Goal: Task Accomplishment & Management: Use online tool/utility

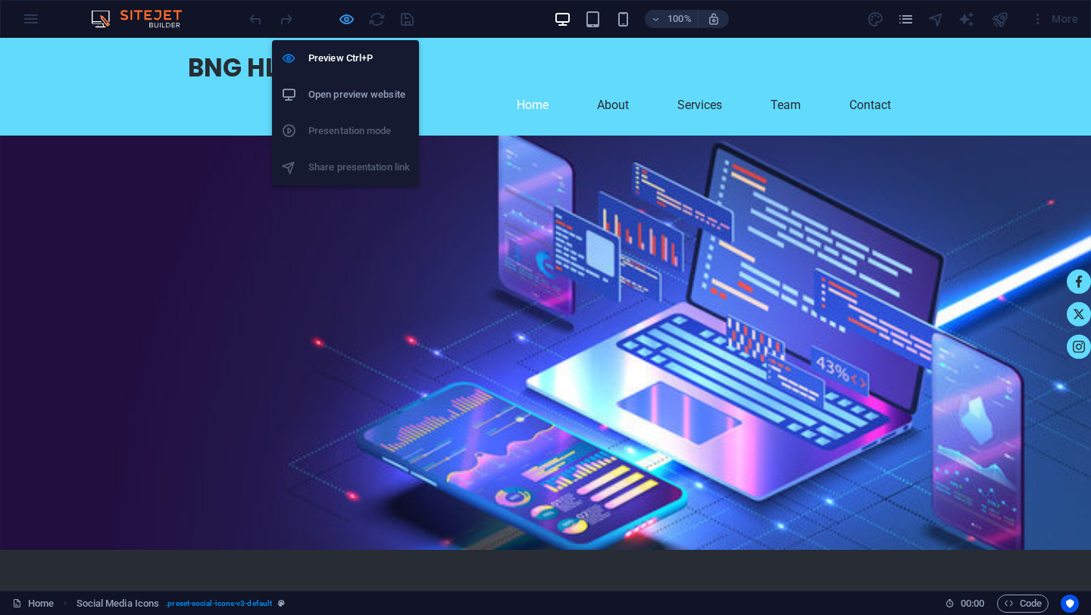
click at [349, 17] on icon "button" at bounding box center [346, 19] width 17 height 17
select select "rem"
select select "%"
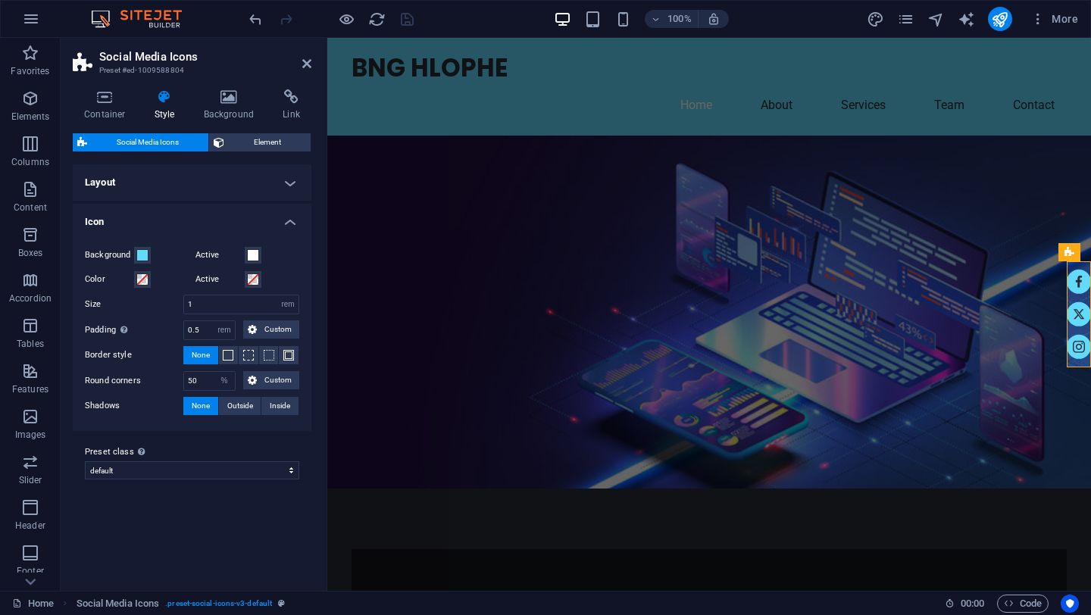
click at [760, 180] on figure at bounding box center [709, 312] width 764 height 353
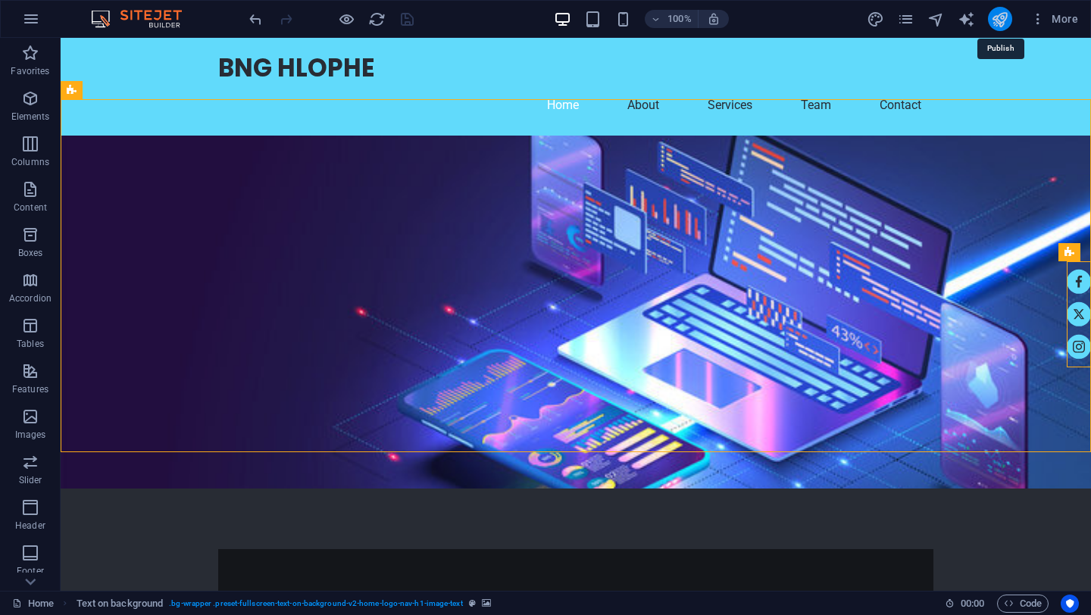
click at [1000, 23] on icon "publish" at bounding box center [999, 19] width 17 height 17
select select "rem"
select select "%"
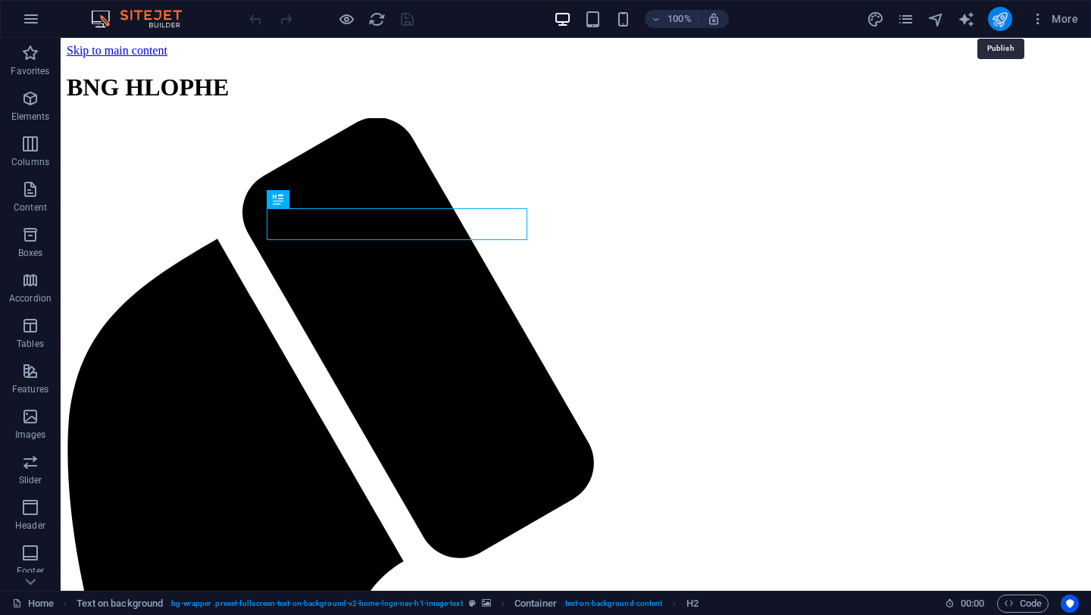
click at [995, 14] on icon "publish" at bounding box center [999, 19] width 17 height 17
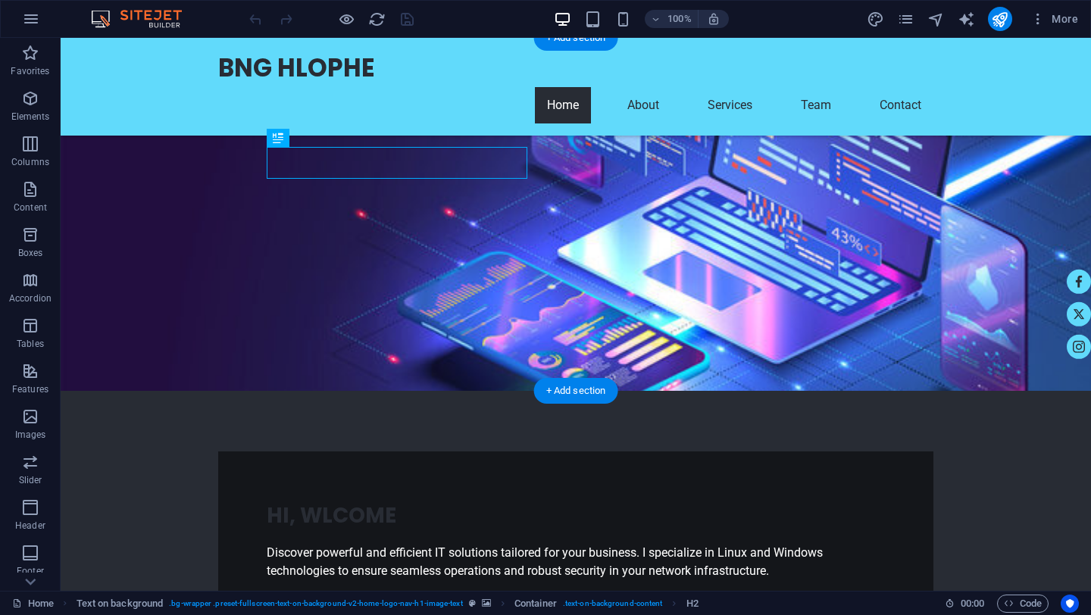
scroll to position [62, 0]
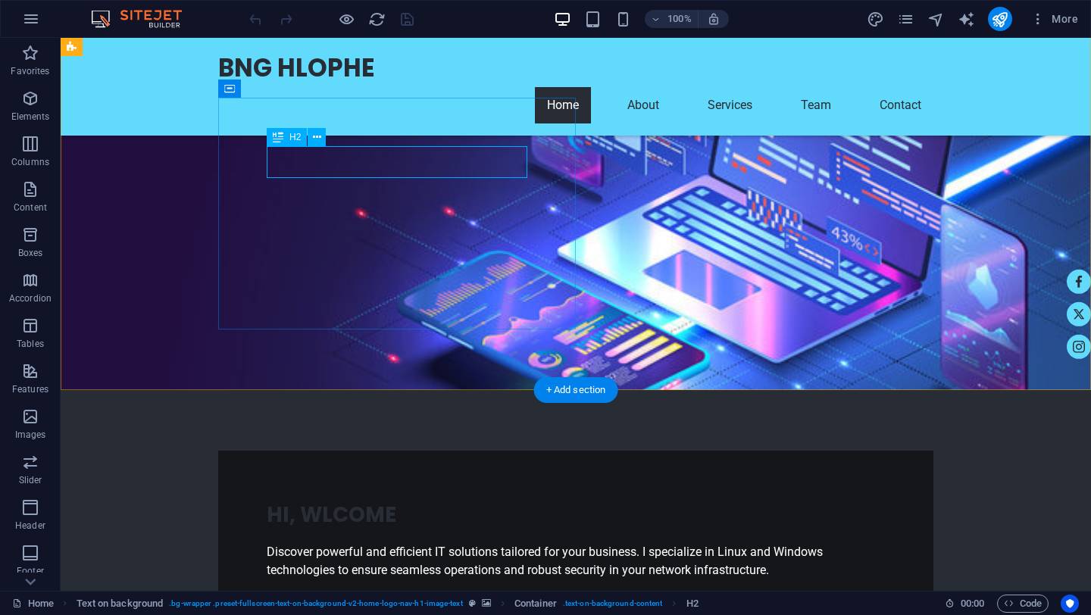
click at [332, 499] on div "HI, WLCOME" at bounding box center [576, 515] width 618 height 32
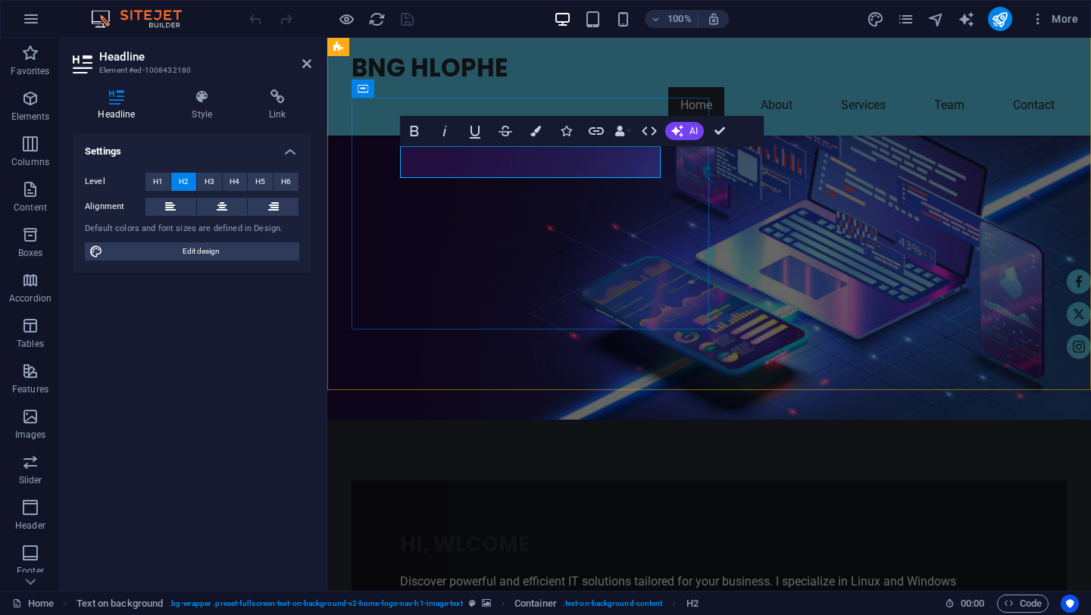
click at [450, 530] on span "HI, WLCOME" at bounding box center [465, 545] width 130 height 30
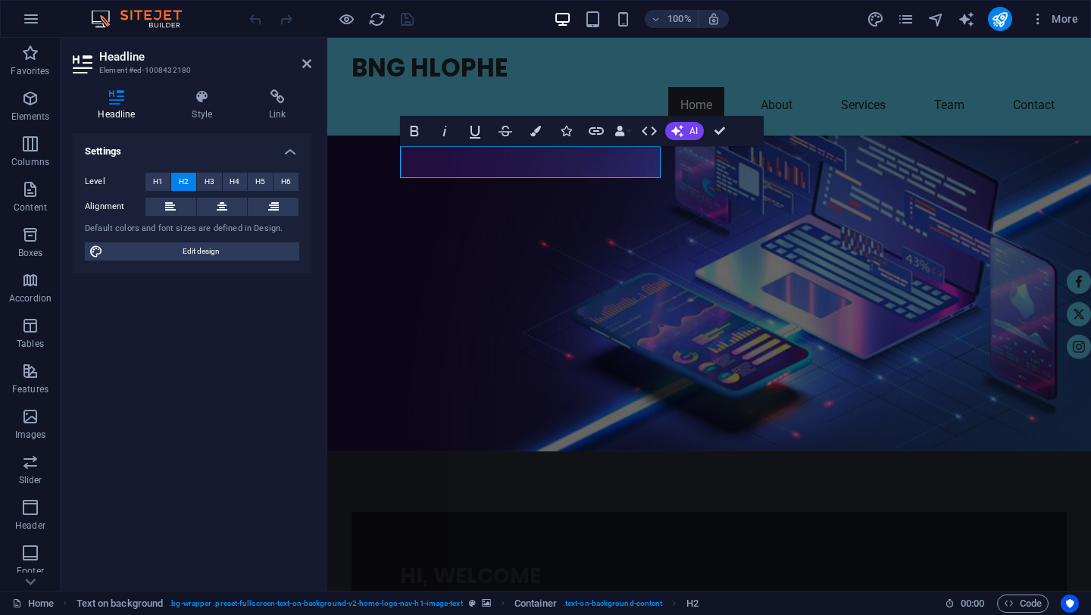
click at [783, 291] on figure at bounding box center [709, 244] width 764 height 415
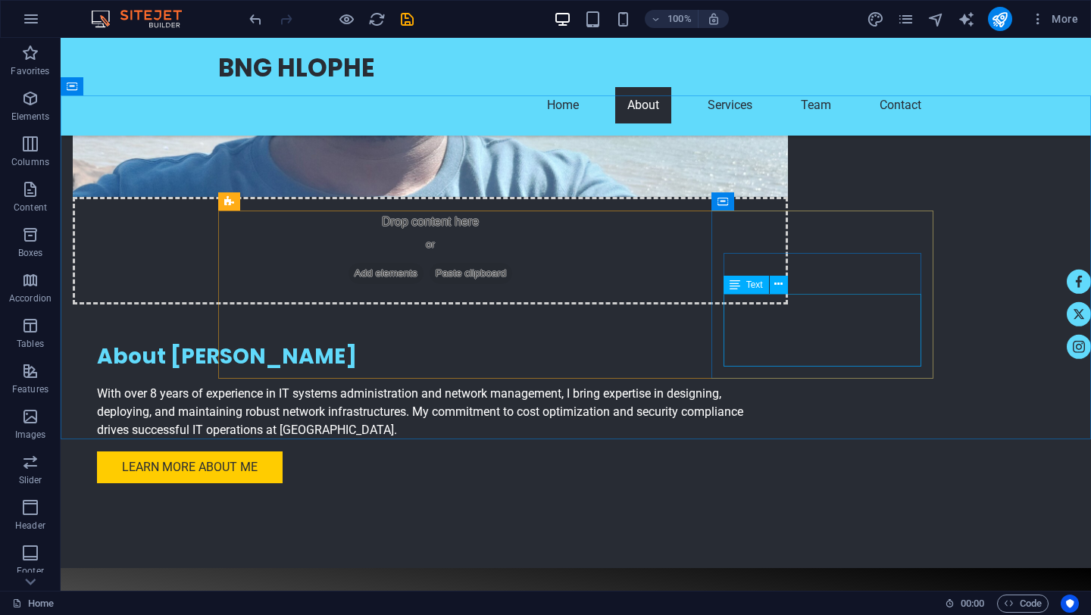
scroll to position [937, 0]
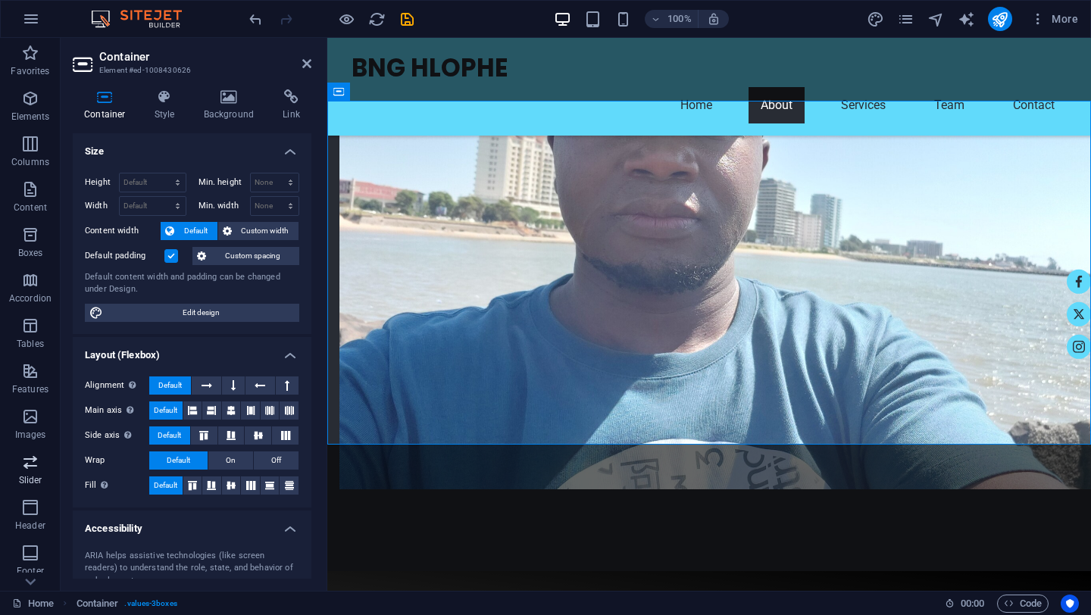
click at [41, 467] on span "Slider" at bounding box center [30, 471] width 61 height 36
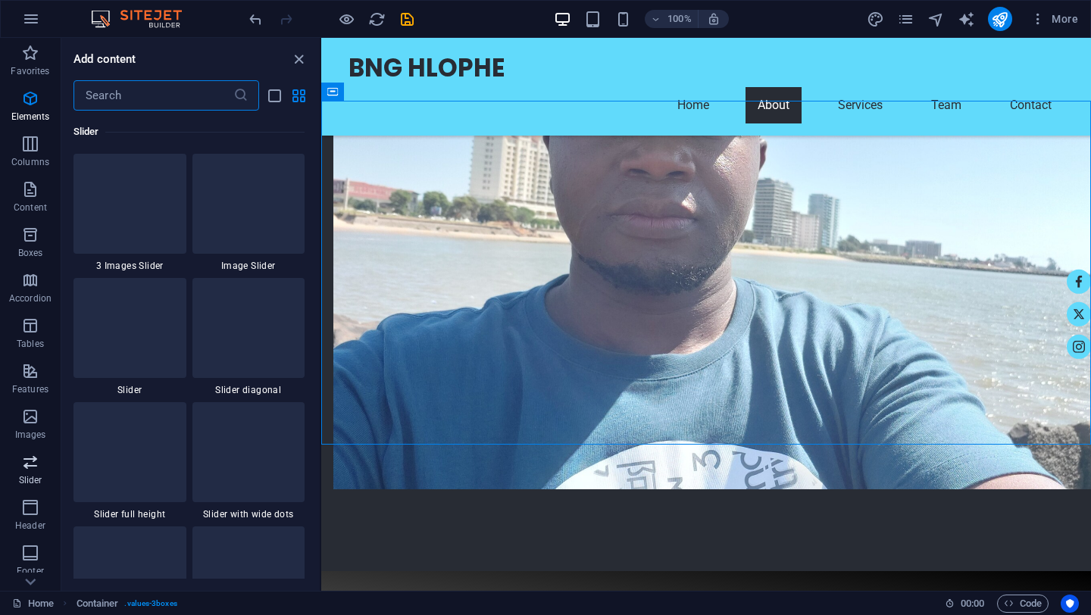
scroll to position [8717, 0]
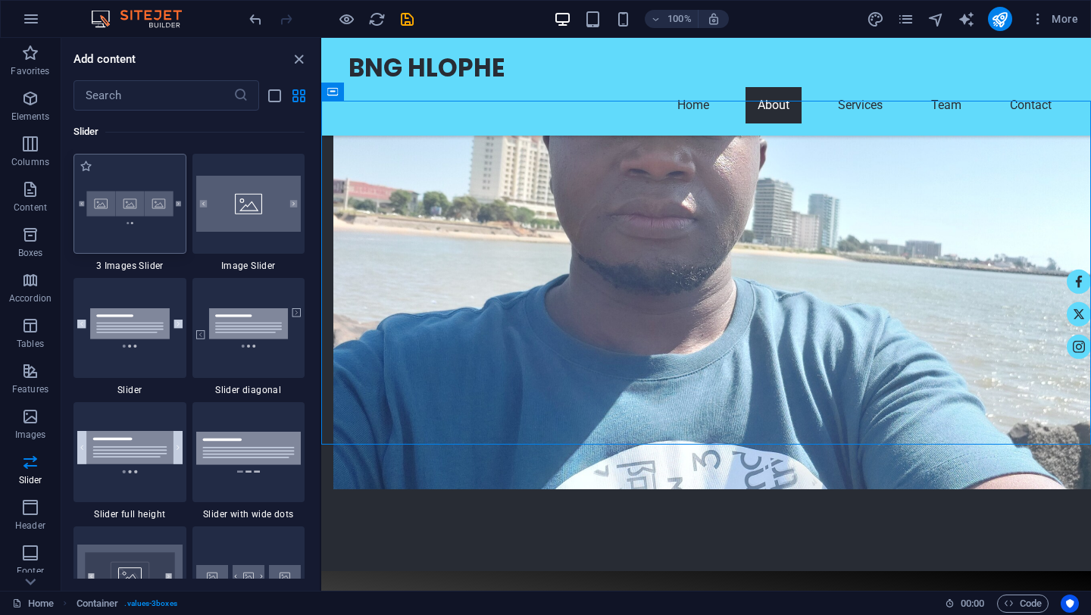
click at [136, 172] on img at bounding box center [129, 204] width 105 height 70
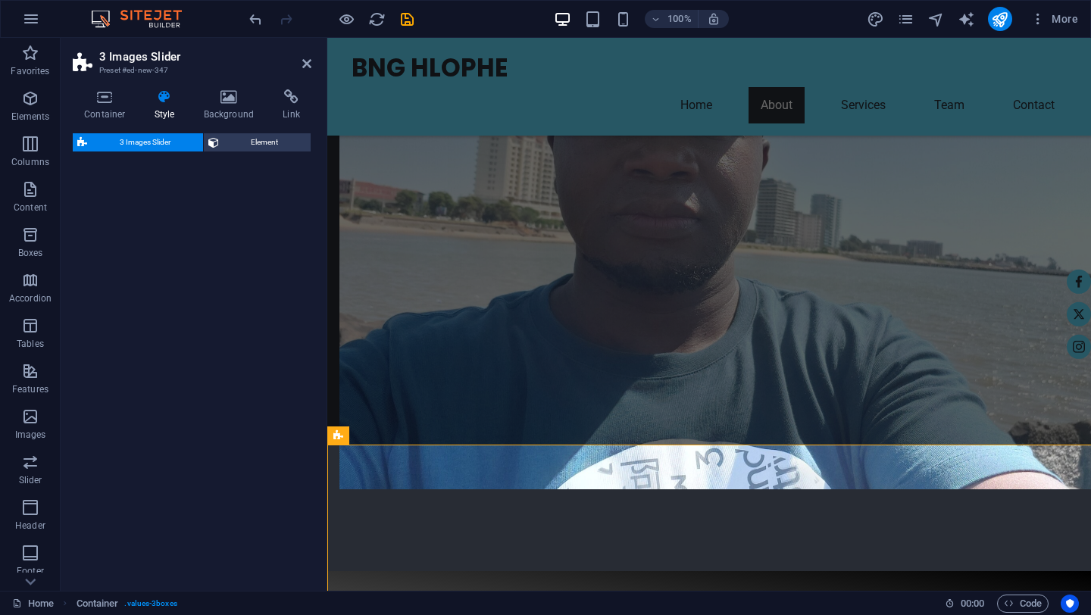
select select "rem"
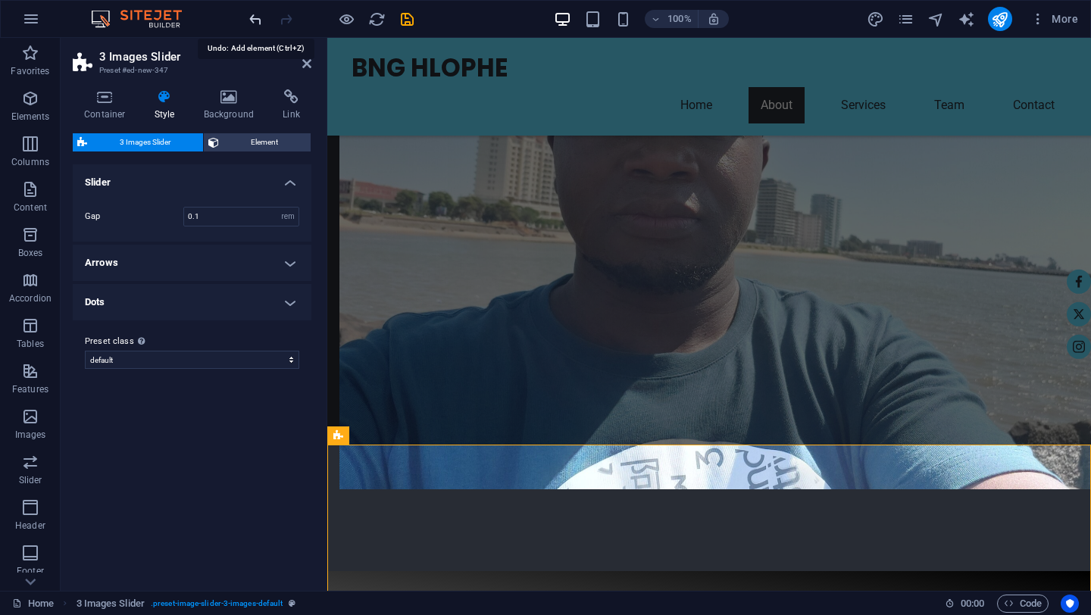
click at [258, 19] on icon "undo" at bounding box center [255, 19] width 17 height 17
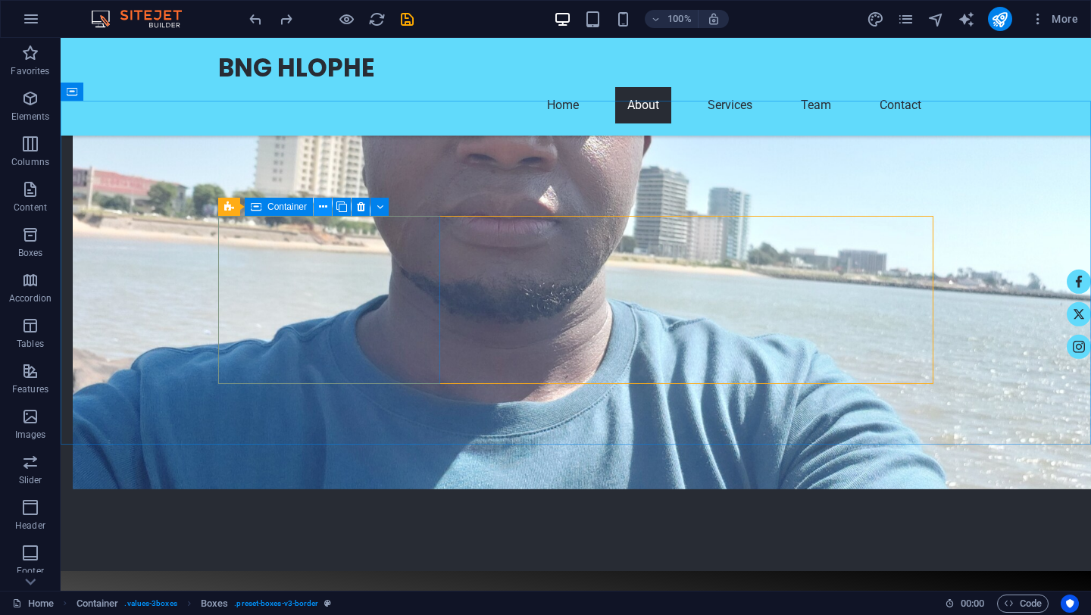
click at [324, 206] on icon at bounding box center [323, 207] width 8 height 16
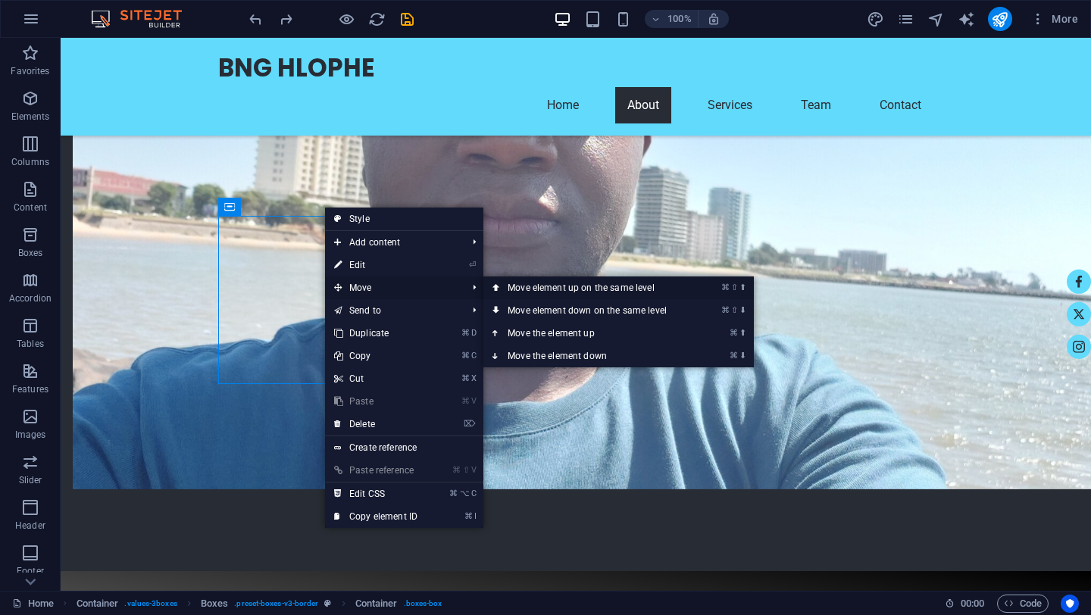
click at [538, 289] on link "⌘ ⇧ ⬆ Move element up on the same level" at bounding box center [591, 288] width 214 height 23
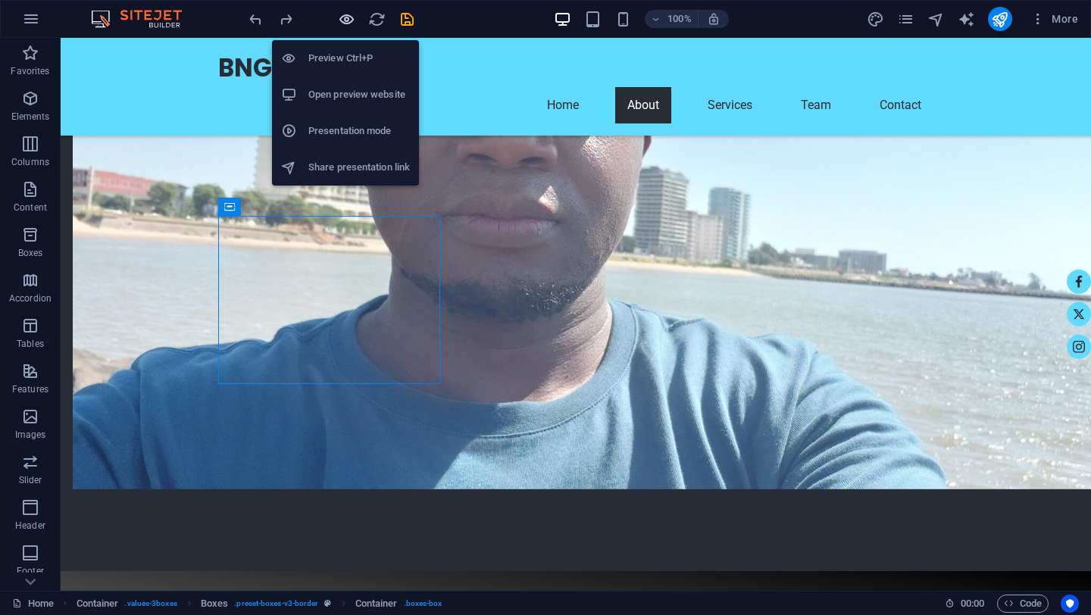
click at [355, 18] on icon "button" at bounding box center [346, 19] width 17 height 17
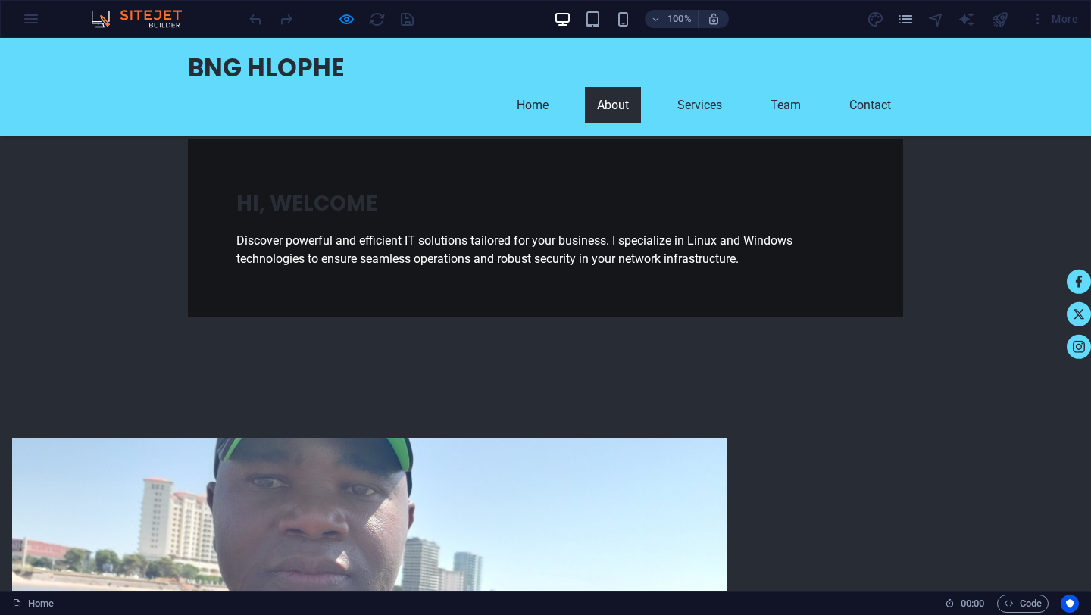
scroll to position [0, 0]
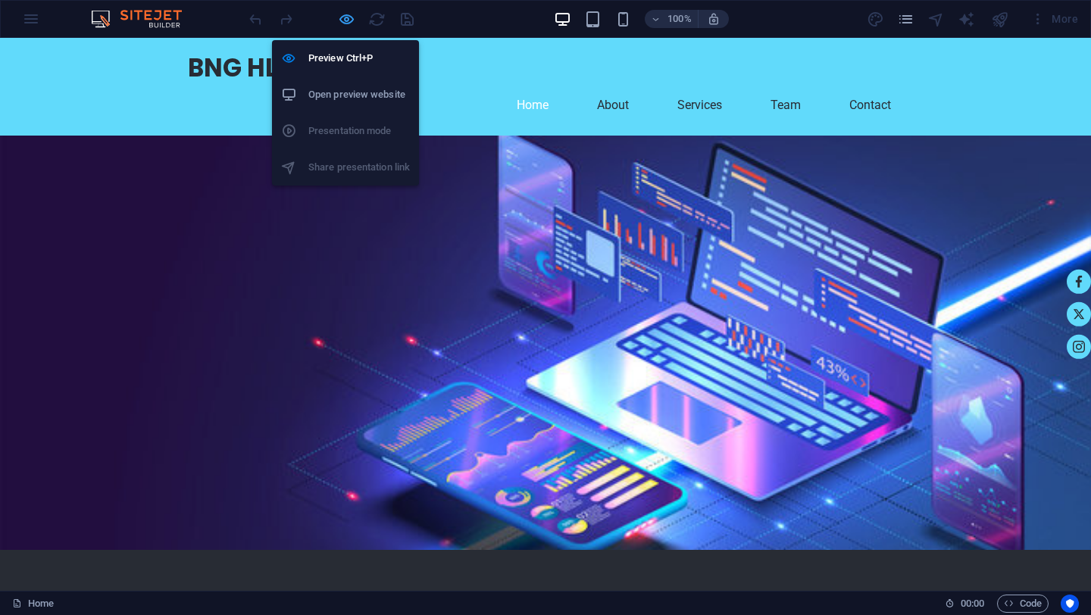
click at [345, 20] on icon "button" at bounding box center [346, 19] width 17 height 17
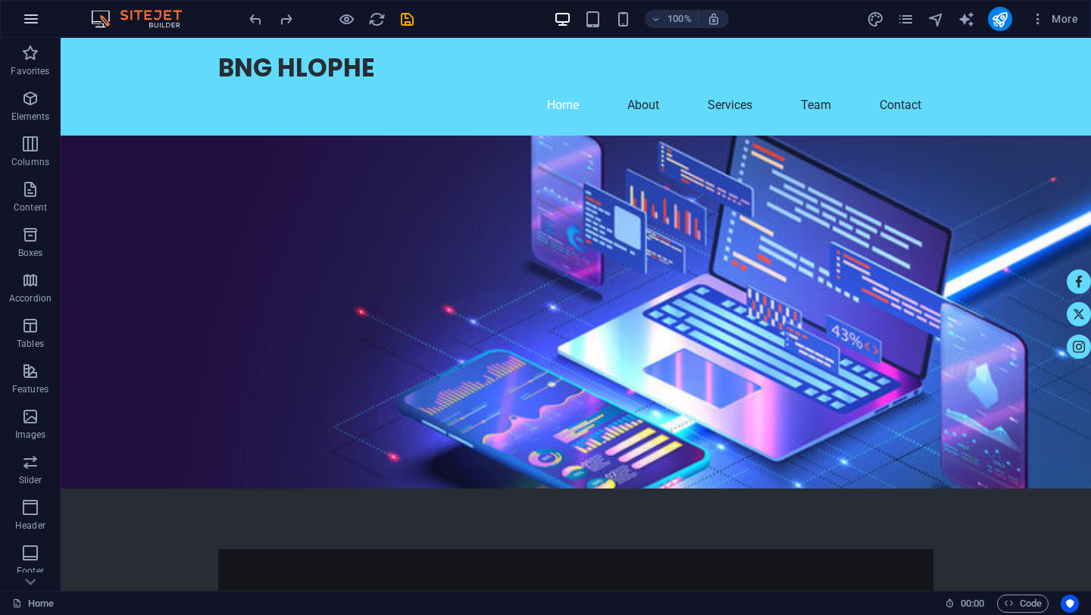
click at [35, 22] on icon "button" at bounding box center [31, 19] width 18 height 18
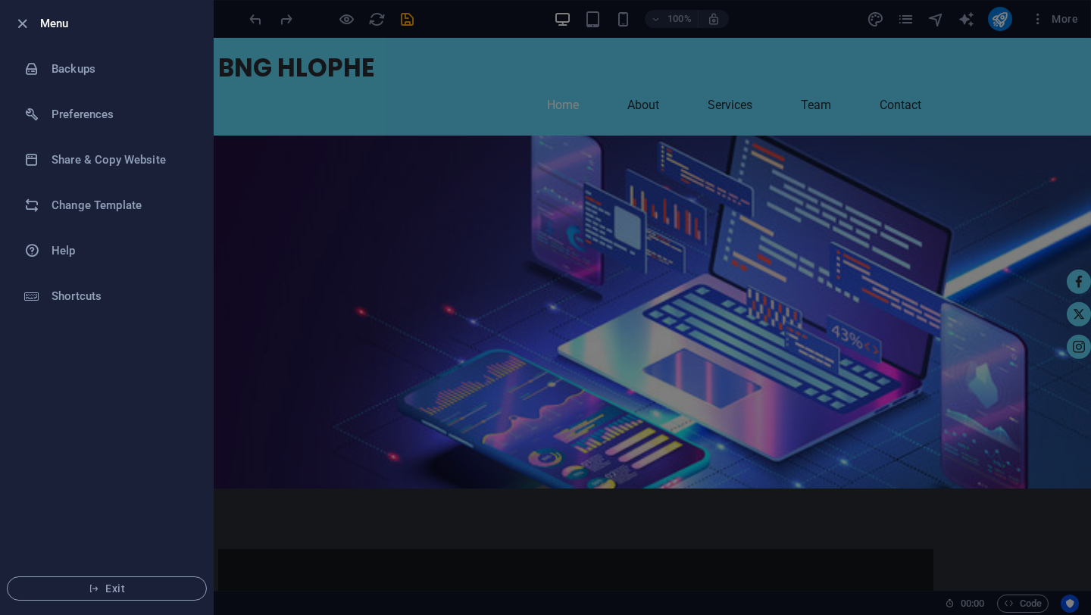
click at [238, 334] on div at bounding box center [545, 307] width 1091 height 615
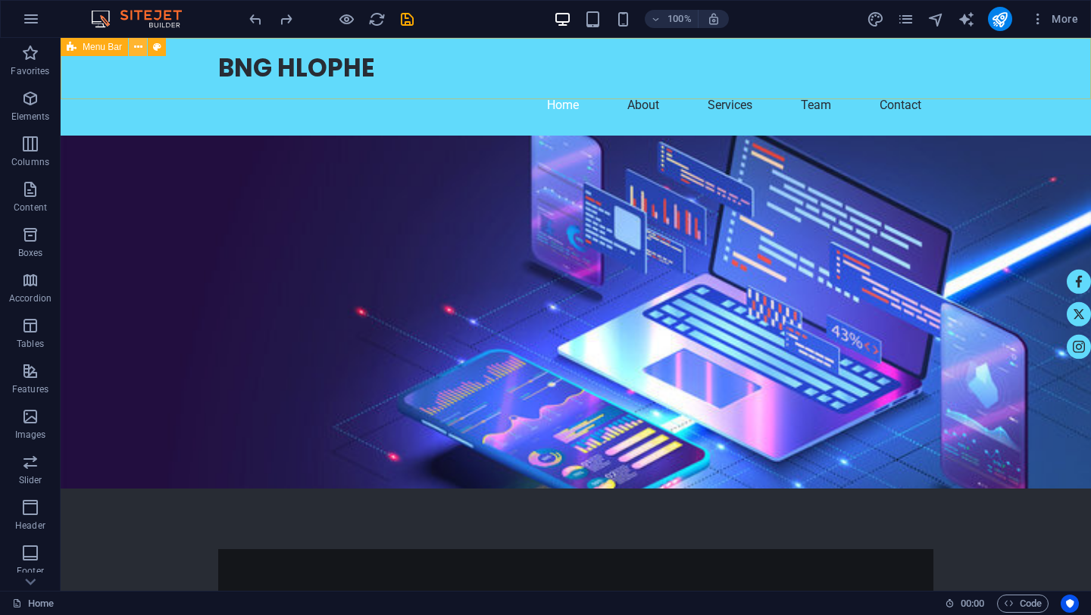
click at [136, 48] on icon at bounding box center [138, 47] width 8 height 16
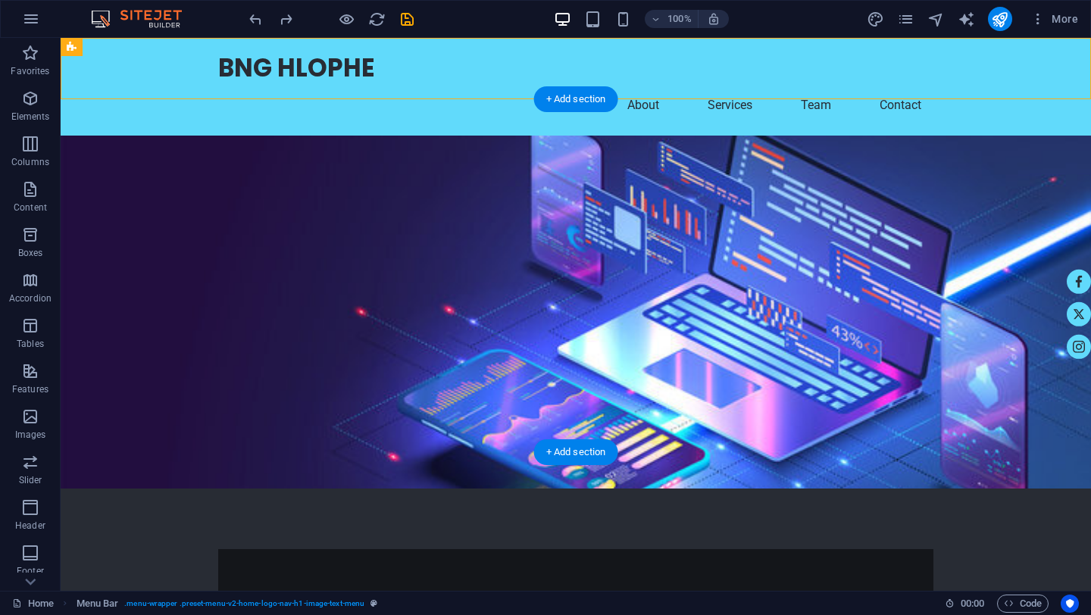
click at [651, 317] on figure at bounding box center [576, 312] width 1031 height 353
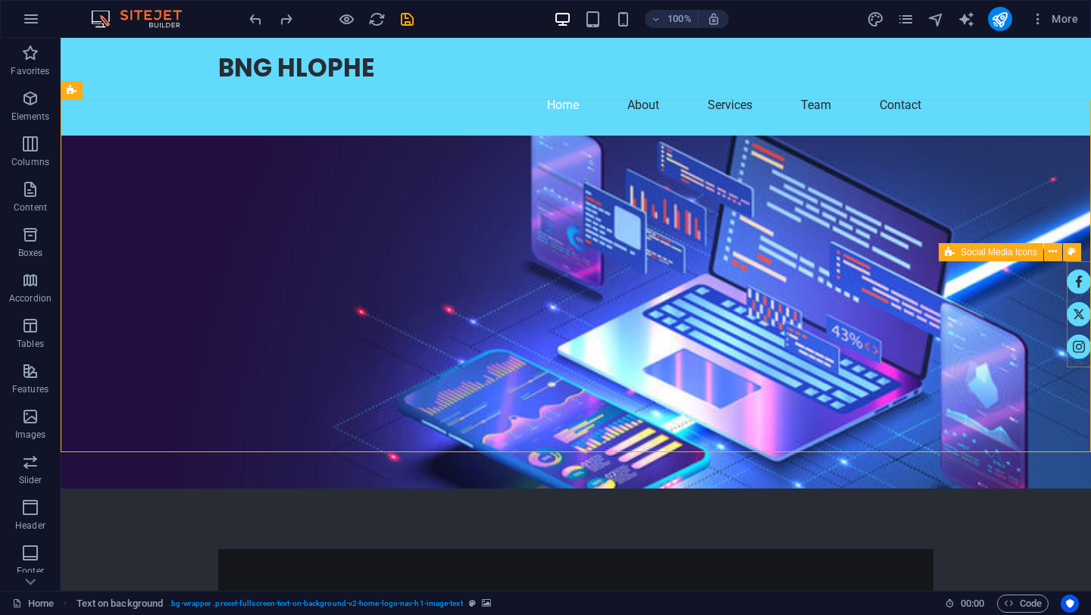
click at [1069, 299] on div at bounding box center [1079, 314] width 24 height 89
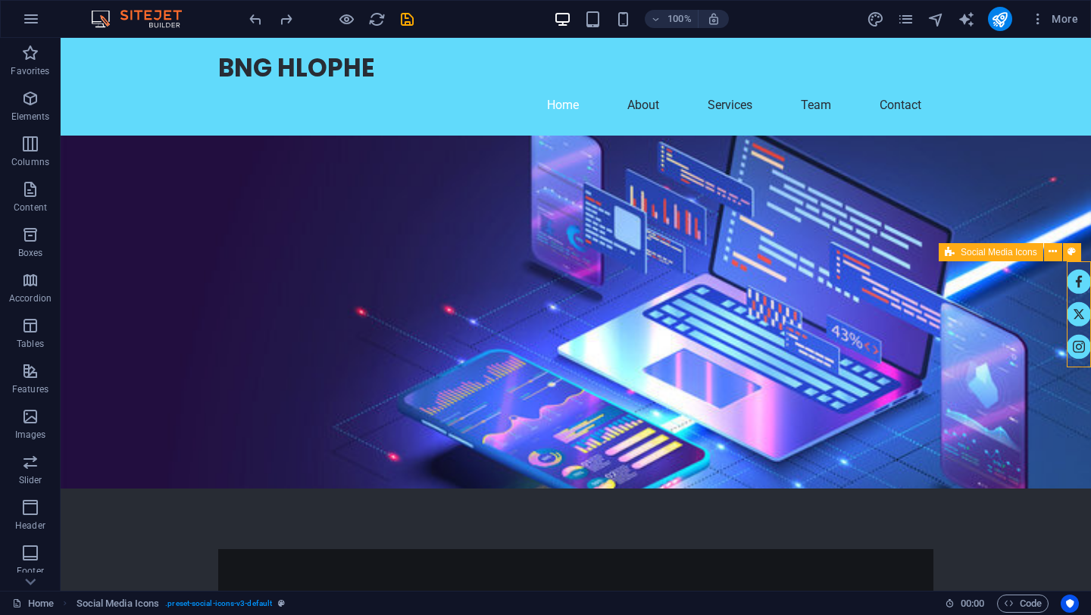
click at [1074, 299] on div at bounding box center [1079, 314] width 24 height 89
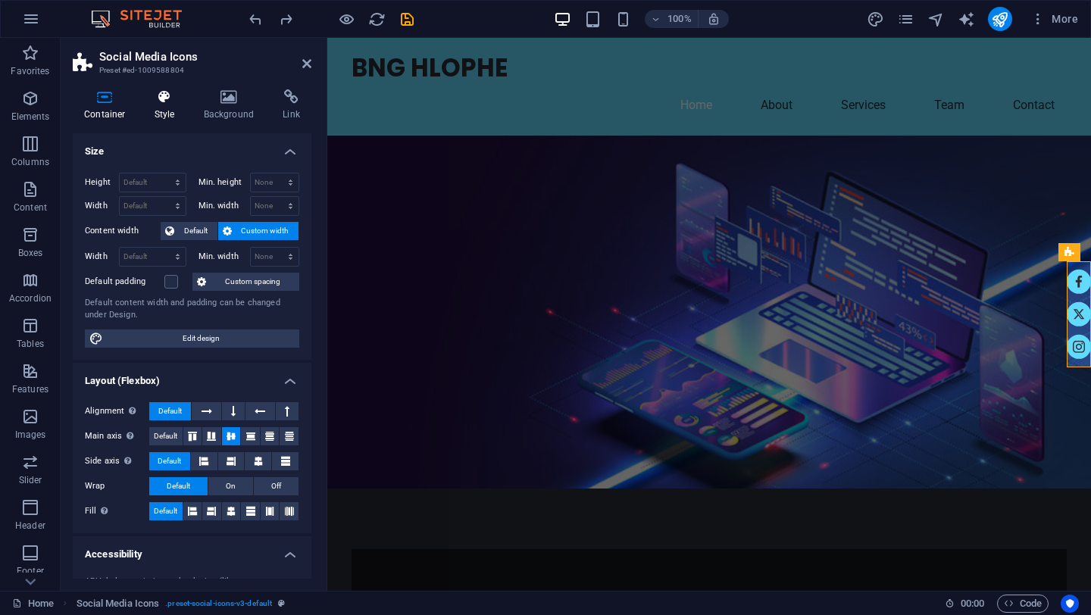
click at [175, 108] on h4 "Style" at bounding box center [167, 105] width 49 height 32
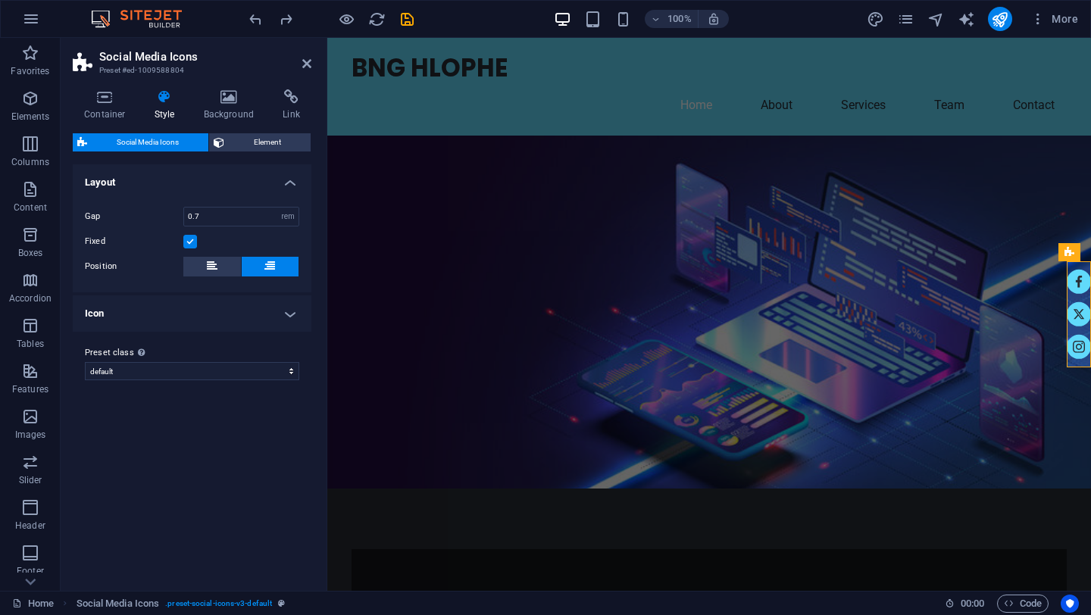
click at [290, 316] on h4 "Icon" at bounding box center [192, 314] width 239 height 36
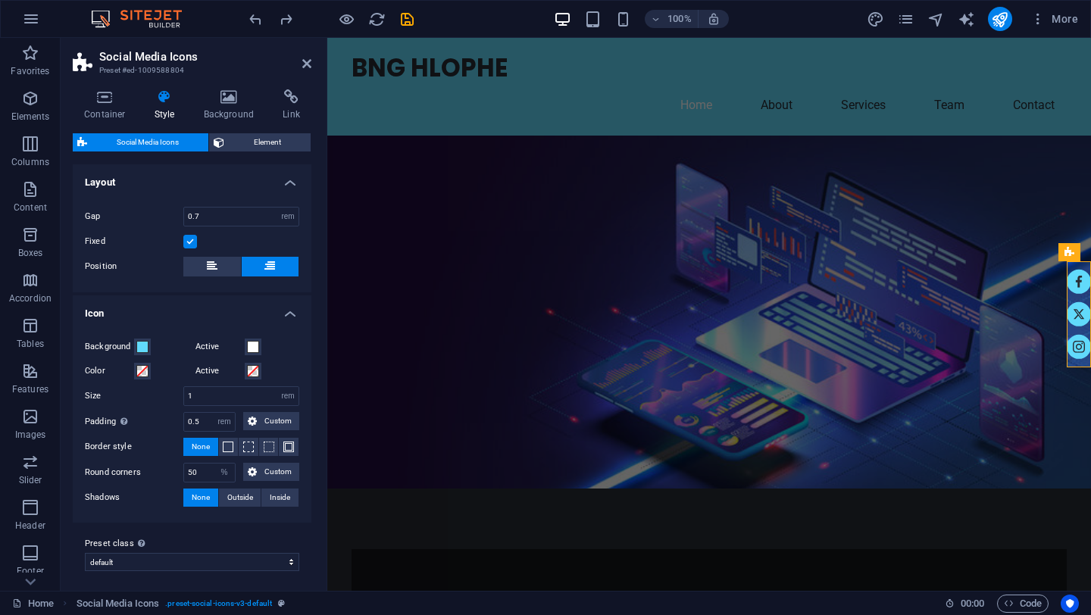
click at [290, 316] on h4 "Icon" at bounding box center [192, 309] width 239 height 27
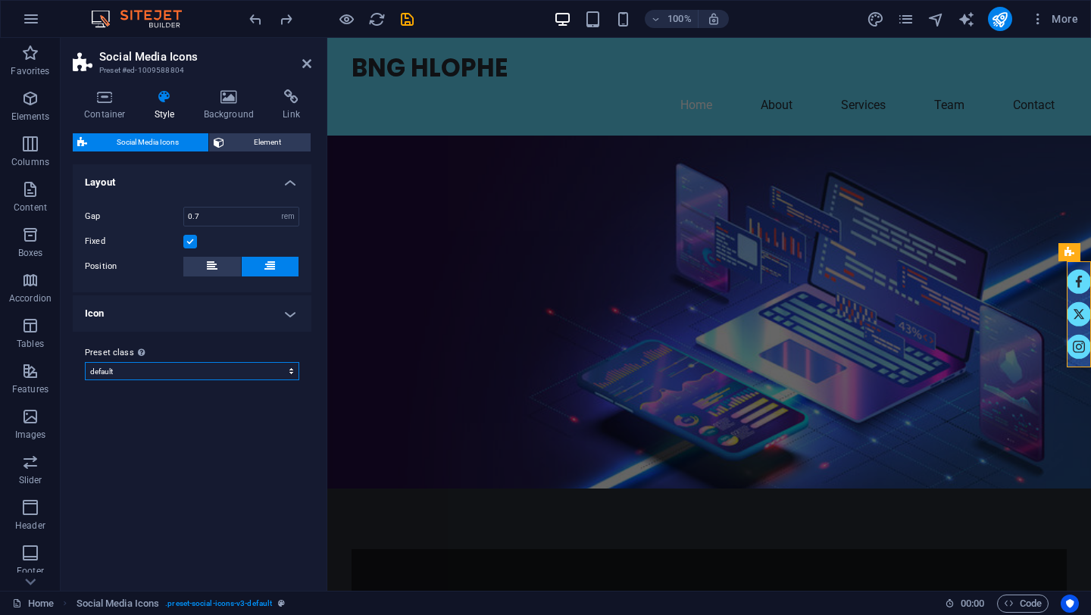
click at [291, 374] on select "default Add preset class" at bounding box center [192, 371] width 214 height 18
click at [85, 362] on select "default Add preset class" at bounding box center [192, 371] width 214 height 18
click at [107, 104] on icon at bounding box center [105, 96] width 64 height 15
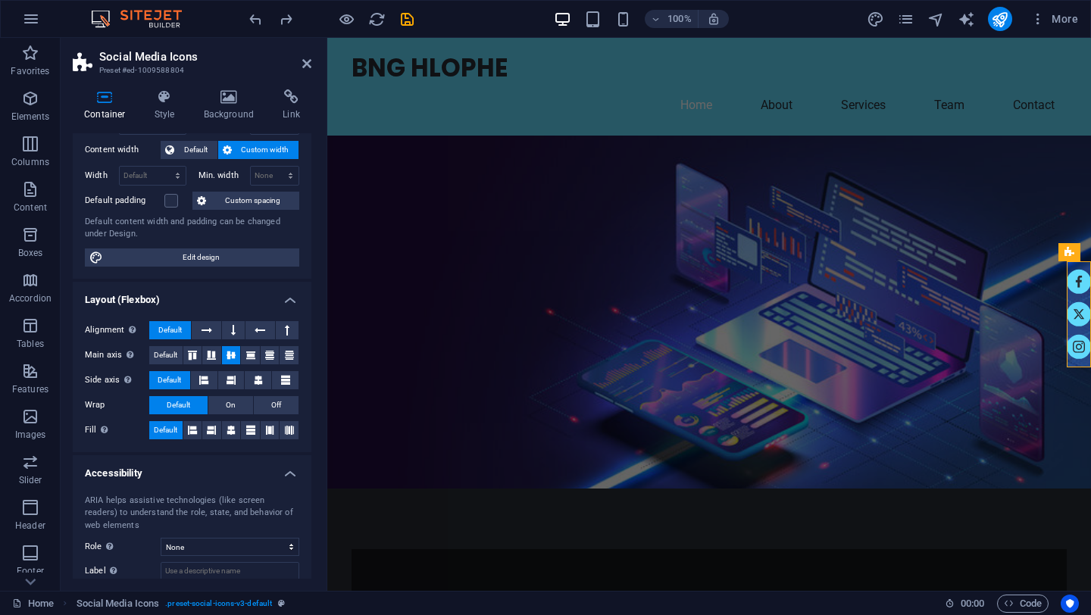
scroll to position [167, 0]
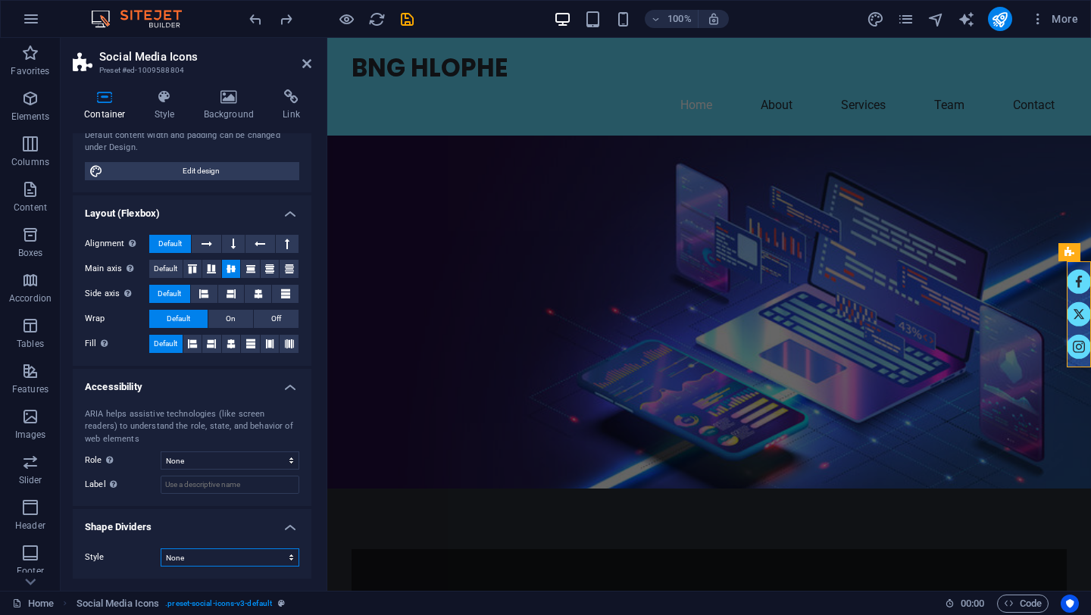
click at [265, 566] on select "None Triangle Square Diagonal Polygon 1 Polygon 2 Zigzag Multiple Zigzags Waves…" at bounding box center [230, 558] width 139 height 18
select select "triangle"
click at [161, 549] on select "None Triangle Square Diagonal Polygon 1 Polygon 2 Zigzag Multiple Zigzags Waves…" at bounding box center [230, 558] width 139 height 18
click at [253, 464] on select "None Alert Article Banner Comment Complementary Dialog Footer Header Marquee Pr…" at bounding box center [230, 461] width 139 height 18
click at [161, 452] on select "None Alert Article Banner Comment Complementary Dialog Footer Header Marquee Pr…" at bounding box center [230, 461] width 139 height 18
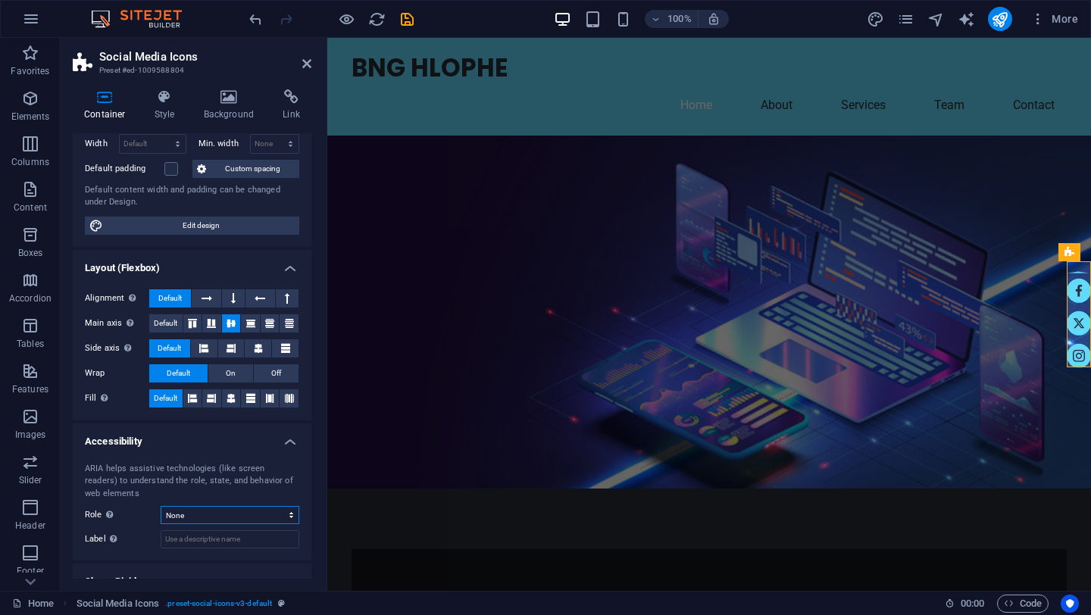
scroll to position [86, 0]
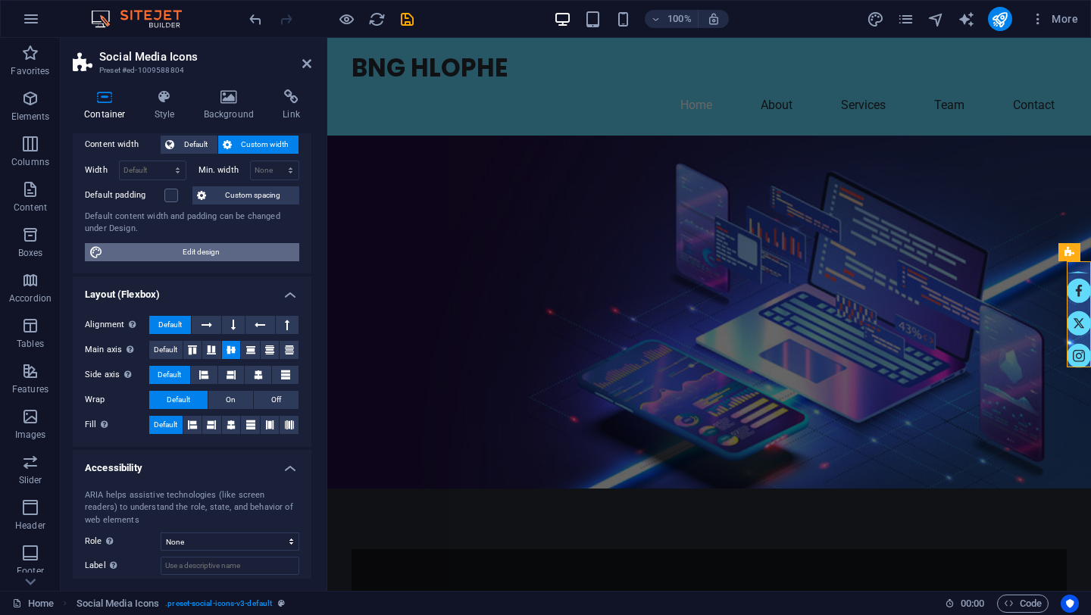
click at [159, 249] on span "Edit design" at bounding box center [201, 252] width 187 height 18
select select "rem"
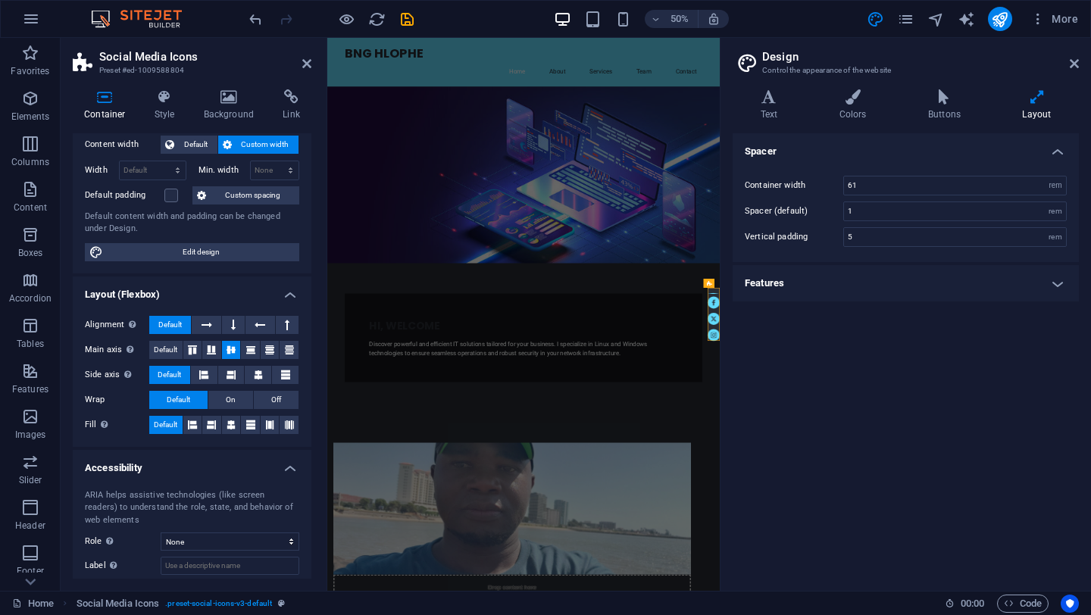
click at [1061, 290] on h4 "Features" at bounding box center [906, 283] width 346 height 36
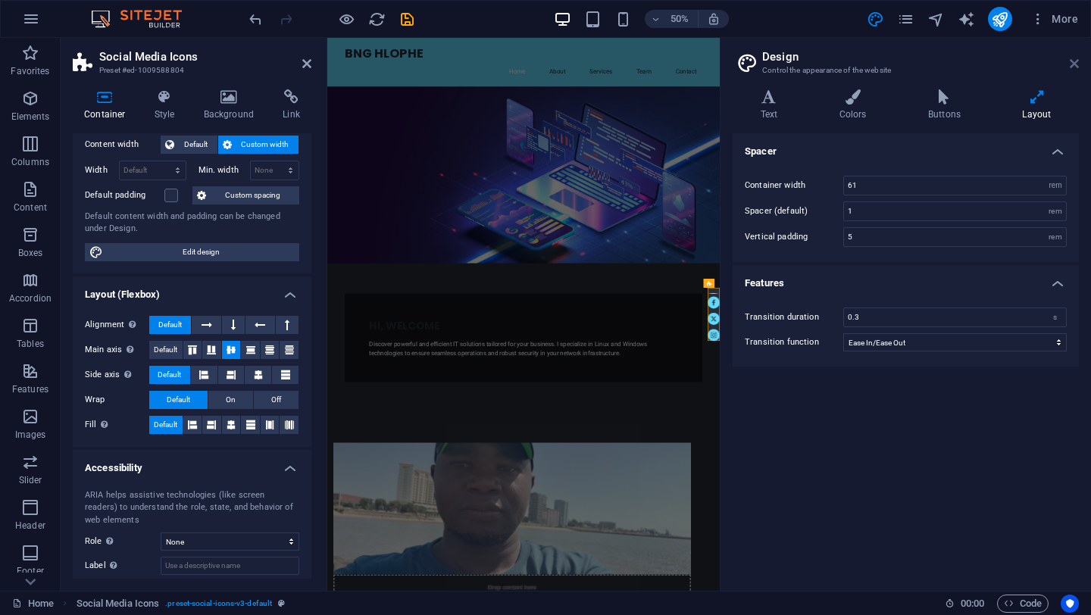
click at [1077, 64] on icon at bounding box center [1074, 64] width 9 height 12
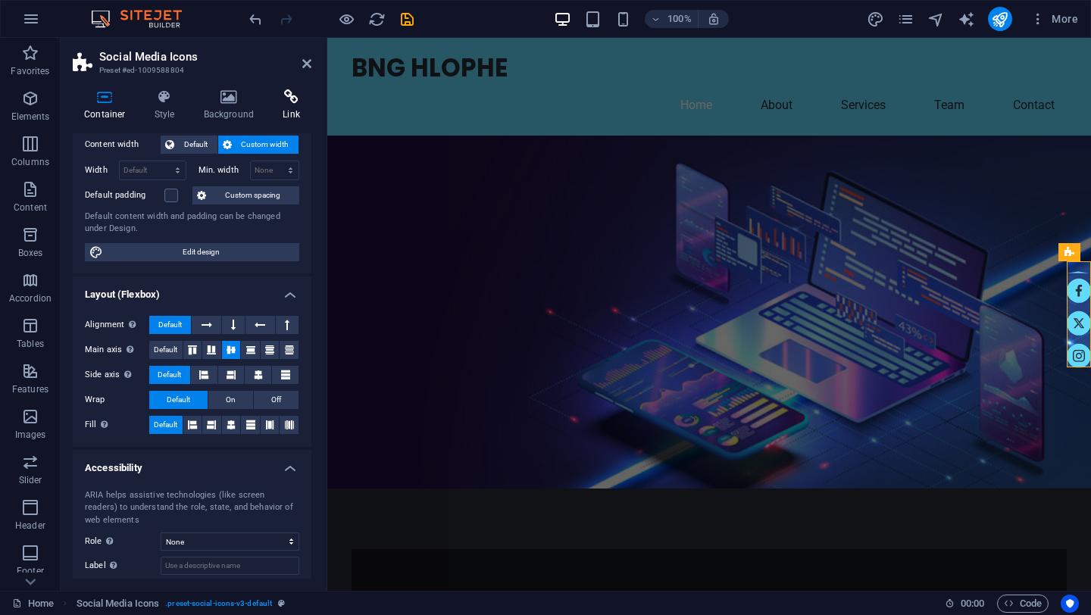
click at [292, 101] on icon at bounding box center [291, 96] width 40 height 15
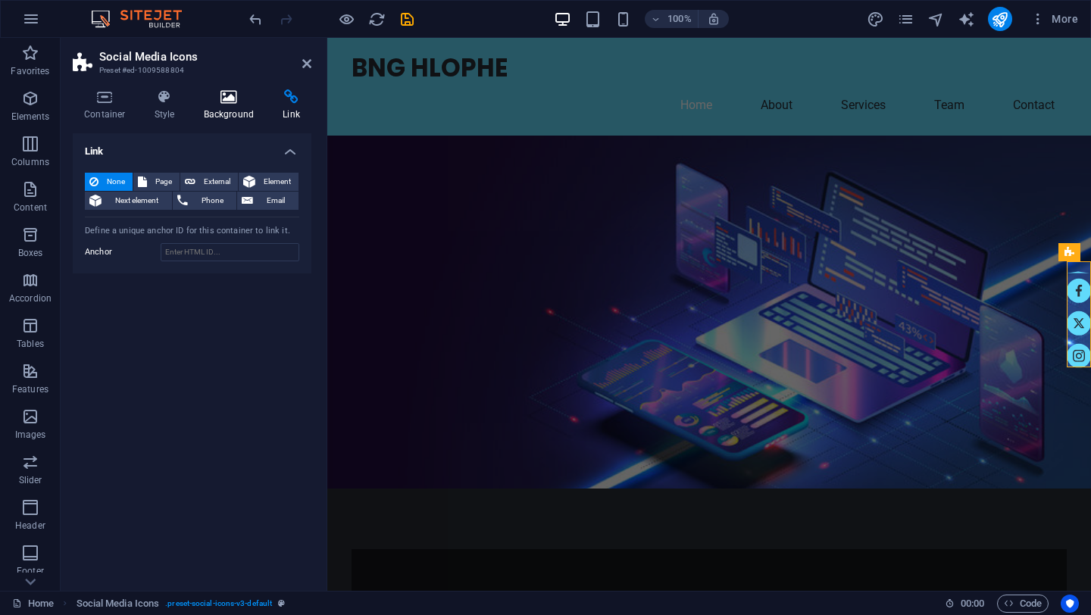
click at [236, 99] on icon at bounding box center [230, 96] width 74 height 15
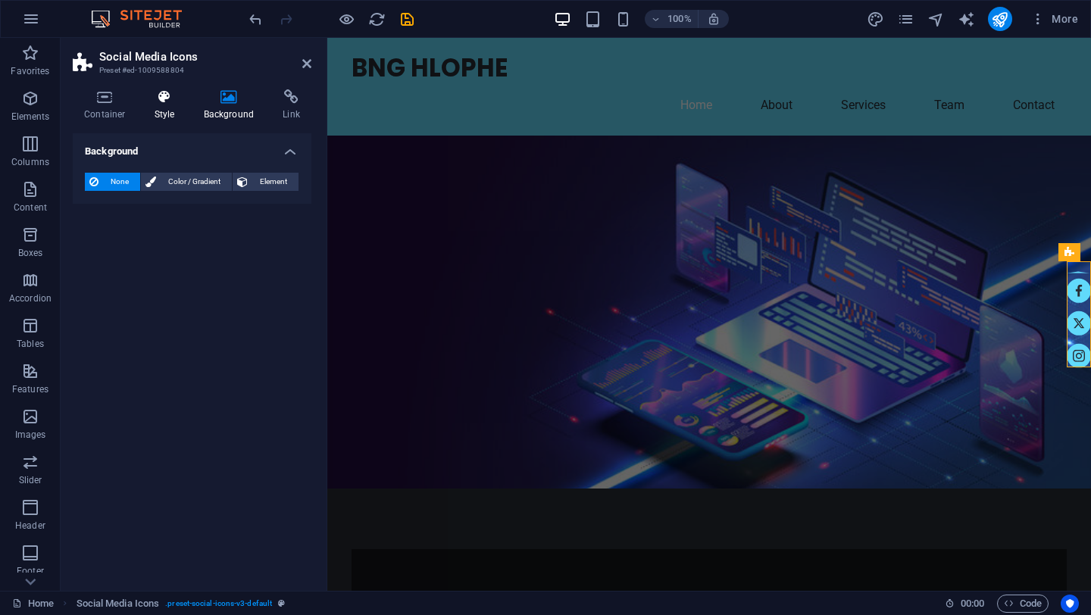
click at [166, 95] on icon at bounding box center [164, 96] width 43 height 15
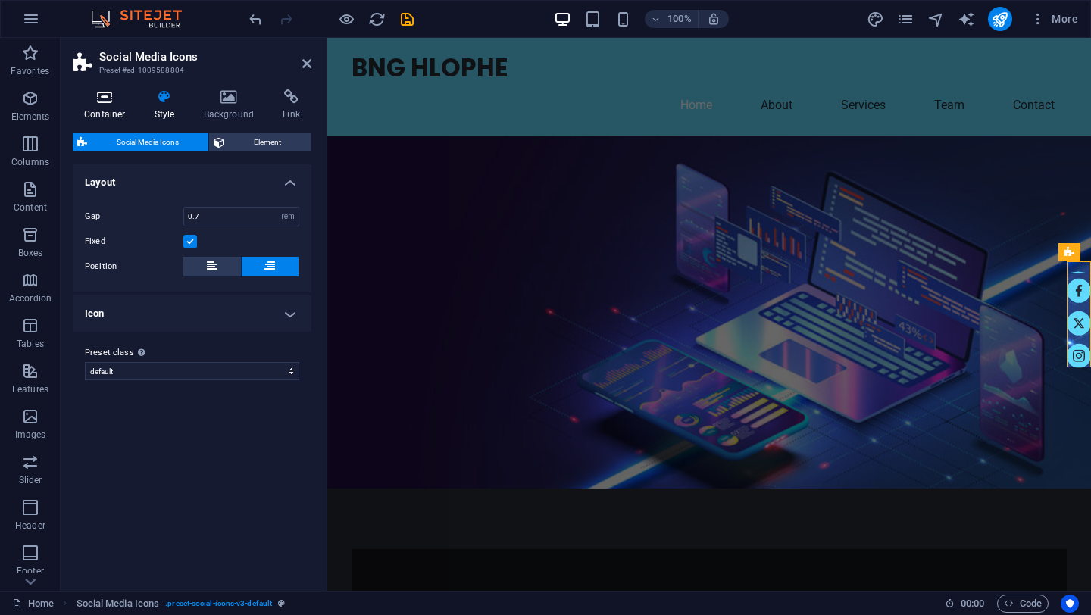
click at [111, 97] on icon at bounding box center [105, 96] width 64 height 15
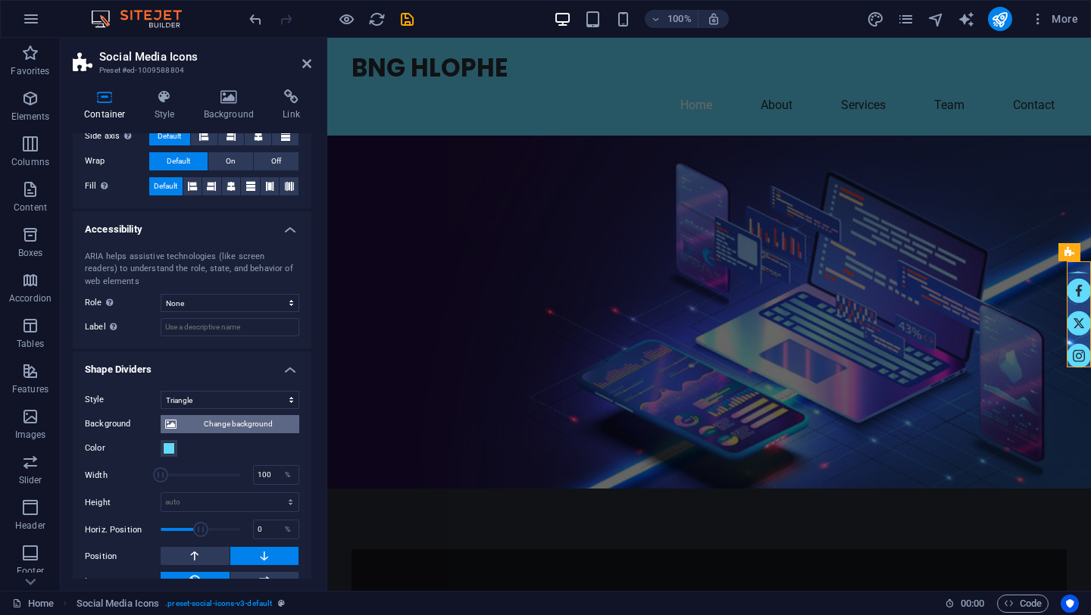
scroll to position [349, 0]
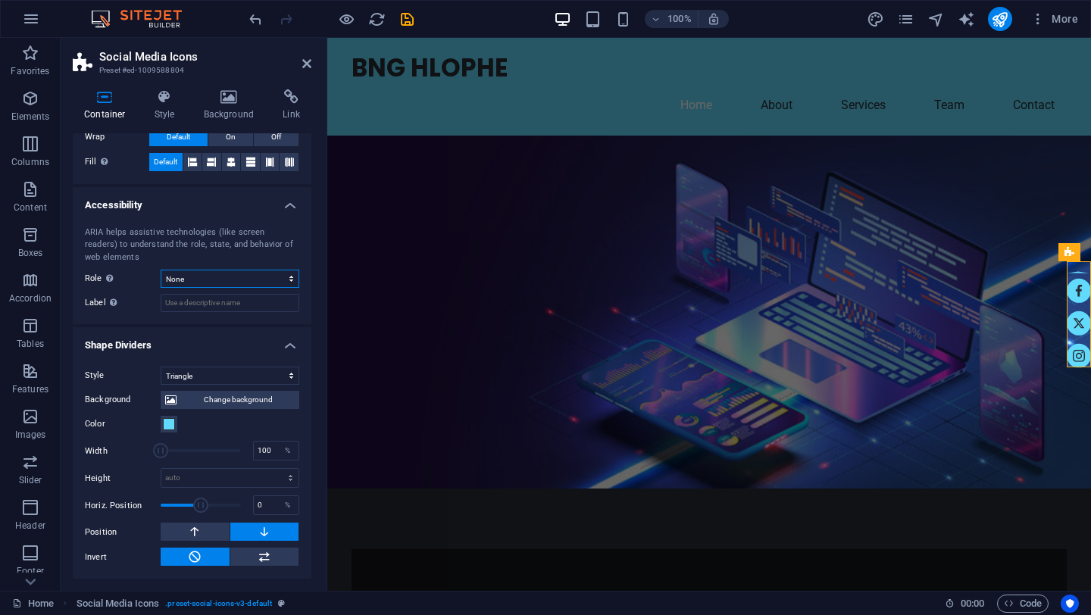
click at [284, 282] on select "None Alert Article Banner Comment Complementary Dialog Footer Header Marquee Pr…" at bounding box center [230, 279] width 139 height 18
click at [161, 270] on select "None Alert Article Banner Comment Complementary Dialog Footer Header Marquee Pr…" at bounding box center [230, 279] width 139 height 18
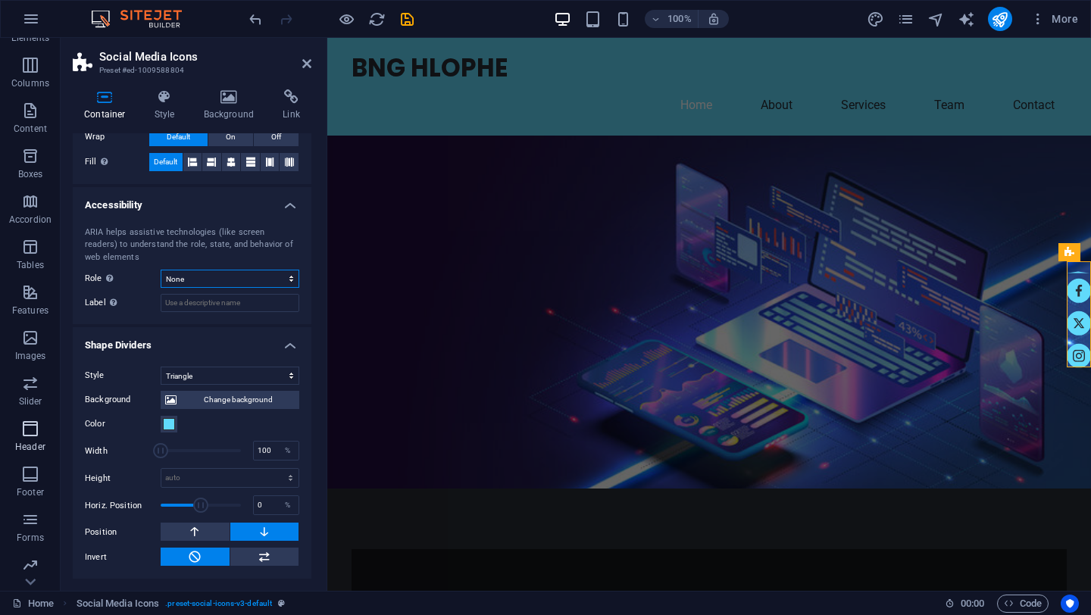
scroll to position [89, 0]
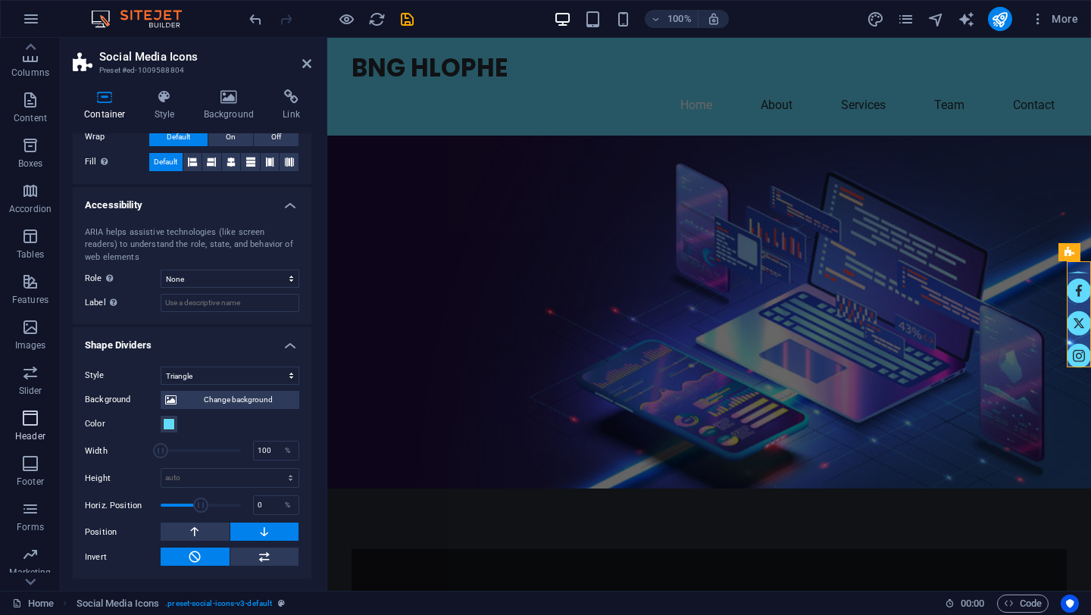
click at [35, 421] on icon "button" at bounding box center [30, 418] width 18 height 18
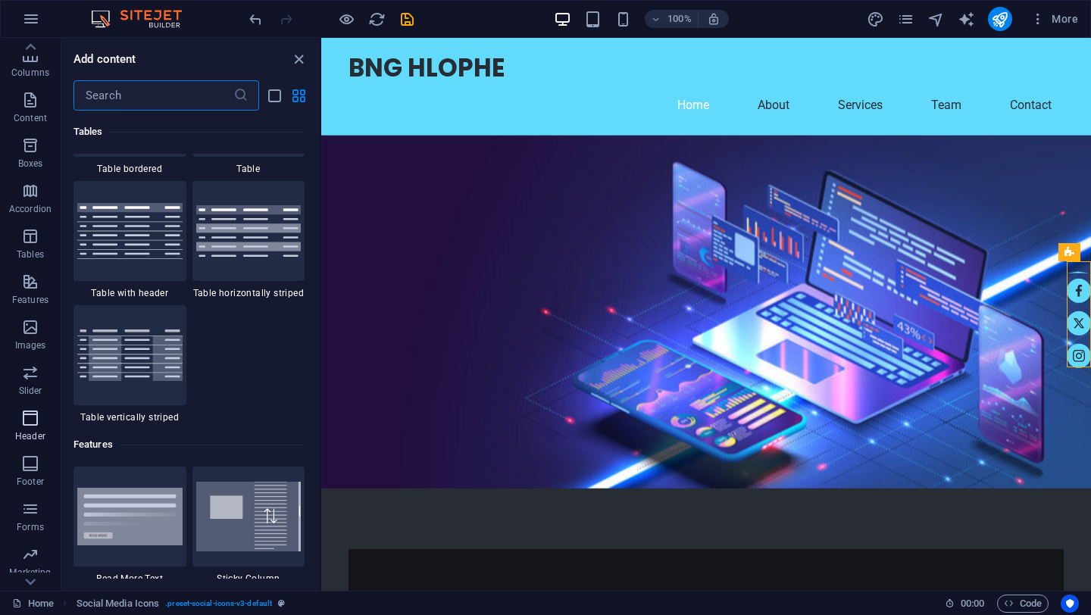
scroll to position [9251, 0]
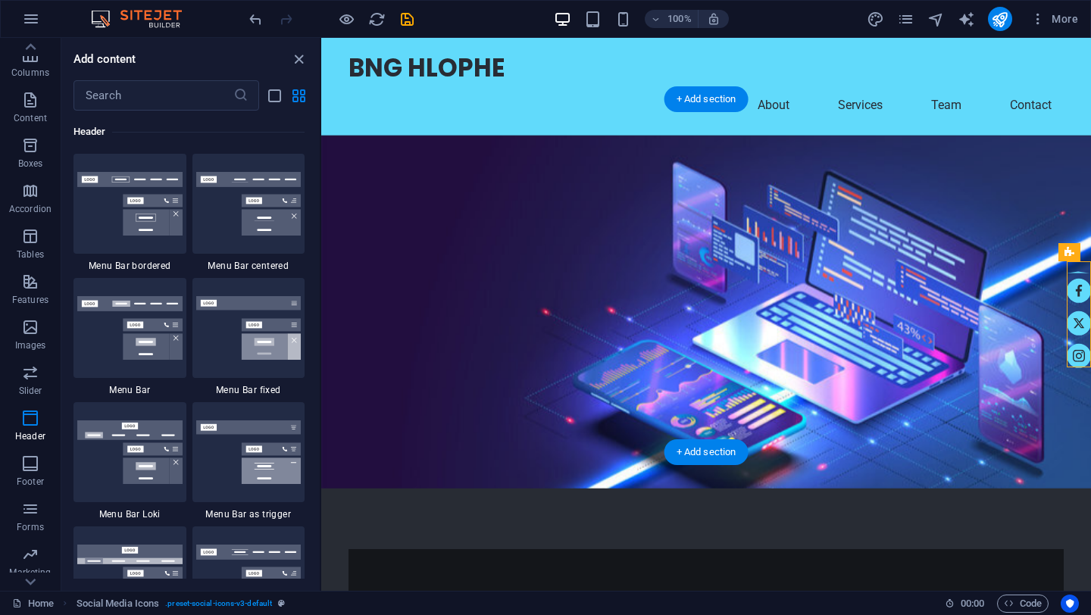
click at [392, 406] on figure at bounding box center [706, 312] width 770 height 353
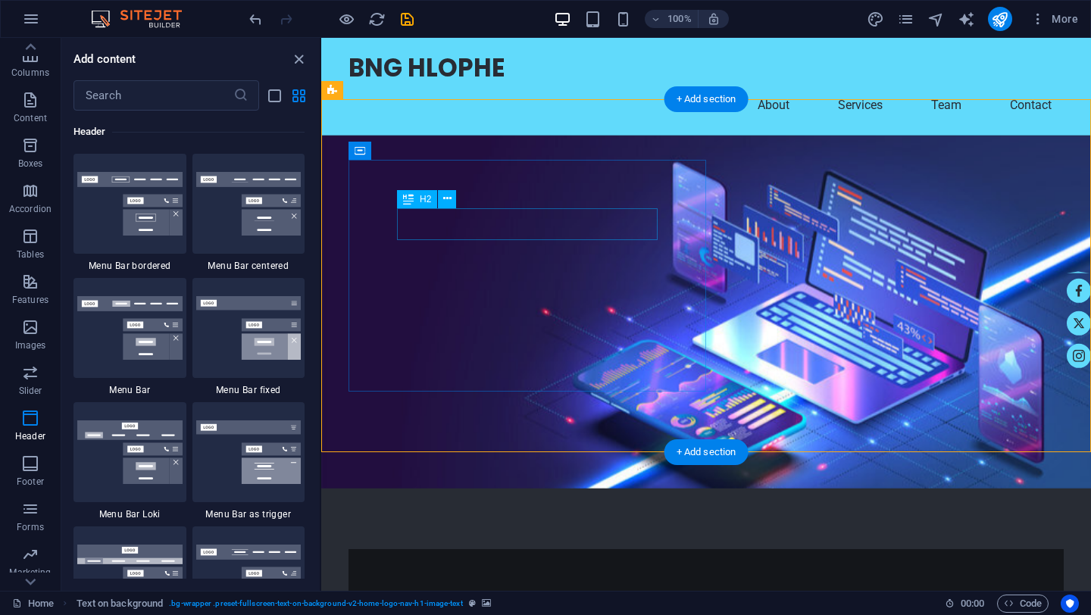
click at [512, 598] on div "HI, WELCOME" at bounding box center [706, 614] width 618 height 32
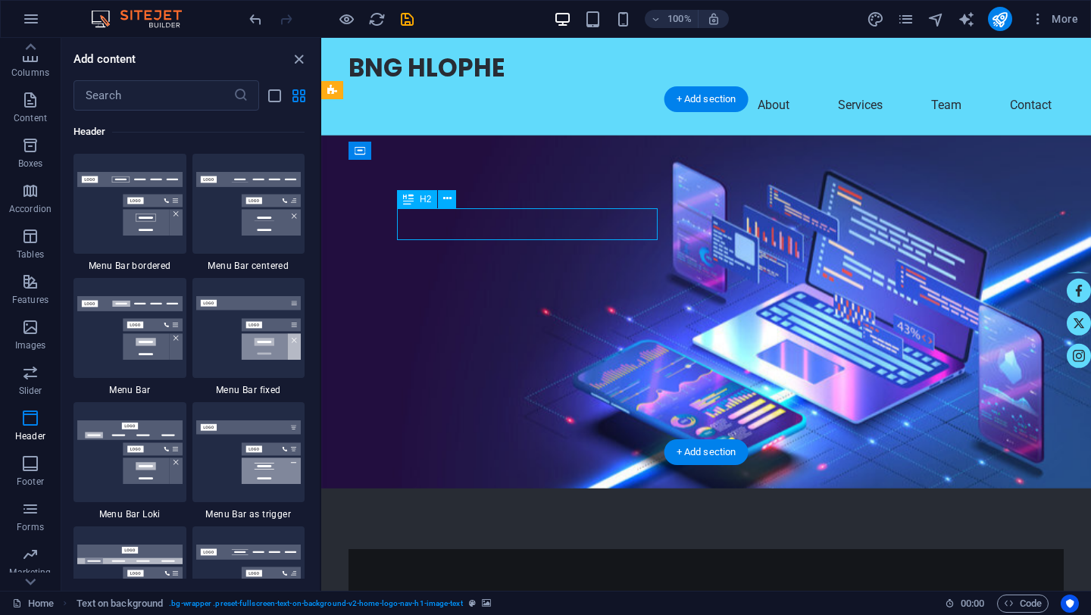
click at [512, 598] on div "HI, WELCOME" at bounding box center [706, 614] width 618 height 32
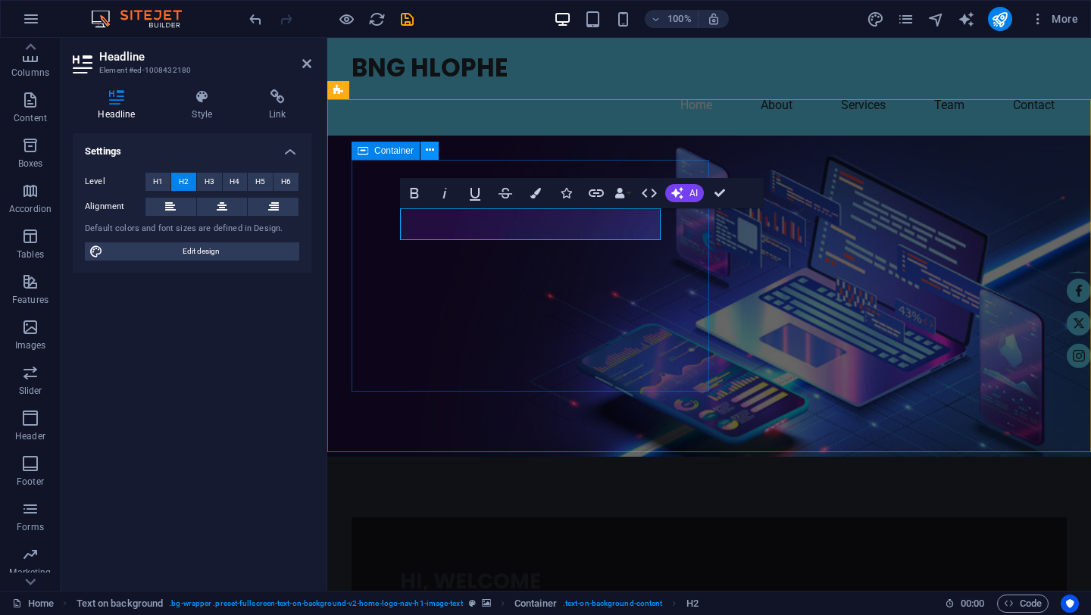
click at [426, 151] on icon at bounding box center [430, 150] width 8 height 16
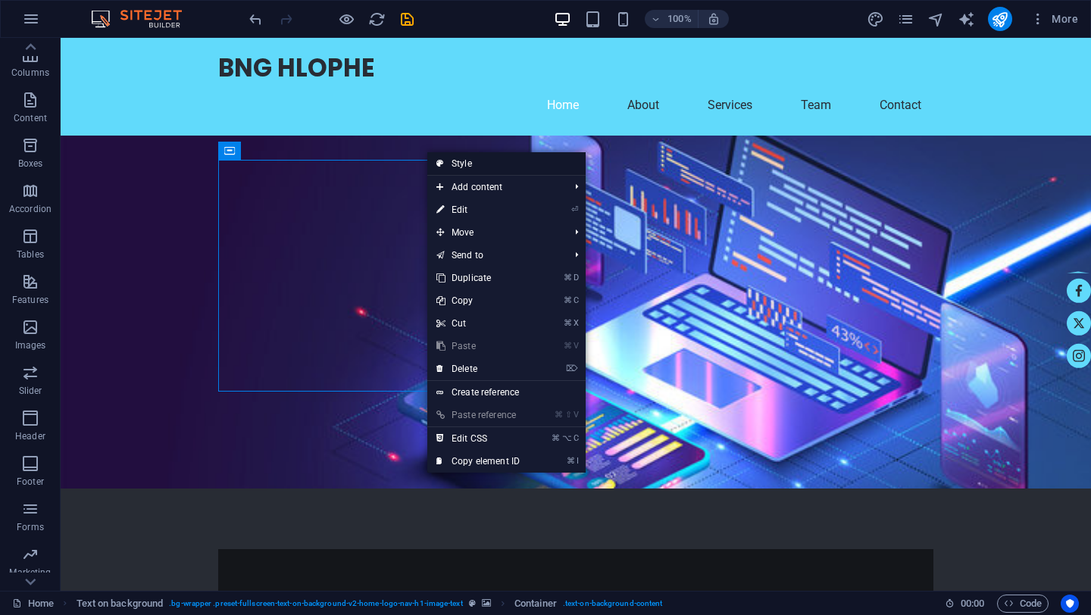
click at [458, 167] on link "Style" at bounding box center [506, 163] width 158 height 23
select select "%"
select select "rem"
select select "px"
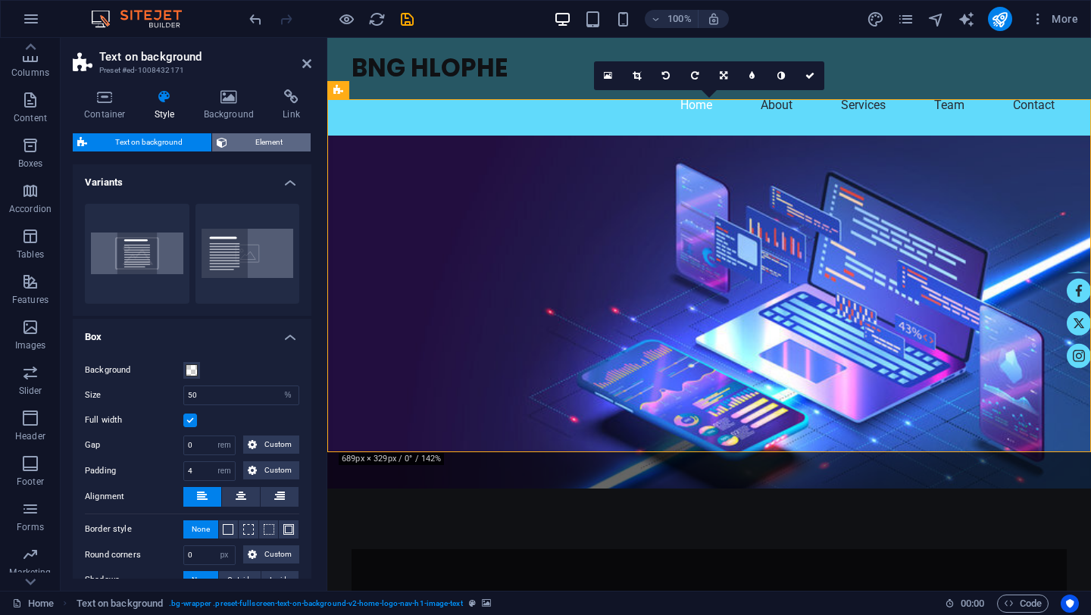
click at [268, 145] on span "Element" at bounding box center [269, 142] width 75 height 18
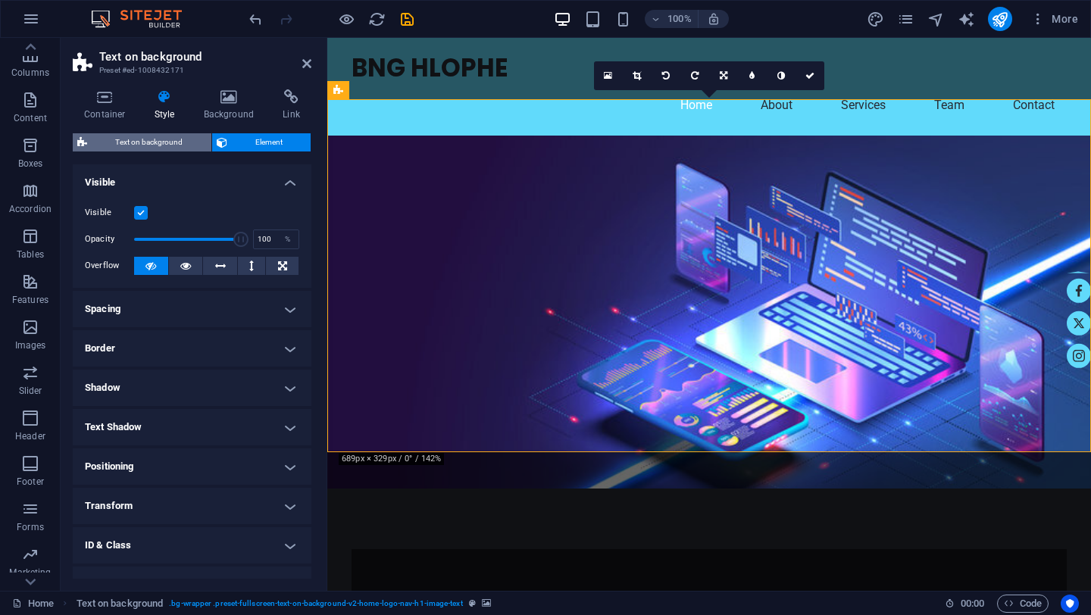
click at [156, 145] on span "Text on background" at bounding box center [149, 142] width 115 height 18
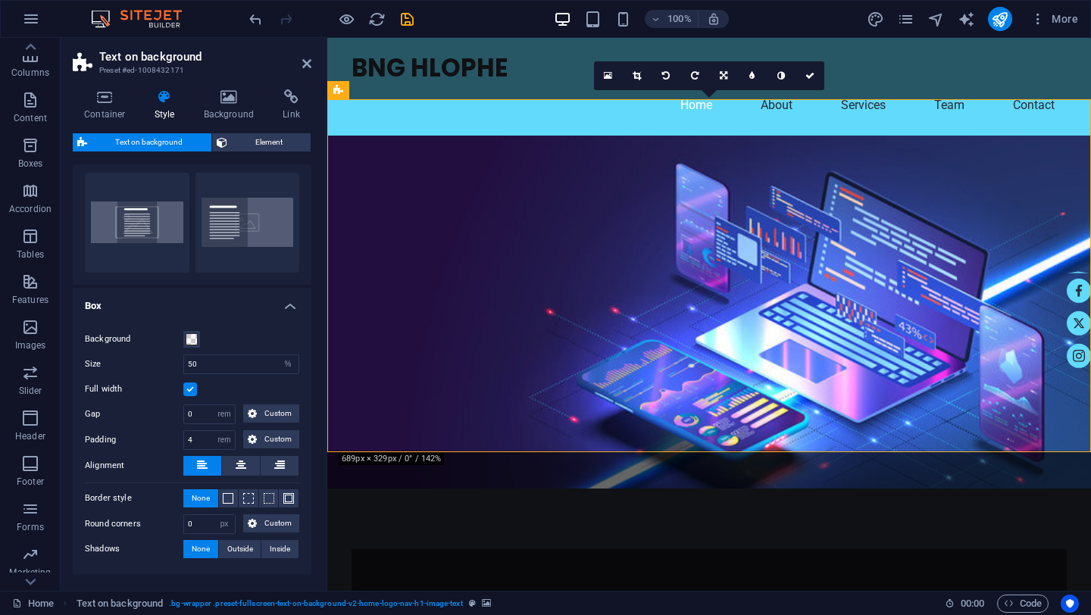
scroll to position [35, 0]
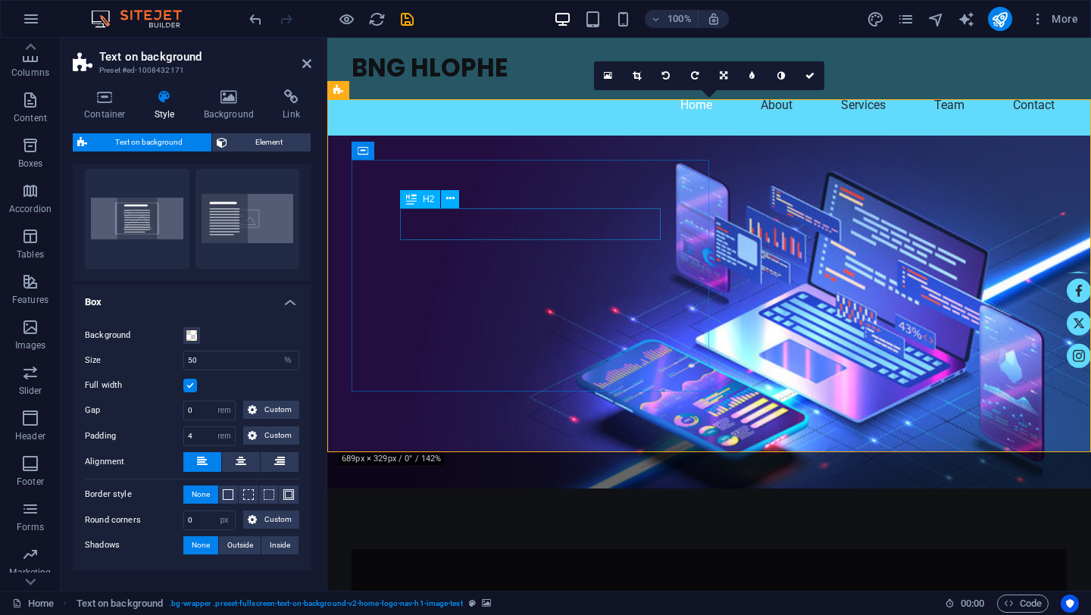
click at [499, 598] on div "HI, WELCOME" at bounding box center [709, 614] width 618 height 32
click at [454, 202] on icon at bounding box center [450, 199] width 8 height 16
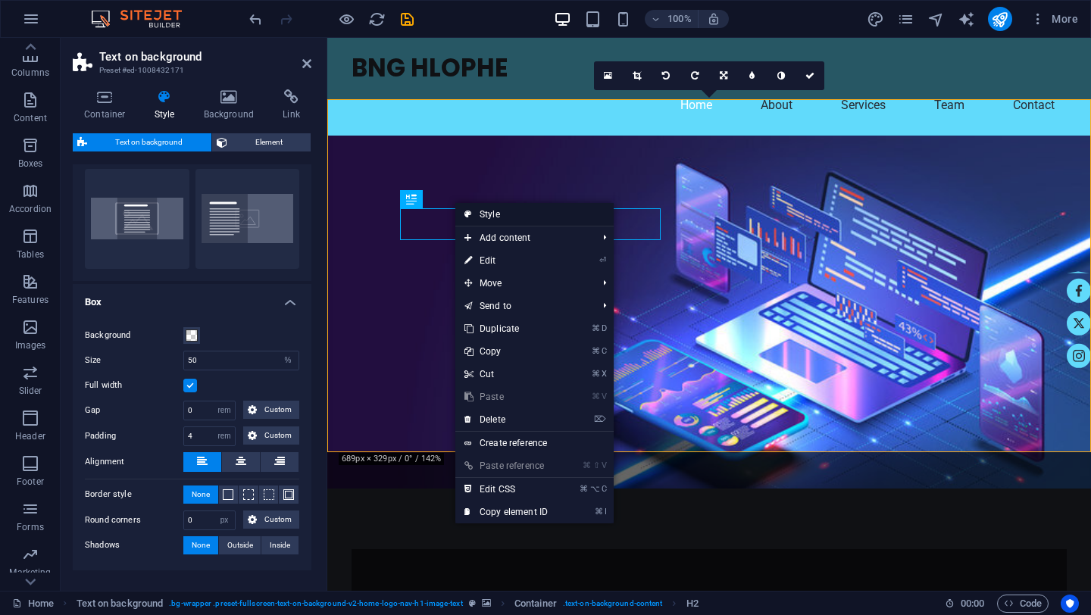
click at [490, 217] on link "Style" at bounding box center [535, 214] width 158 height 23
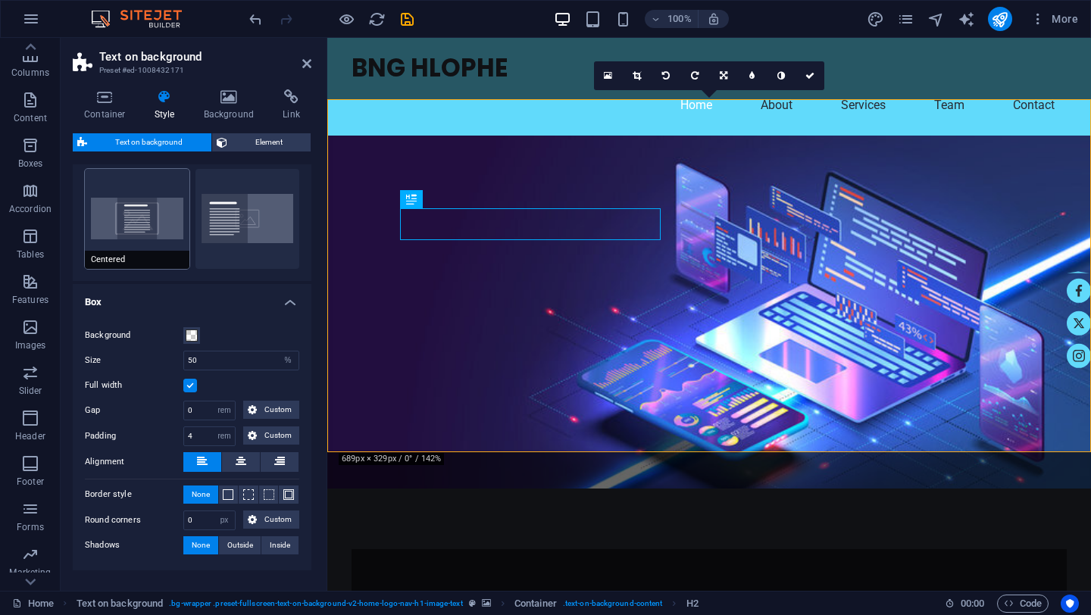
click at [146, 227] on button "Centered" at bounding box center [137, 219] width 105 height 100
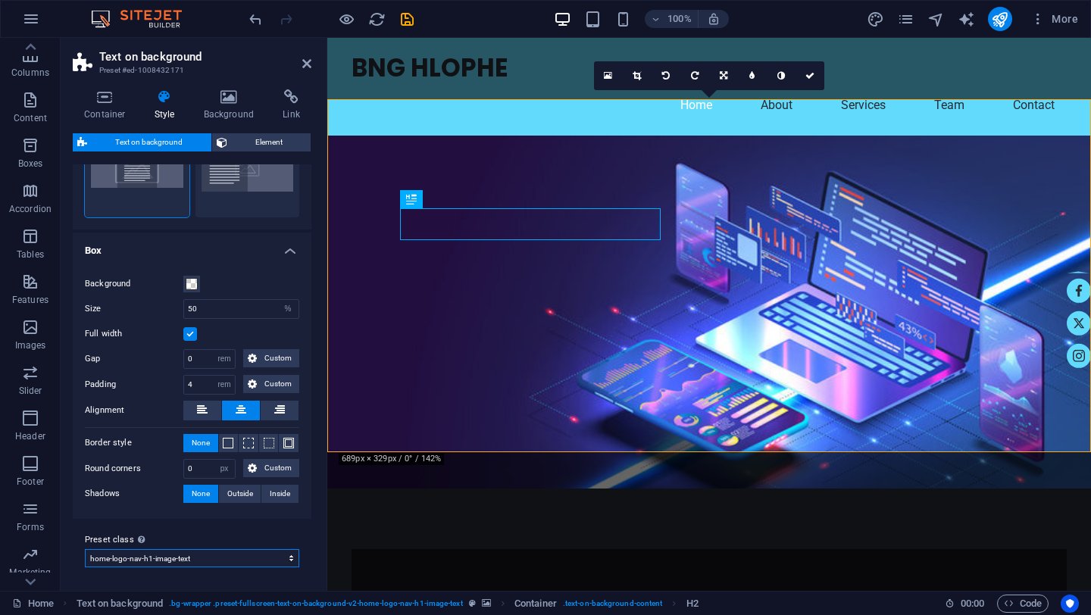
click at [277, 561] on select "default home-logo-nav-h1-image-text about-3 Add preset class" at bounding box center [192, 558] width 214 height 18
click at [85, 549] on select "default home-logo-nav-h1-image-text about-3 Add preset class" at bounding box center [192, 558] width 214 height 18
click at [261, 558] on select "default home-logo-nav-h1-image-text about-3 Add preset class" at bounding box center [192, 558] width 214 height 18
click at [85, 549] on select "default home-logo-nav-h1-image-text about-3 Add preset class" at bounding box center [192, 558] width 214 height 18
select select "preset-fullscreen-text-on-background-v2-home-logo-nav-h1-image-text"
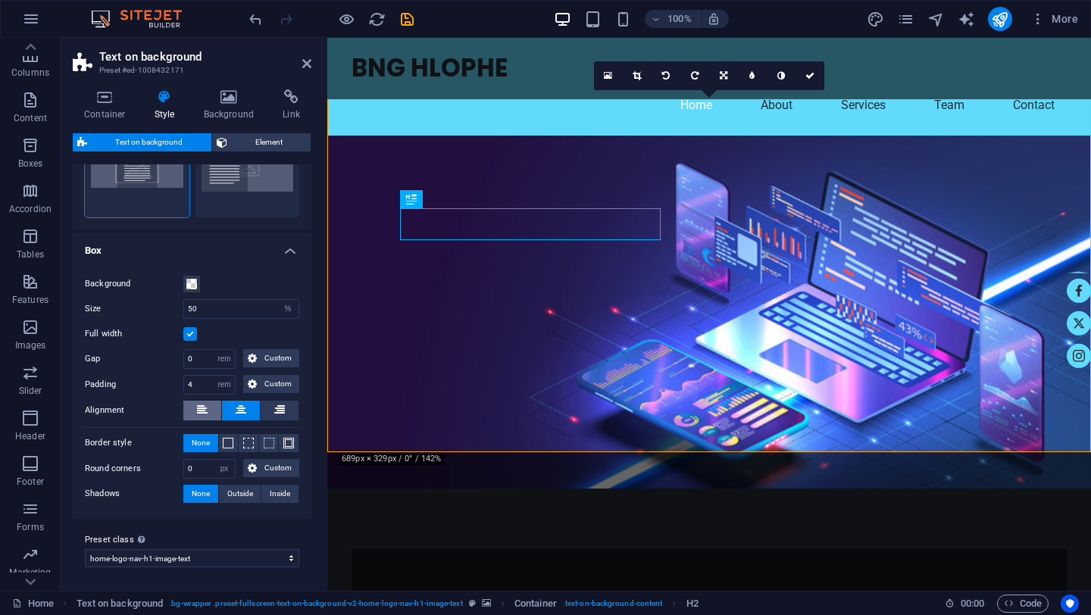
click at [209, 413] on button at bounding box center [202, 411] width 38 height 20
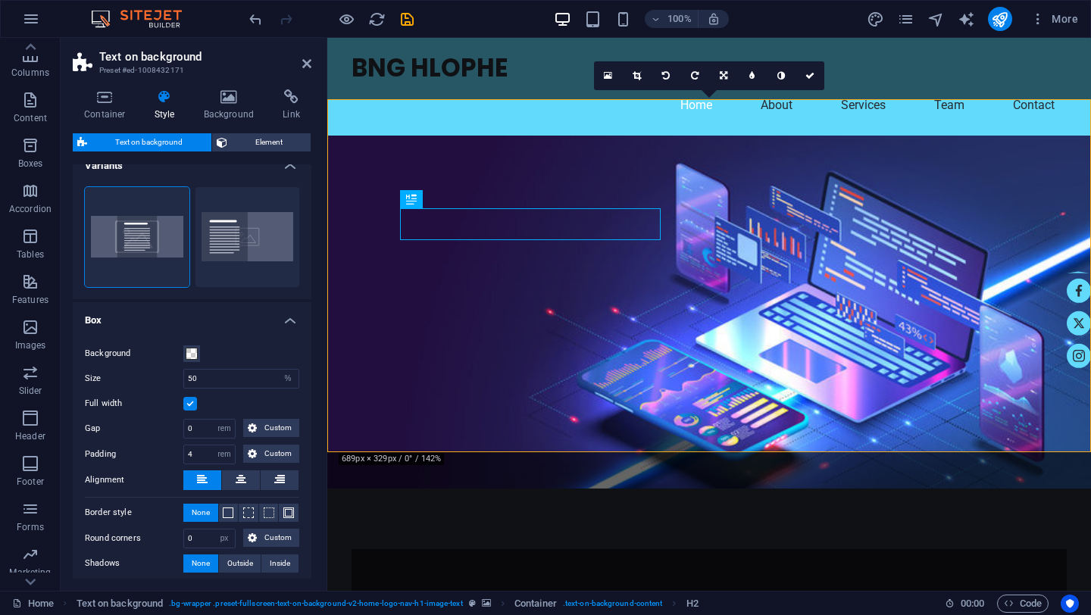
scroll to position [0, 0]
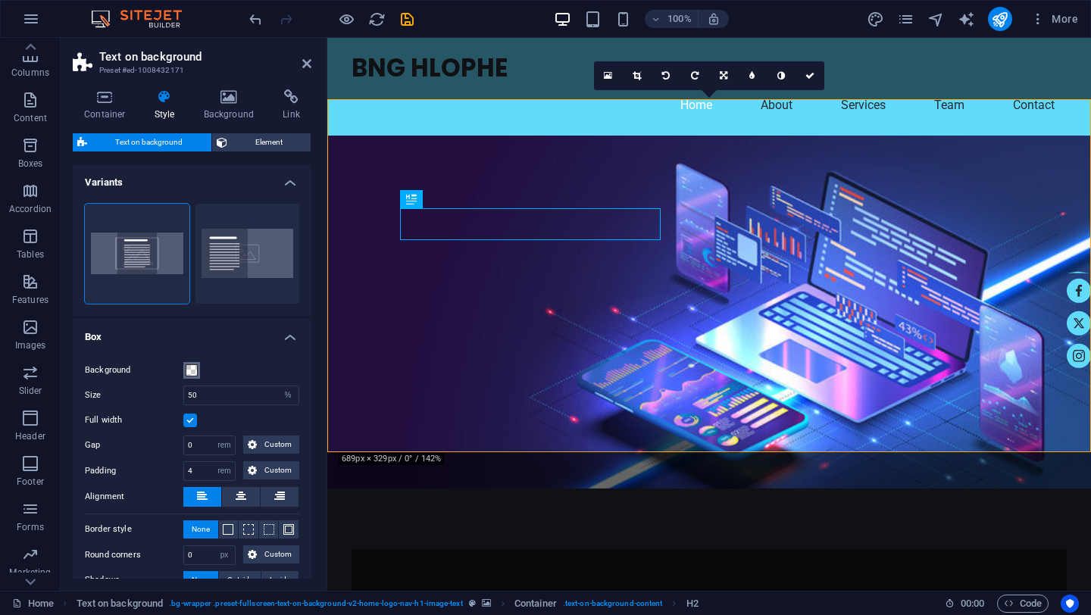
click at [197, 372] on span at bounding box center [192, 371] width 12 height 12
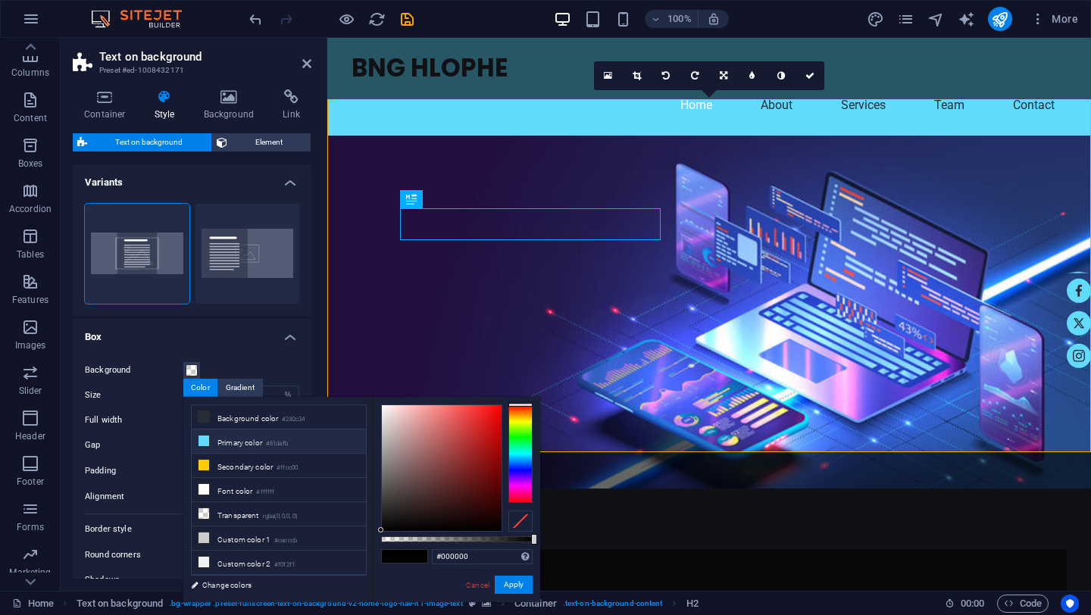
click at [205, 443] on icon at bounding box center [204, 441] width 11 height 11
type input "rgba(97, 218, 251, 0.5)"
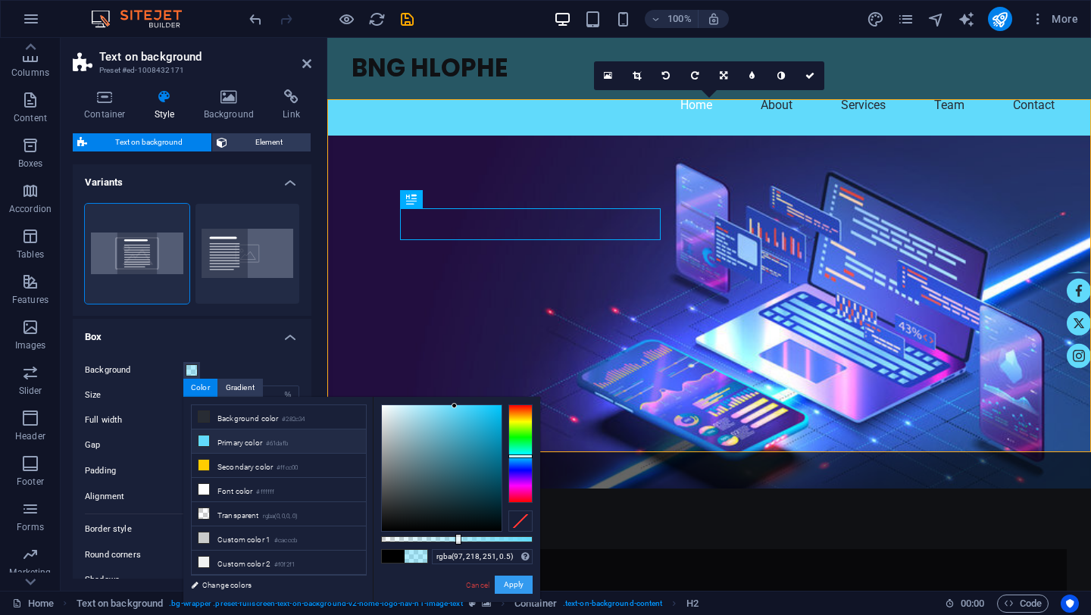
click at [515, 590] on button "Apply" at bounding box center [514, 585] width 38 height 18
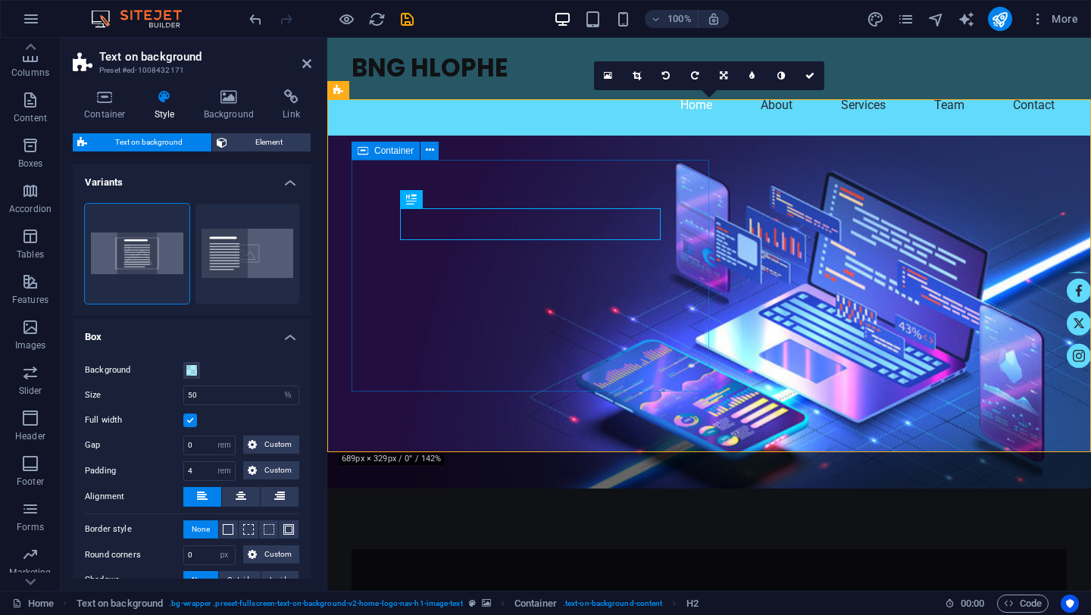
click at [493, 598] on div "HI, WELCOME" at bounding box center [709, 614] width 618 height 32
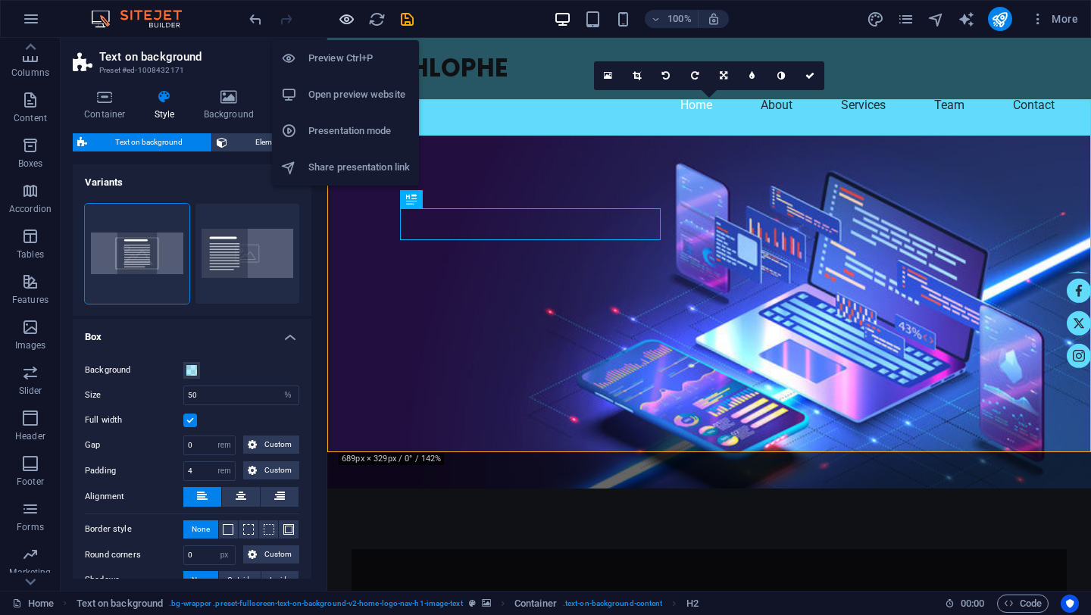
click at [348, 17] on icon "button" at bounding box center [346, 19] width 17 height 17
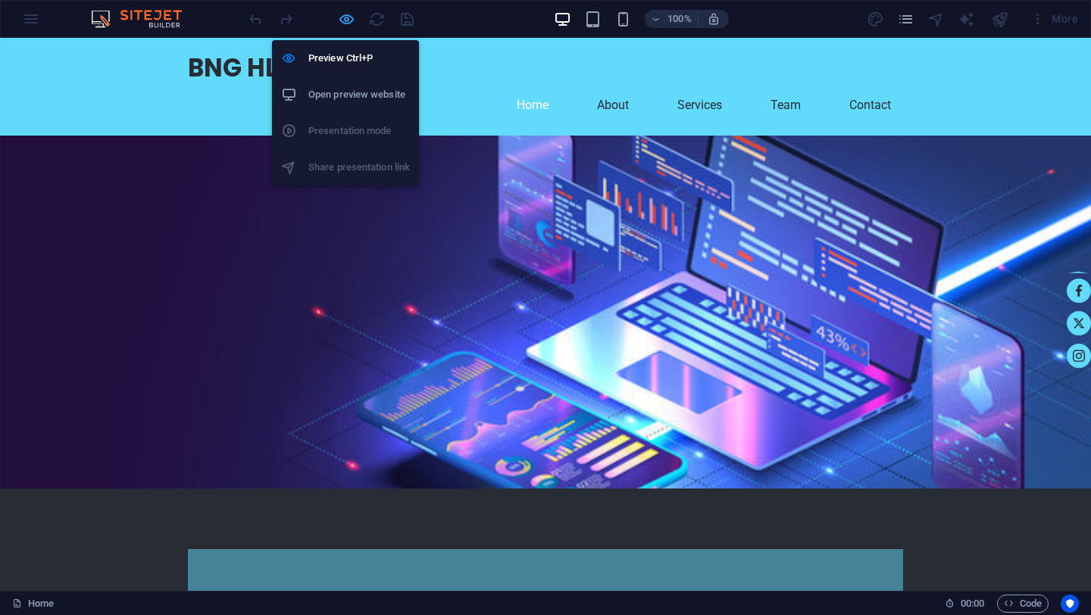
click at [348, 23] on icon "button" at bounding box center [346, 19] width 17 height 17
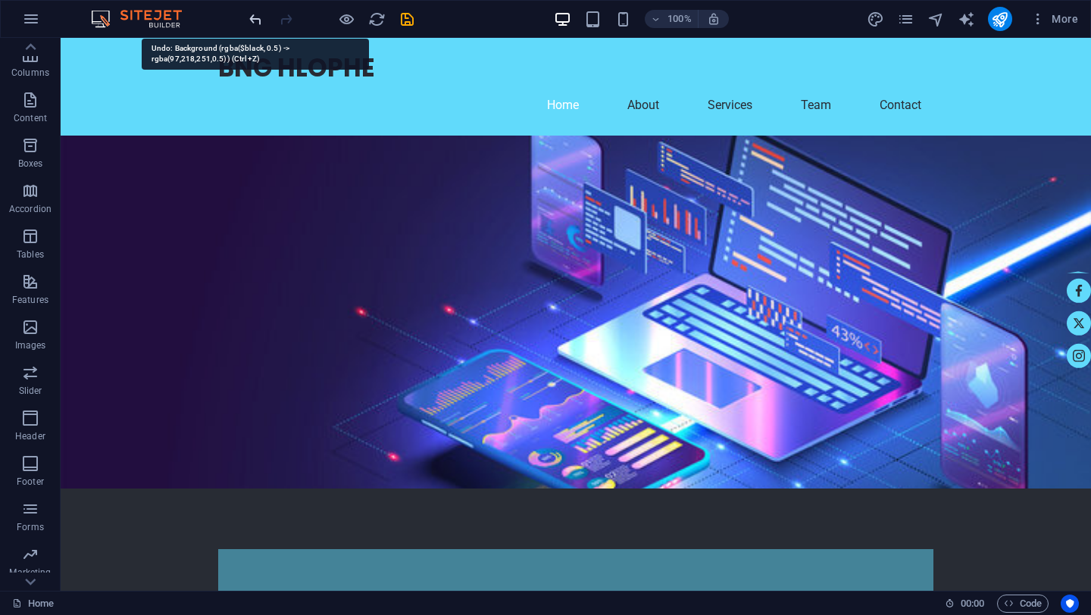
click at [254, 23] on icon "undo" at bounding box center [255, 19] width 17 height 17
click at [256, 15] on icon "undo" at bounding box center [255, 19] width 17 height 17
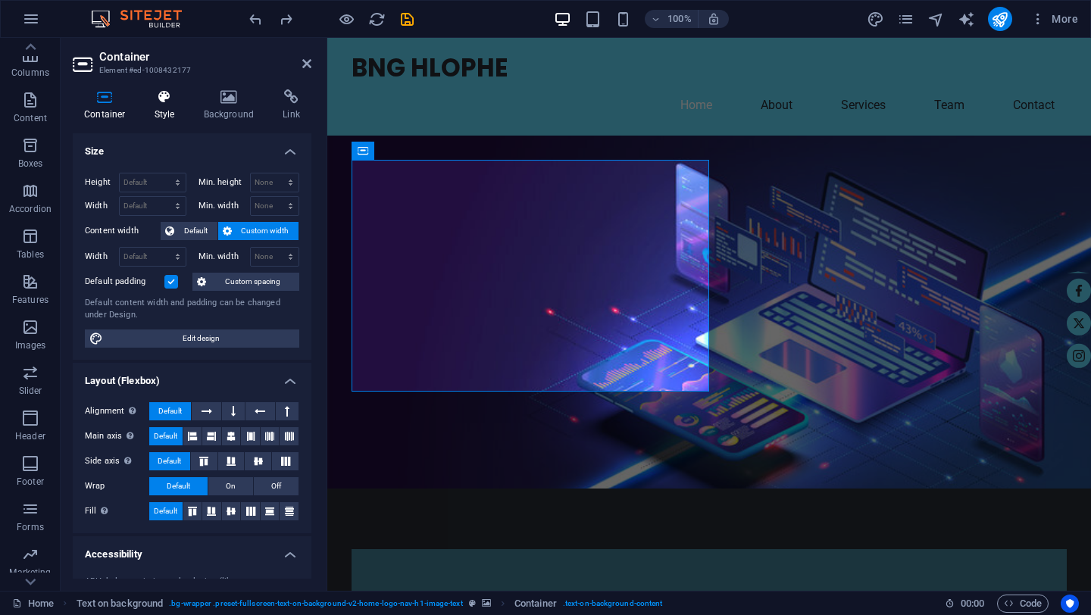
click at [170, 104] on icon at bounding box center [164, 96] width 43 height 15
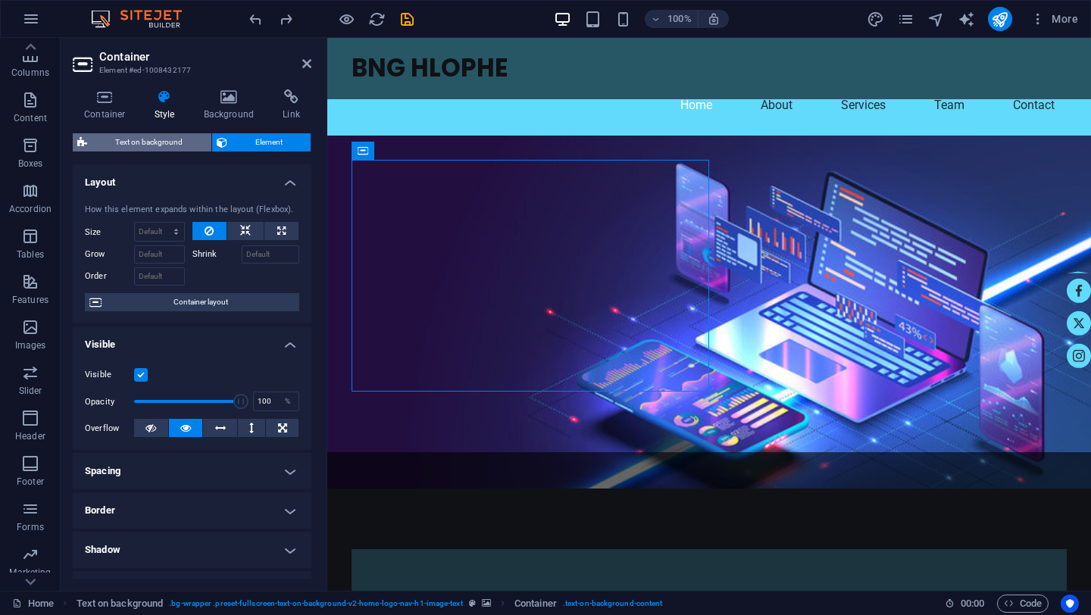
click at [157, 146] on span "Text on background" at bounding box center [149, 142] width 115 height 18
select select "%"
select select "rem"
select select "px"
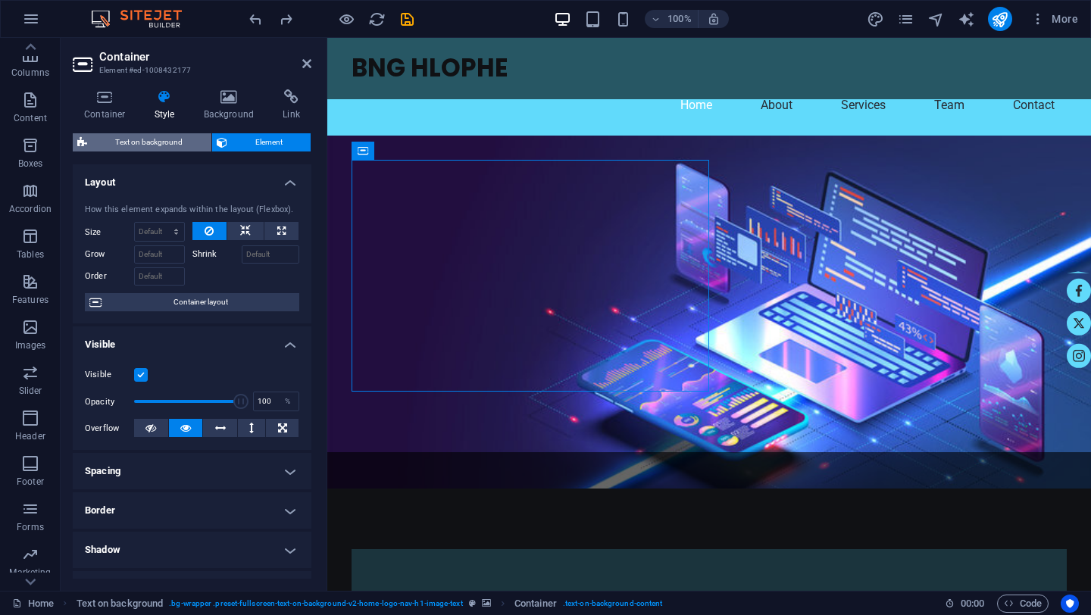
select select "preset-fullscreen-text-on-background-v2-home-logo-nav-h1-image-text"
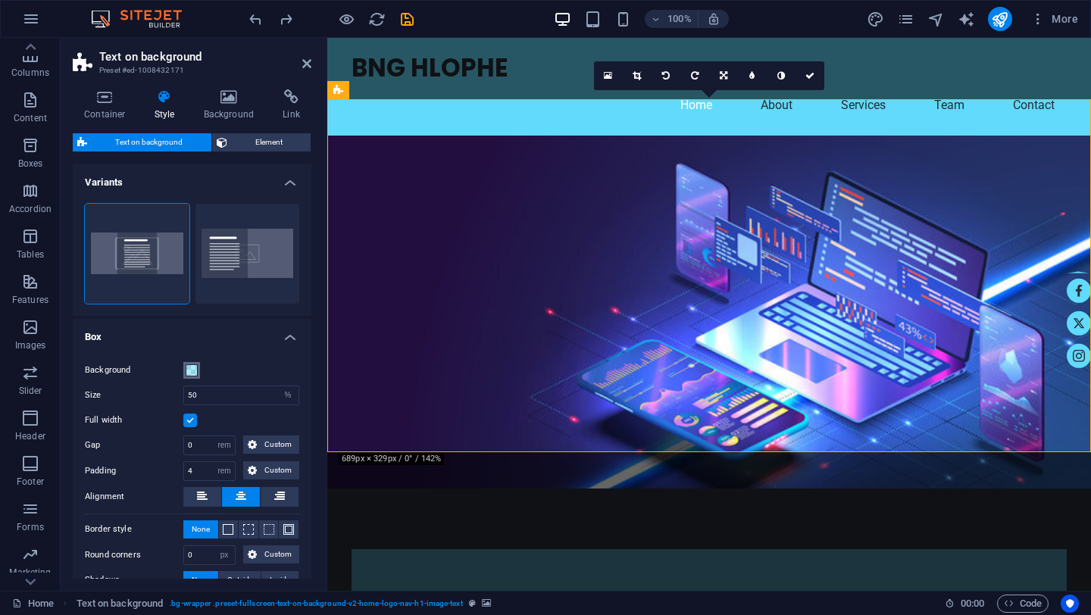
click at [194, 370] on span at bounding box center [192, 371] width 12 height 12
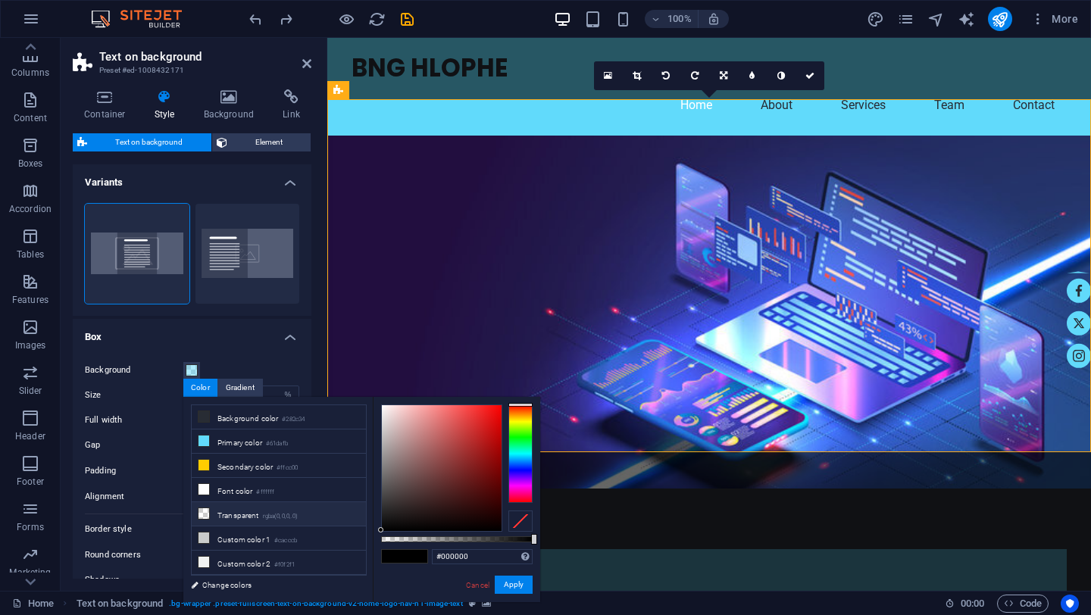
click at [248, 511] on li "Transparent rgba(0,0,0,.0)" at bounding box center [279, 514] width 174 height 24
type input "#000000"
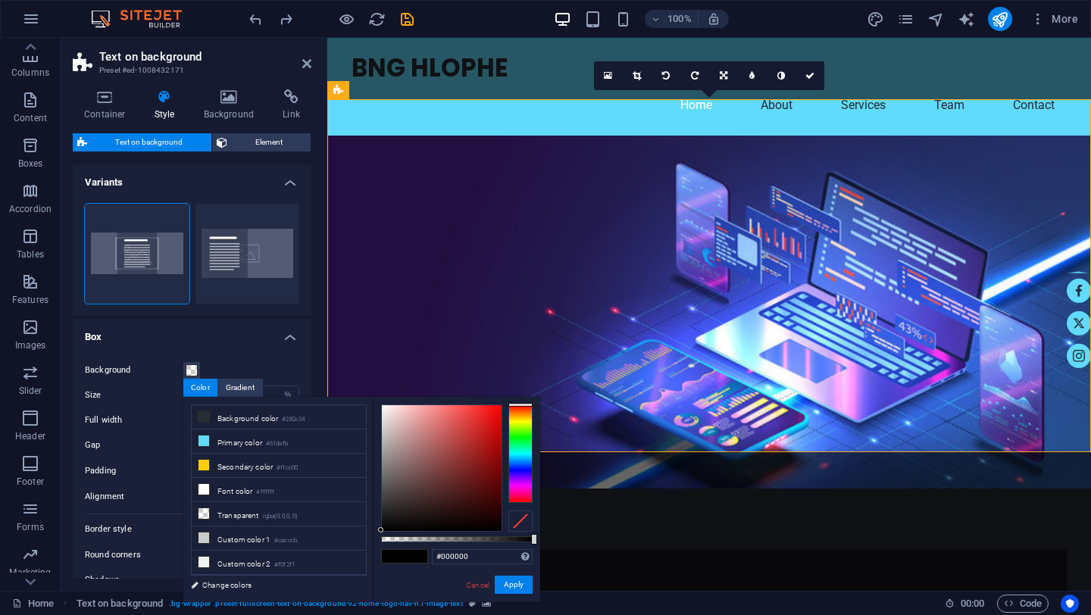
click at [270, 324] on h4 "Box" at bounding box center [192, 332] width 239 height 27
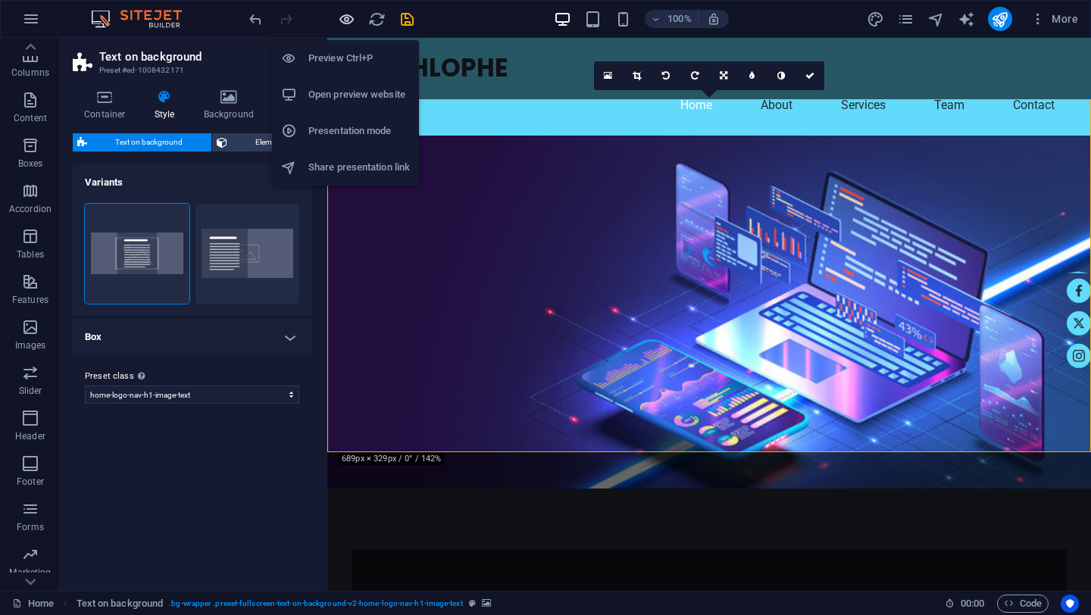
click at [349, 23] on icon "button" at bounding box center [346, 19] width 17 height 17
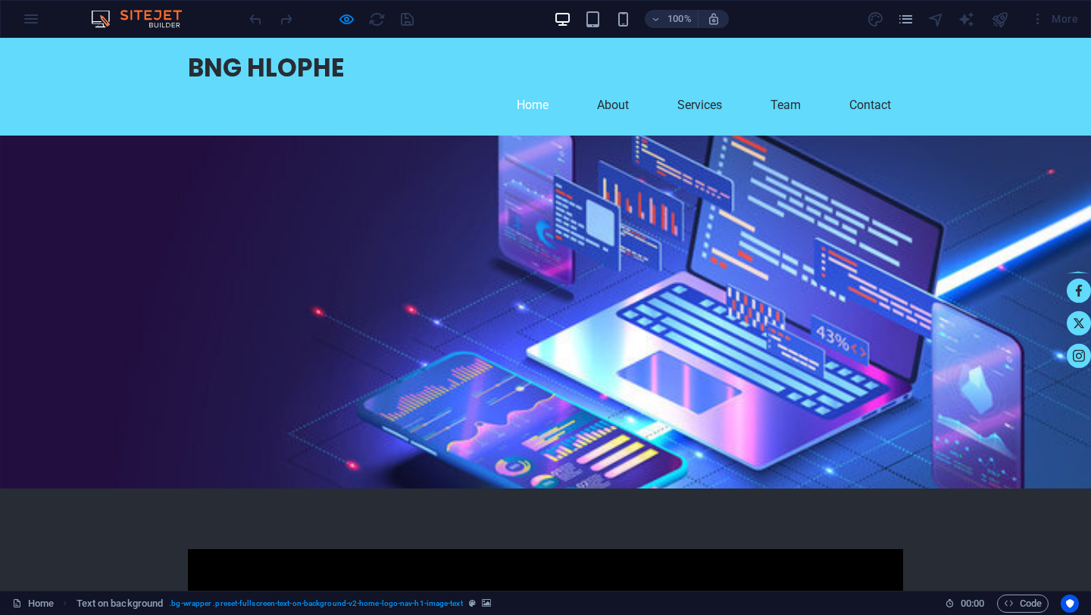
click at [769, 263] on div at bounding box center [545, 312] width 1091 height 353
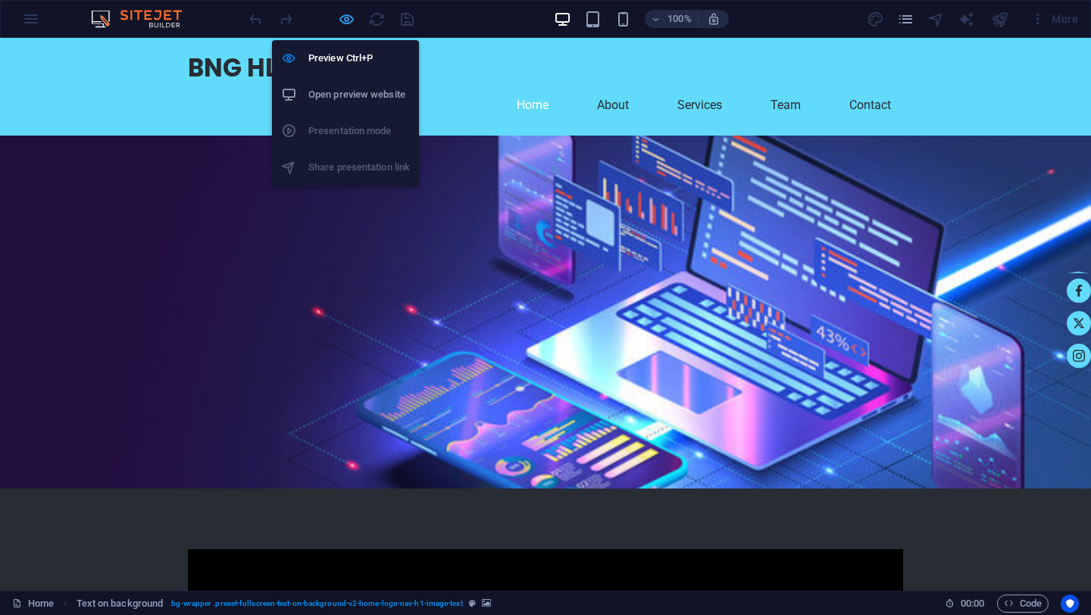
click at [342, 19] on icon "button" at bounding box center [346, 19] width 17 height 17
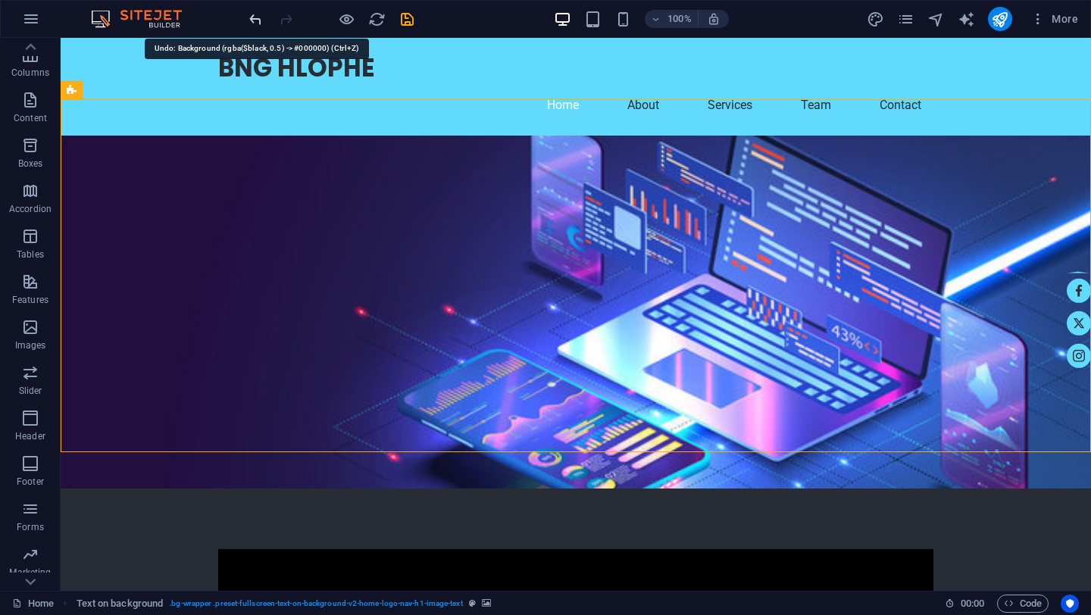
click at [254, 18] on icon "undo" at bounding box center [255, 19] width 17 height 17
click at [254, 19] on icon "undo" at bounding box center [255, 19] width 17 height 17
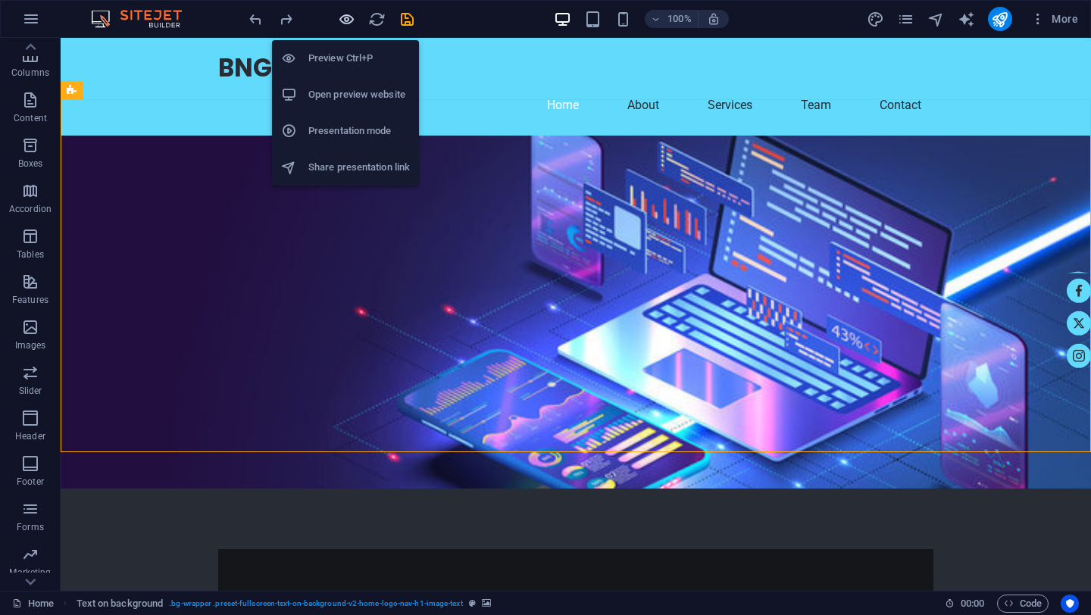
click at [345, 20] on icon "button" at bounding box center [346, 19] width 17 height 17
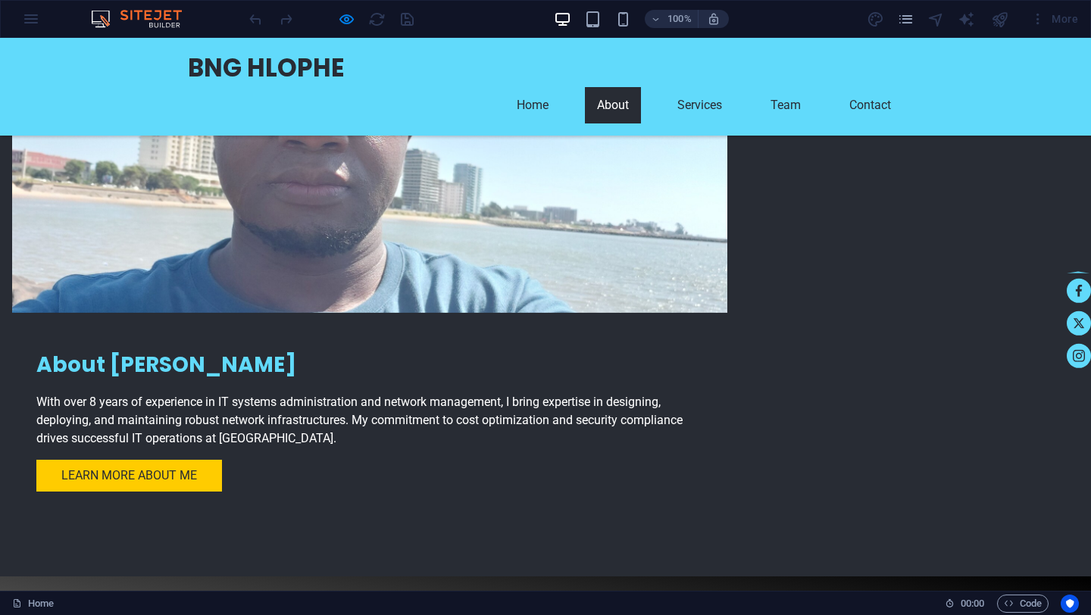
scroll to position [827, 0]
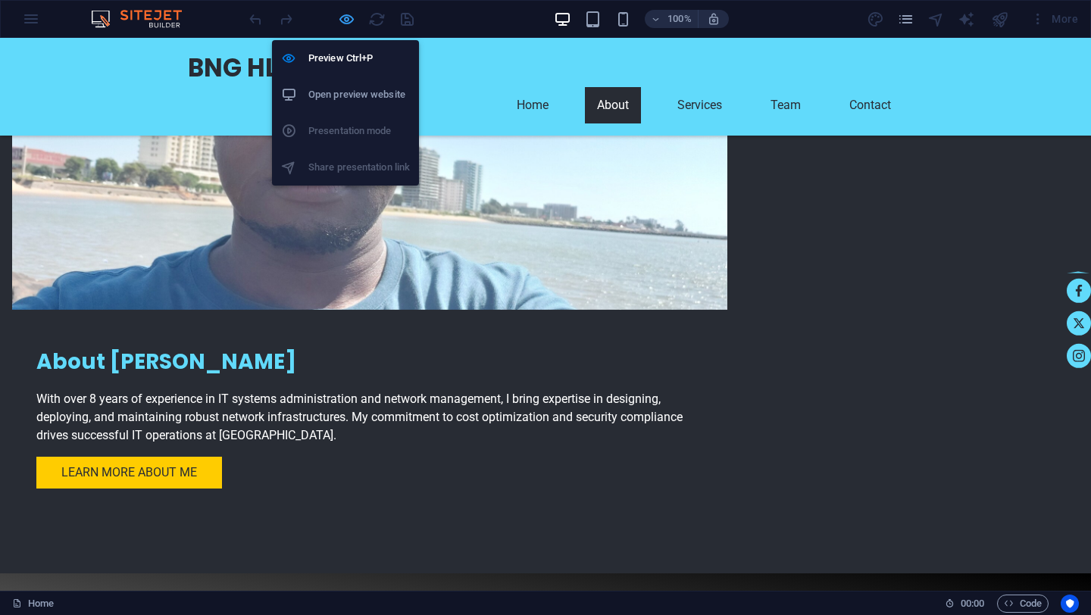
click at [347, 21] on icon "button" at bounding box center [346, 19] width 17 height 17
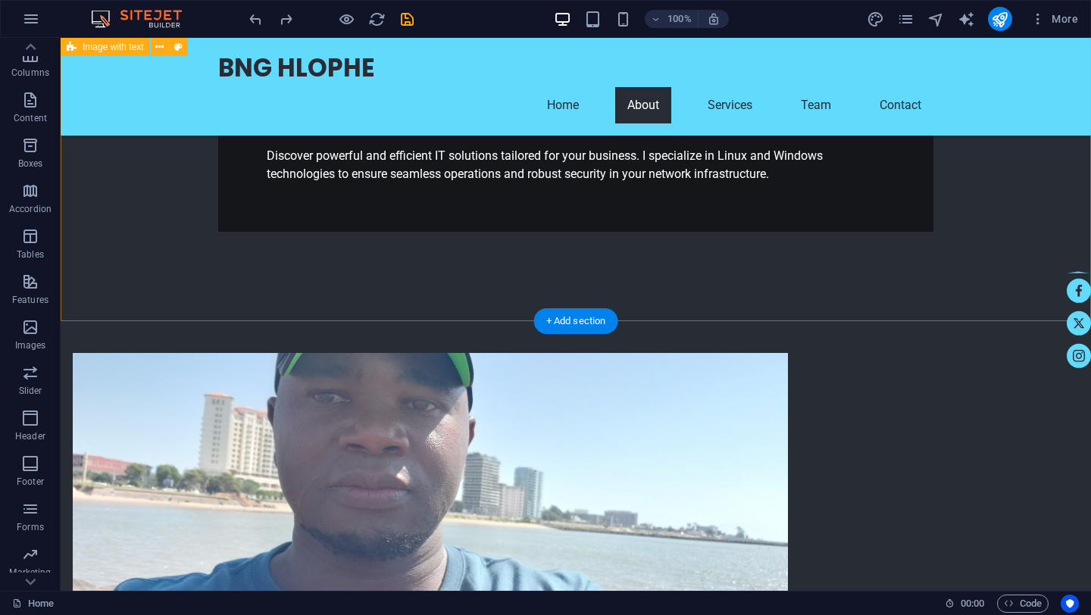
scroll to position [516, 0]
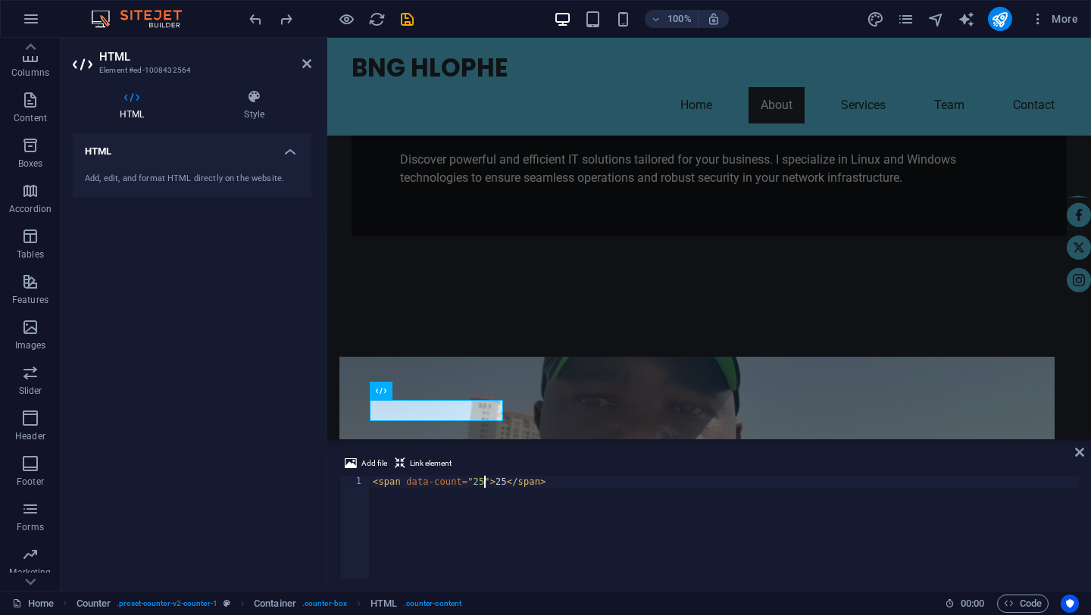
click at [486, 487] on div "< span data-count = "25" > 25 </ span >" at bounding box center [724, 539] width 709 height 127
click at [509, 484] on div "< span data-count = "25" > 25 </ span >" at bounding box center [724, 539] width 709 height 127
type textarea "<span data-count="25">10+</span>"
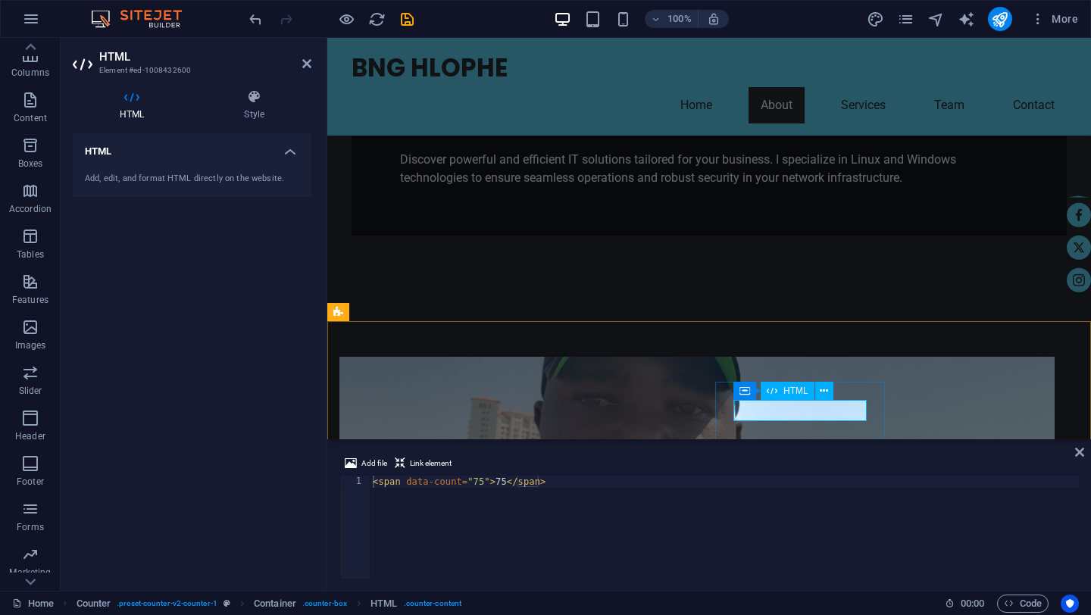
click at [487, 484] on div "< span data-count = "75" > 75 </ span >" at bounding box center [724, 539] width 709 height 127
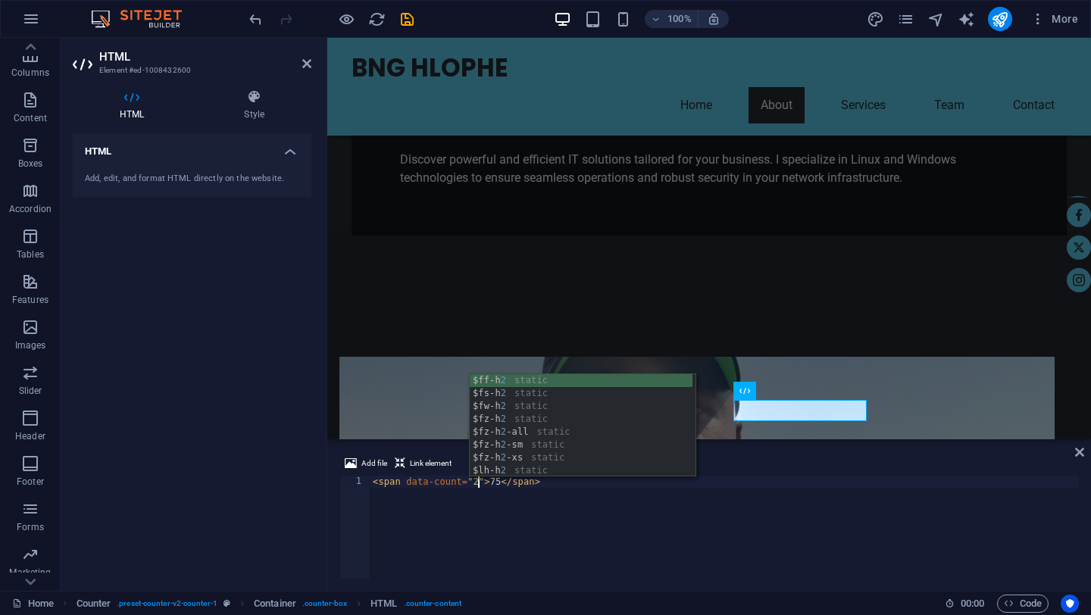
scroll to position [0, 8]
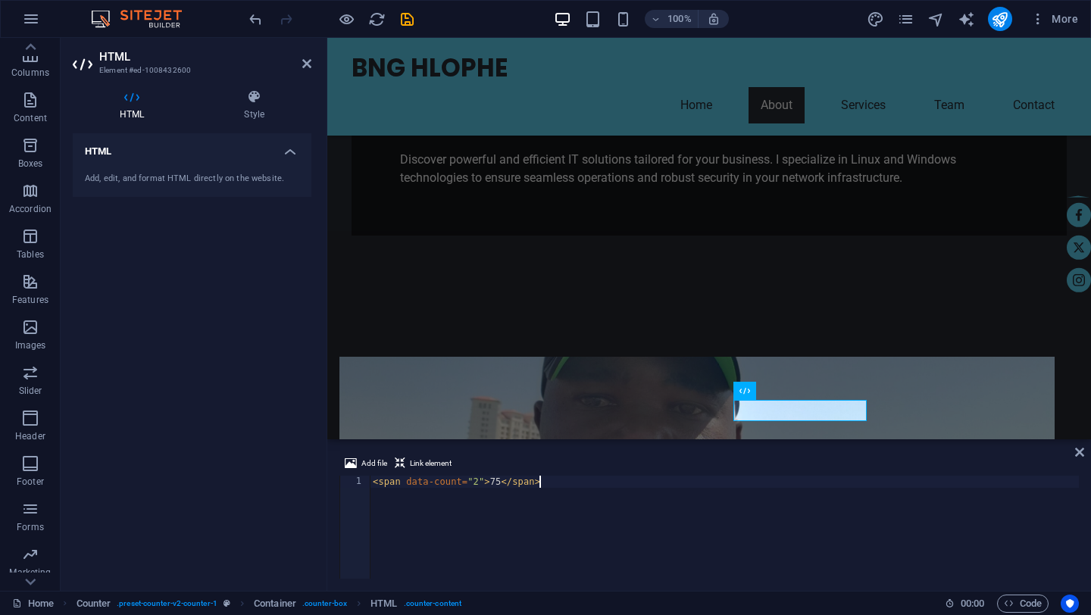
click at [565, 521] on div "< span data-count = "2" > 75 </ span >" at bounding box center [724, 539] width 709 height 127
click at [505, 487] on div "< span data-count = "2" > 75 </ span >" at bounding box center [724, 539] width 709 height 127
click at [659, 539] on div "< span data-count = "2" > 2 </ span >" at bounding box center [724, 539] width 709 height 127
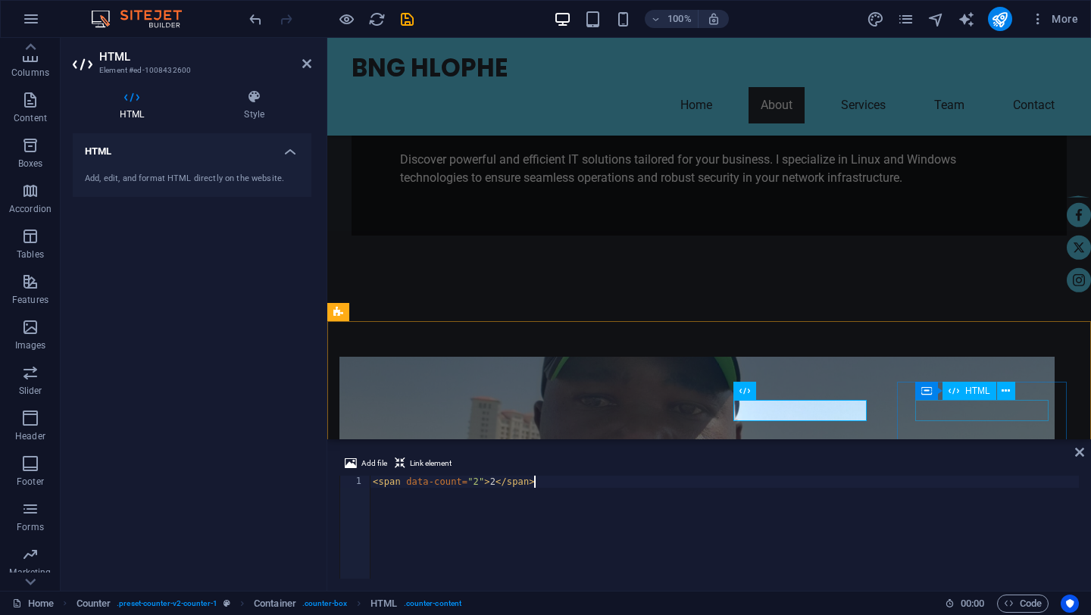
type textarea "<span data-count="2">2</span>"
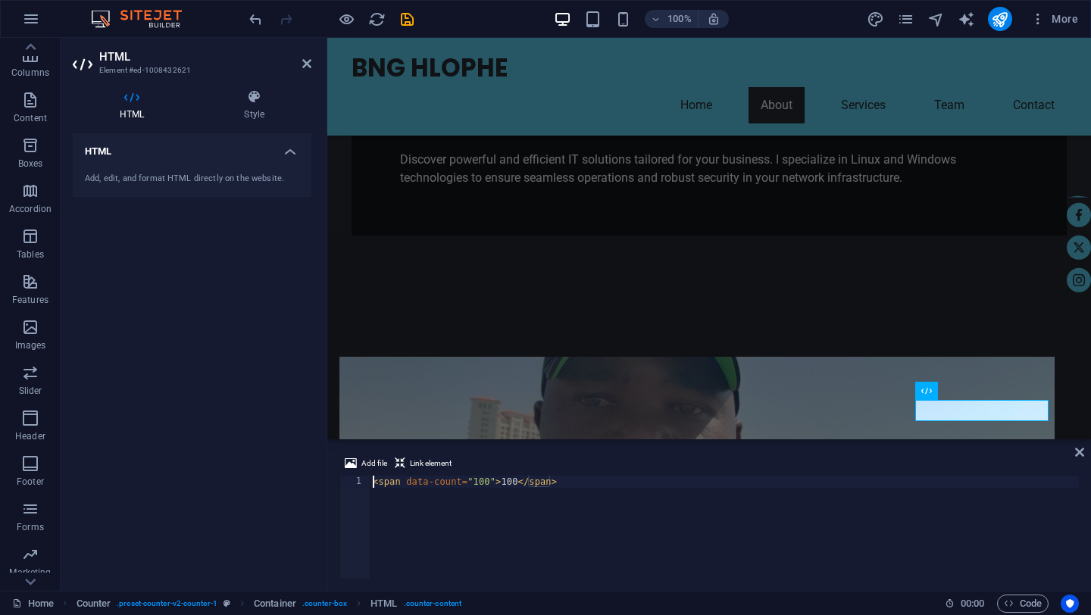
click at [491, 482] on div "< span data-count = "100" > 100 </ span >" at bounding box center [724, 539] width 709 height 127
type textarea "<span data-count="1000 +">100</span>"
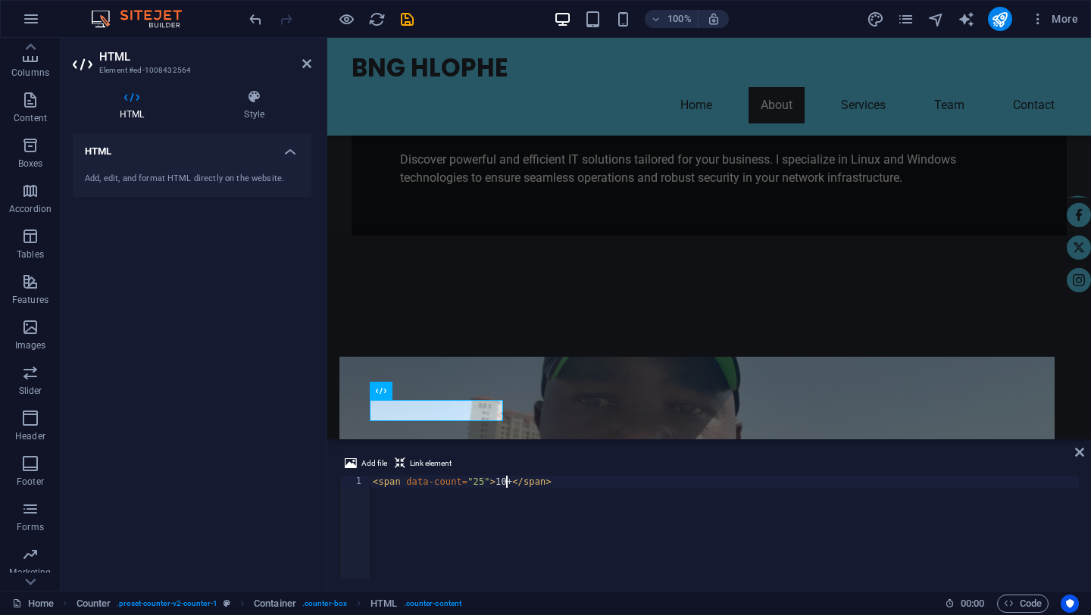
click at [507, 480] on div "< span data-count = "25" > 10+ </ span >" at bounding box center [724, 539] width 709 height 127
click at [707, 506] on div "< span data-count = "25" > 10 + </ span >" at bounding box center [724, 539] width 709 height 127
type textarea "<span data-count="25">10 +</span>"
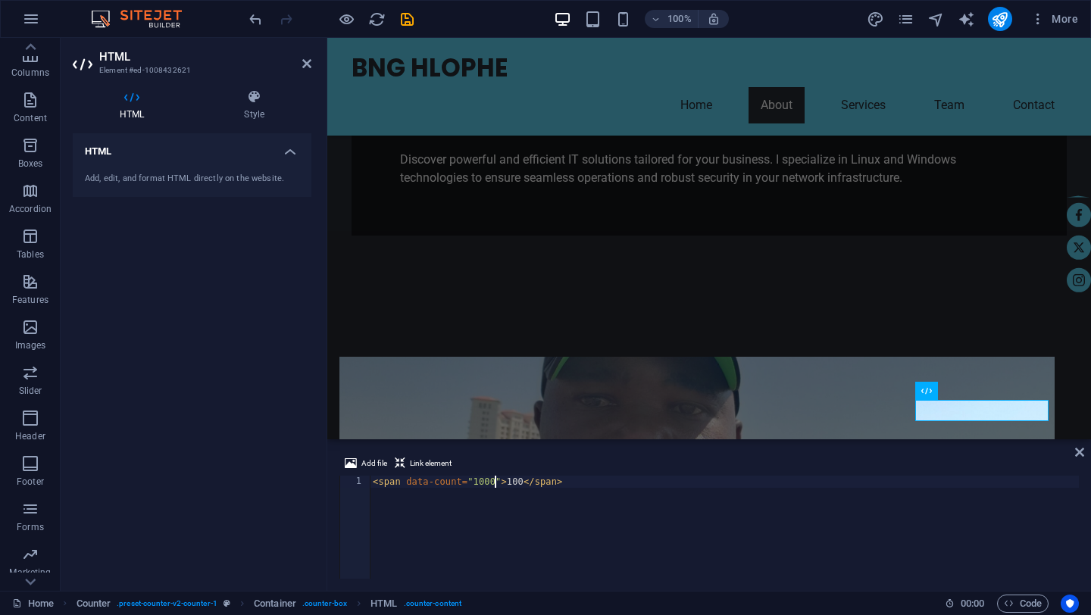
click at [525, 486] on div "< span data-count = "1000" > 100 </ span >" at bounding box center [724, 539] width 709 height 127
click at [567, 516] on div "< span data-count = "1000" > 1000 + </ span >" at bounding box center [724, 539] width 709 height 127
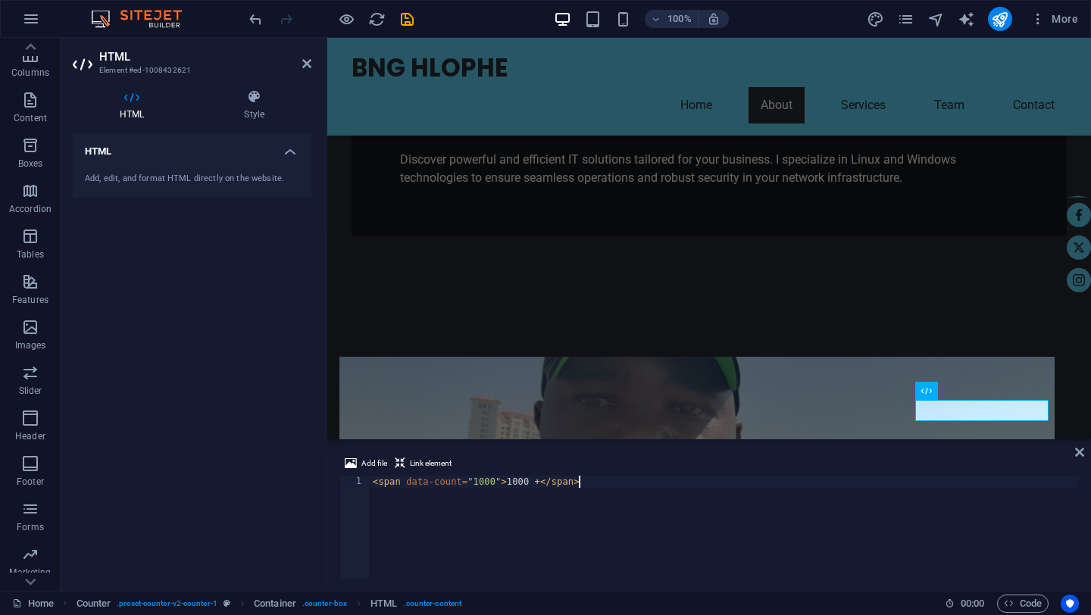
click at [567, 516] on div "< span data-count = "1000" > 1000 + </ span >" at bounding box center [724, 539] width 709 height 127
type textarea "<span data-count="1000">1000 +</span>"
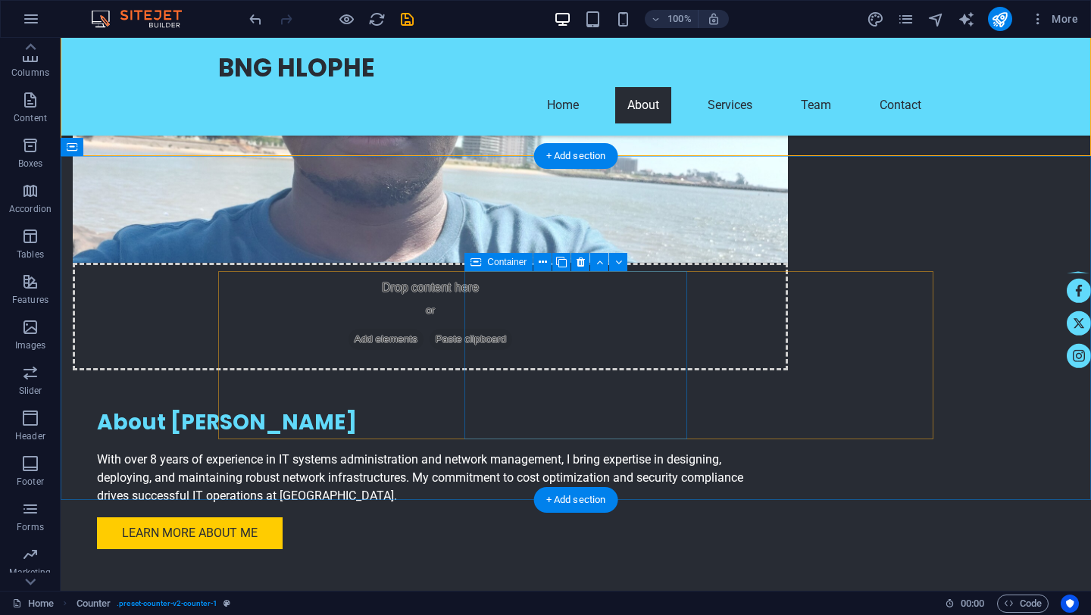
scroll to position [881, 0]
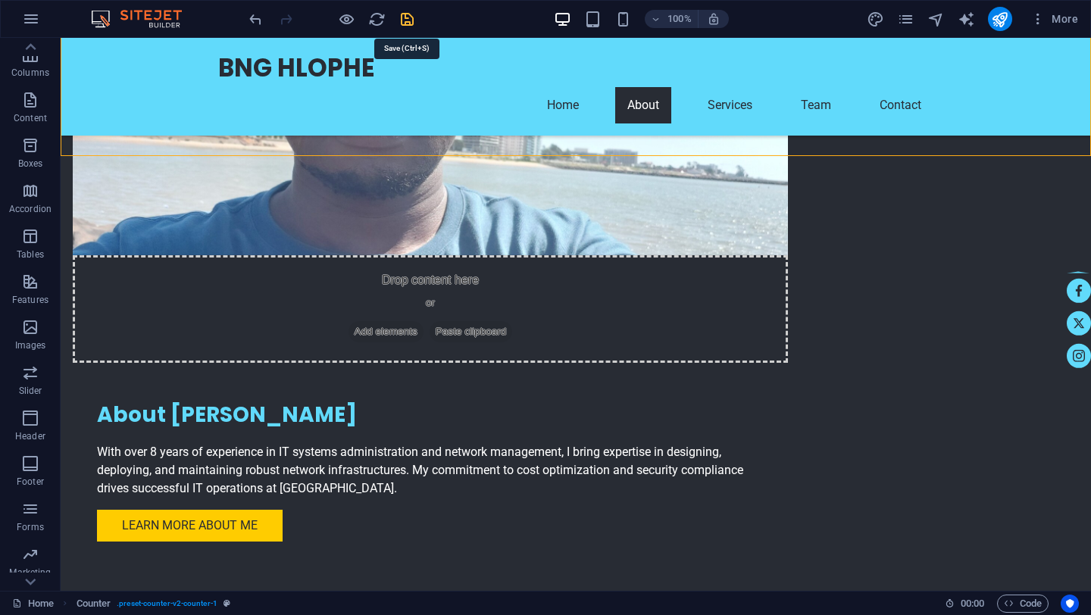
click at [406, 20] on icon "save" at bounding box center [407, 19] width 17 height 17
checkbox input "false"
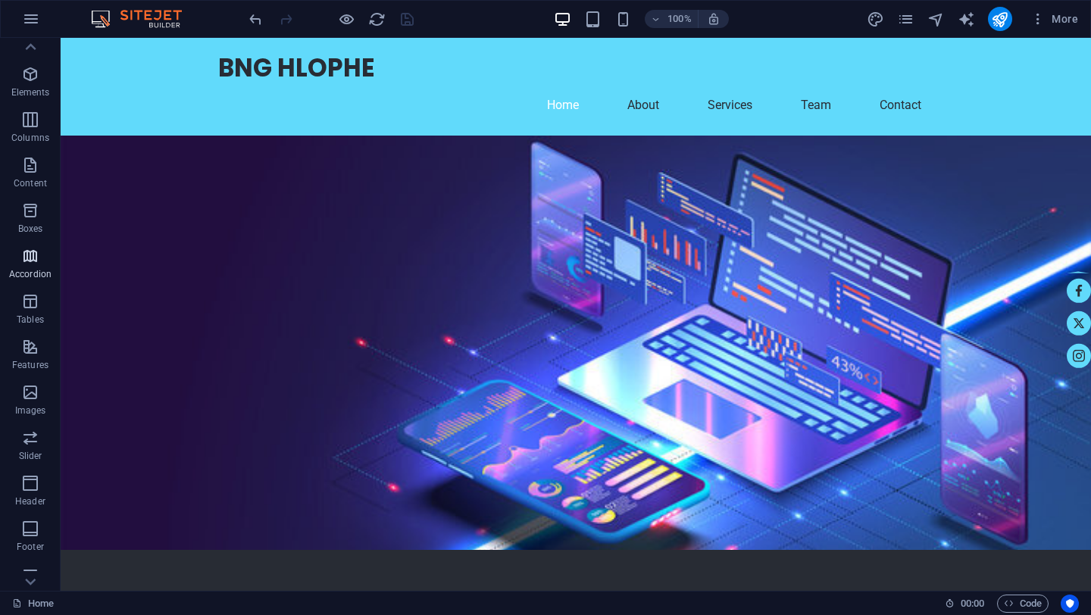
scroll to position [0, 0]
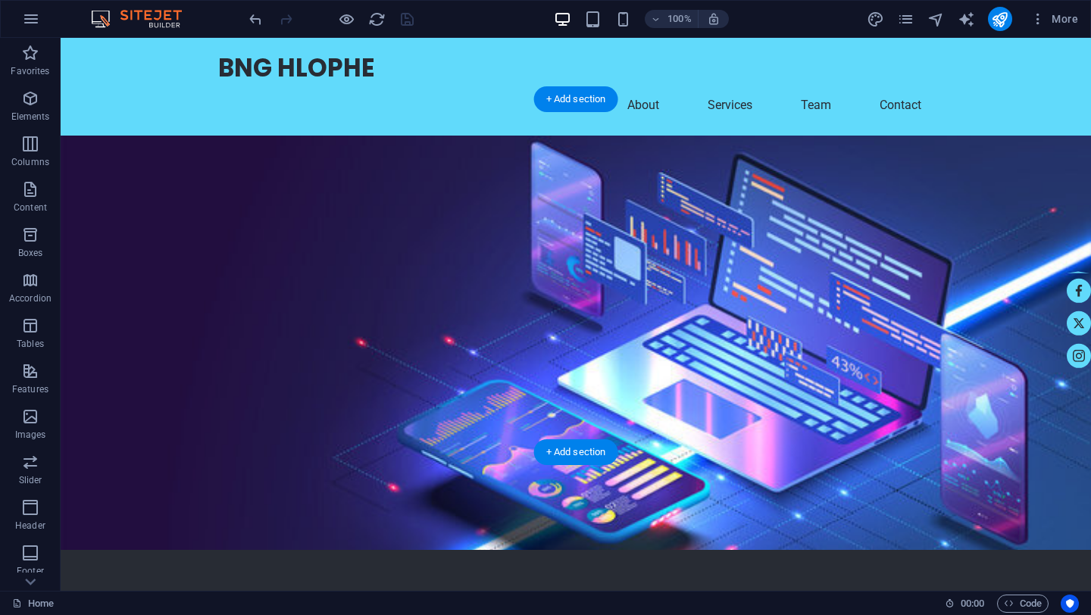
click at [786, 261] on figure at bounding box center [576, 343] width 1031 height 415
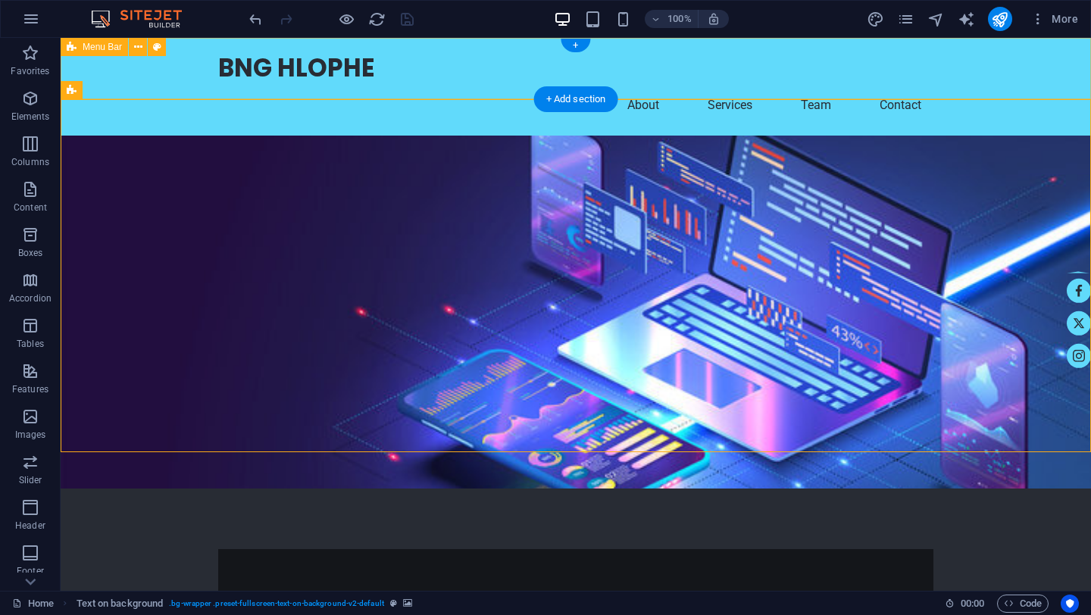
click at [162, 71] on div "BNG HLOPHE Home About Services Team Contact" at bounding box center [576, 87] width 1031 height 98
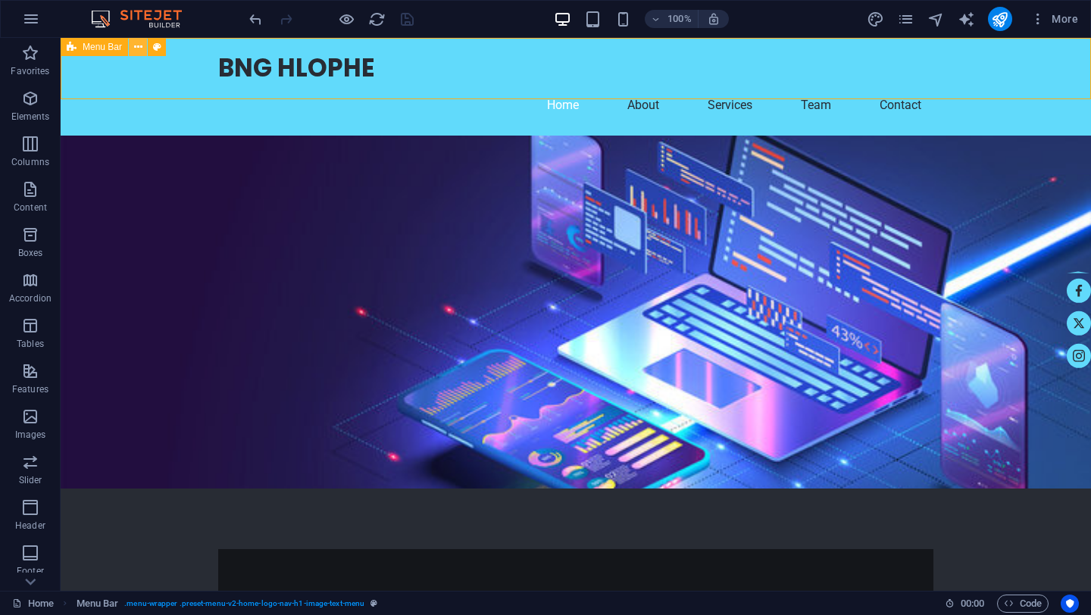
click at [136, 45] on icon at bounding box center [138, 47] width 8 height 16
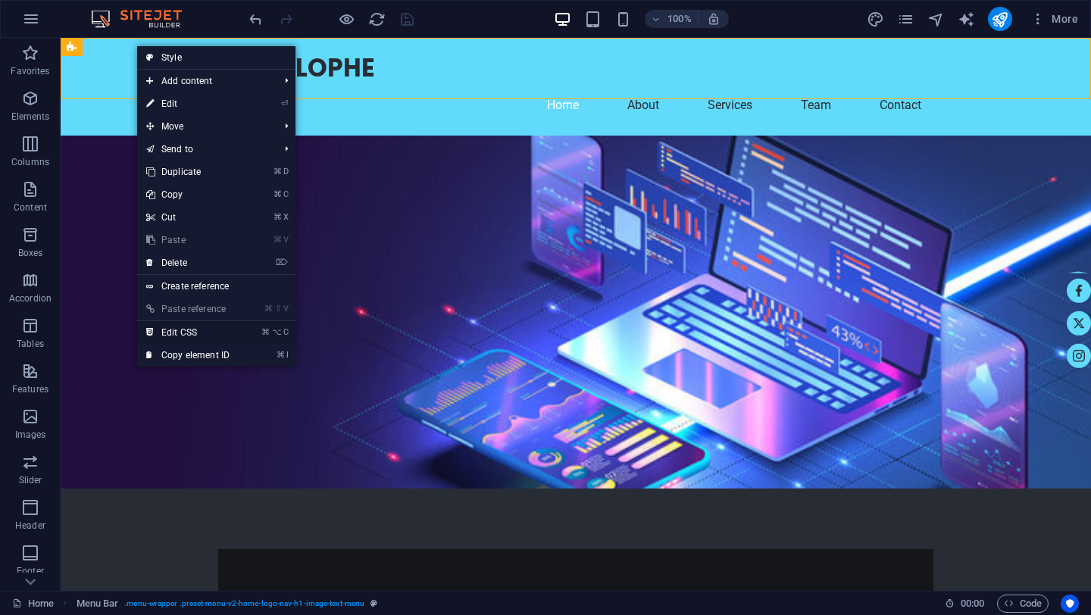
click at [180, 333] on link "⌘ ⌥ C Edit CSS" at bounding box center [188, 332] width 102 height 23
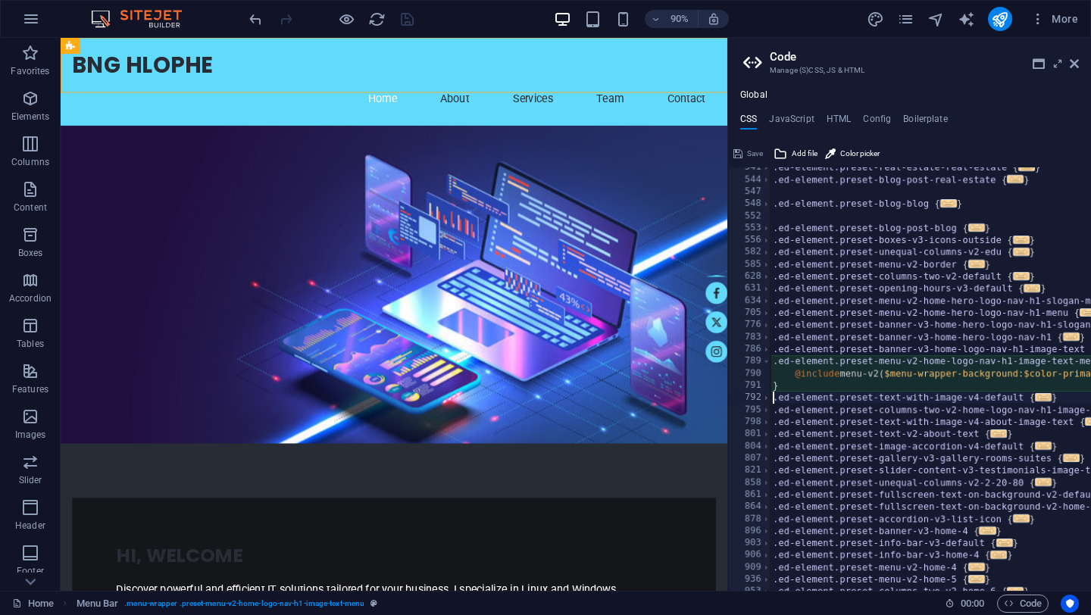
type textarea "@include menu-v2($menu-wrapper-background: $color-primary, $menu-link-tt: none);"
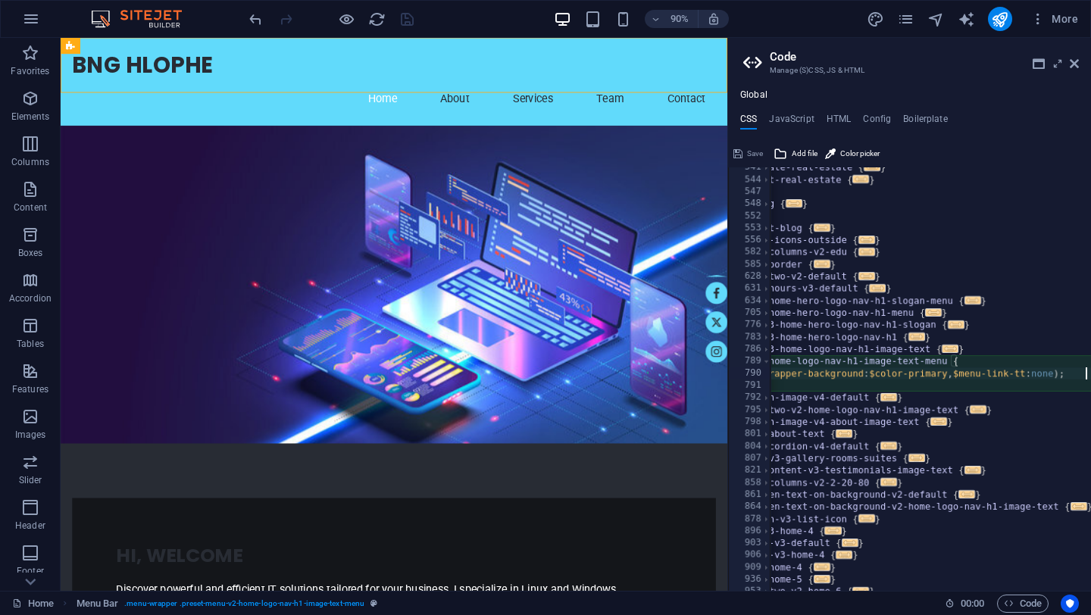
scroll to position [0, 155]
click at [1075, 62] on icon at bounding box center [1074, 64] width 9 height 12
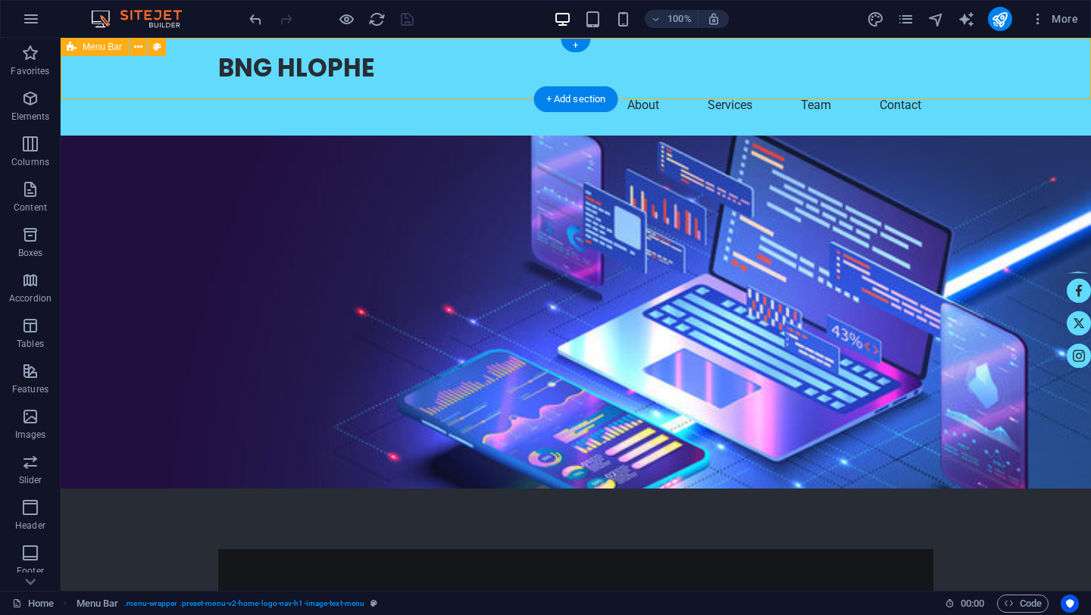
click at [155, 76] on div "BNG HLOPHE Home About Services Team Contact" at bounding box center [576, 87] width 1031 height 98
click at [139, 47] on icon at bounding box center [138, 47] width 8 height 16
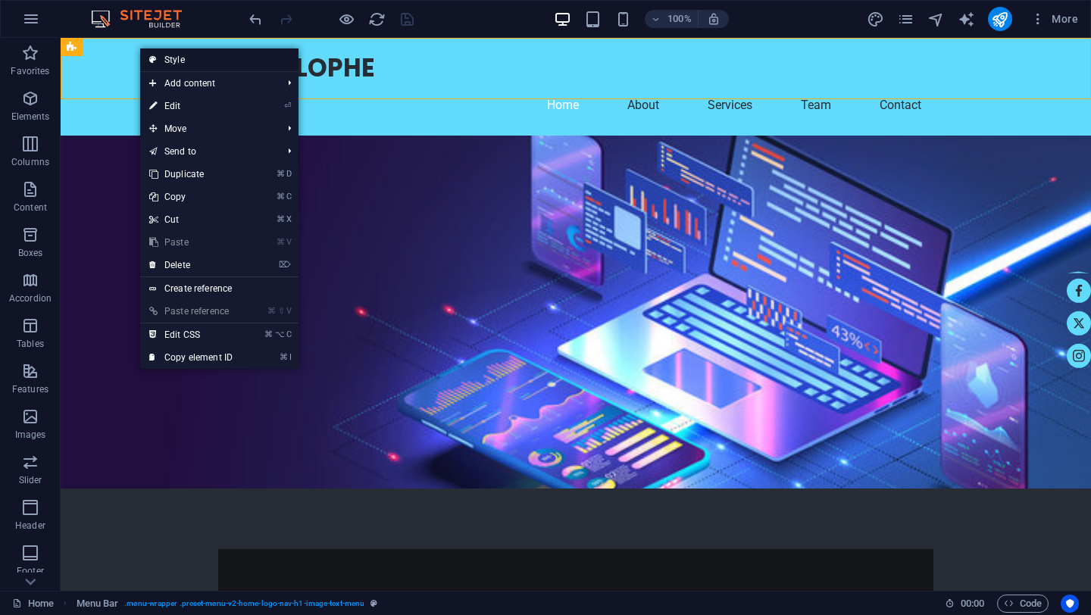
click at [180, 61] on link "Style" at bounding box center [219, 60] width 158 height 23
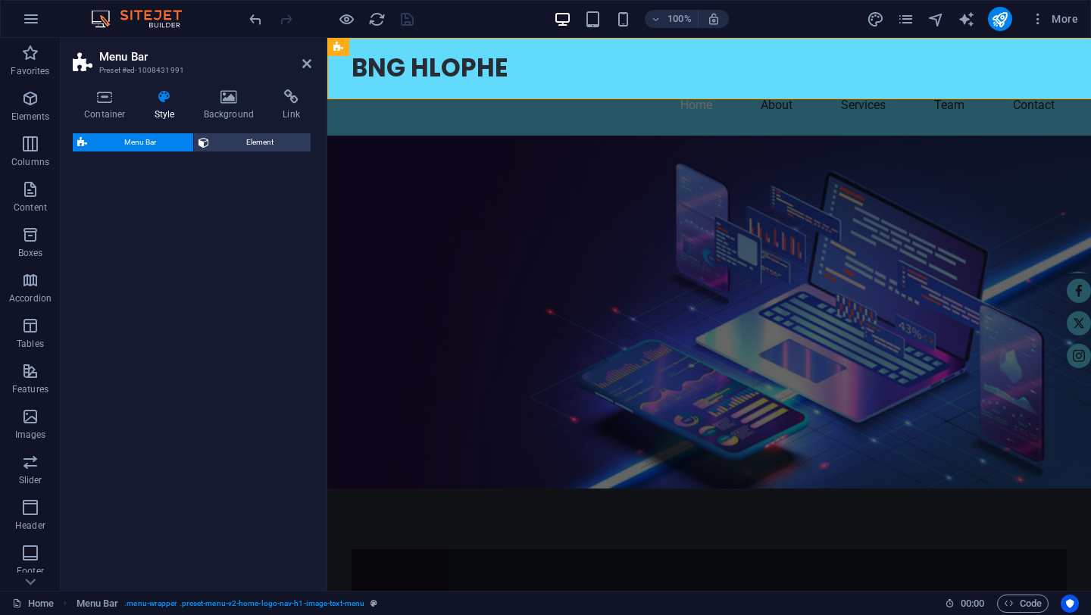
select select "rem"
select select "preset-menu-v2-home-logo-nav-h1-image-text-menu"
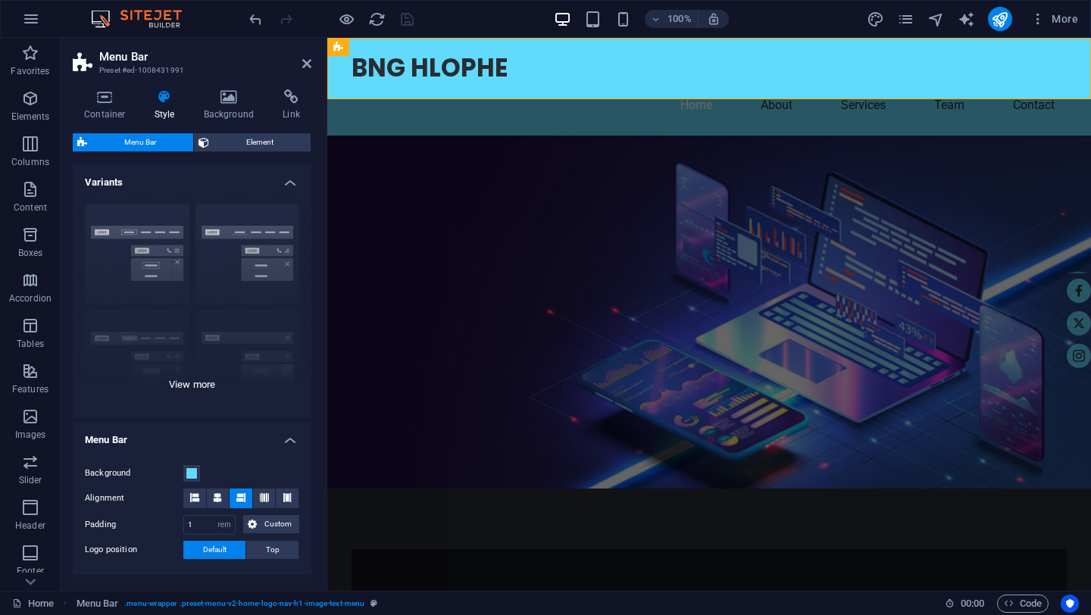
click at [192, 387] on div "Border Centered Default Fixed Loki Trigger Wide XXL" at bounding box center [192, 305] width 239 height 227
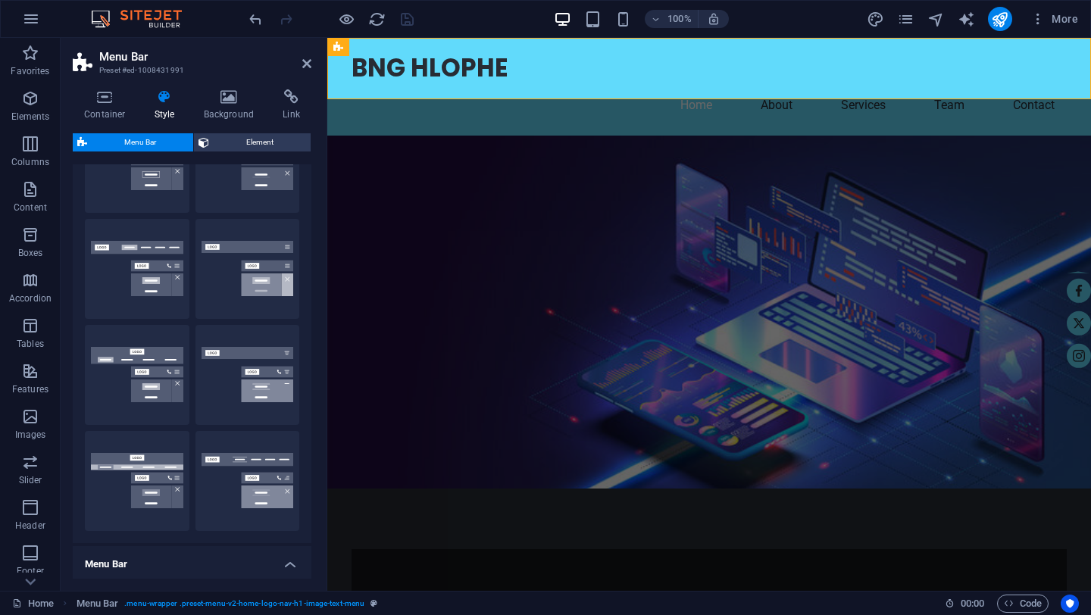
scroll to position [93, 0]
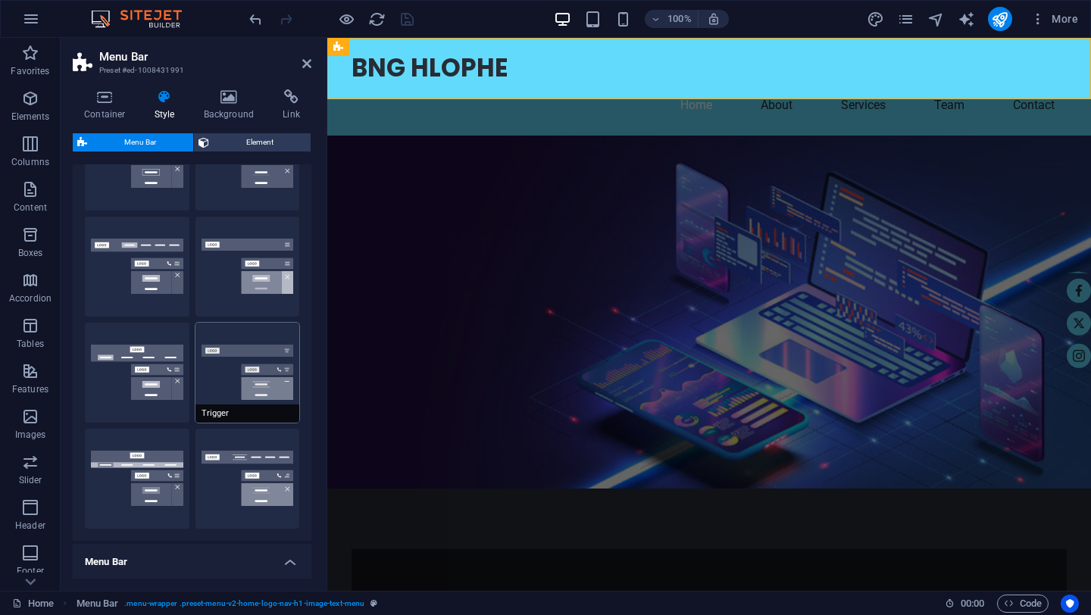
click at [226, 346] on button "Trigger" at bounding box center [248, 373] width 105 height 100
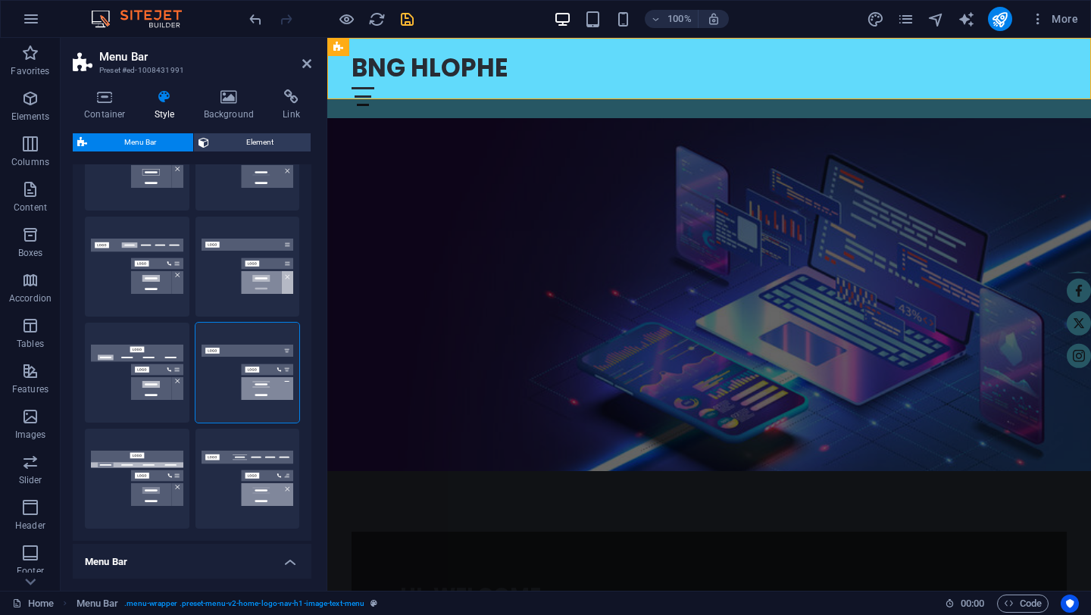
click at [941, 171] on figure at bounding box center [709, 294] width 764 height 353
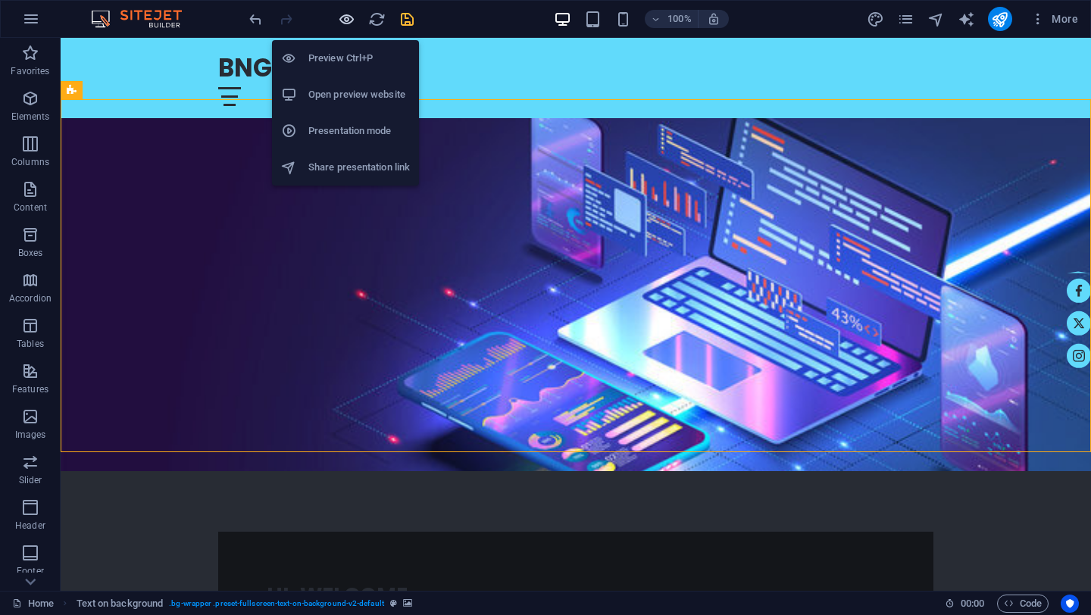
click at [348, 23] on icon "button" at bounding box center [346, 19] width 17 height 17
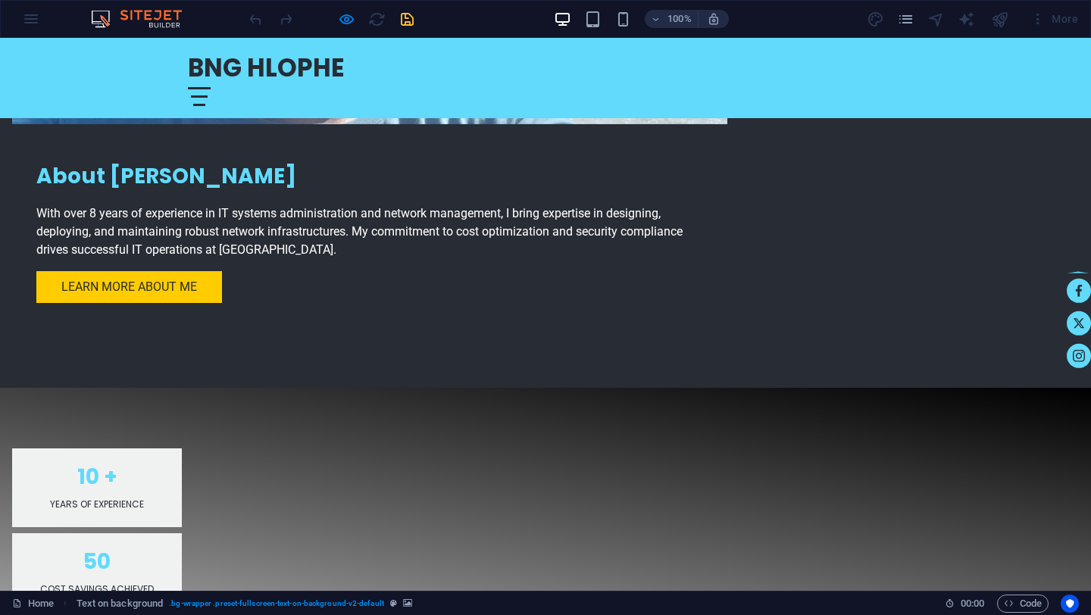
scroll to position [947, 0]
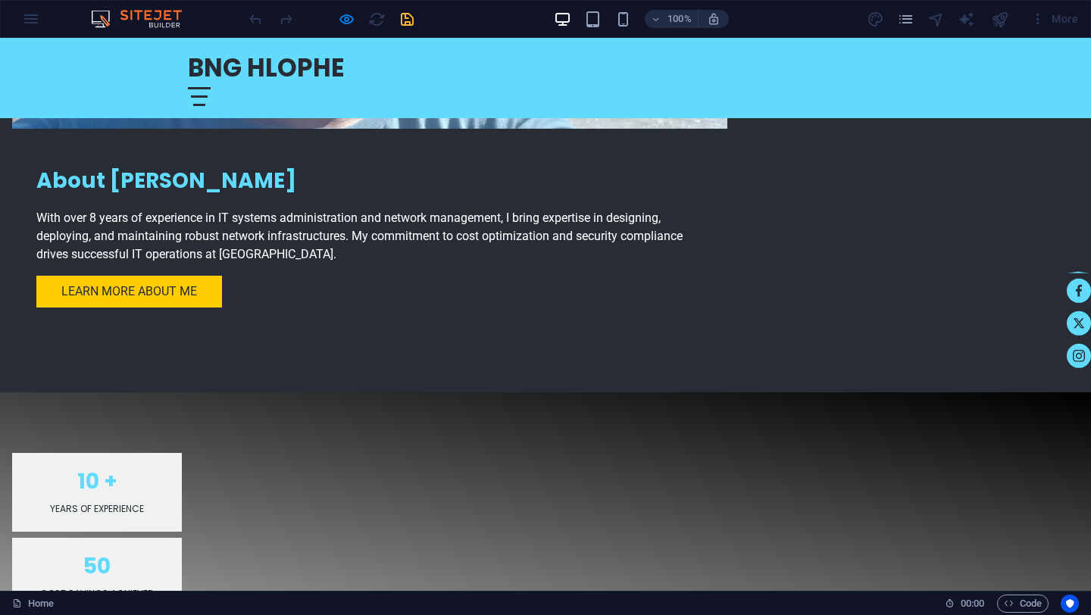
click at [211, 87] on div at bounding box center [199, 96] width 23 height 19
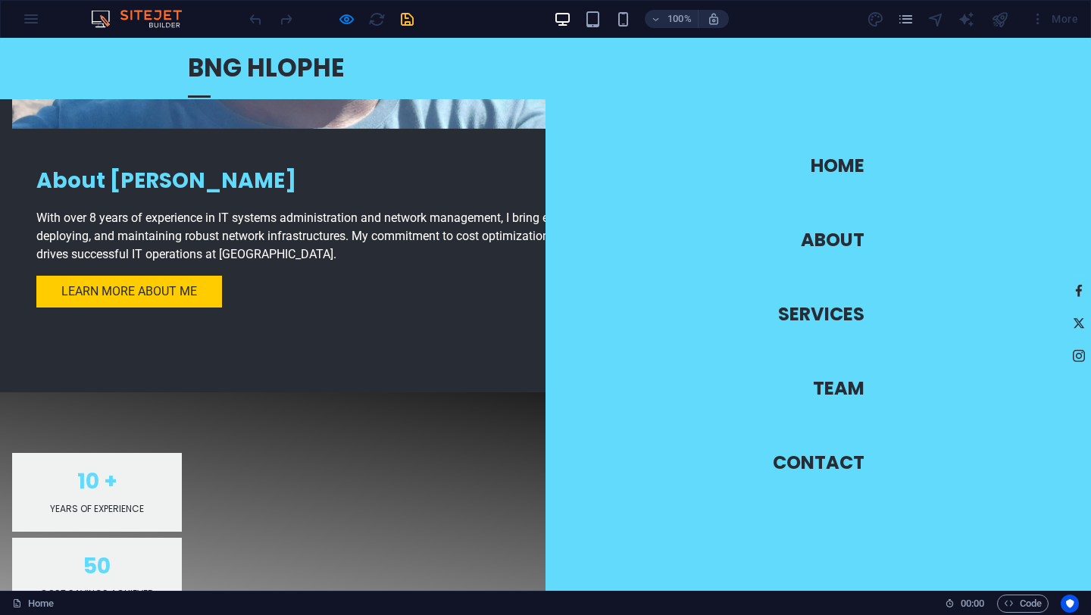
click at [836, 165] on link "Home" at bounding box center [838, 166] width 54 height 42
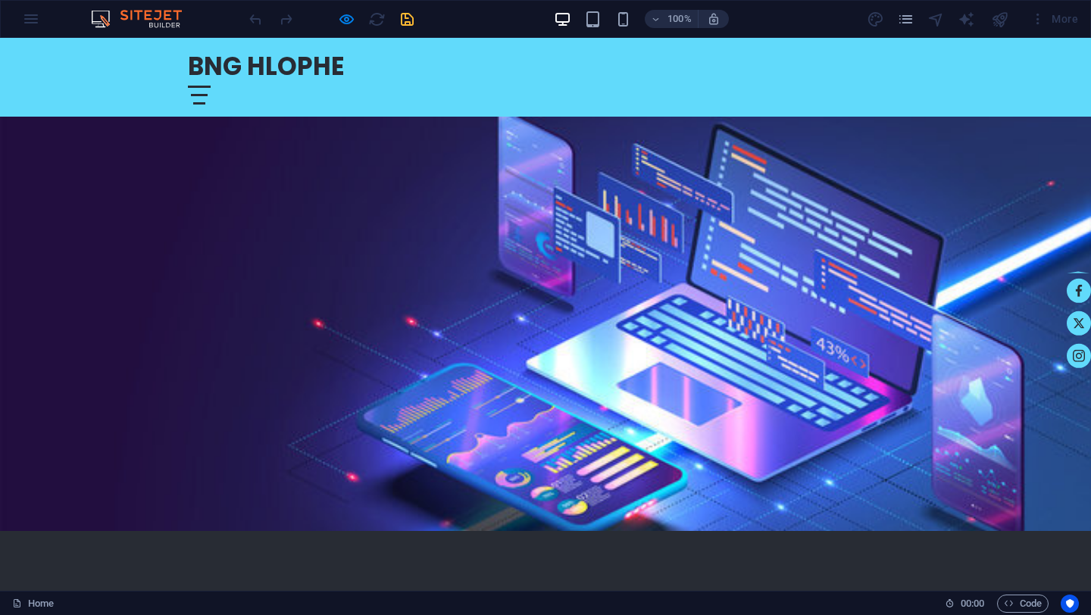
scroll to position [61, 0]
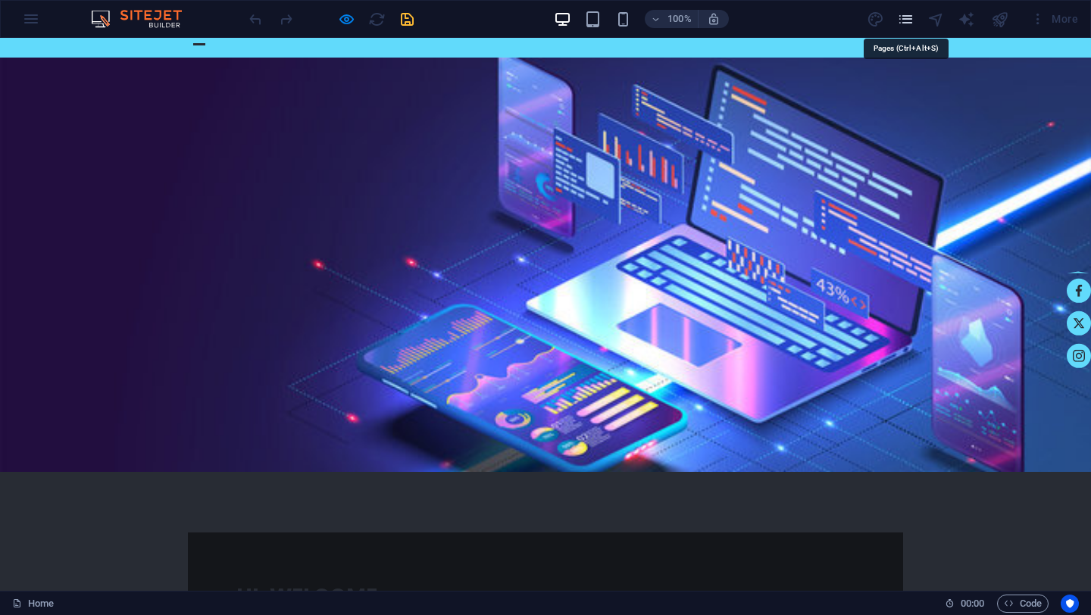
click at [909, 20] on icon "pages" at bounding box center [905, 19] width 17 height 17
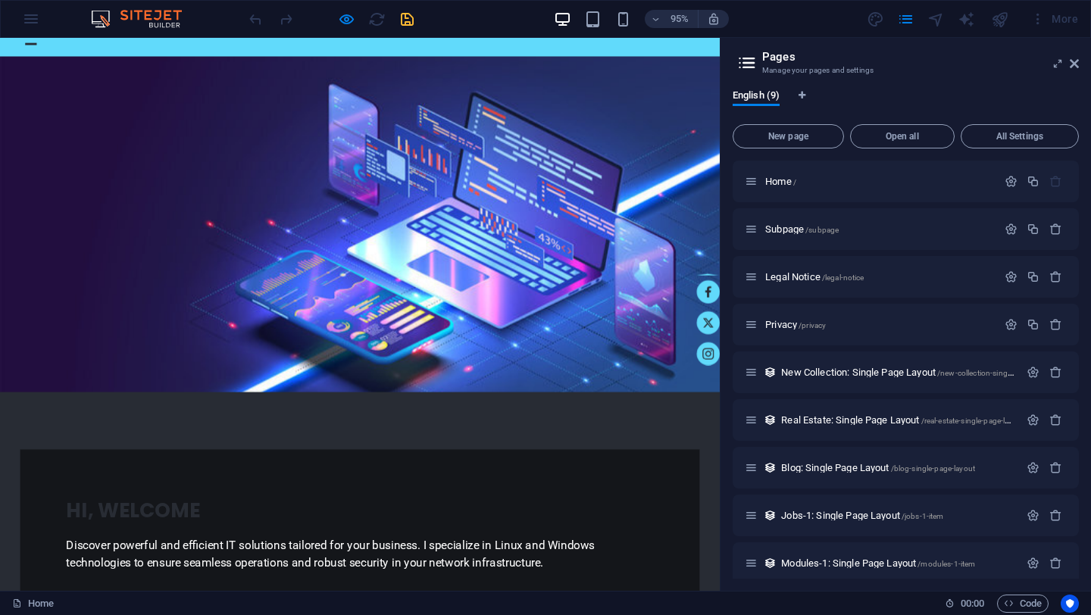
click at [689, 125] on div at bounding box center [379, 234] width 758 height 353
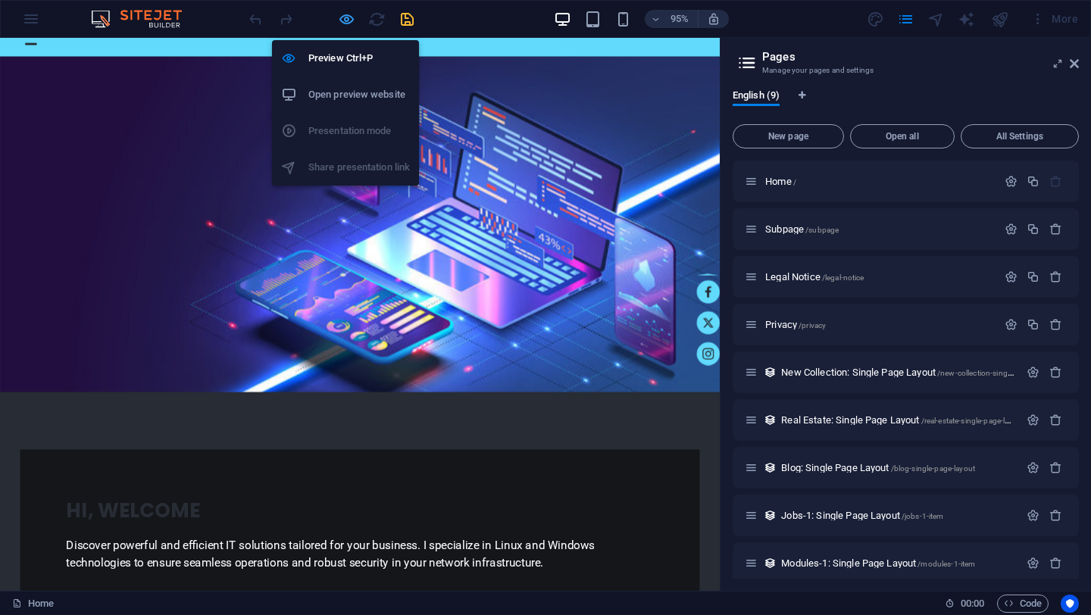
click at [346, 17] on icon "button" at bounding box center [346, 19] width 17 height 17
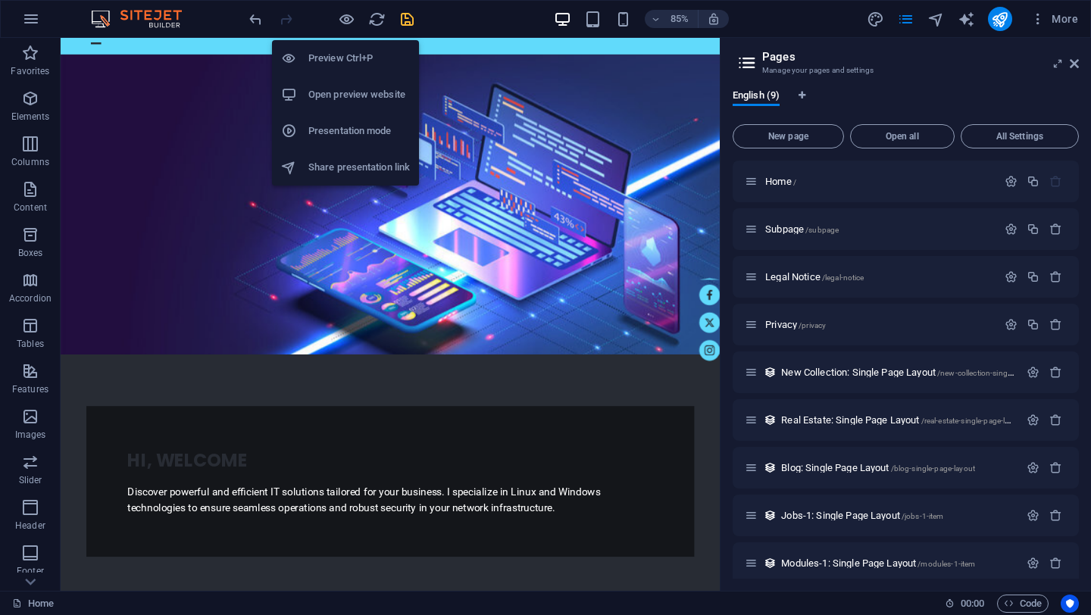
click at [333, 61] on h6 "Preview Ctrl+P" at bounding box center [359, 58] width 102 height 18
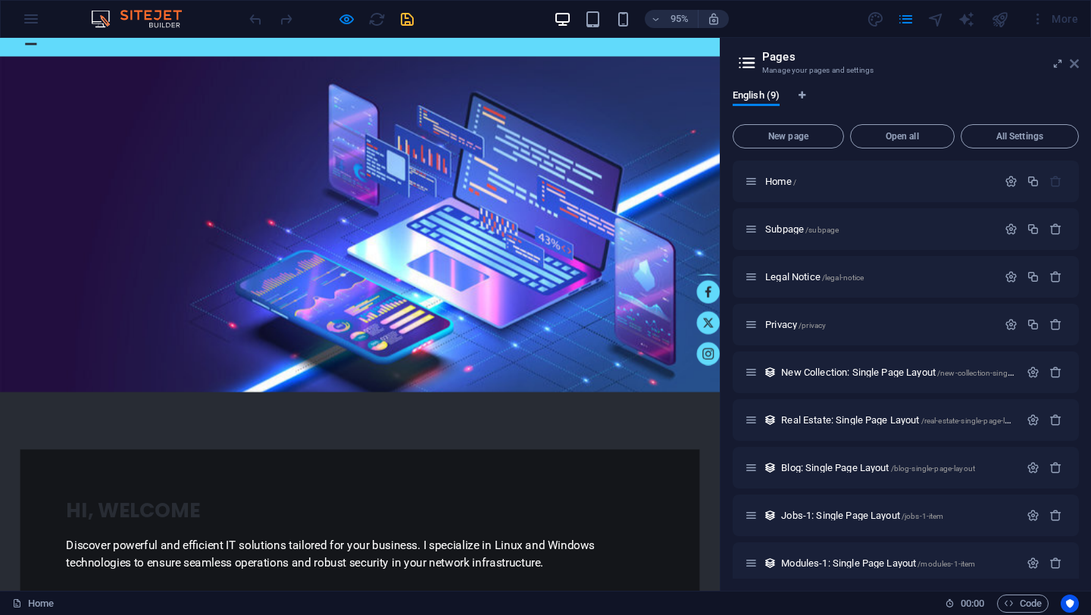
click at [1075, 64] on icon at bounding box center [1074, 64] width 9 height 12
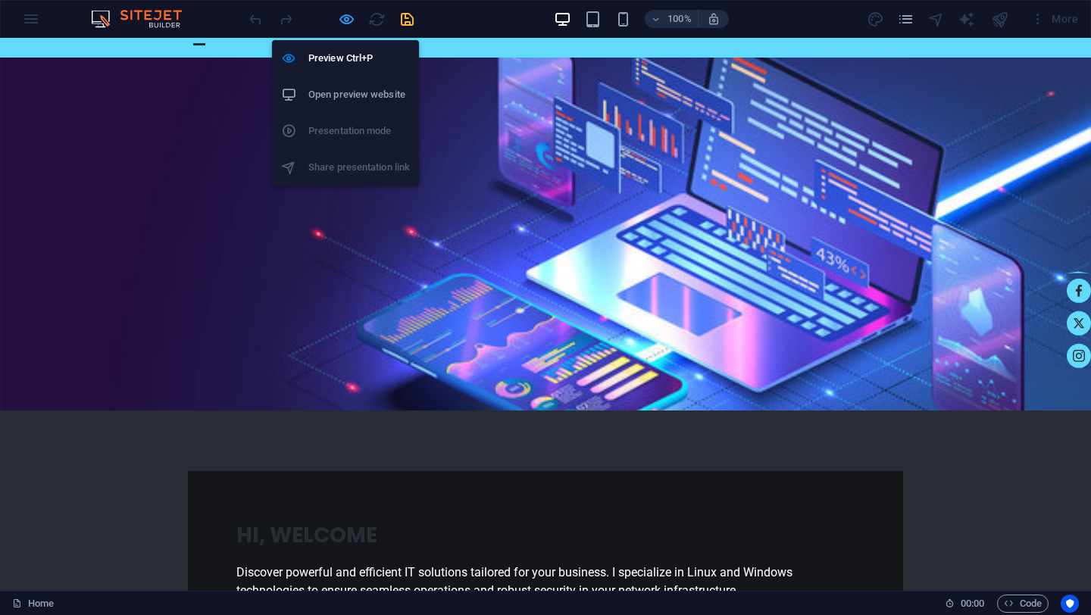
click at [343, 22] on icon "button" at bounding box center [346, 19] width 17 height 17
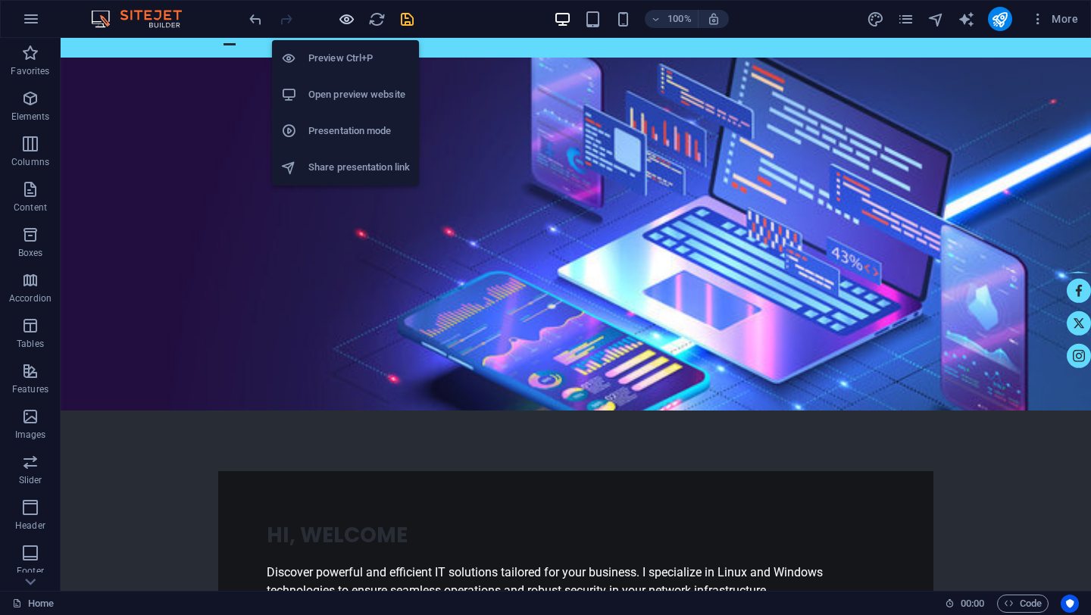
click at [344, 22] on icon "button" at bounding box center [346, 19] width 17 height 17
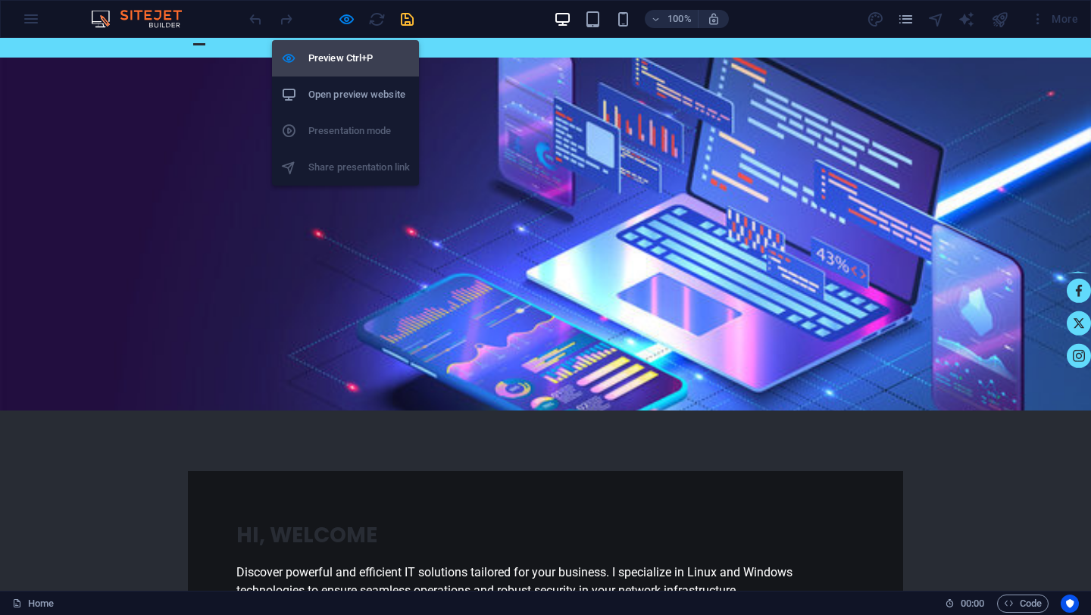
click at [336, 58] on h6 "Preview Ctrl+P" at bounding box center [359, 58] width 102 height 18
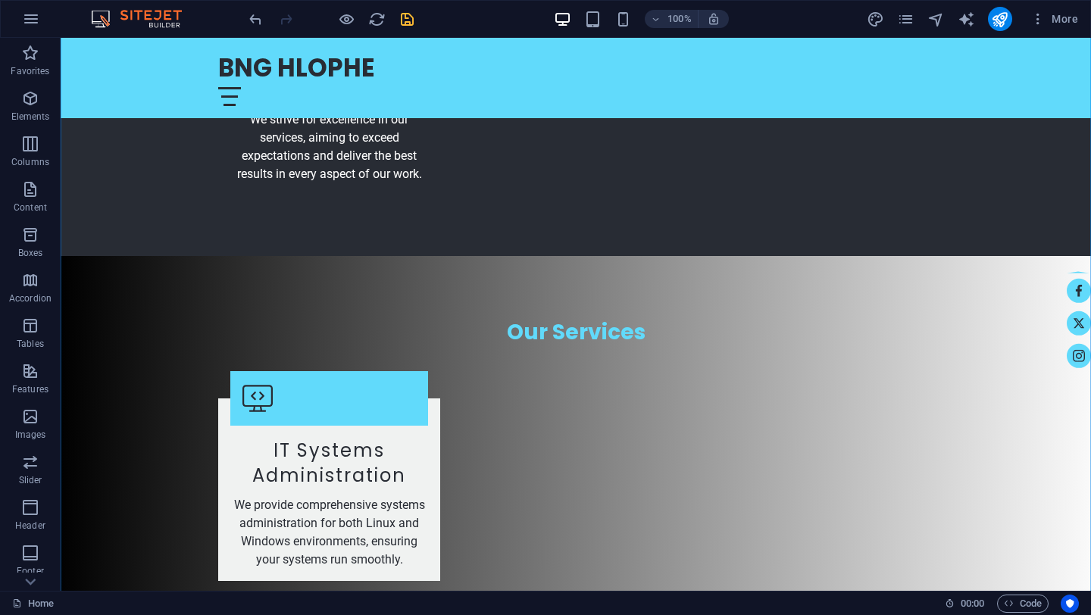
scroll to position [2375, 0]
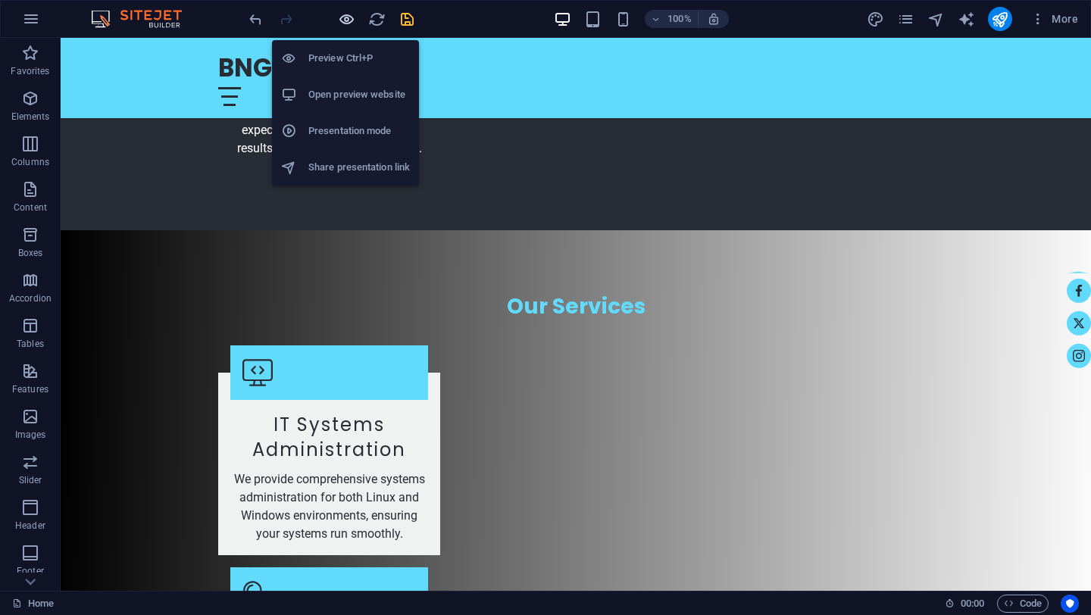
click at [351, 20] on icon "button" at bounding box center [346, 19] width 17 height 17
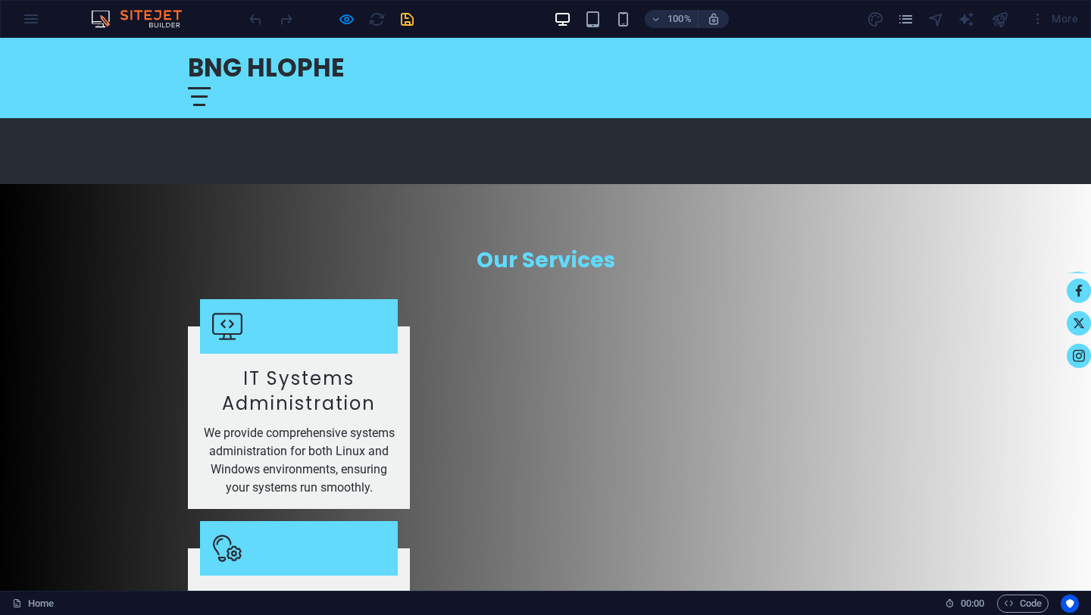
click at [211, 87] on div at bounding box center [199, 96] width 23 height 19
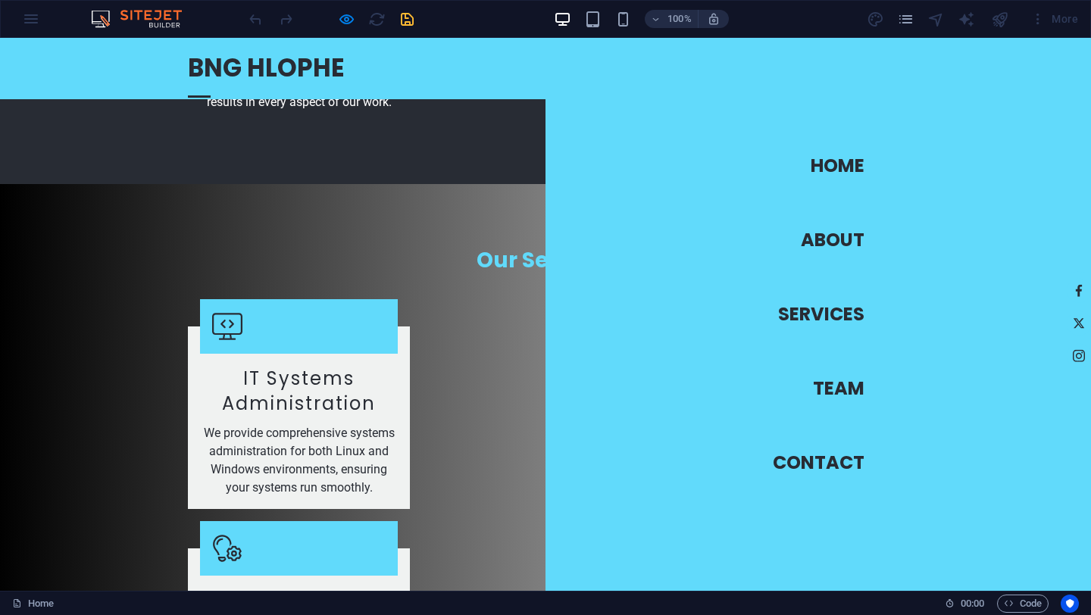
click at [211, 87] on div at bounding box center [199, 96] width 23 height 19
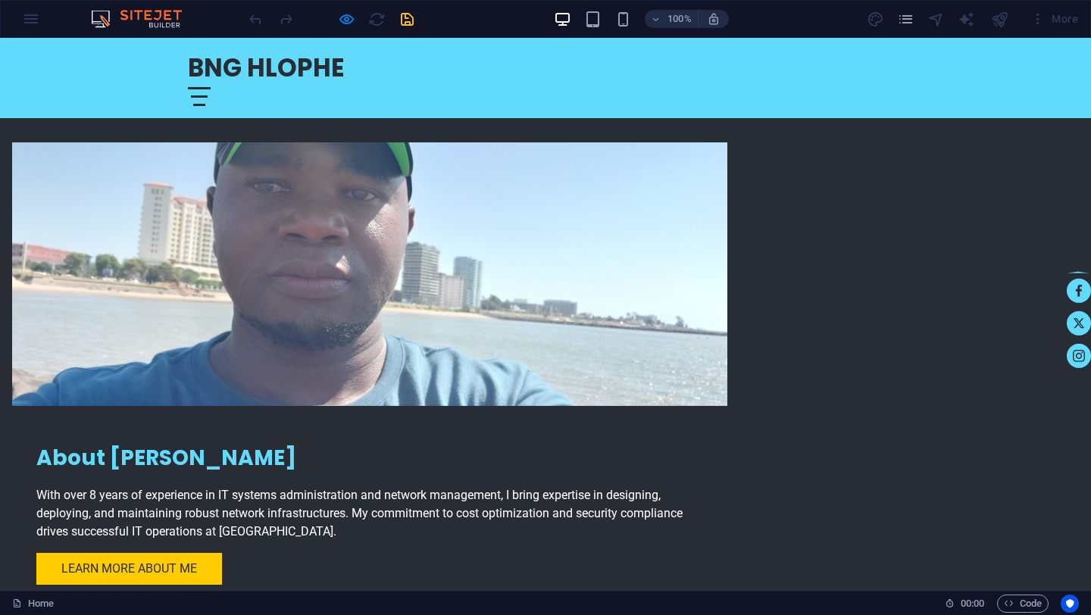
scroll to position [0, 0]
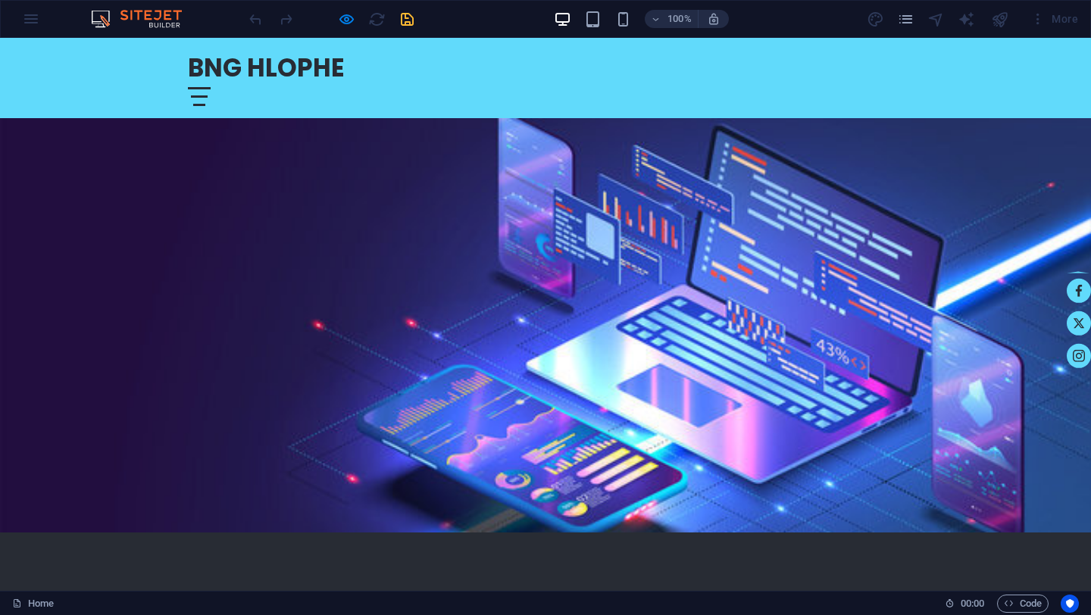
click at [524, 84] on header "BNG HLOPHE Home About Services Team Contact" at bounding box center [546, 78] width 740 height 80
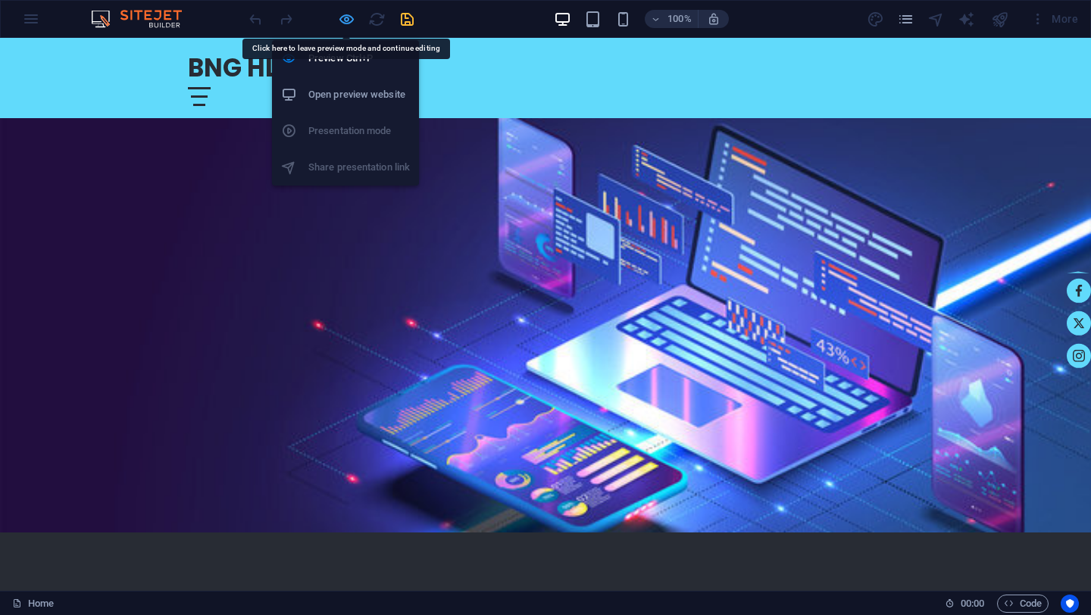
click at [345, 24] on icon "button" at bounding box center [346, 19] width 17 height 17
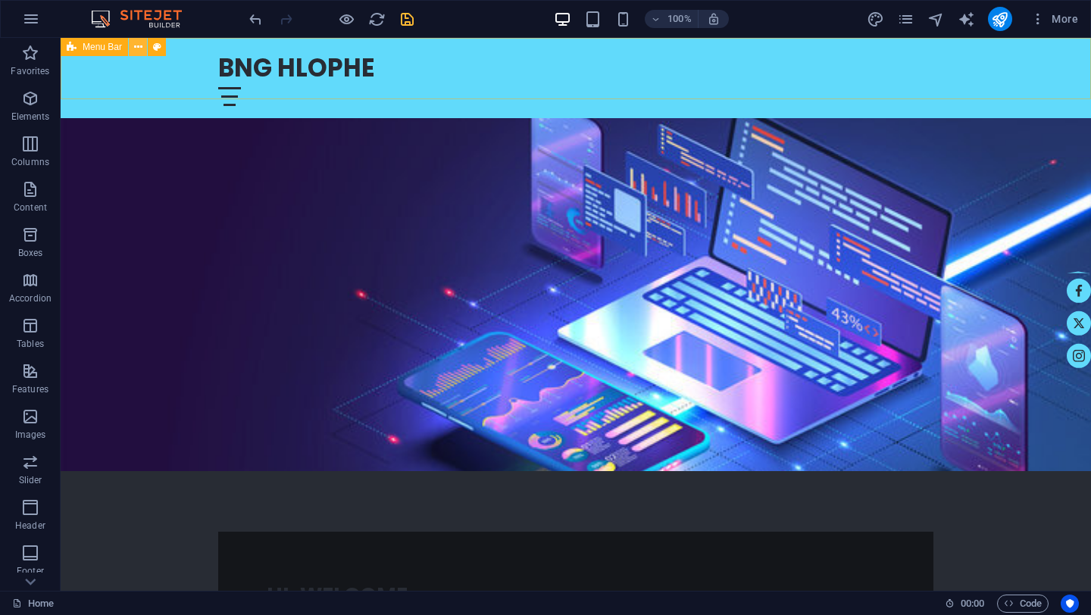
click at [139, 49] on icon at bounding box center [138, 47] width 8 height 16
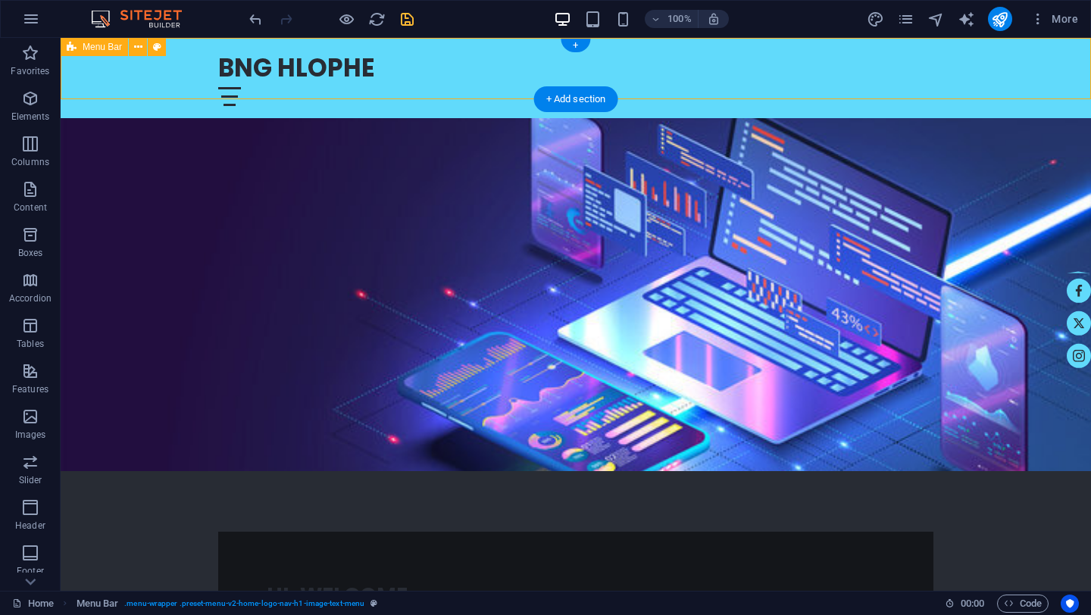
click at [114, 80] on div "BNG HLOPHE Home About Services Team Contact" at bounding box center [576, 78] width 1031 height 80
select select "rem"
select select "preset-menu-v2-home-logo-nav-h1-image-text-menu"
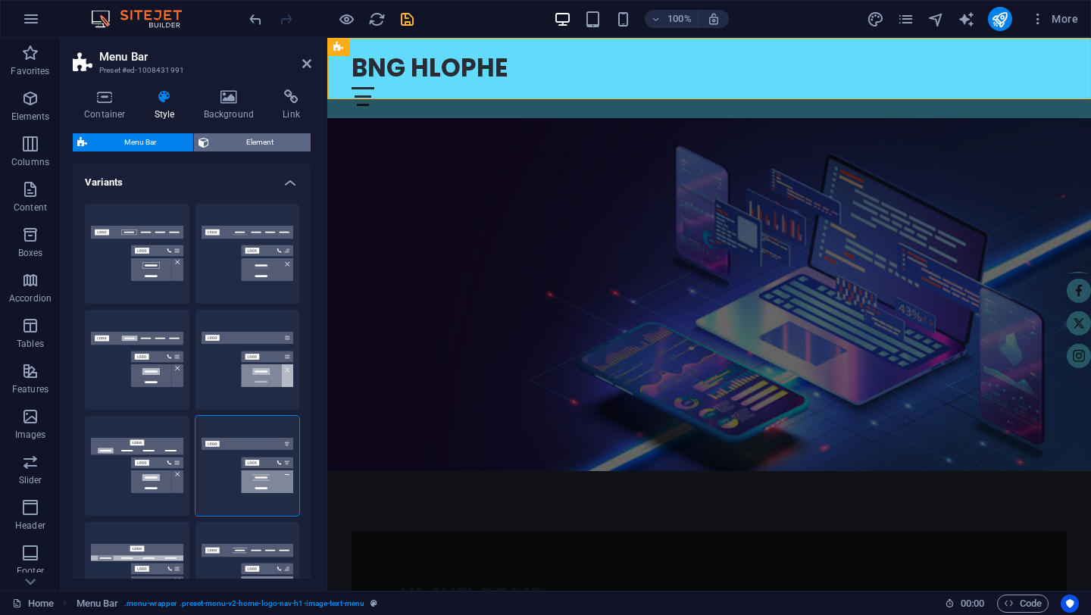
click at [258, 144] on span "Element" at bounding box center [260, 142] width 92 height 18
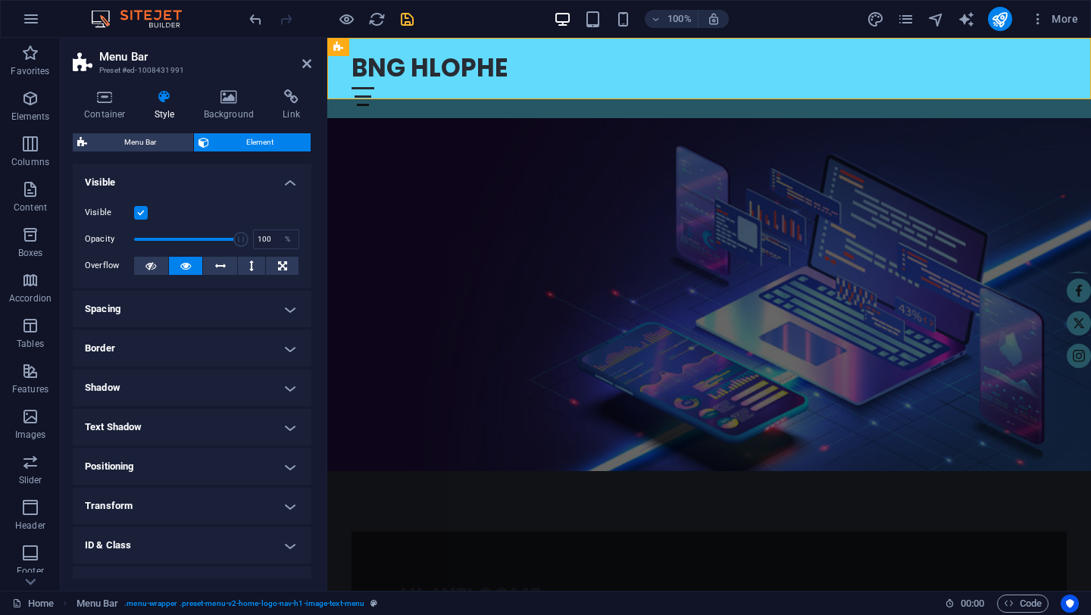
click at [284, 308] on h4 "Spacing" at bounding box center [192, 309] width 239 height 36
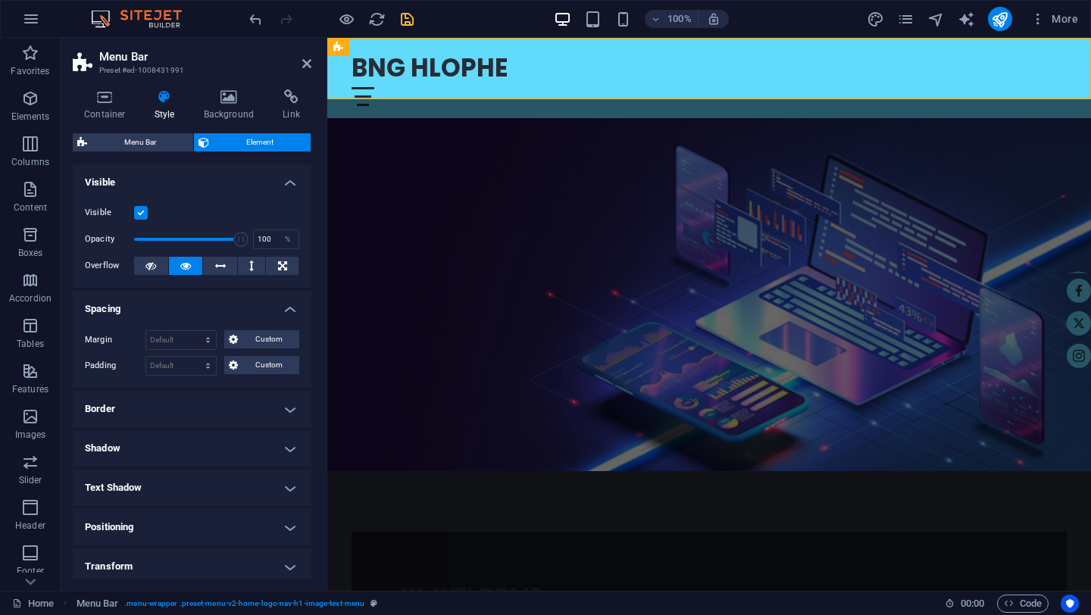
click at [284, 308] on h4 "Spacing" at bounding box center [192, 304] width 239 height 27
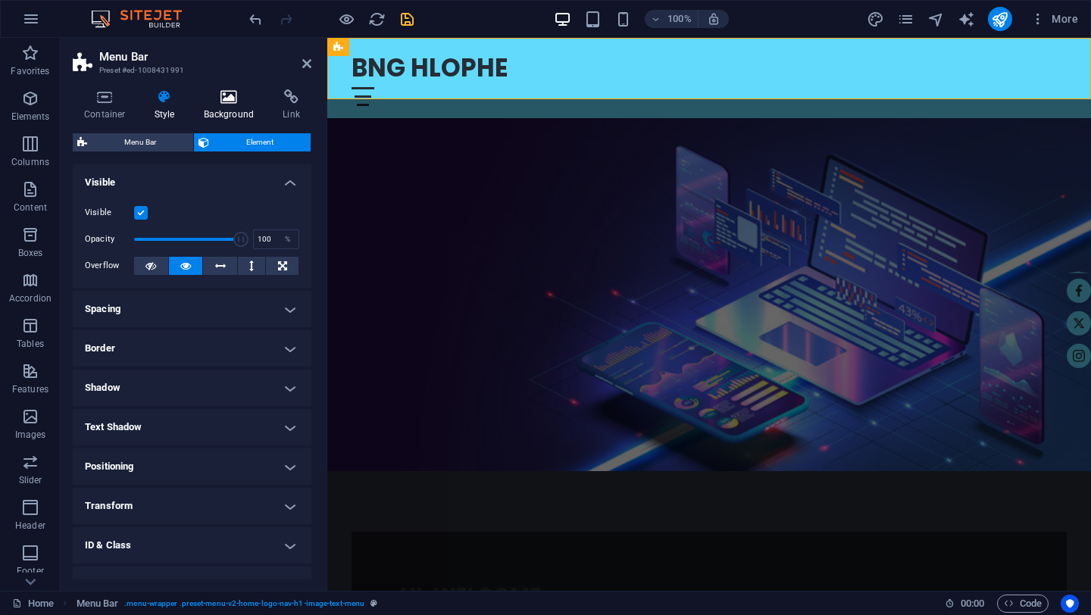
click at [224, 99] on icon at bounding box center [230, 96] width 74 height 15
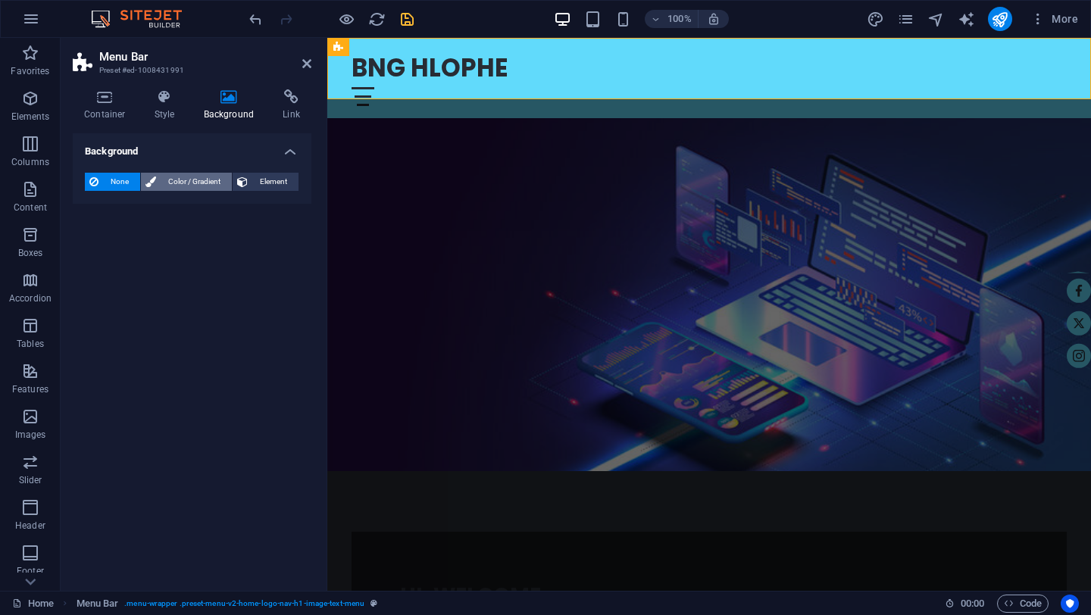
click at [198, 188] on span "Color / Gradient" at bounding box center [194, 182] width 67 height 18
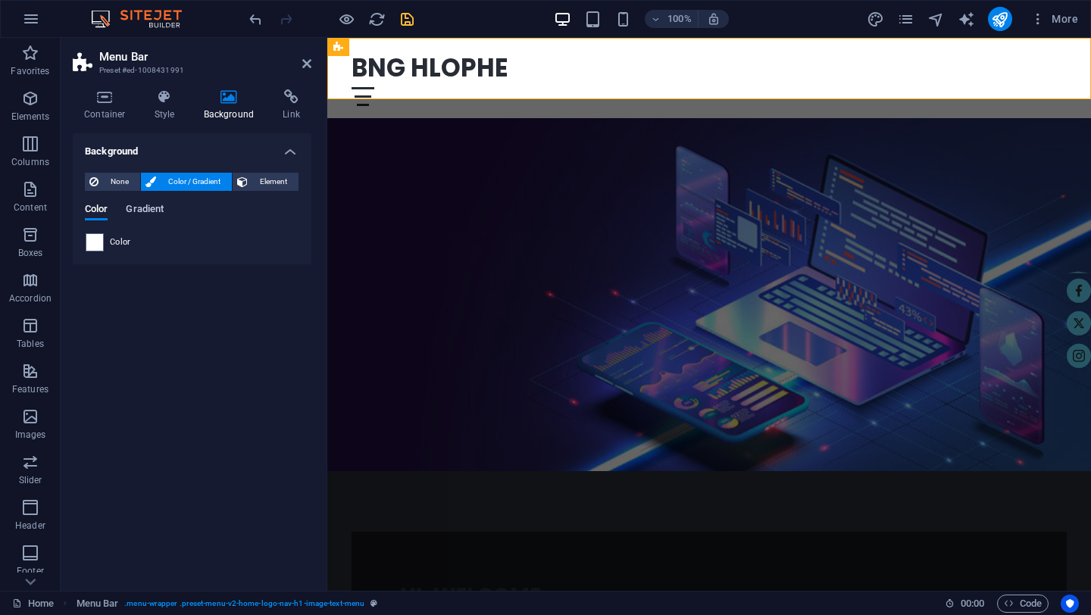
click at [149, 210] on span "Gradient" at bounding box center [145, 210] width 38 height 21
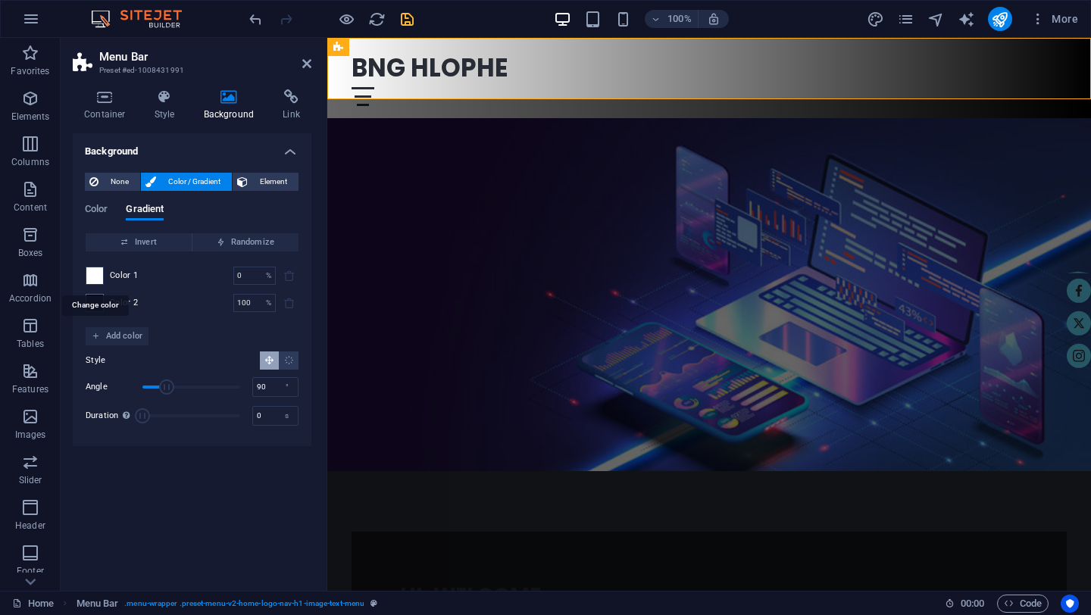
click at [97, 274] on span at bounding box center [94, 276] width 17 height 17
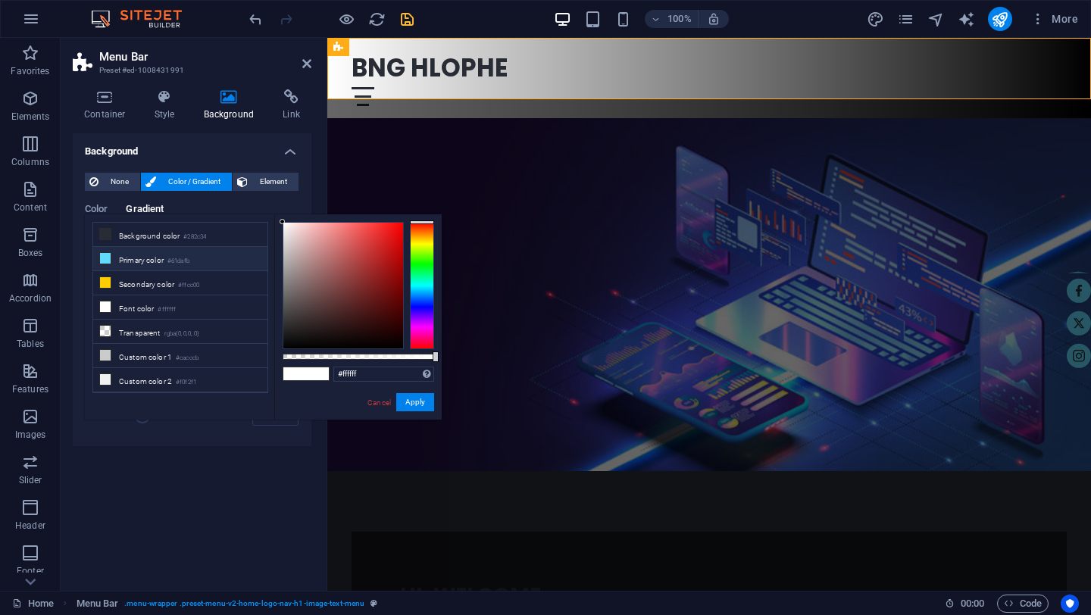
click at [118, 258] on li "Primary color #61dafb" at bounding box center [180, 259] width 174 height 24
type input "#61dafb"
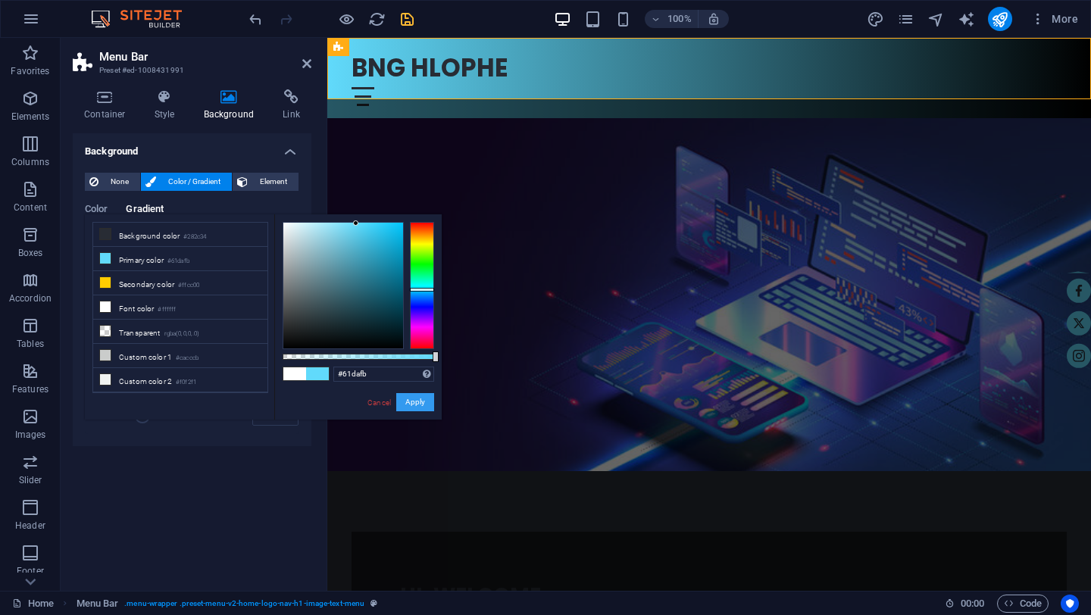
click at [408, 400] on button "Apply" at bounding box center [415, 402] width 38 height 18
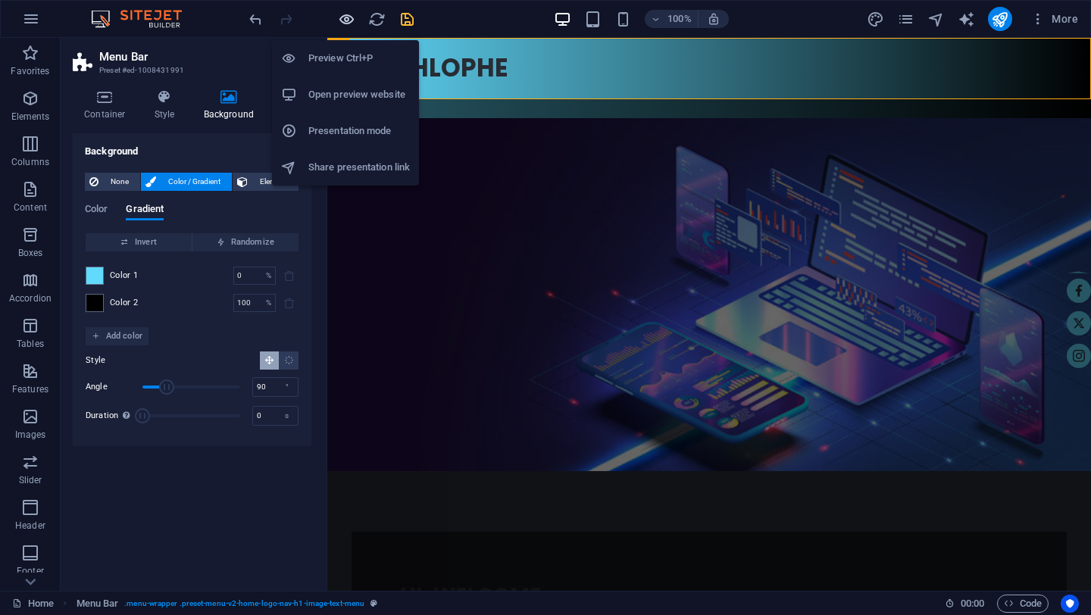
click at [346, 17] on icon "button" at bounding box center [346, 19] width 17 height 17
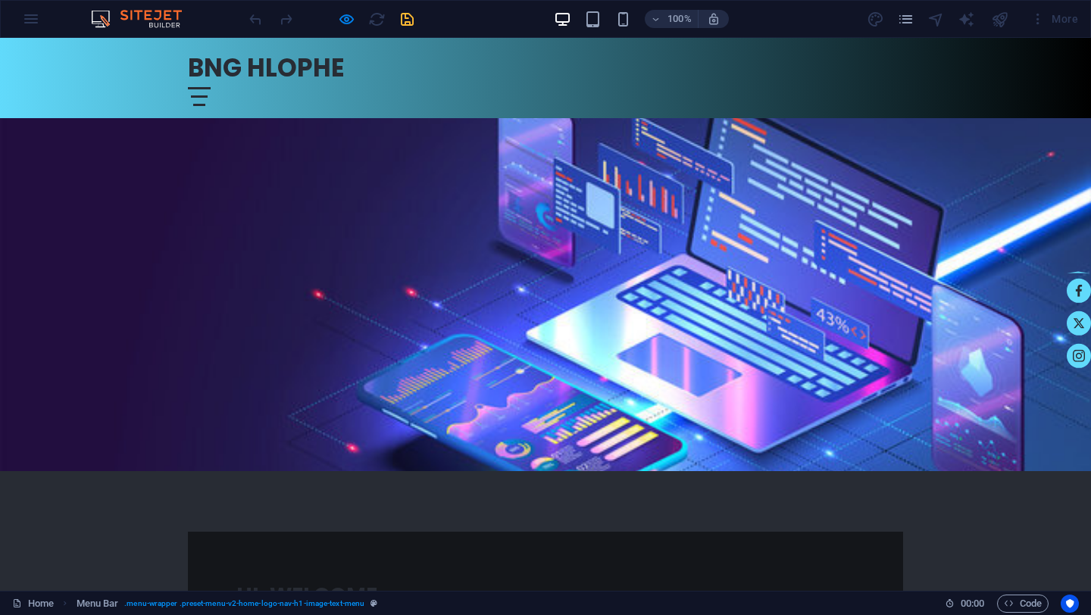
click at [211, 87] on div at bounding box center [199, 96] width 23 height 19
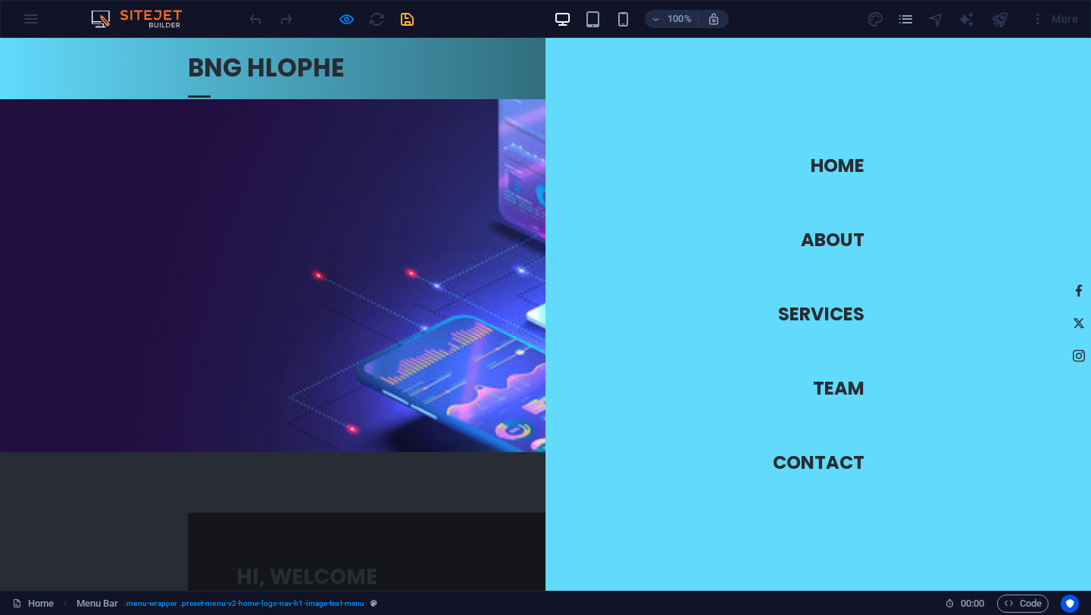
click at [211, 87] on div at bounding box center [199, 96] width 23 height 19
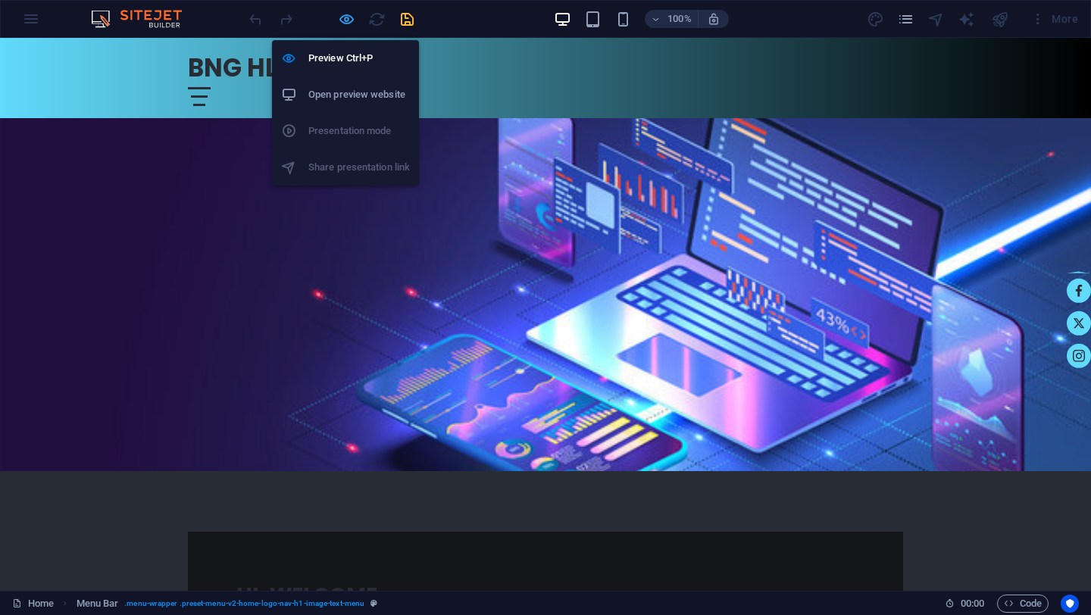
click at [346, 19] on icon "button" at bounding box center [346, 19] width 17 height 17
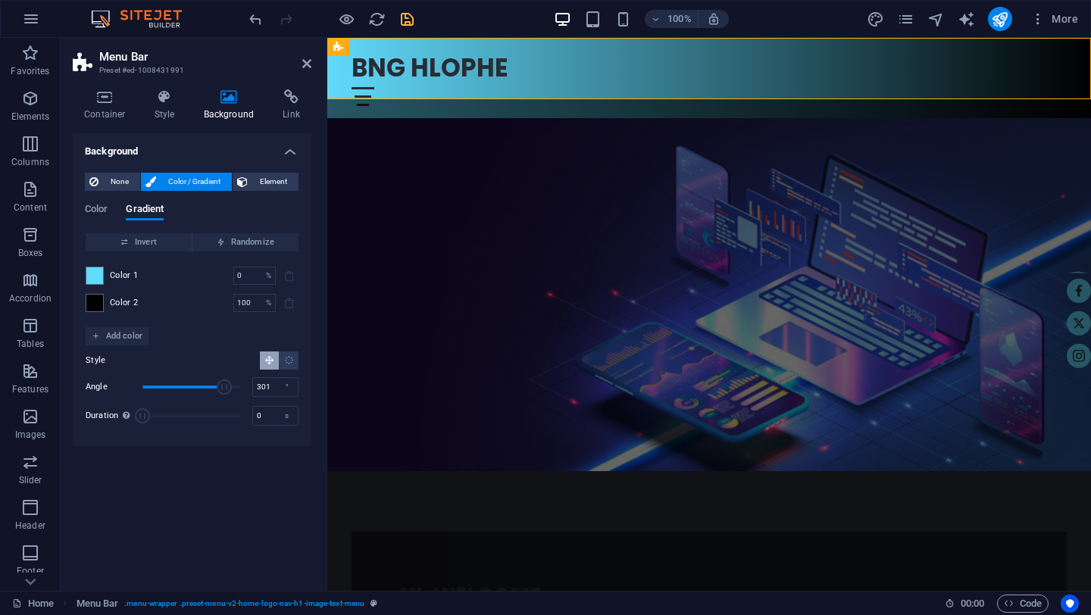
drag, startPoint x: 165, startPoint y: 389, endPoint x: 224, endPoint y: 389, distance: 59.1
click at [224, 389] on span "Angle" at bounding box center [224, 387] width 15 height 15
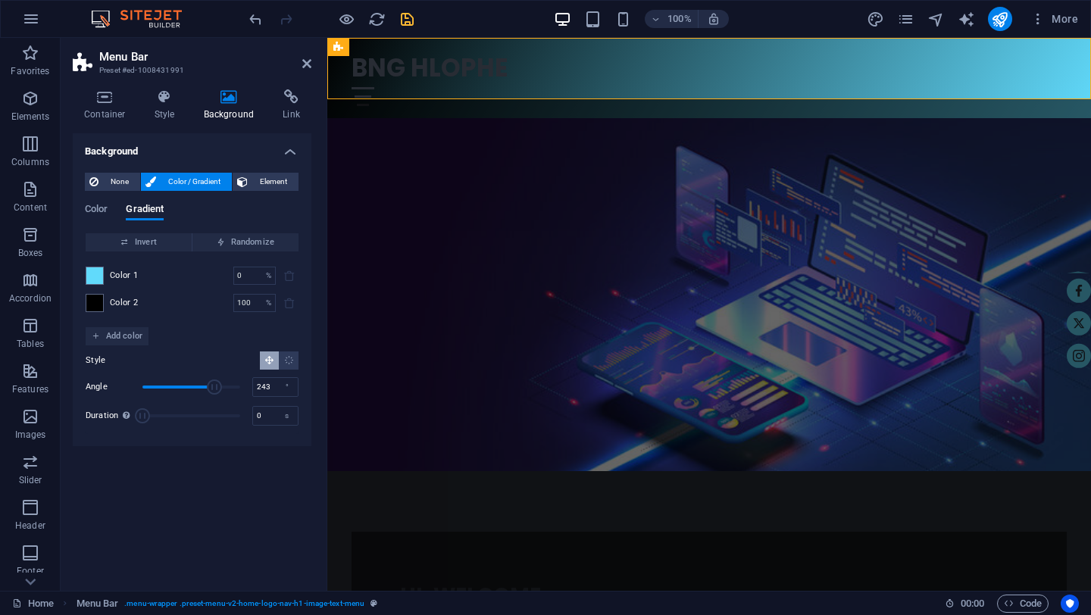
type input "240"
drag, startPoint x: 224, startPoint y: 389, endPoint x: 208, endPoint y: 387, distance: 16.7
click at [208, 387] on span "Angle" at bounding box center [207, 387] width 15 height 15
click at [249, 475] on div "Background None Color / Gradient Element Stretch background to full-width Color…" at bounding box center [192, 356] width 239 height 446
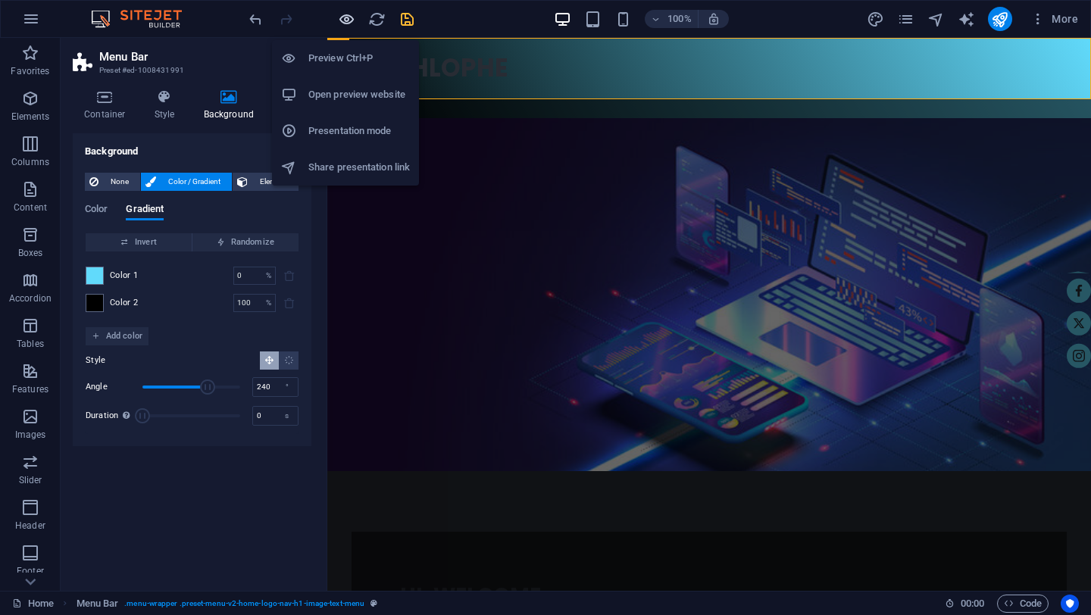
click at [350, 21] on icon "button" at bounding box center [346, 19] width 17 height 17
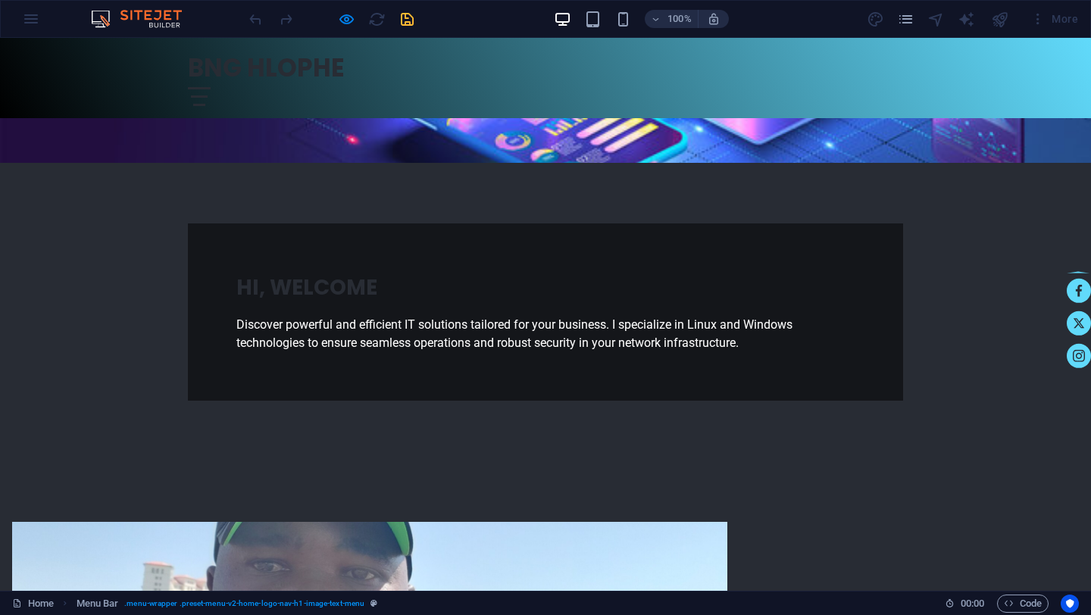
scroll to position [293, 0]
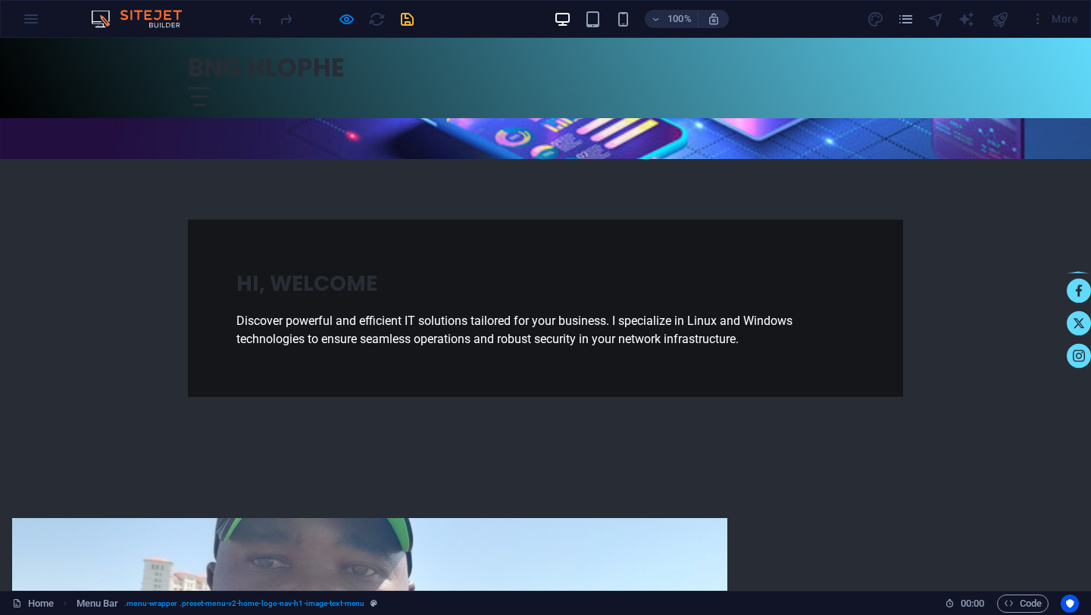
click at [208, 95] on div at bounding box center [199, 96] width 17 height 2
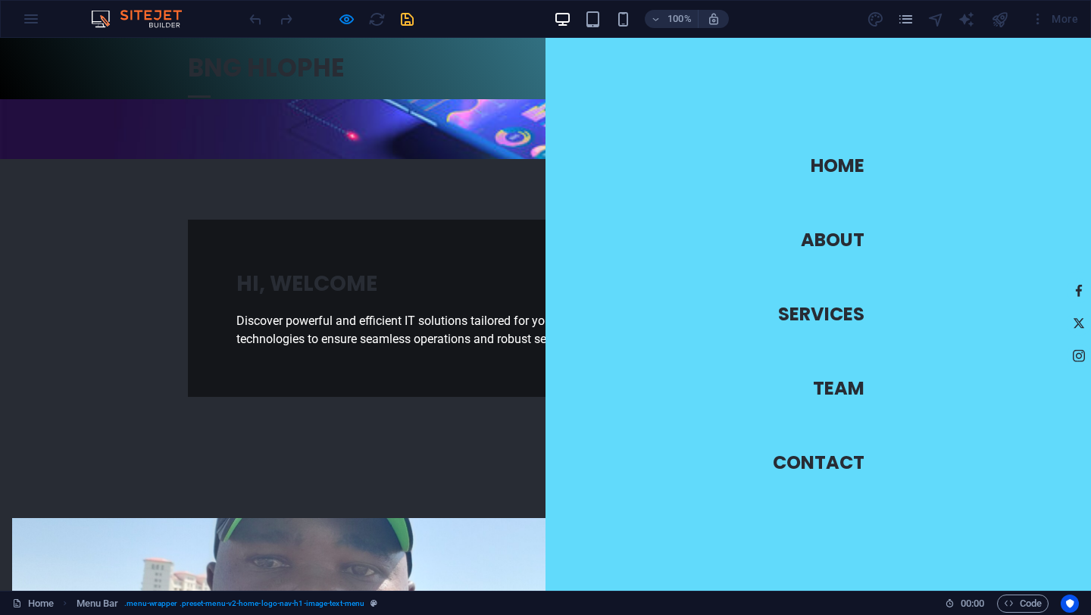
click at [828, 243] on link "About" at bounding box center [833, 240] width 64 height 42
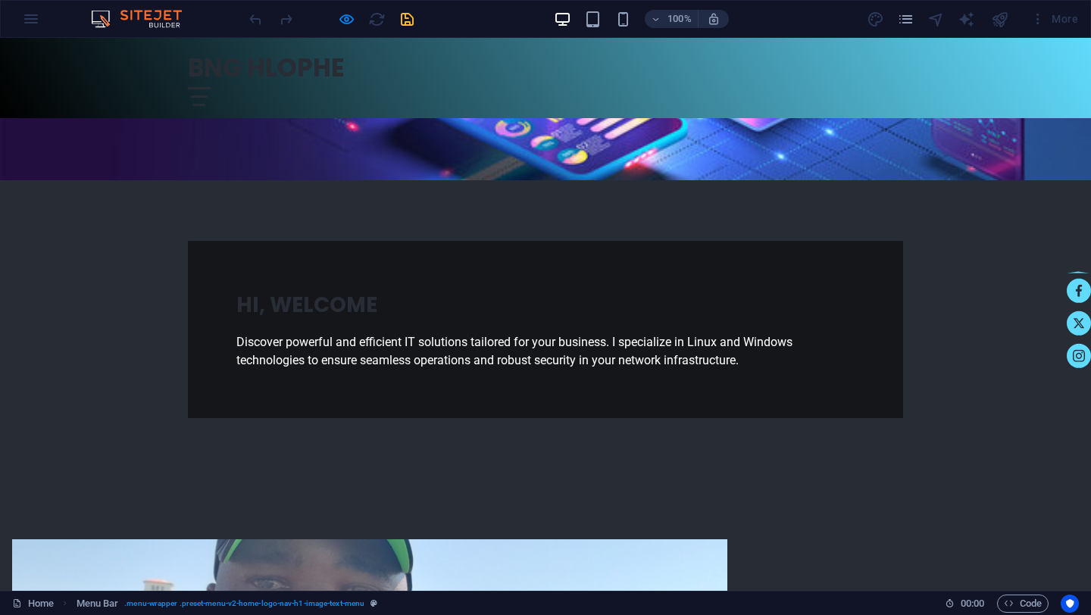
scroll to position [341, 0]
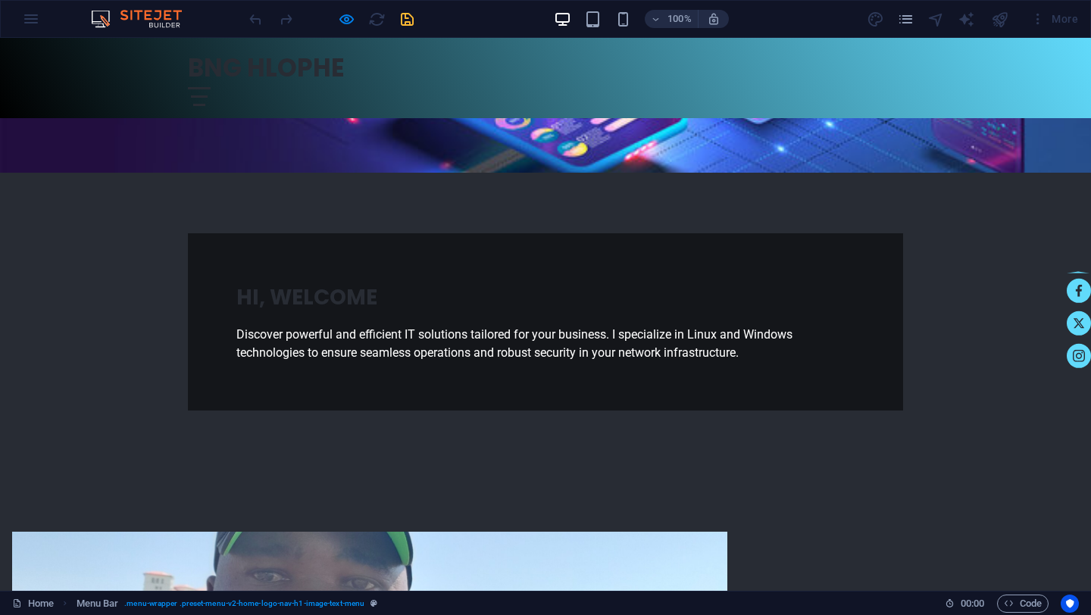
click at [208, 95] on div at bounding box center [199, 96] width 17 height 2
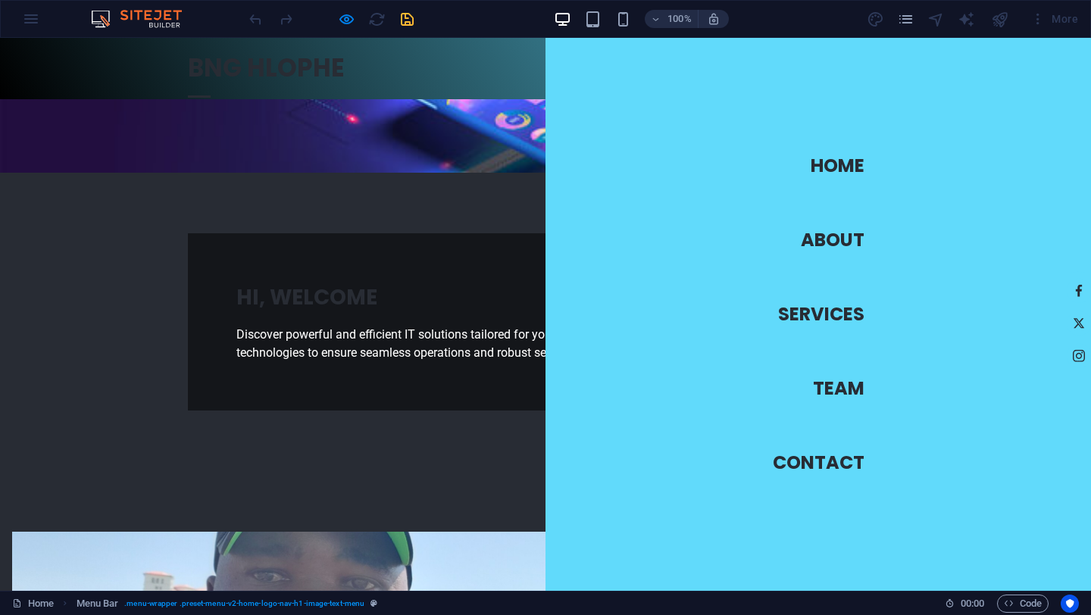
click at [834, 390] on link "Team" at bounding box center [839, 389] width 52 height 42
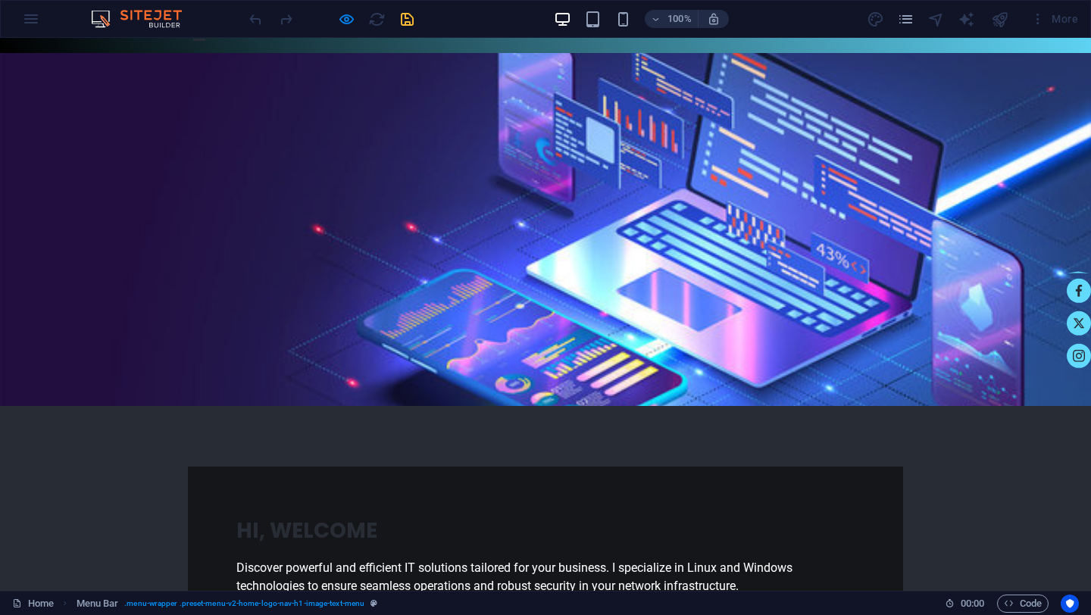
scroll to position [0, 0]
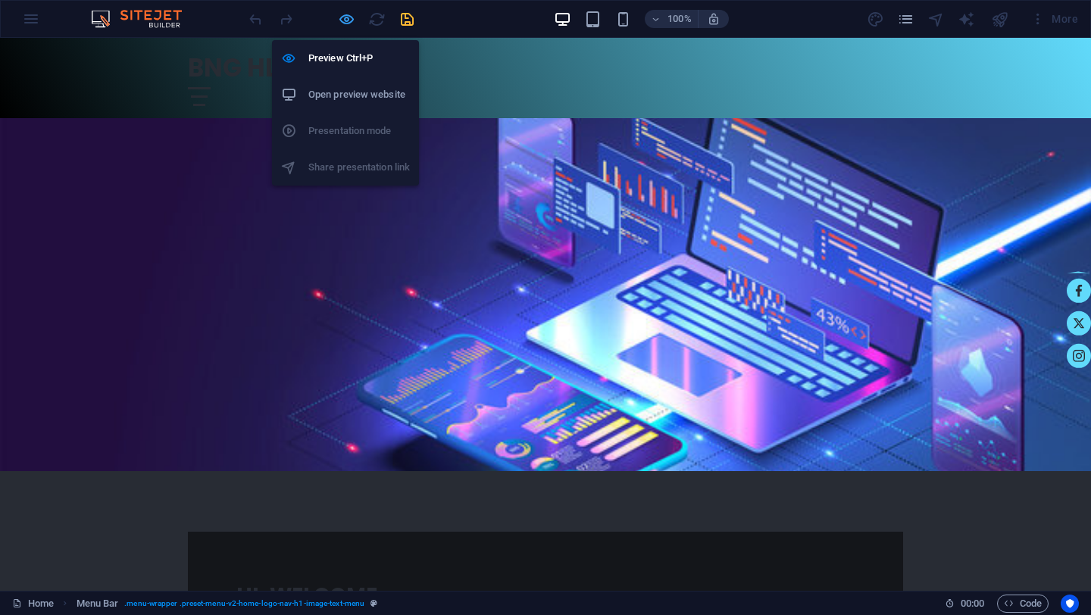
click at [352, 18] on icon "button" at bounding box center [346, 19] width 17 height 17
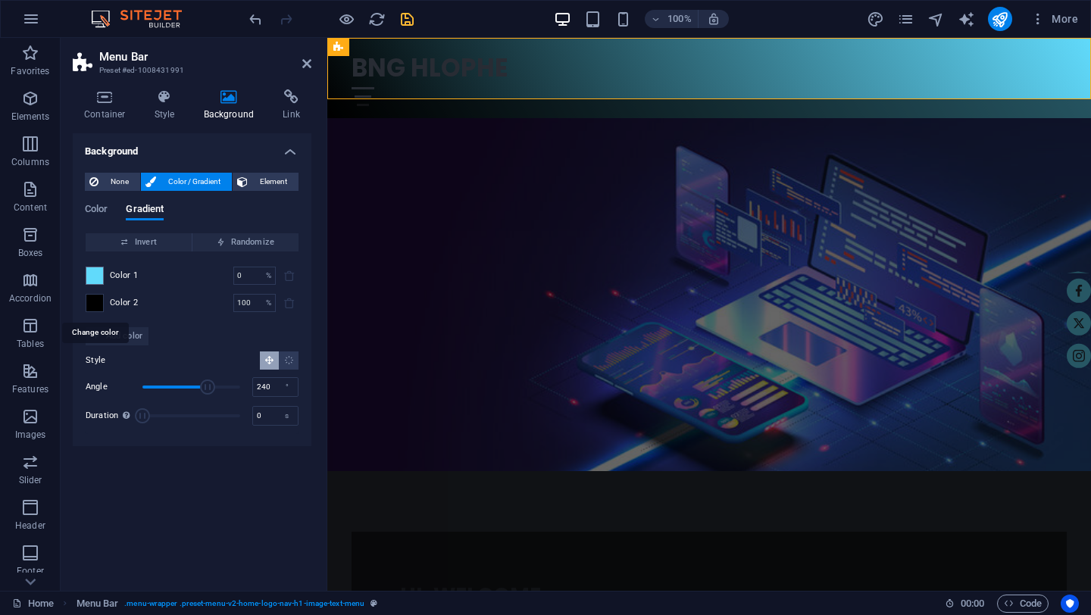
click at [98, 307] on span at bounding box center [94, 303] width 17 height 17
type input "#000000"
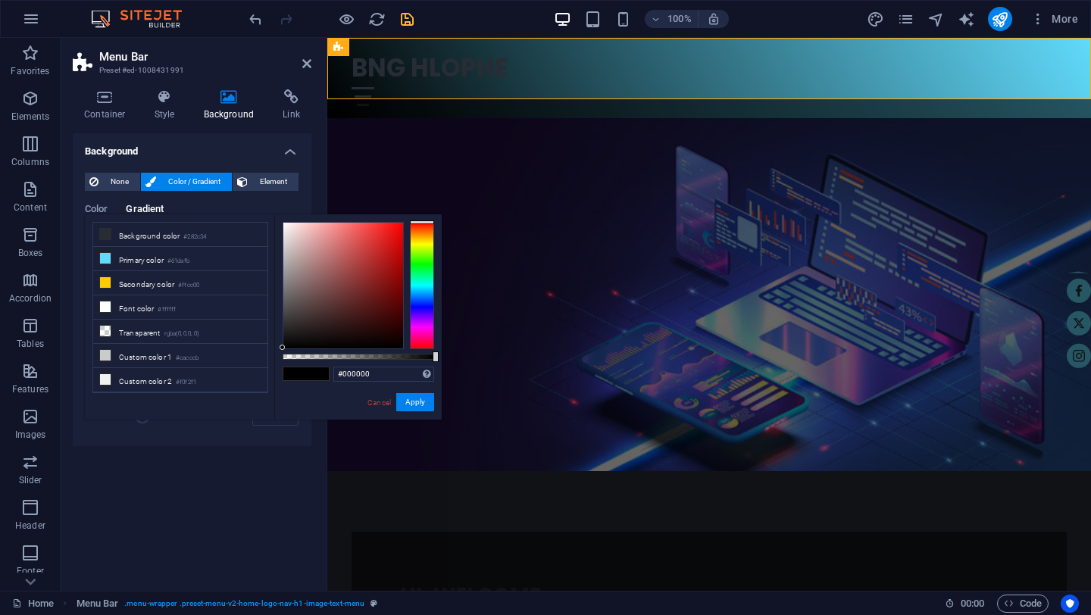
click at [183, 472] on div "Background None Color / Gradient Element Stretch background to full-width Color…" at bounding box center [192, 356] width 239 height 446
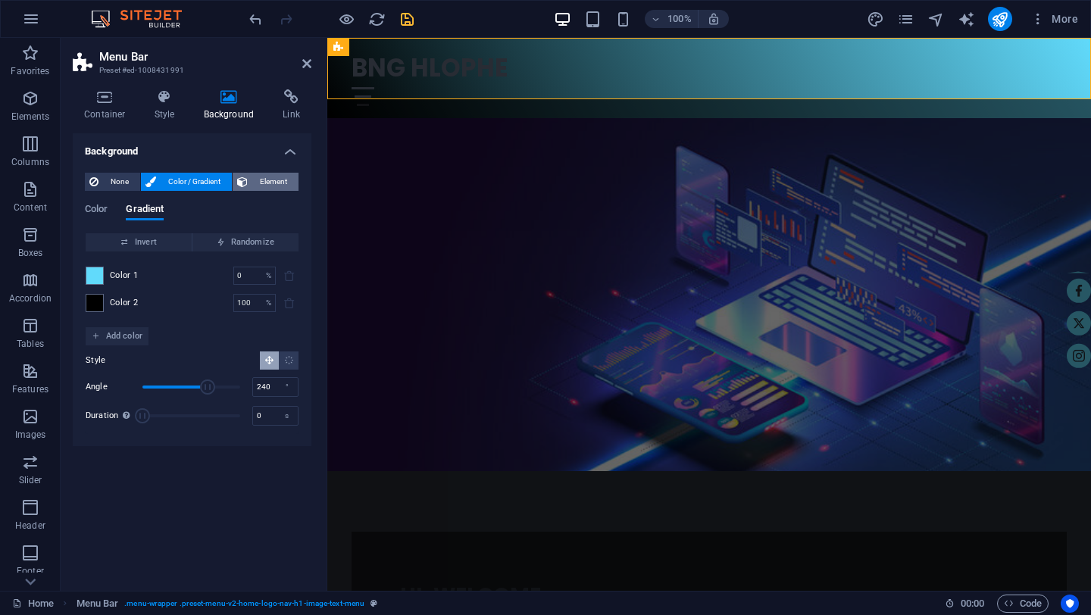
click at [256, 186] on span "Element" at bounding box center [273, 182] width 42 height 18
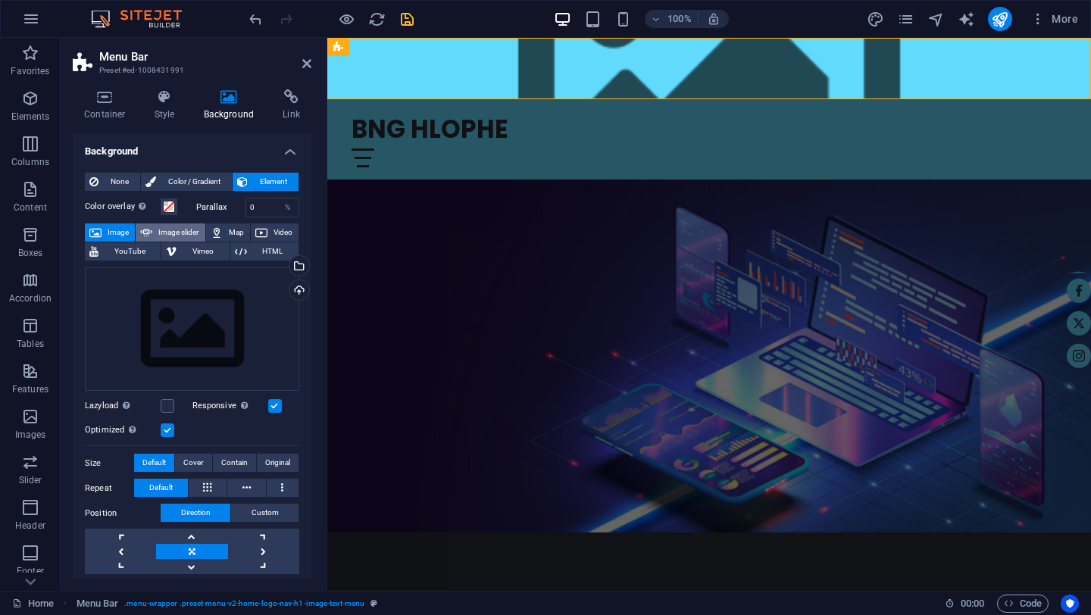
click at [184, 236] on span "Image slider" at bounding box center [178, 233] width 43 height 18
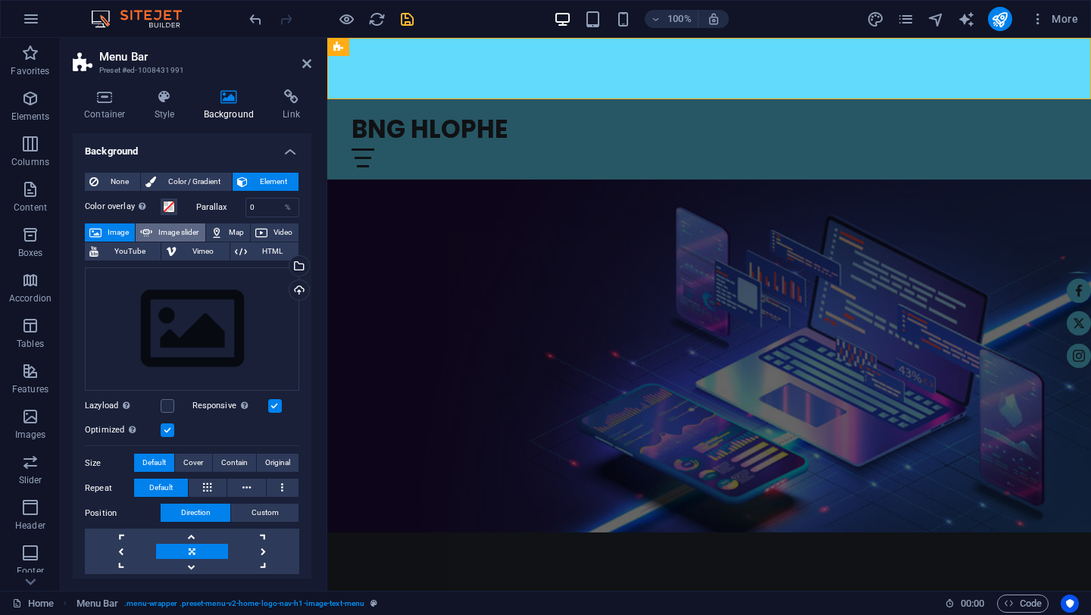
select select "ms"
select select "s"
select select "progressive"
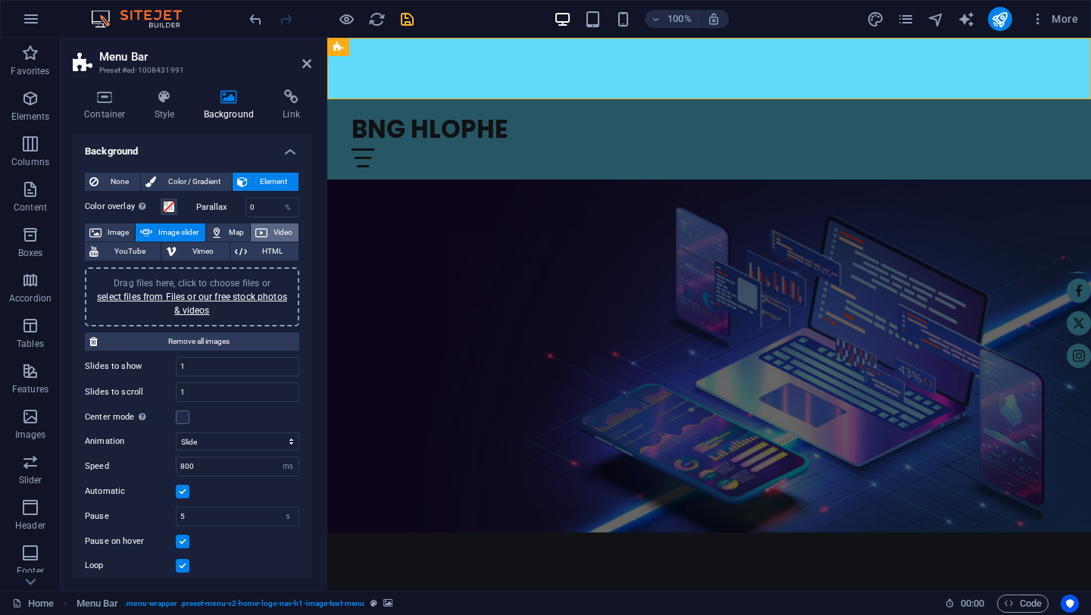
click at [272, 232] on span "Video" at bounding box center [283, 233] width 22 height 18
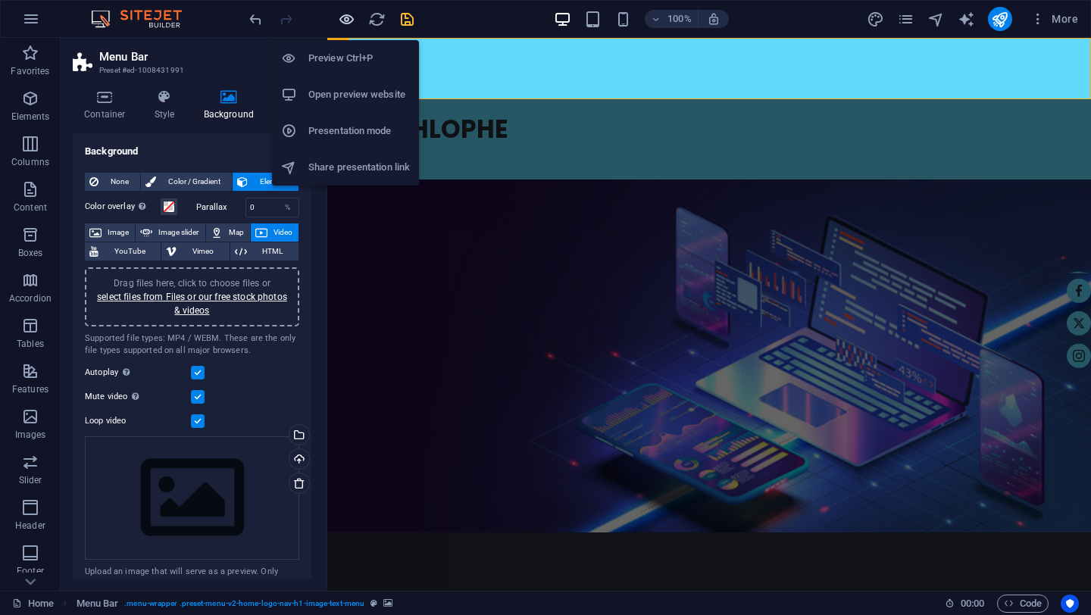
click at [343, 14] on icon "button" at bounding box center [346, 19] width 17 height 17
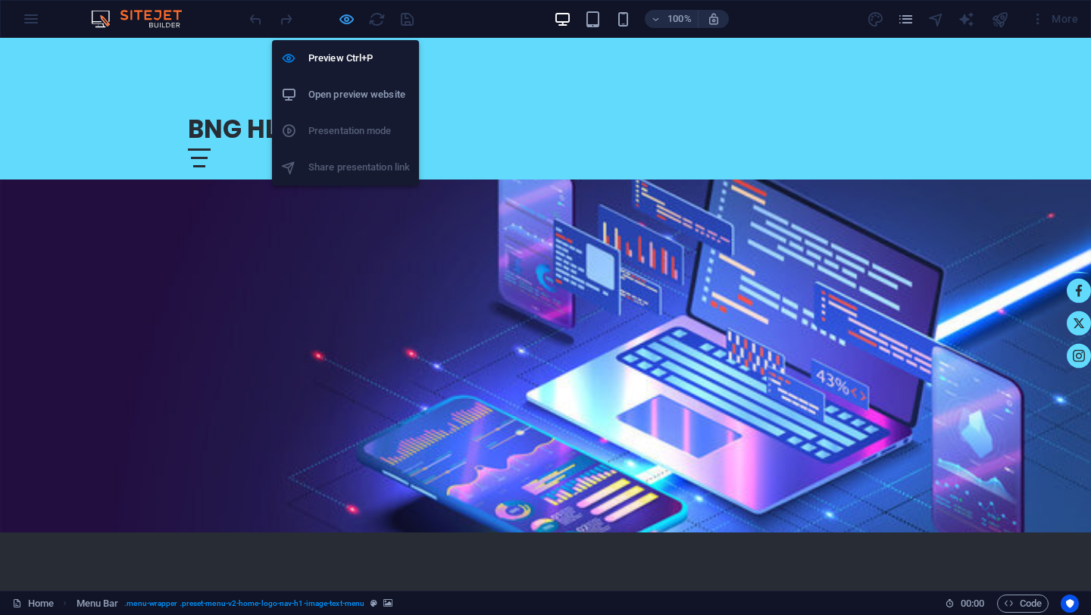
click at [349, 27] on icon "button" at bounding box center [346, 19] width 17 height 17
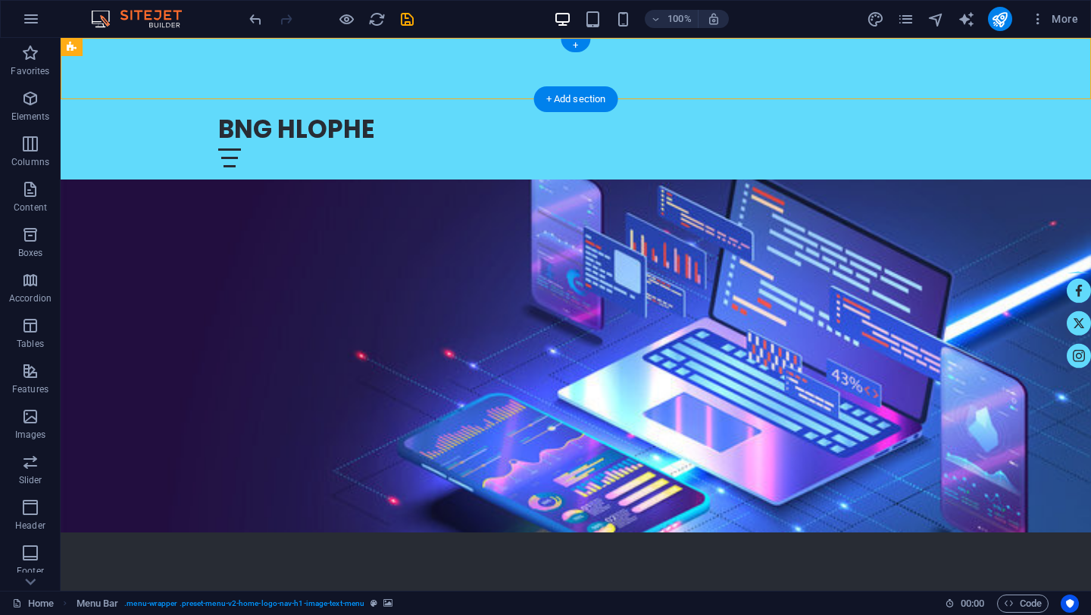
click at [146, 73] on figure at bounding box center [576, 68] width 1031 height 61
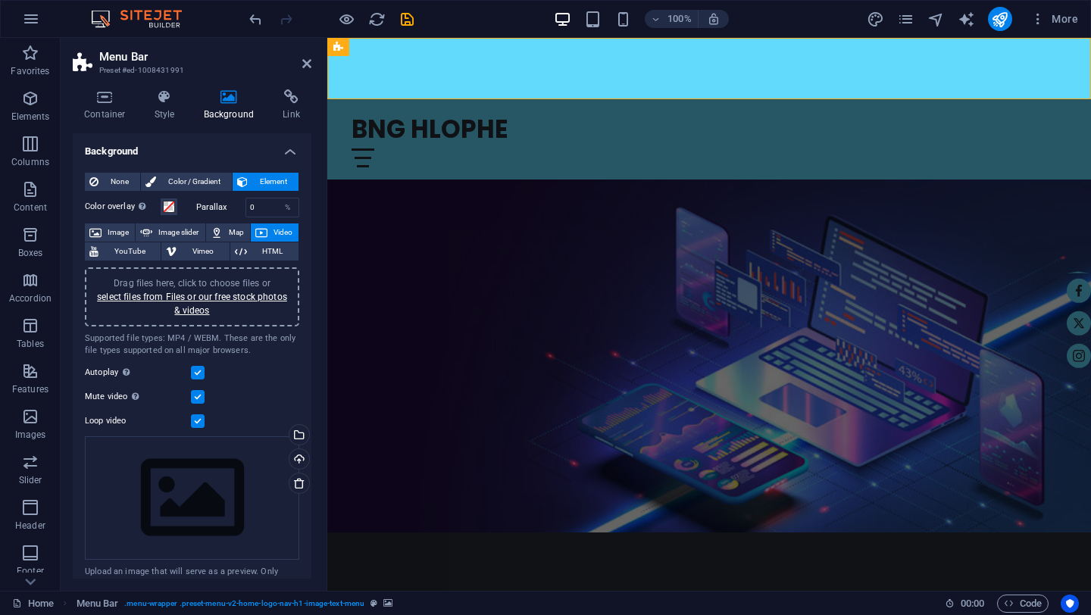
click at [201, 373] on label at bounding box center [198, 373] width 14 height 14
click at [0, 0] on input "Autoplay Autoplay is only available if muted is checked" at bounding box center [0, 0] width 0 height 0
click at [201, 373] on label at bounding box center [198, 373] width 14 height 14
click at [0, 0] on input "Autoplay Autoplay is only available if muted is checked" at bounding box center [0, 0] width 0 height 0
click at [199, 396] on label at bounding box center [198, 397] width 14 height 14
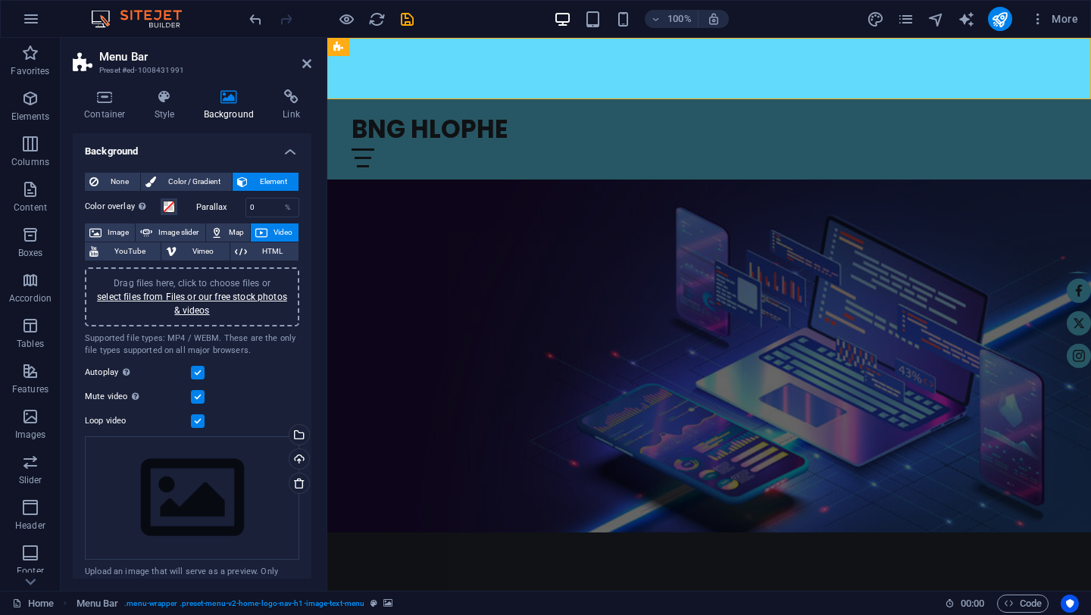
click at [0, 0] on input "Mute video Autoplay will be available if muted is checked" at bounding box center [0, 0] width 0 height 0
click at [199, 396] on label at bounding box center [198, 397] width 14 height 14
click at [0, 0] on input "Mute video Autoplay will be available if muted is checked" at bounding box center [0, 0] width 0 height 0
click at [199, 422] on label at bounding box center [198, 422] width 14 height 14
click at [0, 0] on input "Loop video" at bounding box center [0, 0] width 0 height 0
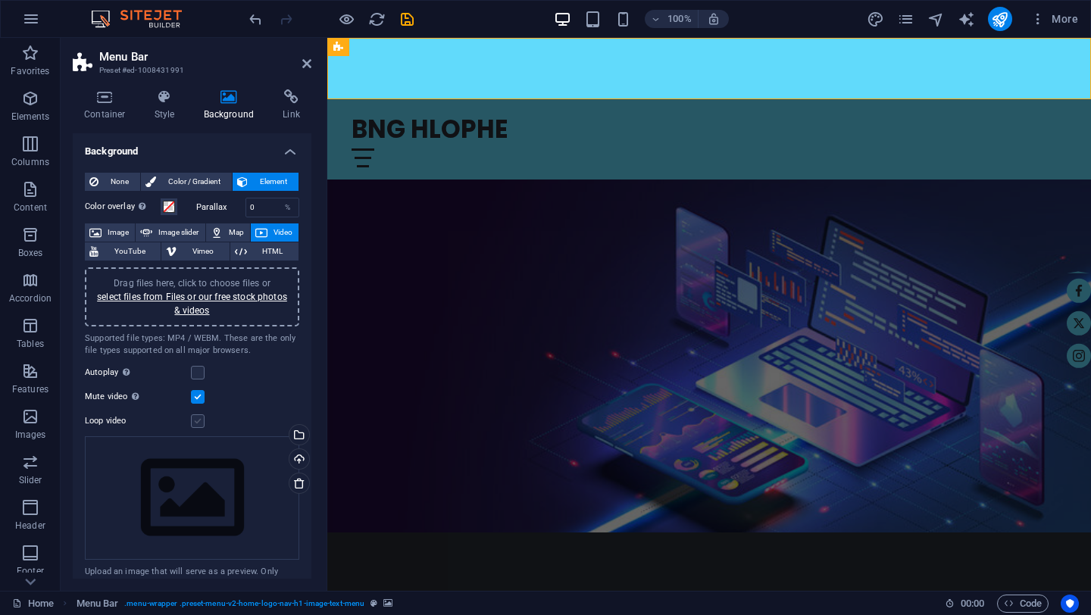
click at [199, 422] on label at bounding box center [198, 422] width 14 height 14
click at [0, 0] on input "Loop video" at bounding box center [0, 0] width 0 height 0
click at [199, 373] on label at bounding box center [198, 373] width 14 height 14
click at [0, 0] on input "Autoplay Autoplay is only available if muted is checked" at bounding box center [0, 0] width 0 height 0
click at [227, 230] on span "Map" at bounding box center [236, 233] width 18 height 18
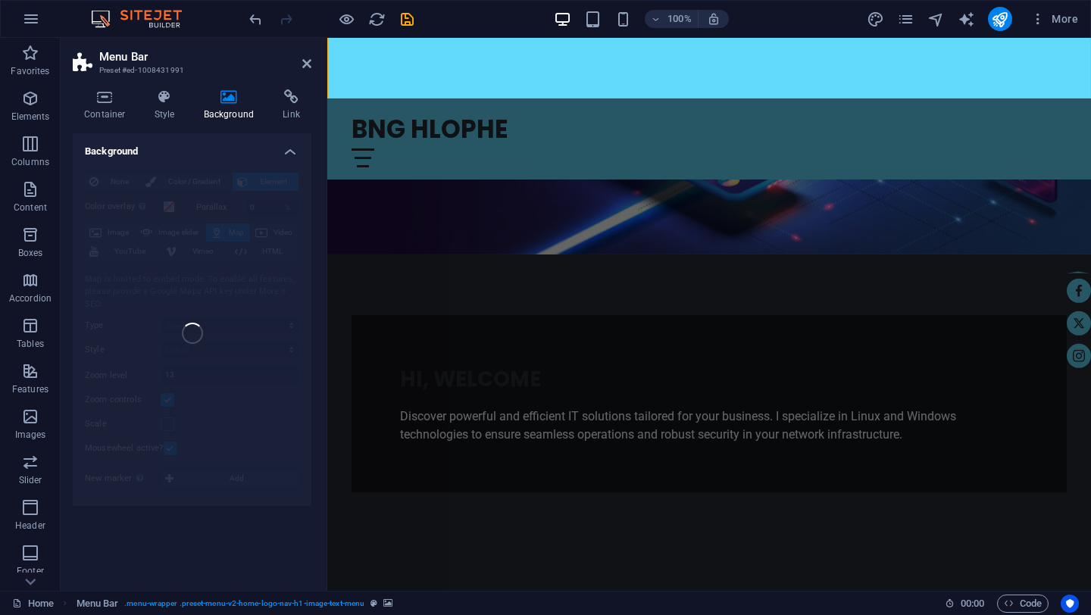
scroll to position [263, 0]
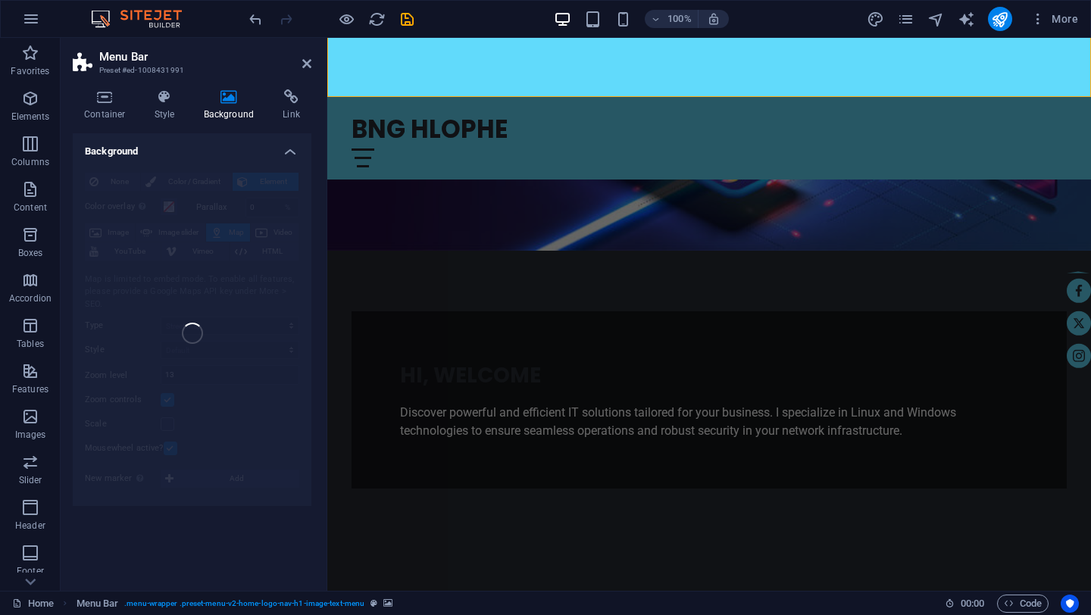
click at [286, 383] on div "None Color / Gradient Element Stretch background to full-width Color overlay Pl…" at bounding box center [192, 334] width 239 height 346
click at [414, 188] on figure at bounding box center [709, 43] width 764 height 415
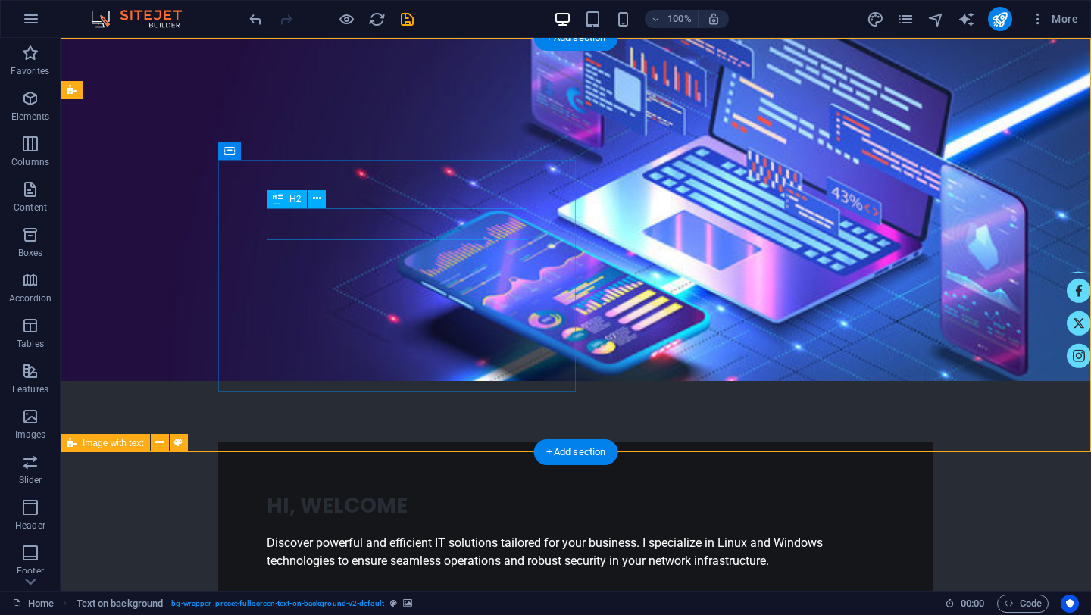
scroll to position [0, 0]
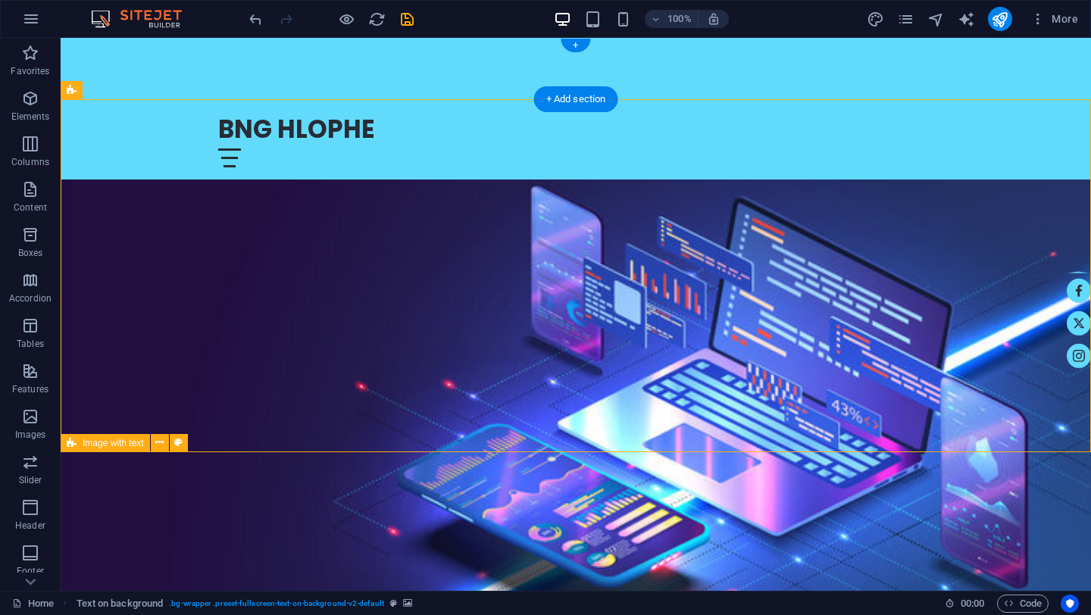
click at [171, 78] on div at bounding box center [576, 68] width 1031 height 61
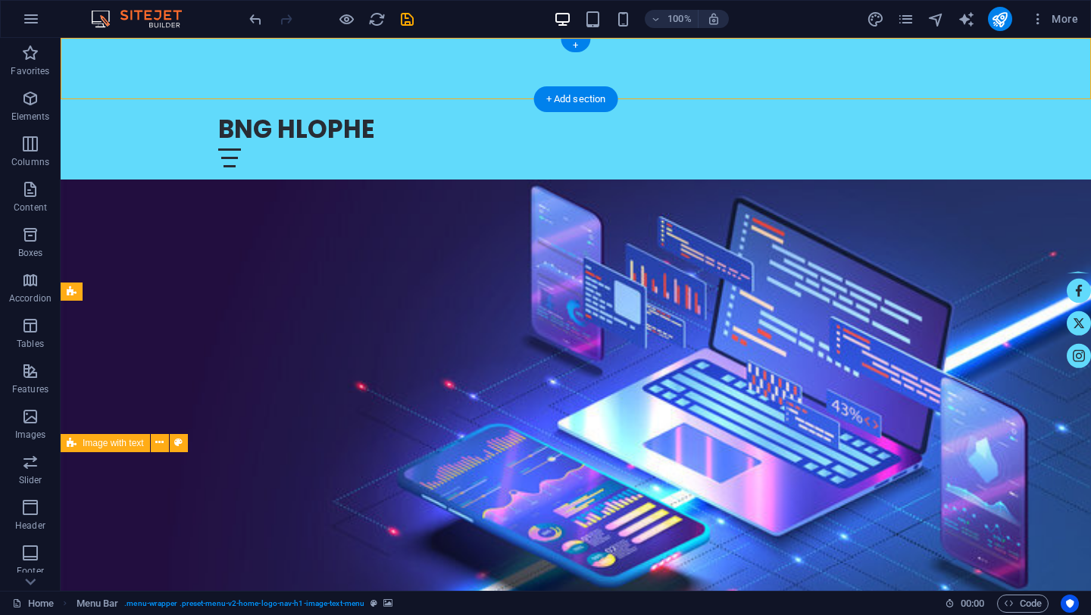
click at [171, 78] on div at bounding box center [576, 68] width 1031 height 61
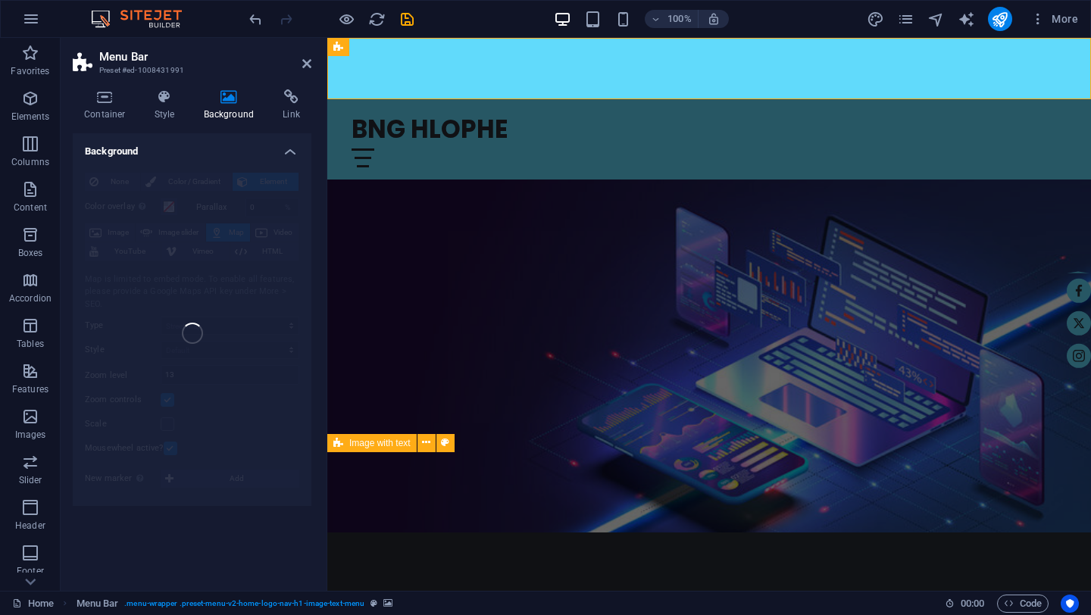
click at [290, 149] on h4 "Background" at bounding box center [192, 146] width 239 height 27
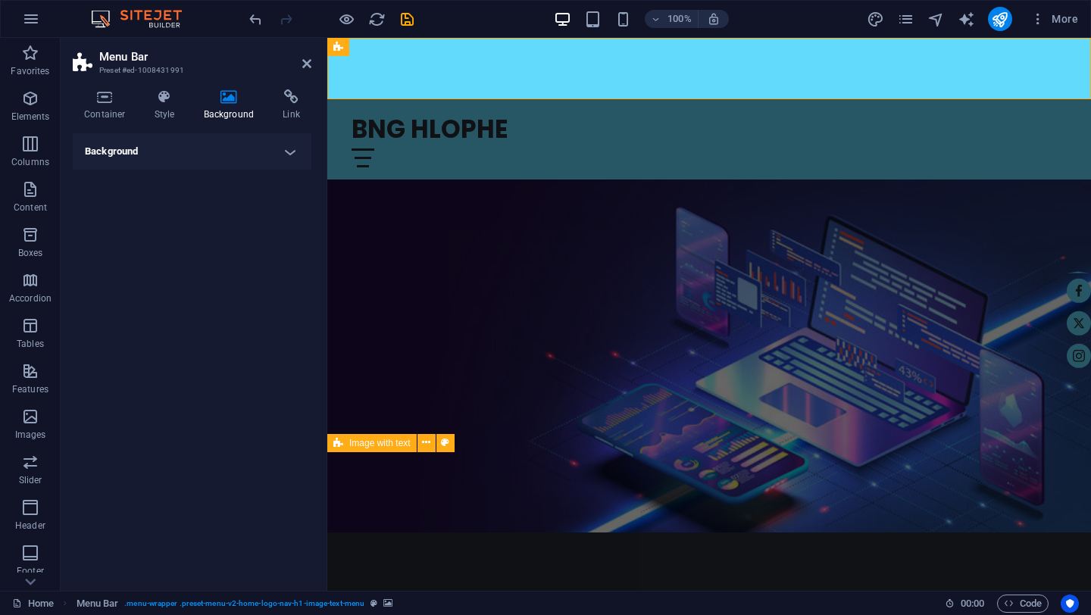
click at [235, 96] on icon at bounding box center [230, 96] width 74 height 15
click at [167, 93] on icon at bounding box center [164, 96] width 43 height 15
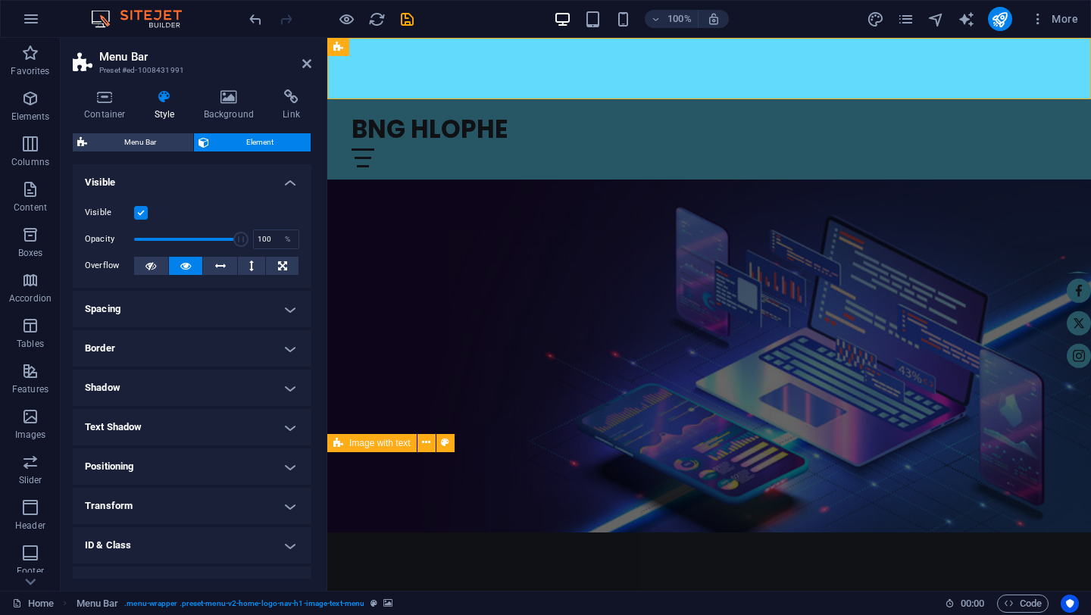
click at [167, 93] on icon at bounding box center [164, 96] width 43 height 15
click at [113, 101] on icon at bounding box center [105, 96] width 64 height 15
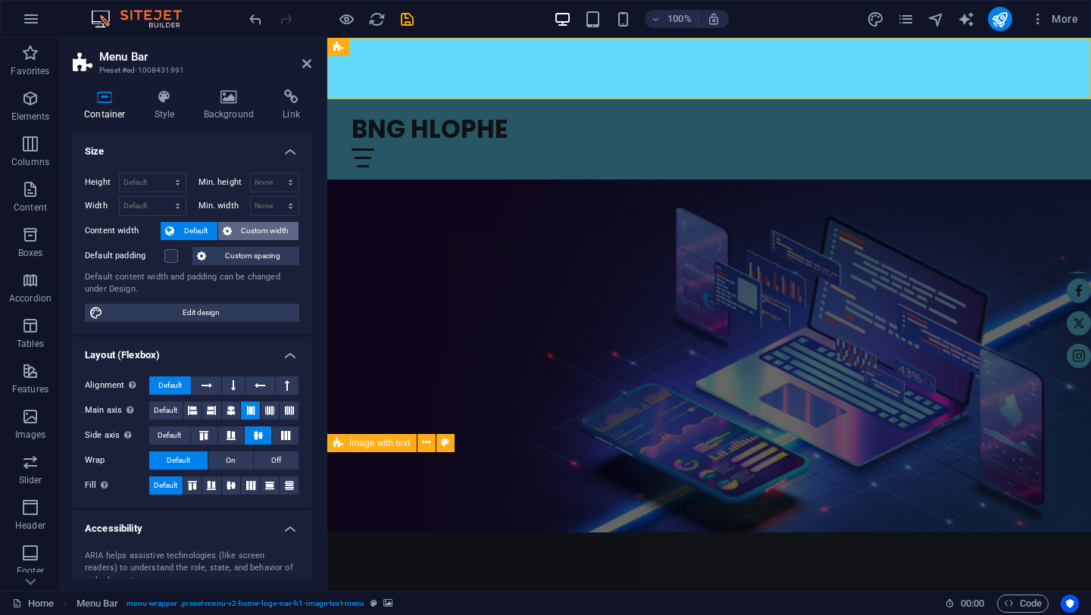
click at [261, 230] on span "Custom width" at bounding box center [265, 231] width 58 height 18
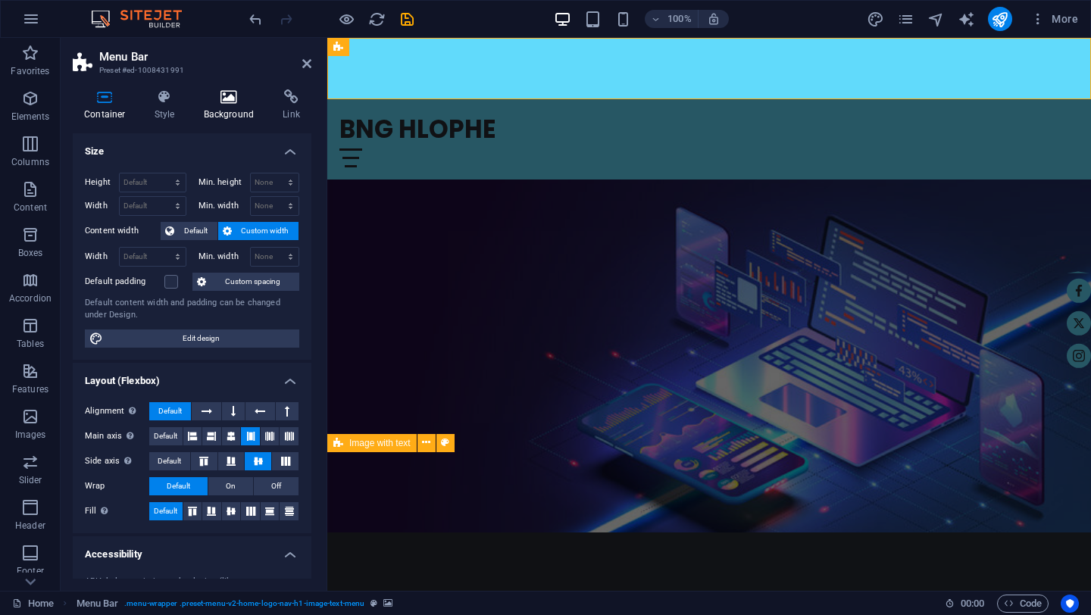
click at [224, 111] on h4 "Background" at bounding box center [233, 105] width 80 height 32
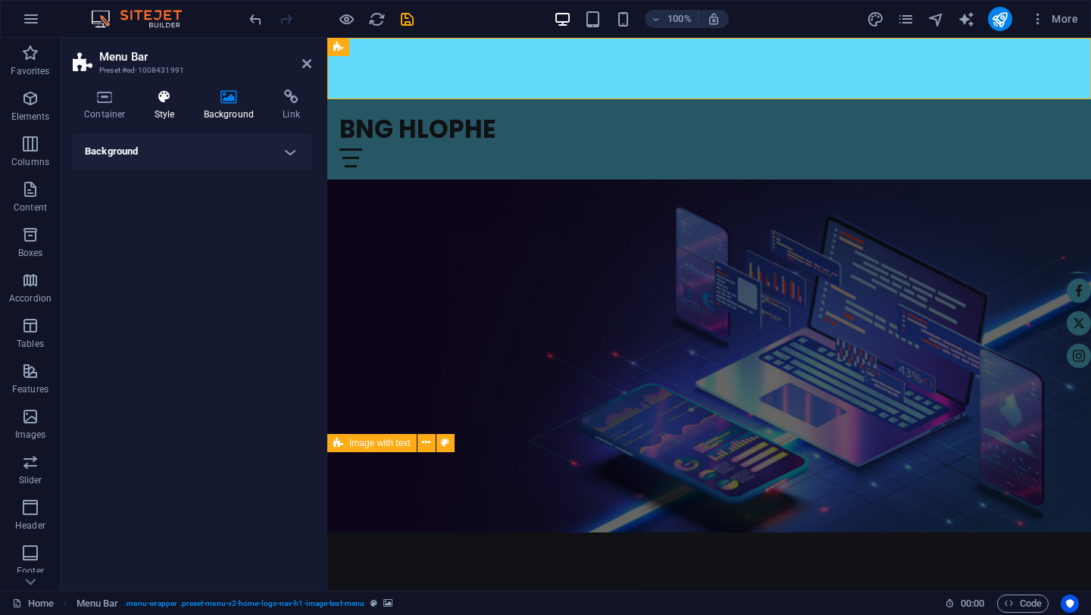
click at [164, 105] on h4 "Style" at bounding box center [167, 105] width 49 height 32
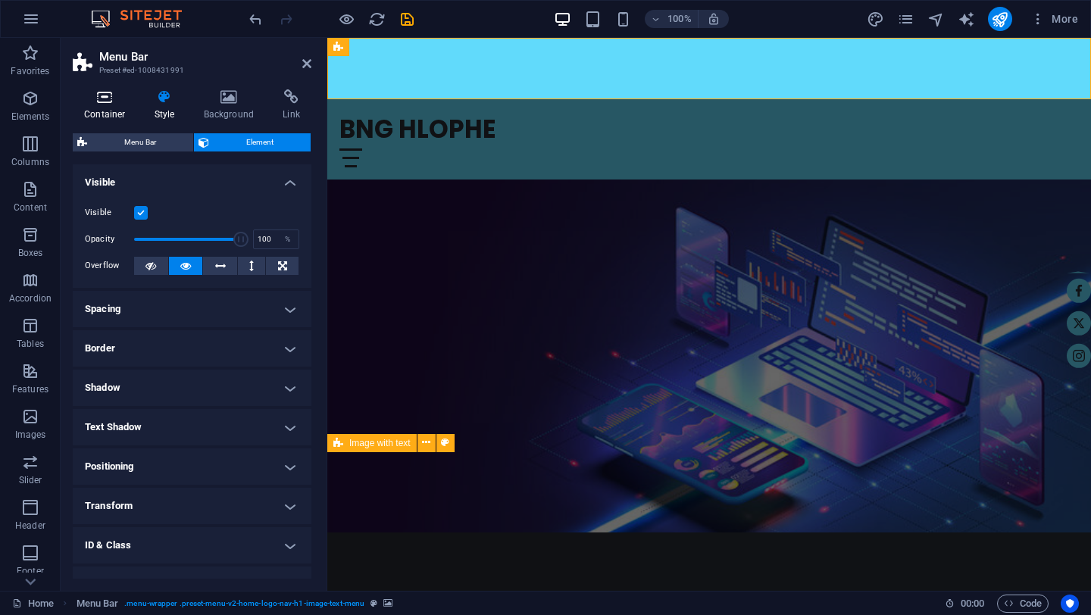
click at [112, 102] on icon at bounding box center [105, 96] width 64 height 15
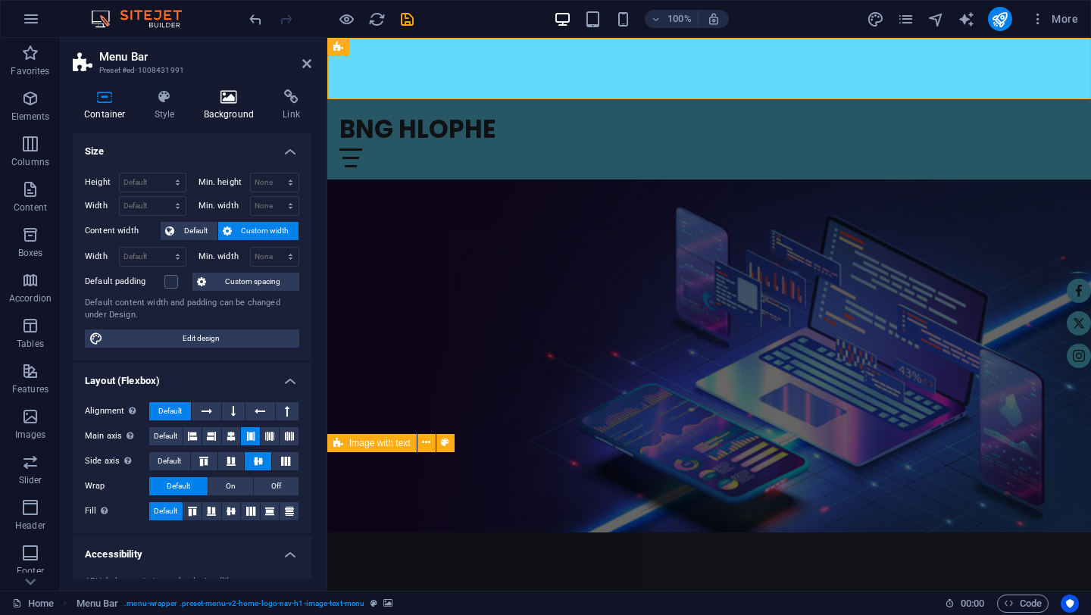
click at [228, 101] on icon at bounding box center [230, 96] width 74 height 15
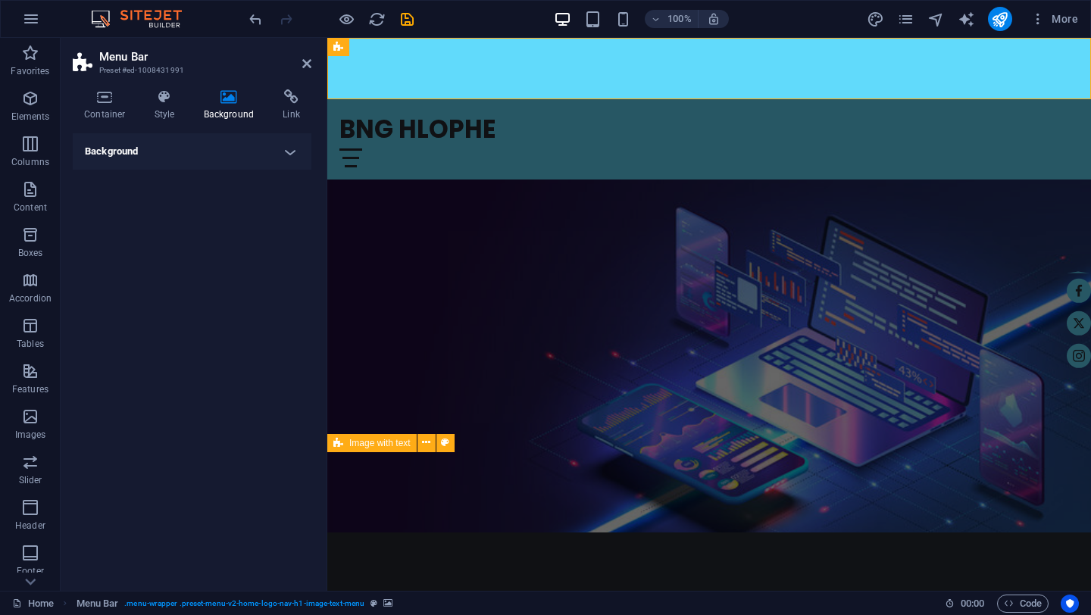
click at [289, 149] on h4 "Background" at bounding box center [192, 151] width 239 height 36
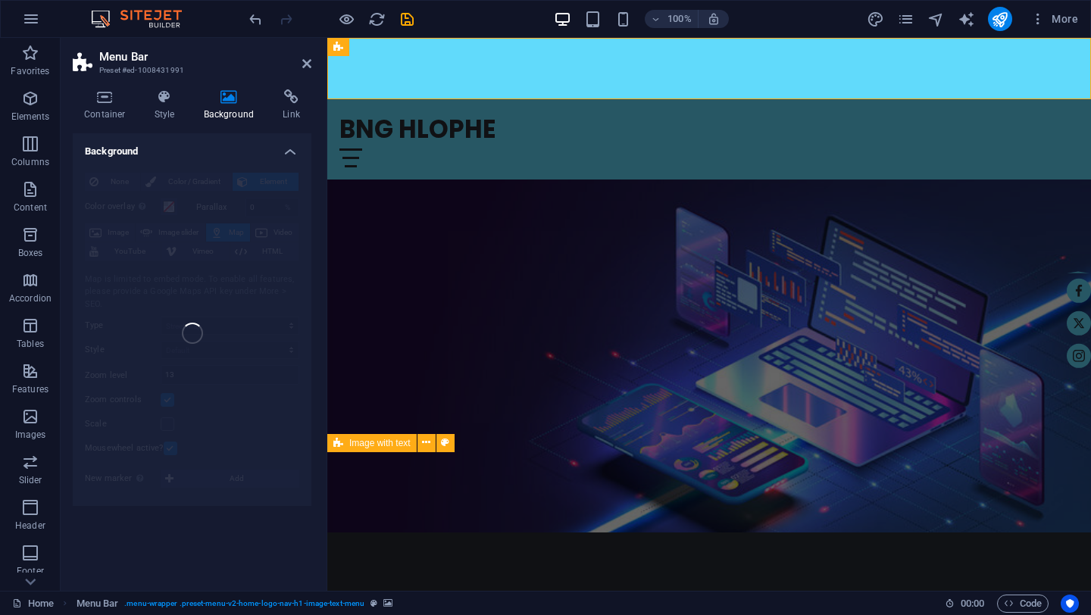
click at [199, 338] on div "None Color / Gradient Element Stretch background to full-width Color overlay Pl…" at bounding box center [192, 334] width 239 height 346
click at [257, 20] on icon "undo" at bounding box center [255, 19] width 17 height 17
click at [306, 66] on icon at bounding box center [306, 64] width 9 height 12
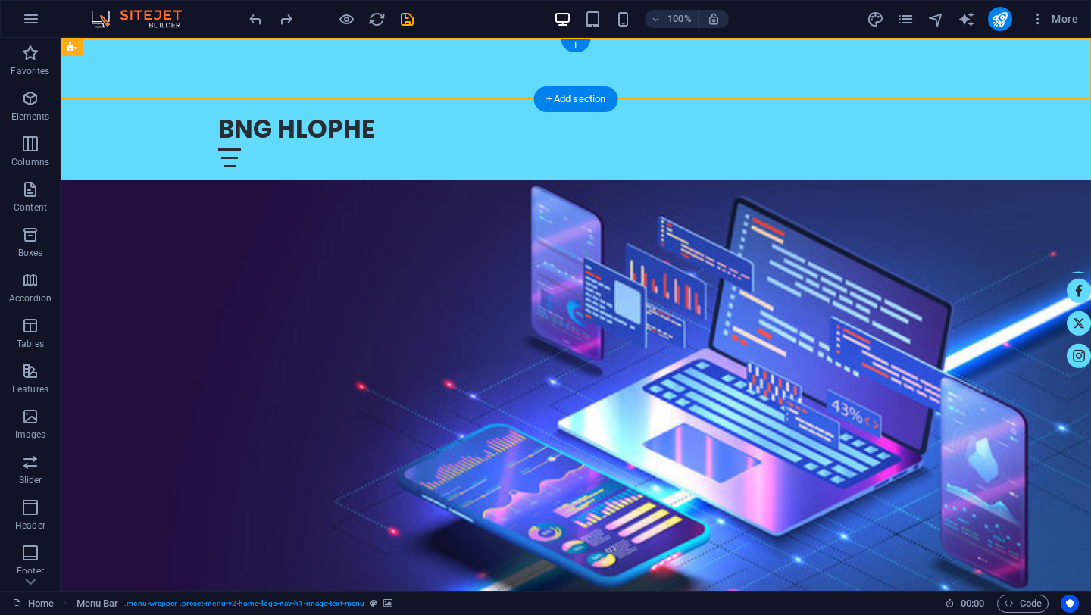
click at [163, 83] on div at bounding box center [576, 68] width 1031 height 61
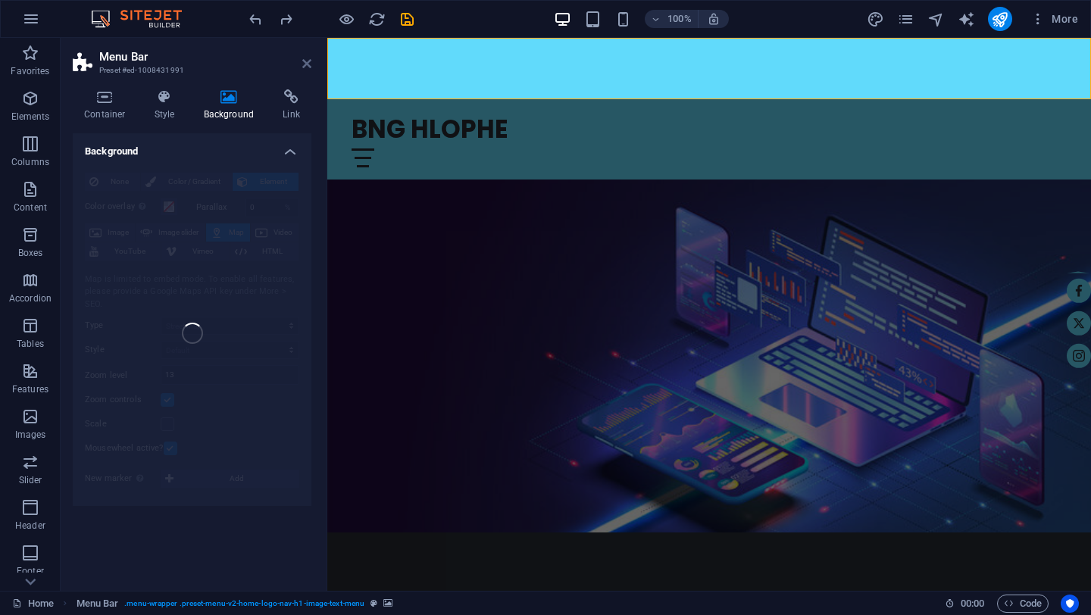
click at [309, 67] on icon at bounding box center [306, 64] width 9 height 12
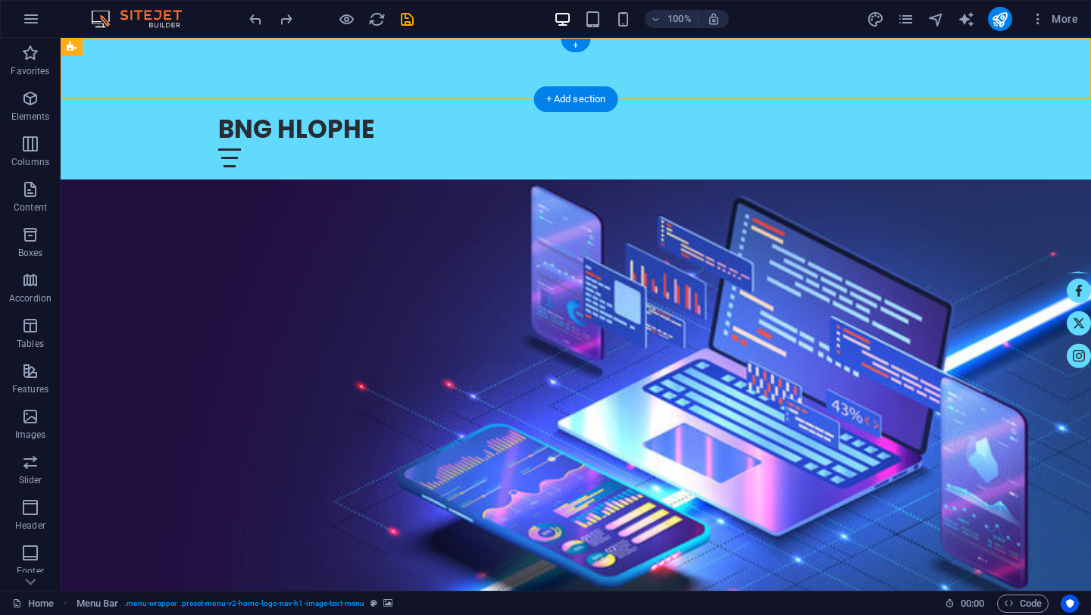
click at [167, 86] on div at bounding box center [576, 68] width 1031 height 61
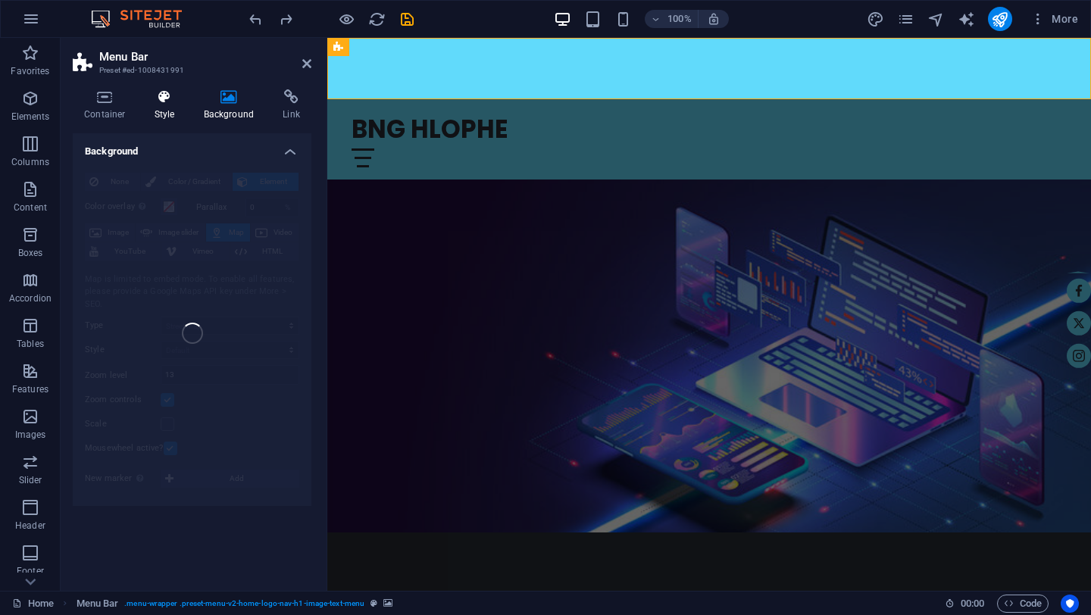
click at [167, 99] on icon at bounding box center [164, 96] width 43 height 15
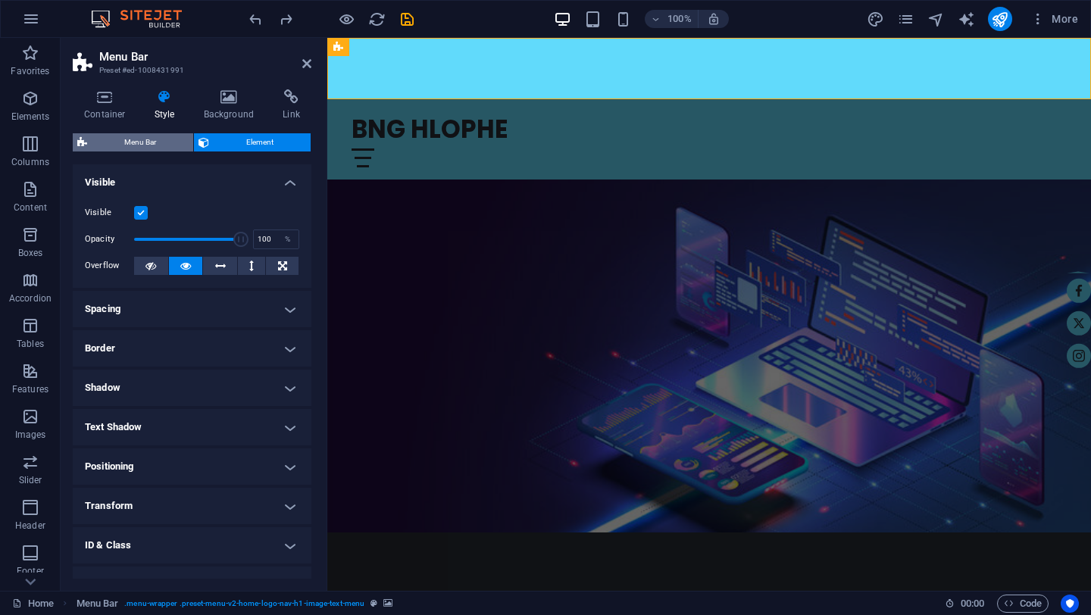
click at [152, 145] on span "Menu Bar" at bounding box center [140, 142] width 97 height 18
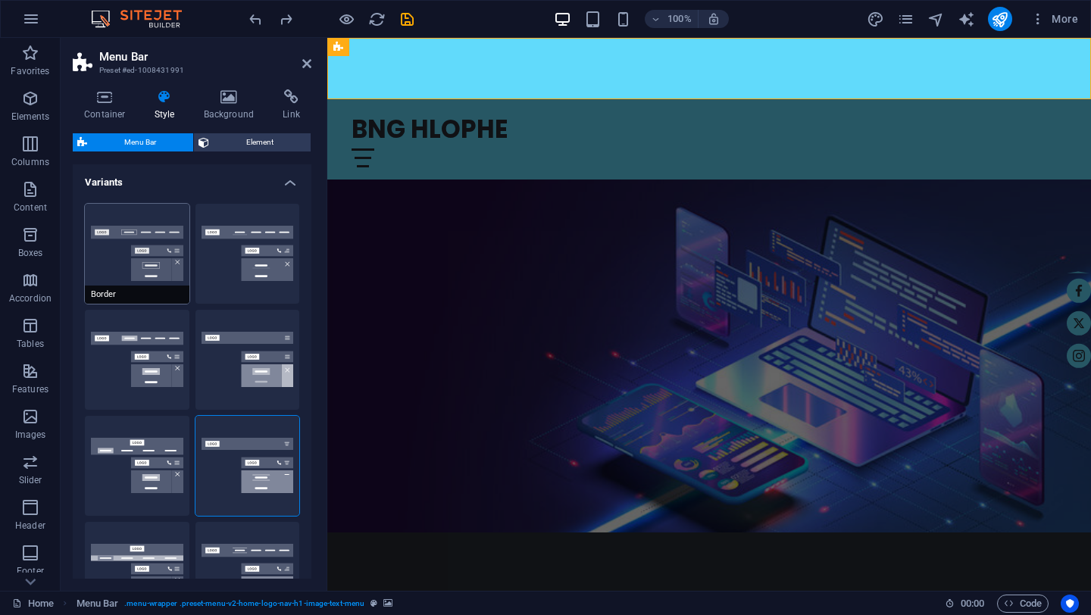
click at [160, 288] on span "Border" at bounding box center [137, 295] width 105 height 18
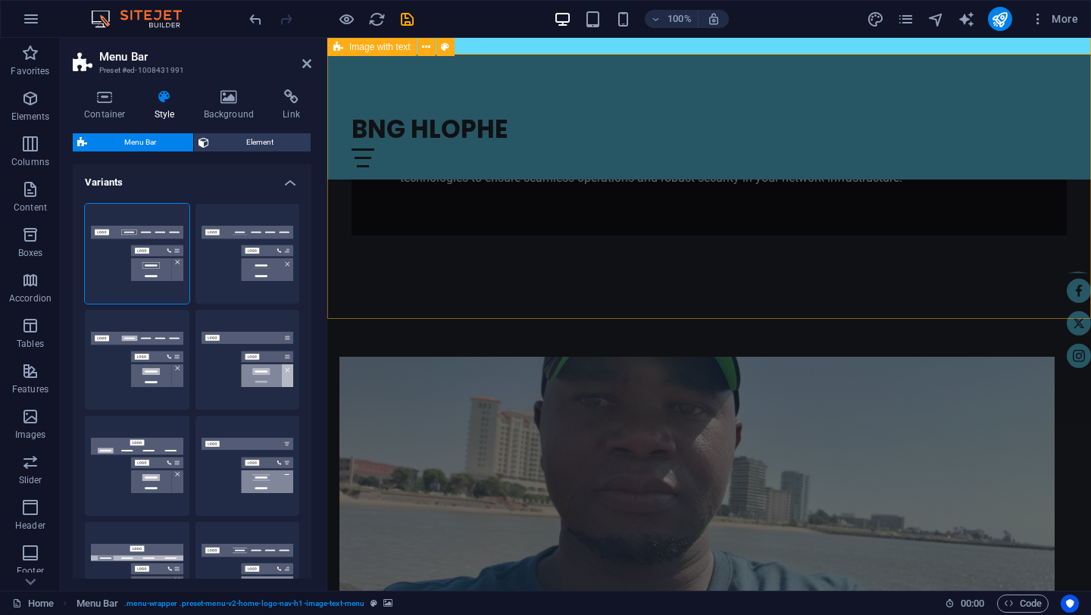
scroll to position [519, 0]
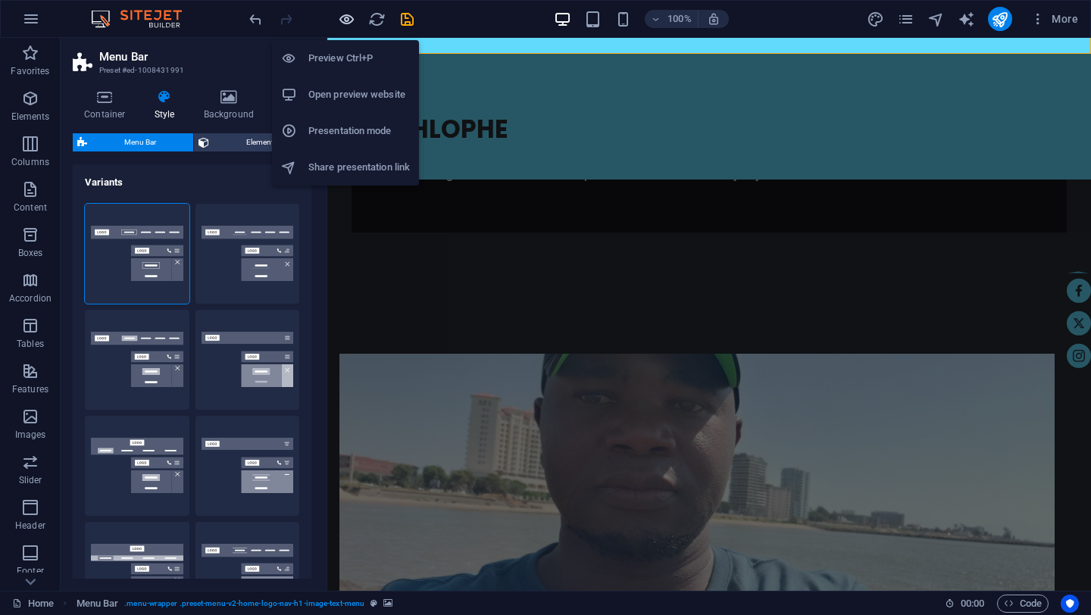
click at [349, 20] on icon "button" at bounding box center [346, 19] width 17 height 17
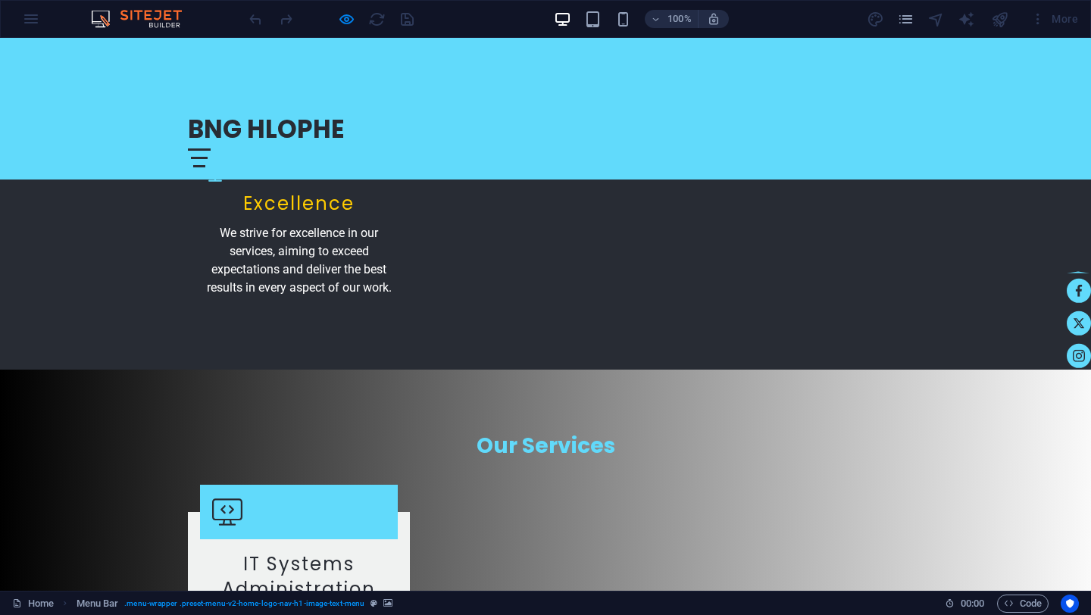
scroll to position [2018, 0]
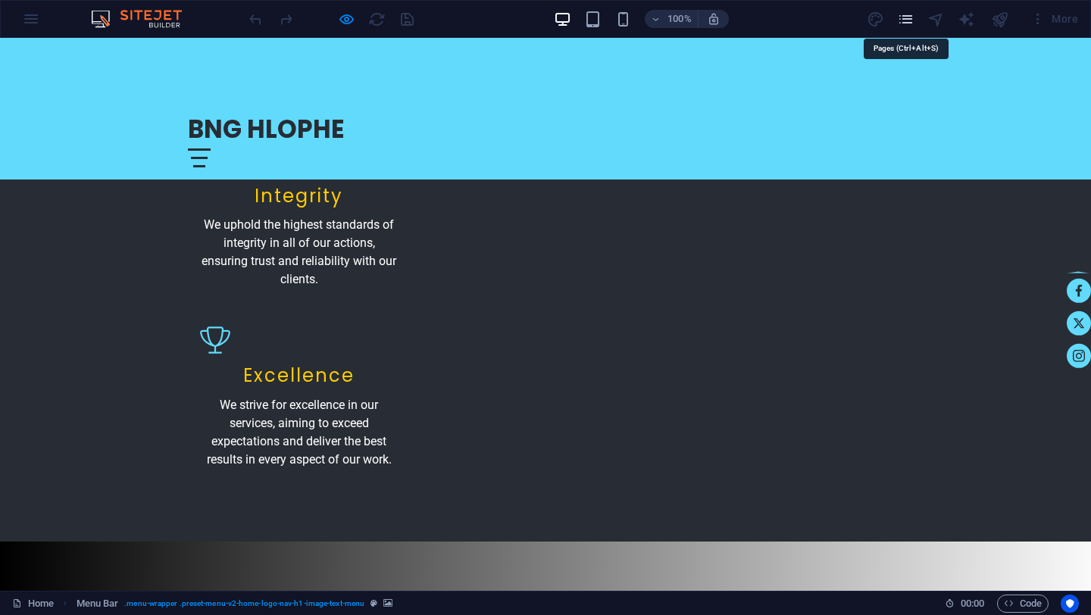
click at [903, 21] on icon "pages" at bounding box center [905, 19] width 17 height 17
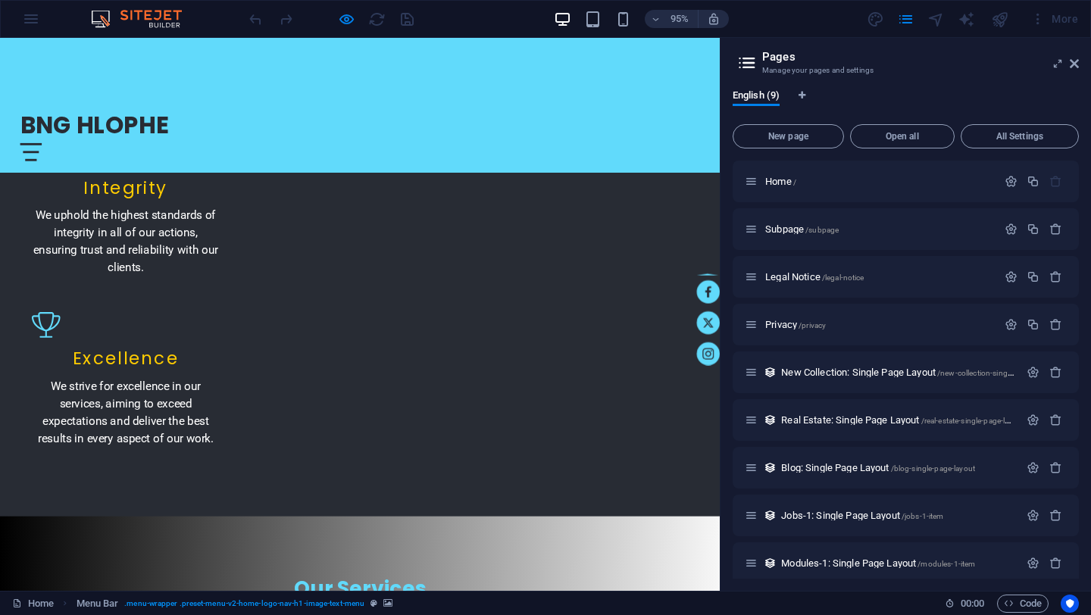
click at [751, 63] on icon at bounding box center [747, 62] width 23 height 21
click at [908, 136] on span "Open all" at bounding box center [902, 136] width 91 height 9
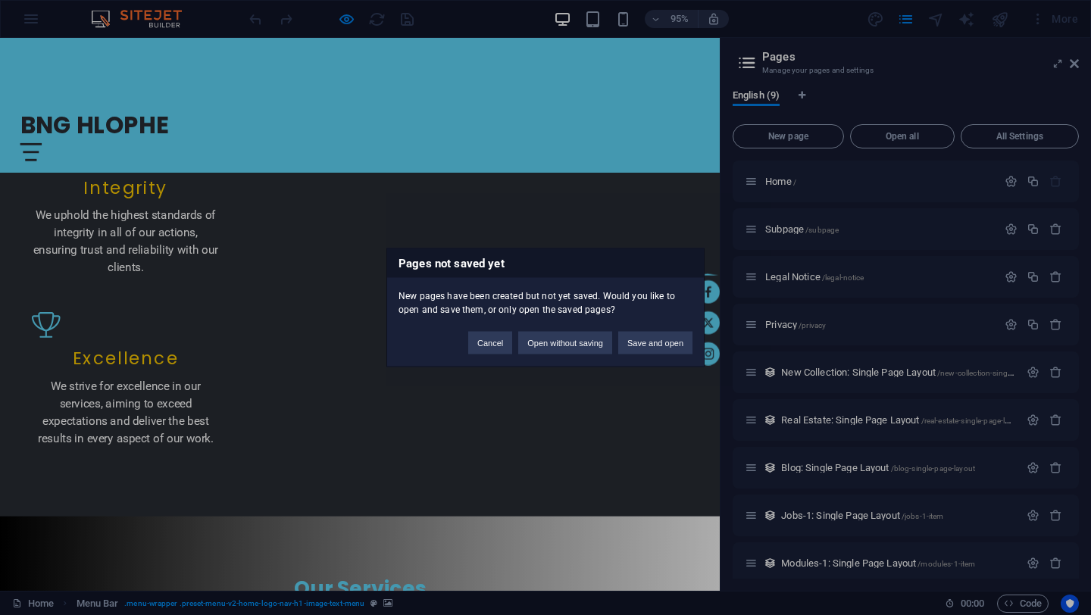
click at [708, 144] on div "Pages not saved yet New pages have been created but not yet saved. Would you li…" at bounding box center [545, 307] width 1091 height 615
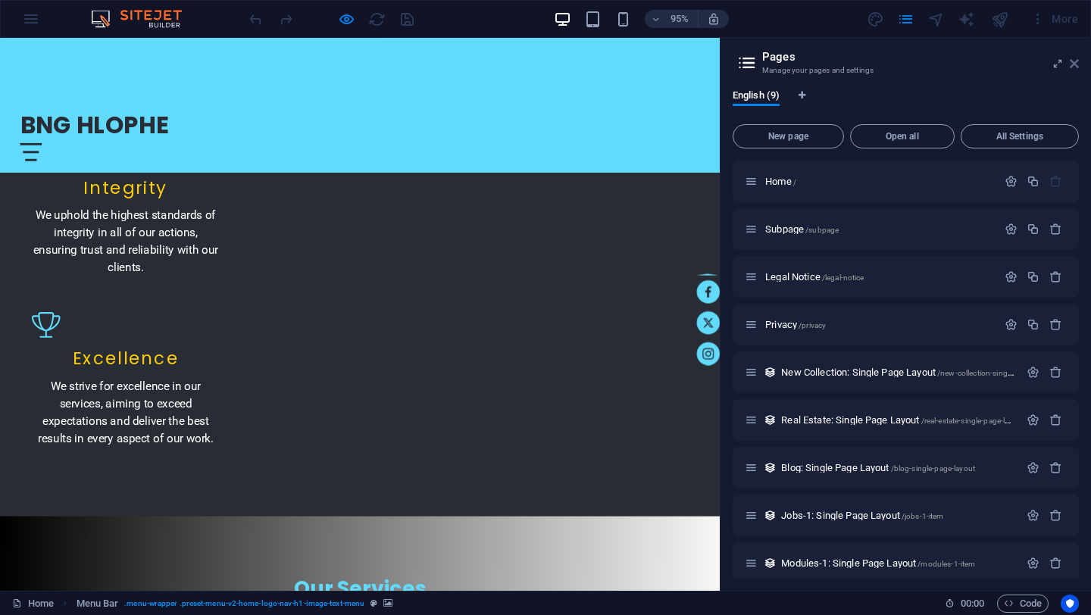
click at [1072, 65] on icon at bounding box center [1074, 64] width 9 height 12
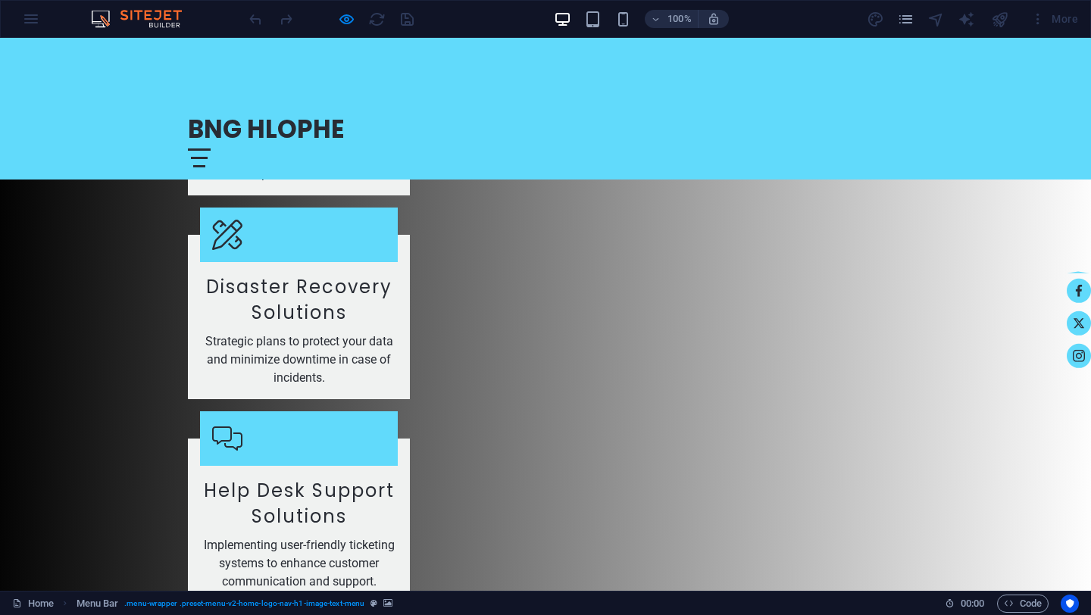
scroll to position [3163, 0]
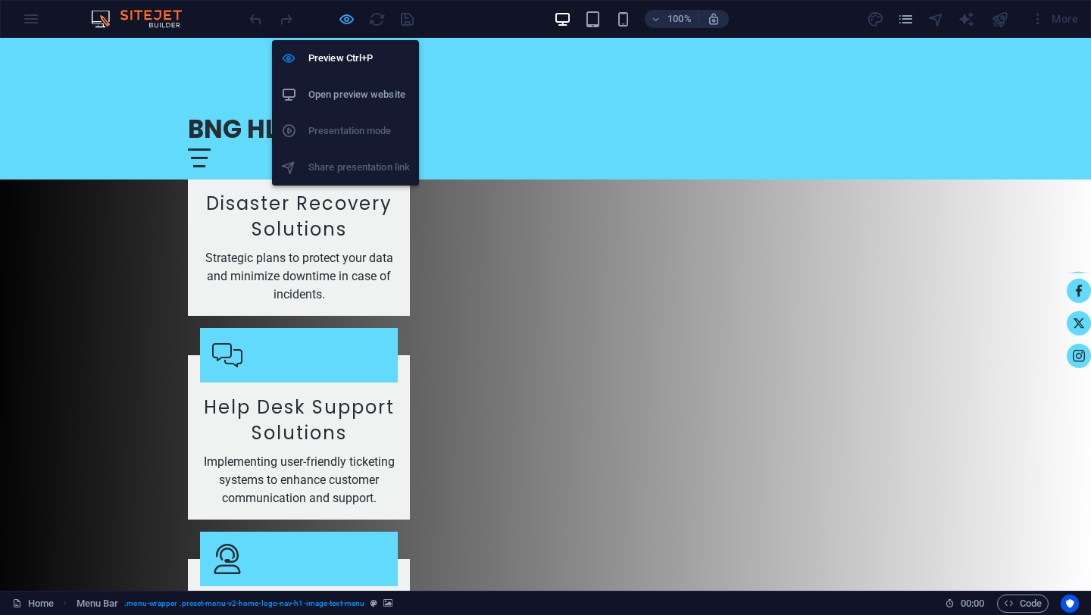
click at [348, 20] on icon "button" at bounding box center [346, 19] width 17 height 17
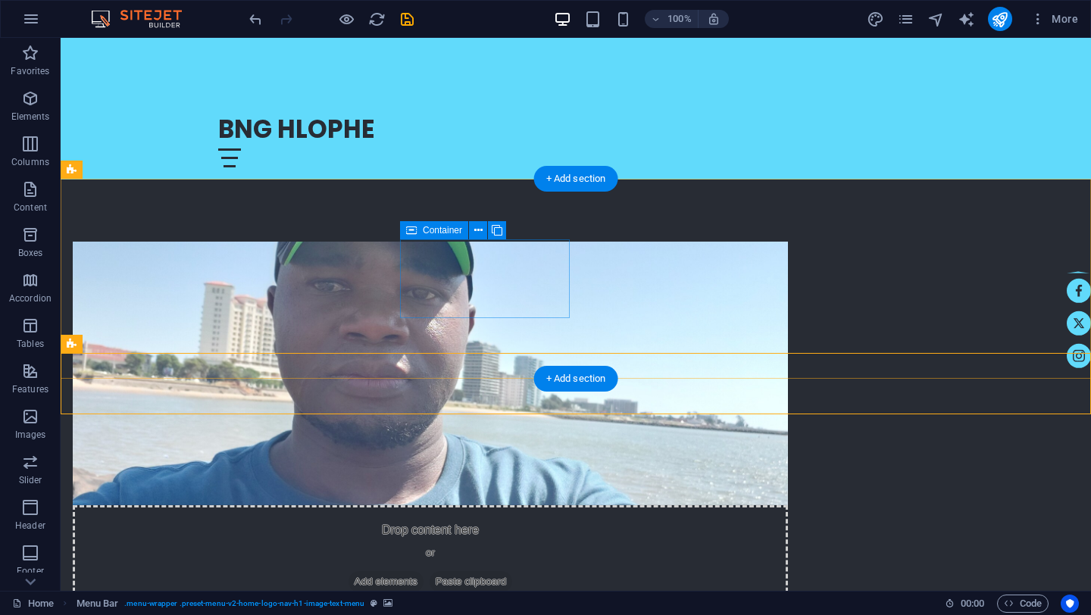
scroll to position [0, 0]
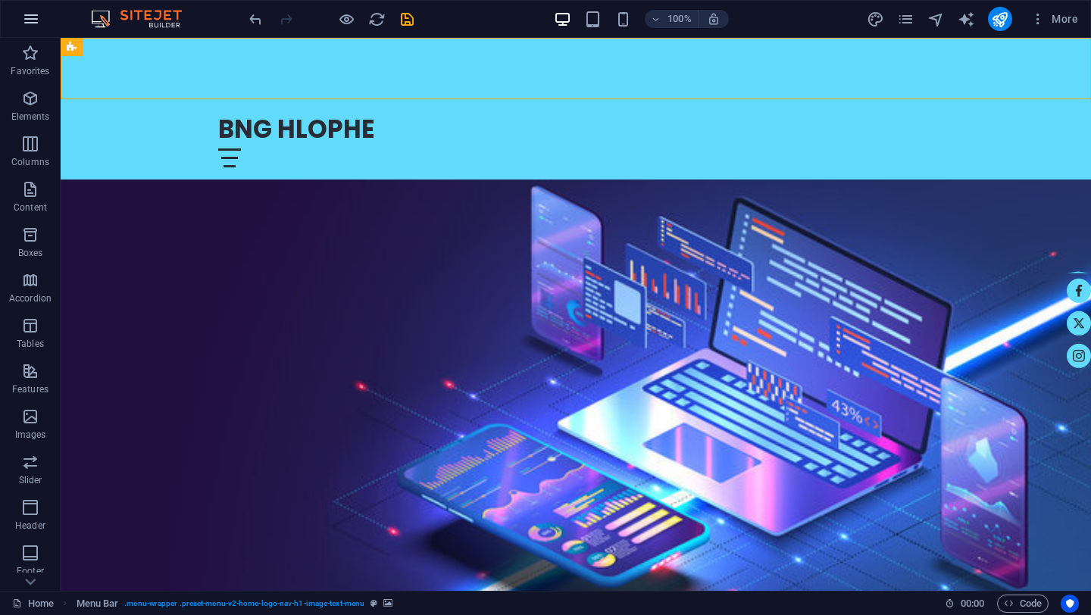
click at [35, 23] on icon "button" at bounding box center [31, 19] width 18 height 18
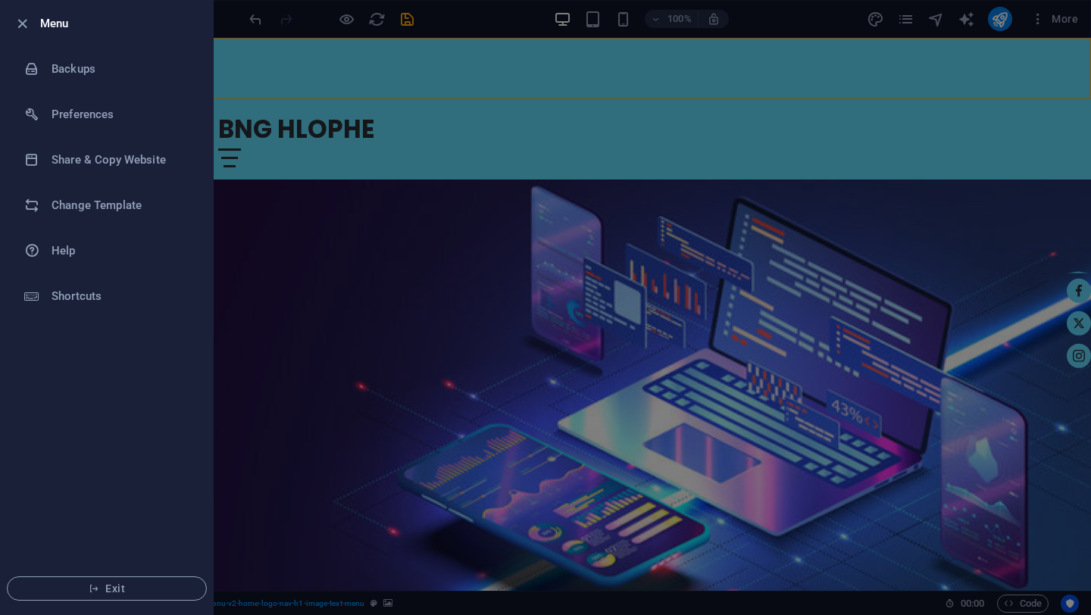
click at [352, 204] on div at bounding box center [545, 307] width 1091 height 615
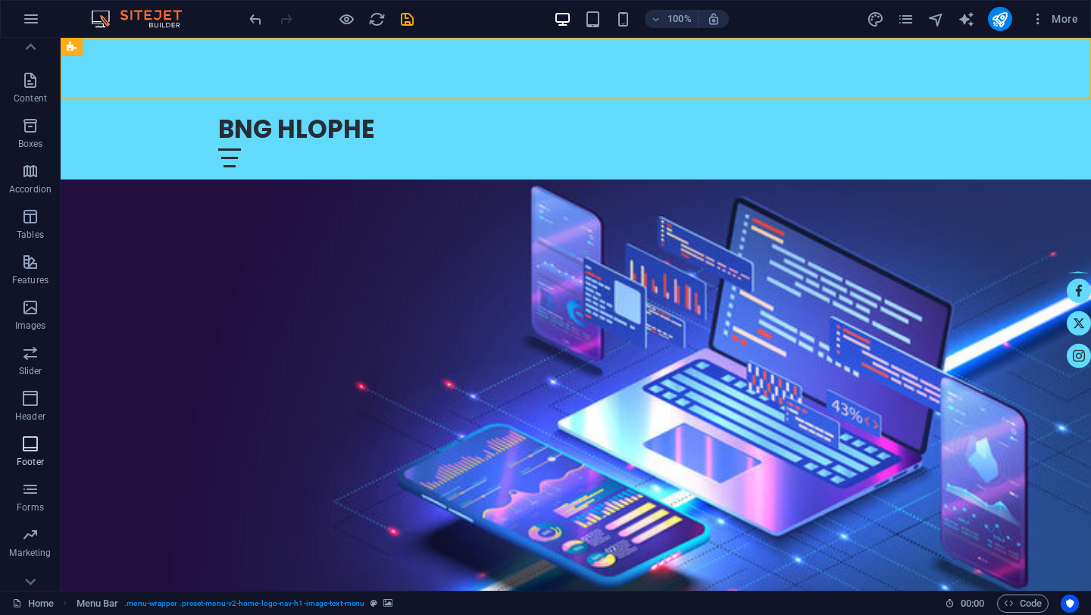
scroll to position [129, 0]
click at [27, 378] on icon "button" at bounding box center [30, 379] width 18 height 18
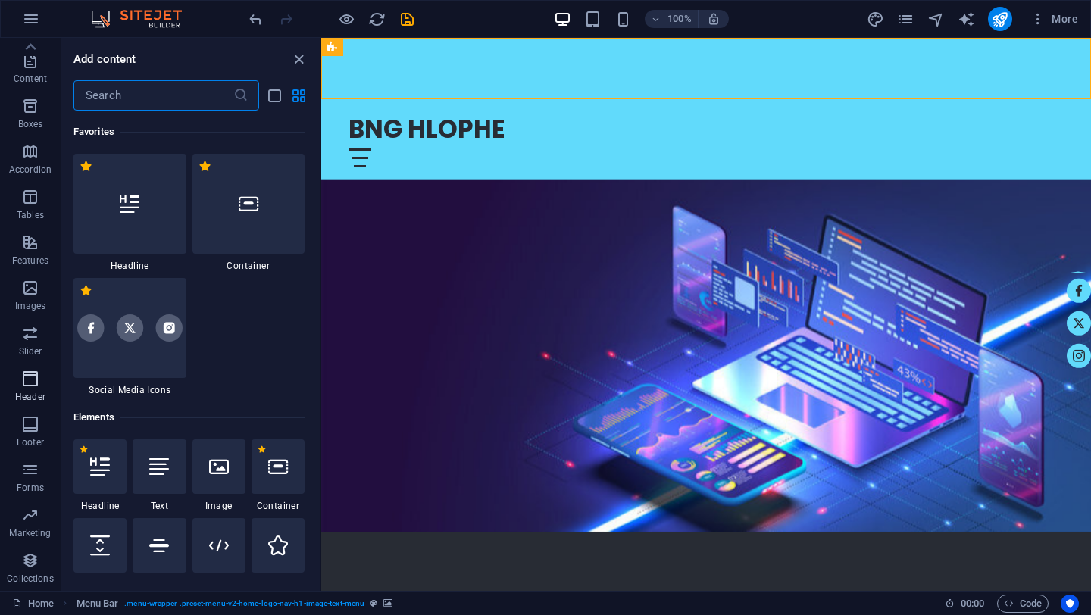
scroll to position [9251, 0]
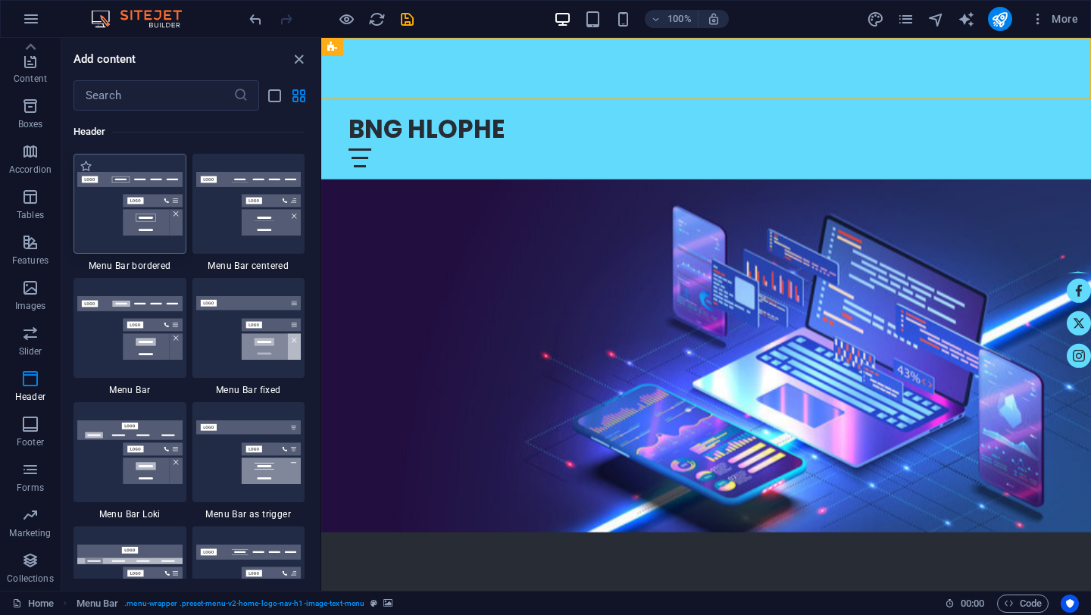
click at [154, 213] on img at bounding box center [129, 204] width 105 height 64
click at [321, 213] on div "H2 Text on background Container Text Spacer Image with text Container H2 Spacer…" at bounding box center [706, 314] width 770 height 553
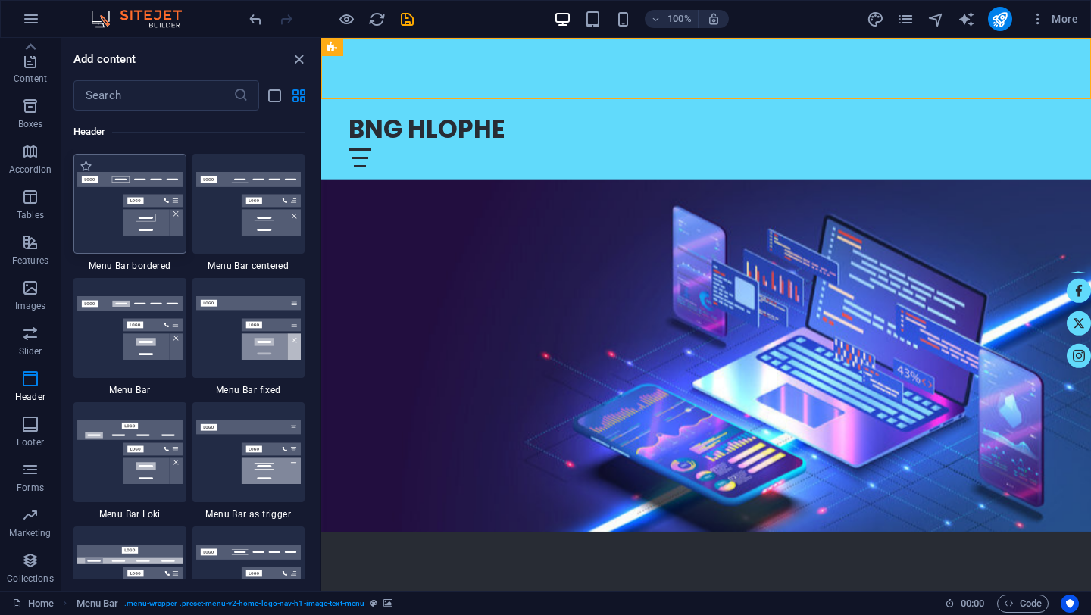
click at [321, 213] on div "H2 Text on background Container Text Spacer Image with text Container H2 Spacer…" at bounding box center [706, 314] width 770 height 553
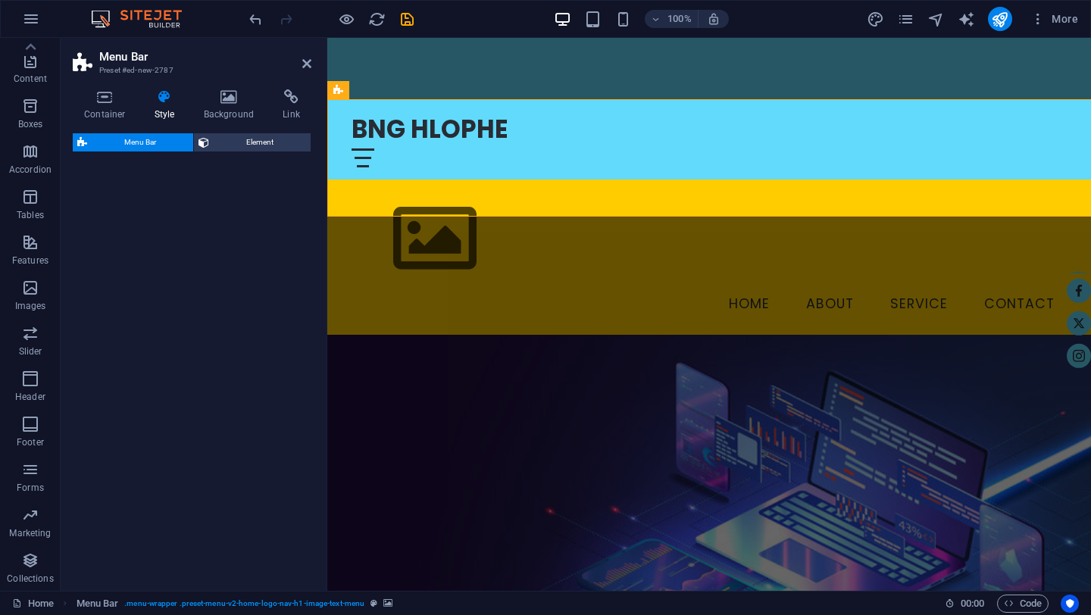
select select "rem"
select select "preset-menu-v2-border"
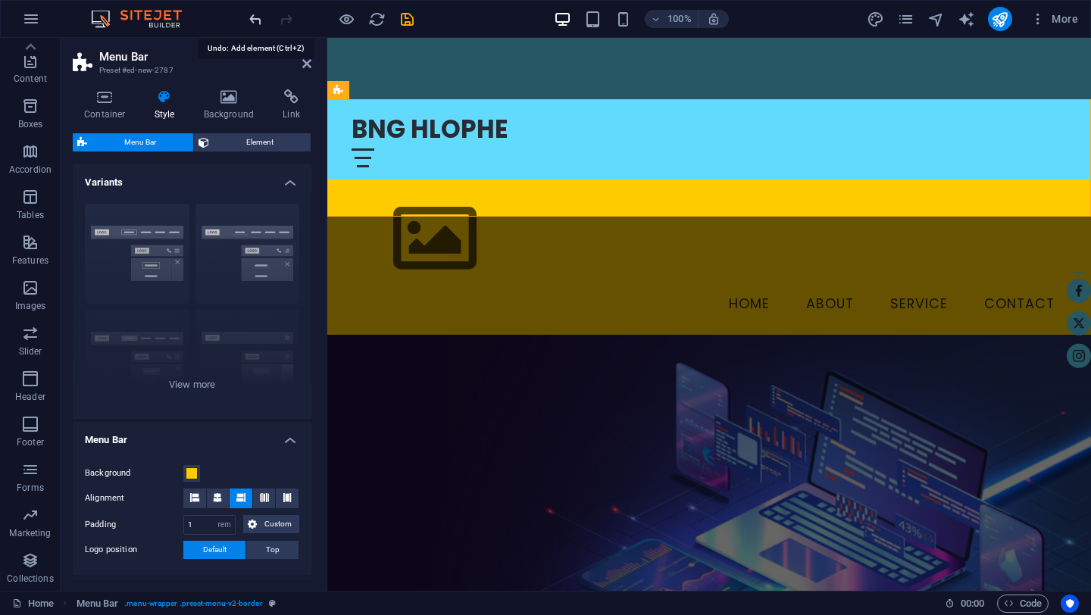
click at [252, 27] on icon "undo" at bounding box center [255, 19] width 17 height 17
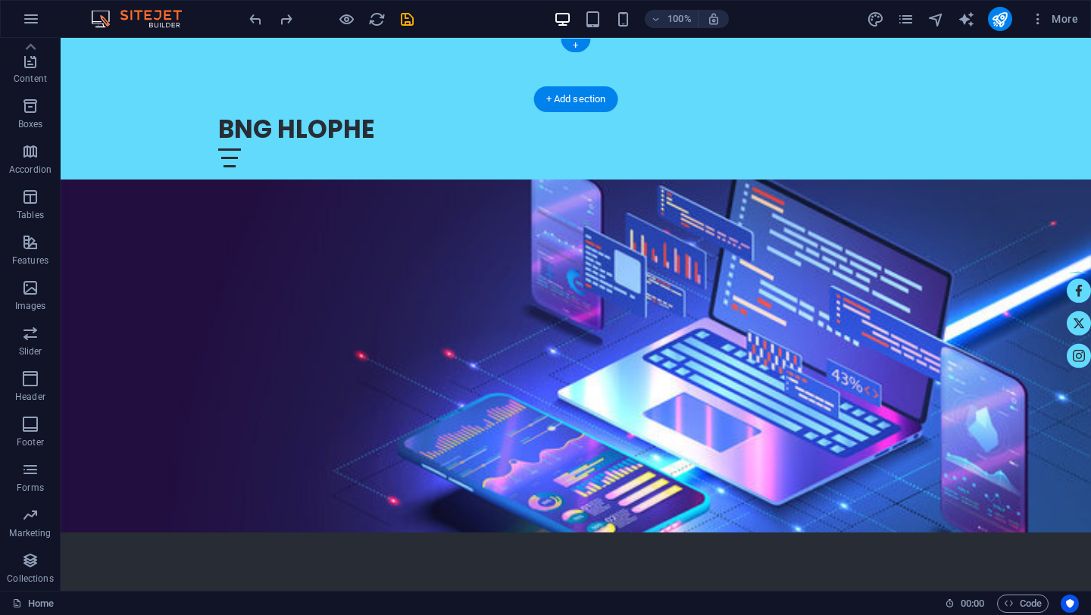
click at [175, 83] on div at bounding box center [576, 68] width 1031 height 61
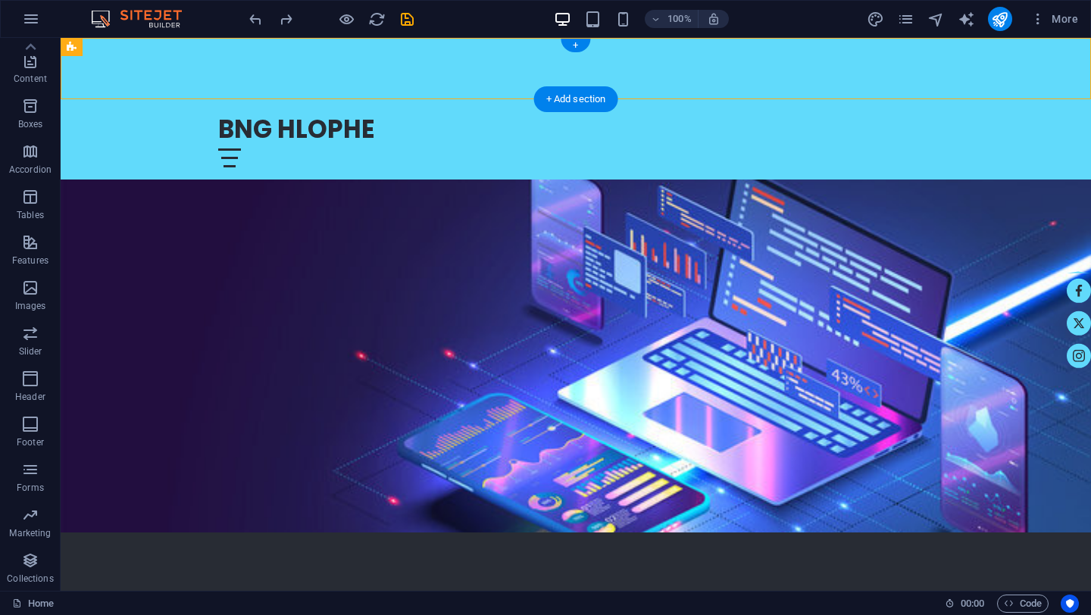
click at [175, 83] on div at bounding box center [576, 68] width 1031 height 61
select select "rem"
select select "preset-menu-v2-home-logo-nav-h1-image-text-menu"
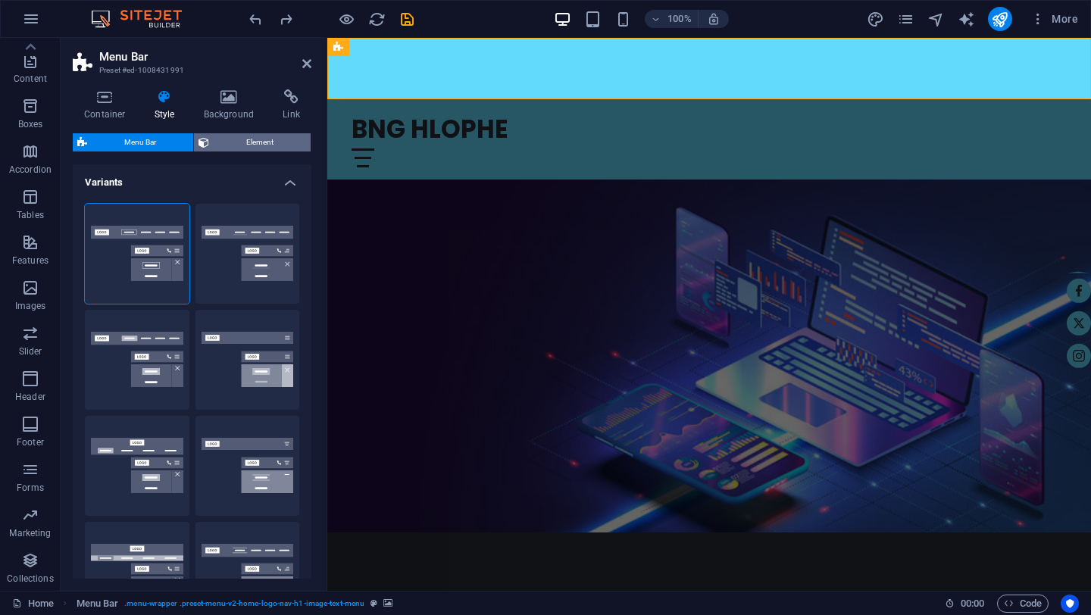
click at [251, 145] on span "Element" at bounding box center [260, 142] width 92 height 18
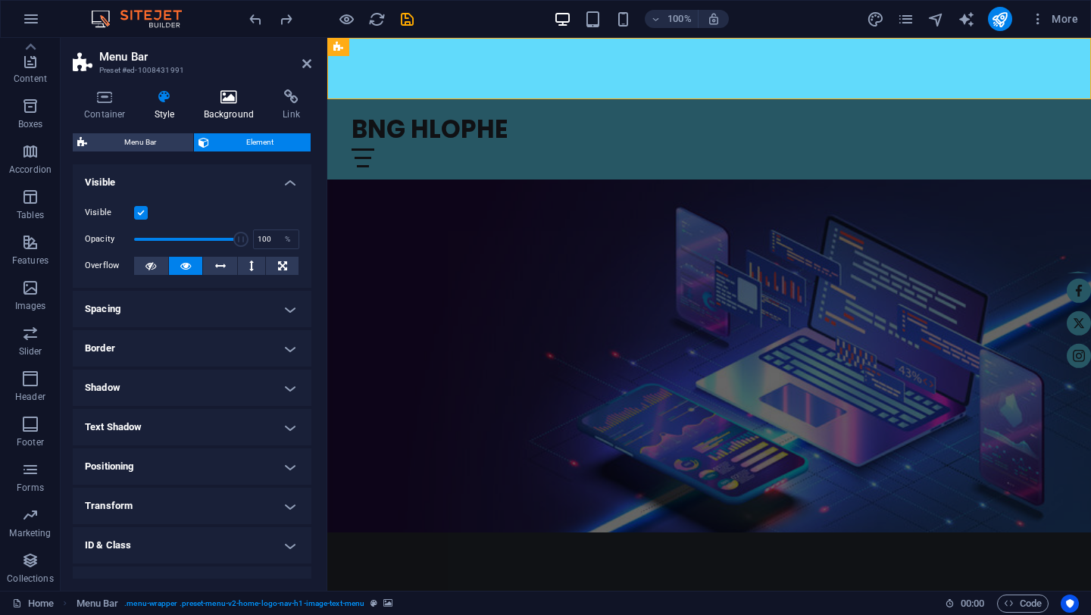
click at [228, 108] on h4 "Background" at bounding box center [233, 105] width 80 height 32
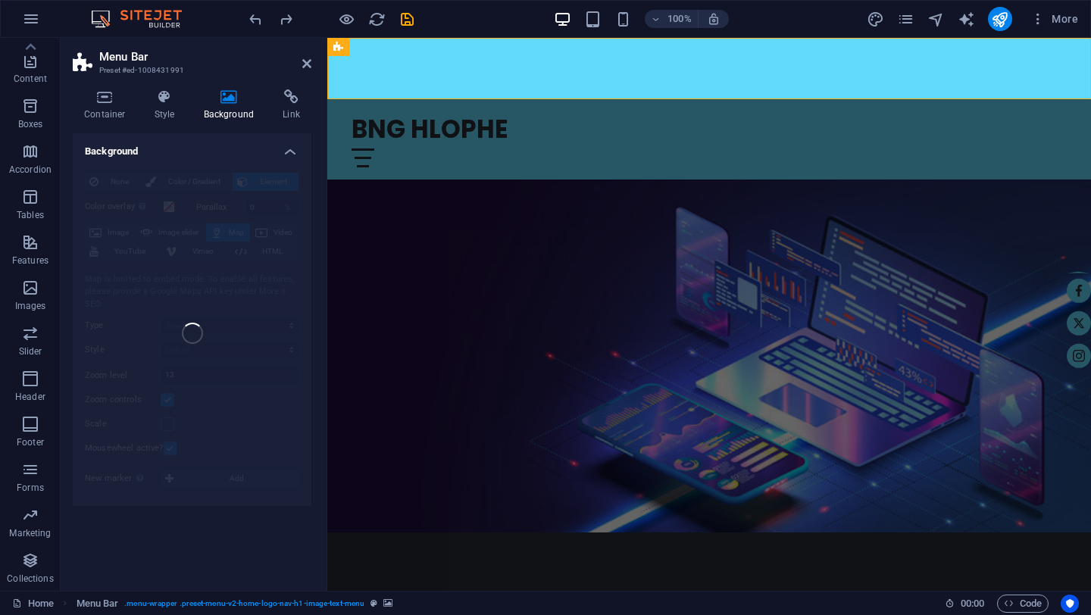
click at [490, 405] on figure at bounding box center [709, 356] width 764 height 353
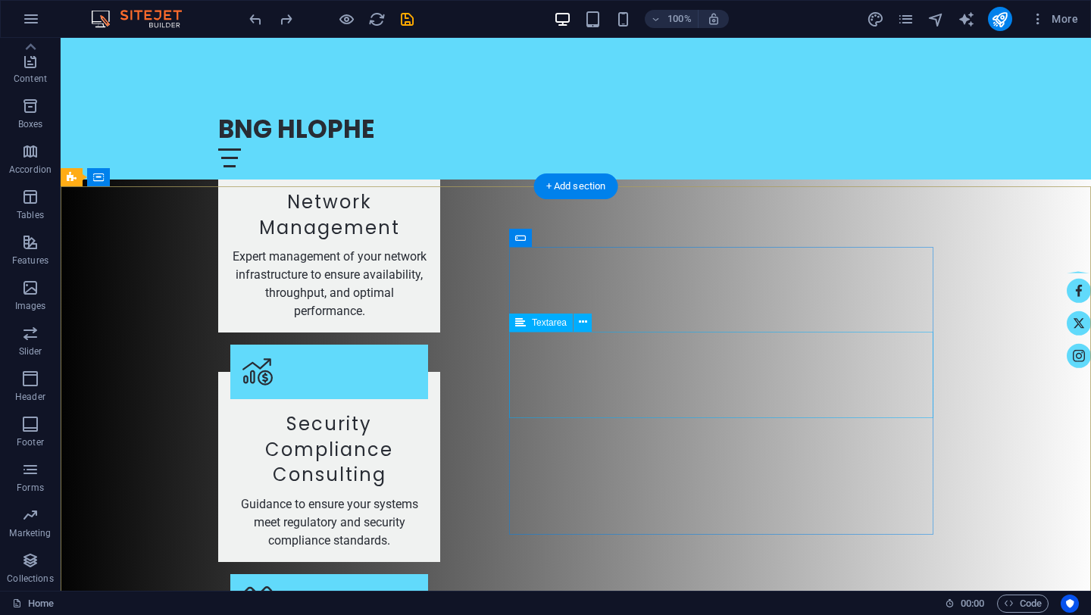
scroll to position [2876, 0]
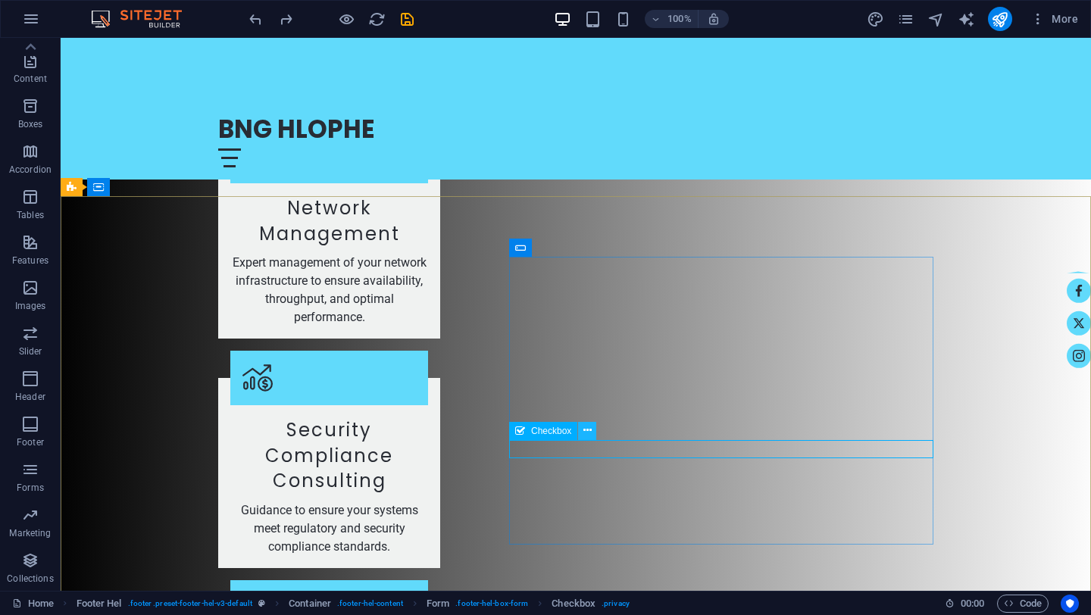
click at [591, 431] on icon at bounding box center [588, 431] width 8 height 16
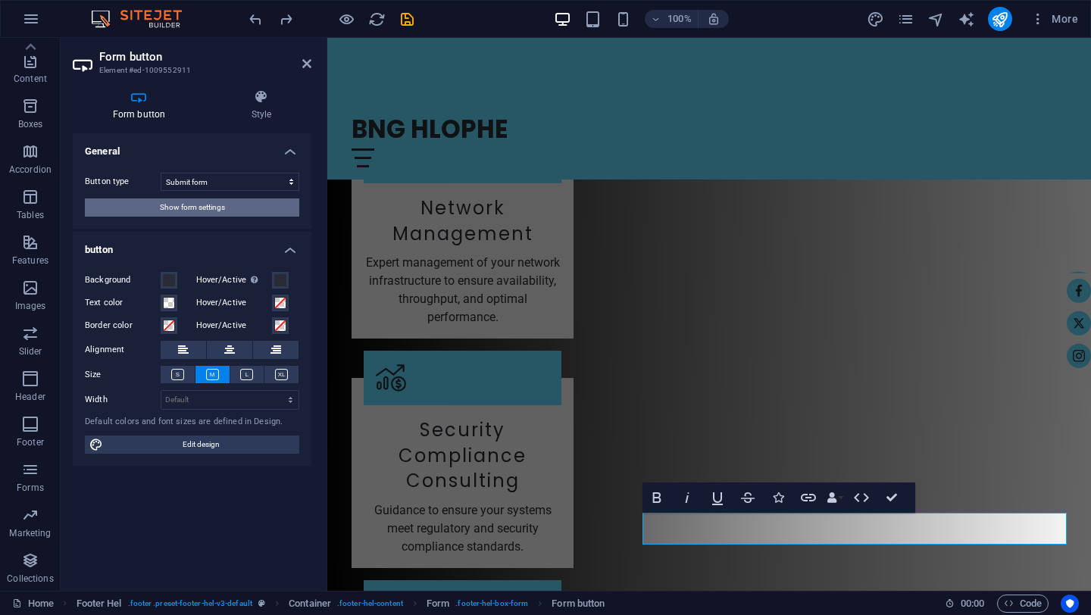
click at [224, 206] on span "Show form settings" at bounding box center [192, 208] width 65 height 18
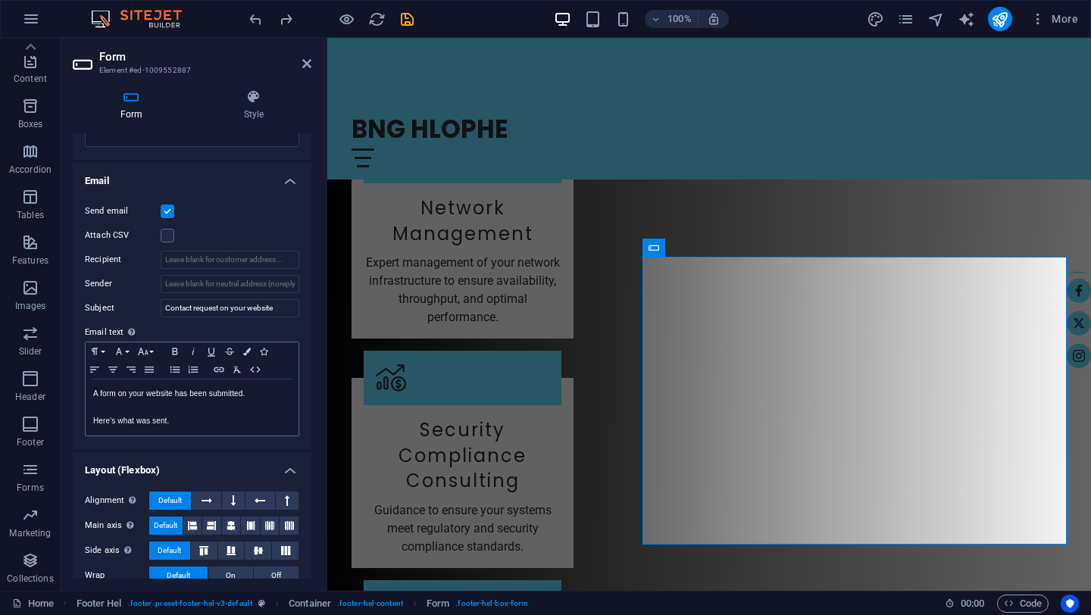
scroll to position [351, 0]
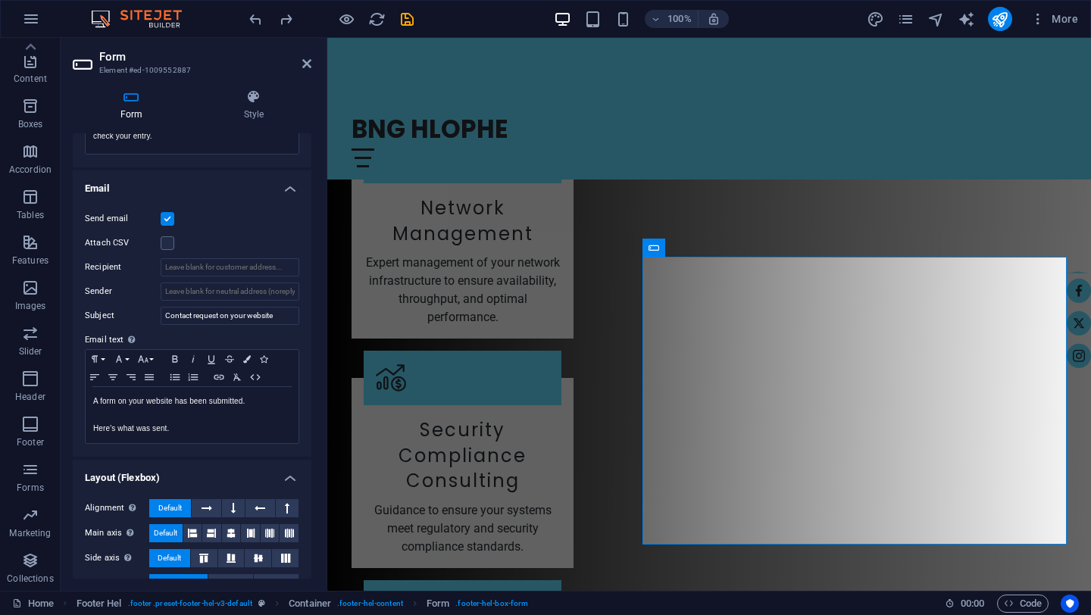
click at [170, 224] on label at bounding box center [168, 219] width 14 height 14
click at [0, 0] on input "Send email" at bounding box center [0, 0] width 0 height 0
click at [170, 224] on label at bounding box center [168, 219] width 14 height 14
click at [0, 0] on input "Send email" at bounding box center [0, 0] width 0 height 0
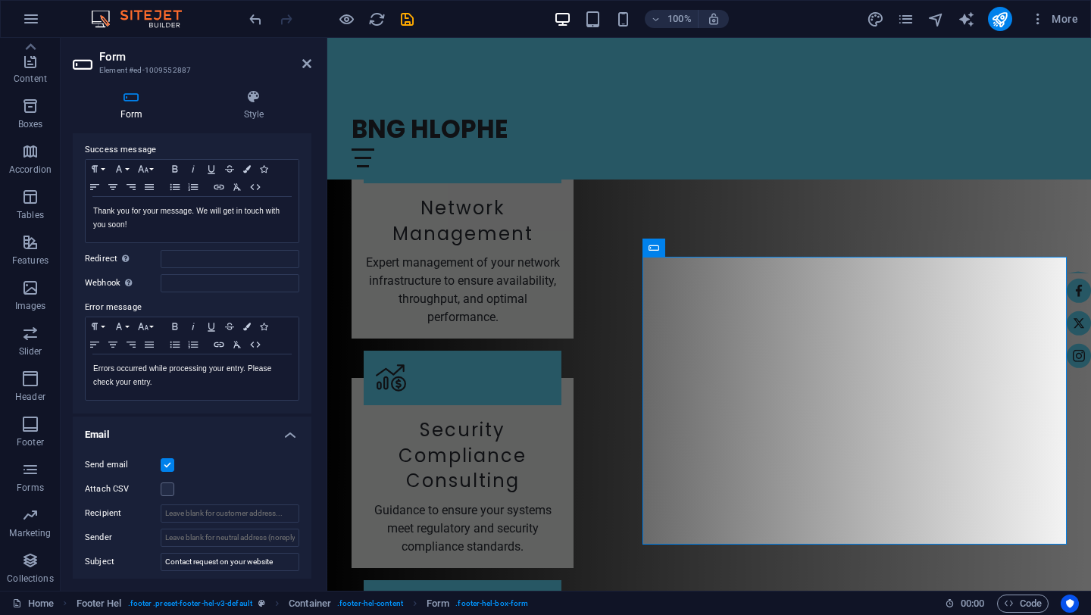
scroll to position [0, 0]
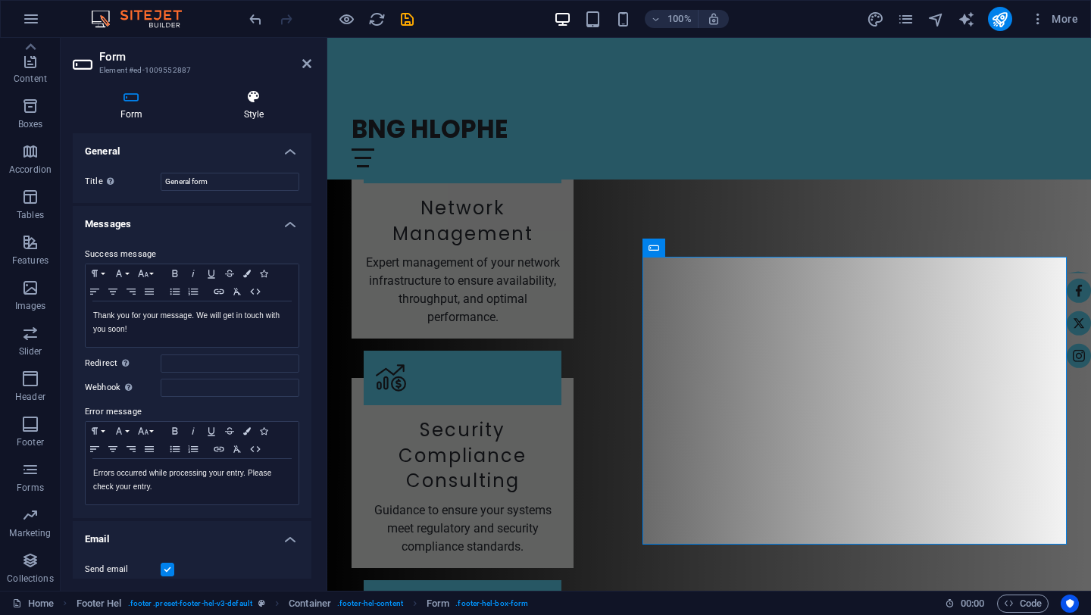
click at [253, 100] on icon at bounding box center [253, 96] width 115 height 15
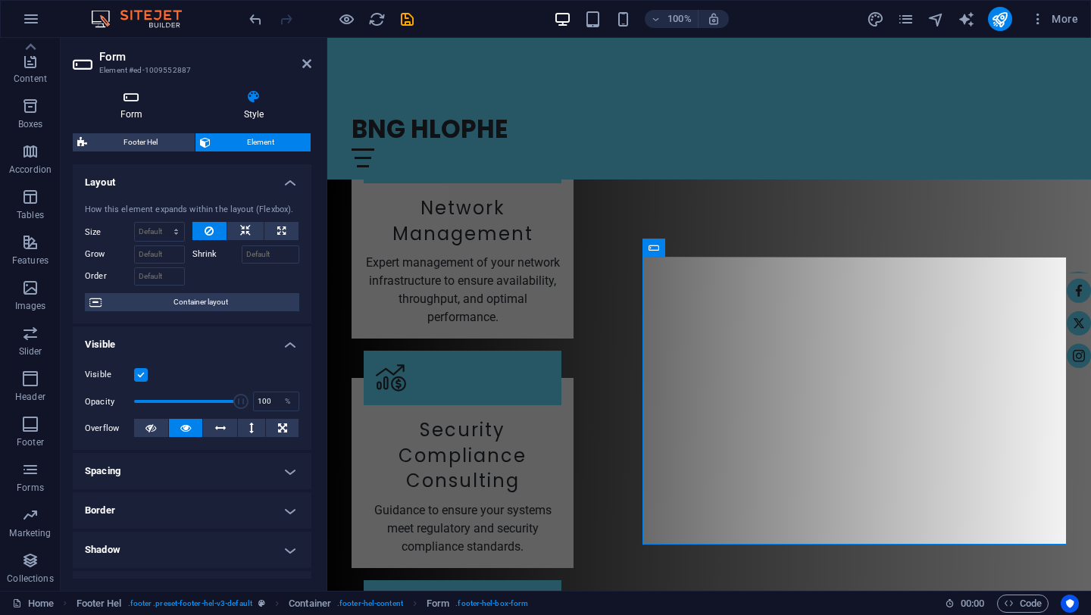
click at [142, 101] on icon at bounding box center [131, 96] width 117 height 15
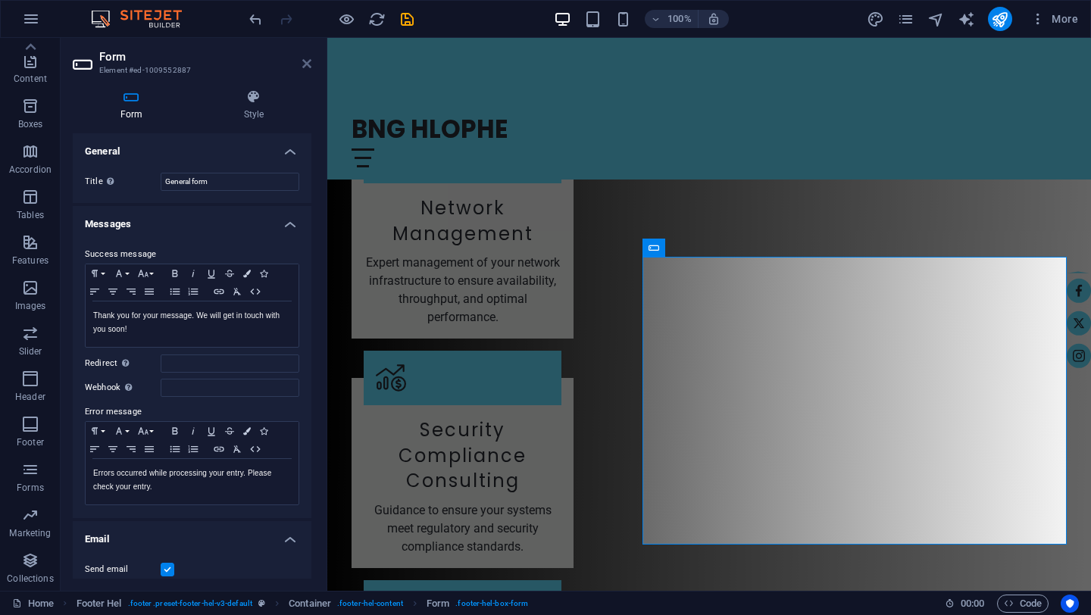
click at [308, 64] on icon at bounding box center [306, 64] width 9 height 12
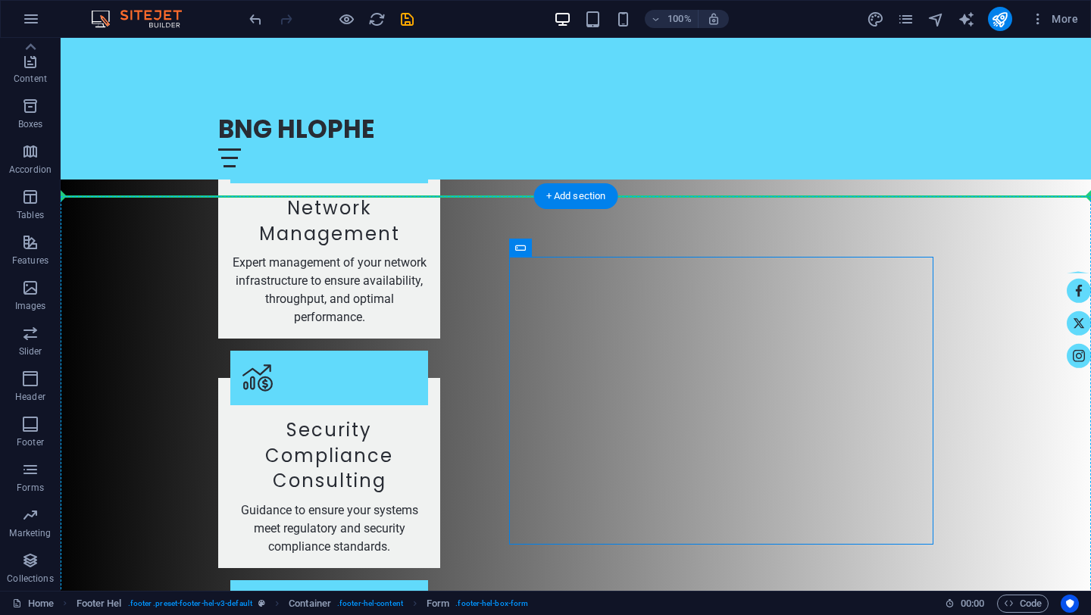
drag, startPoint x: 578, startPoint y: 287, endPoint x: 479, endPoint y: 244, distance: 108.3
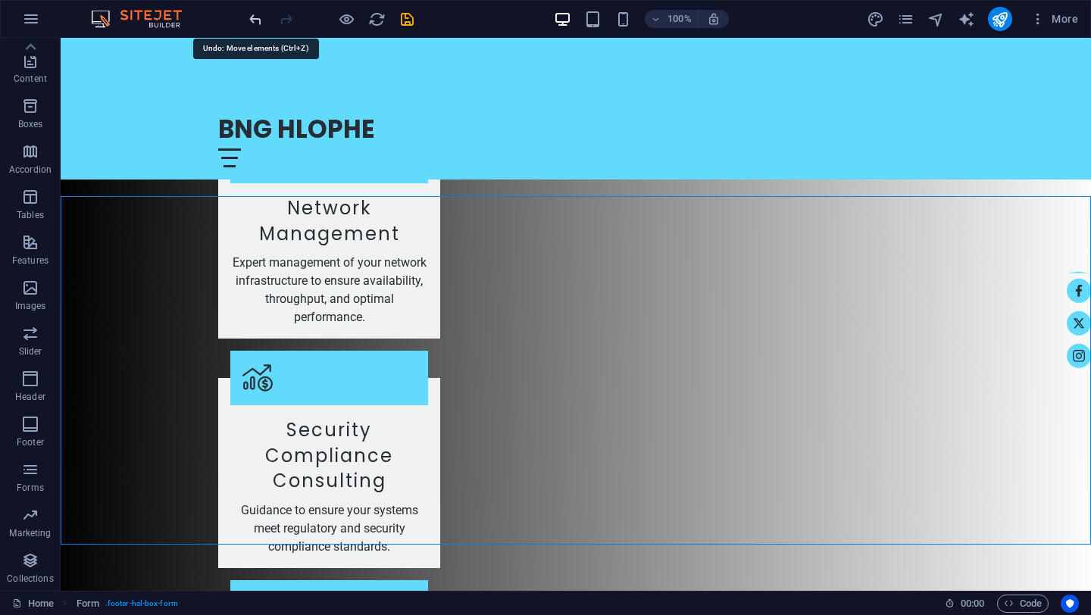
click at [254, 20] on icon "undo" at bounding box center [255, 19] width 17 height 17
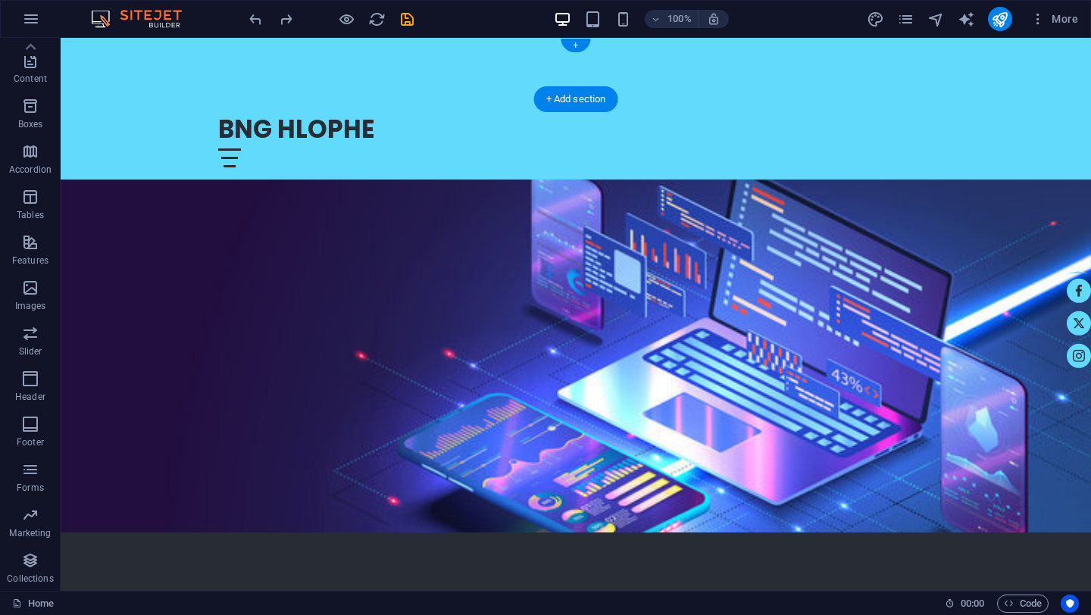
click at [171, 79] on div at bounding box center [576, 68] width 1031 height 61
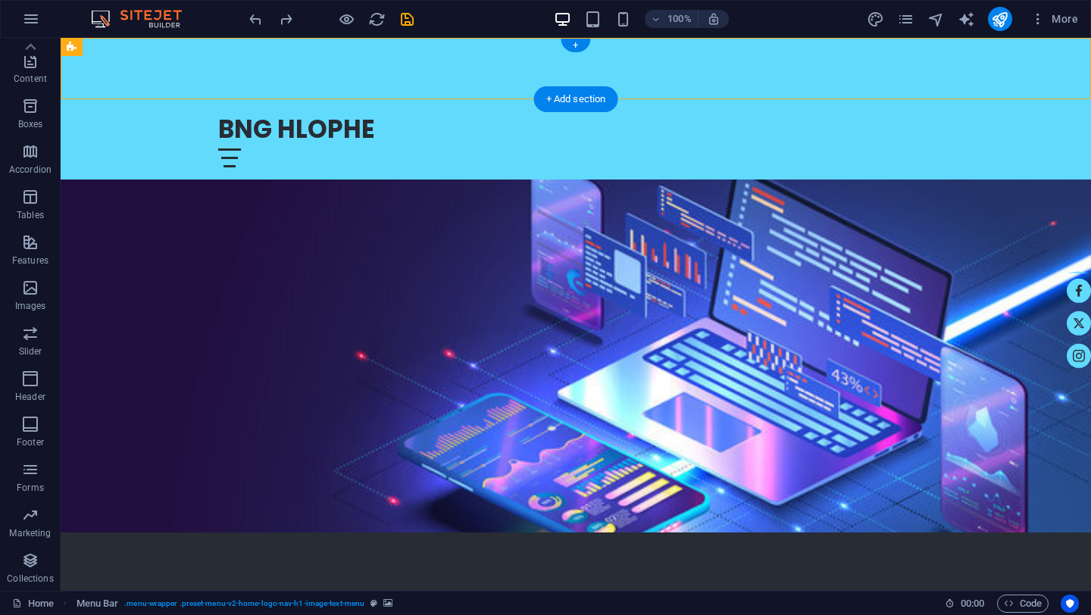
click at [171, 79] on div at bounding box center [576, 68] width 1031 height 61
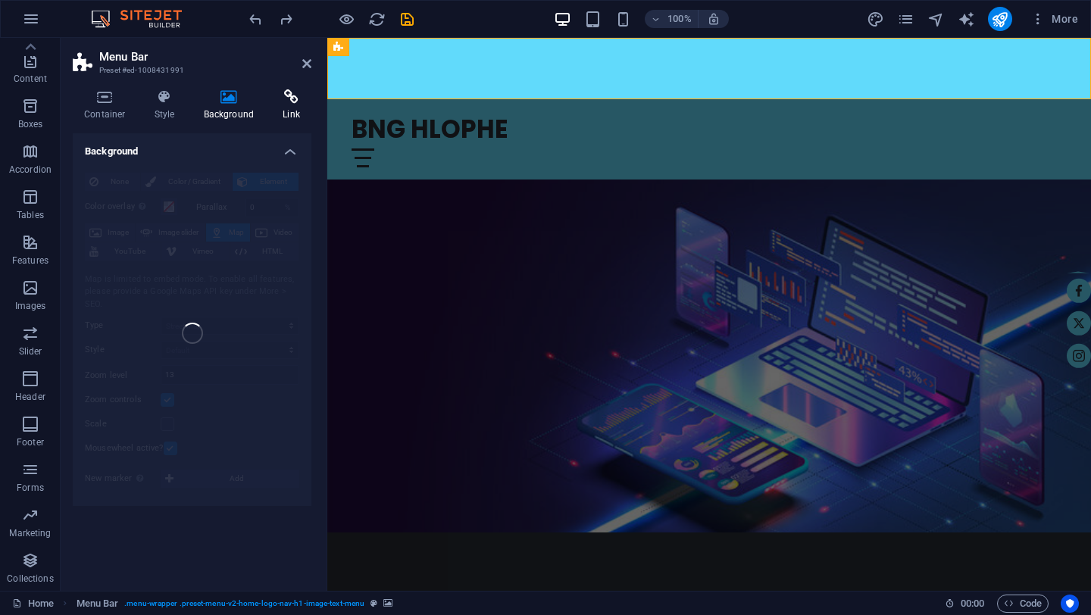
click at [286, 97] on icon at bounding box center [291, 96] width 40 height 15
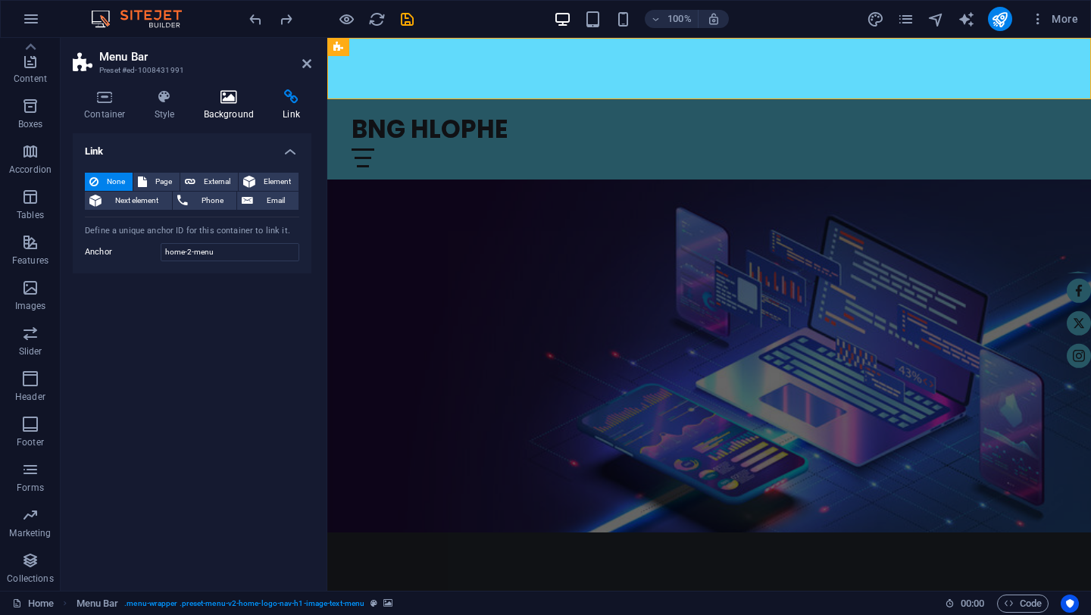
click at [234, 96] on icon at bounding box center [230, 96] width 74 height 15
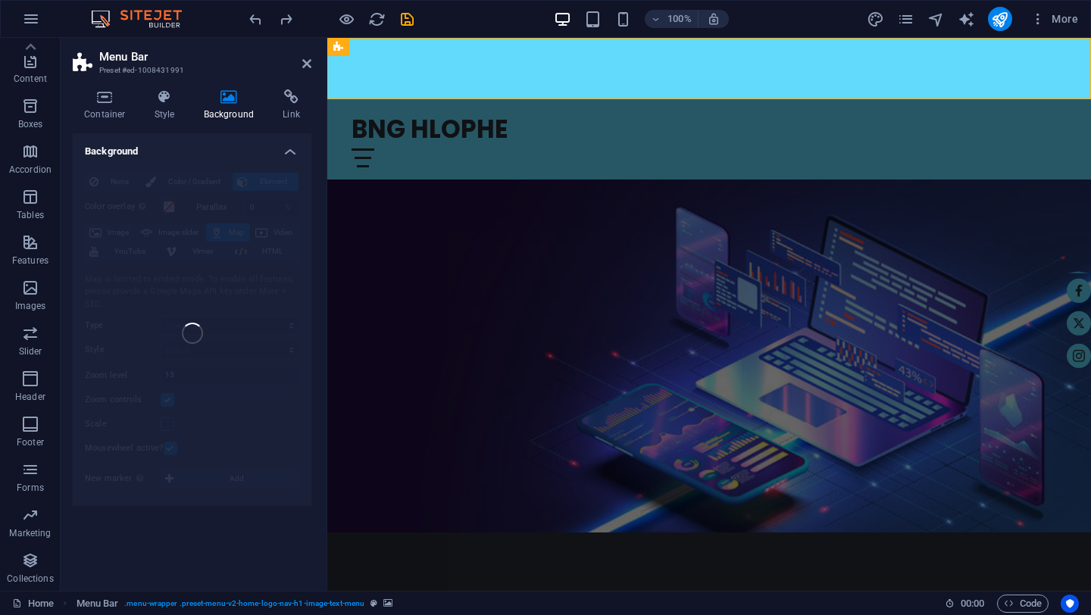
click at [227, 293] on div "None Color / Gradient Element Stretch background to full-width Color overlay Pl…" at bounding box center [192, 334] width 239 height 346
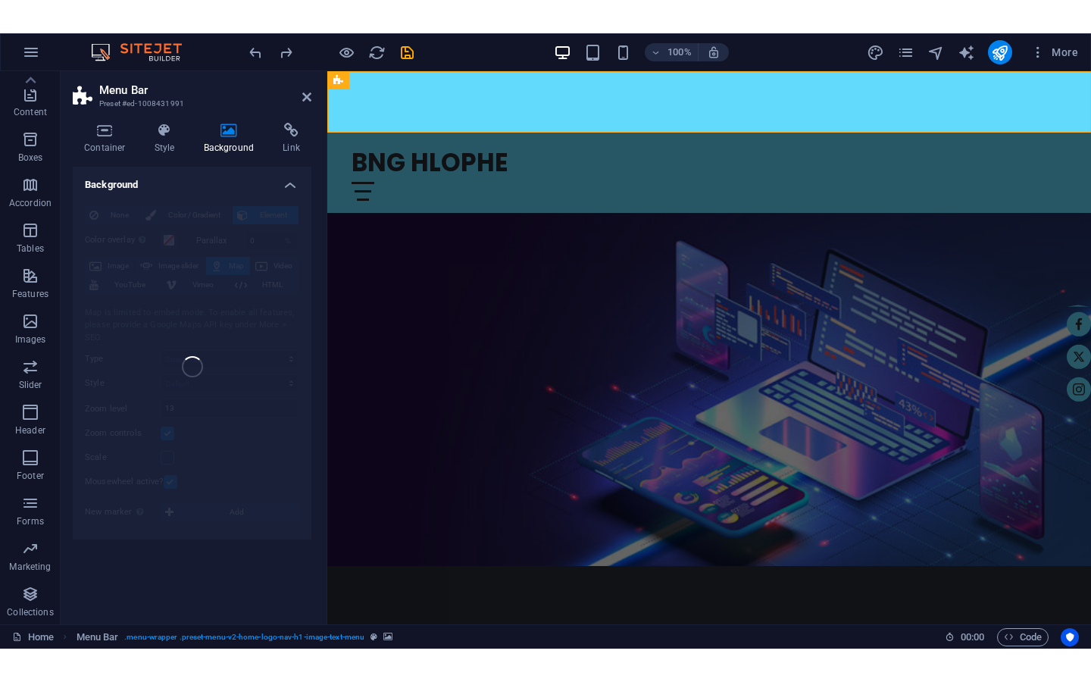
scroll to position [129, 0]
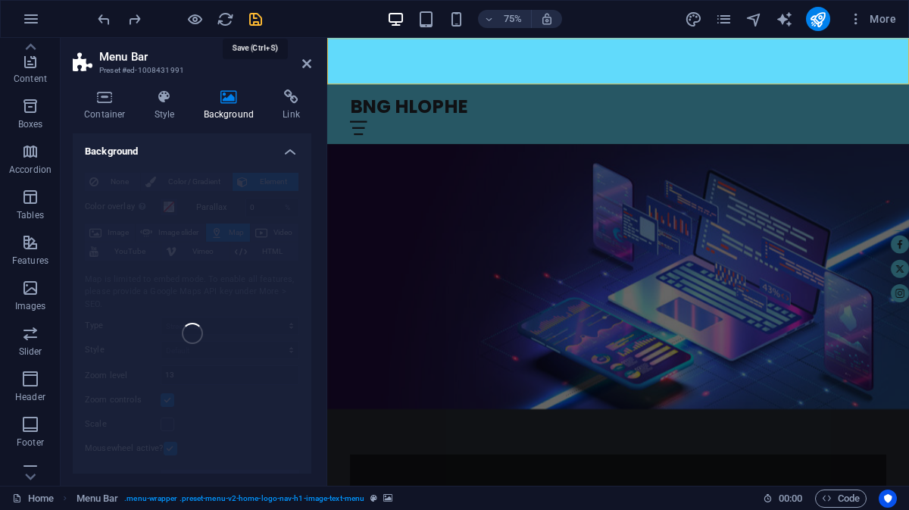
click at [258, 22] on icon "save" at bounding box center [255, 19] width 17 height 17
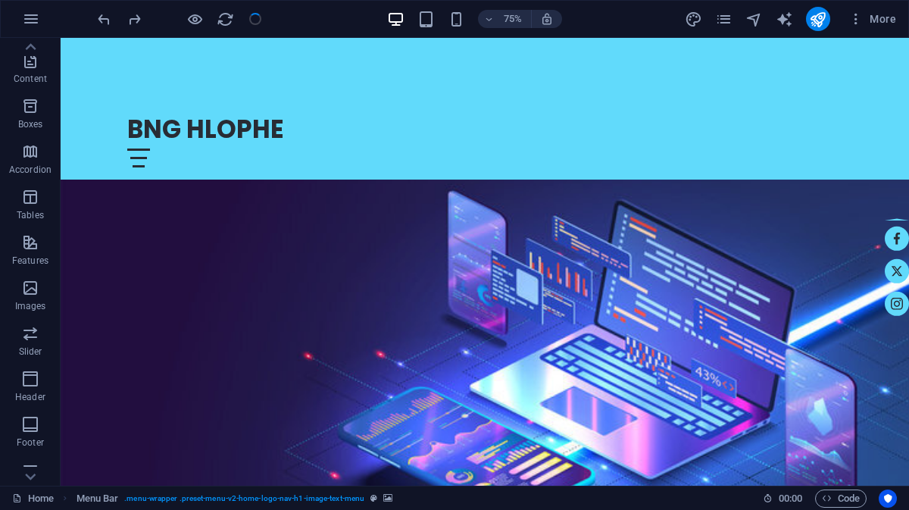
checkbox input "false"
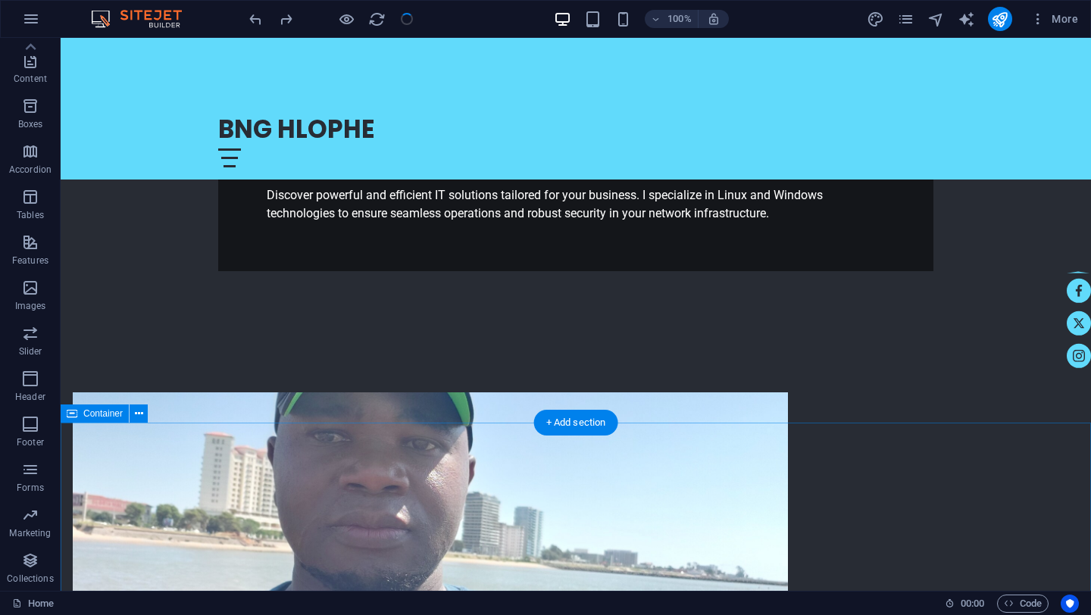
scroll to position [0, 0]
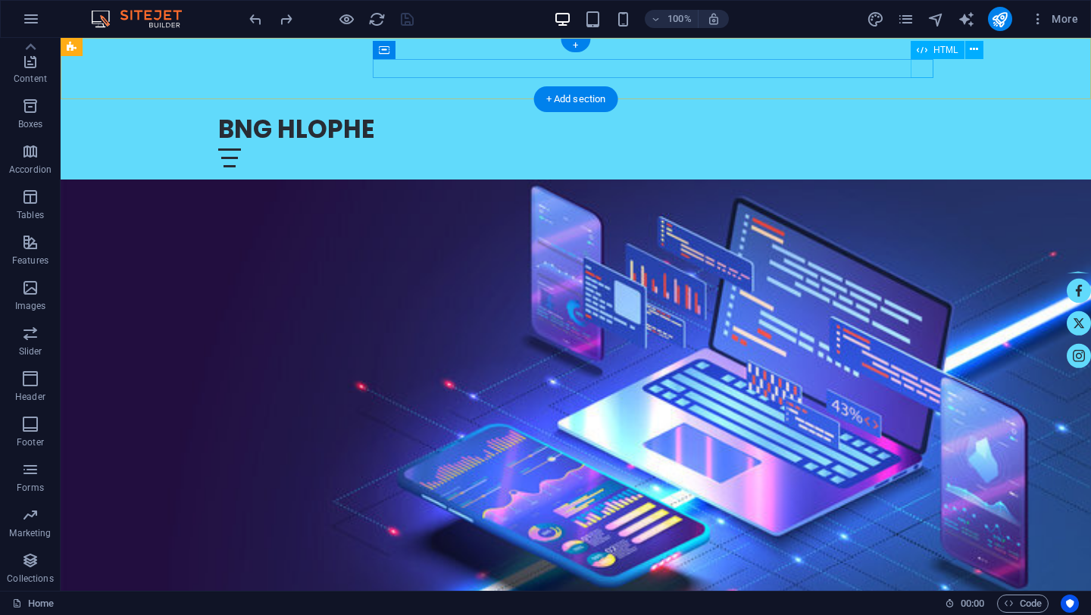
click at [925, 149] on div at bounding box center [575, 158] width 715 height 19
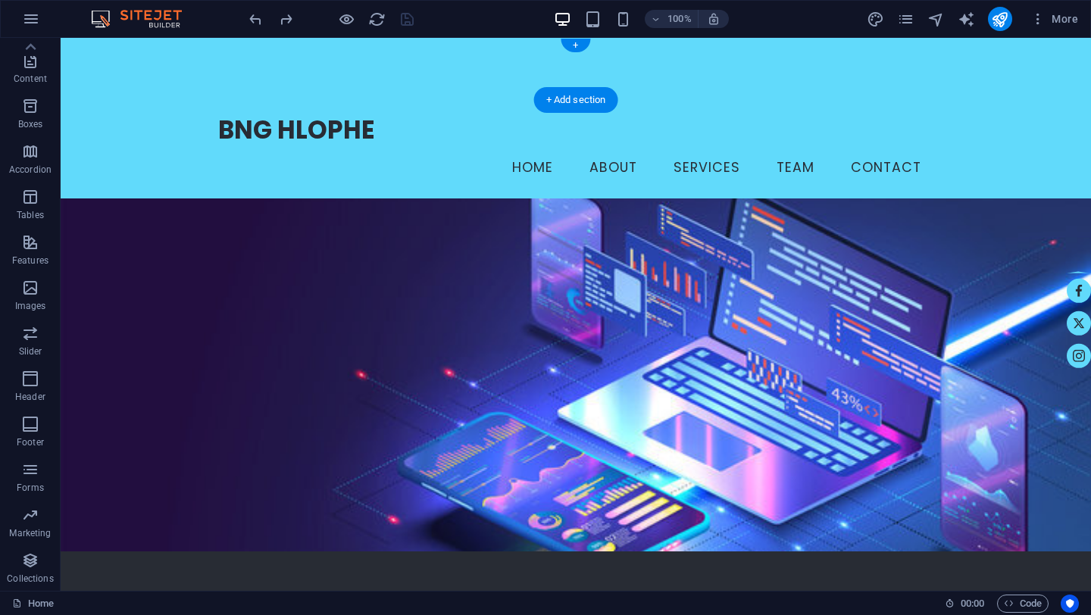
click at [196, 78] on div at bounding box center [576, 69] width 1031 height 62
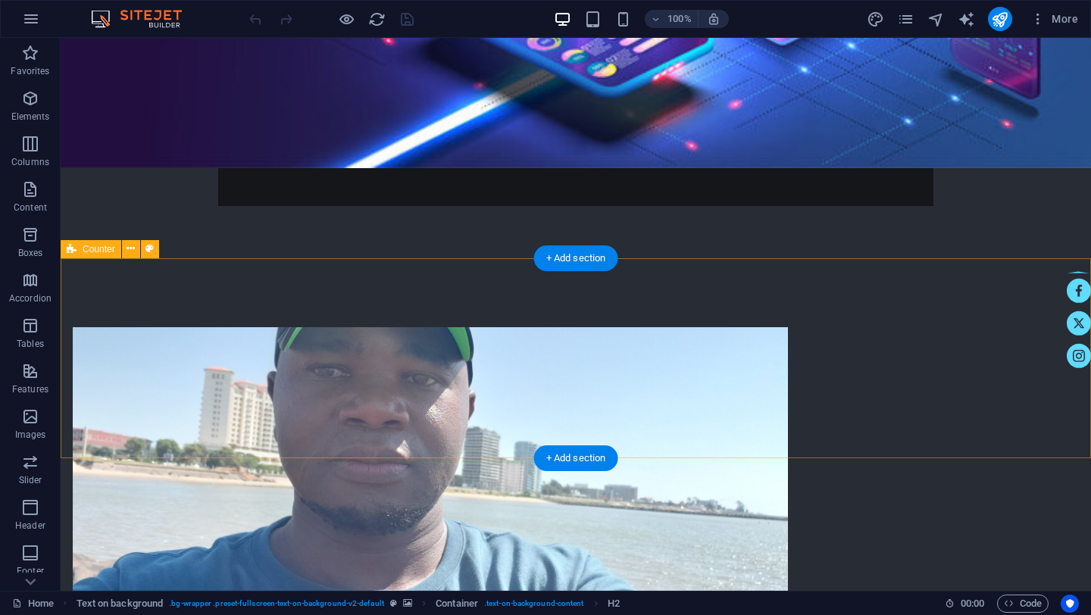
scroll to position [586, 0]
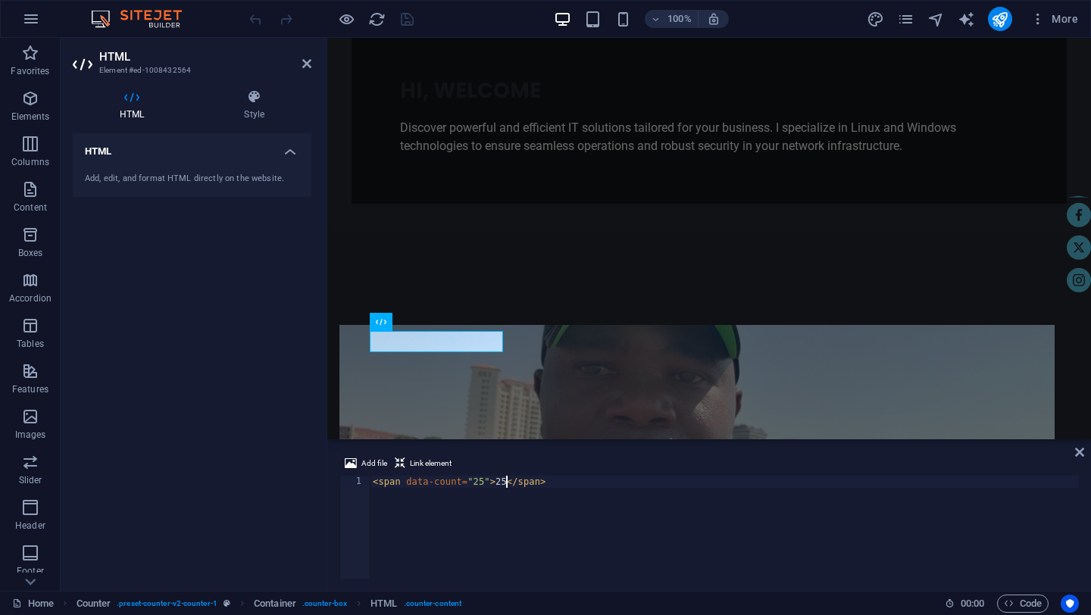
click at [508, 481] on div "< span data-count = "25" > 25 </ span >" at bounding box center [724, 539] width 709 height 127
type textarea "<span data-count="25">10 +</span>"
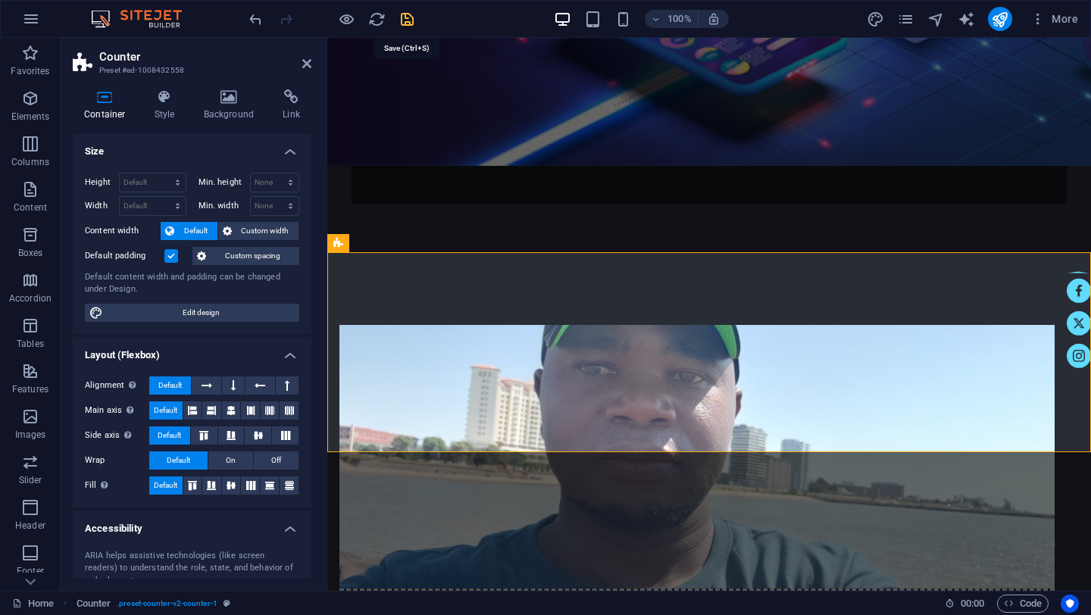
click at [410, 20] on icon "save" at bounding box center [407, 19] width 17 height 17
checkbox input "false"
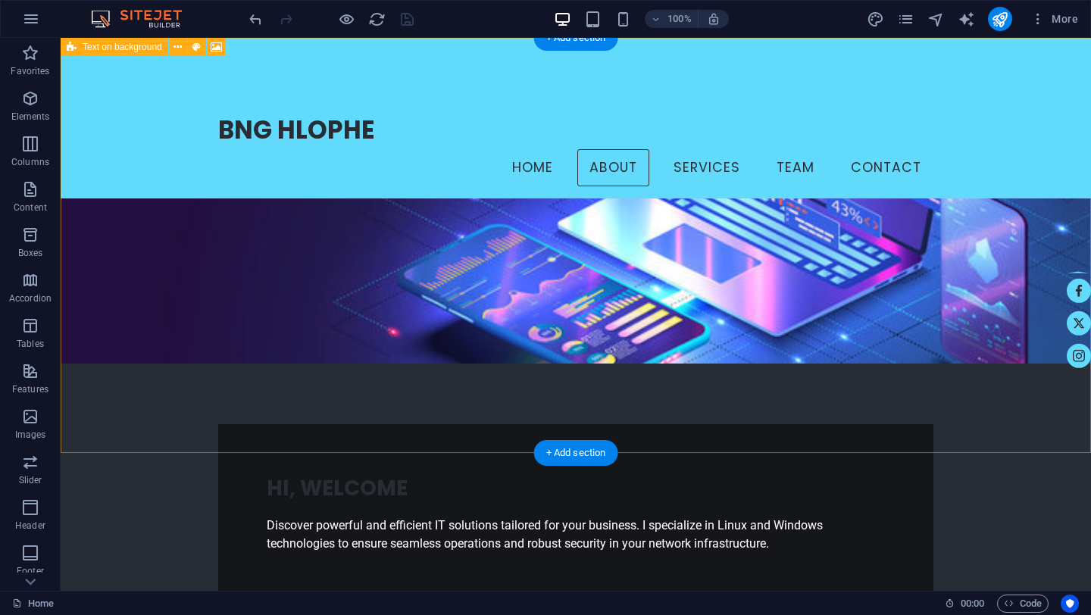
scroll to position [0, 0]
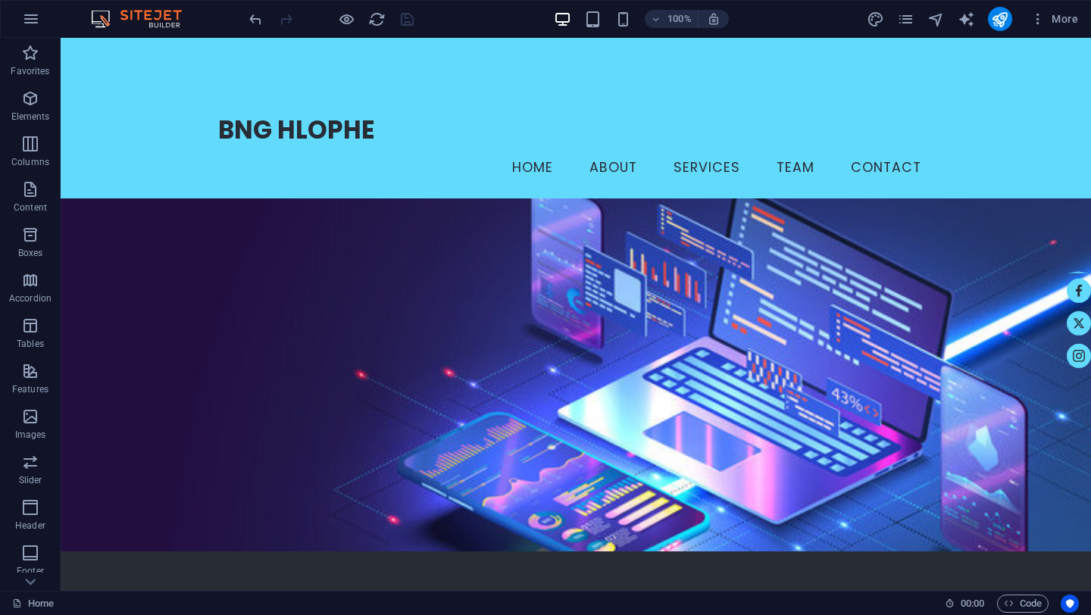
click at [187, 70] on div at bounding box center [576, 69] width 1031 height 62
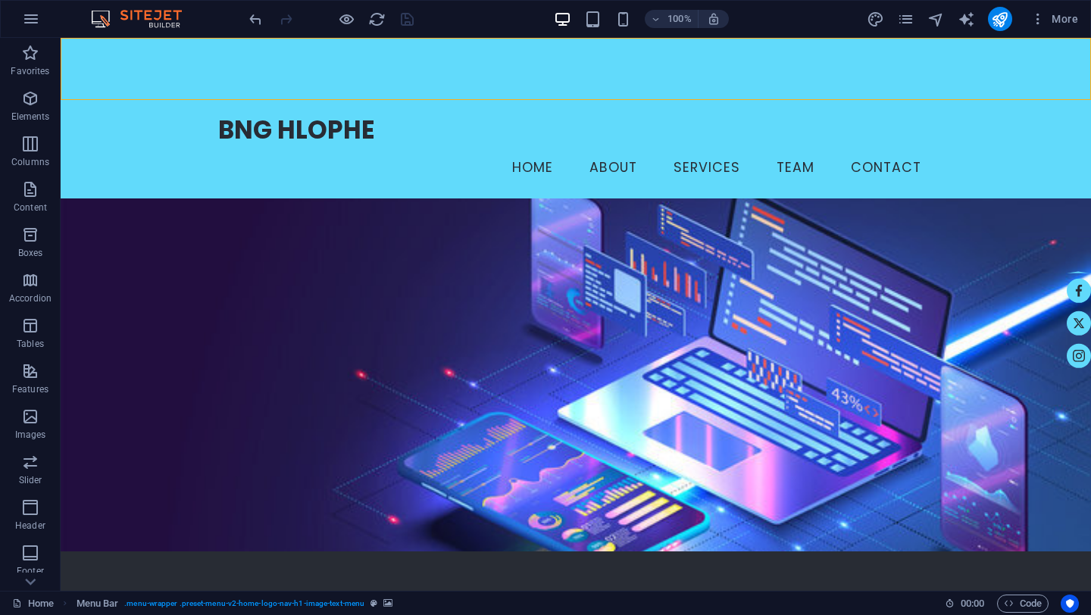
click at [187, 70] on div at bounding box center [576, 69] width 1031 height 62
select select "header"
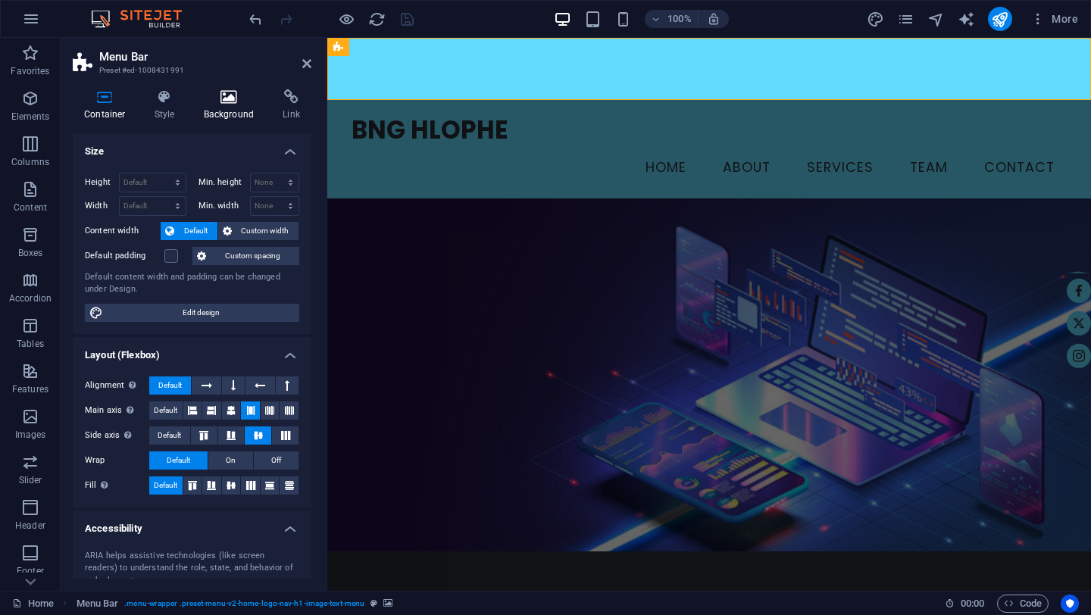
click at [224, 95] on icon at bounding box center [230, 96] width 74 height 15
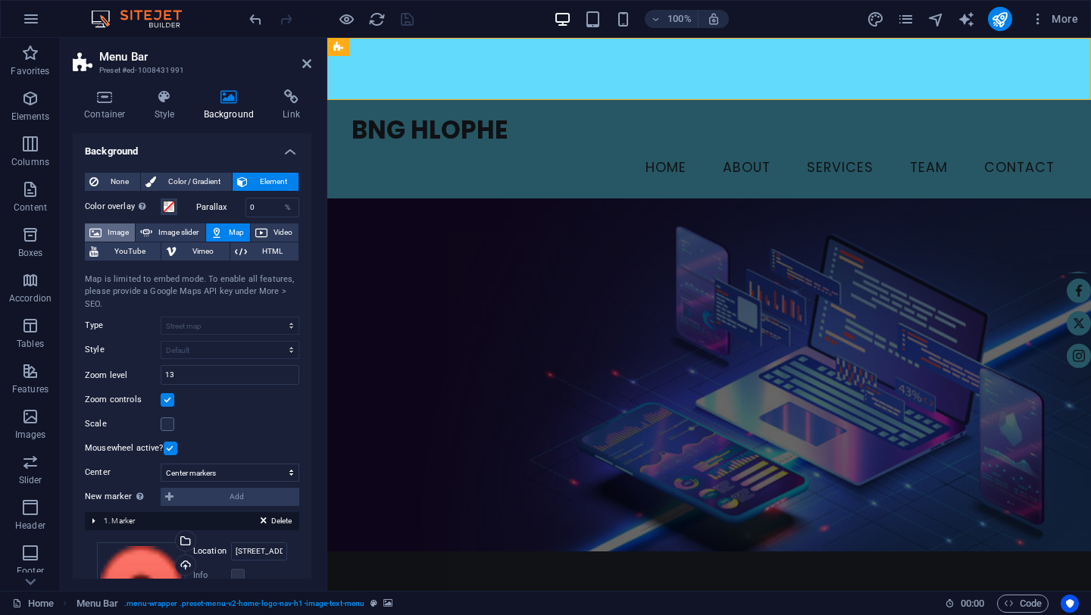
click at [114, 233] on span "Image" at bounding box center [118, 233] width 24 height 18
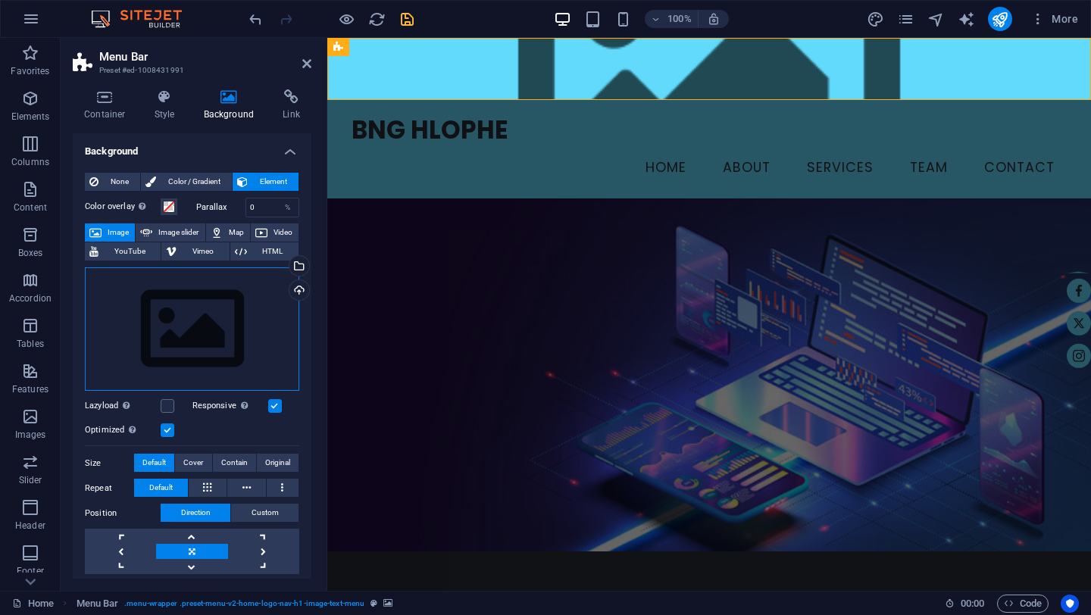
click at [202, 334] on div "Drag files here, click to choose files or select files from Files or our free s…" at bounding box center [192, 330] width 214 height 124
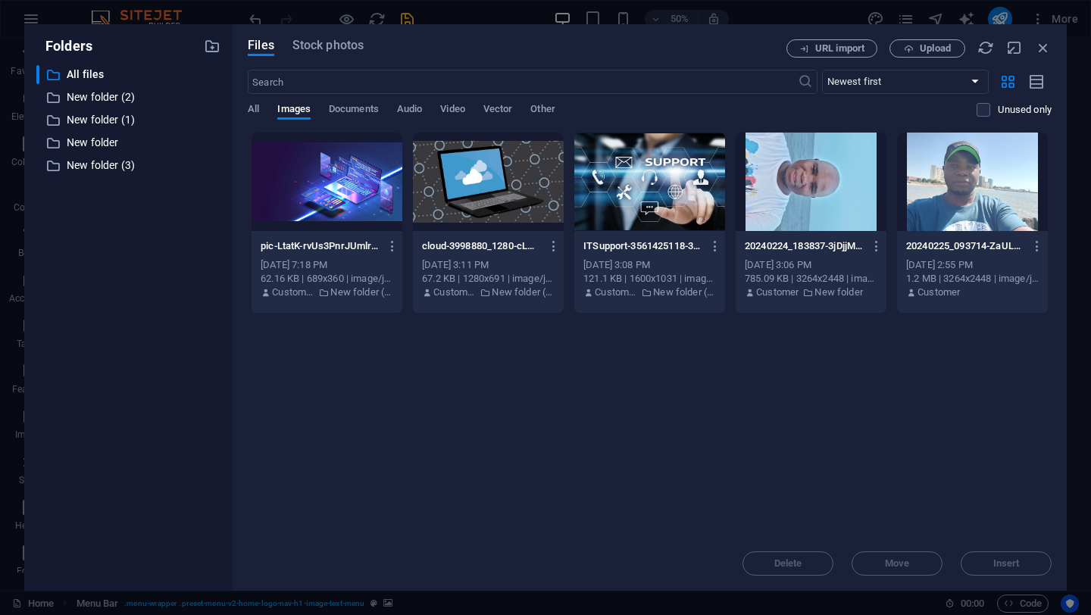
click at [459, 184] on div at bounding box center [488, 182] width 151 height 99
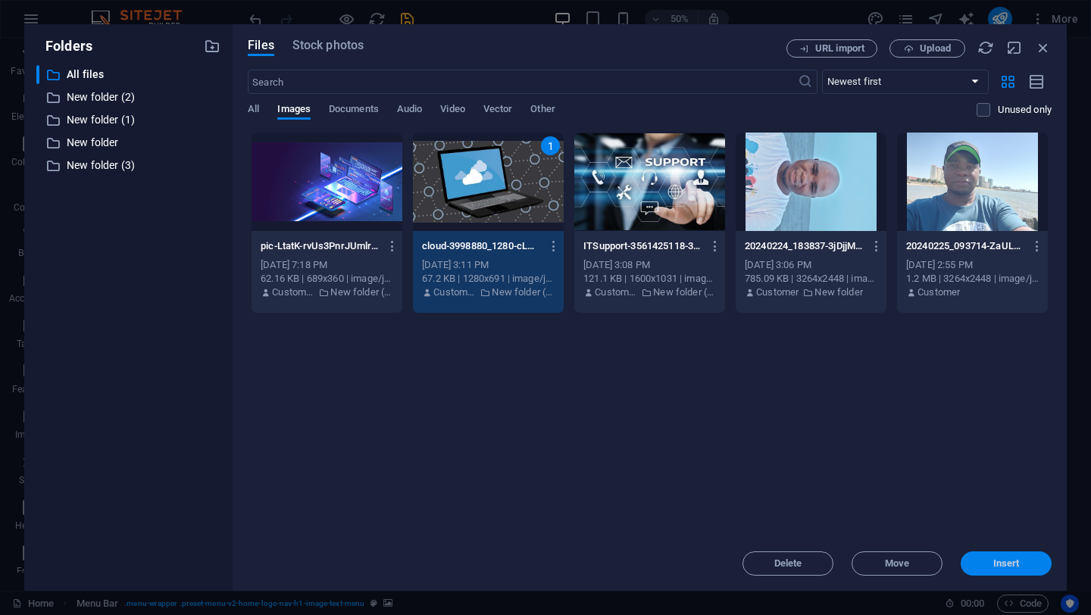
click at [998, 562] on span "Insert" at bounding box center [1007, 563] width 27 height 9
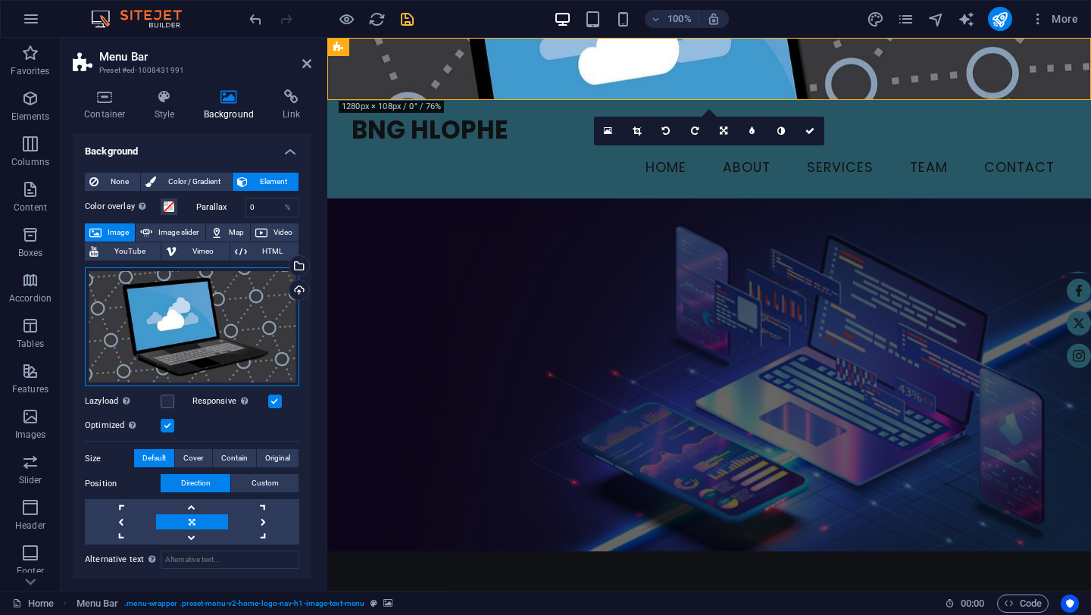
click at [236, 319] on div "Drag files here, click to choose files or select files from Files or our free s…" at bounding box center [192, 327] width 214 height 119
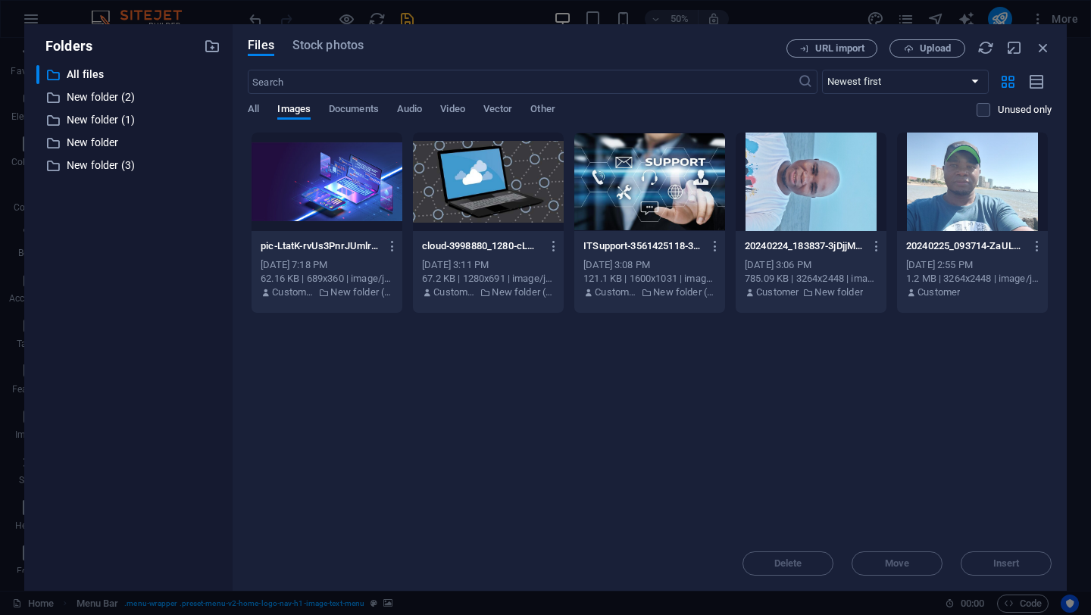
click at [646, 186] on div at bounding box center [649, 182] width 151 height 99
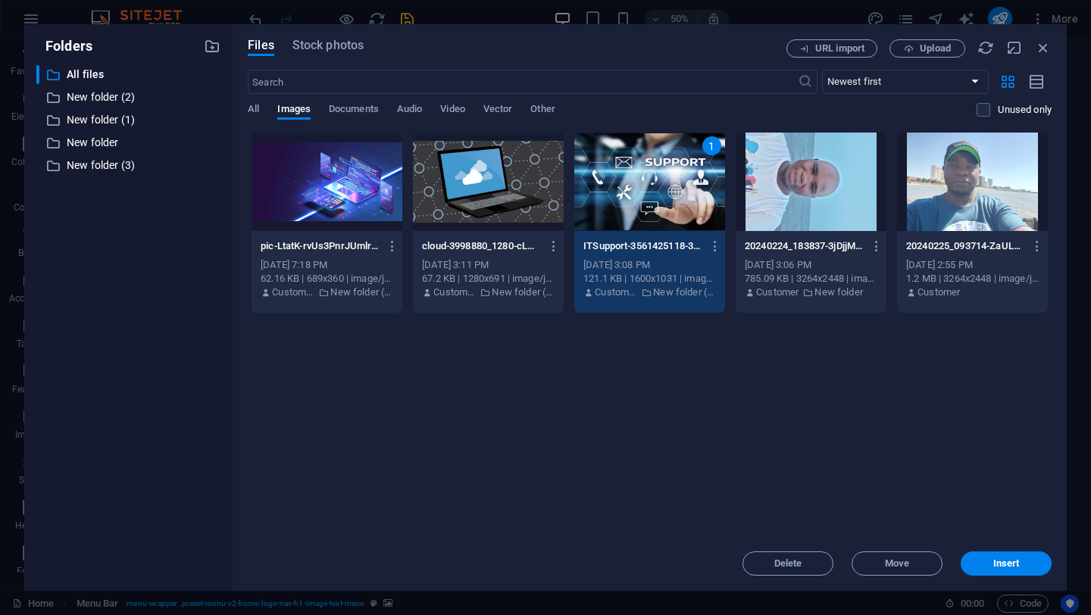
click at [646, 186] on div "1" at bounding box center [649, 182] width 151 height 99
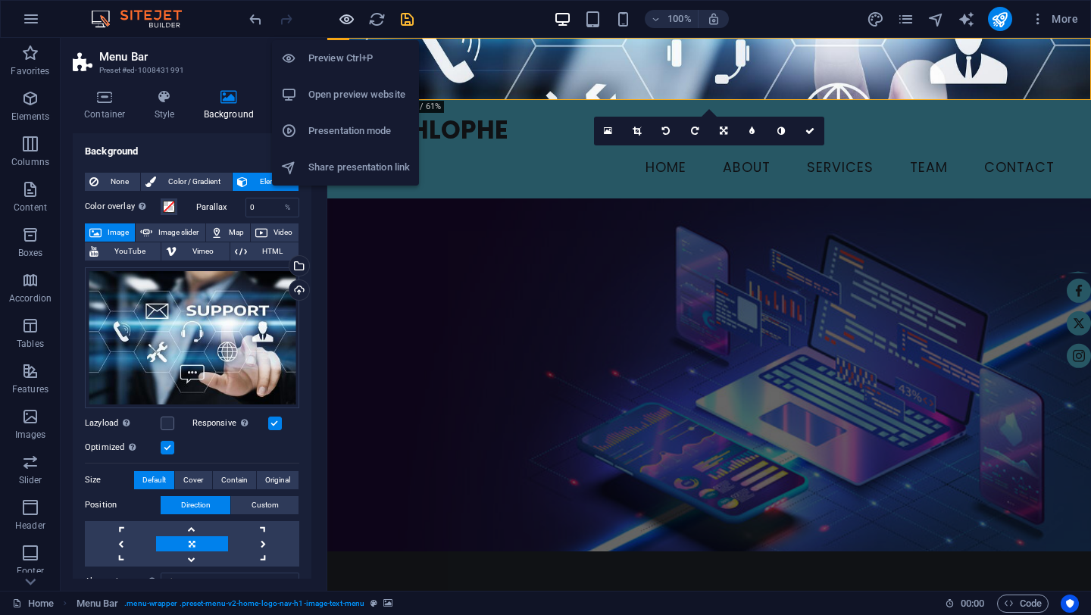
click at [347, 22] on icon "button" at bounding box center [346, 19] width 17 height 17
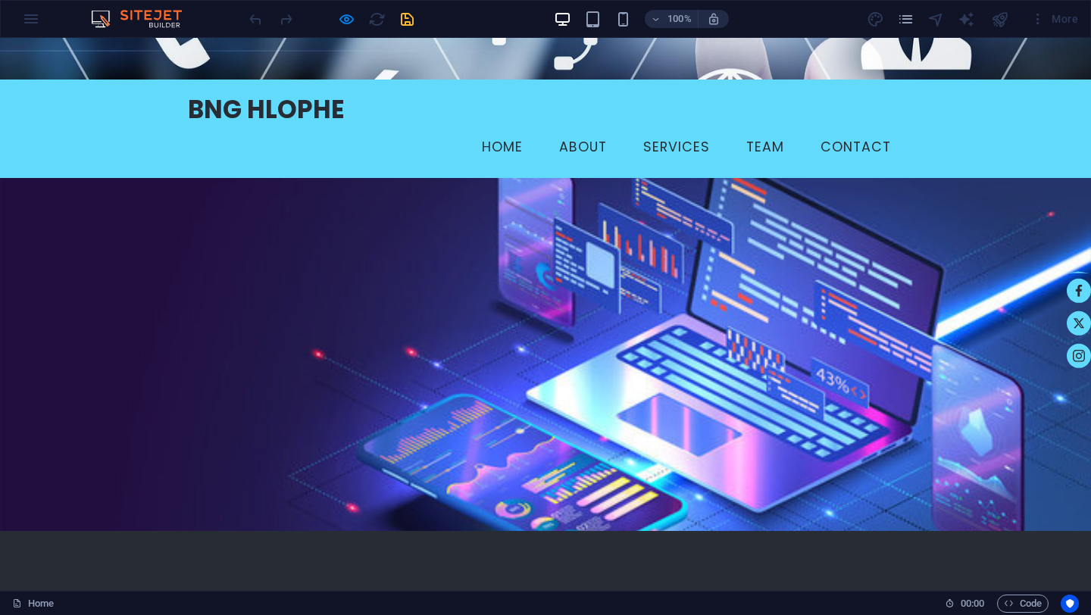
scroll to position [22, 0]
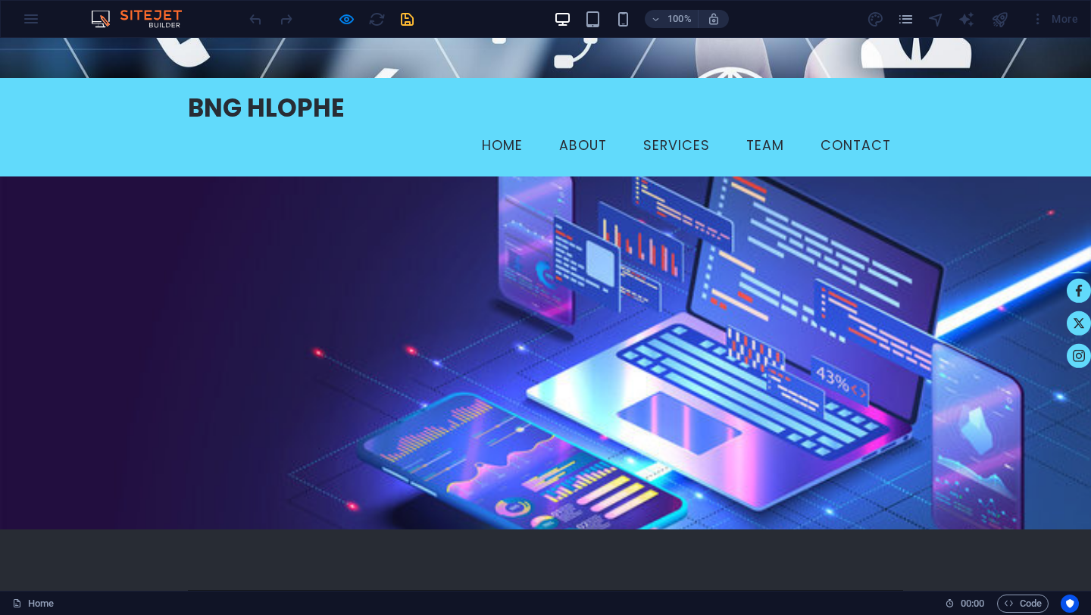
click at [582, 127] on link "About" at bounding box center [583, 146] width 72 height 38
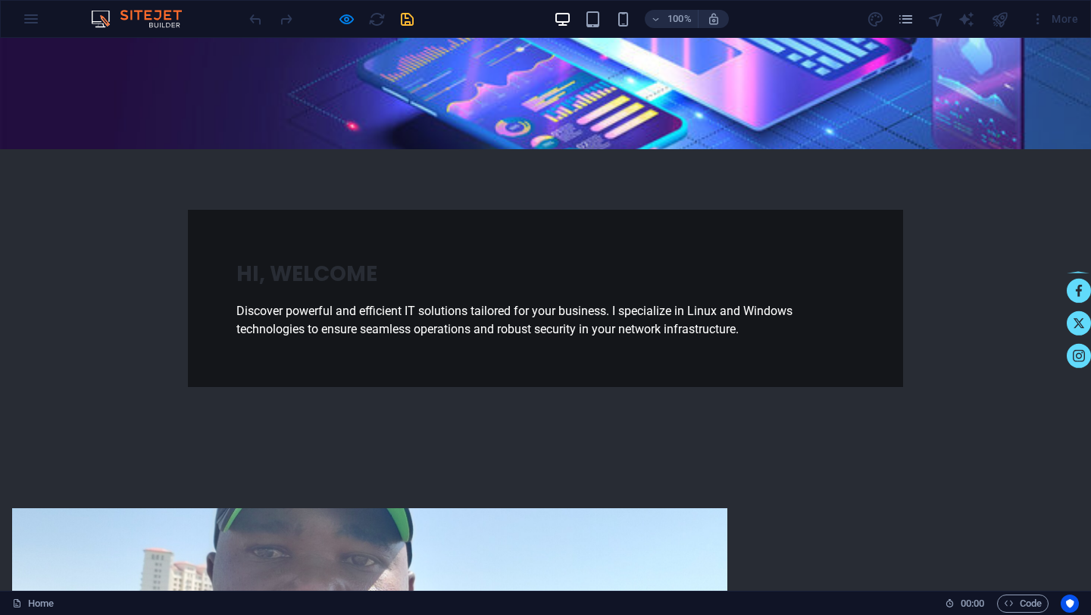
scroll to position [0, 0]
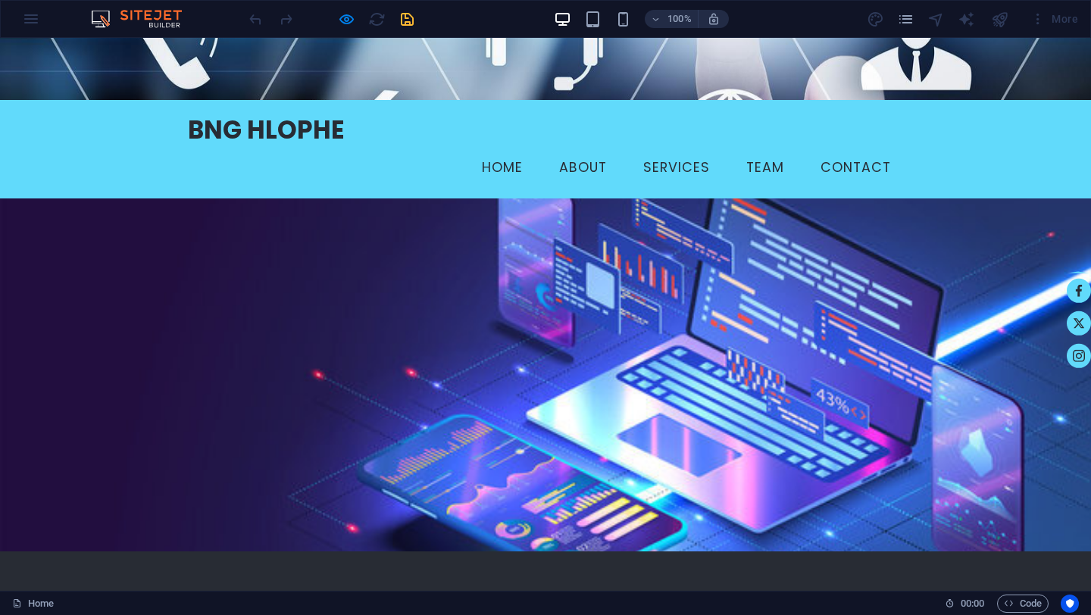
click at [668, 149] on link "Services" at bounding box center [676, 168] width 91 height 38
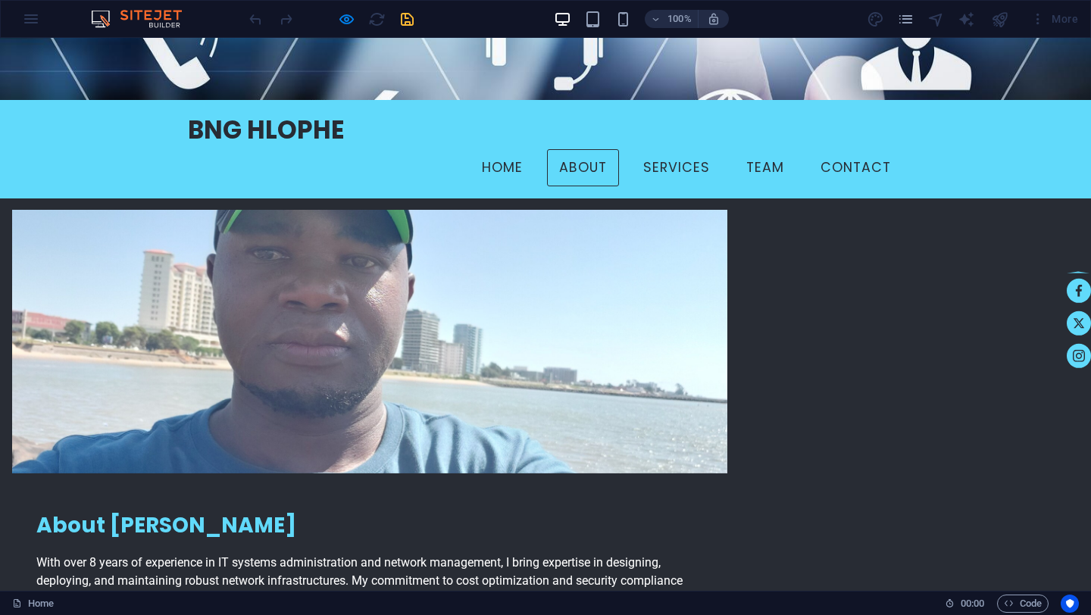
scroll to position [470, 0]
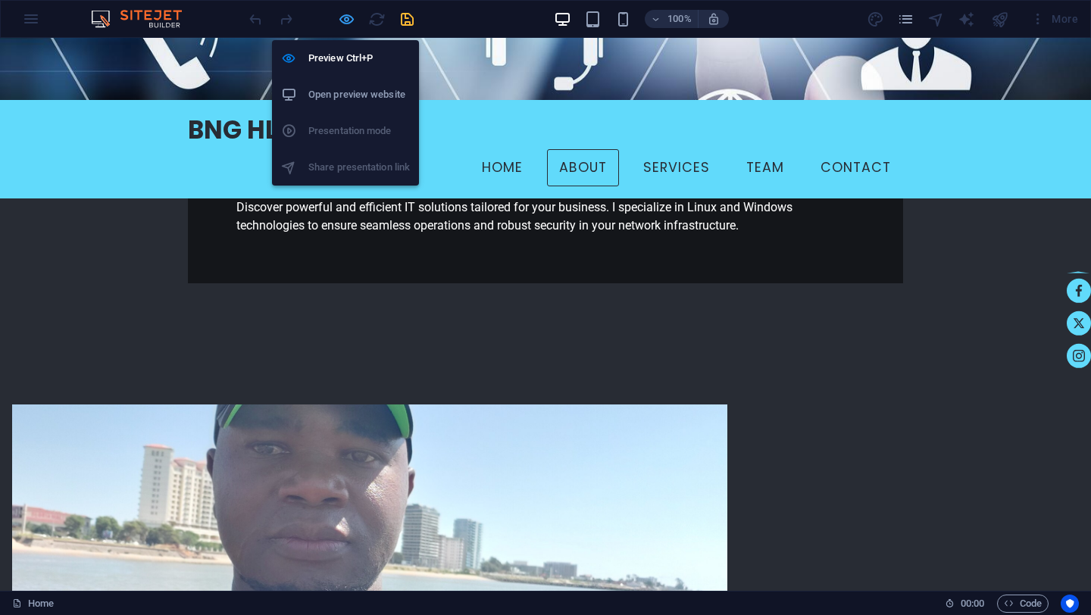
click at [346, 13] on icon "button" at bounding box center [346, 19] width 17 height 17
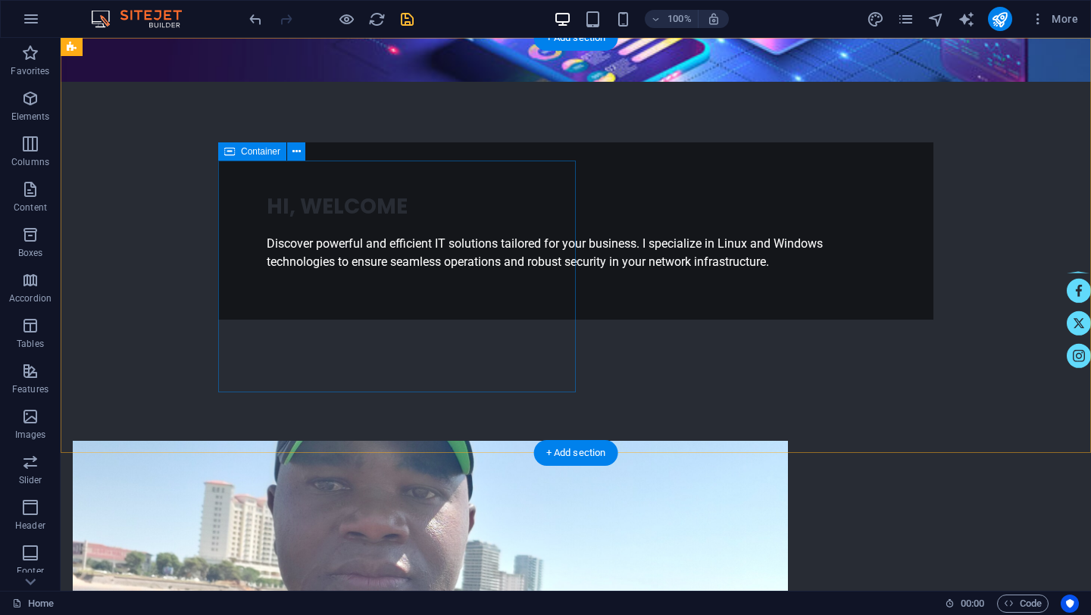
scroll to position [0, 0]
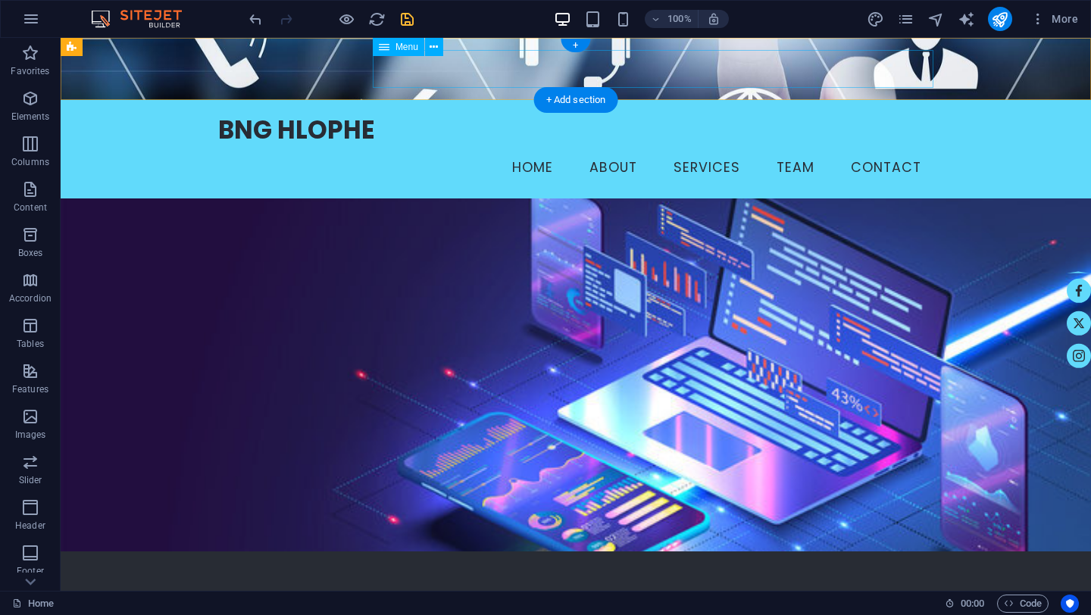
click at [424, 149] on nav "Home About Services Team Contact" at bounding box center [575, 168] width 715 height 38
select select
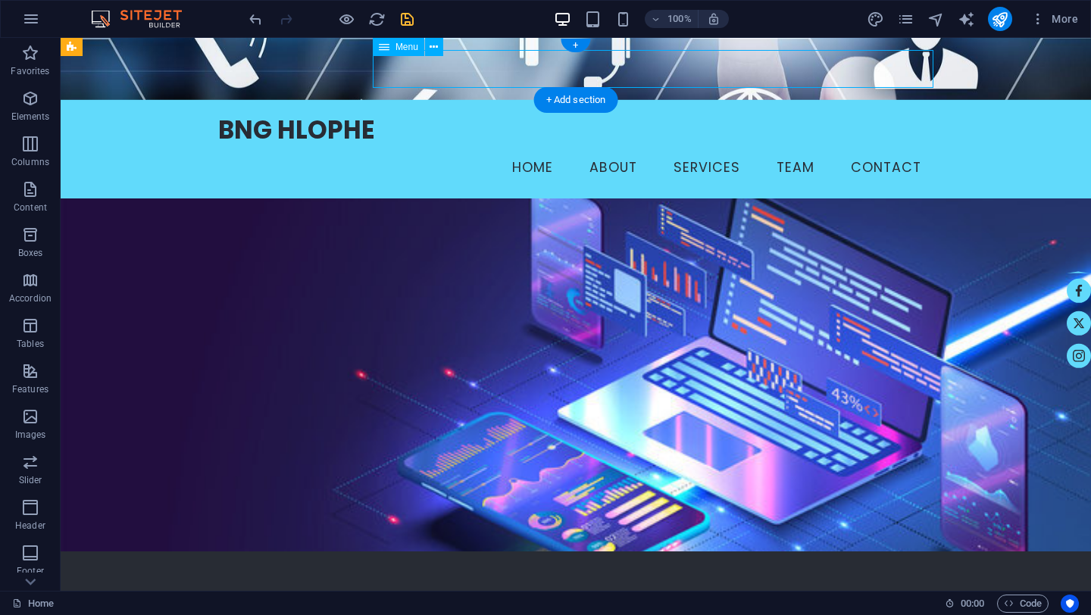
select select
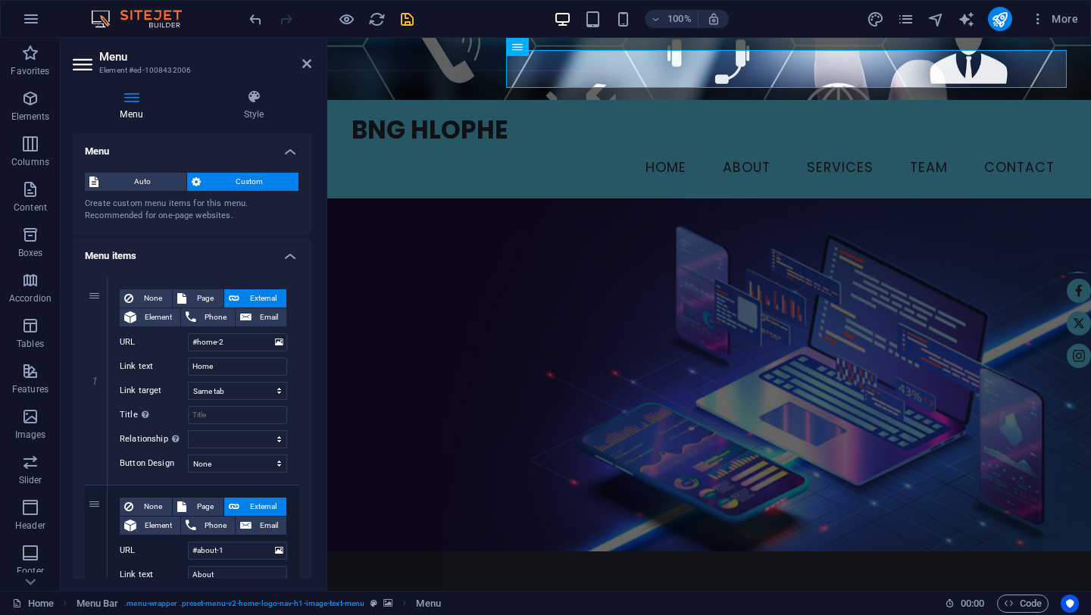
click at [418, 89] on figure at bounding box center [709, 69] width 764 height 62
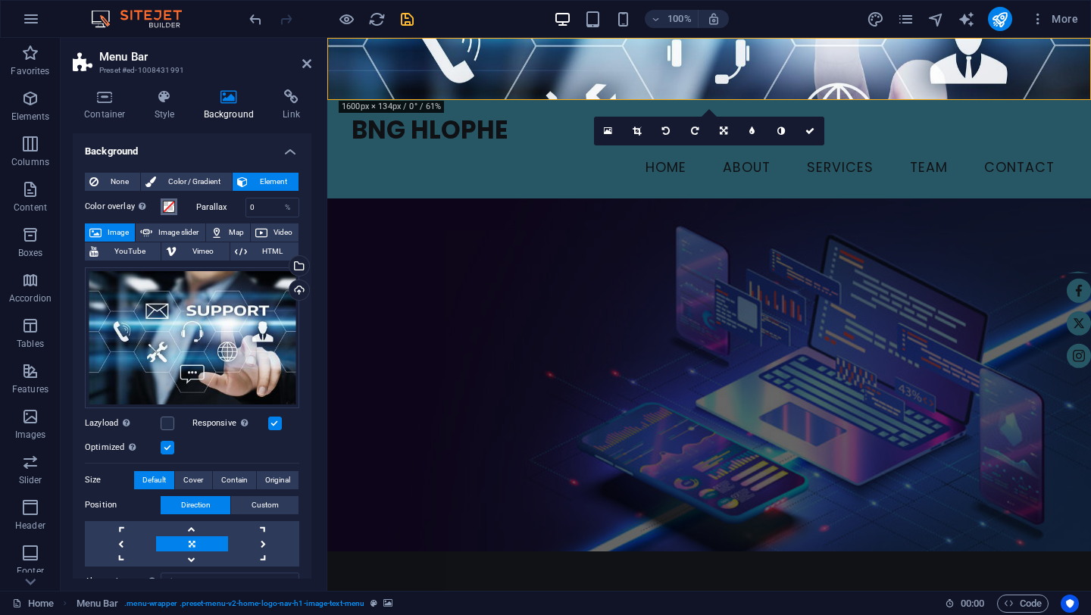
click at [167, 206] on span at bounding box center [169, 207] width 12 height 12
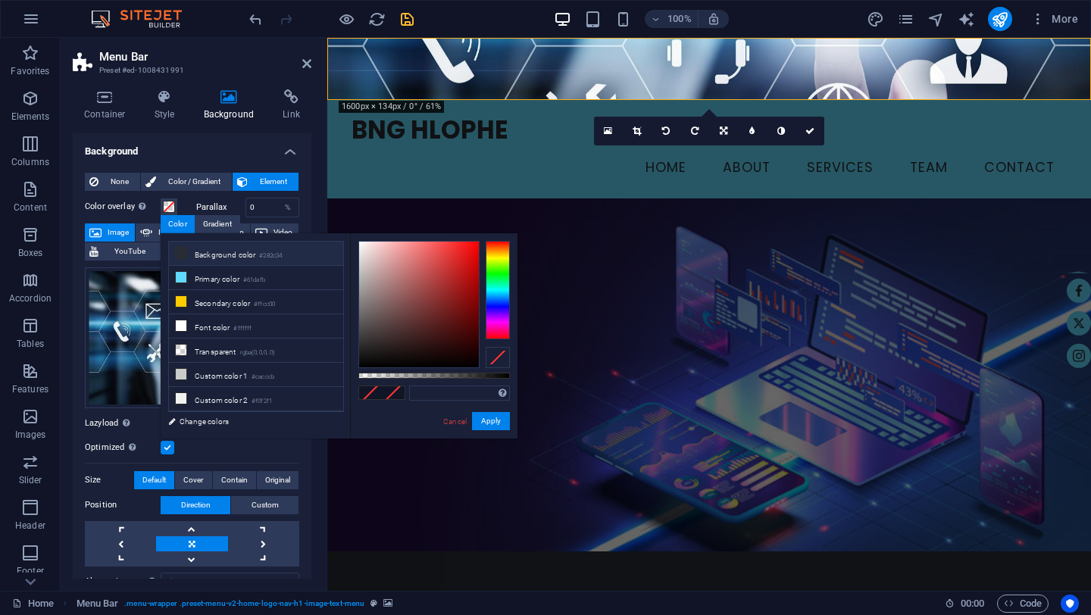
click at [186, 255] on icon at bounding box center [181, 253] width 11 height 11
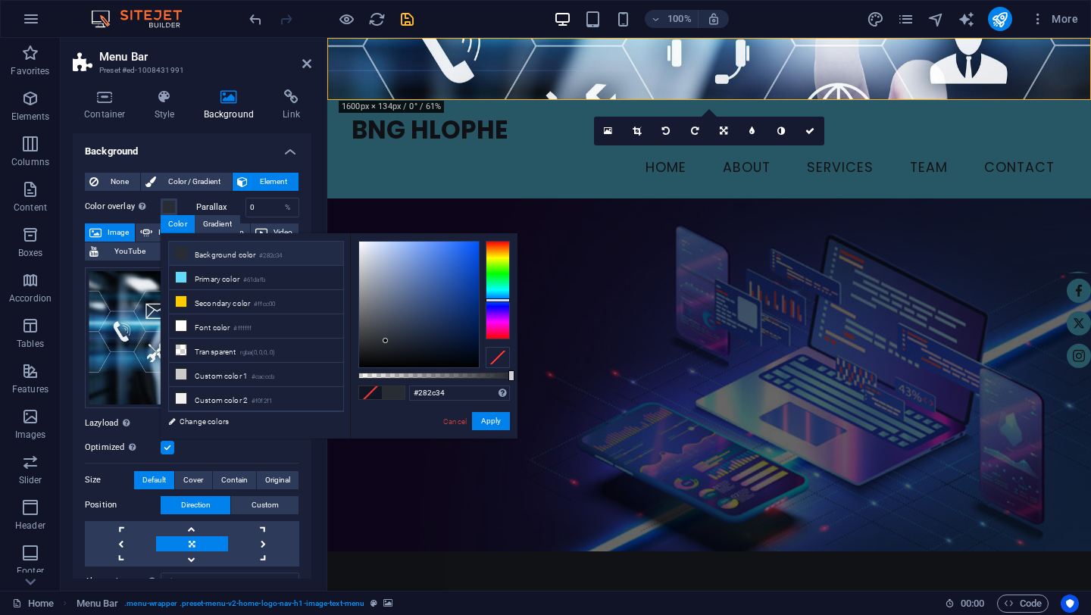
click at [186, 255] on icon at bounding box center [181, 253] width 11 height 11
click at [189, 277] on li "Primary color #61dafb" at bounding box center [256, 278] width 174 height 24
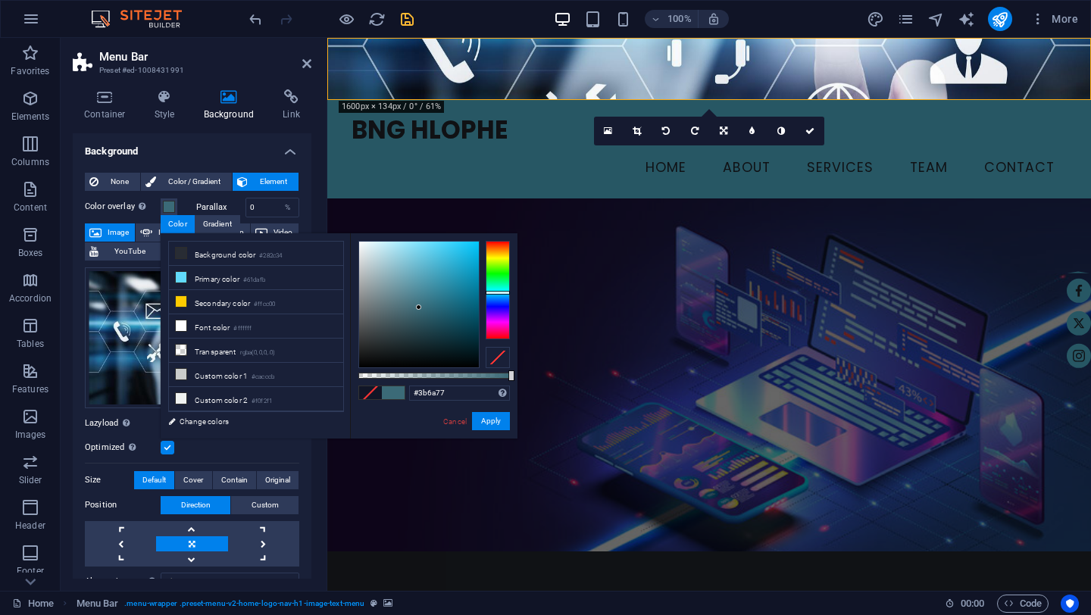
click at [419, 308] on div at bounding box center [419, 305] width 120 height 126
click at [450, 311] on div at bounding box center [419, 305] width 120 height 126
click at [462, 336] on div at bounding box center [419, 305] width 120 height 126
click at [457, 296] on div at bounding box center [419, 305] width 120 height 126
click at [472, 321] on div at bounding box center [419, 305] width 120 height 126
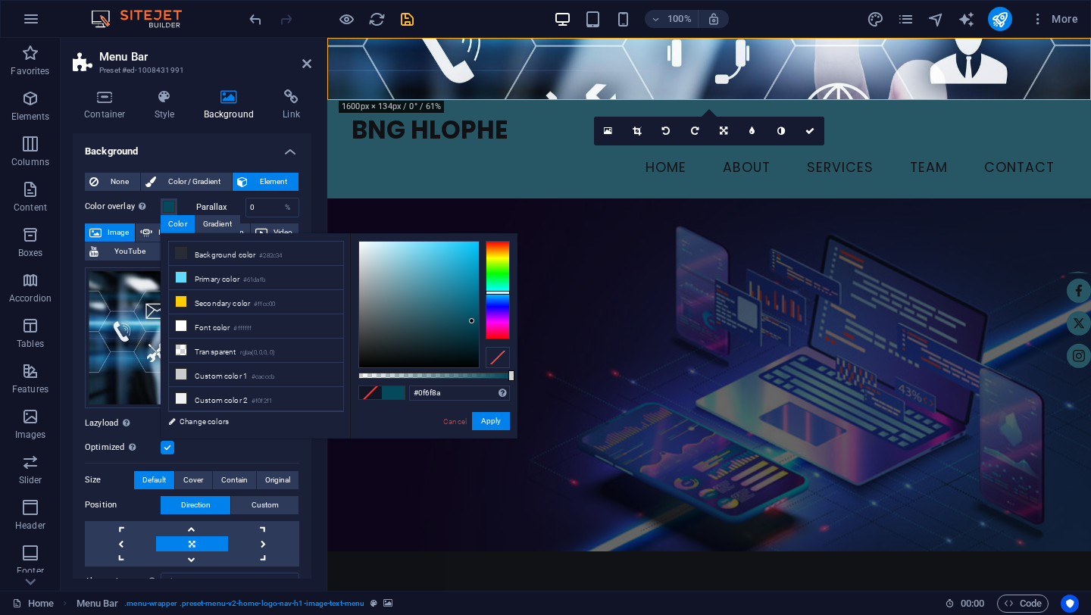
click at [465, 299] on div at bounding box center [419, 305] width 120 height 126
click at [464, 310] on div at bounding box center [419, 305] width 120 height 126
click at [452, 290] on div at bounding box center [419, 305] width 120 height 126
click at [459, 318] on div at bounding box center [419, 305] width 120 height 126
click at [457, 299] on div at bounding box center [419, 305] width 120 height 126
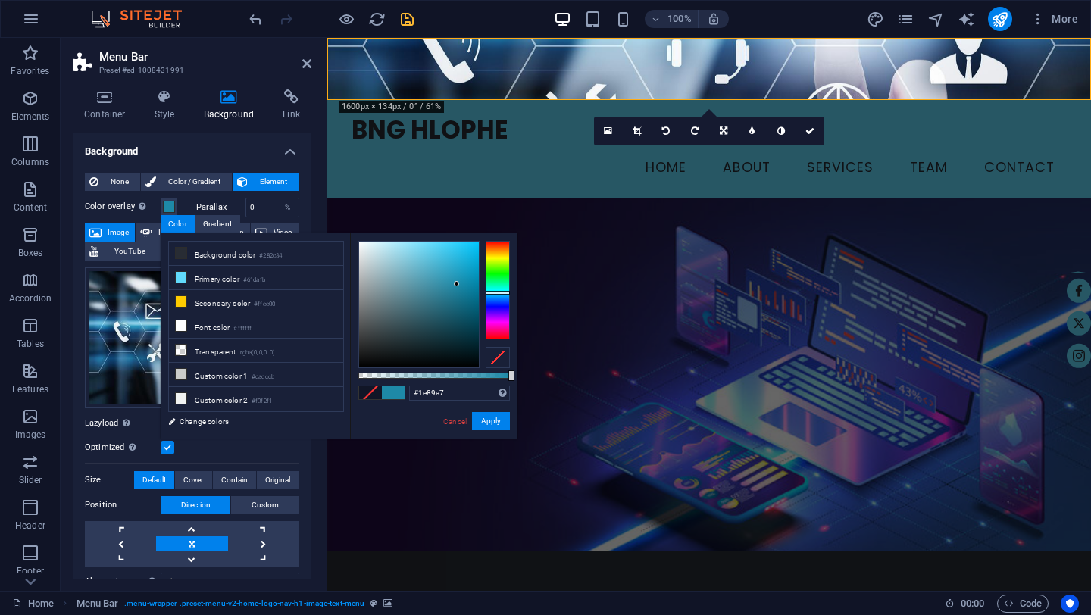
click at [457, 284] on div at bounding box center [419, 305] width 120 height 126
type input "#1e6b80"
click at [450, 303] on div at bounding box center [419, 305] width 120 height 126
click at [487, 422] on button "Apply" at bounding box center [491, 421] width 38 height 18
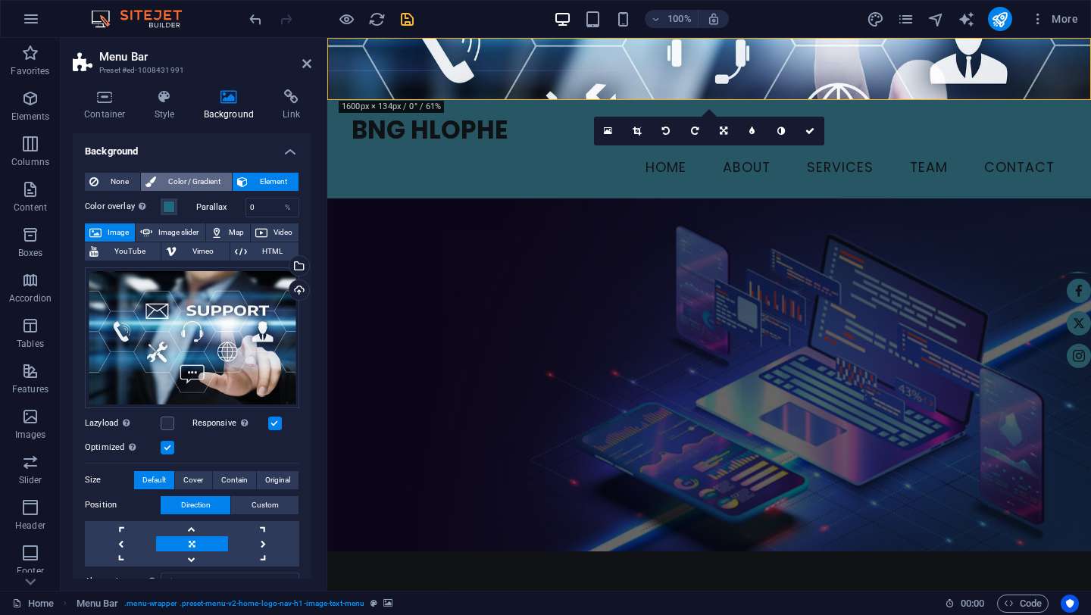
click at [180, 183] on span "Color / Gradient" at bounding box center [194, 182] width 67 height 18
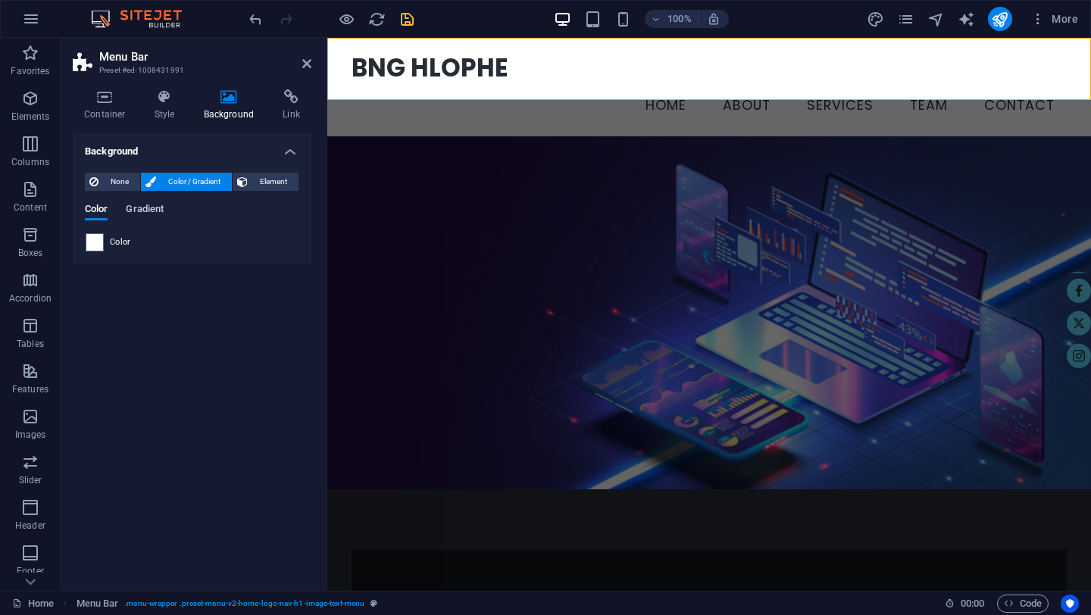
click at [152, 211] on span "Gradient" at bounding box center [145, 210] width 38 height 21
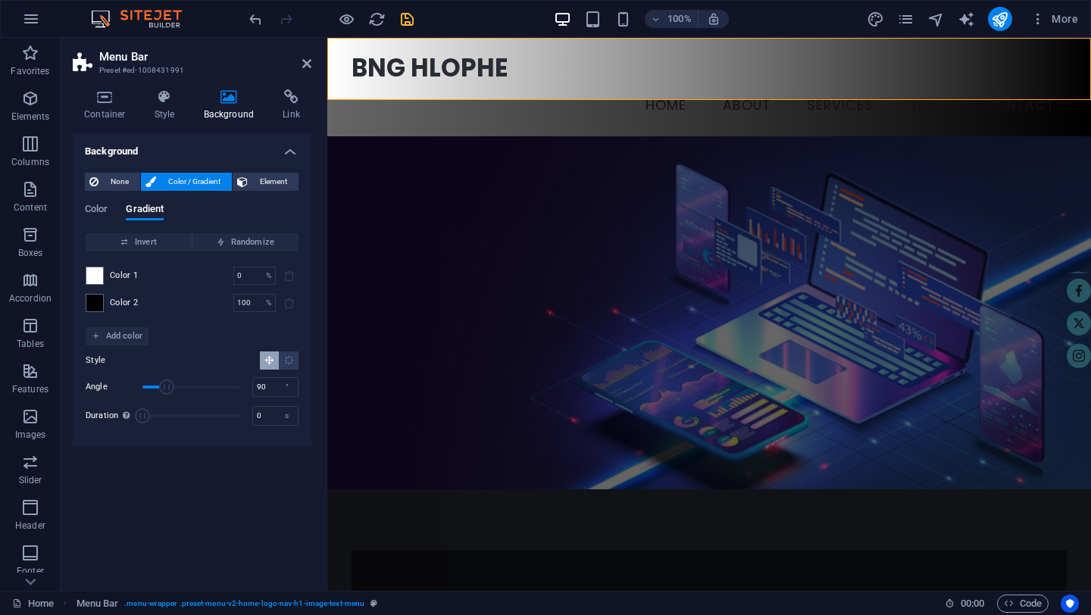
click at [111, 208] on div "Color Gradient" at bounding box center [192, 218] width 214 height 29
click at [99, 209] on span "Color" at bounding box center [96, 210] width 23 height 21
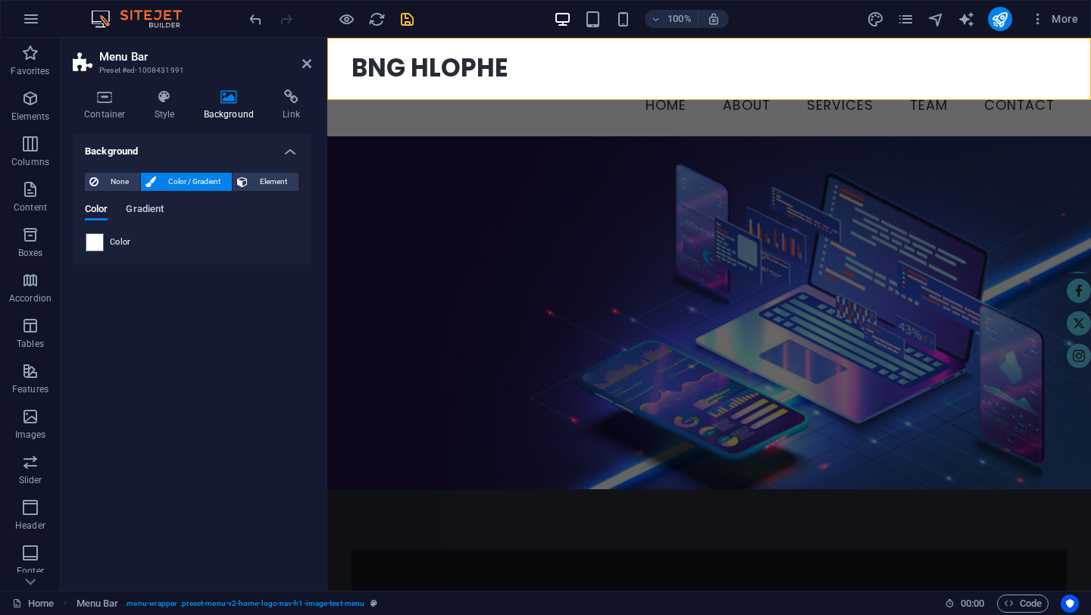
click at [149, 211] on span "Gradient" at bounding box center [145, 210] width 38 height 21
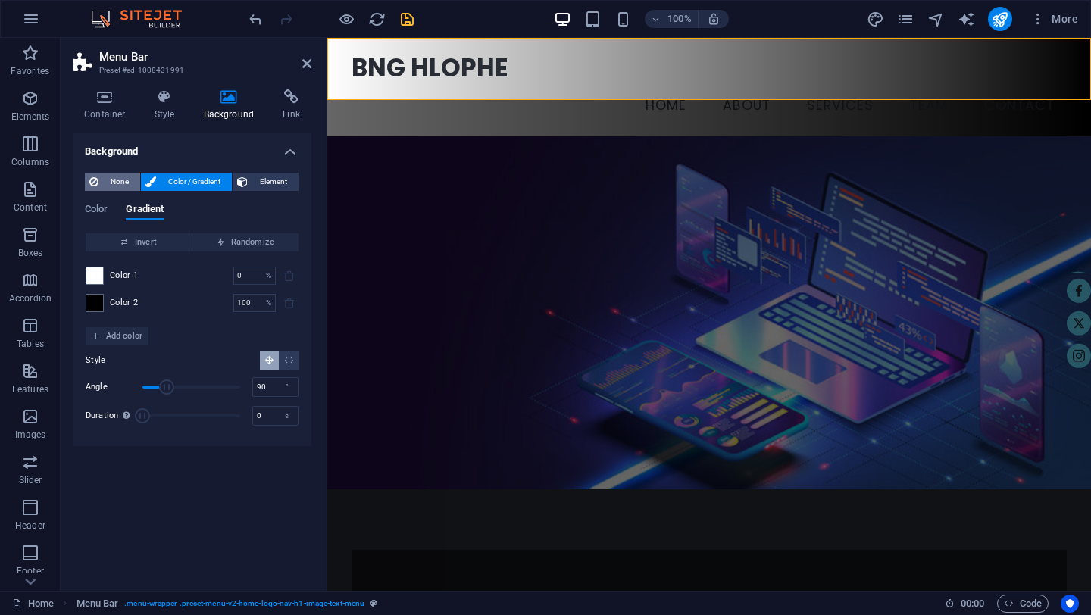
click at [117, 186] on span "None" at bounding box center [119, 182] width 33 height 18
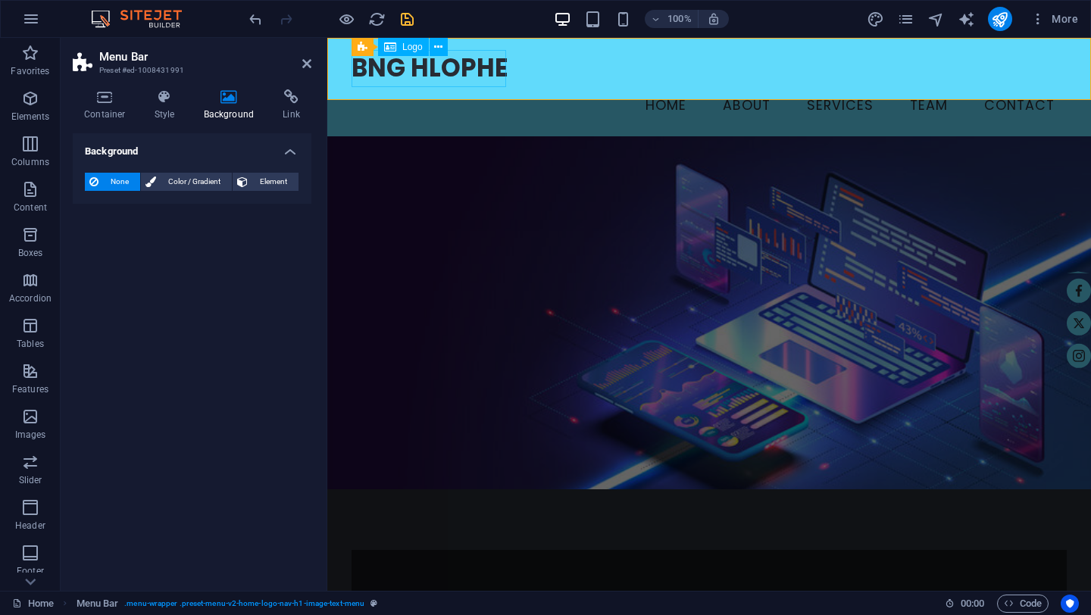
click at [380, 66] on div "BNG HLOPHE" at bounding box center [709, 68] width 715 height 37
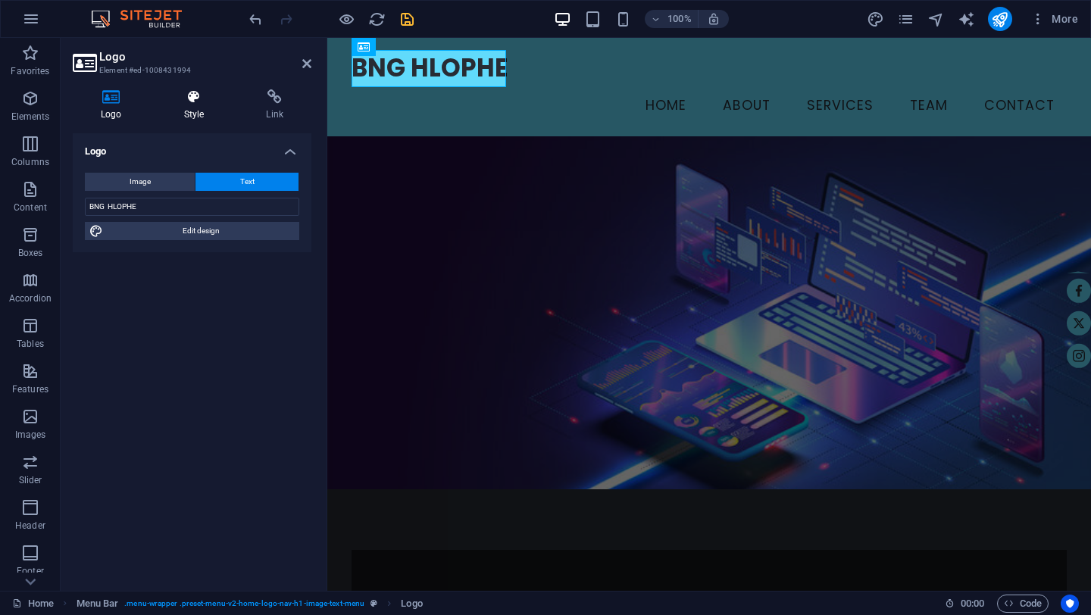
click at [196, 98] on icon at bounding box center [194, 96] width 77 height 15
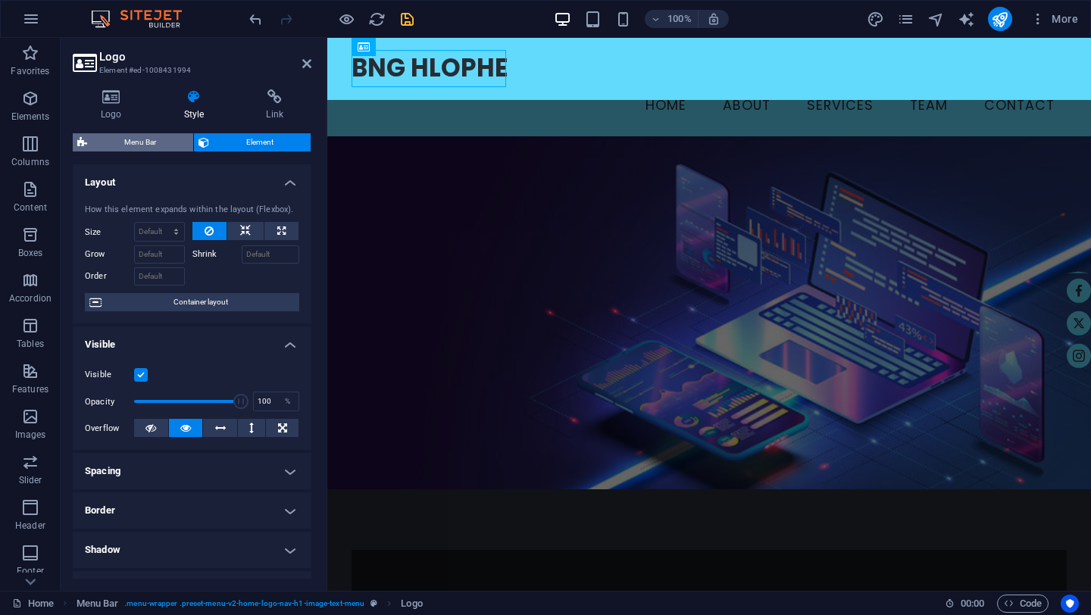
click at [161, 140] on span "Menu Bar" at bounding box center [140, 142] width 97 height 18
select select "rem"
select select "preset-menu-v2-home-logo-nav-h1-image-text-menu"
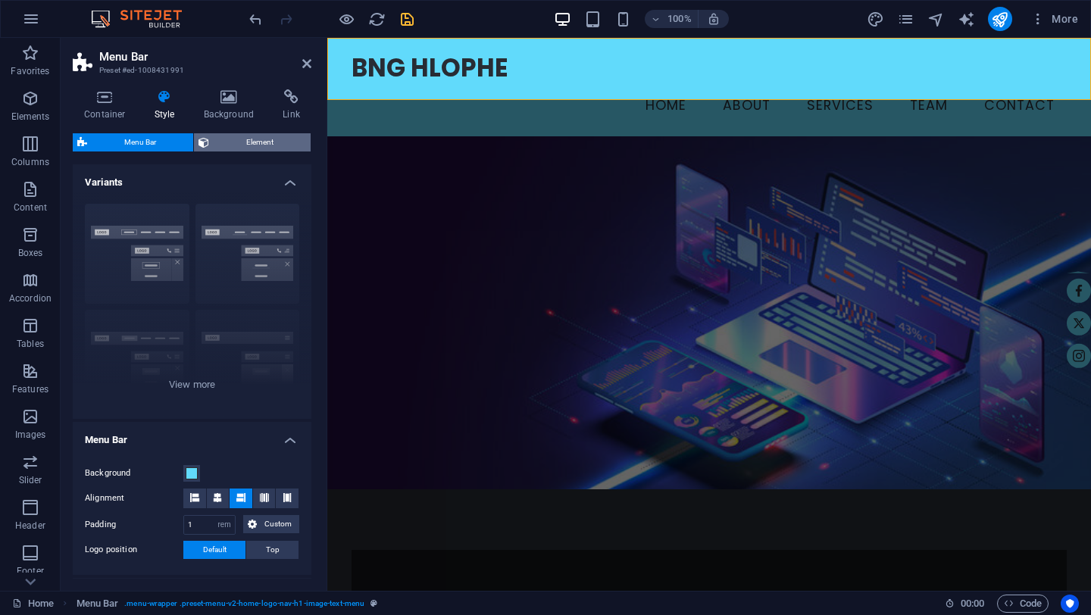
click at [201, 136] on icon at bounding box center [204, 142] width 11 height 18
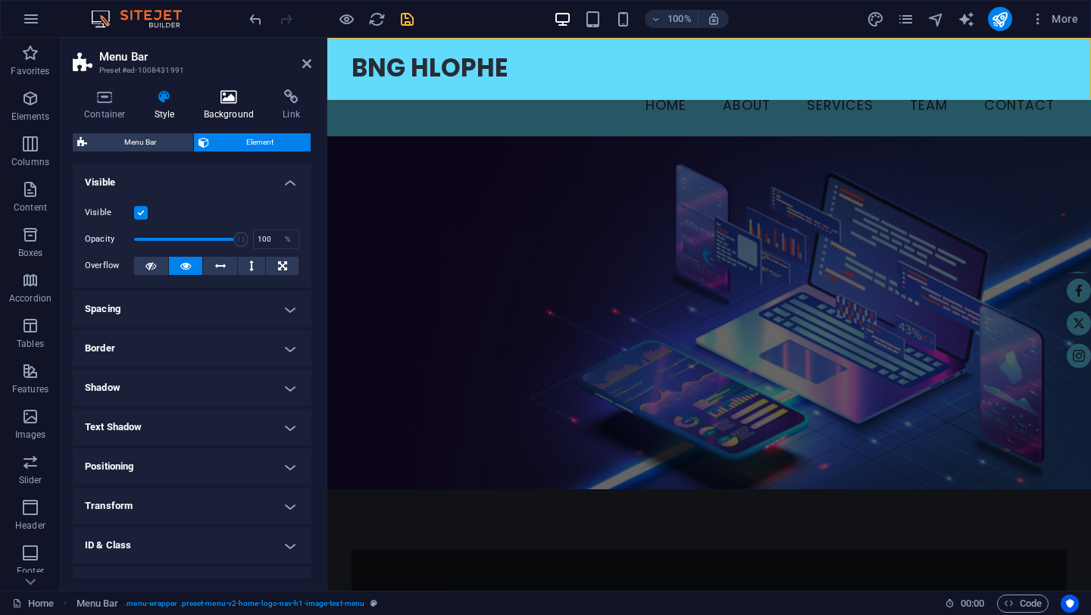
click at [221, 106] on h4 "Background" at bounding box center [233, 105] width 80 height 32
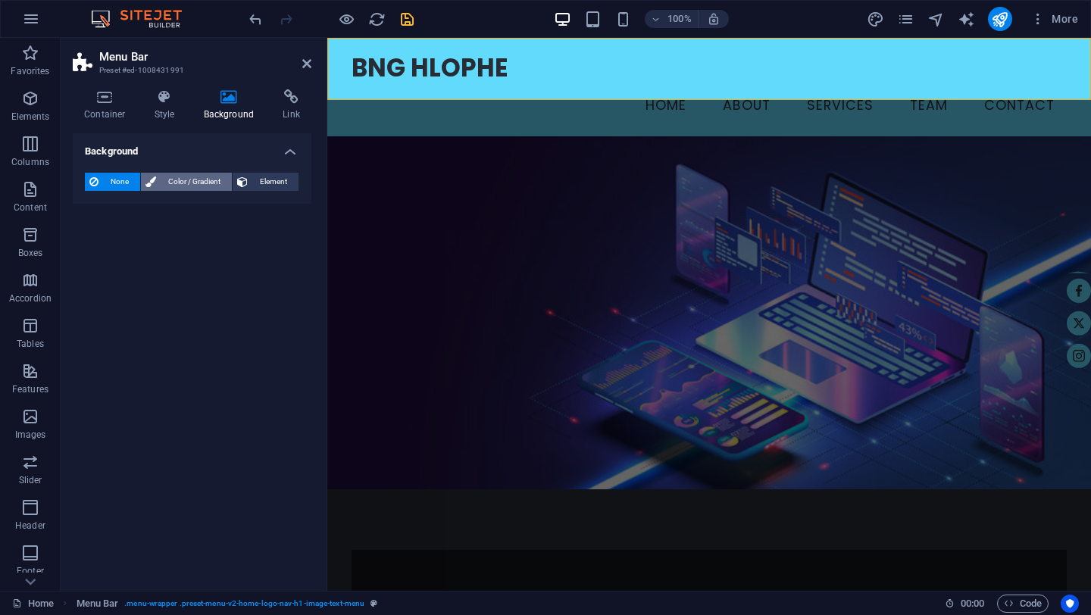
click at [198, 180] on span "Color / Gradient" at bounding box center [194, 182] width 67 height 18
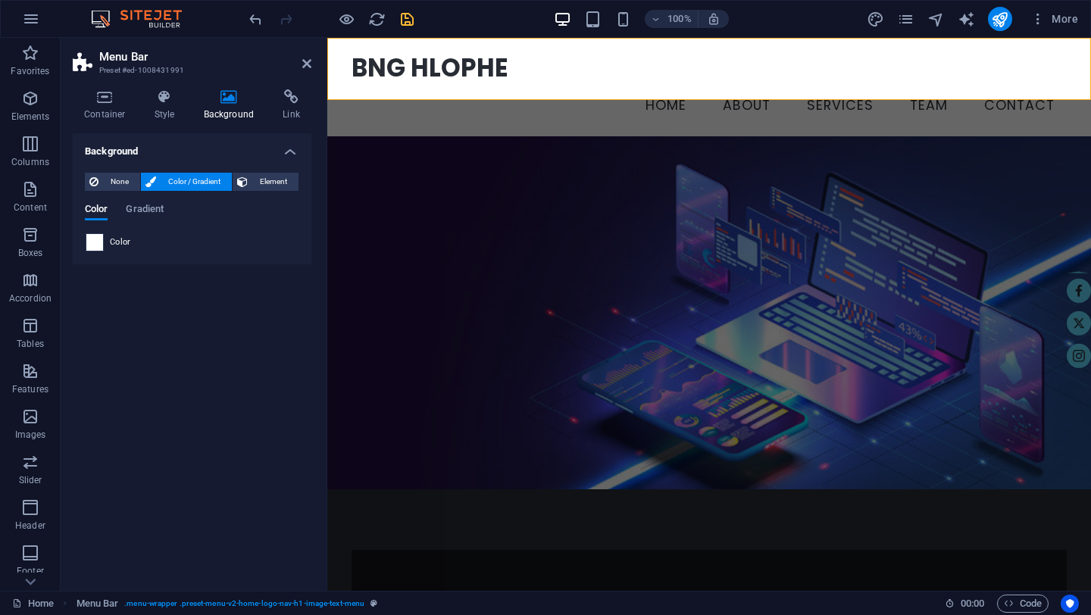
click at [96, 239] on span at bounding box center [94, 242] width 17 height 17
type input "#ffffff"
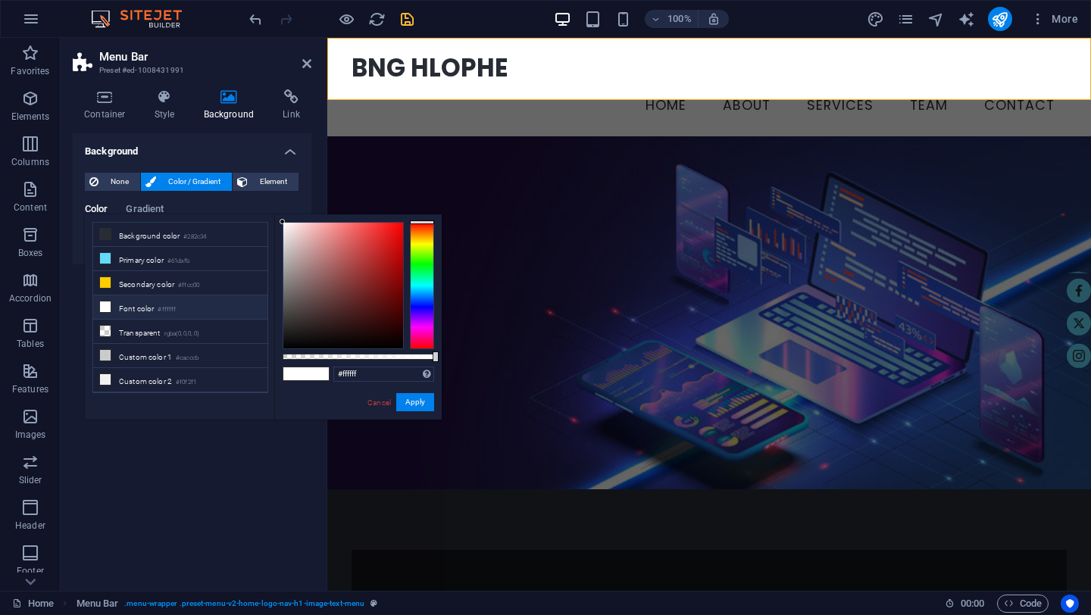
click at [102, 302] on icon at bounding box center [105, 307] width 11 height 11
click at [259, 414] on div "less Background color #282c34 Primary color #61dafb Secondary color #ffcc00 Fon…" at bounding box center [263, 316] width 357 height 205
click at [381, 405] on link "Cancel" at bounding box center [379, 402] width 27 height 11
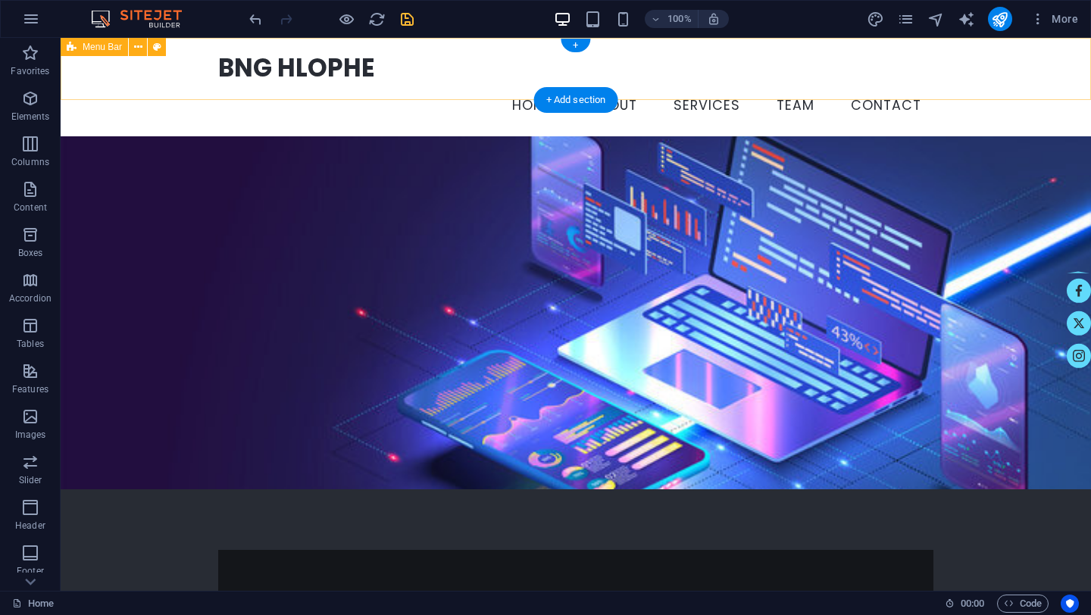
click at [148, 76] on div "BNG HLOPHE Home About Services Team Contact" at bounding box center [576, 87] width 1031 height 99
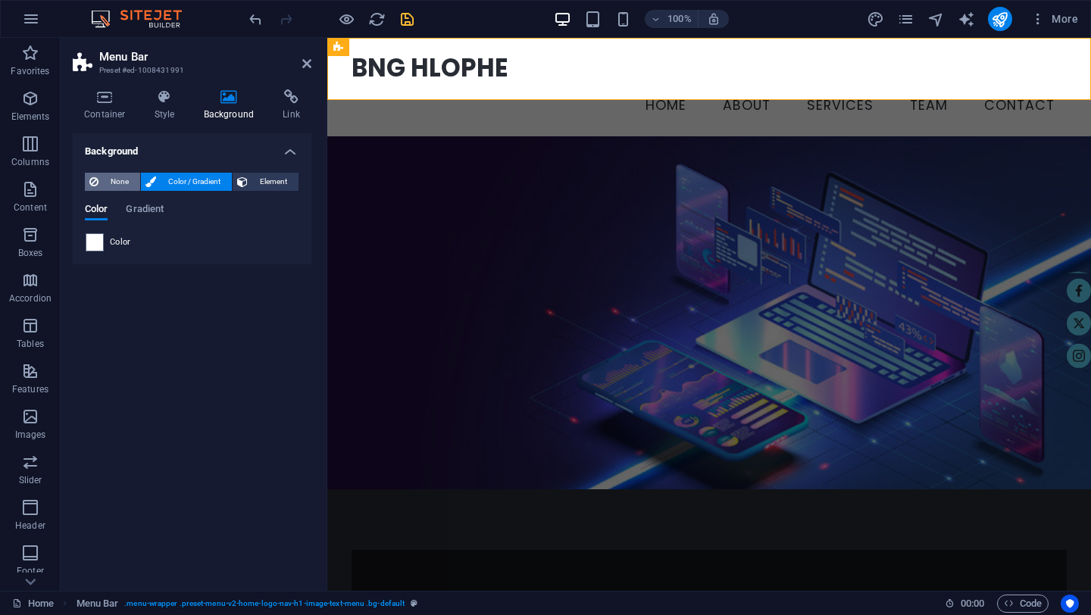
click at [124, 180] on span "None" at bounding box center [119, 182] width 33 height 18
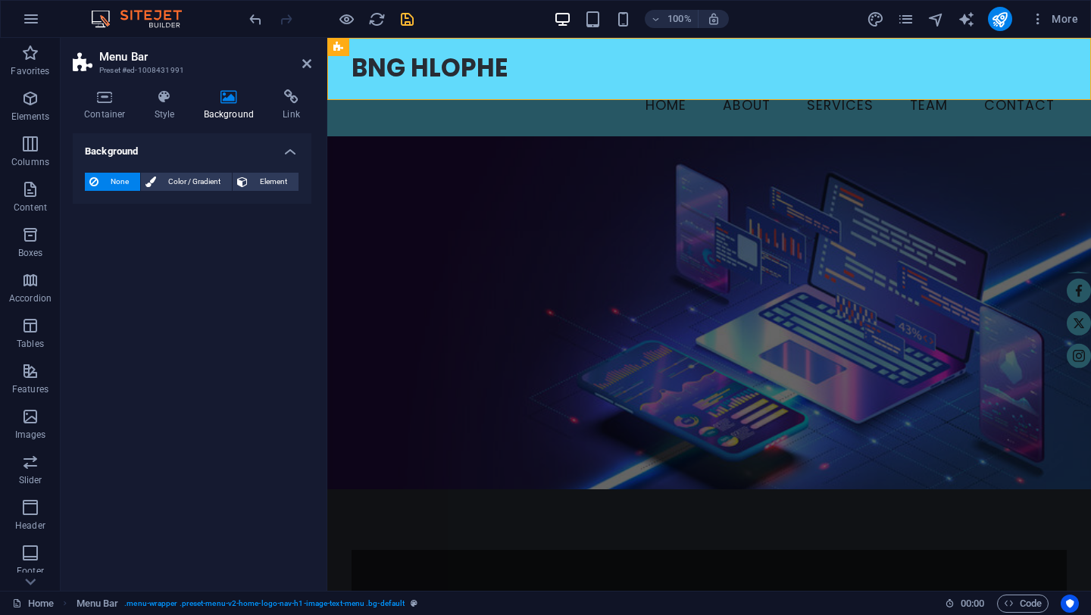
click at [197, 242] on div "Background None Color / Gradient Element Stretch background to full-width Color…" at bounding box center [192, 356] width 239 height 446
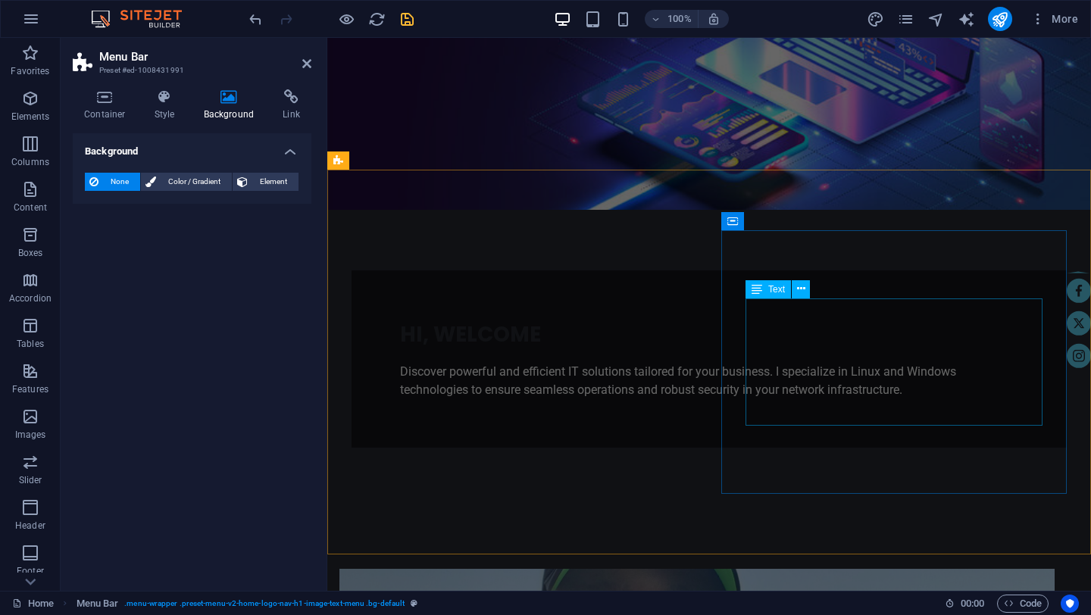
scroll to position [284, 0]
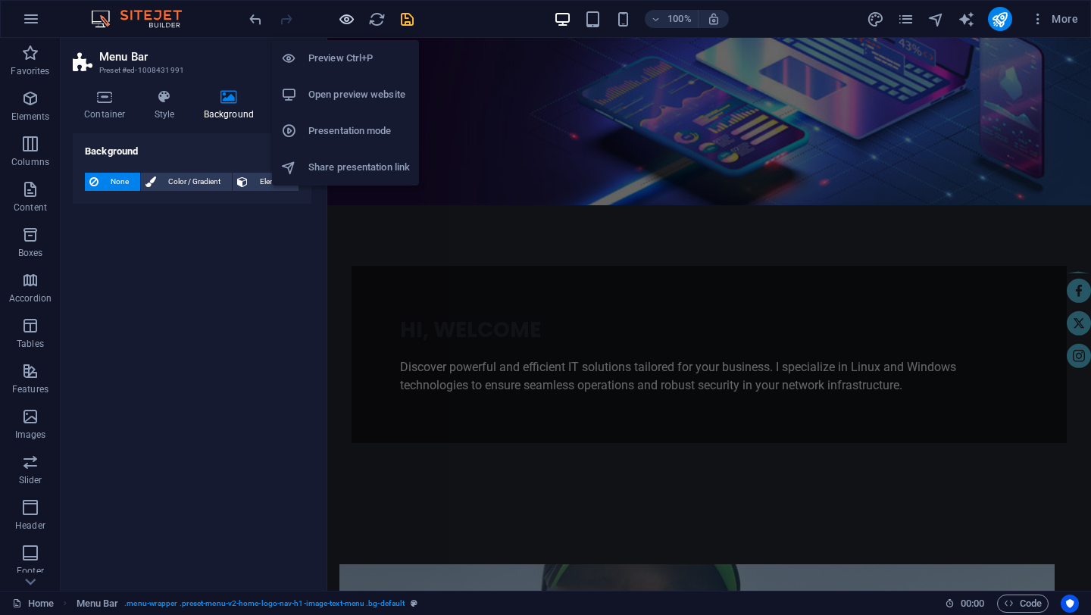
click at [346, 21] on icon "button" at bounding box center [346, 19] width 17 height 17
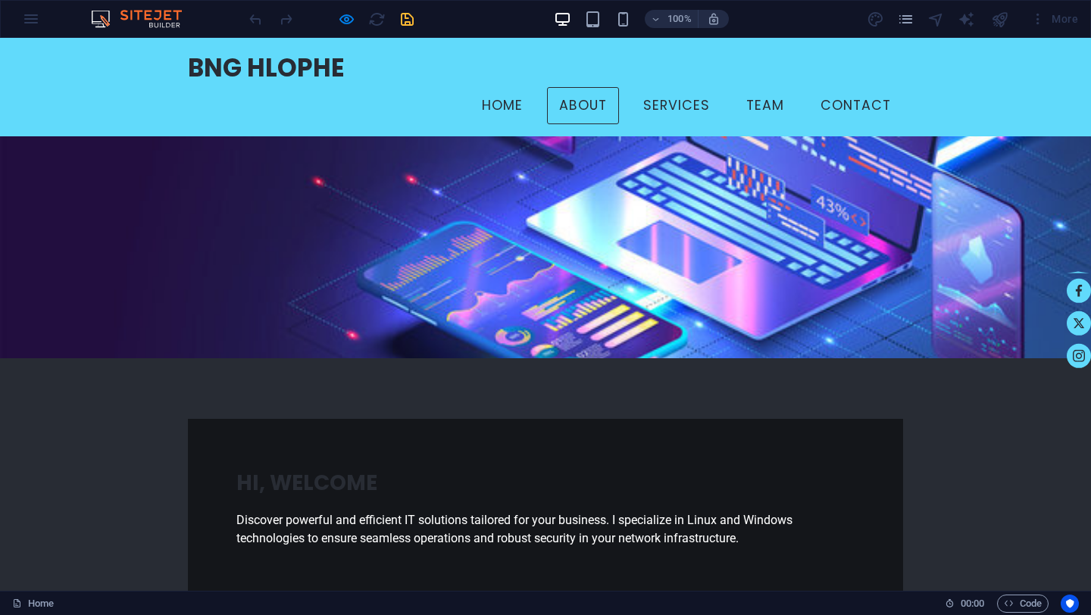
scroll to position [0, 0]
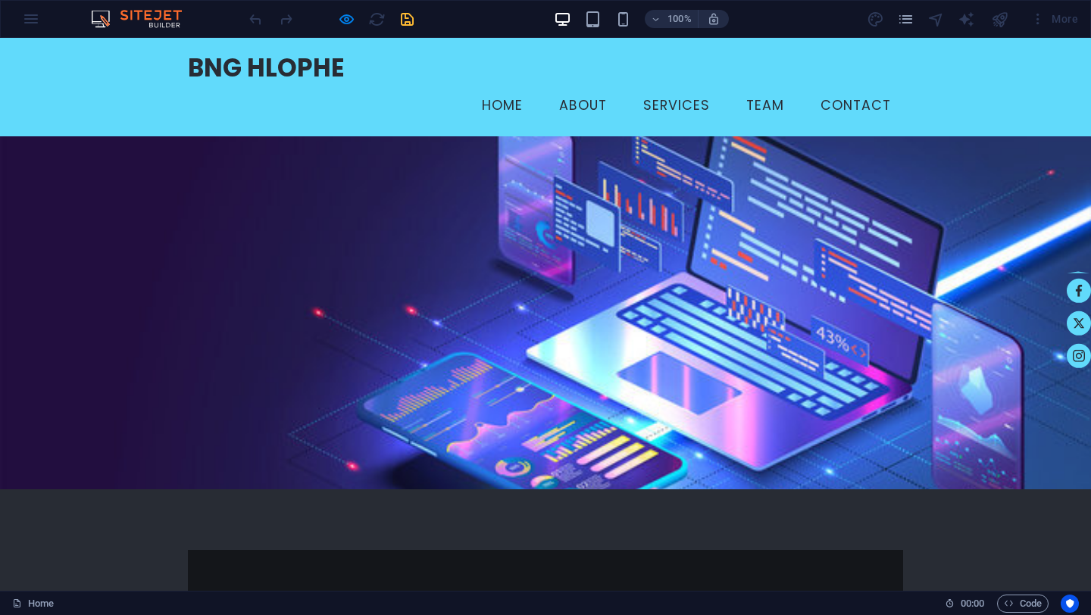
click at [36, 21] on div "100% More" at bounding box center [546, 19] width 1090 height 36
click at [30, 21] on div "100% More" at bounding box center [546, 19] width 1090 height 36
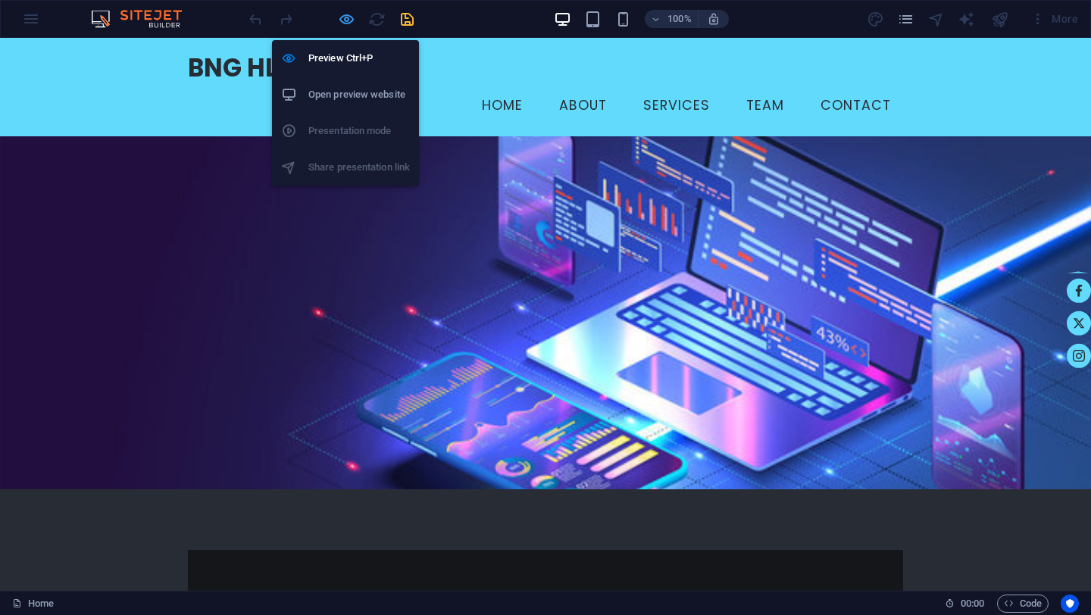
click at [348, 19] on icon "button" at bounding box center [346, 19] width 17 height 17
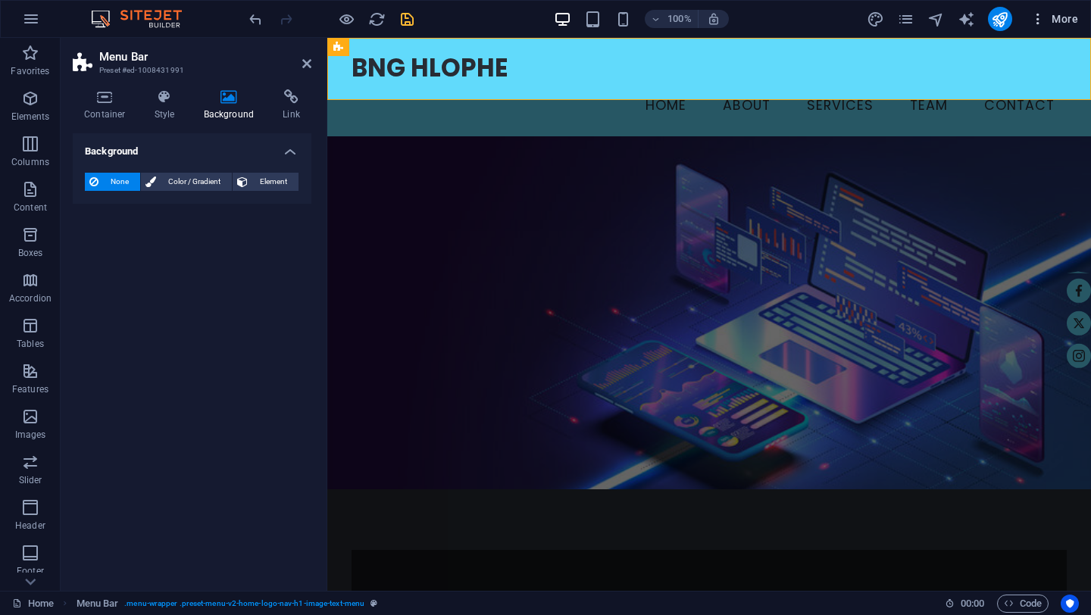
click at [1041, 19] on icon "button" at bounding box center [1038, 18] width 15 height 15
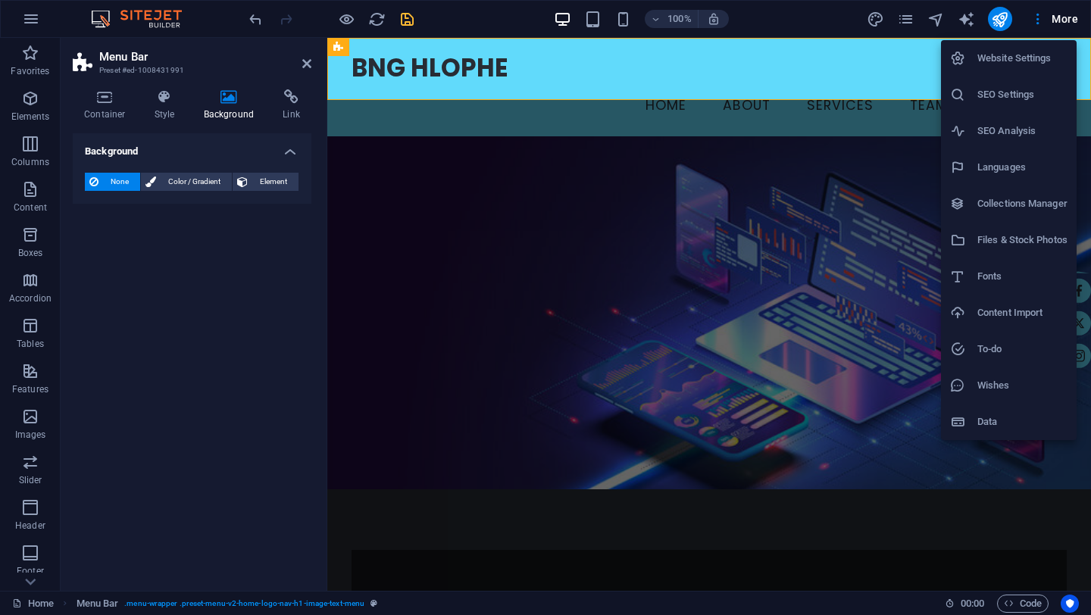
click at [909, 23] on div at bounding box center [545, 307] width 1091 height 615
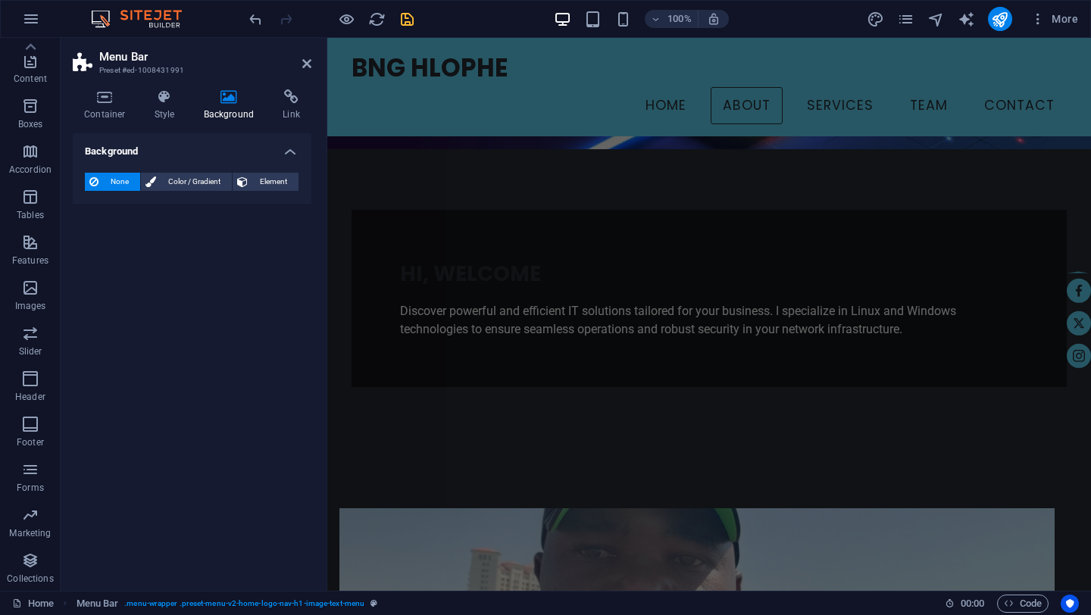
scroll to position [302, 0]
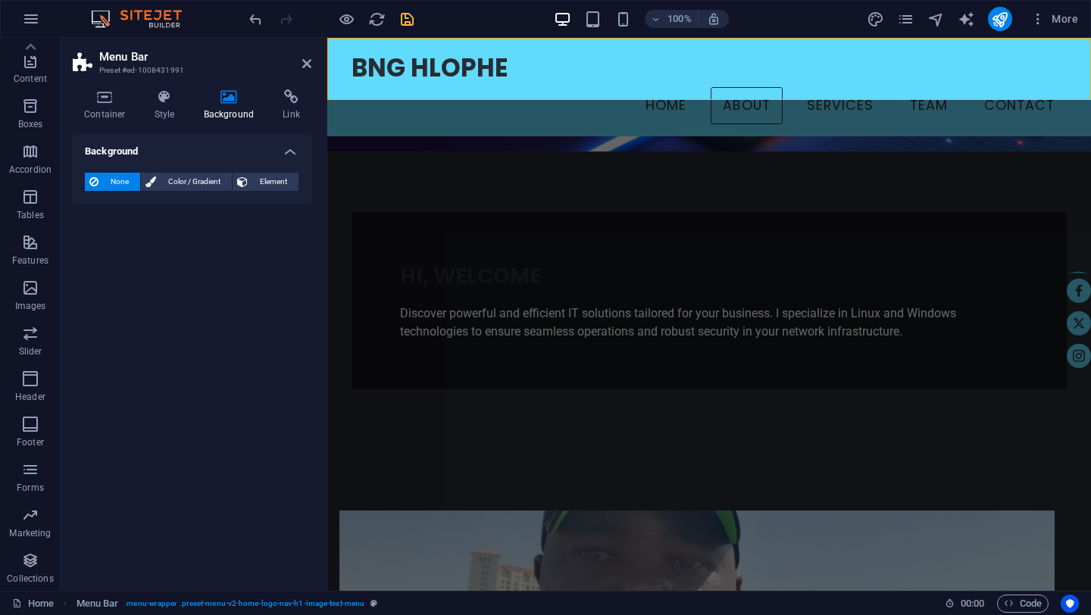
click at [290, 380] on div "Background None Color / Gradient Element Stretch background to full-width Color…" at bounding box center [192, 356] width 239 height 446
click at [310, 64] on icon at bounding box center [306, 64] width 9 height 12
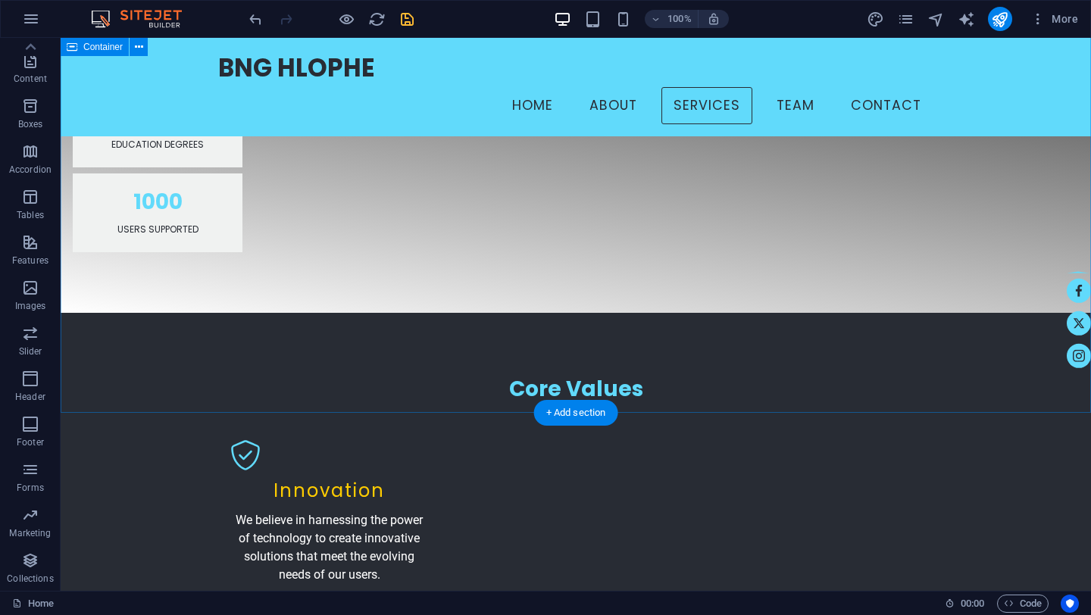
scroll to position [1579, 0]
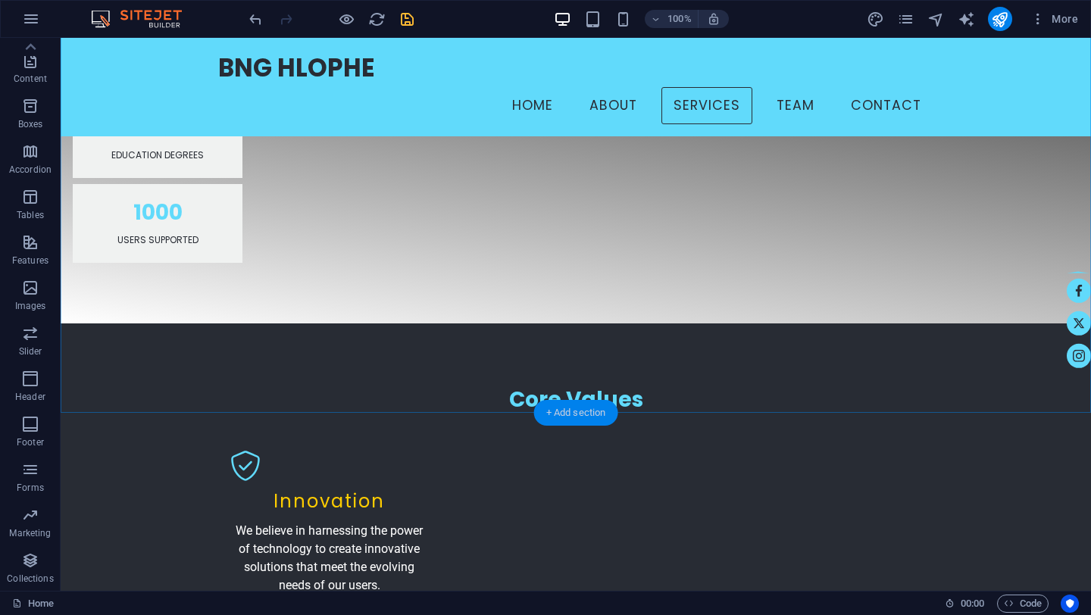
click at [549, 413] on div "+ Add section" at bounding box center [576, 413] width 84 height 26
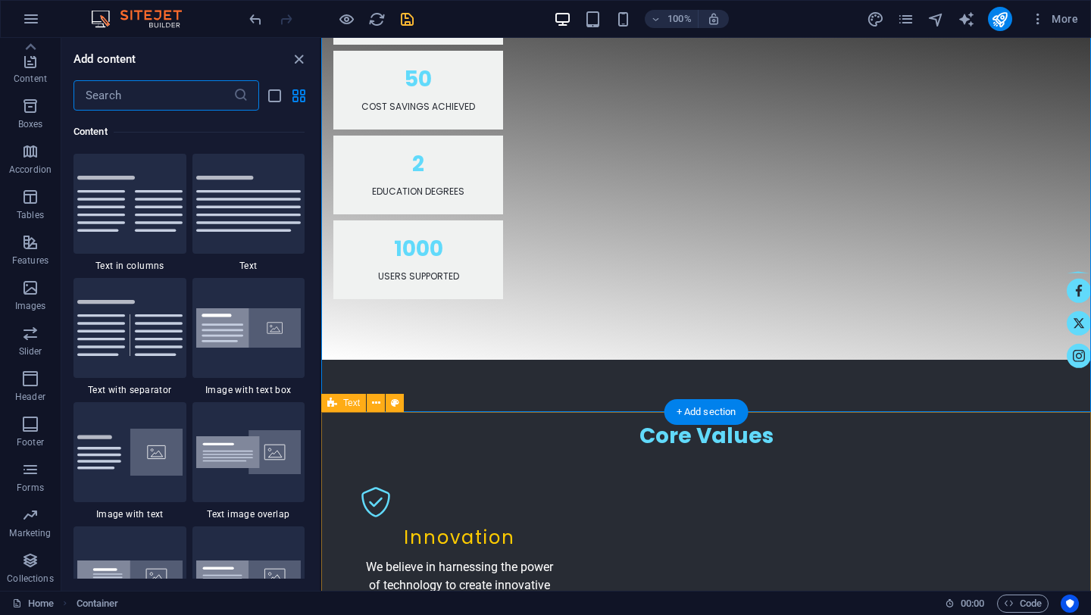
scroll to position [2776, 0]
click at [161, 88] on input "text" at bounding box center [154, 95] width 160 height 30
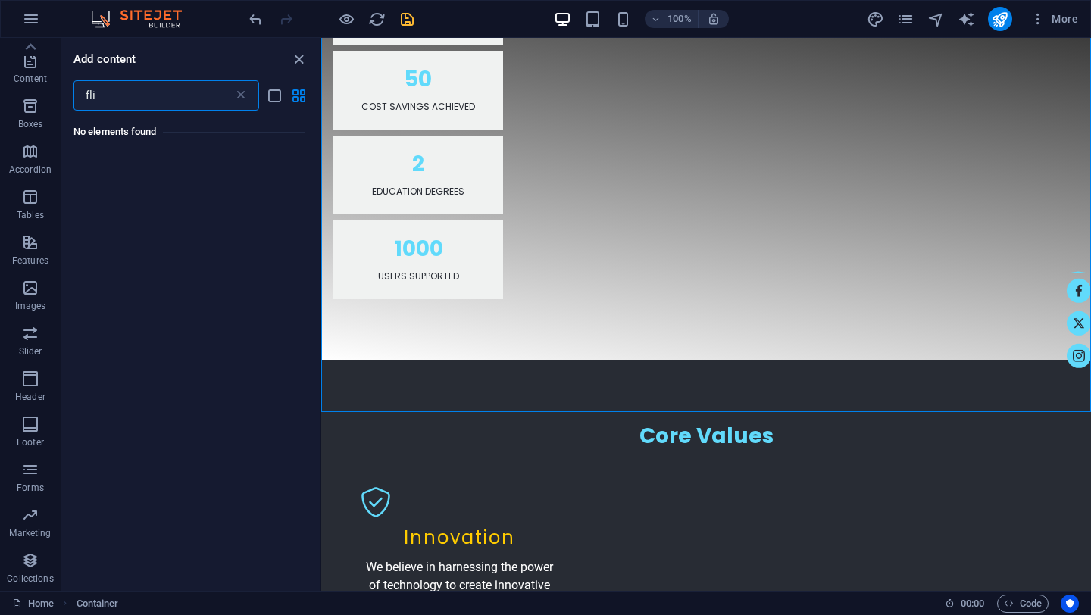
scroll to position [0, 0]
type input "f"
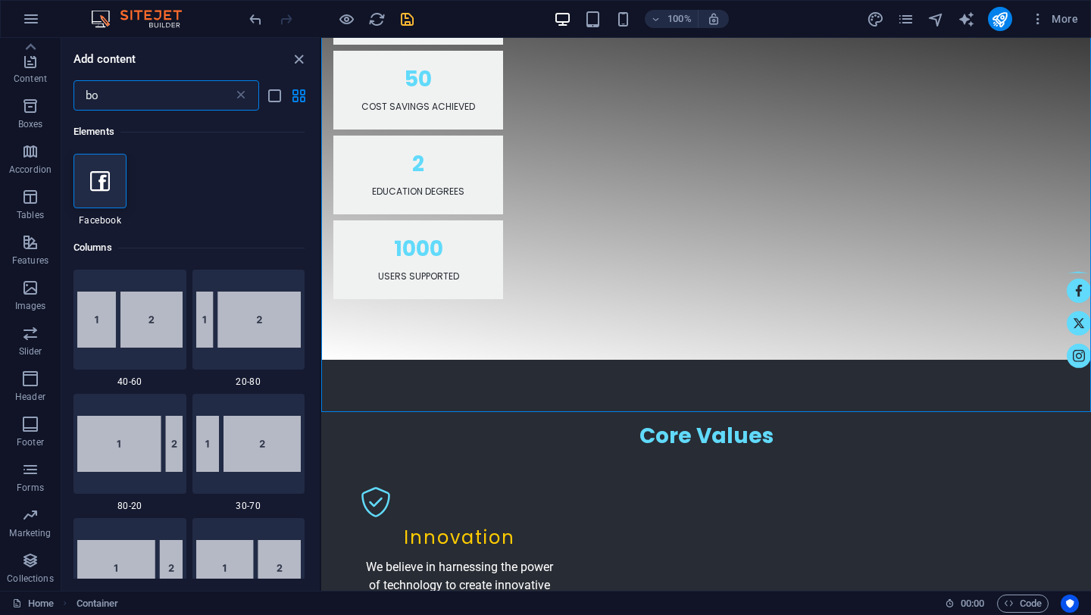
type input "b"
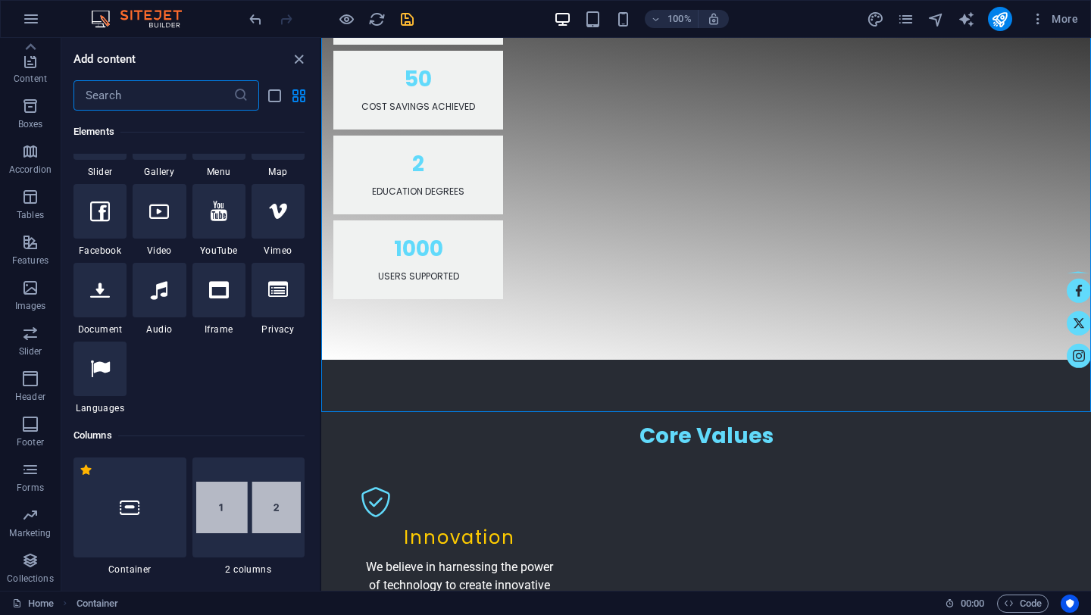
scroll to position [572, 0]
click at [284, 288] on icon at bounding box center [278, 289] width 20 height 20
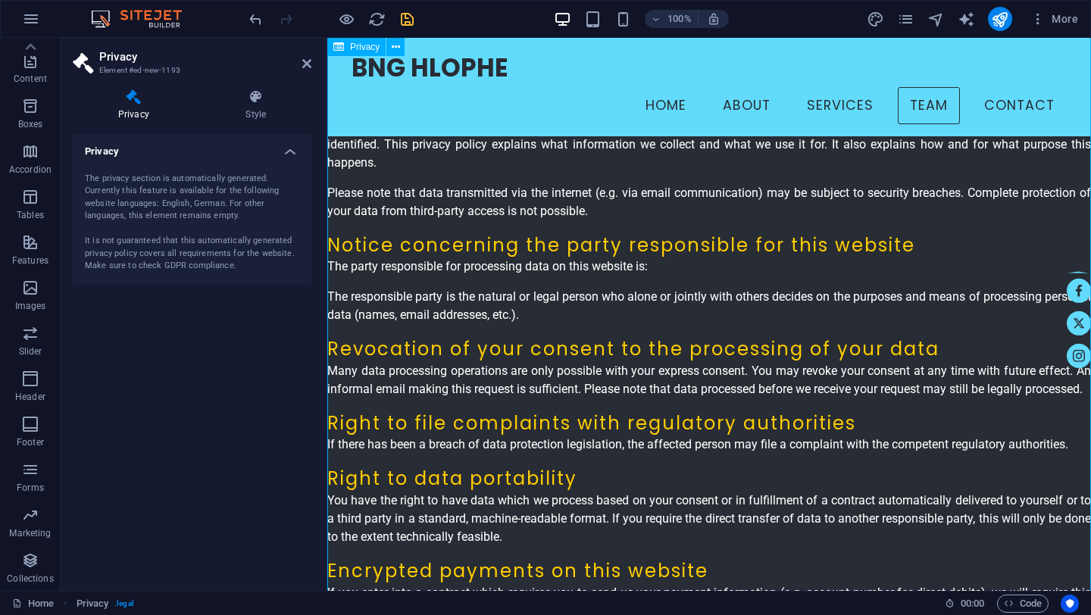
scroll to position [4782, 0]
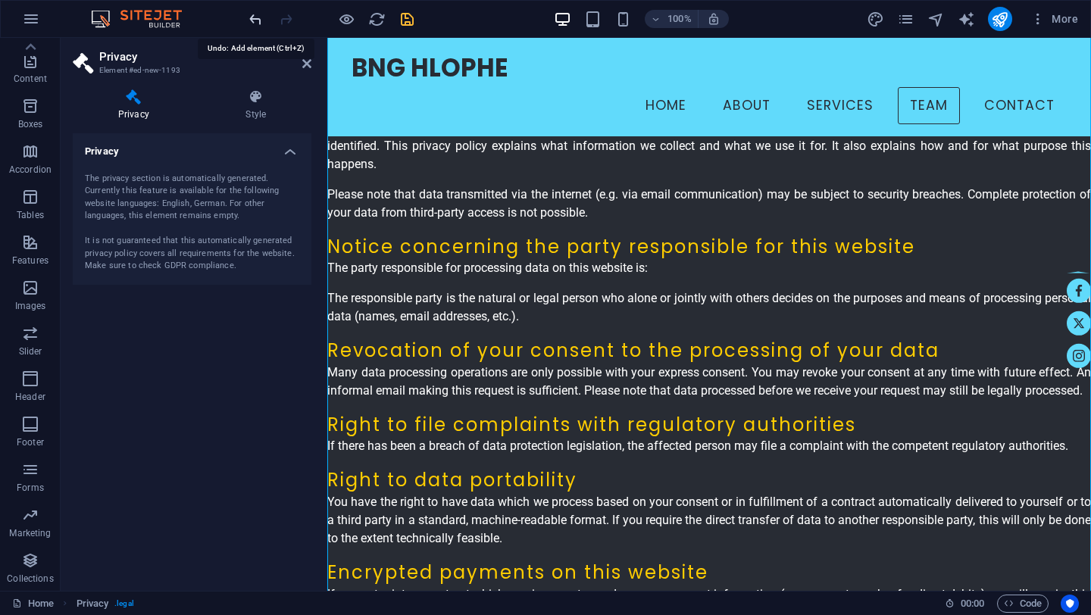
click at [254, 18] on icon "undo" at bounding box center [255, 19] width 17 height 17
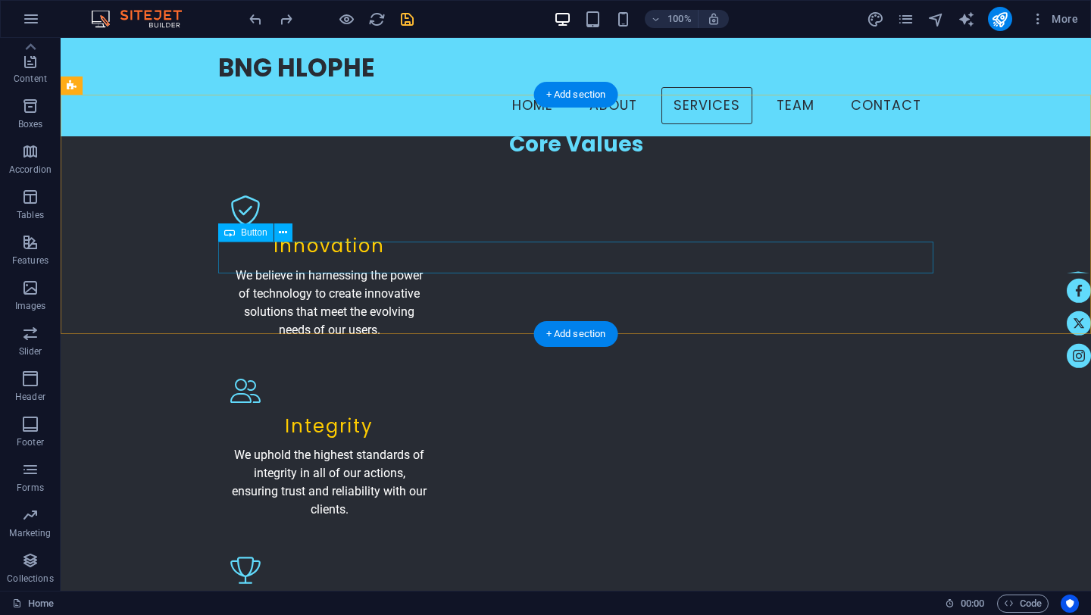
scroll to position [1891, 0]
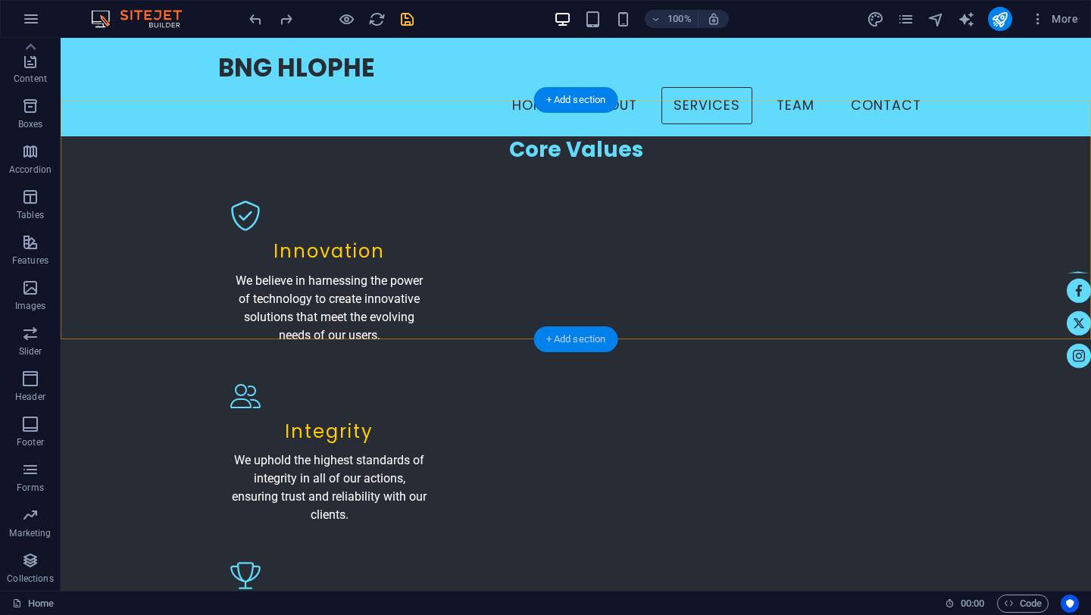
click at [562, 337] on div "+ Add section" at bounding box center [576, 340] width 84 height 26
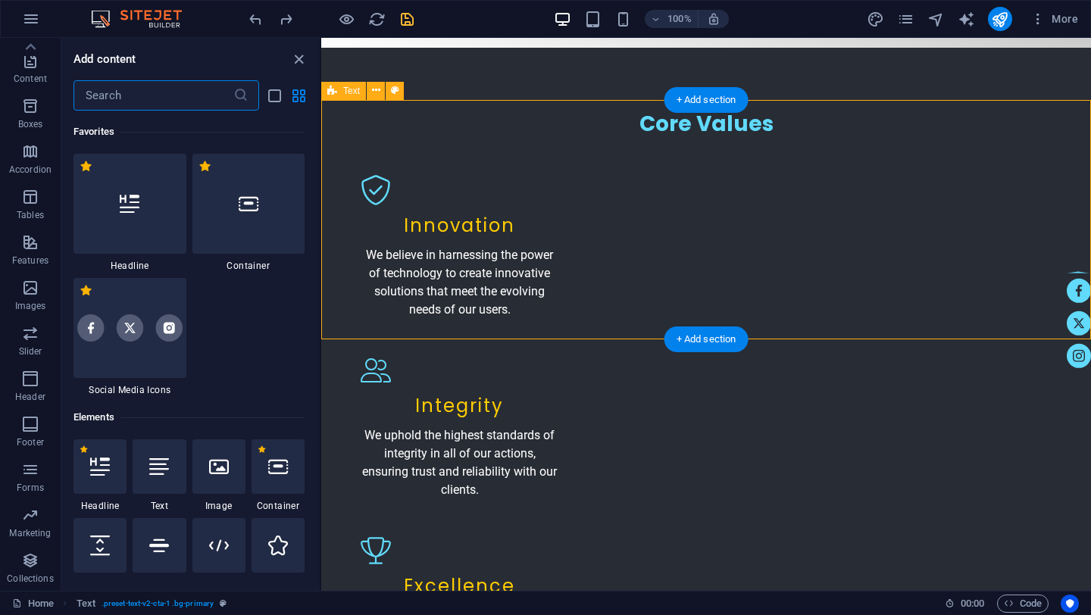
scroll to position [2776, 0]
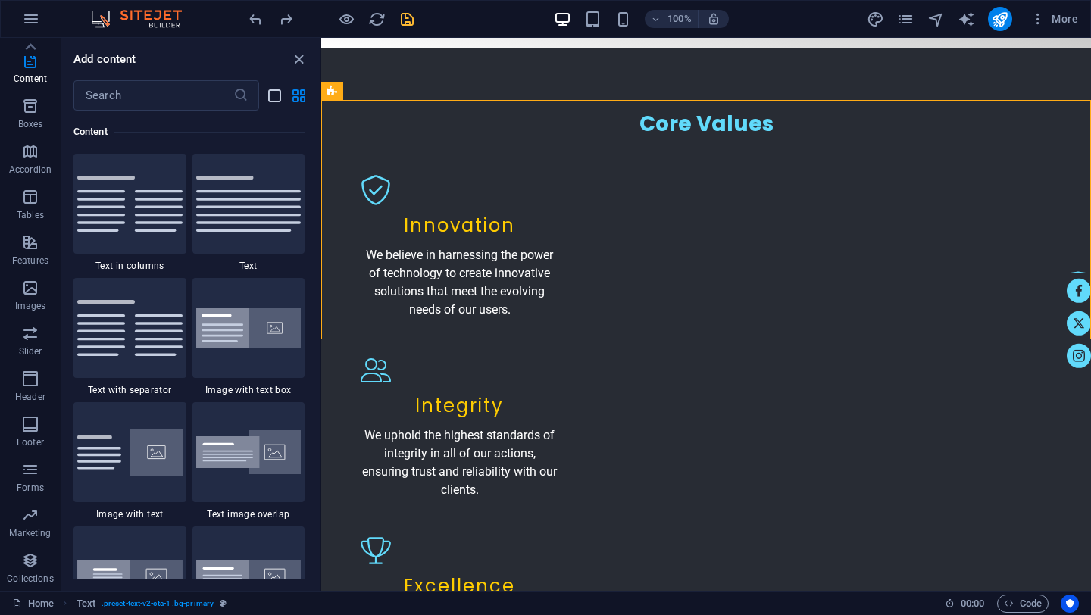
click at [271, 102] on icon "list-view" at bounding box center [274, 95] width 17 height 17
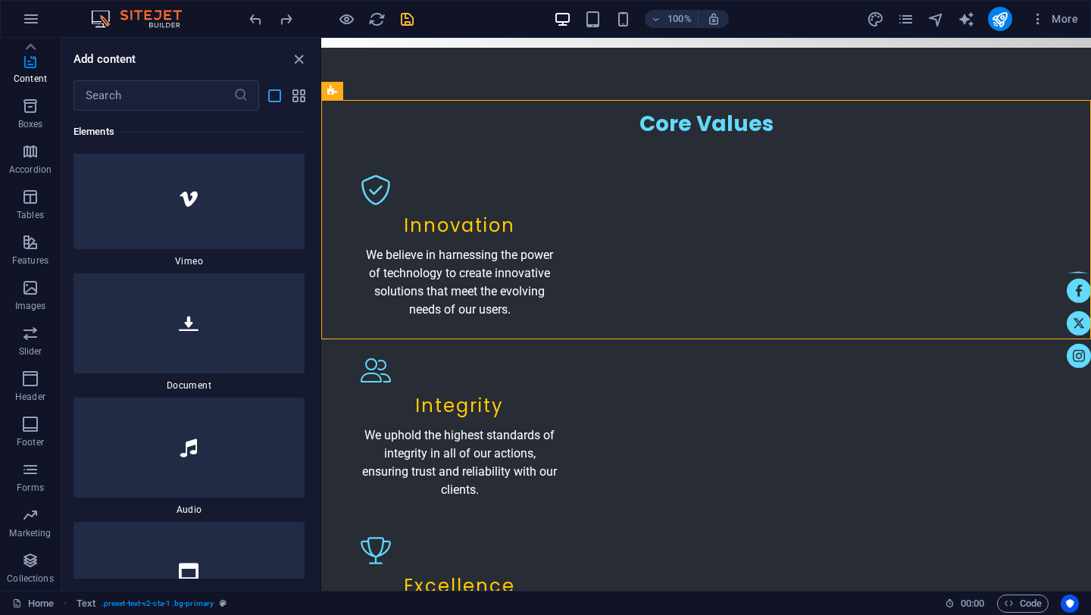
scroll to position [7831, 0]
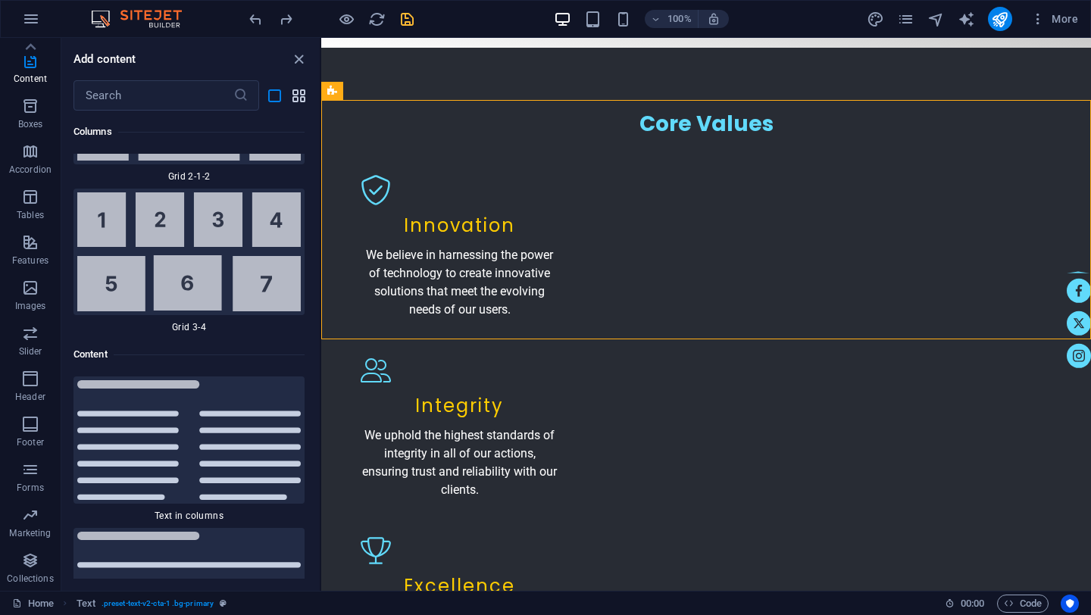
click at [294, 94] on icon "grid-view" at bounding box center [298, 95] width 17 height 17
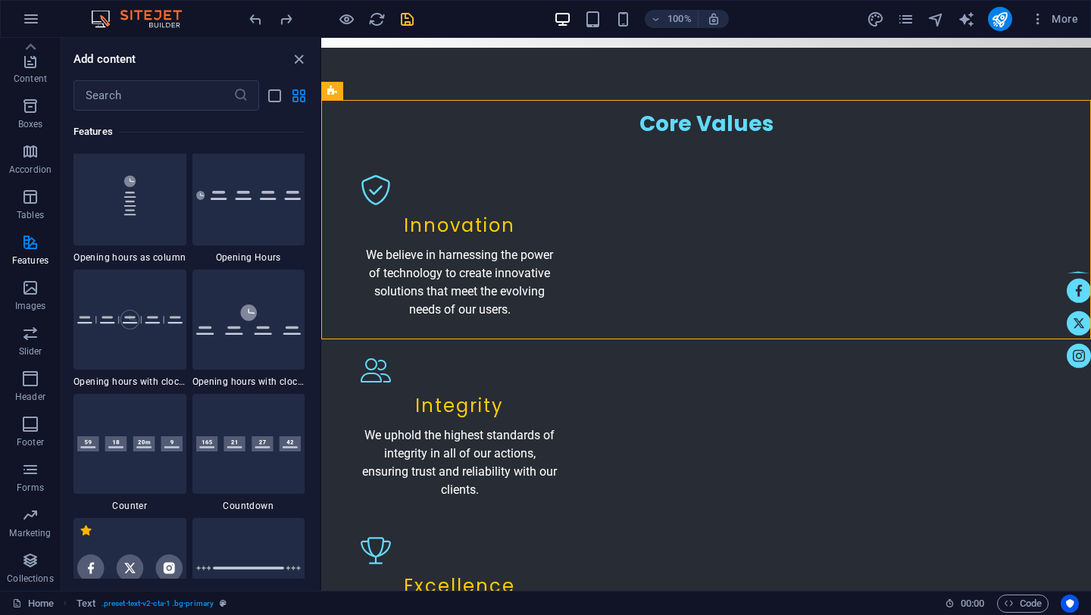
scroll to position [6667, 0]
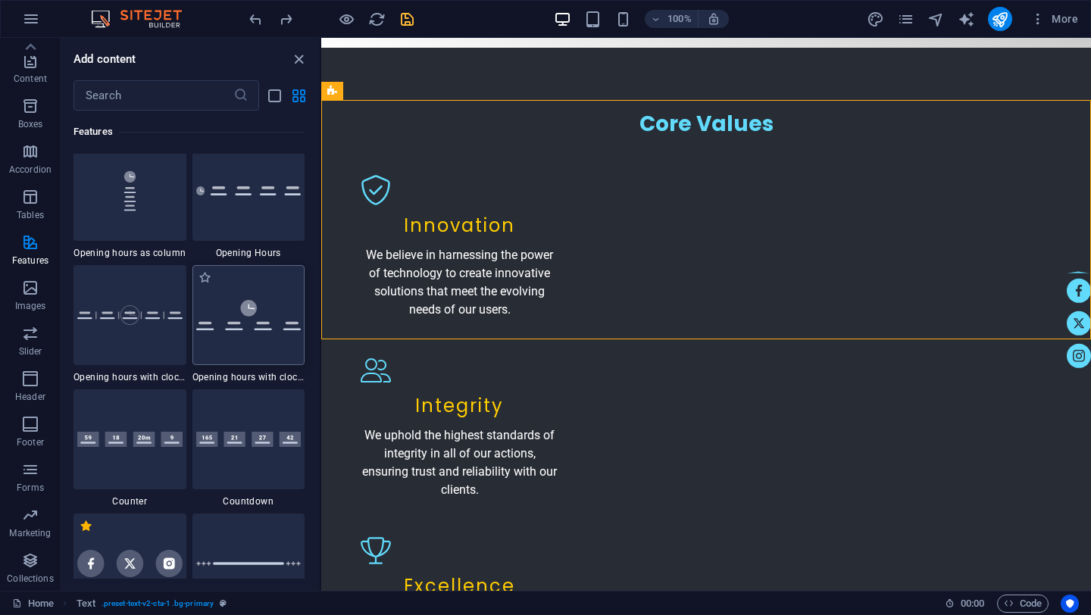
click at [256, 299] on div at bounding box center [249, 315] width 113 height 100
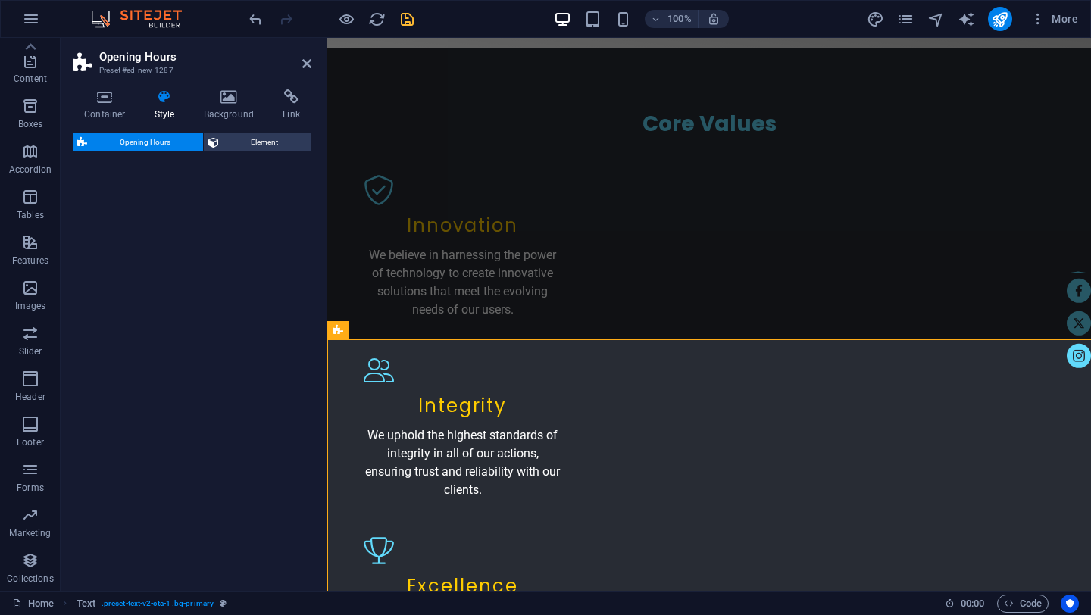
select select "rem"
select select "preset-opening-hours-v3-icon-full"
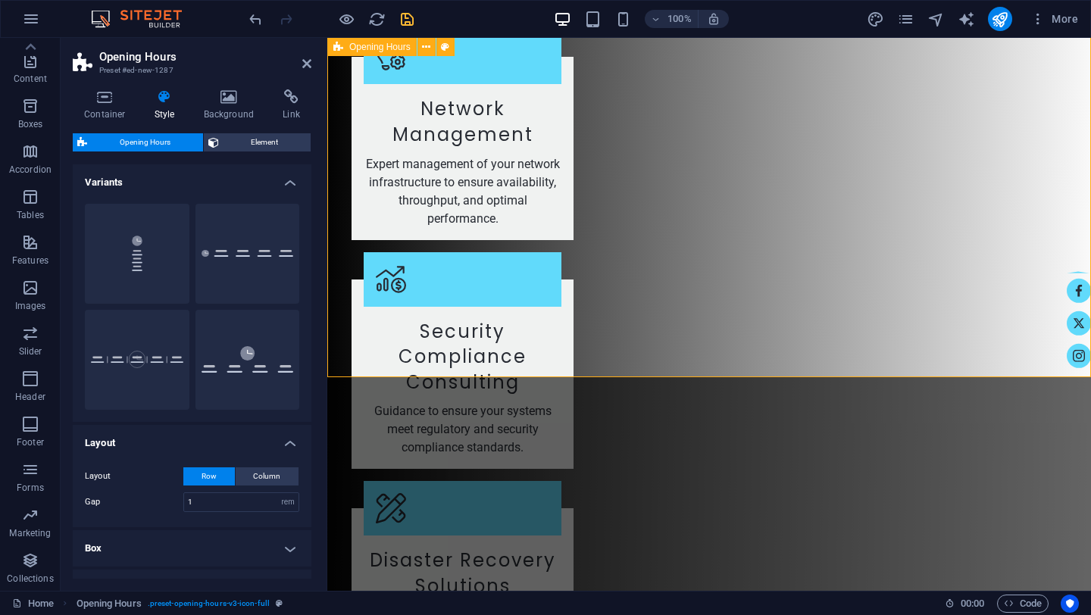
scroll to position [2972, 0]
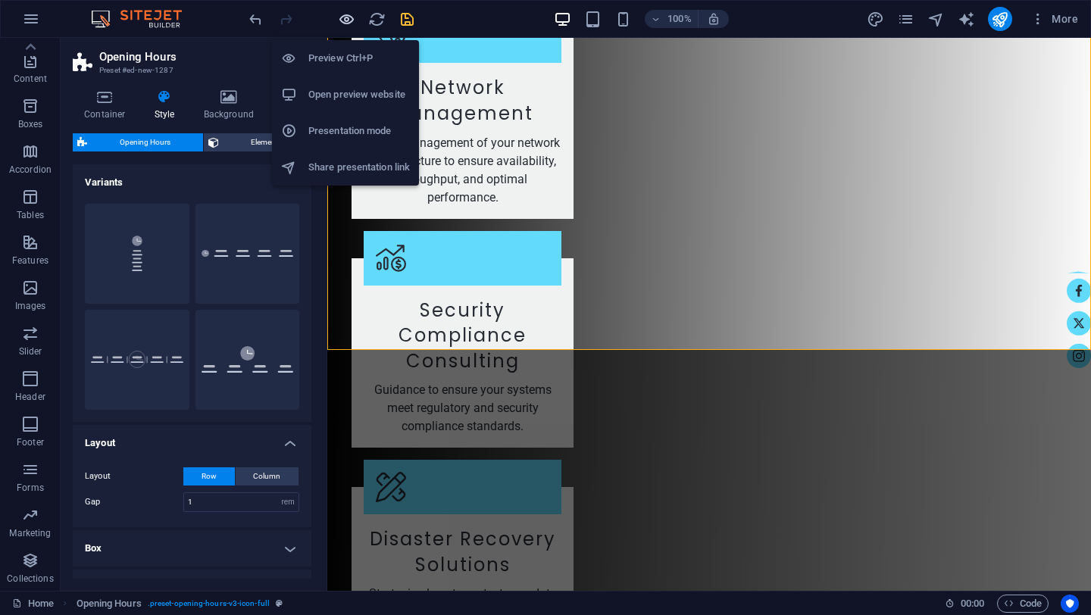
click at [346, 20] on icon "button" at bounding box center [346, 19] width 17 height 17
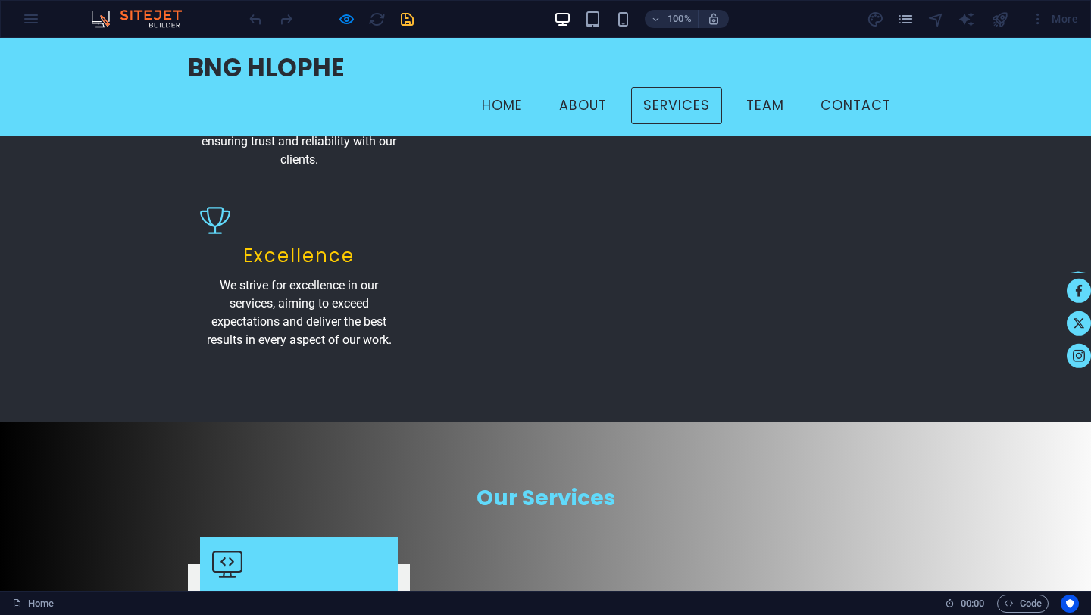
scroll to position [2073, 0]
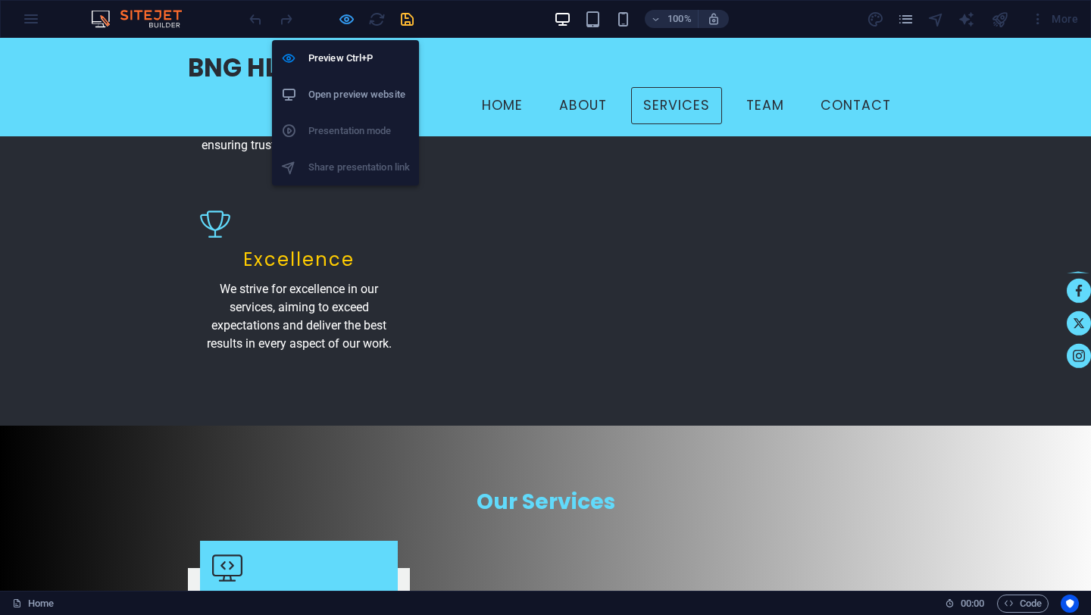
click at [343, 19] on icon "button" at bounding box center [346, 19] width 17 height 17
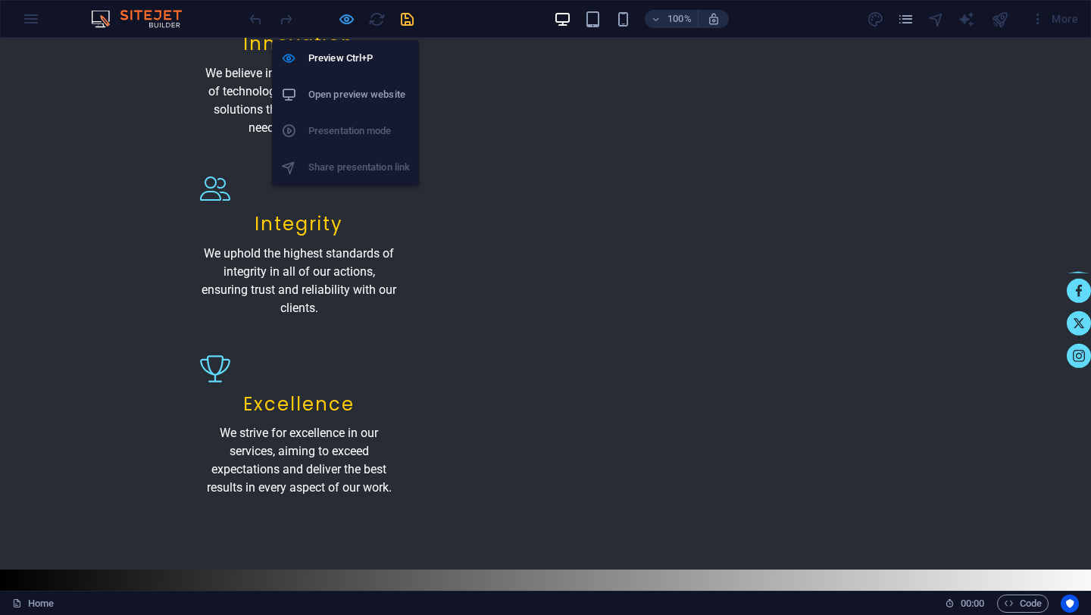
select select "rem"
select select "preset-opening-hours-v3-icon-full"
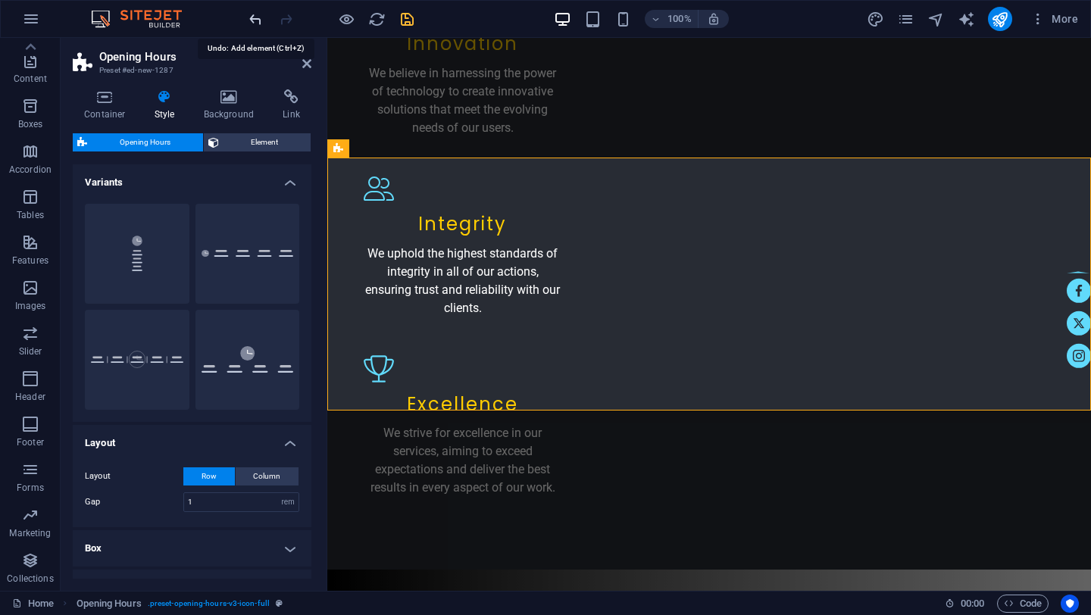
click at [257, 17] on icon "undo" at bounding box center [255, 19] width 17 height 17
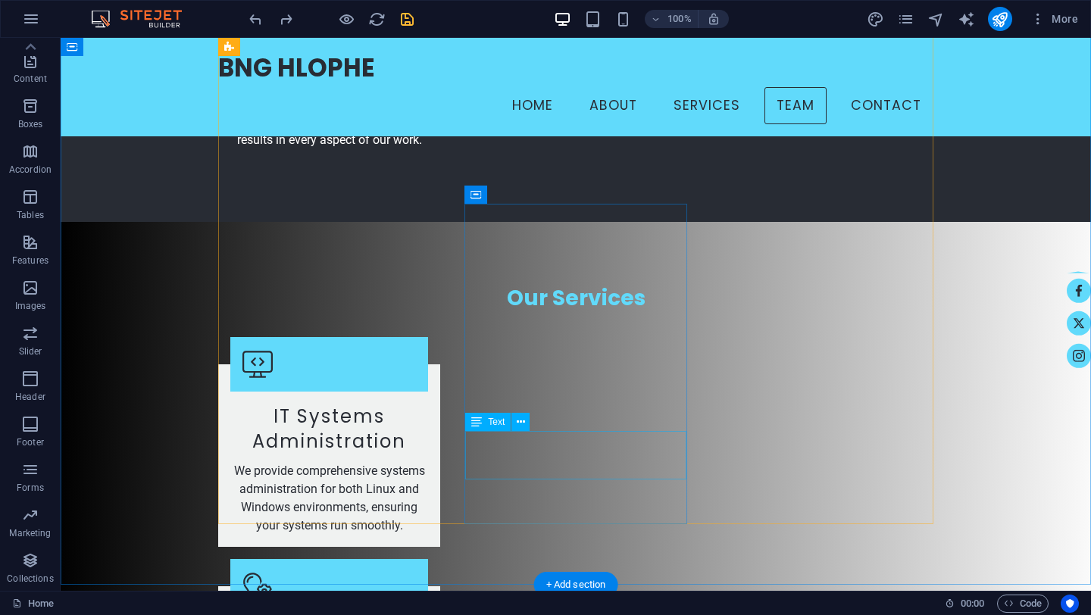
scroll to position [2089, 0]
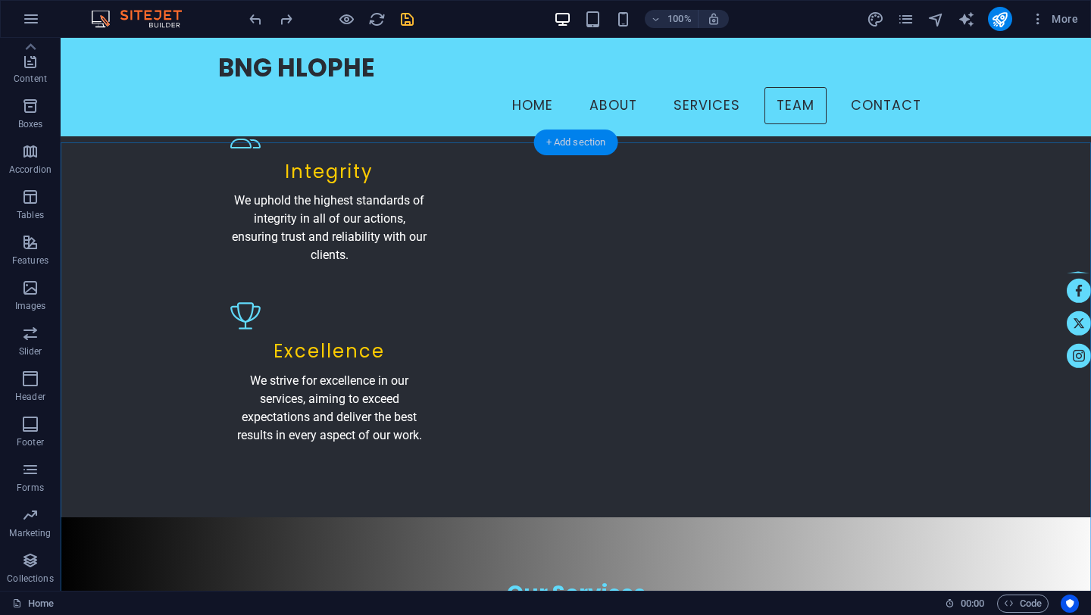
click at [564, 145] on div "+ Add section" at bounding box center [576, 143] width 84 height 26
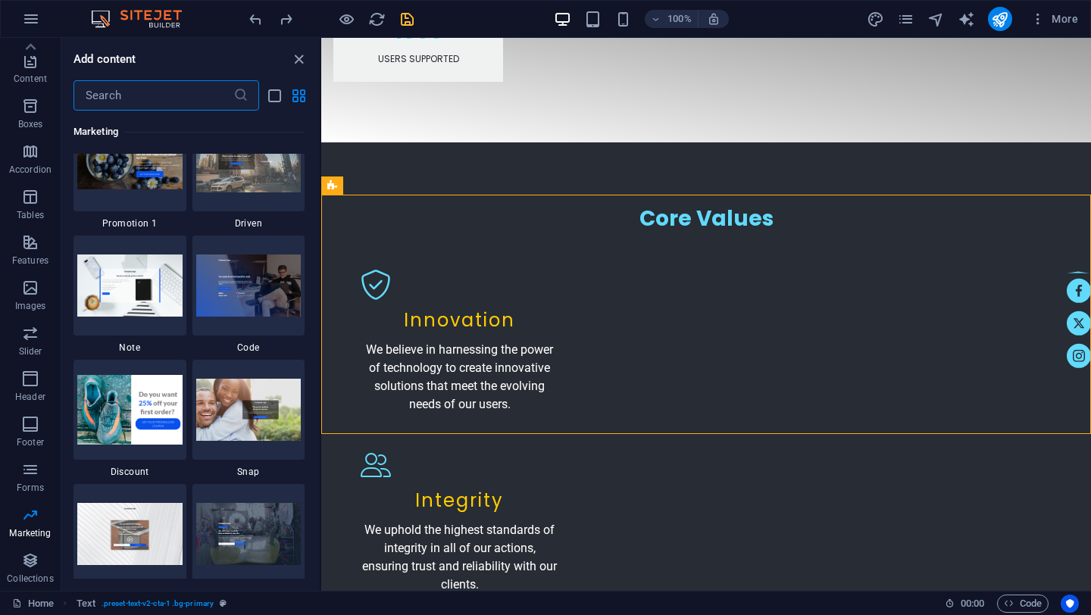
scroll to position [13241, 0]
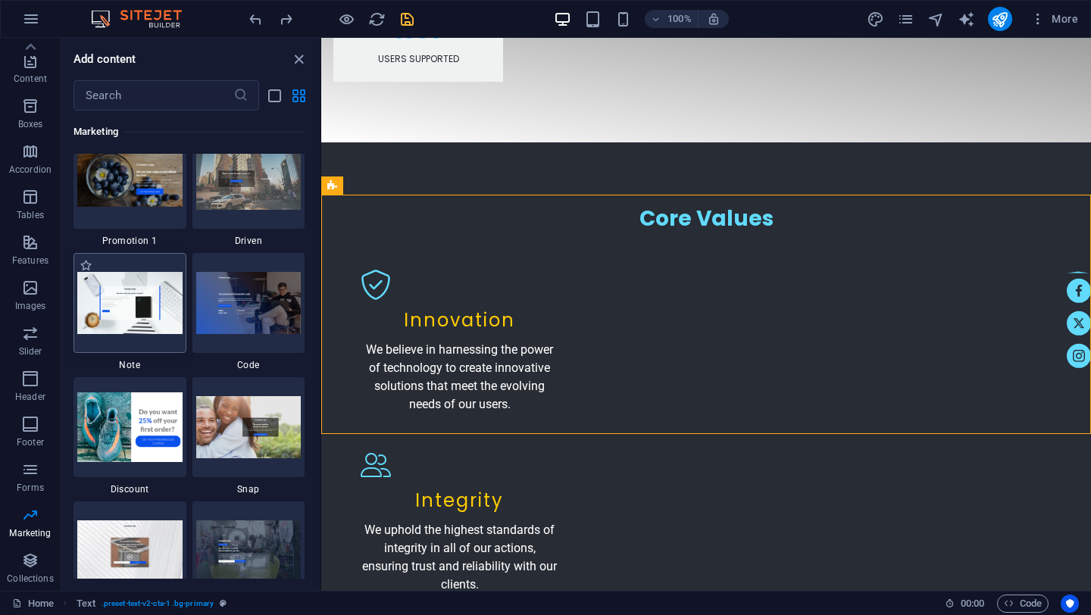
click at [131, 301] on img at bounding box center [129, 302] width 105 height 61
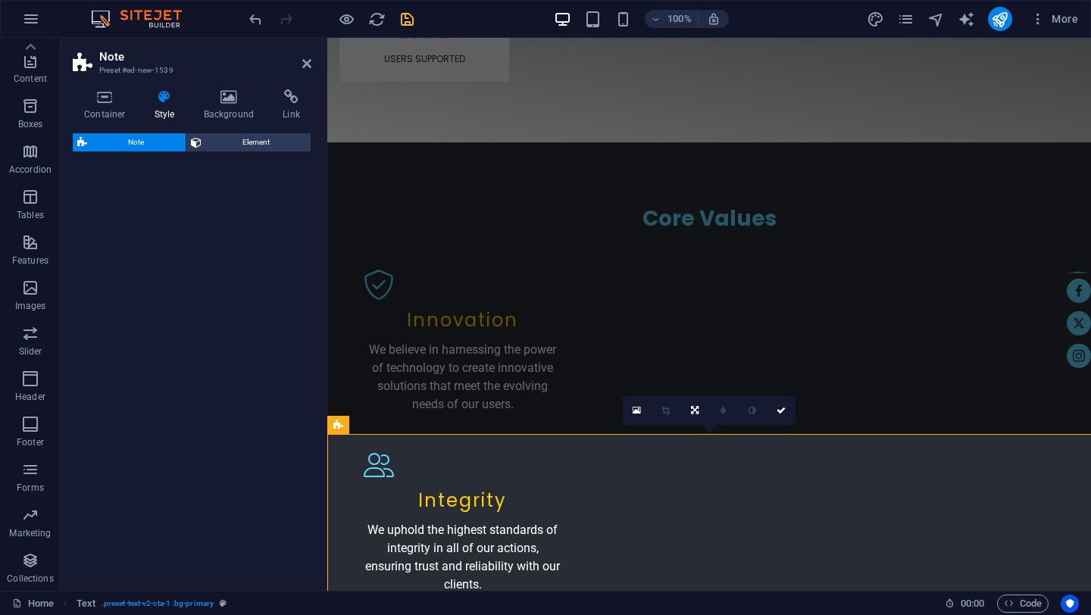
select select "rem"
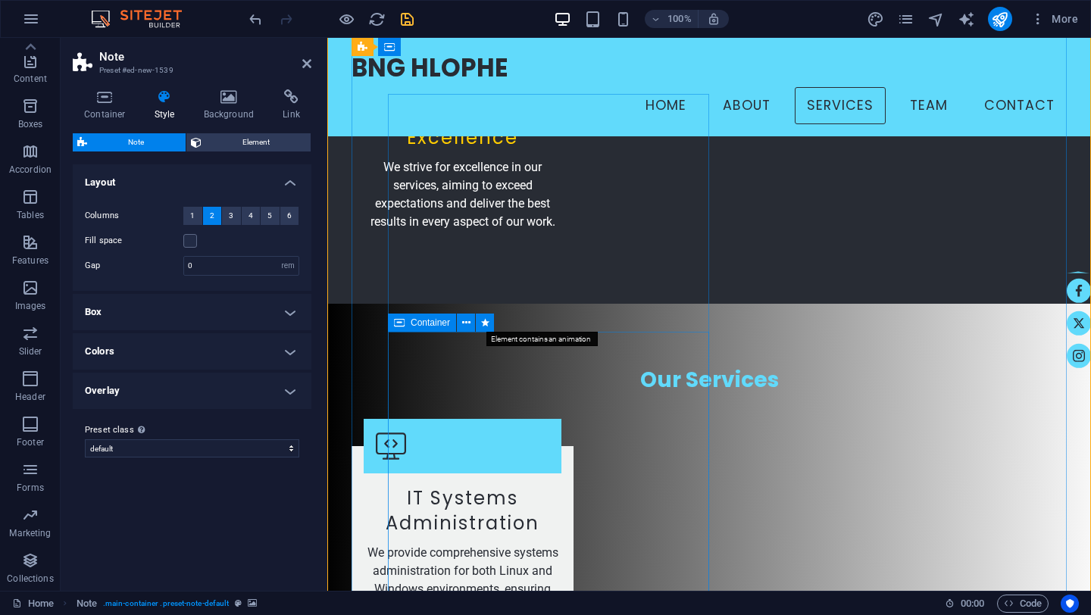
scroll to position [2363, 0]
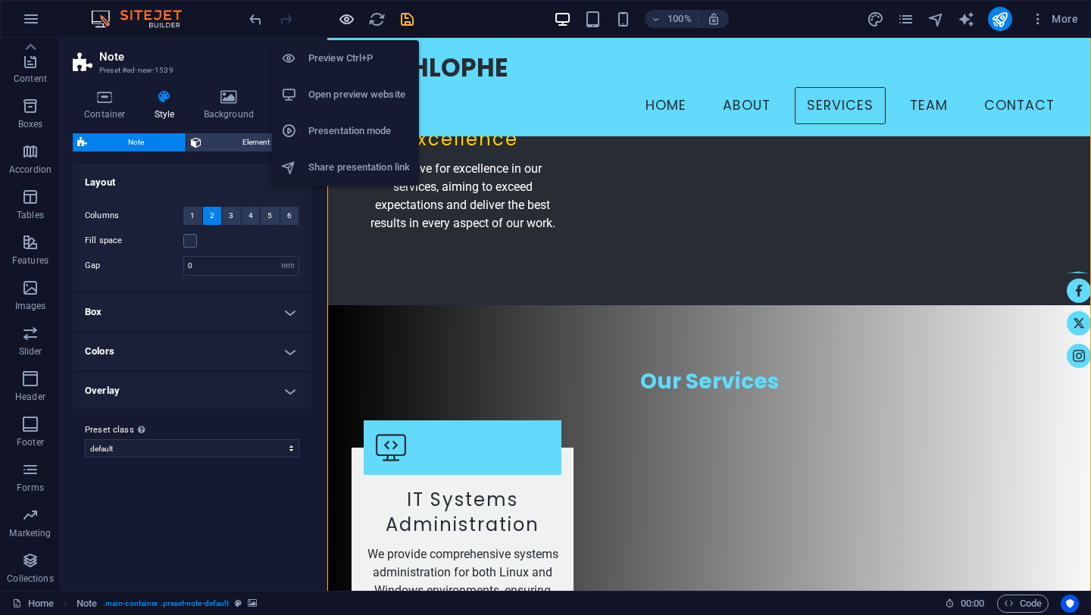
click at [348, 20] on icon "button" at bounding box center [346, 19] width 17 height 17
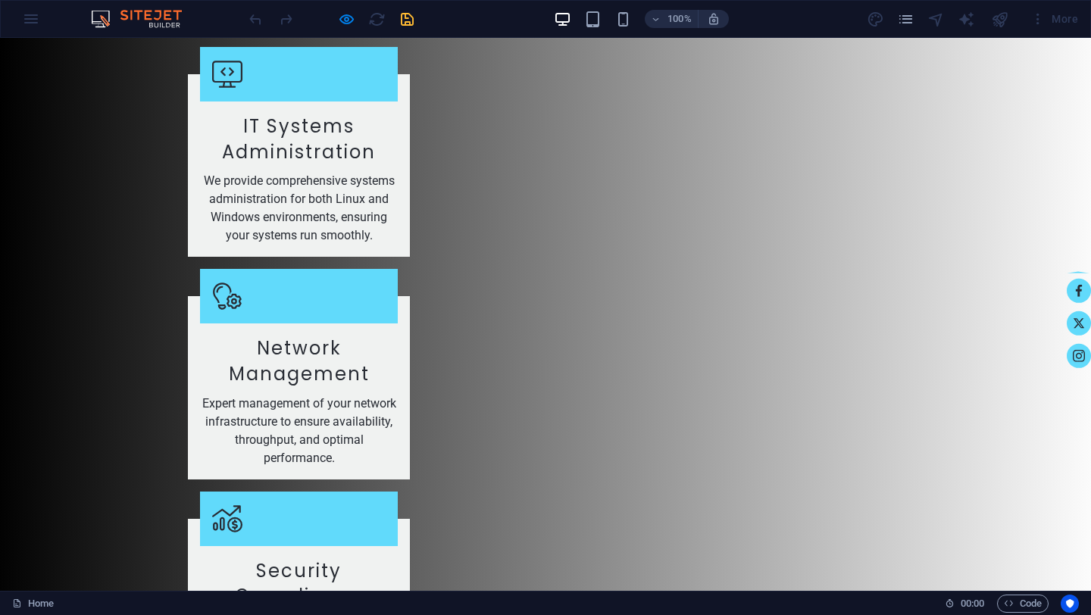
scroll to position [2666, 0]
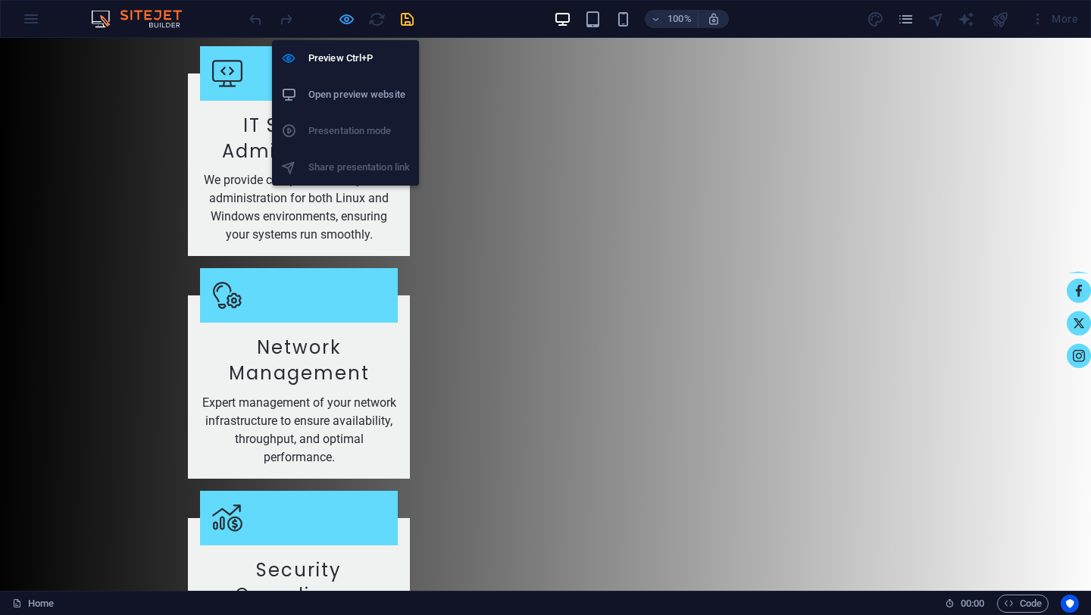
click at [346, 17] on icon "button" at bounding box center [346, 19] width 17 height 17
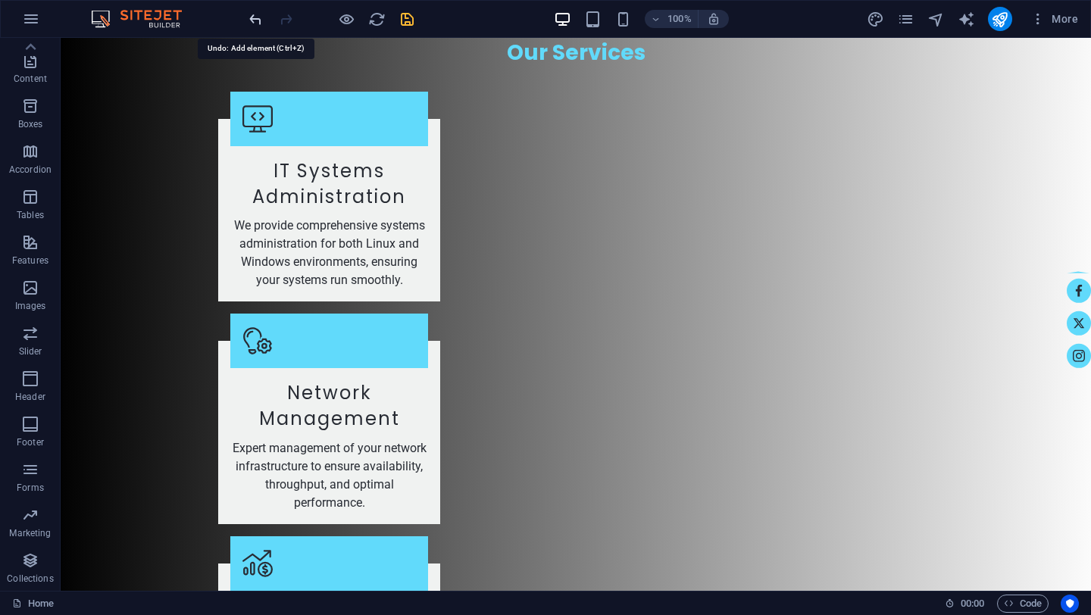
click at [254, 20] on icon "undo" at bounding box center [255, 19] width 17 height 17
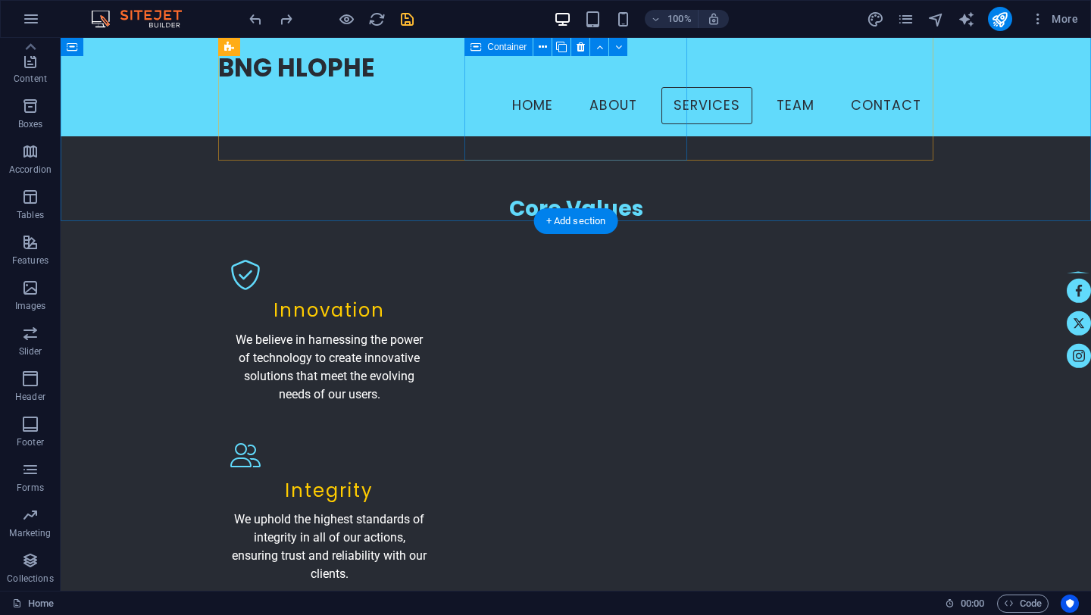
scroll to position [1765, 0]
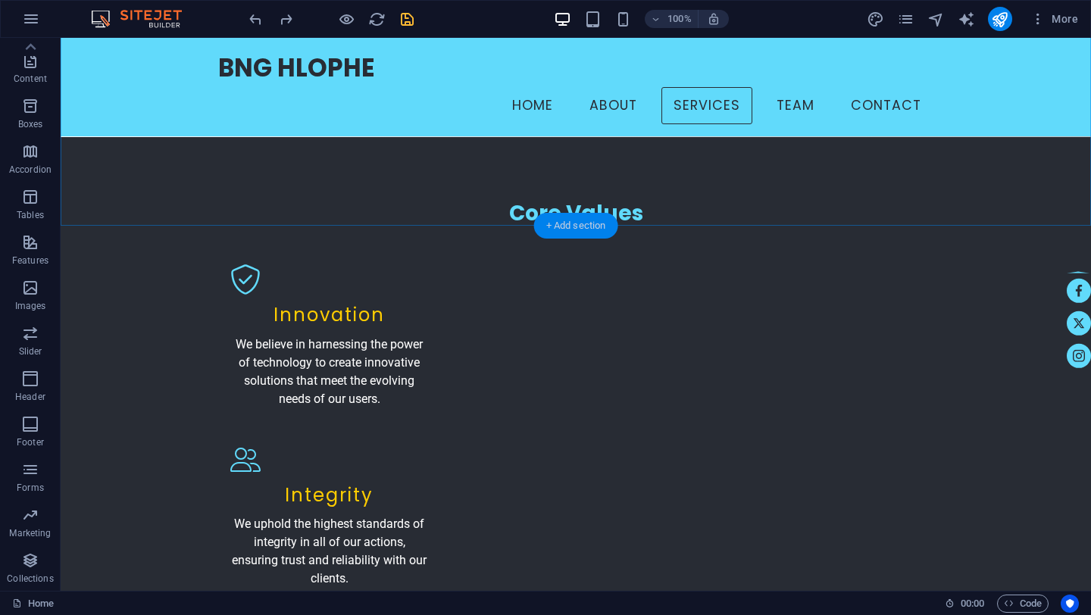
click at [552, 224] on div "+ Add section" at bounding box center [576, 226] width 84 height 26
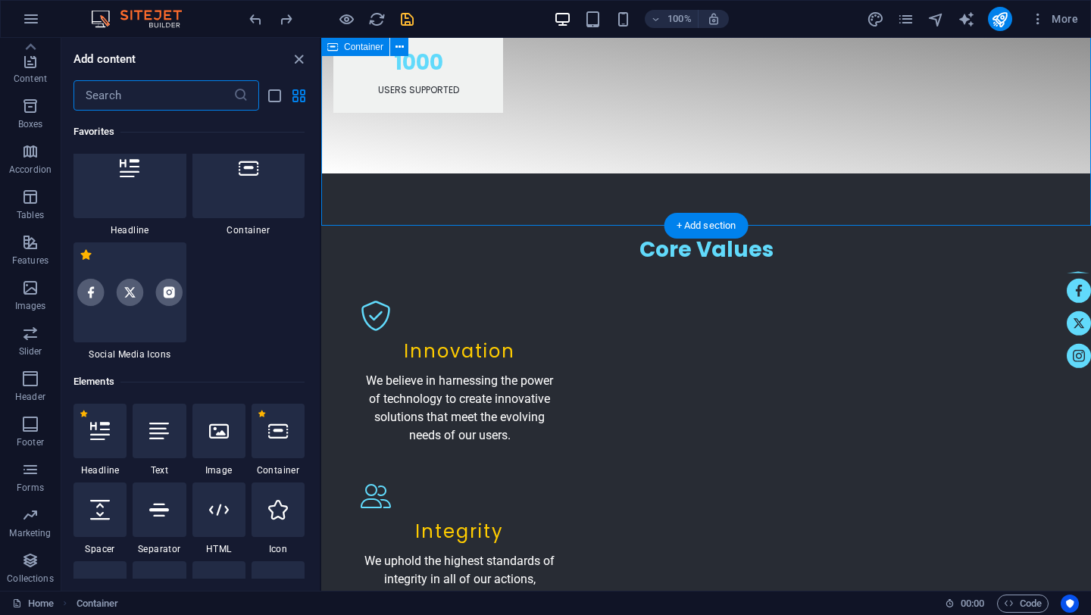
scroll to position [2776, 0]
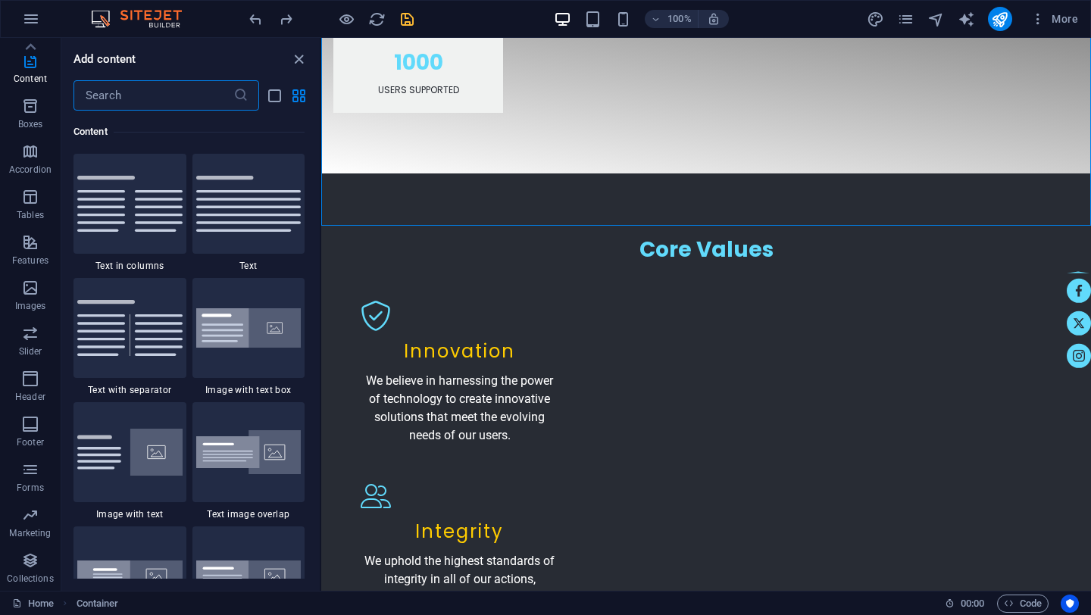
click at [202, 100] on input "text" at bounding box center [154, 95] width 160 height 30
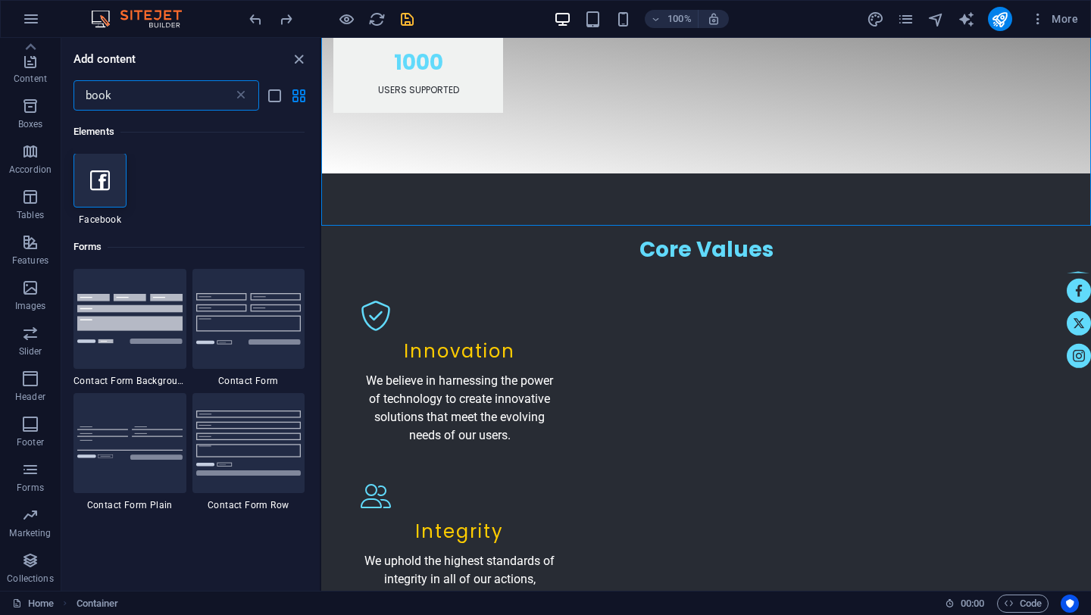
scroll to position [0, 0]
type input "b"
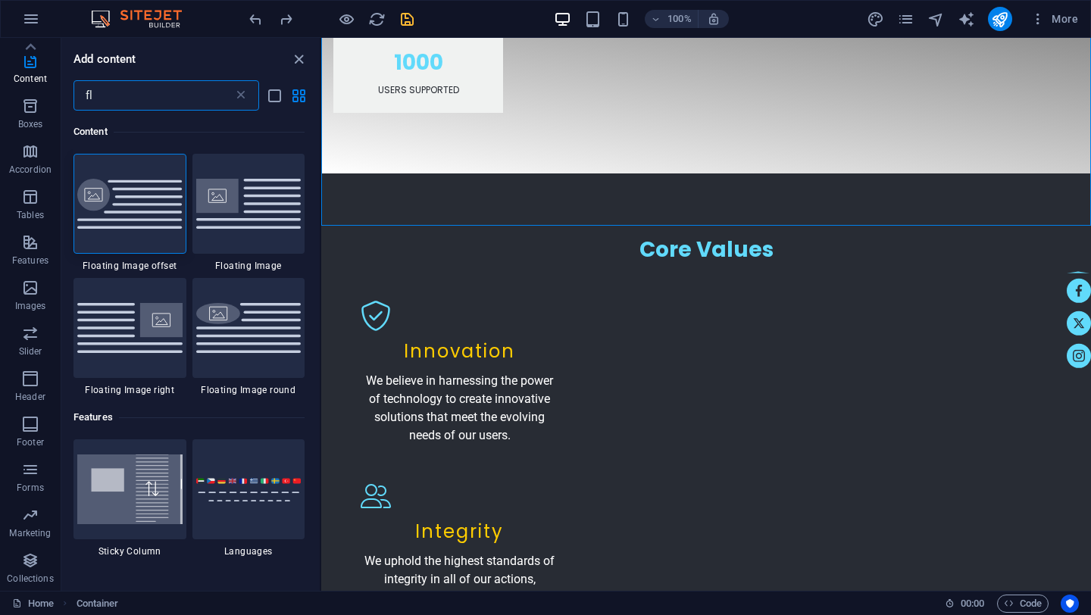
type input "f"
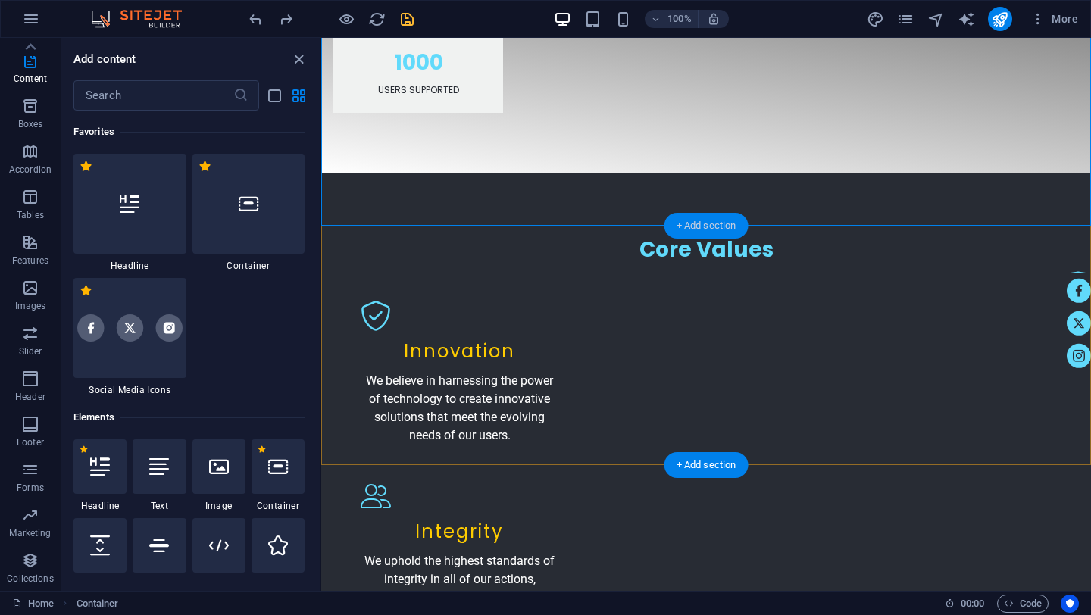
click at [700, 225] on div "+ Add section" at bounding box center [707, 226] width 84 height 26
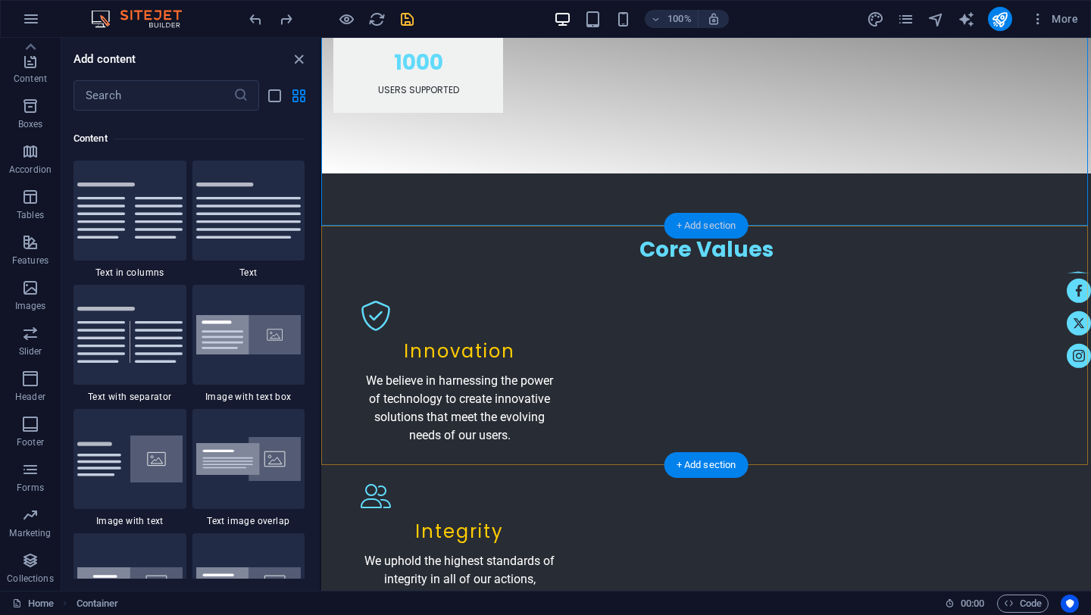
scroll to position [2776, 0]
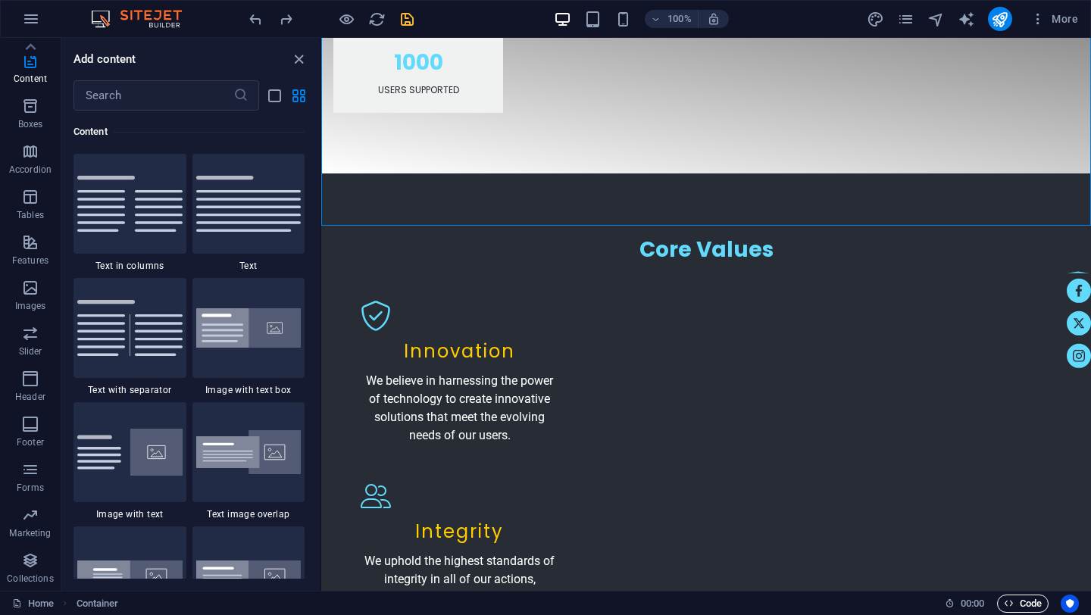
click at [1013, 602] on icon "button" at bounding box center [1009, 604] width 10 height 10
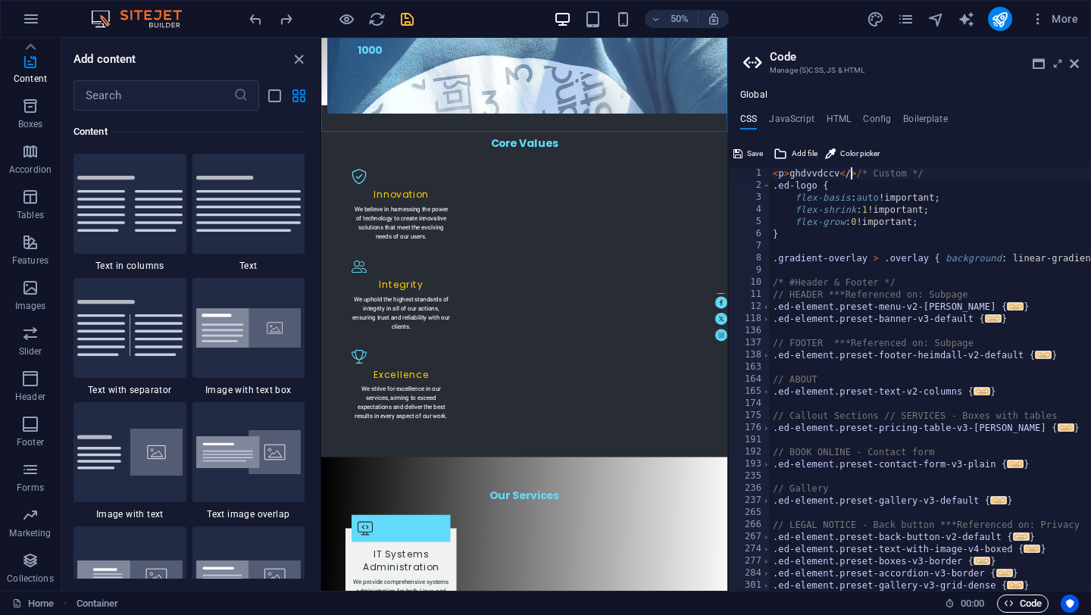
scroll to position [0, 6]
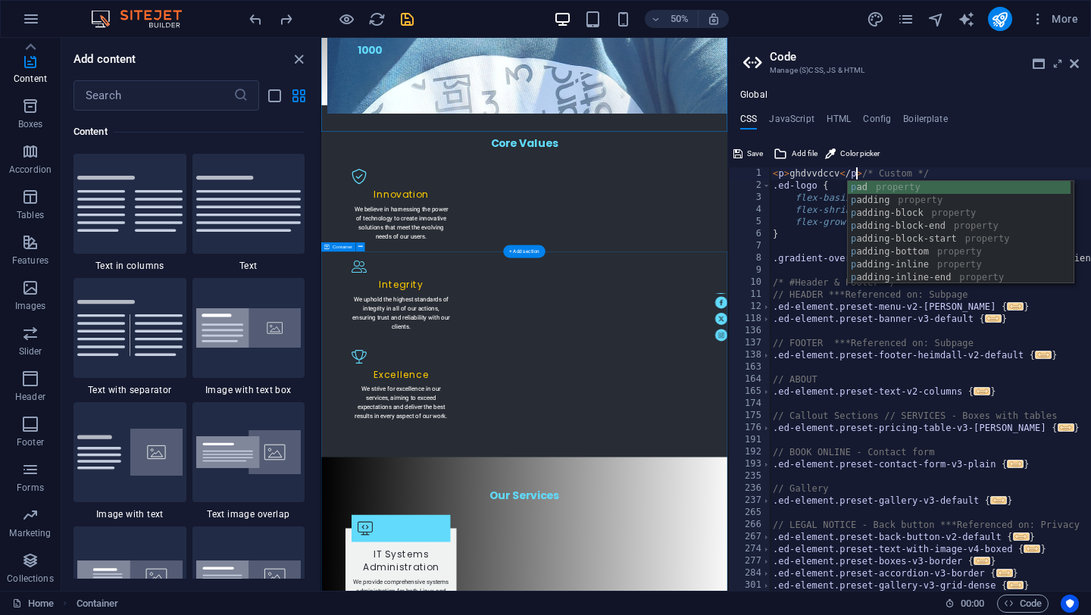
type textarea "<p>ghdvvdccv</p>/* Custom */"
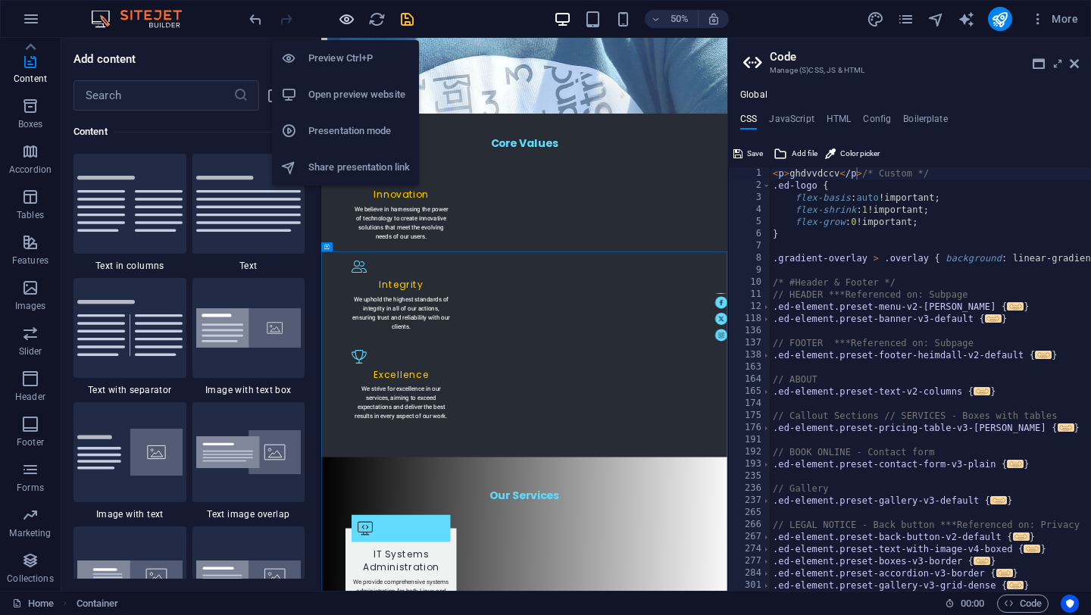
click at [346, 18] on icon "button" at bounding box center [346, 19] width 17 height 17
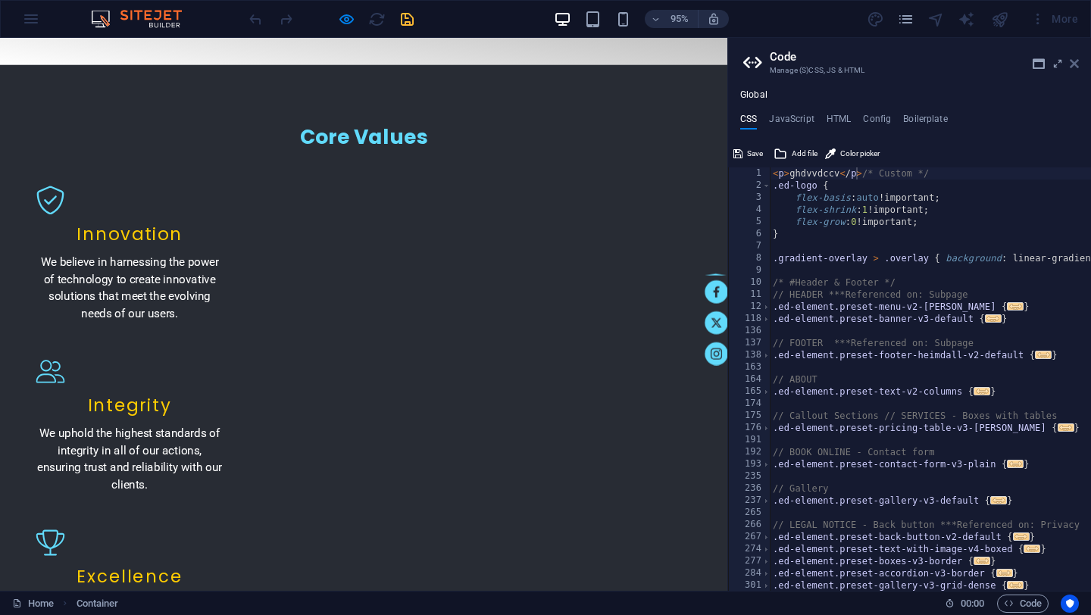
click at [1073, 66] on icon at bounding box center [1074, 64] width 9 height 12
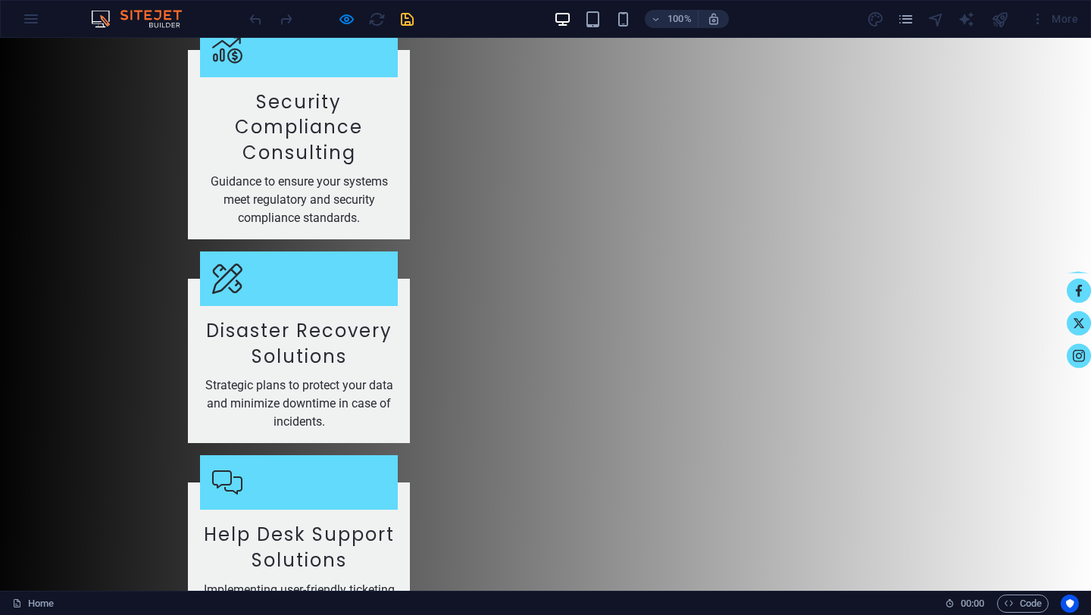
scroll to position [3163, 0]
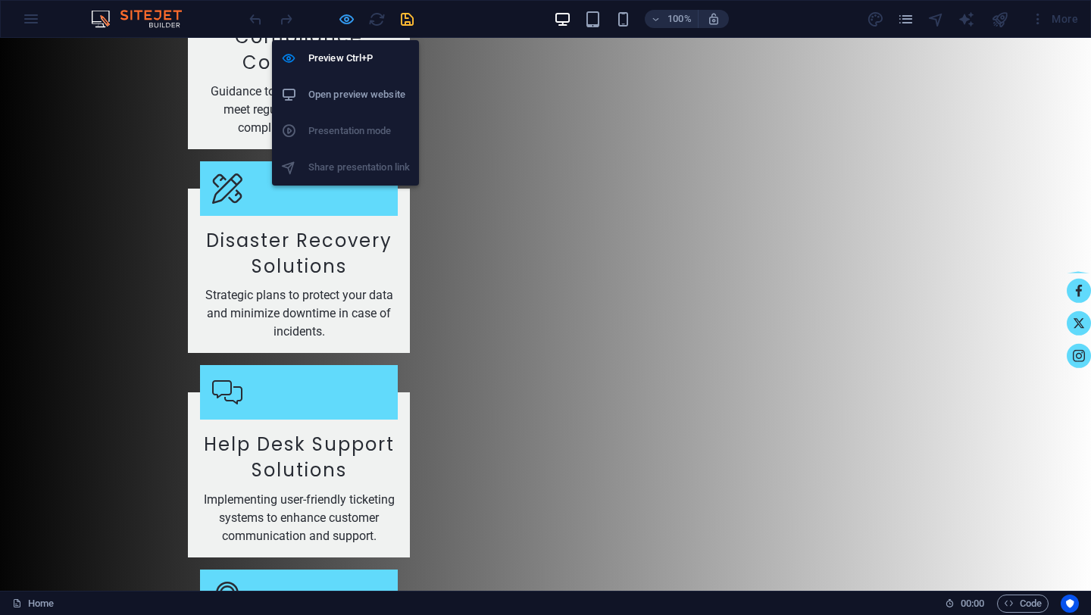
click at [341, 20] on icon "button" at bounding box center [346, 19] width 17 height 17
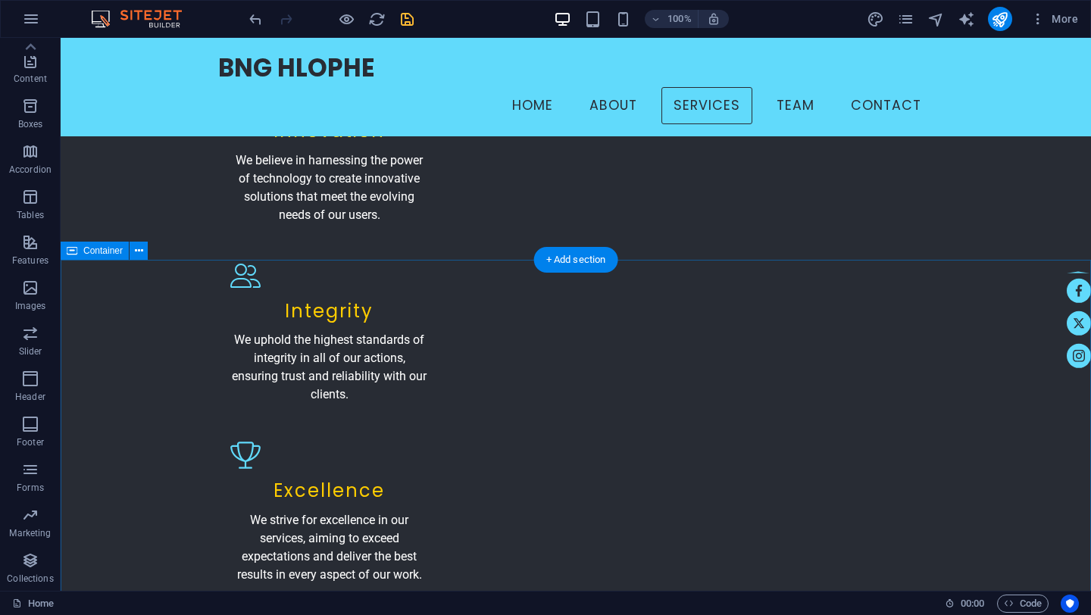
scroll to position [1966, 0]
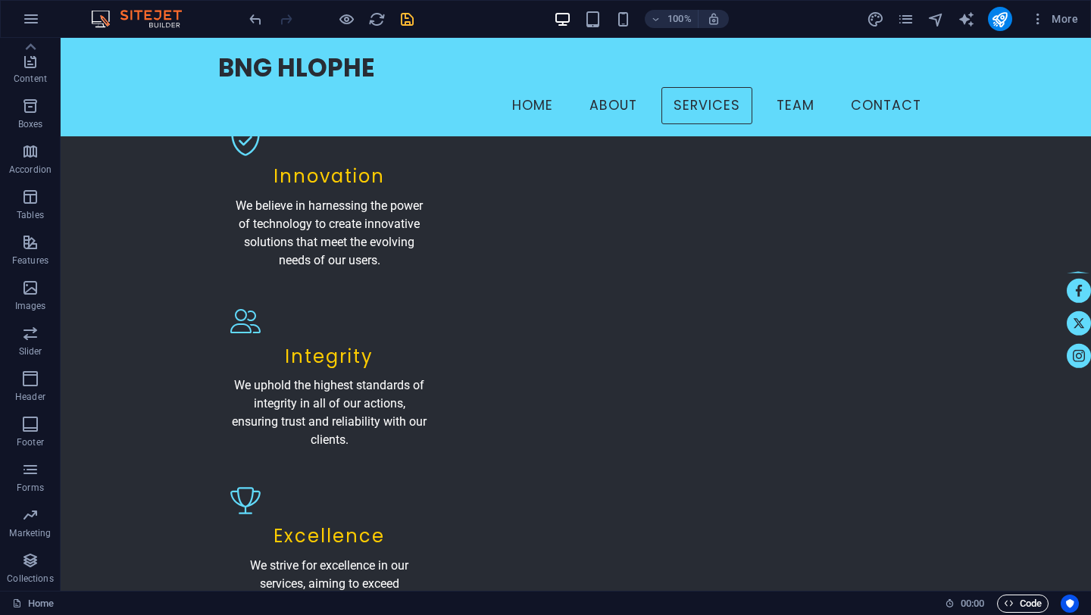
click at [1025, 603] on span "Code" at bounding box center [1023, 604] width 38 height 18
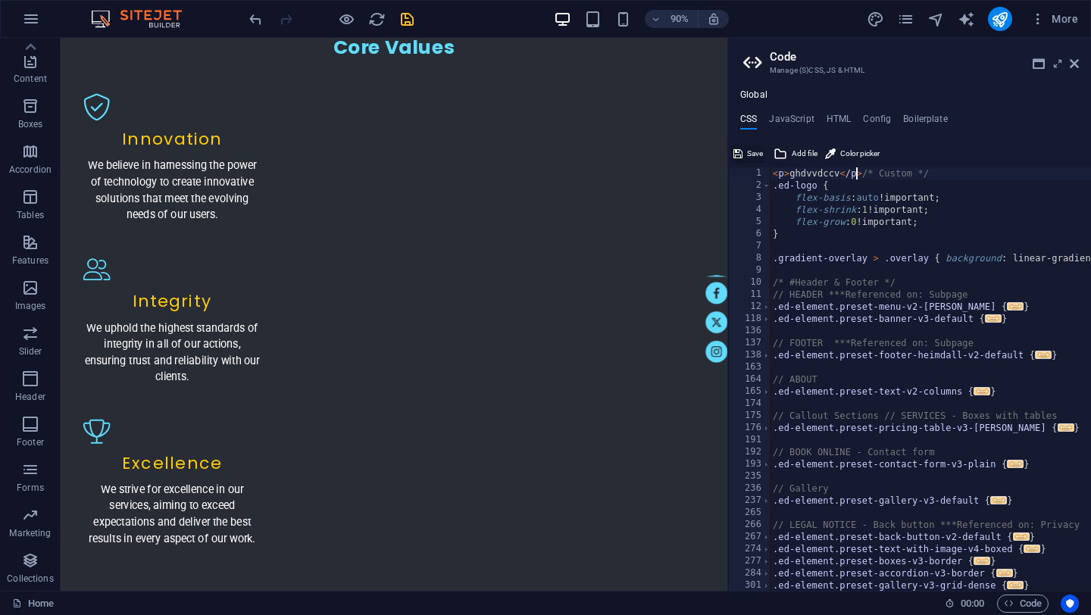
click at [750, 155] on span "Save" at bounding box center [755, 154] width 16 height 18
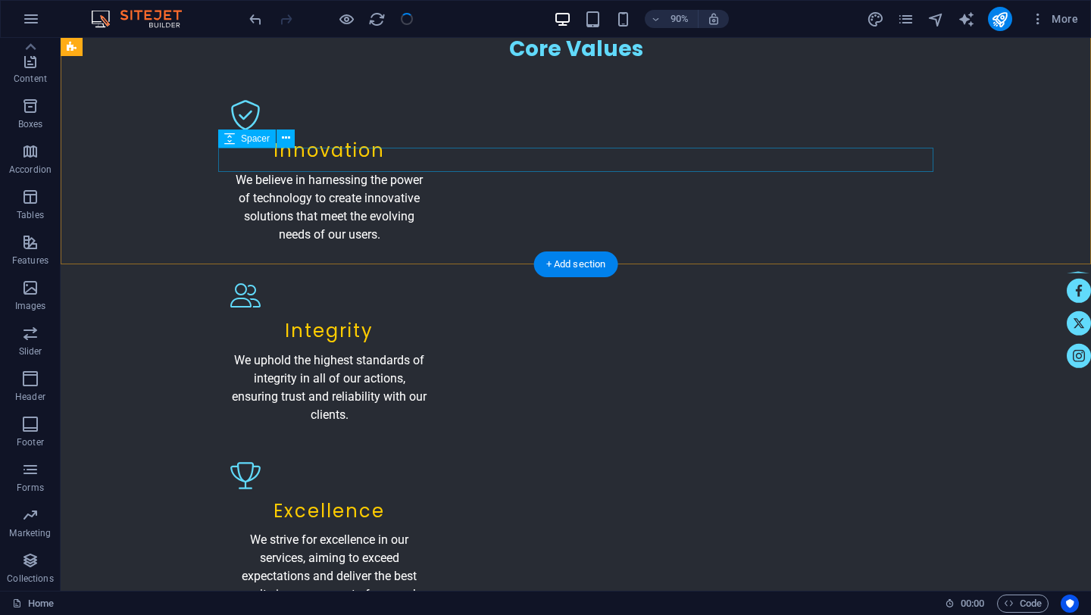
checkbox input "false"
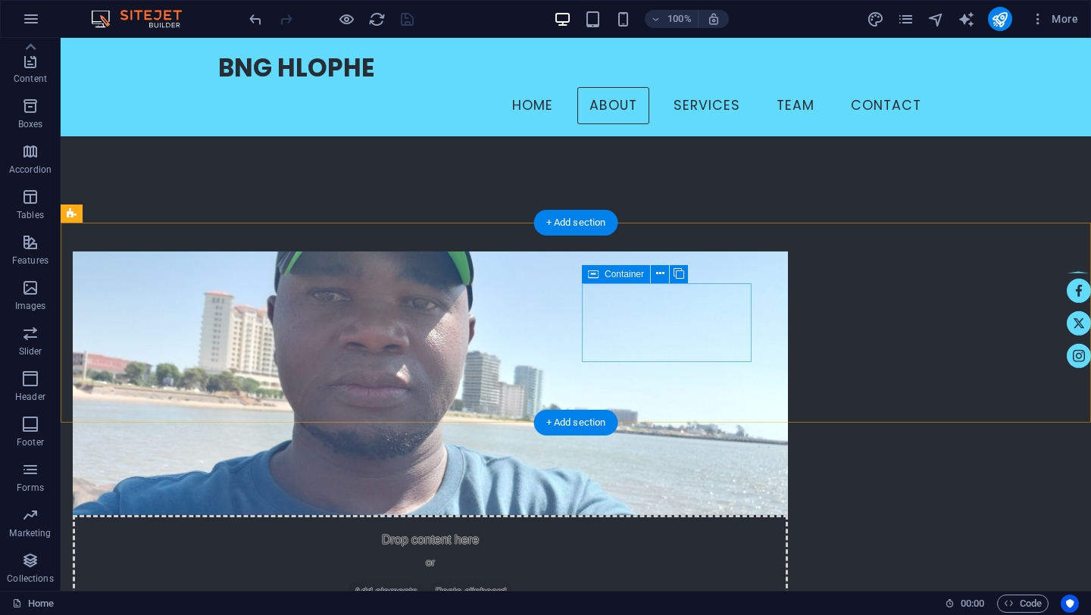
scroll to position [615, 0]
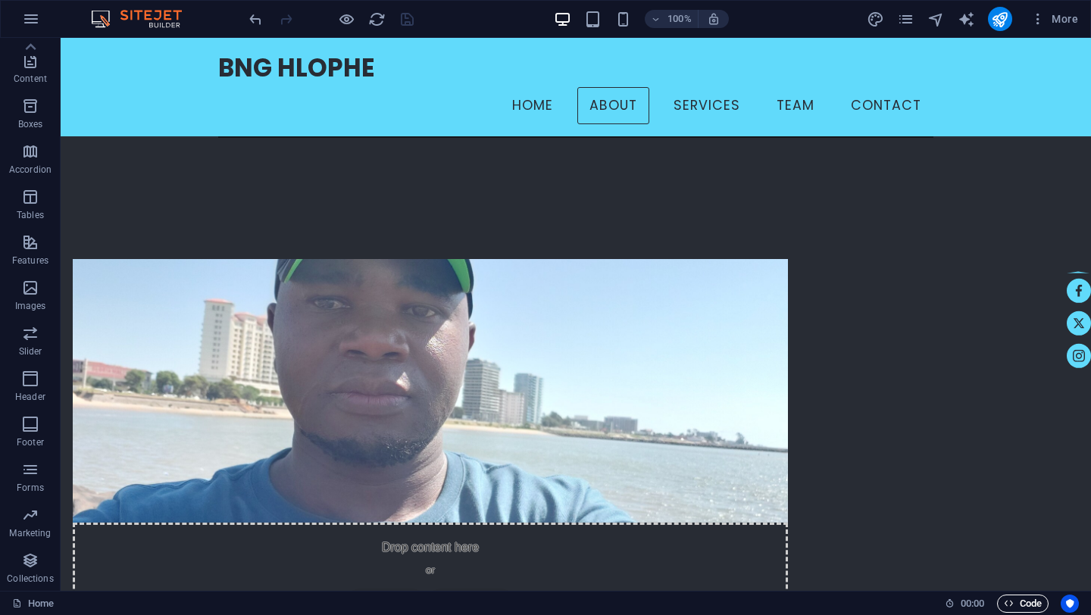
click at [1023, 606] on span "Code" at bounding box center [1023, 604] width 38 height 18
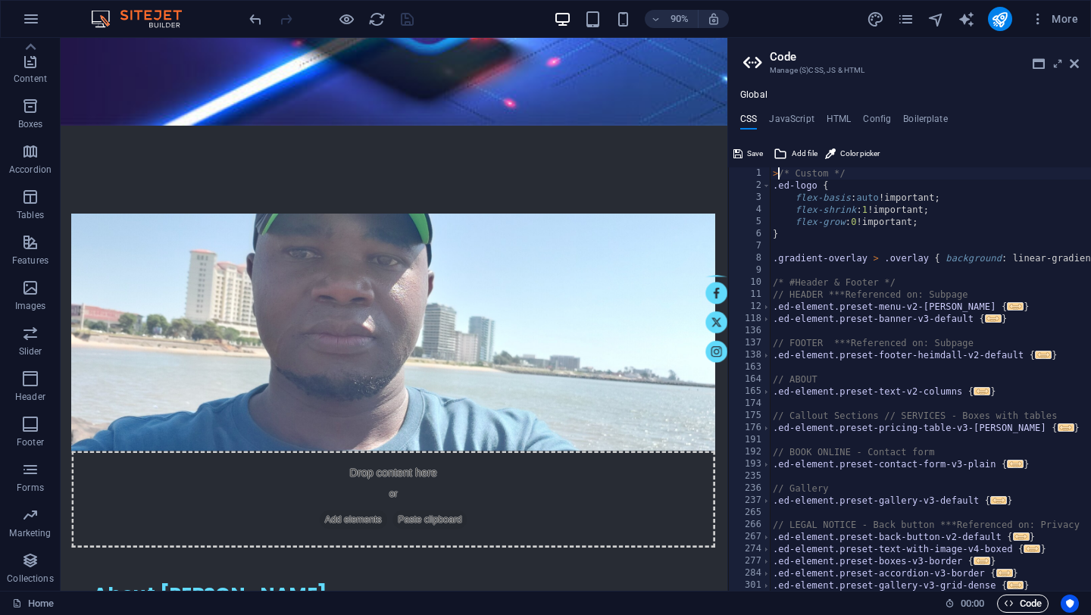
type textarea "/* Custom */"
click at [756, 156] on span "Save" at bounding box center [755, 154] width 16 height 18
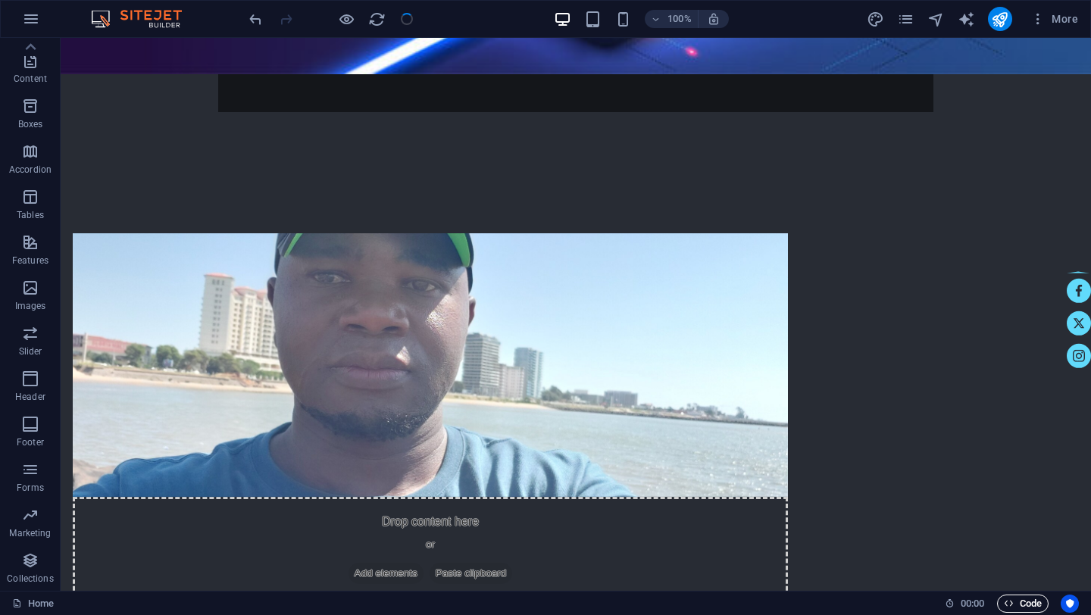
click at [1026, 604] on span "Code" at bounding box center [1023, 604] width 38 height 18
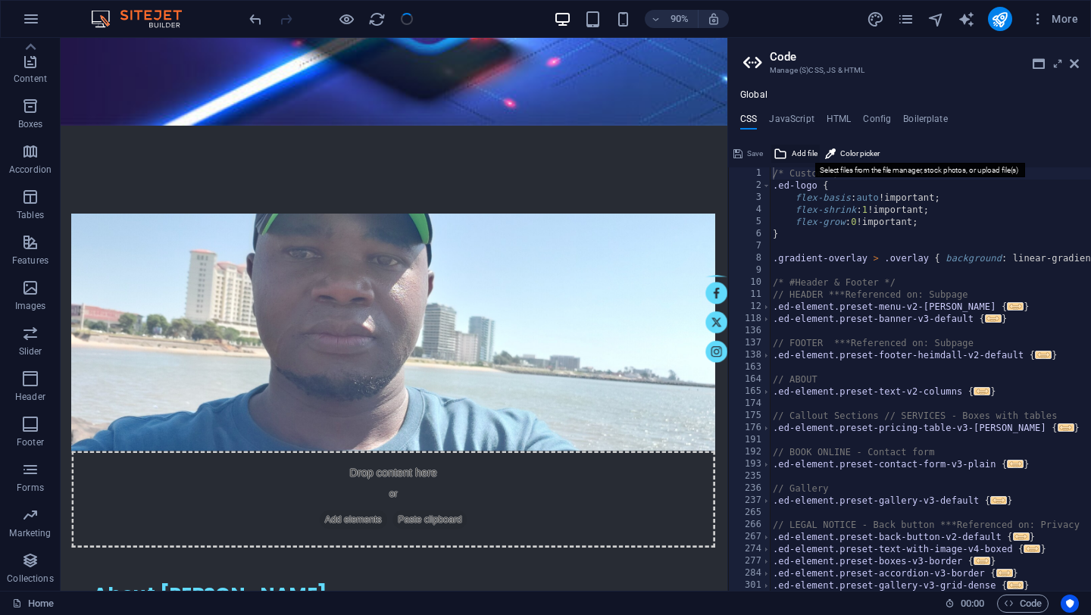
click at [805, 154] on span "Add file" at bounding box center [805, 154] width 26 height 18
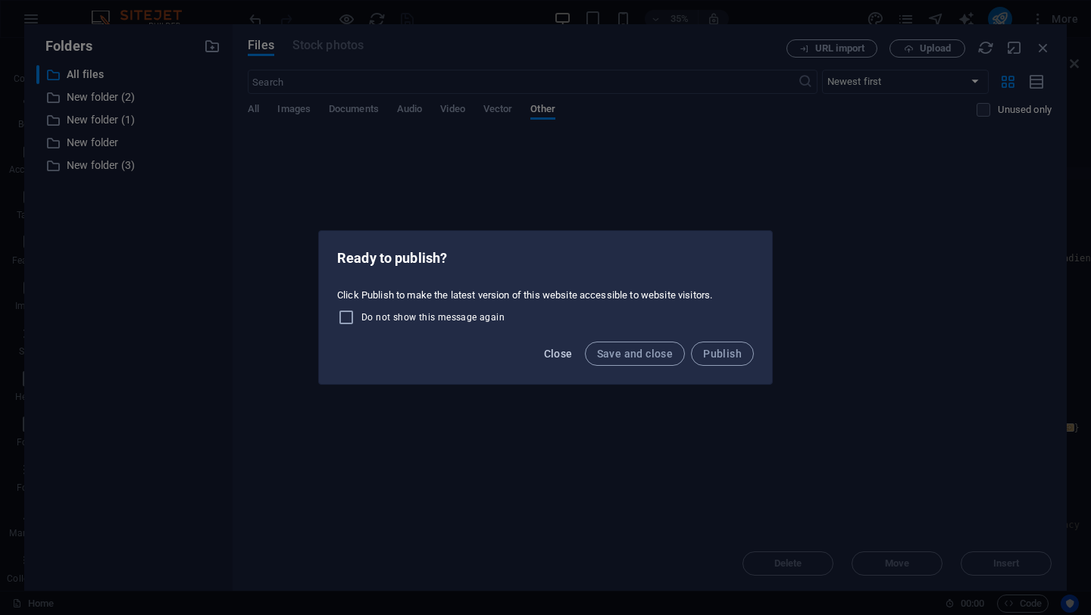
click at [570, 360] on button "Close" at bounding box center [558, 354] width 41 height 24
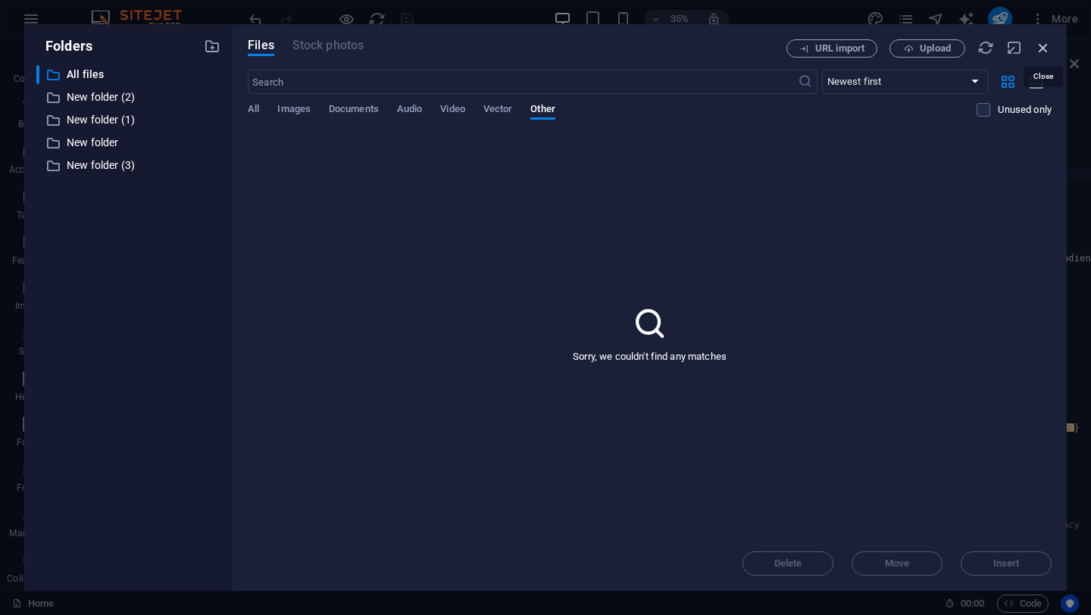
click at [1044, 49] on icon "button" at bounding box center [1043, 47] width 17 height 17
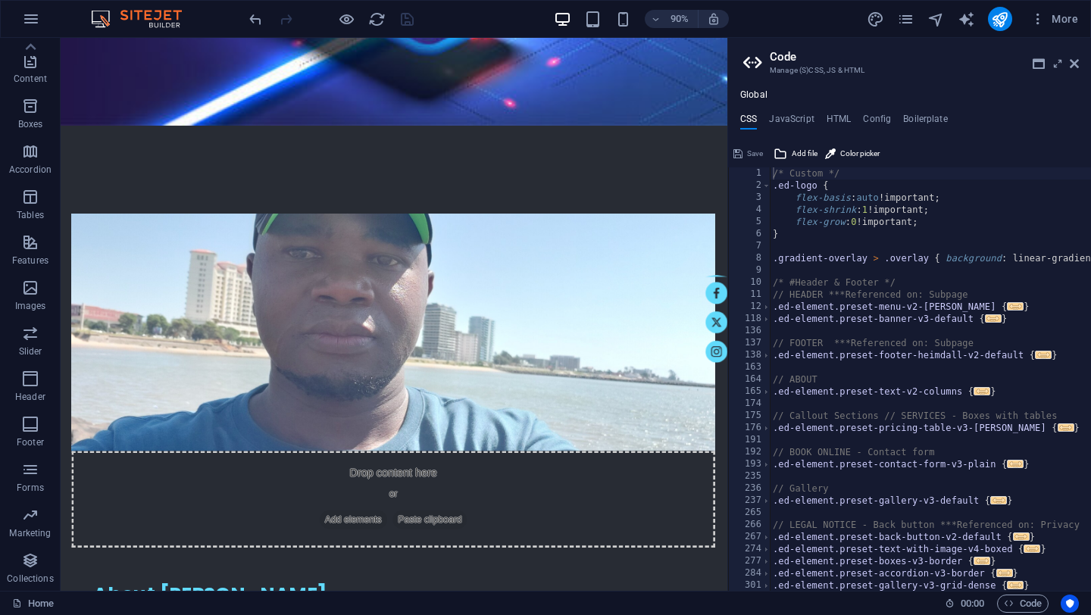
scroll to position [0, 0]
click at [836, 120] on h4 "HTML" at bounding box center [839, 122] width 25 height 17
type textarea "<a href="#main-content" class="wv-link-content button">Skip to main content</a>"
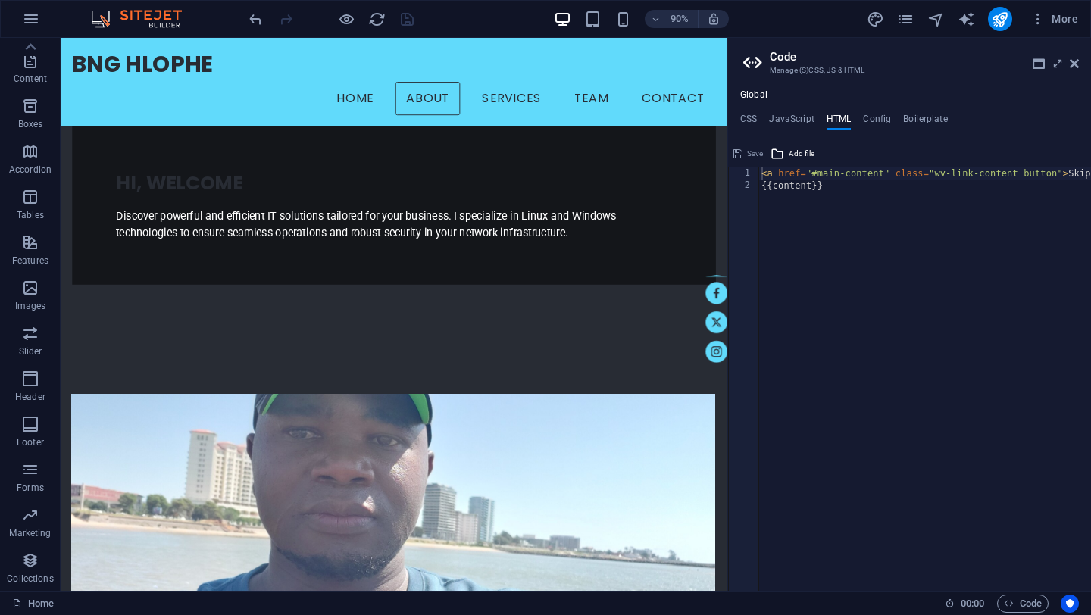
scroll to position [343, 0]
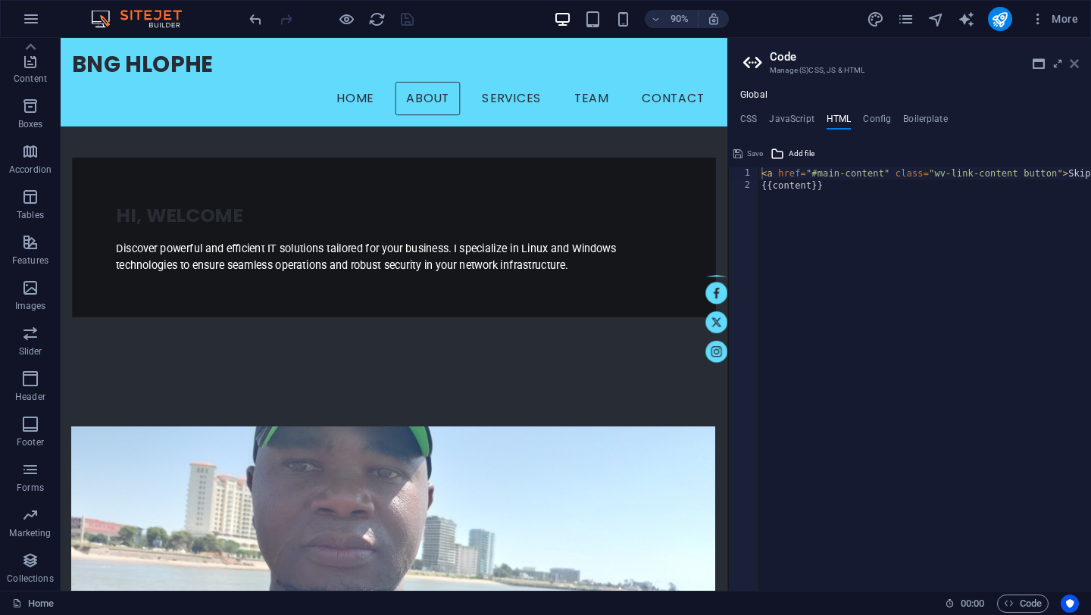
click at [1075, 65] on icon at bounding box center [1074, 64] width 9 height 12
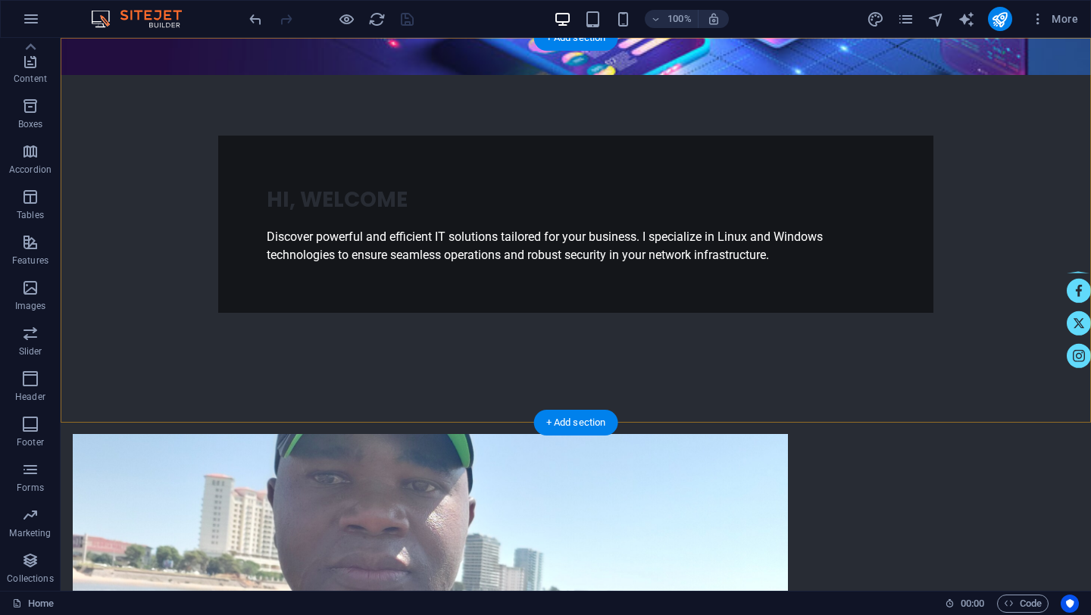
scroll to position [421, 0]
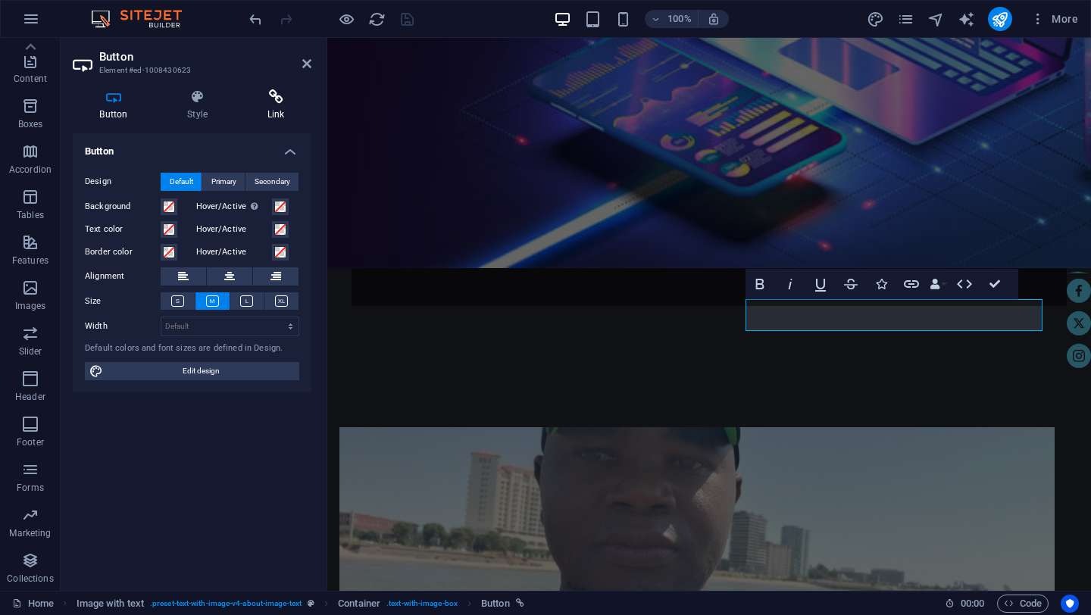
click at [281, 105] on h4 "Link" at bounding box center [275, 105] width 71 height 32
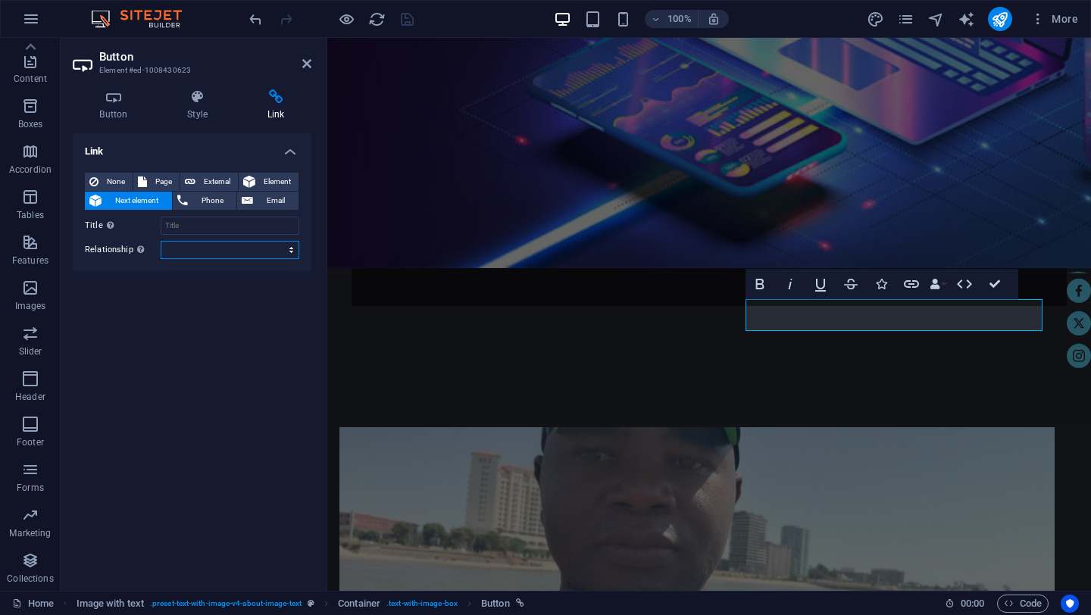
click at [293, 252] on select "alternate author bookmark external help license next nofollow noreferrer noopen…" at bounding box center [230, 250] width 139 height 18
click at [158, 177] on span "Page" at bounding box center [163, 182] width 23 height 18
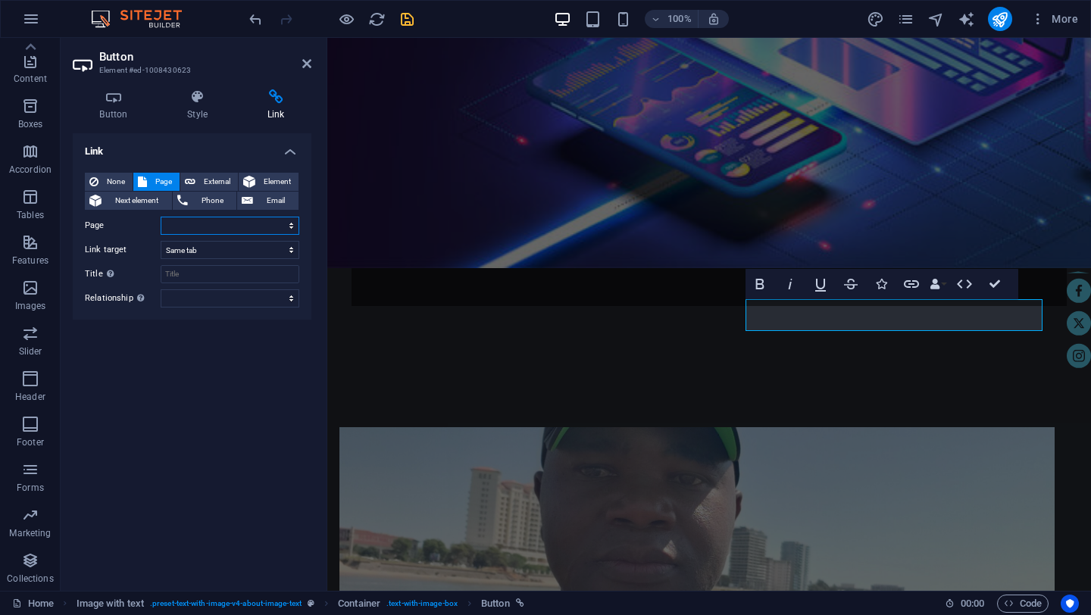
click at [293, 226] on select "Home Subpage Legal Notice Privacy" at bounding box center [230, 226] width 139 height 18
select select "0"
click at [161, 217] on select "Home Subpage Legal Notice Privacy" at bounding box center [230, 226] width 139 height 18
click at [293, 252] on select "New tab Same tab Overlay" at bounding box center [230, 250] width 139 height 18
click at [161, 241] on select "New tab Same tab Overlay" at bounding box center [230, 250] width 139 height 18
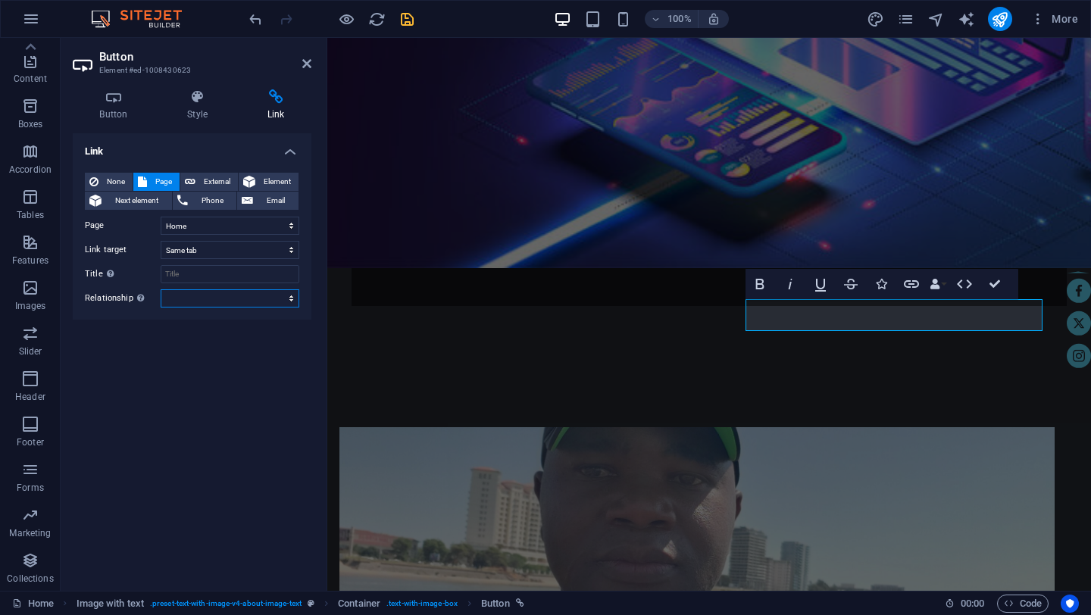
click at [292, 302] on select "alternate author bookmark external help license next nofollow noreferrer noopen…" at bounding box center [230, 299] width 139 height 18
click at [161, 290] on select "alternate author bookmark external help license next nofollow noreferrer noopen…" at bounding box center [230, 299] width 139 height 18
click at [217, 183] on span "External" at bounding box center [216, 182] width 33 height 18
click at [282, 182] on span "Element" at bounding box center [277, 182] width 34 height 18
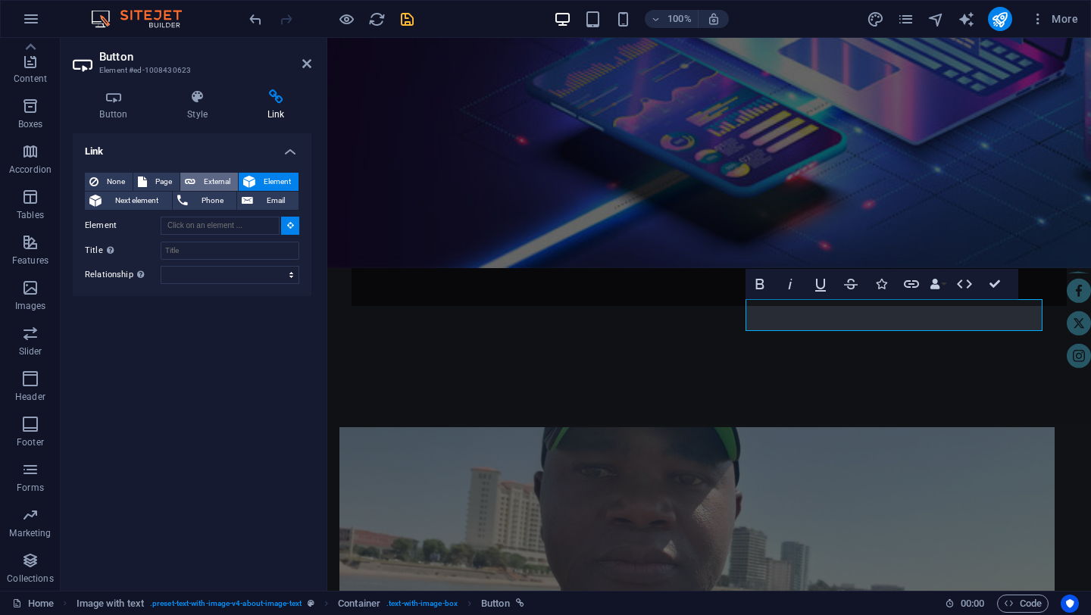
click at [207, 180] on span "External" at bounding box center [216, 182] width 33 height 18
select select "blank"
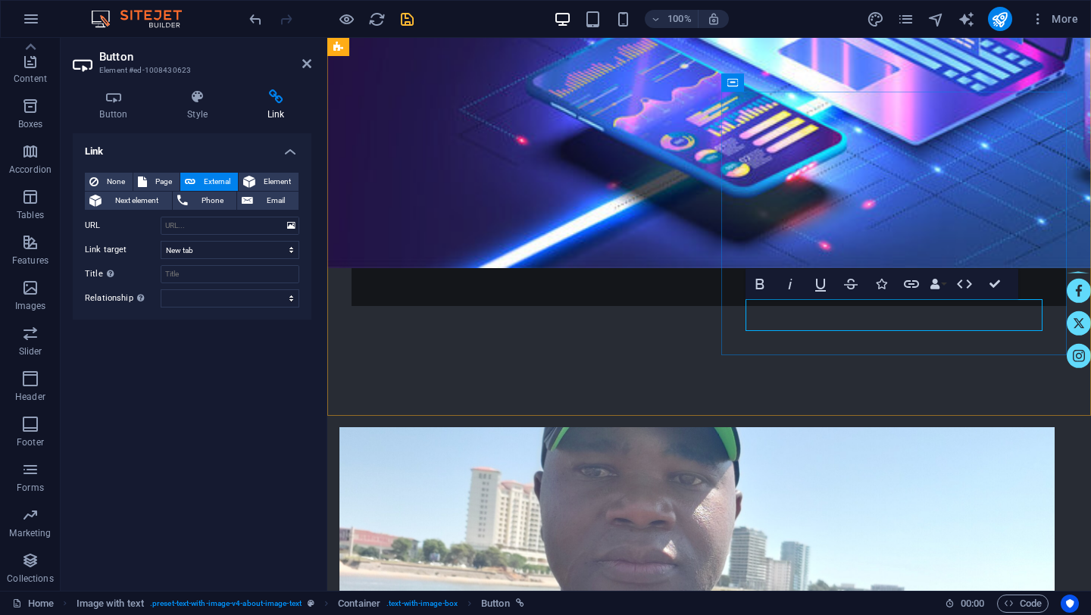
click at [967, 286] on icon "button" at bounding box center [965, 284] width 18 height 18
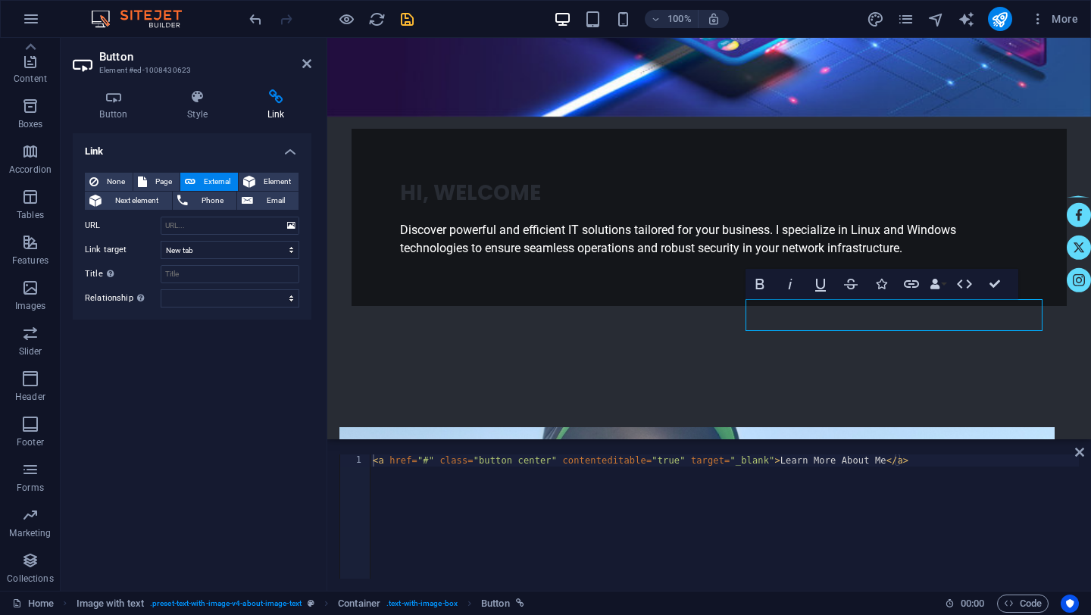
type textarea "<a href="#" class="button center" contenteditable="true" target="_blank">Learn …"
click at [943, 467] on div "< a href = "#" class = "button center" contenteditable = "true" target = "_blan…" at bounding box center [724, 529] width 709 height 149
type textarea "V"
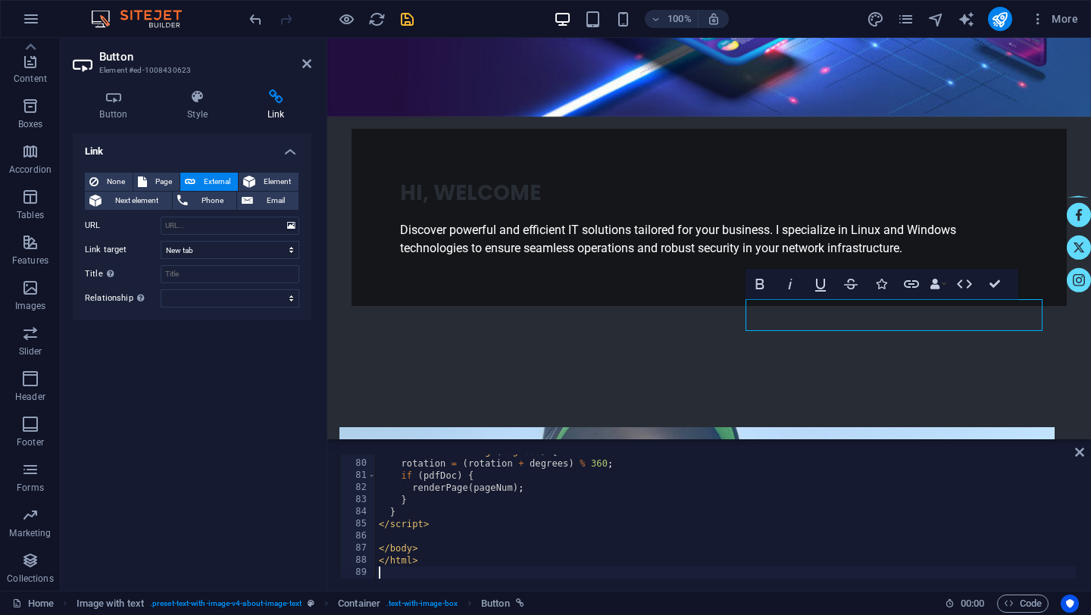
scroll to position [955, 0]
click at [405, 20] on icon "save" at bounding box center [407, 19] width 17 height 17
checkbox input "false"
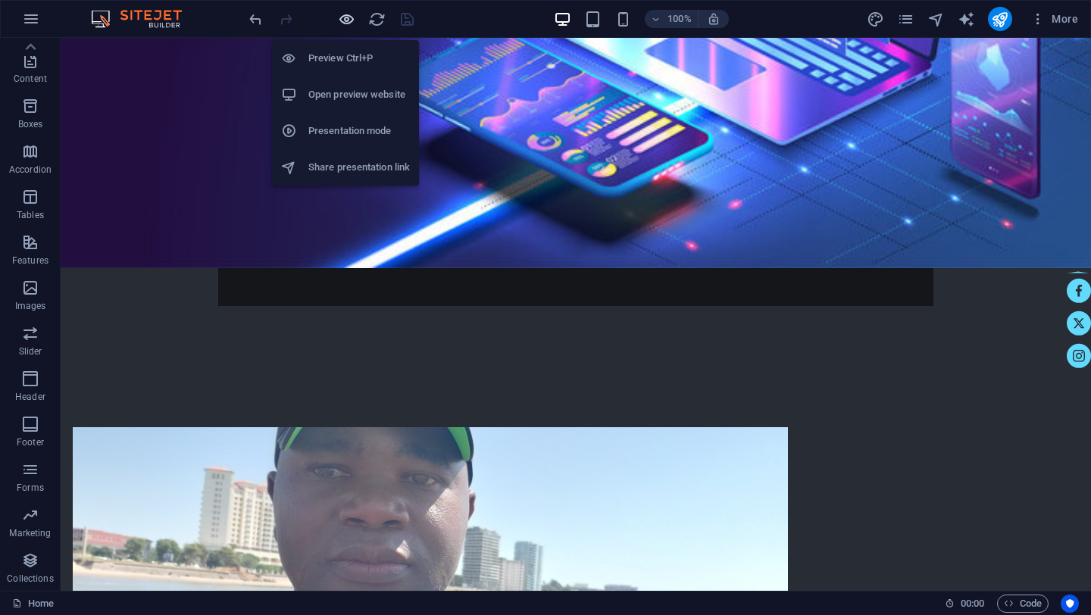
click at [346, 16] on icon "button" at bounding box center [346, 19] width 17 height 17
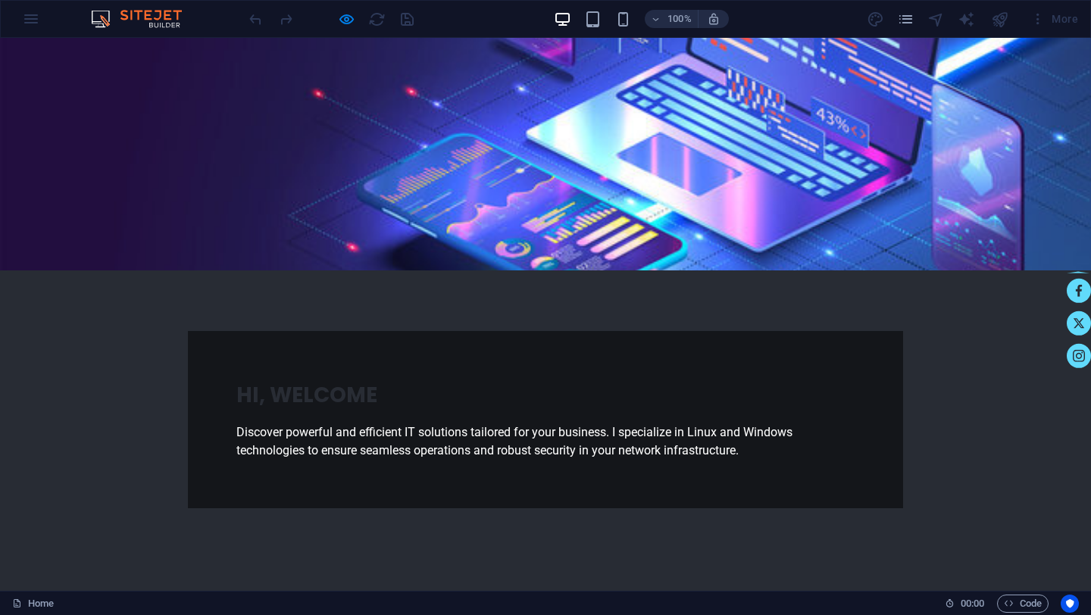
scroll to position [220, 0]
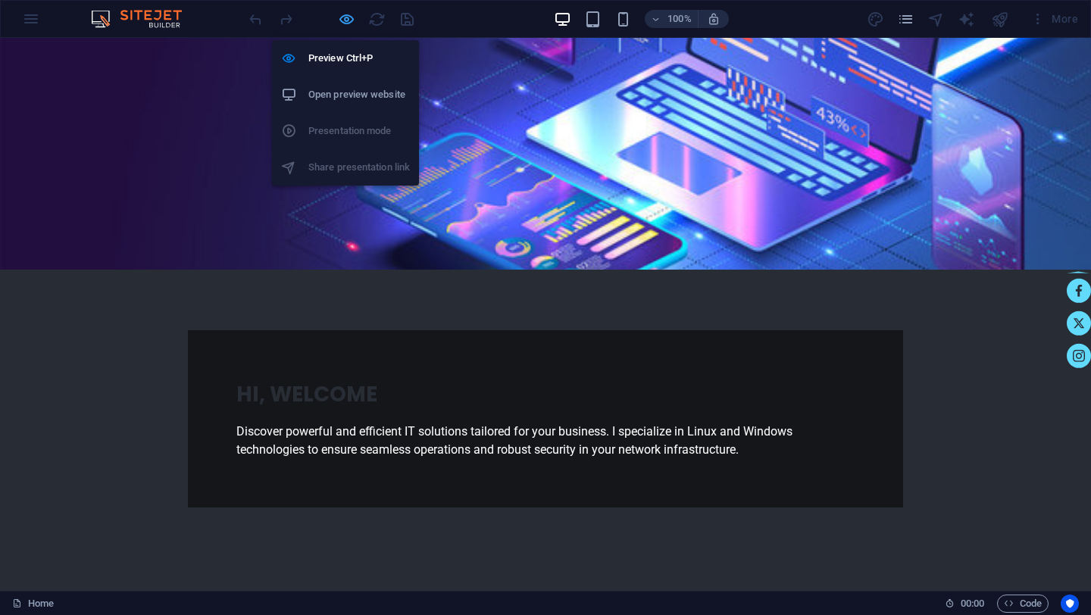
click at [348, 21] on icon "button" at bounding box center [346, 19] width 17 height 17
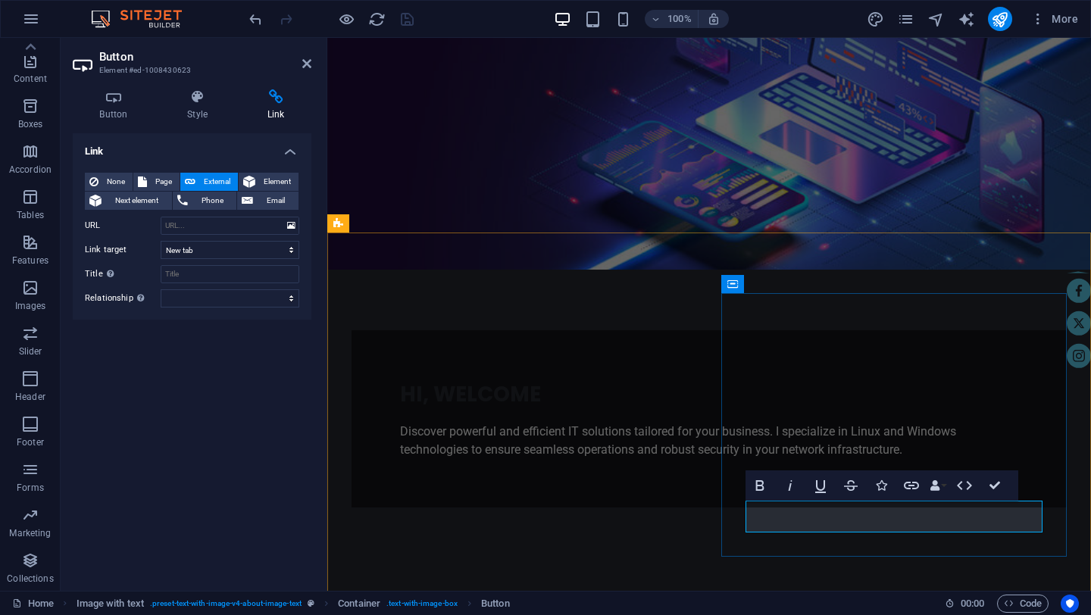
click at [1021, 601] on span "Code" at bounding box center [1023, 604] width 38 height 18
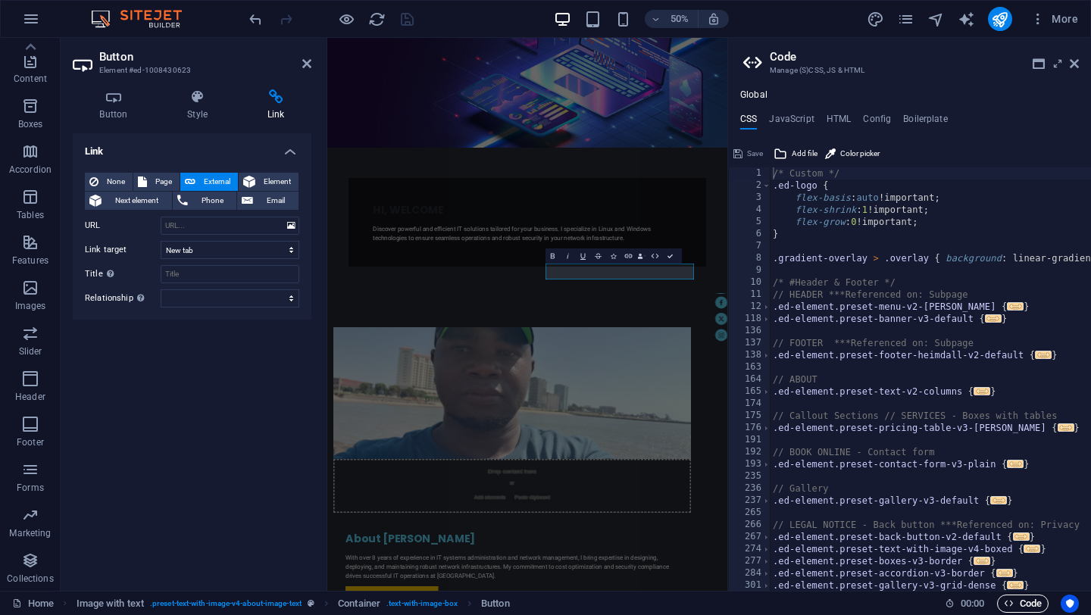
click at [1021, 601] on span "Code" at bounding box center [1023, 604] width 38 height 18
click at [836, 120] on h4 "HTML" at bounding box center [839, 122] width 25 height 17
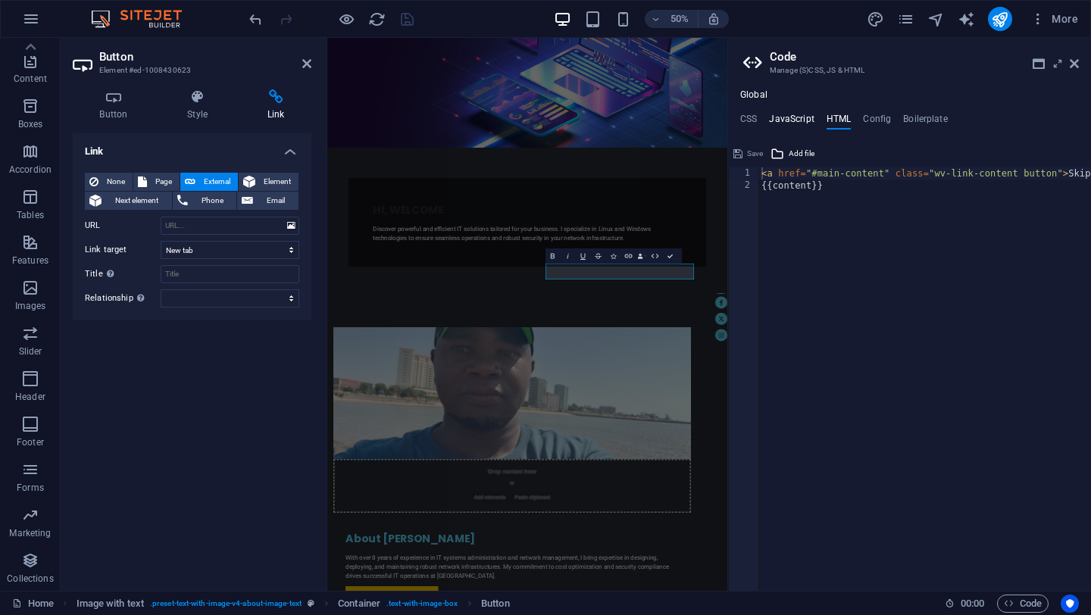
click at [794, 119] on h4 "JavaScript" at bounding box center [791, 122] width 45 height 17
type textarea "/* JS for preset "Menu V2" */"
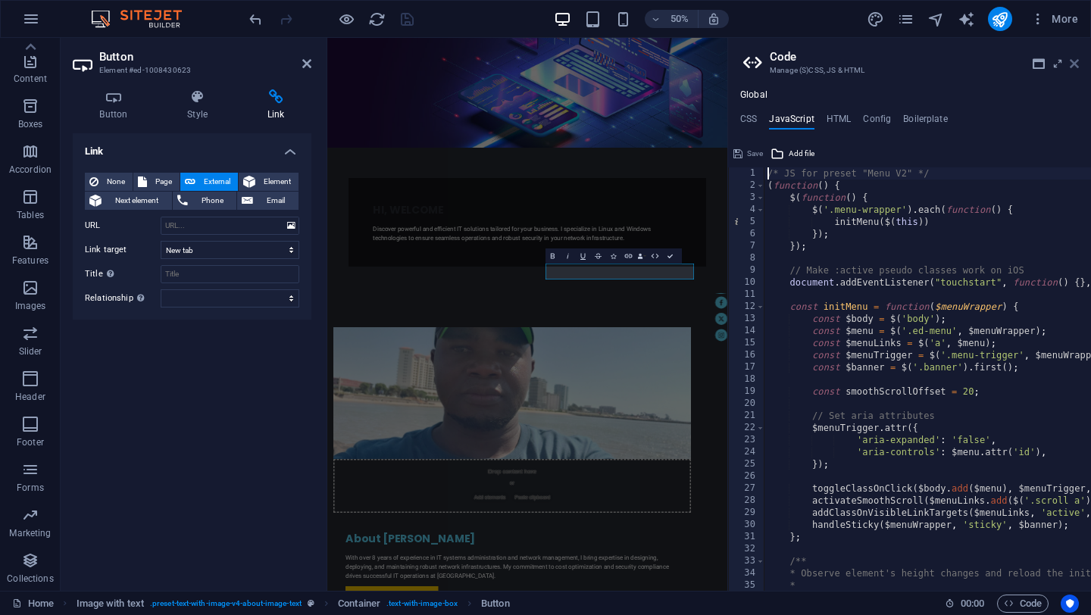
click at [1071, 62] on icon at bounding box center [1074, 64] width 9 height 12
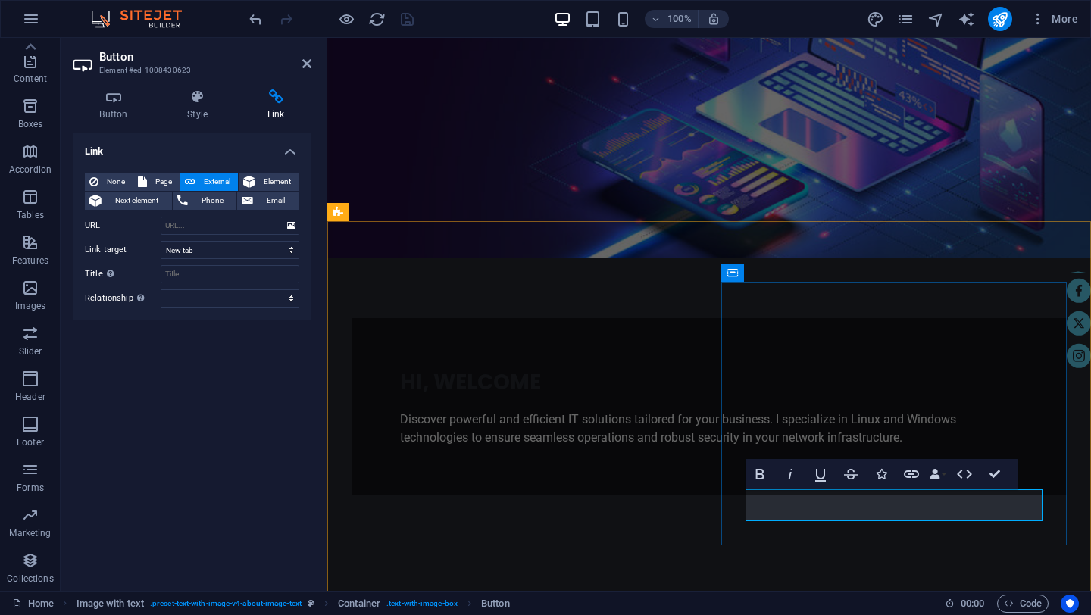
click at [966, 472] on icon "button" at bounding box center [965, 474] width 18 height 18
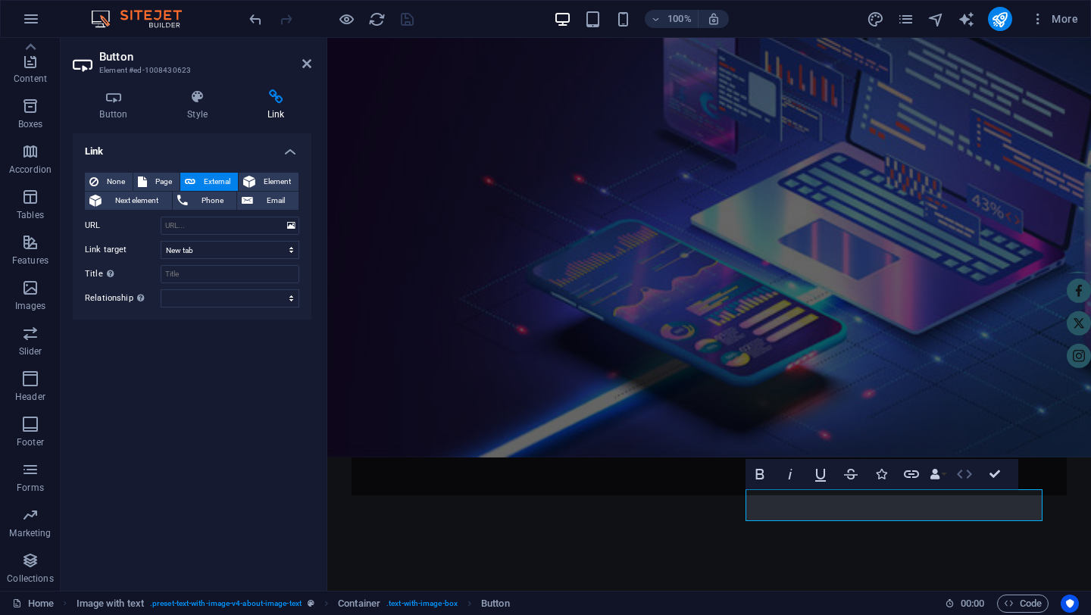
scroll to position [498, 0]
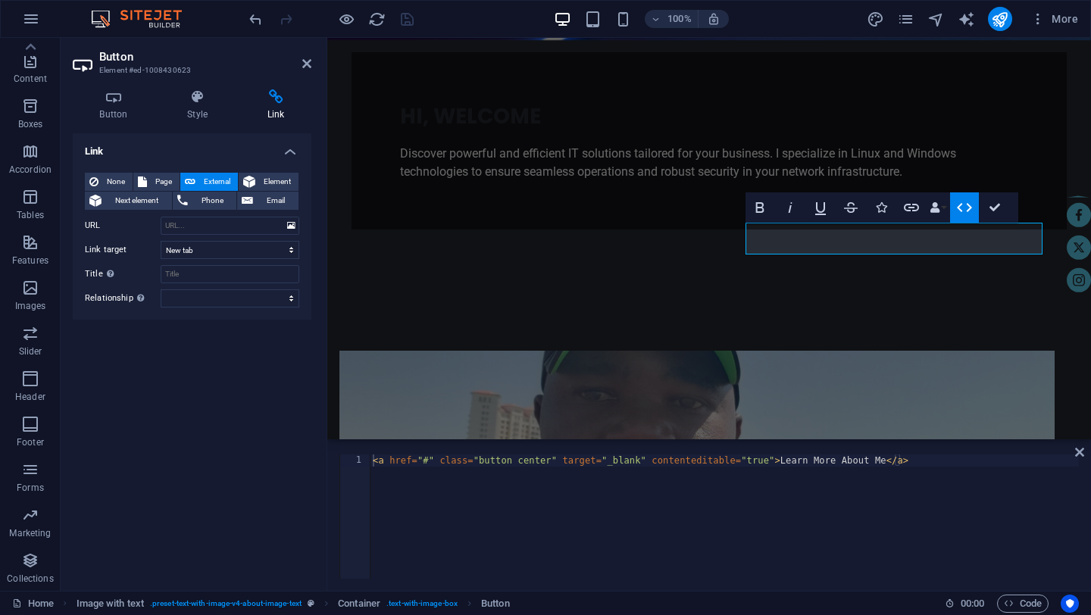
type textarea "<a href="#" class="button center" target="_blank" contenteditable="true">Learn …"
click at [931, 468] on div "< a href = "#" class = "button center" target = "_blank" contenteditable = "tru…" at bounding box center [724, 529] width 709 height 149
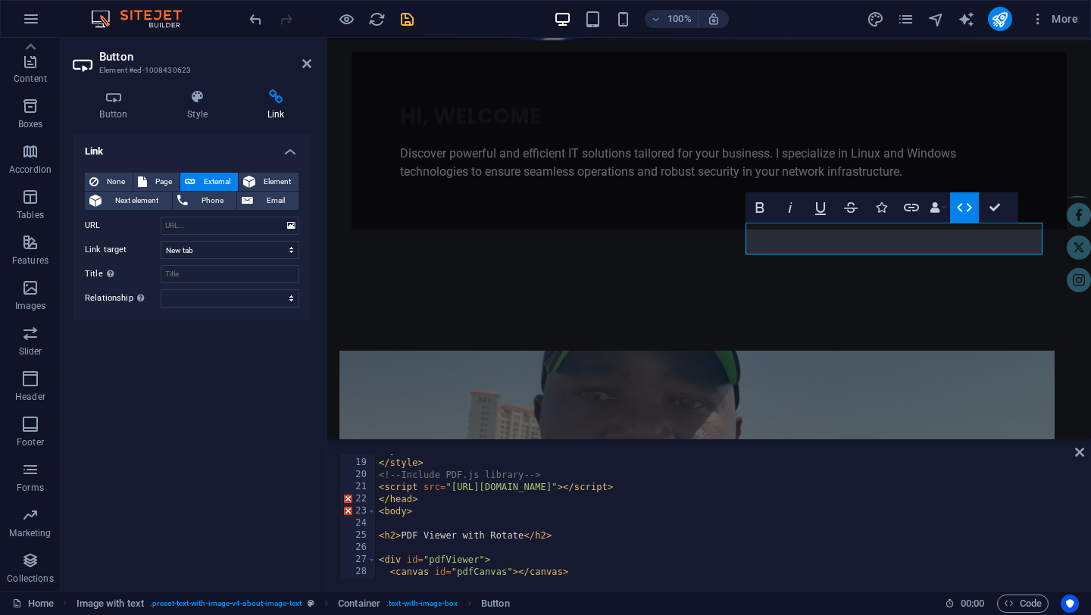
scroll to position [0, 0]
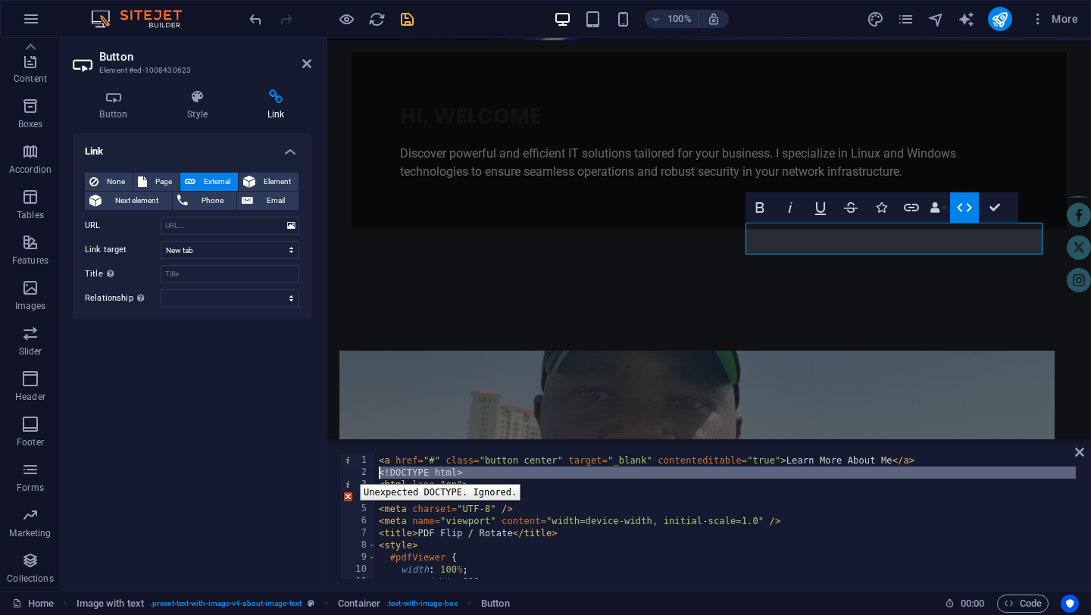
click at [349, 473] on div "2" at bounding box center [358, 473] width 36 height 12
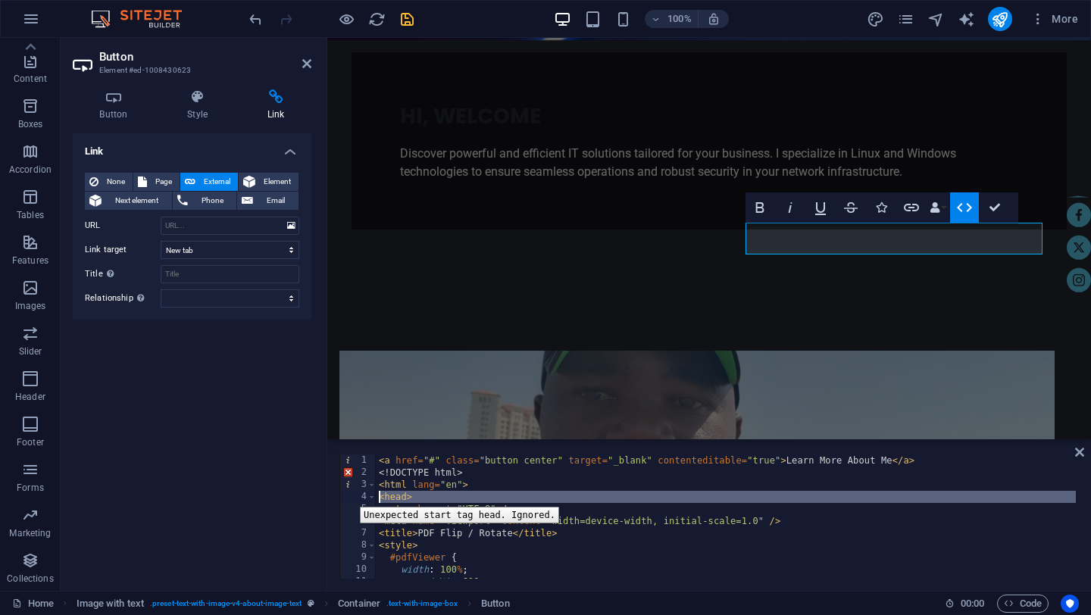
click at [349, 496] on div "4" at bounding box center [358, 497] width 36 height 12
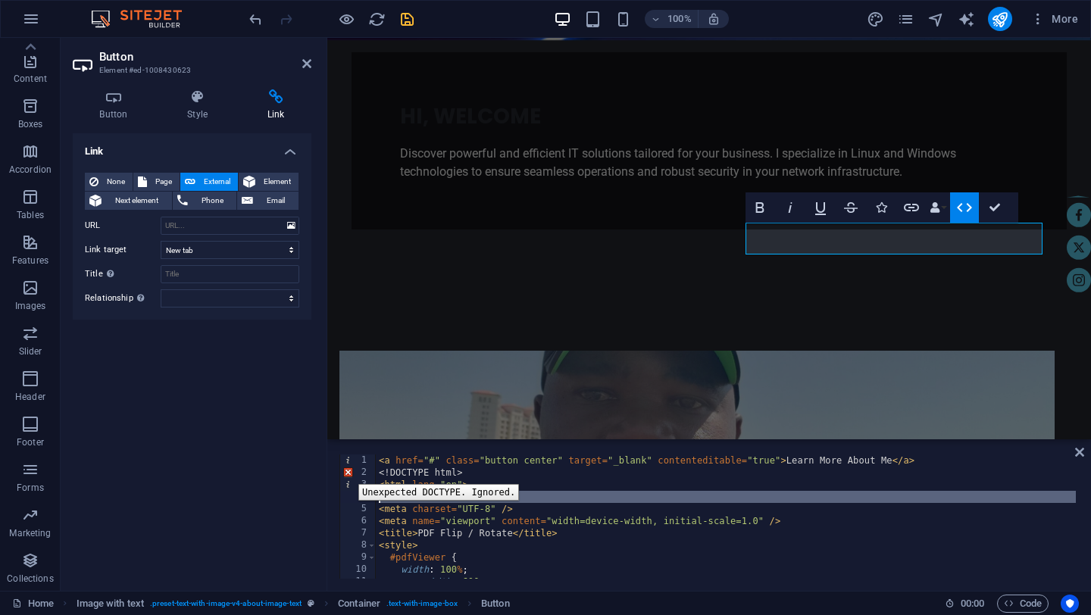
click at [347, 473] on div "2" at bounding box center [358, 473] width 36 height 12
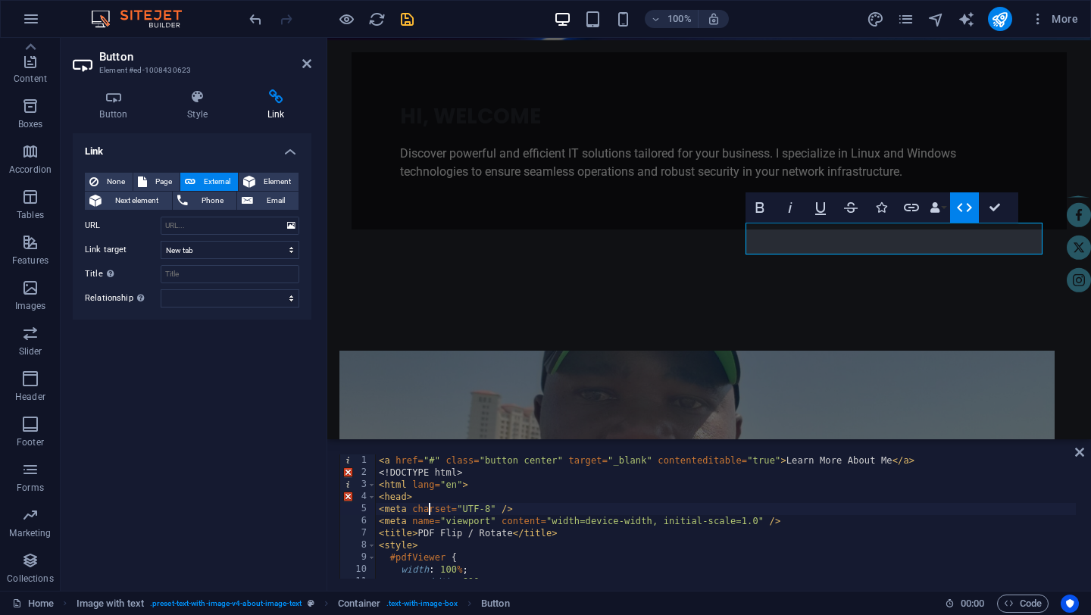
drag, startPoint x: 430, startPoint y: 503, endPoint x: 418, endPoint y: 502, distance: 12.2
click at [418, 502] on div "< a href = "#" class = "button center" target = "_blank" contenteditable = "tru…" at bounding box center [726, 529] width 700 height 149
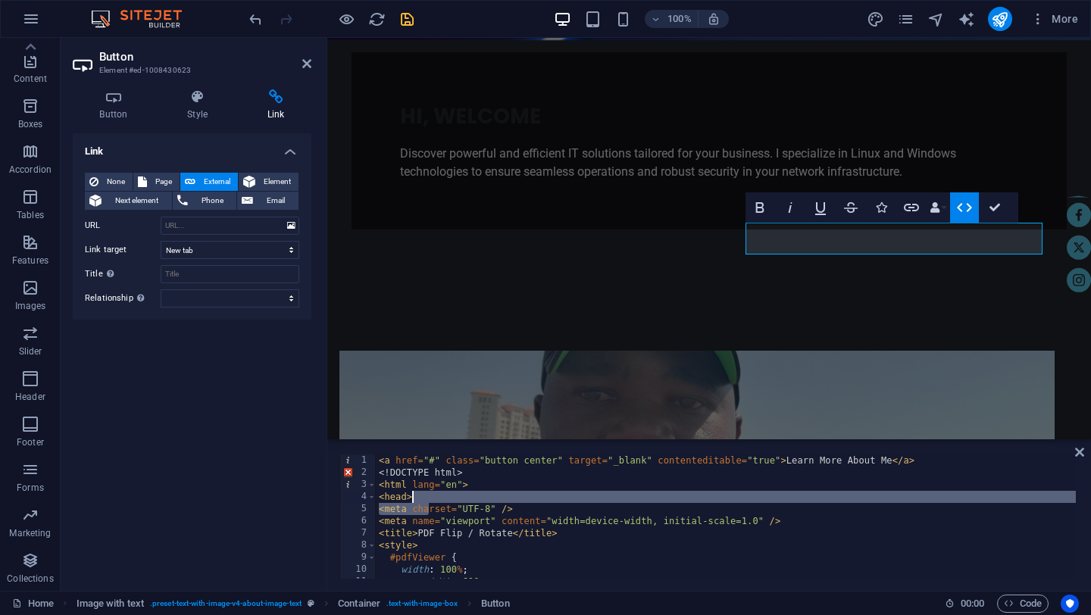
click at [418, 502] on div "< a href = "#" class = "button center" target = "_blank" contenteditable = "tru…" at bounding box center [726, 517] width 700 height 124
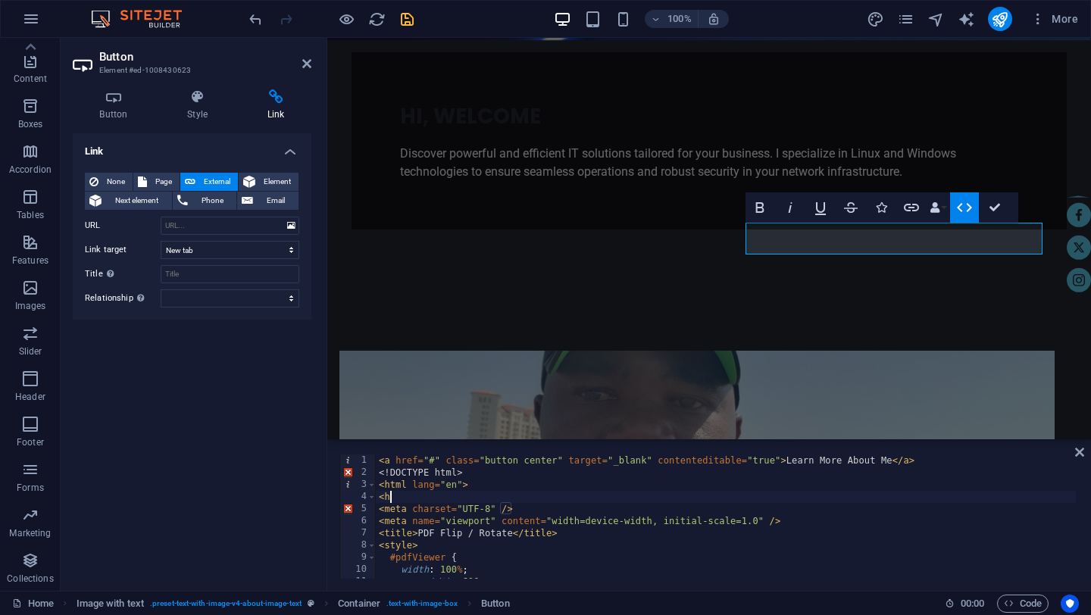
type textarea "<"
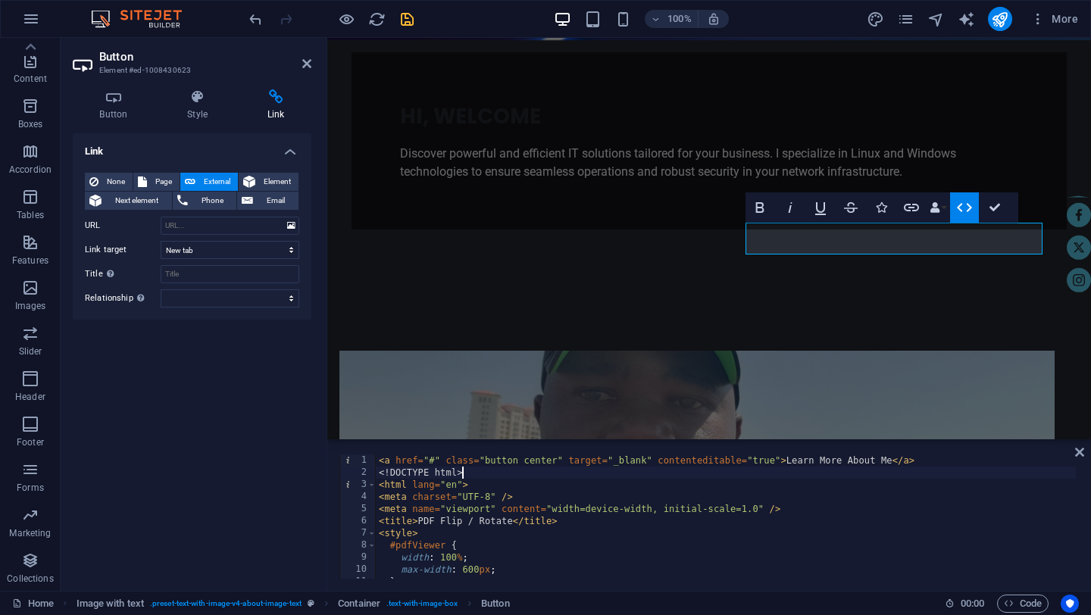
click at [468, 474] on div "< a href = "#" class = "button center" target = "_blank" contenteditable = "tru…" at bounding box center [726, 529] width 700 height 149
type textarea "<"
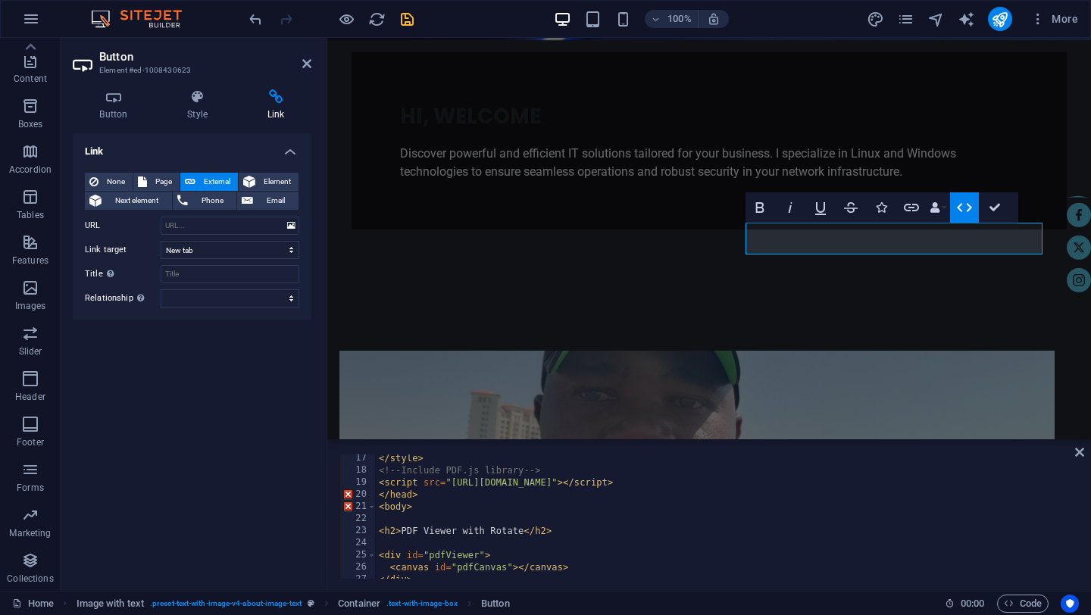
scroll to position [198, 0]
click at [429, 509] on div "</ style > <!-- Include PDF.js library --> < script src = "https://mozilla.gith…" at bounding box center [726, 525] width 700 height 149
type textarea "<"
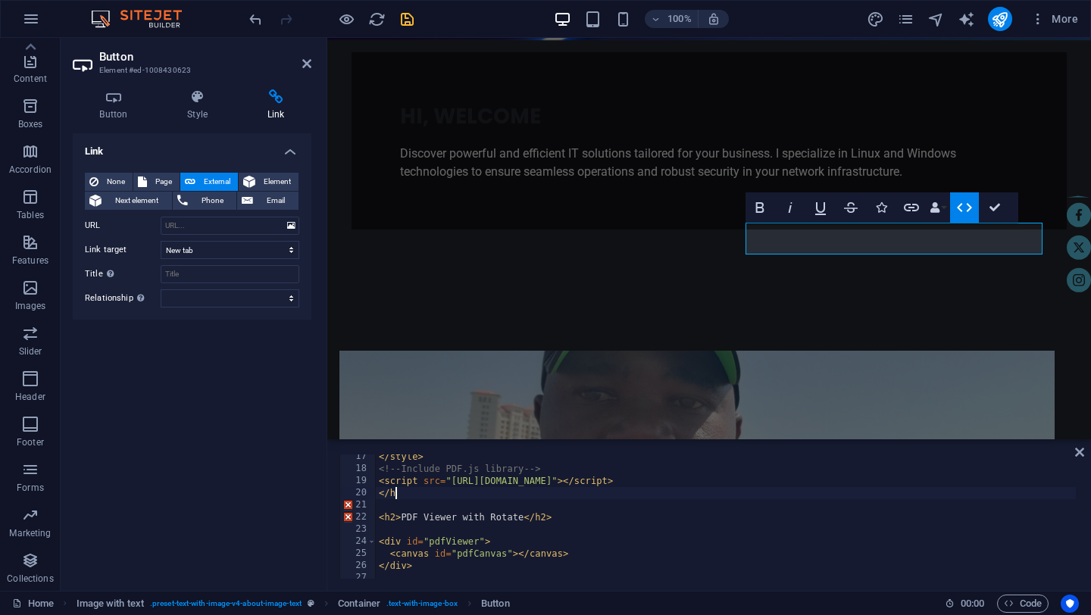
type textarea "<"
type textarea "<script src="https://mozilla.github.io/pdf.js/build/pdf.js"></script>"
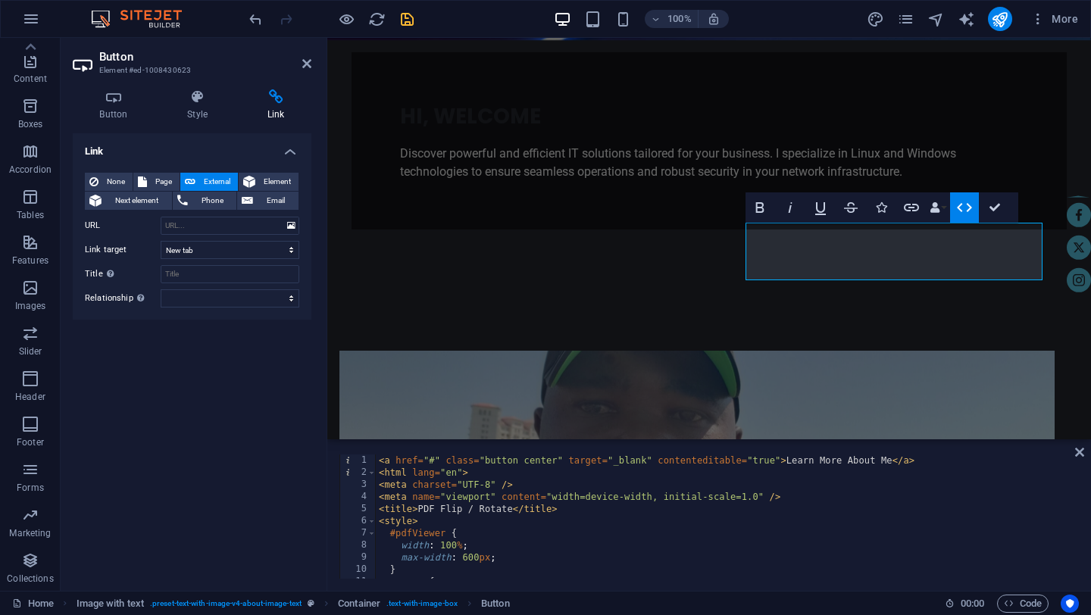
scroll to position [0, 0]
click at [408, 22] on icon "save" at bounding box center [407, 19] width 17 height 17
checkbox input "false"
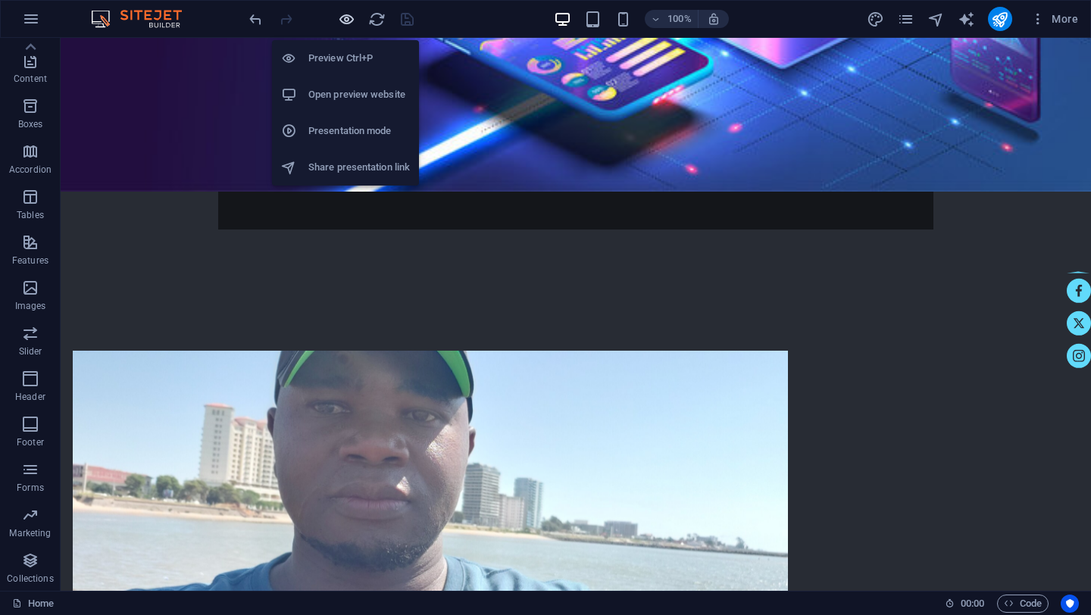
click at [346, 16] on icon "button" at bounding box center [346, 19] width 17 height 17
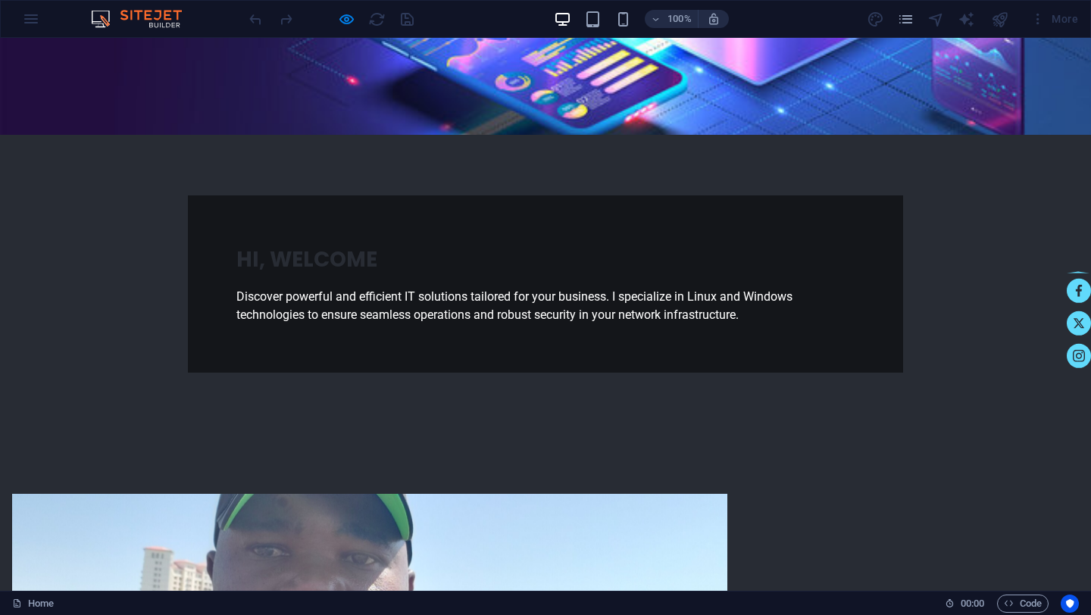
scroll to position [418, 0]
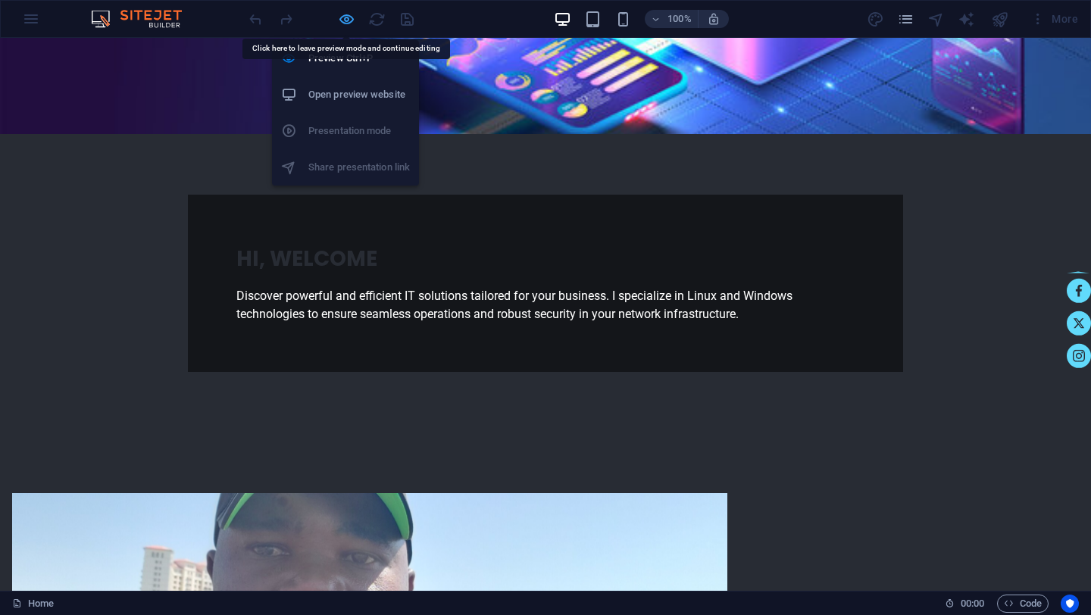
click at [350, 18] on icon "button" at bounding box center [346, 19] width 17 height 17
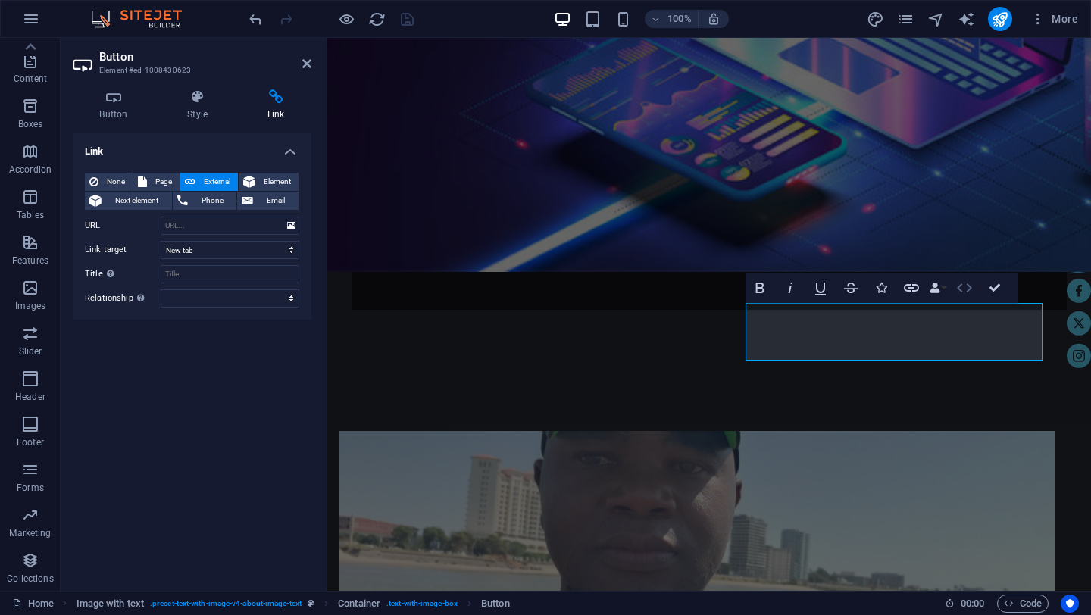
click at [969, 290] on icon "button" at bounding box center [964, 287] width 15 height 9
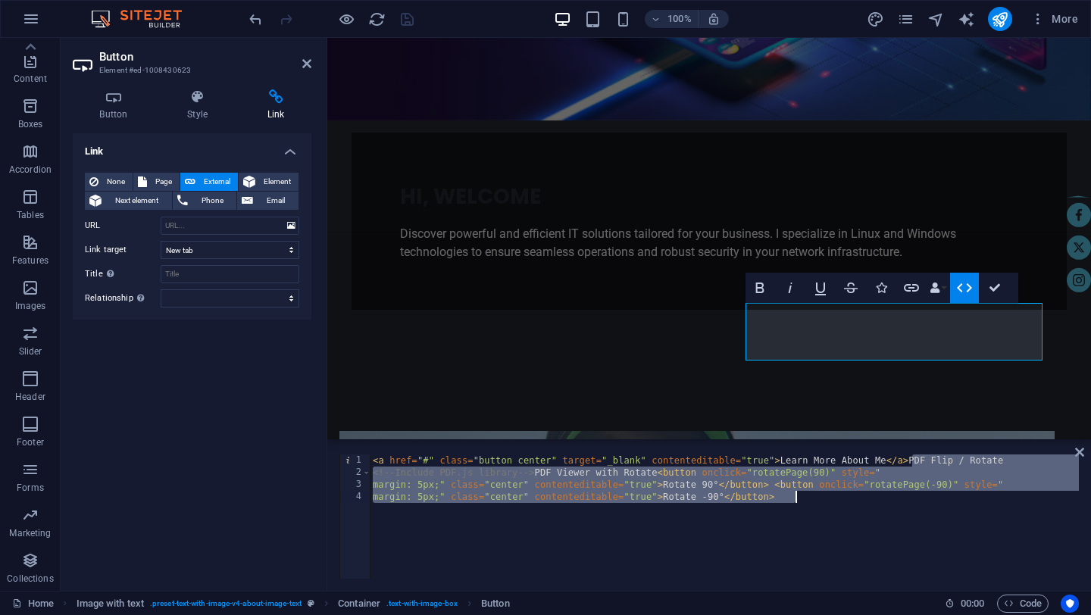
drag, startPoint x: 912, startPoint y: 462, endPoint x: 916, endPoint y: 496, distance: 35.2
click at [916, 496] on div "< a href = "#" class = "button center" target = "_blank" contenteditable = "tru…" at bounding box center [724, 529] width 709 height 149
type textarea "<a href="#" class="button center" target="_blank" contenteditable="true">Learn …"
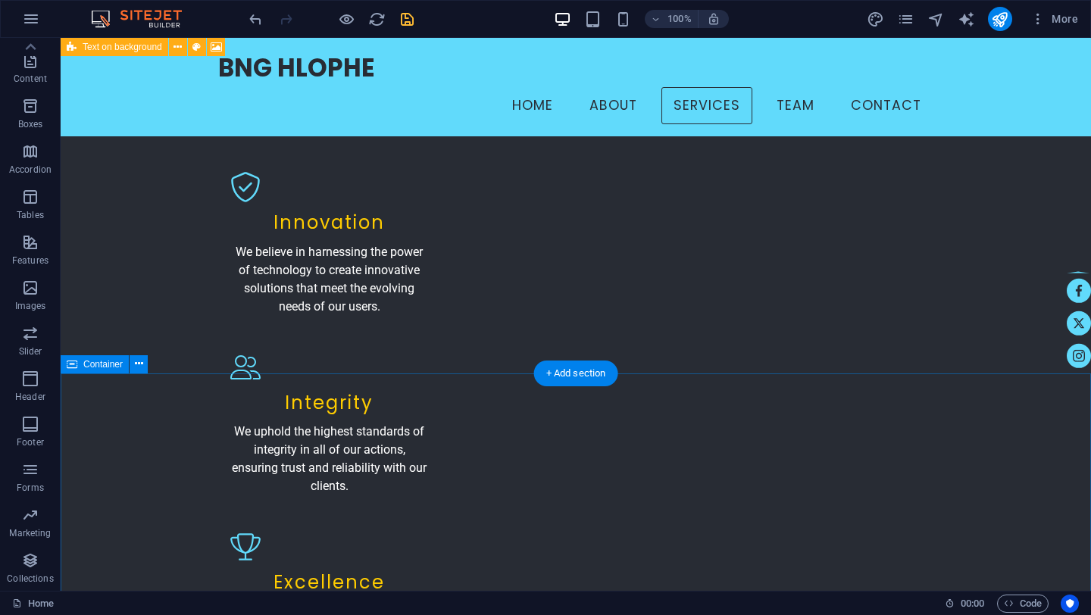
scroll to position [1849, 0]
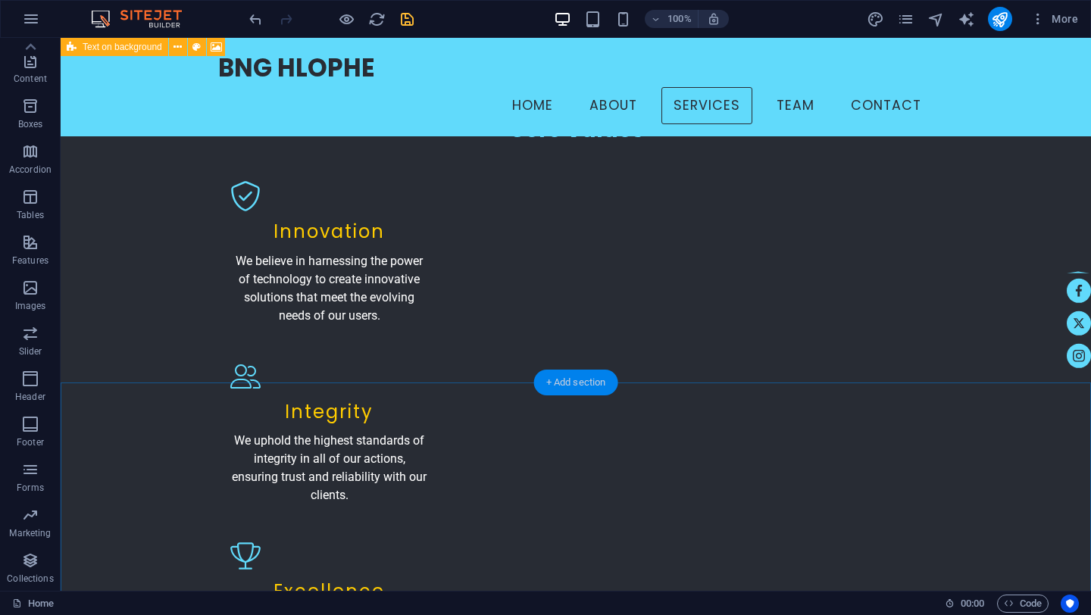
click at [590, 390] on div "+ Add section" at bounding box center [576, 383] width 84 height 26
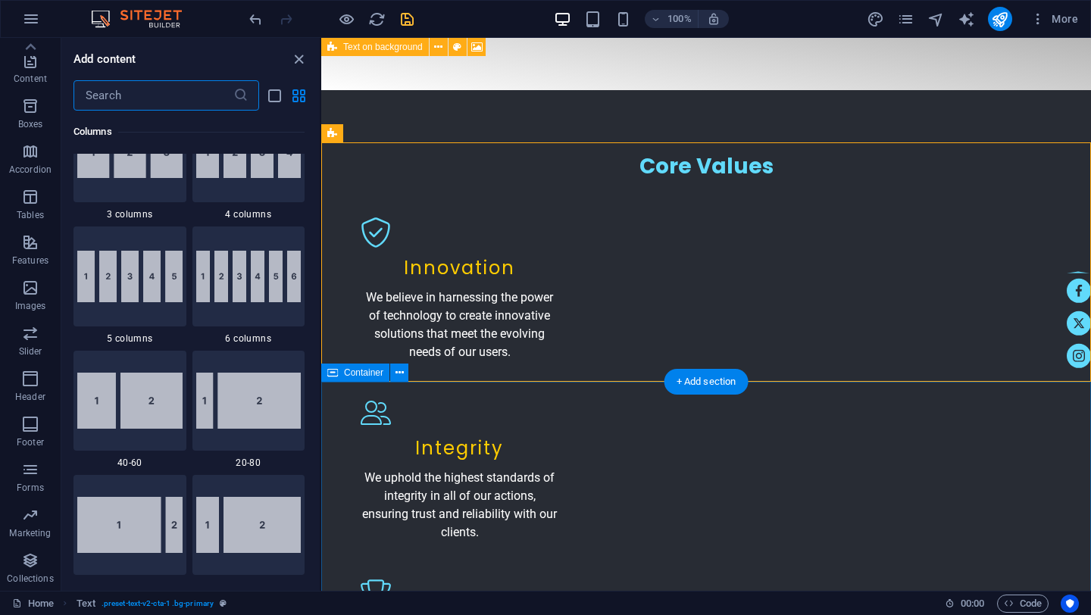
scroll to position [2776, 0]
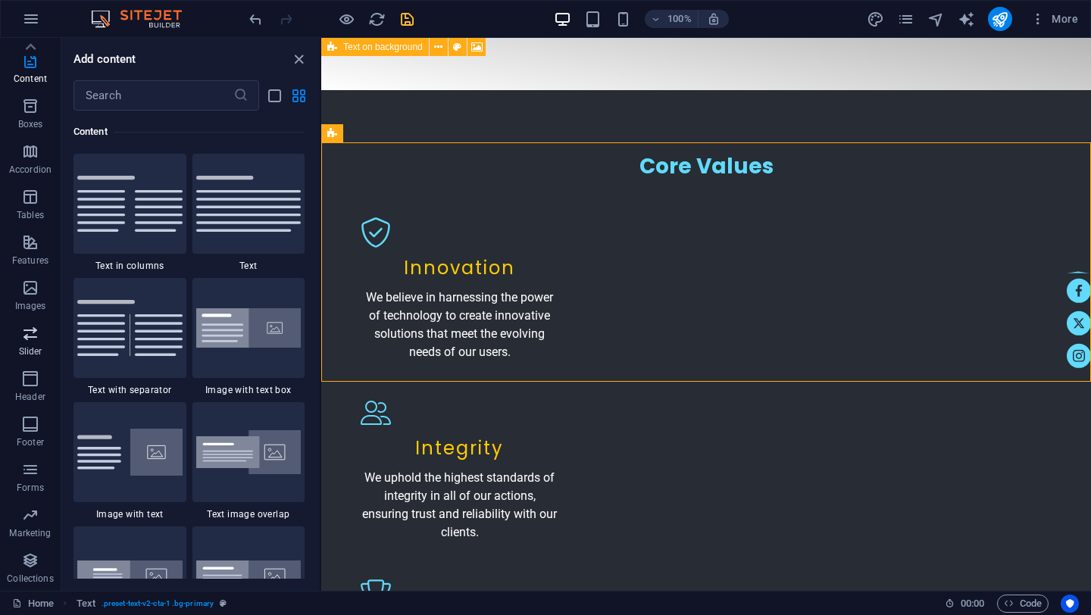
click at [34, 341] on icon "button" at bounding box center [30, 333] width 18 height 18
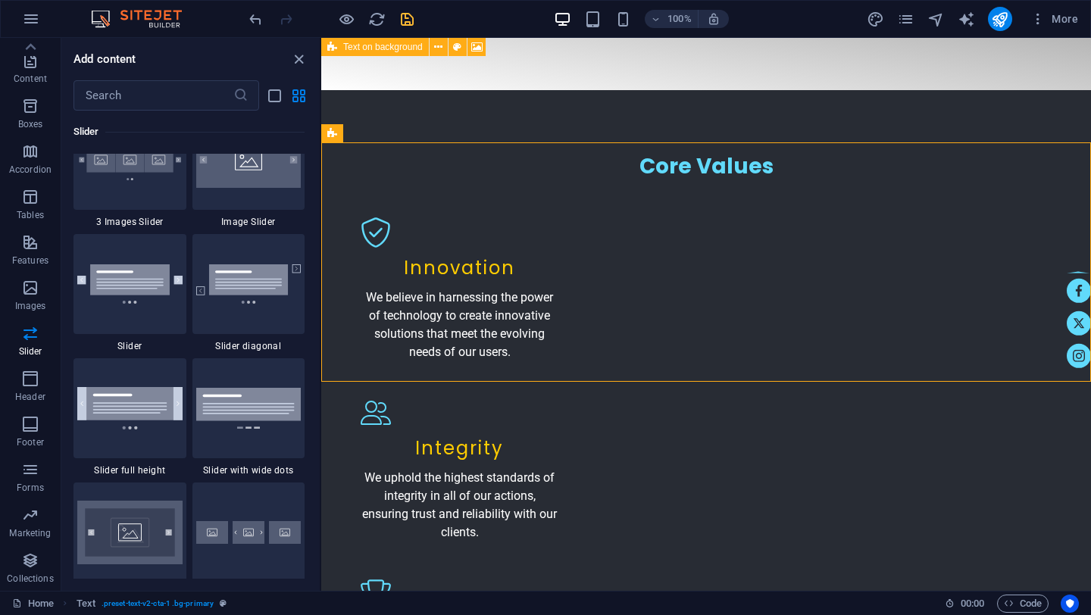
scroll to position [8746, 0]
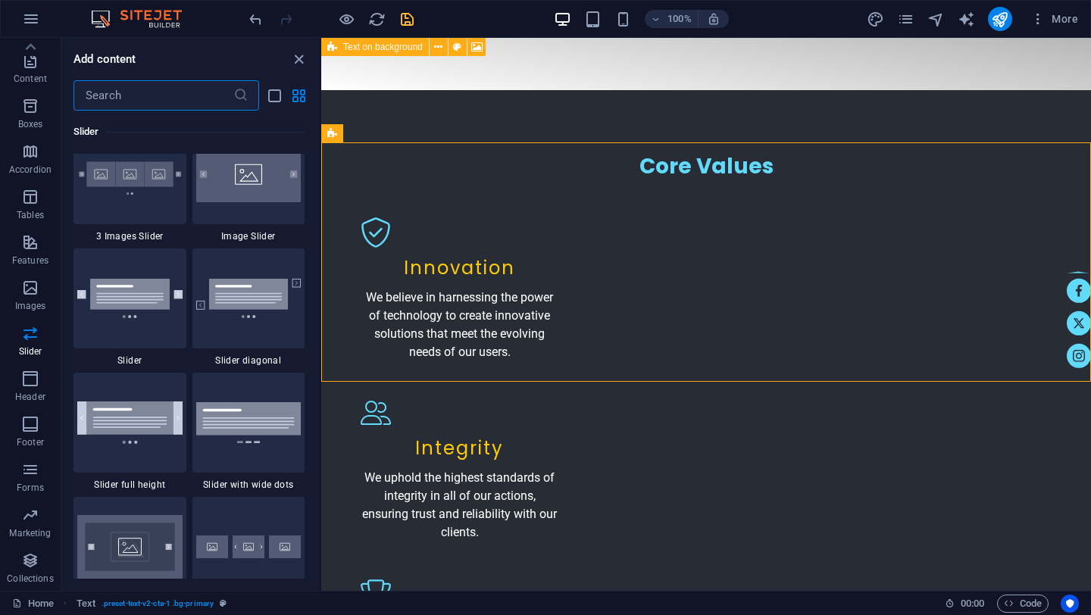
click at [133, 89] on input "text" at bounding box center [154, 95] width 160 height 30
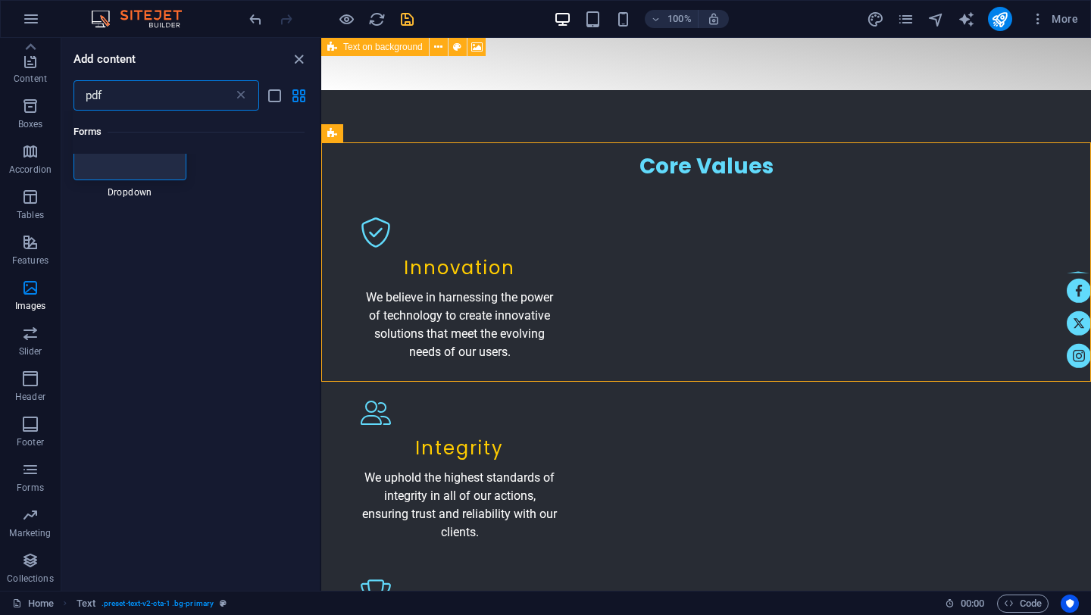
scroll to position [0, 0]
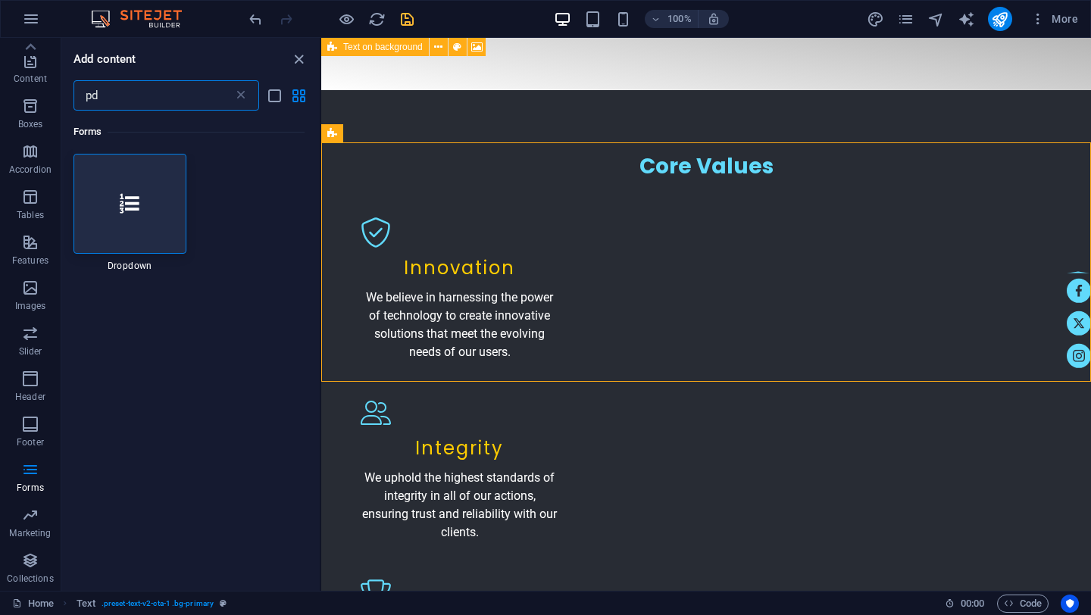
type input "p"
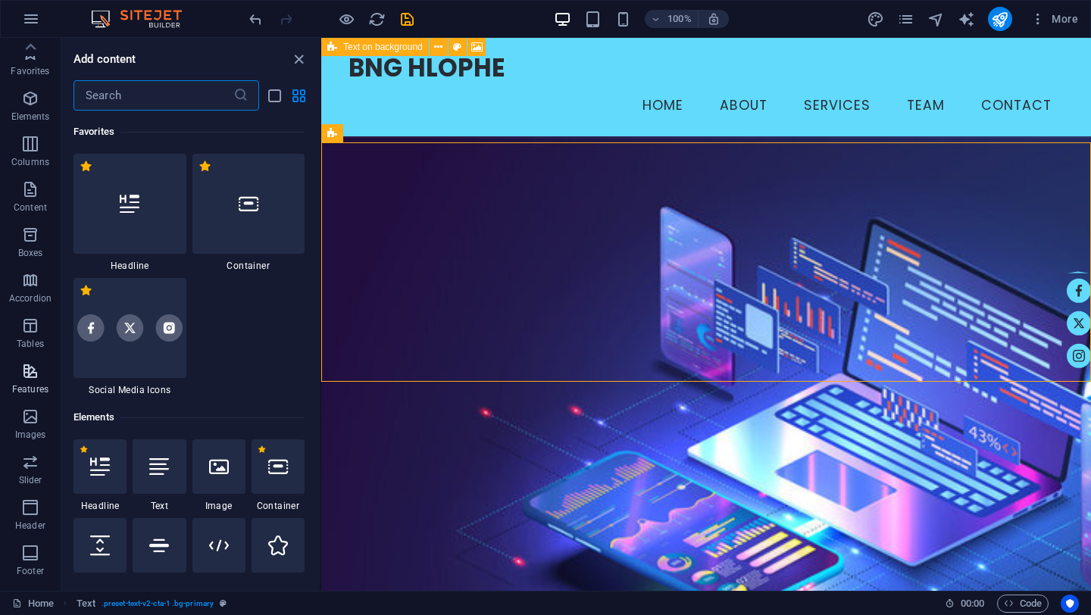
scroll to position [129, 0]
click at [23, 233] on icon "button" at bounding box center [30, 242] width 18 height 18
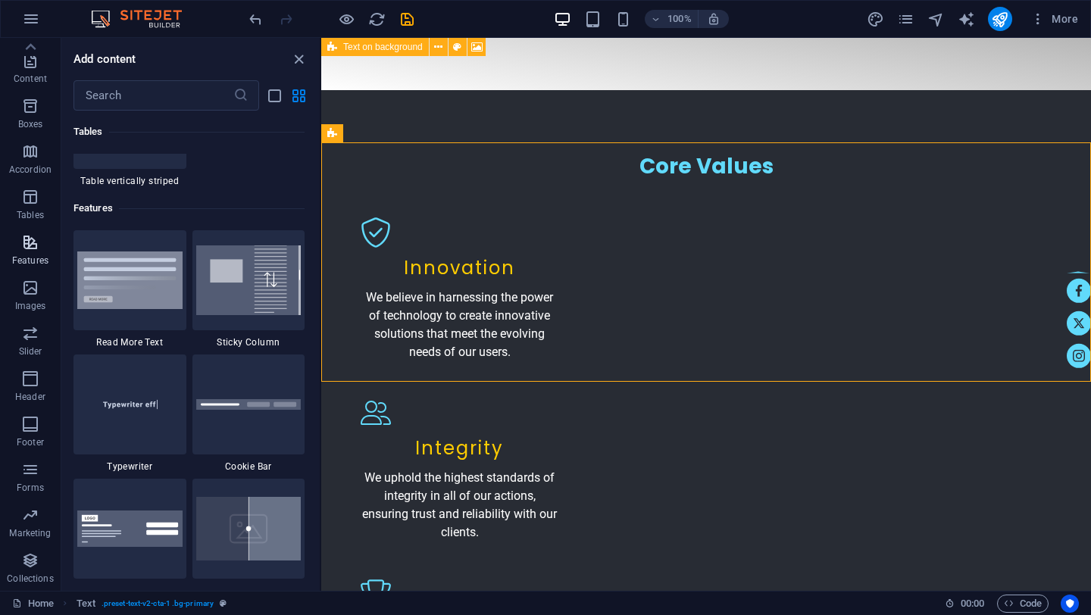
scroll to position [6032, 0]
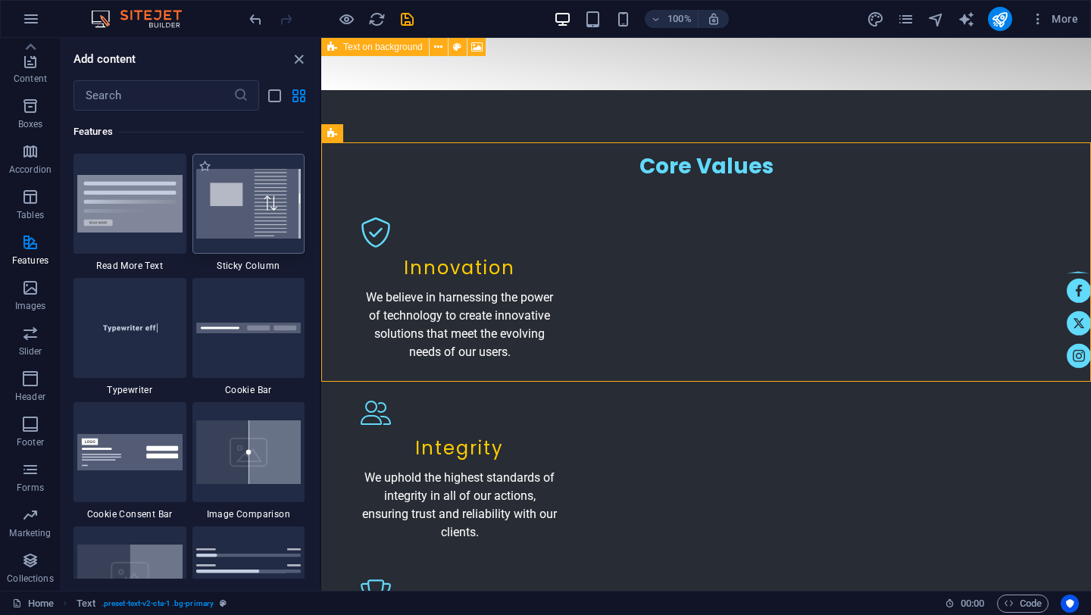
click at [246, 206] on img at bounding box center [248, 204] width 105 height 70
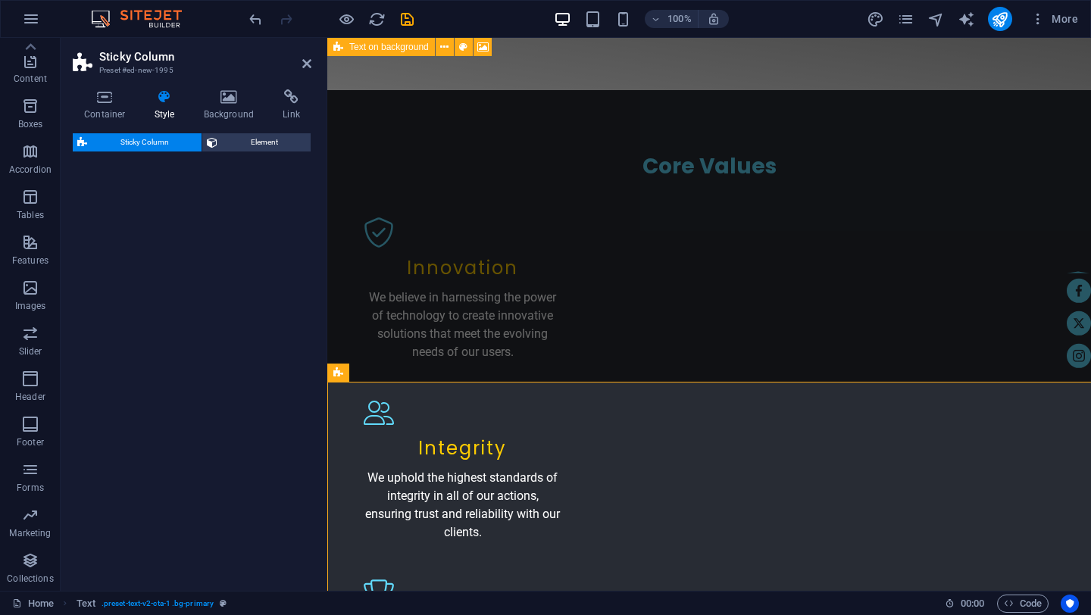
select select "%"
select select "rem"
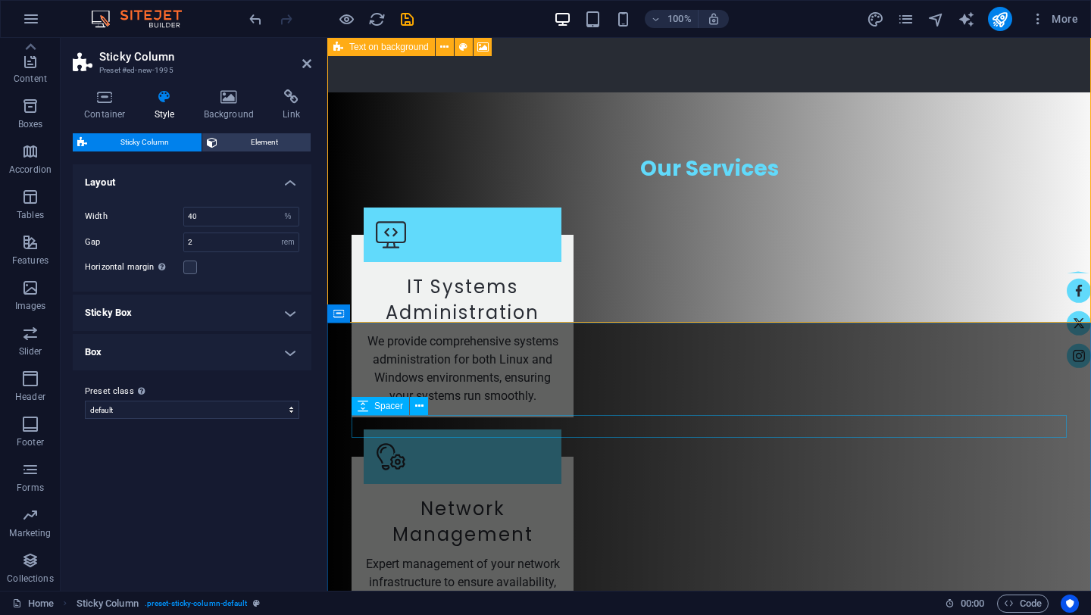
scroll to position [2585, 0]
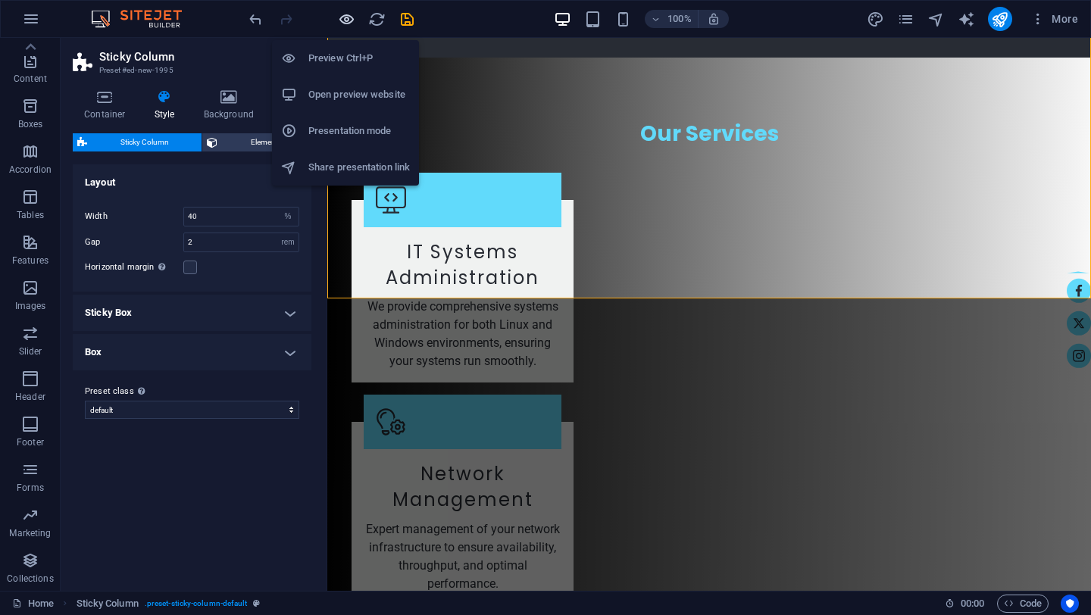
click at [346, 23] on icon "button" at bounding box center [346, 19] width 17 height 17
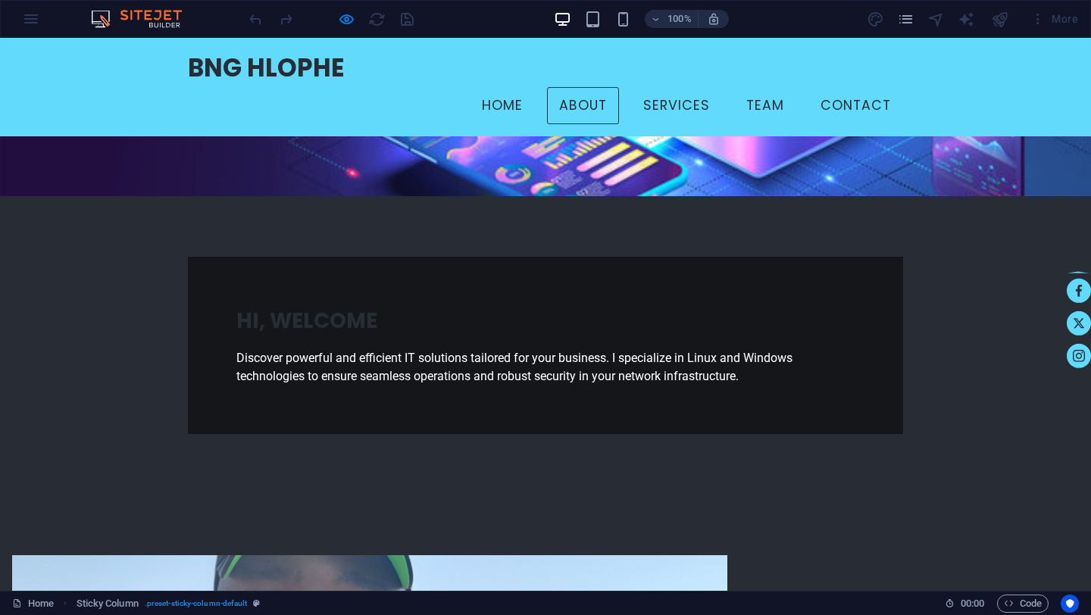
scroll to position [205, 0]
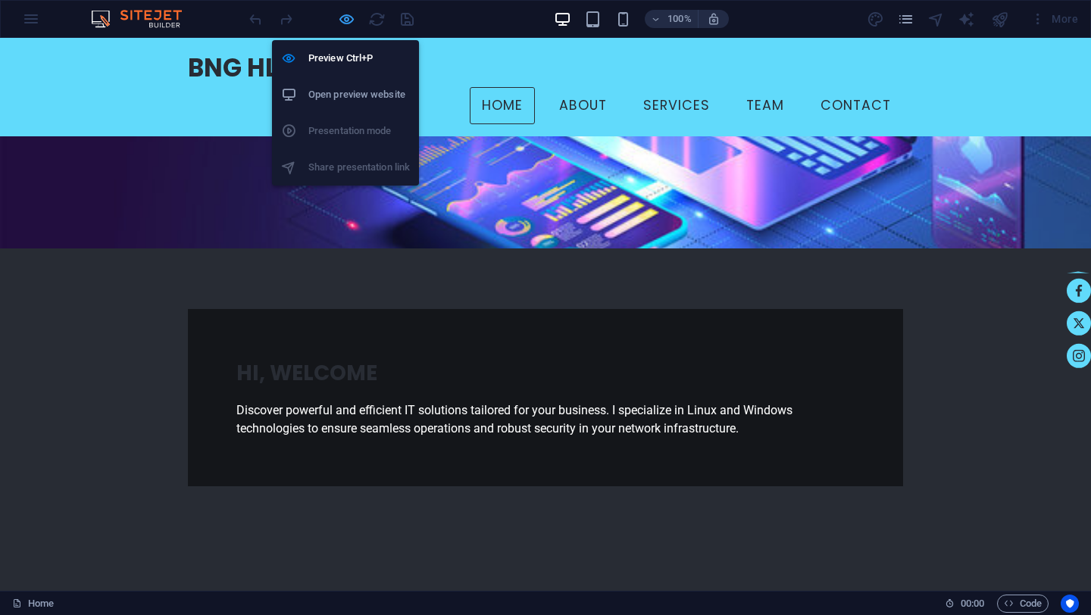
click at [348, 22] on icon "button" at bounding box center [346, 19] width 17 height 17
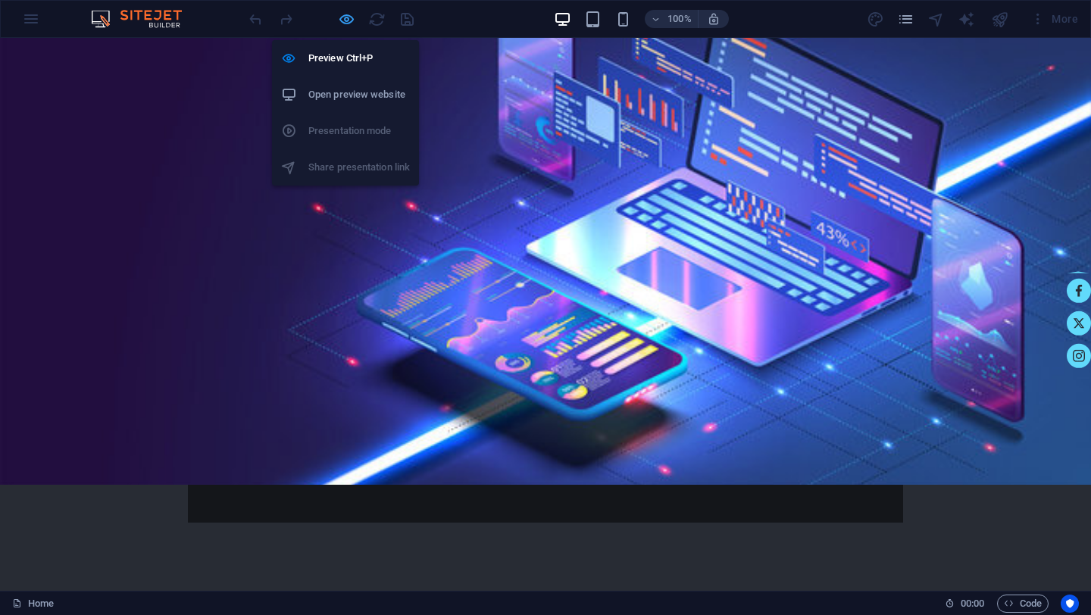
select select "%"
select select "rem"
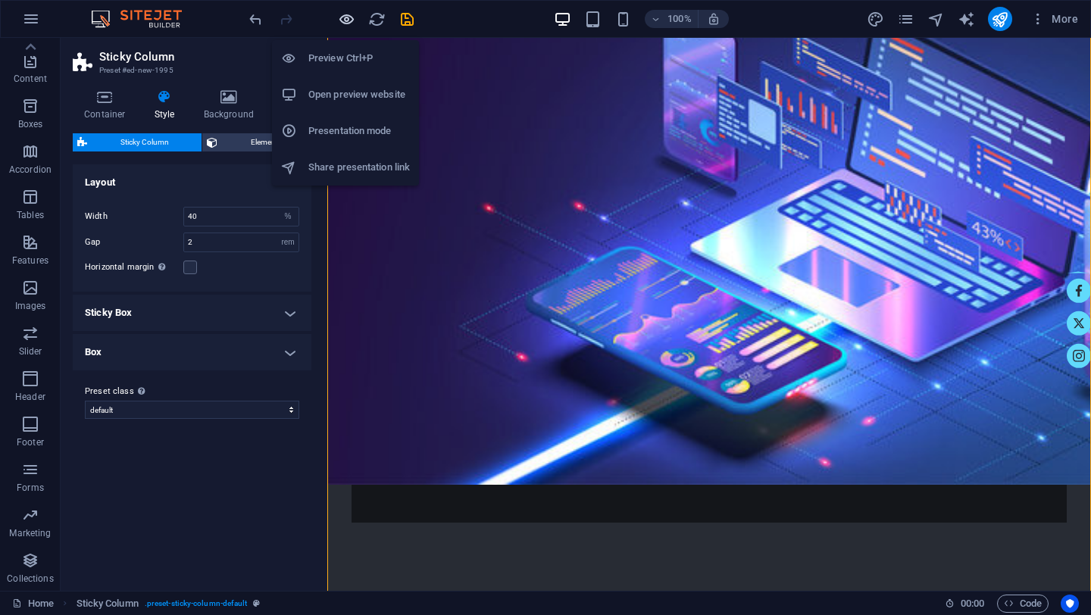
scroll to position [2359, 0]
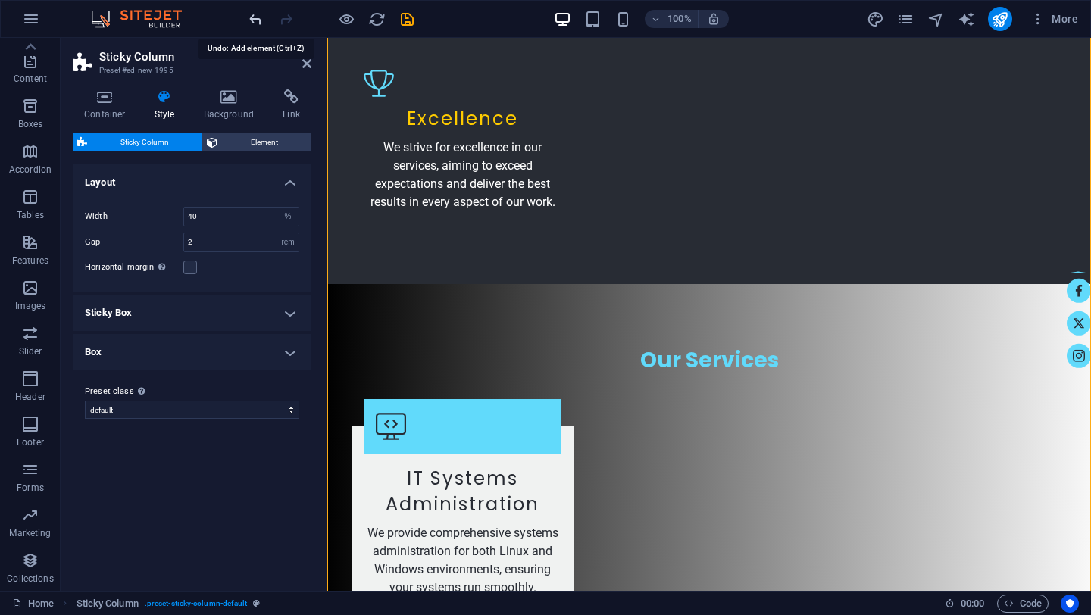
click at [251, 17] on icon "undo" at bounding box center [255, 19] width 17 height 17
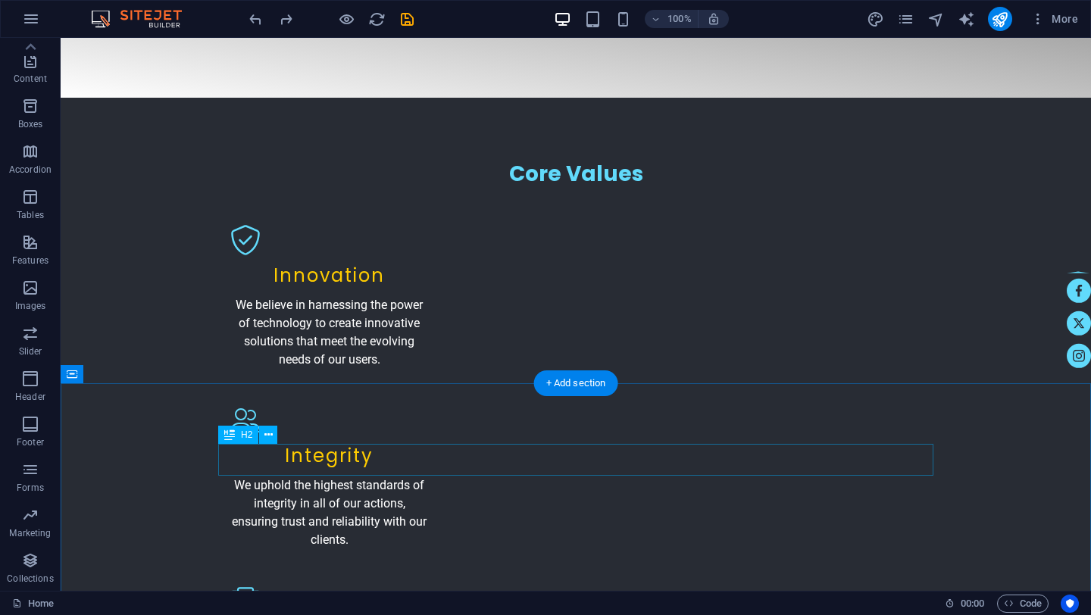
scroll to position [1849, 0]
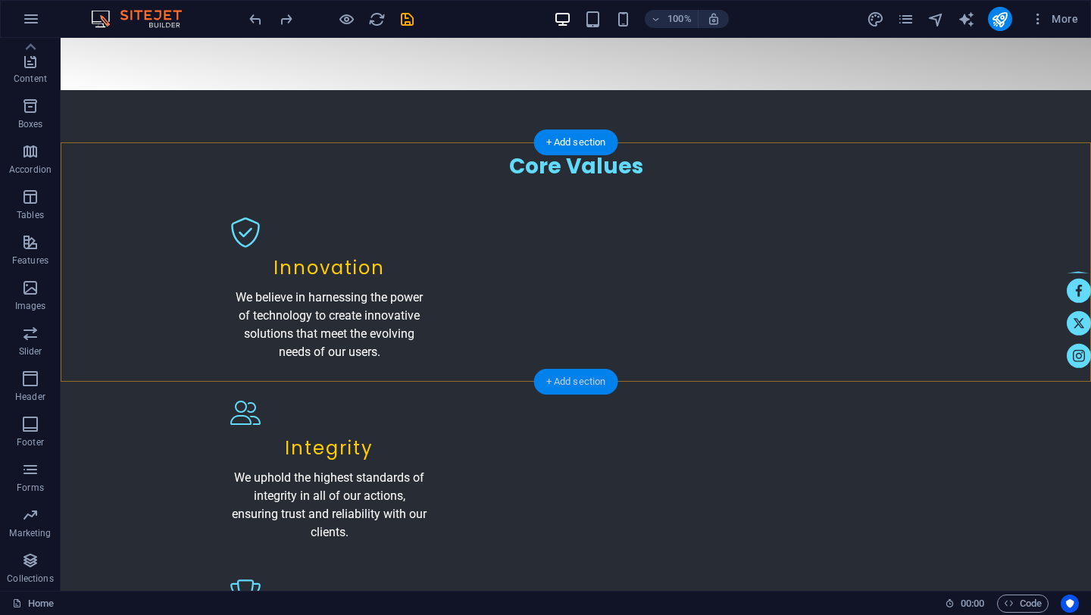
click at [558, 387] on div "+ Add section" at bounding box center [576, 382] width 84 height 26
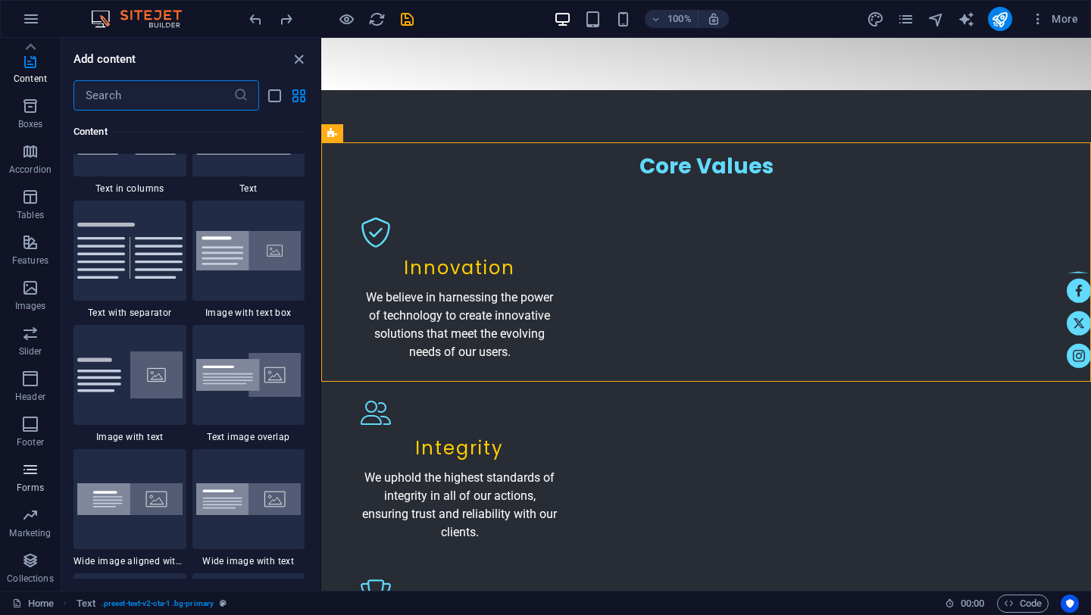
scroll to position [0, 0]
click at [153, 96] on input "text" at bounding box center [154, 95] width 160 height 30
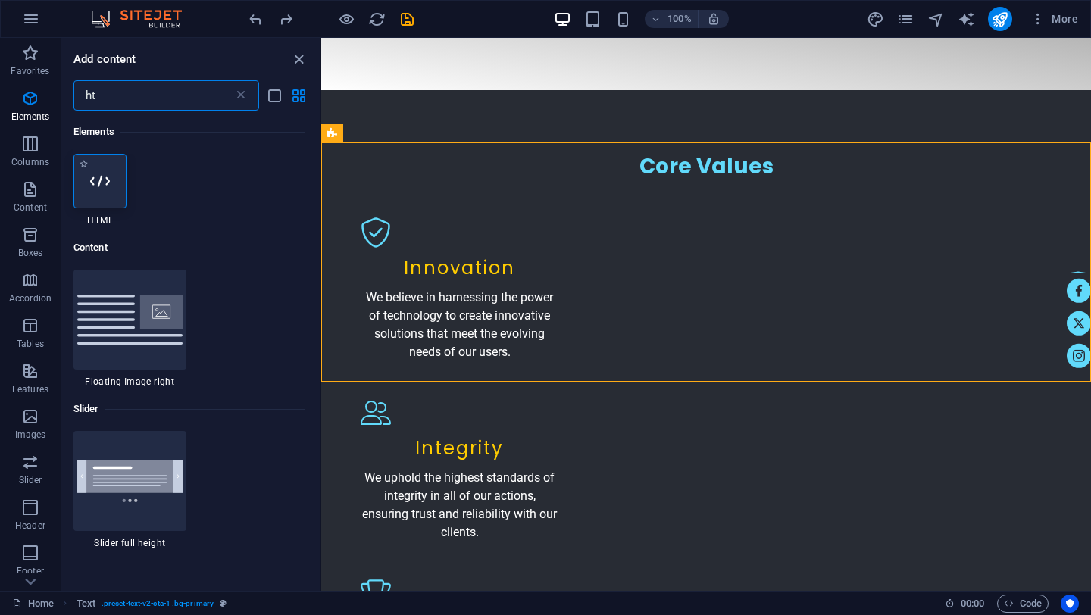
type input "ht"
click at [105, 183] on icon at bounding box center [100, 181] width 20 height 20
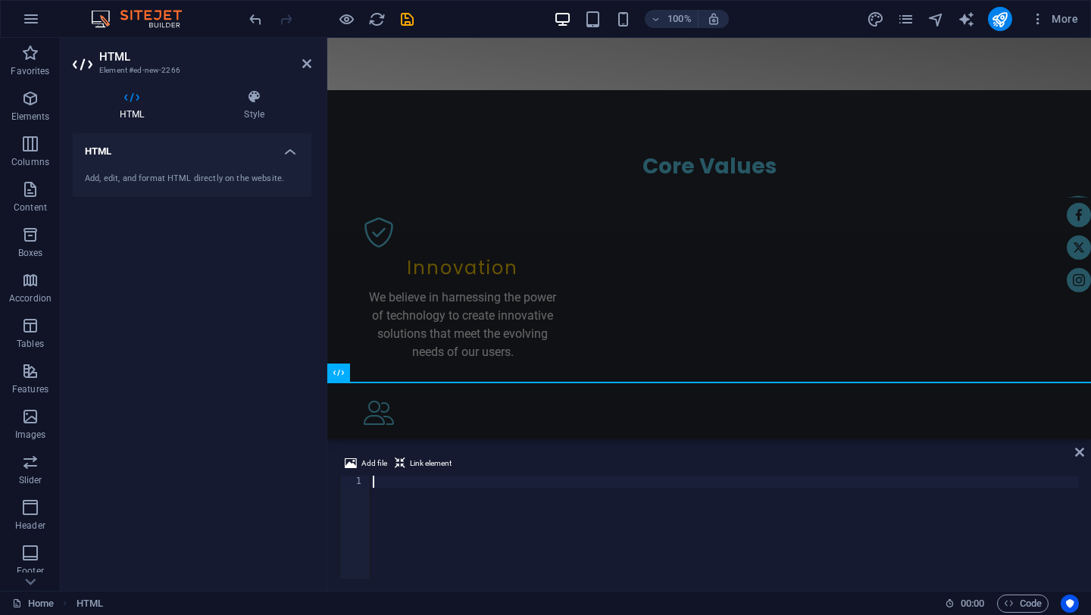
click at [399, 502] on div at bounding box center [724, 539] width 709 height 127
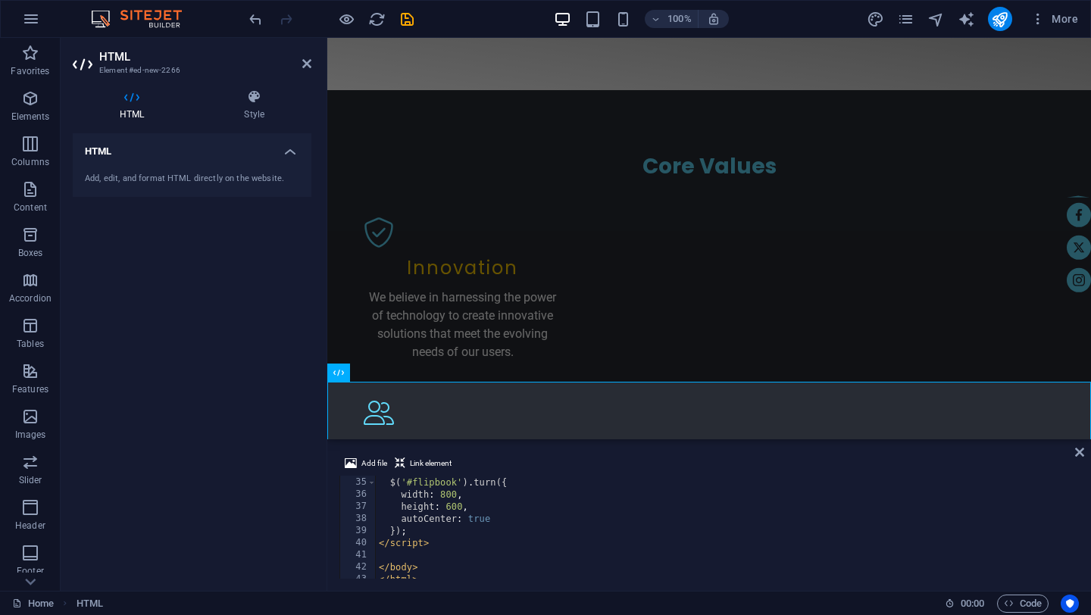
scroll to position [430, 0]
click at [413, 22] on icon "save" at bounding box center [407, 19] width 17 height 17
checkbox input "false"
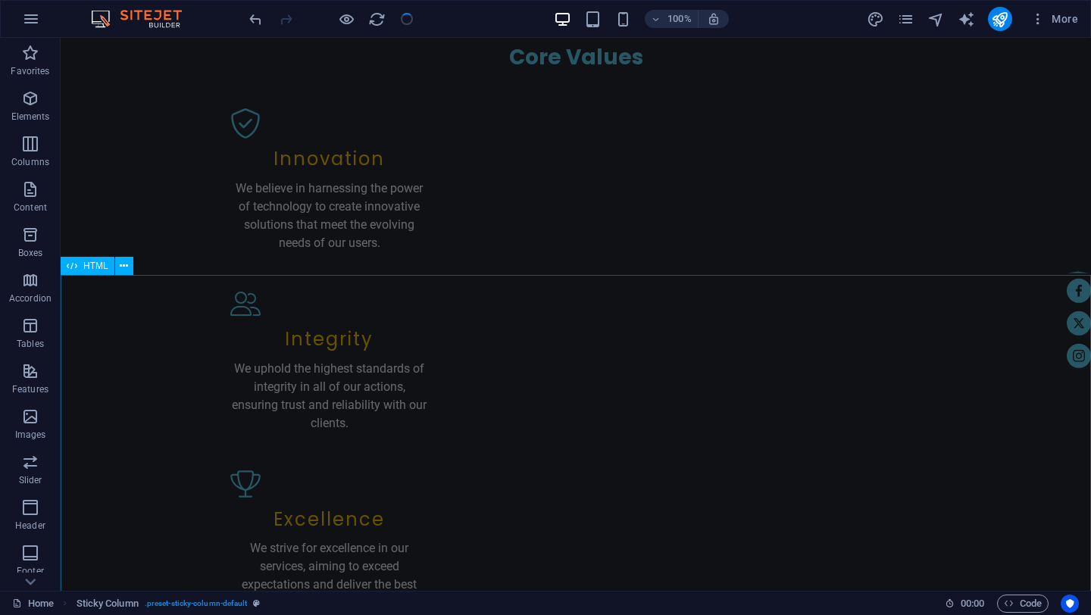
scroll to position [1959, 0]
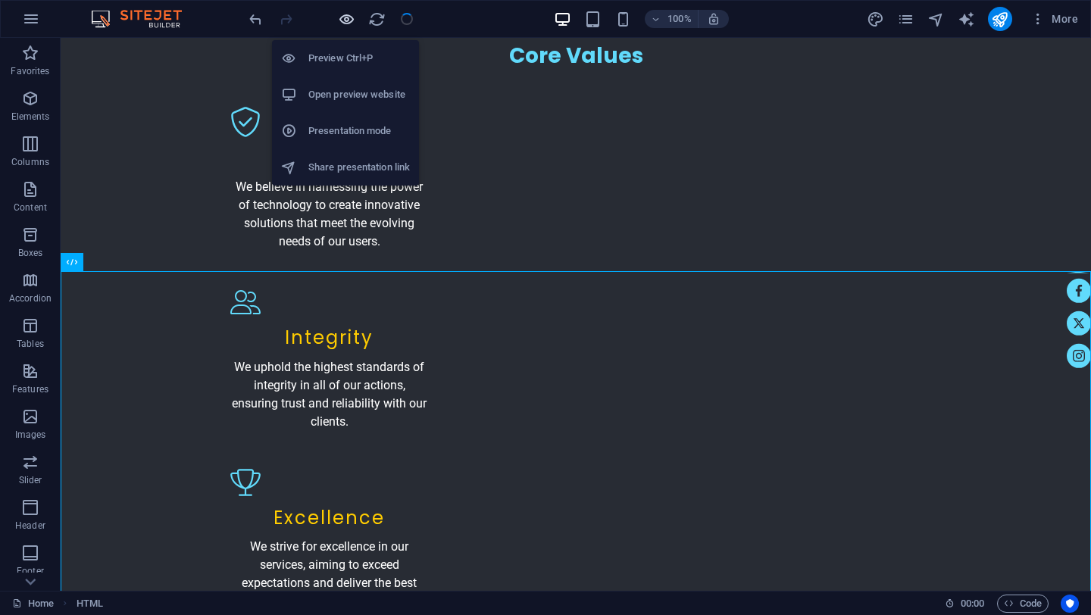
click at [352, 21] on icon "button" at bounding box center [346, 19] width 17 height 17
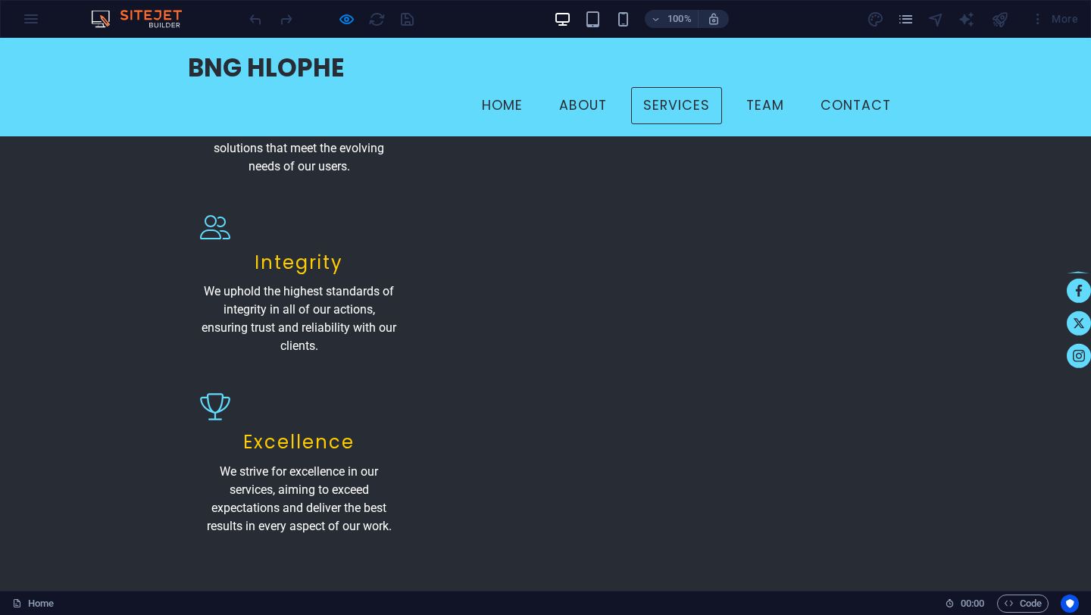
scroll to position [1952, 0]
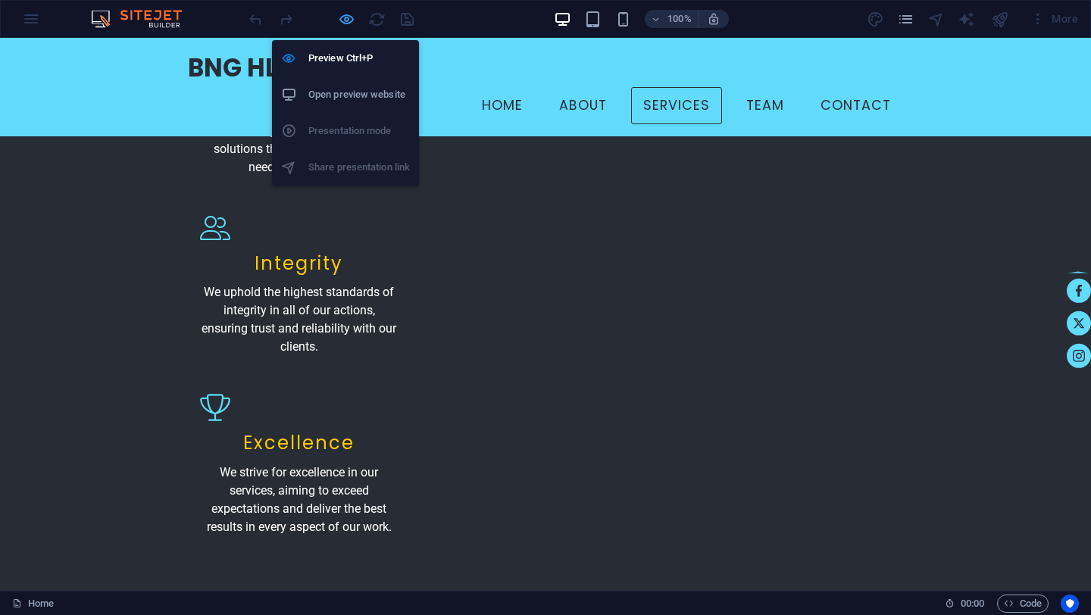
click at [349, 20] on icon "button" at bounding box center [346, 19] width 17 height 17
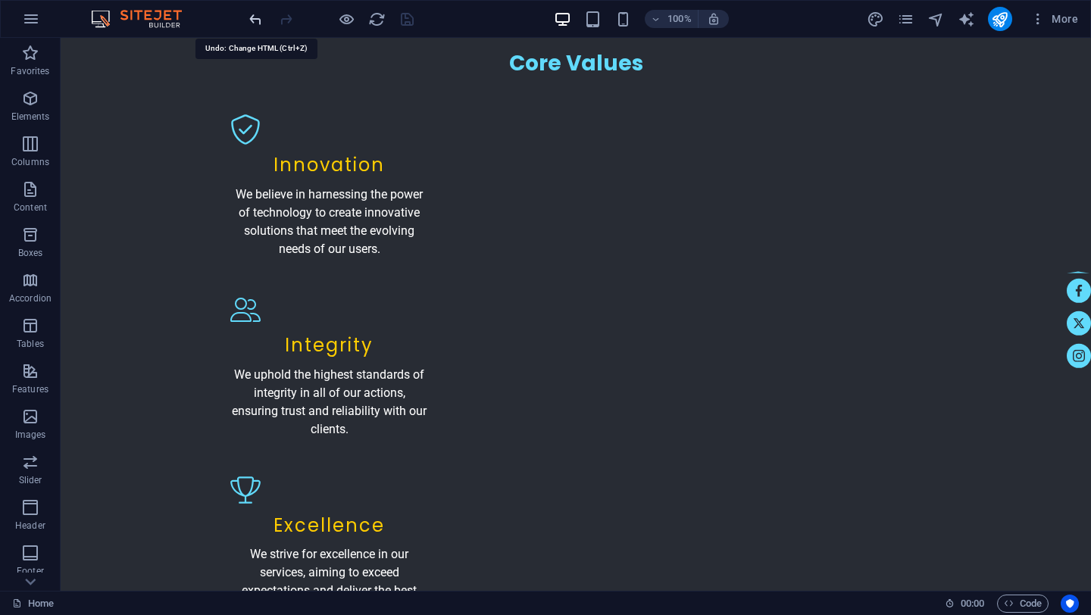
click at [253, 22] on icon "undo" at bounding box center [255, 19] width 17 height 17
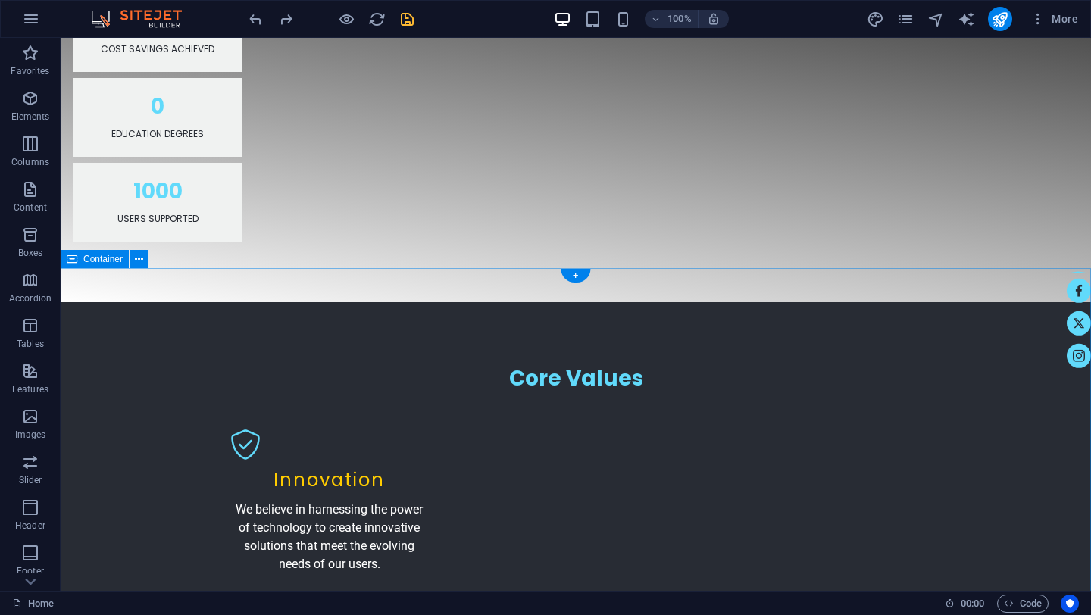
scroll to position [2015, 0]
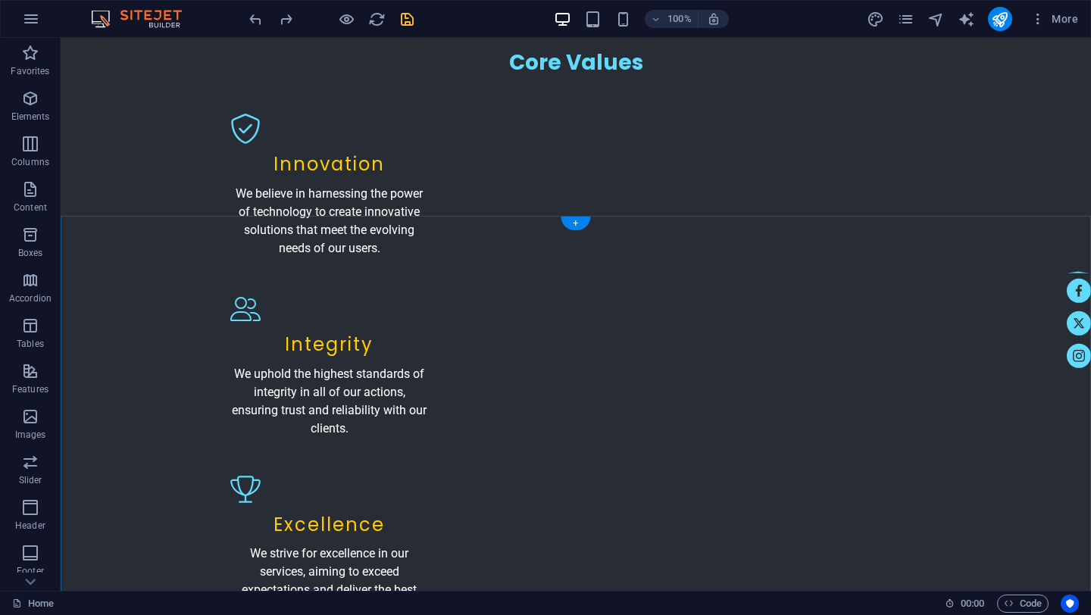
click at [574, 217] on div "+" at bounding box center [576, 224] width 30 height 14
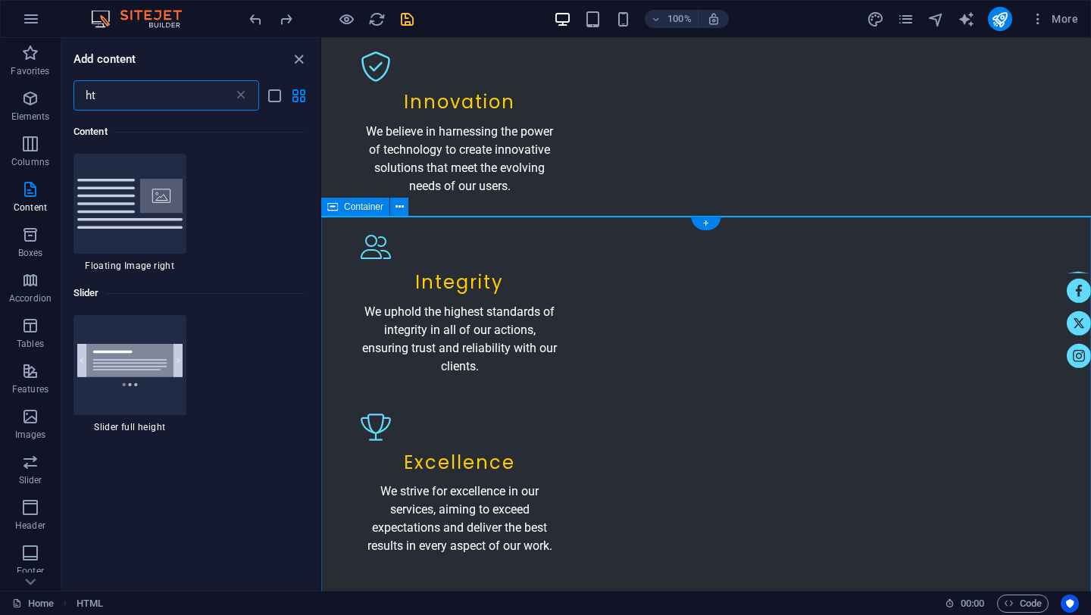
scroll to position [116, 0]
type input "h"
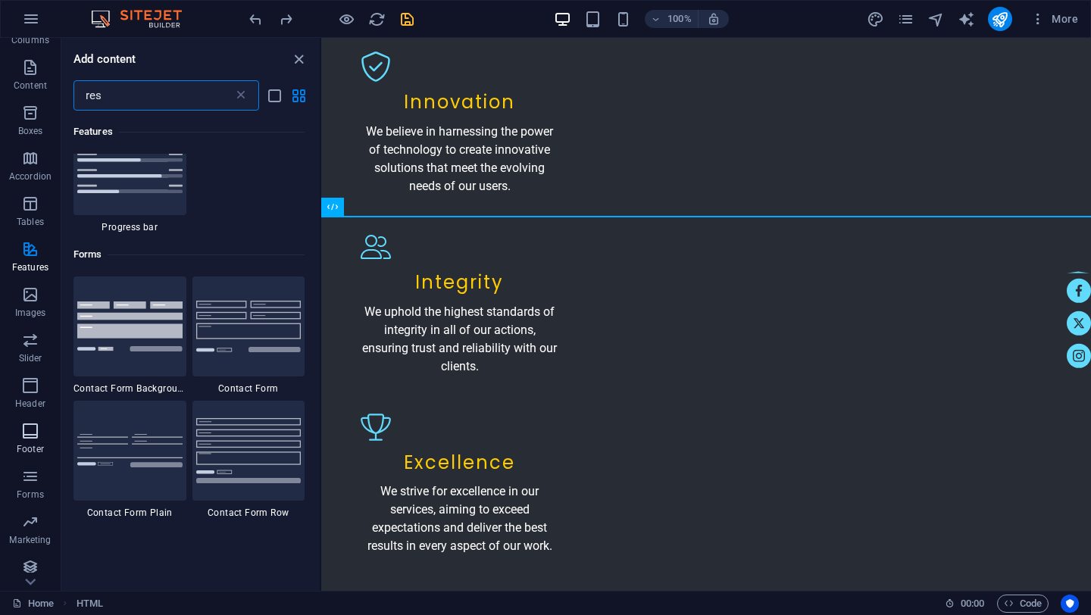
scroll to position [129, 0]
type input "res"
click at [27, 565] on icon "button" at bounding box center [30, 561] width 18 height 18
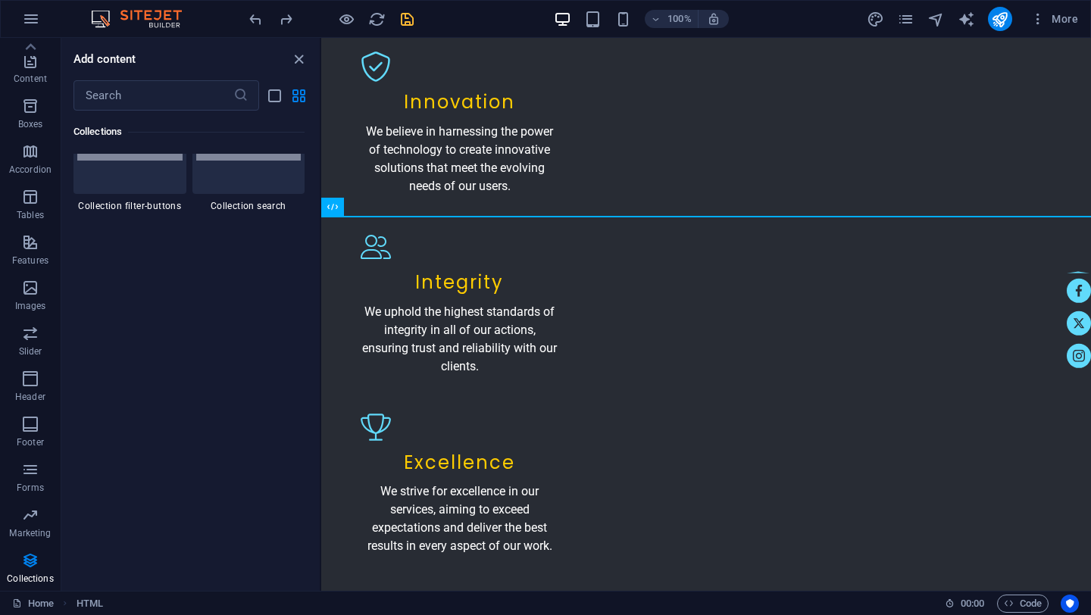
scroll to position [14650, 0]
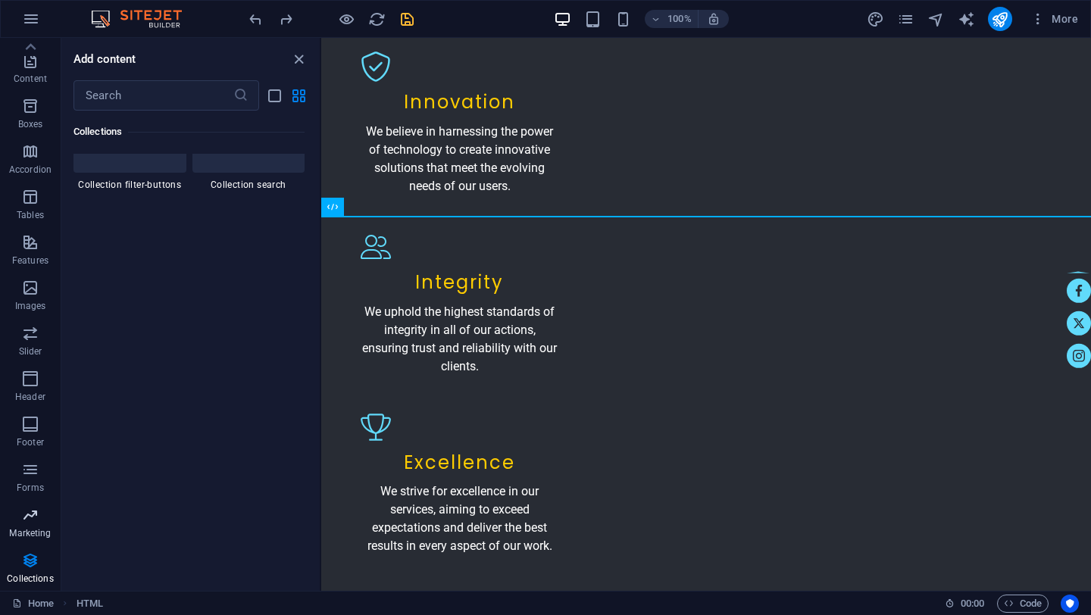
click at [26, 526] on span "Marketing" at bounding box center [30, 524] width 61 height 36
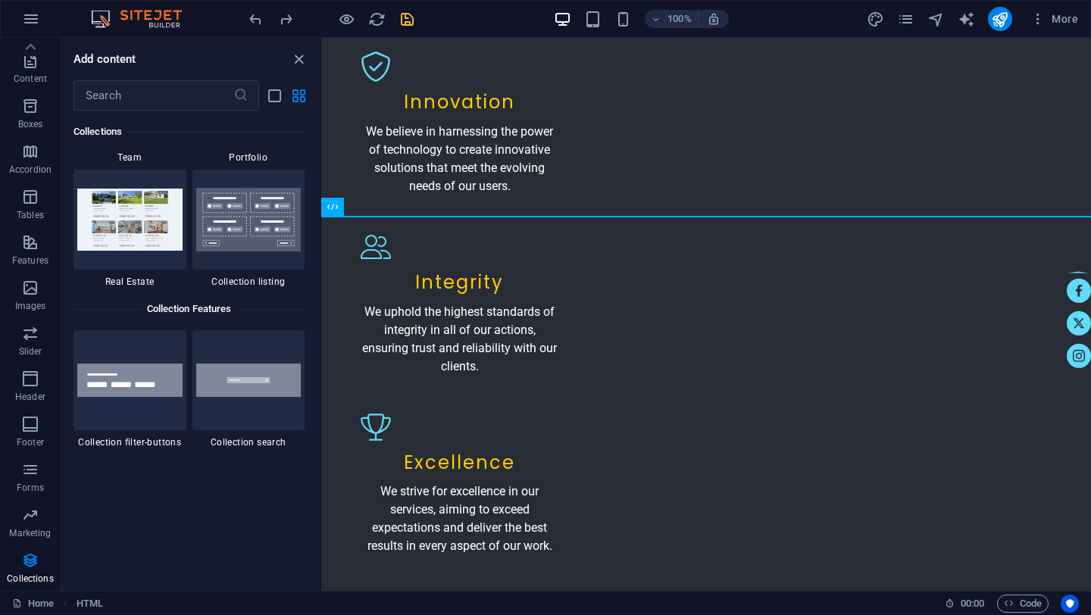
scroll to position [14397, 0]
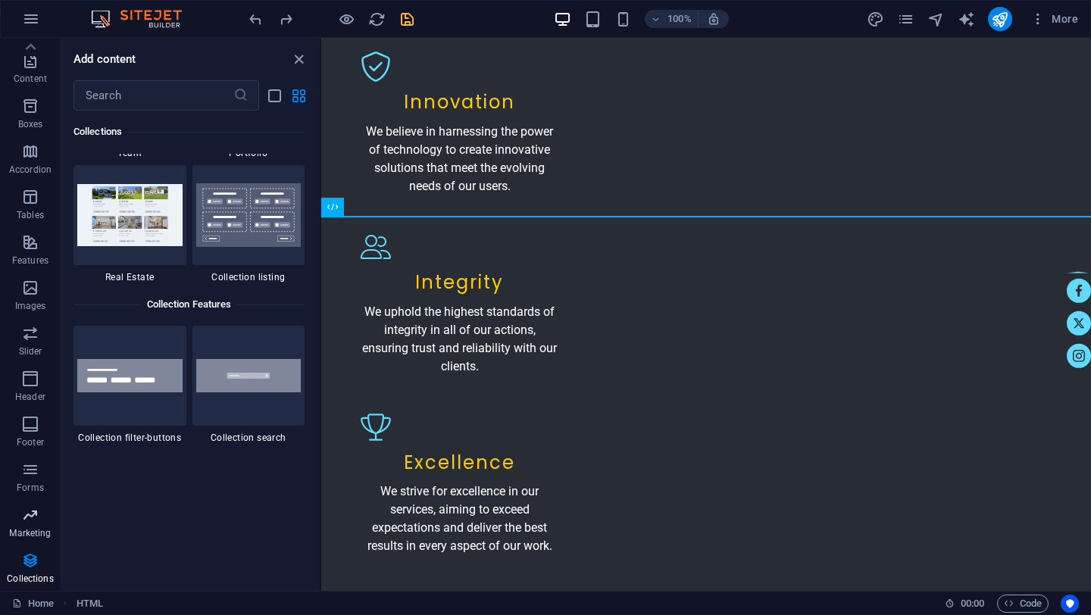
click at [33, 527] on span "Marketing" at bounding box center [30, 524] width 61 height 36
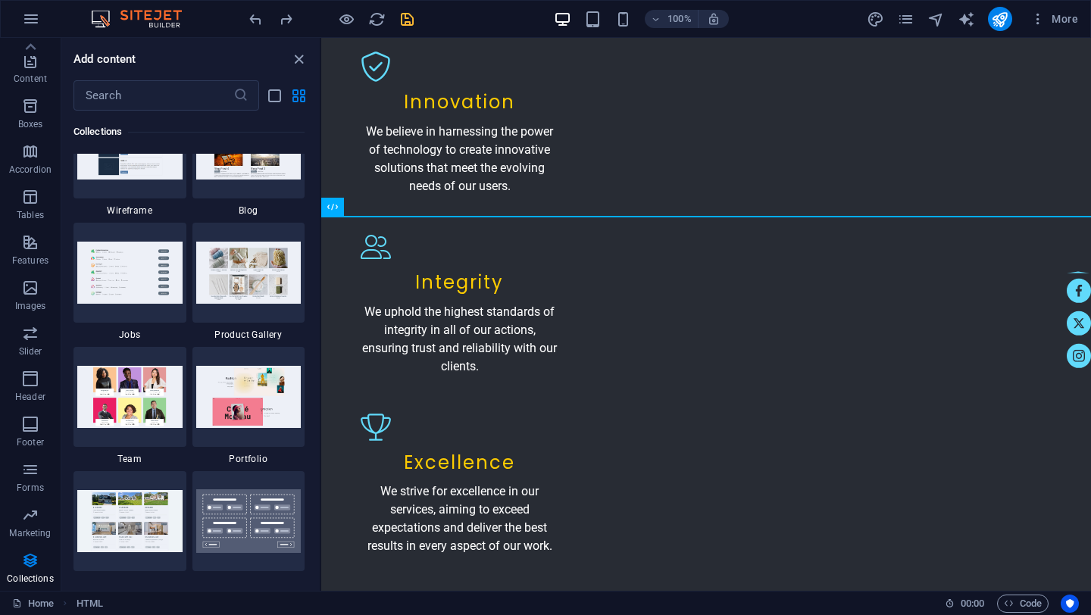
scroll to position [14091, 0]
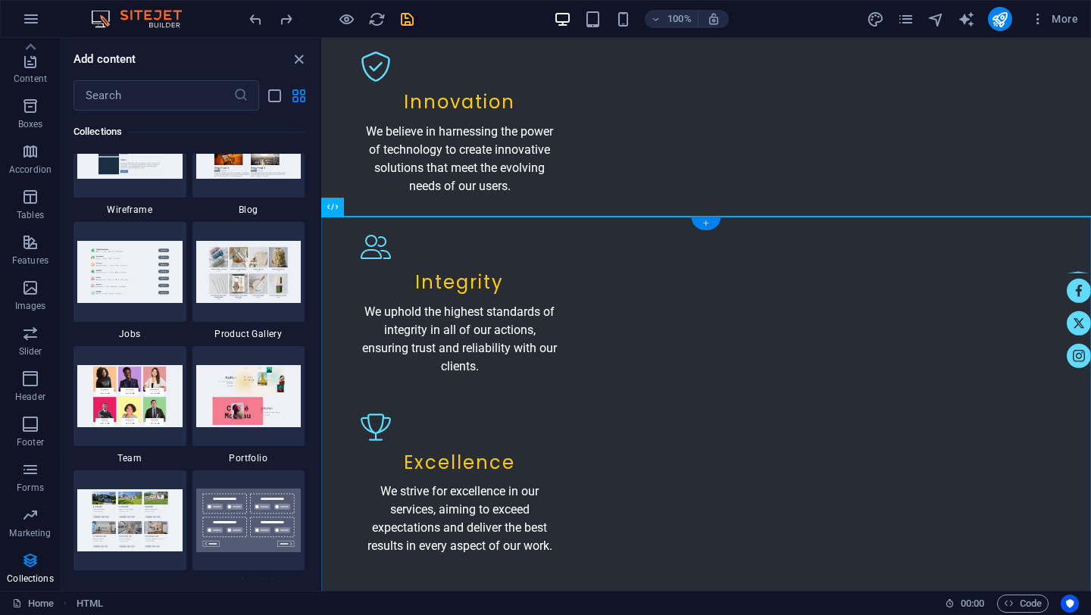
click at [707, 224] on div "+" at bounding box center [706, 224] width 30 height 14
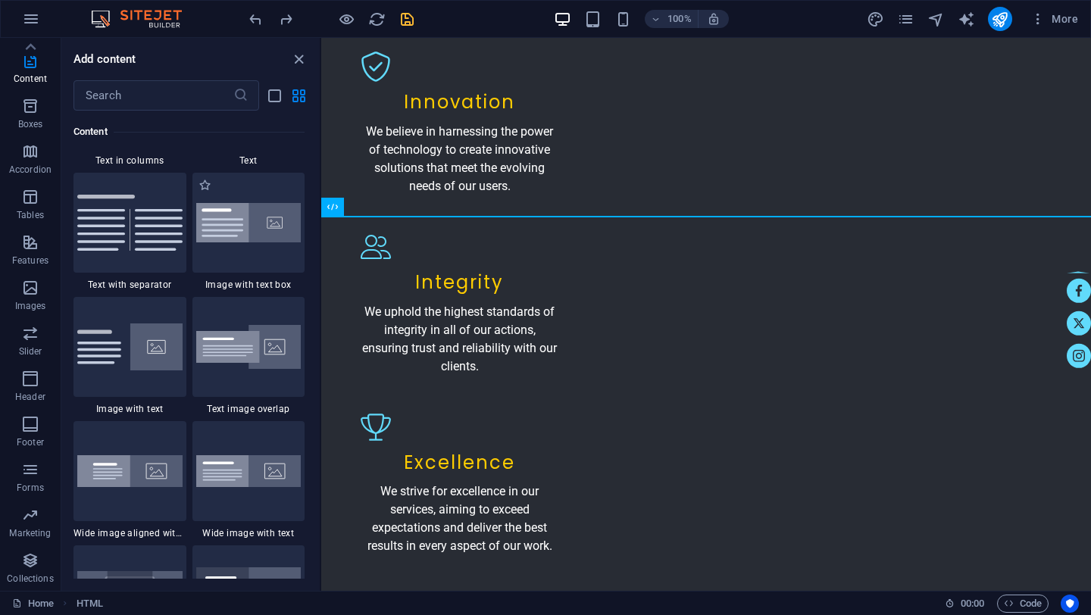
scroll to position [2884, 0]
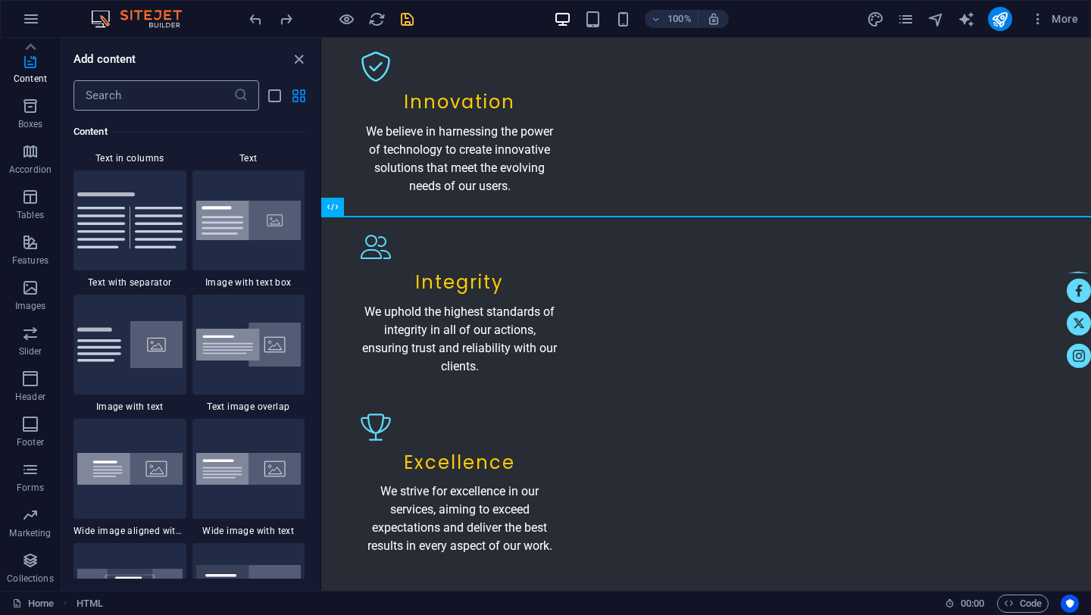
click at [182, 101] on input "text" at bounding box center [154, 95] width 160 height 30
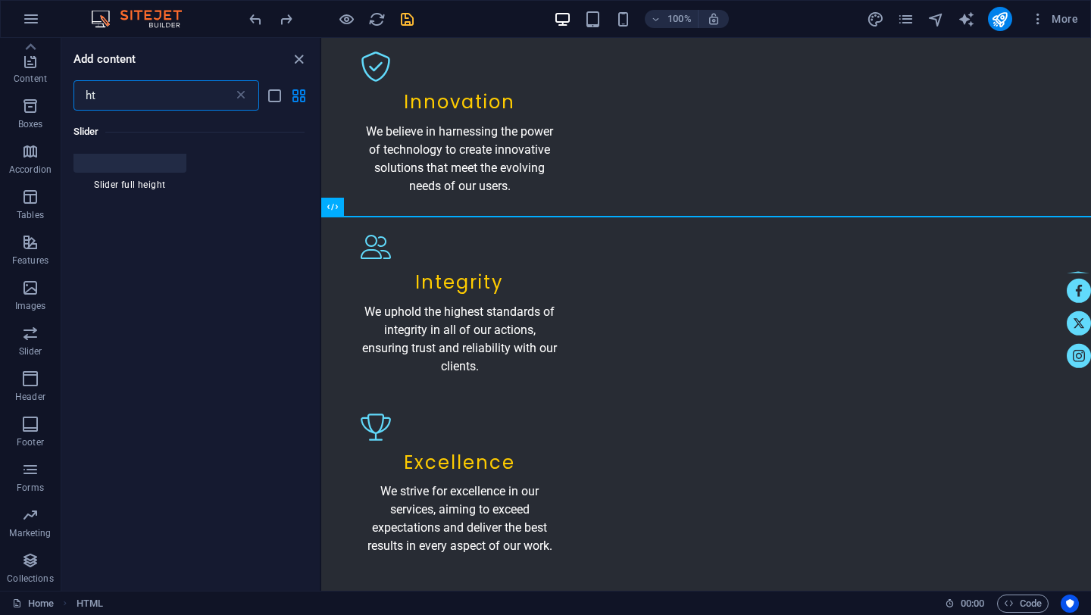
scroll to position [0, 0]
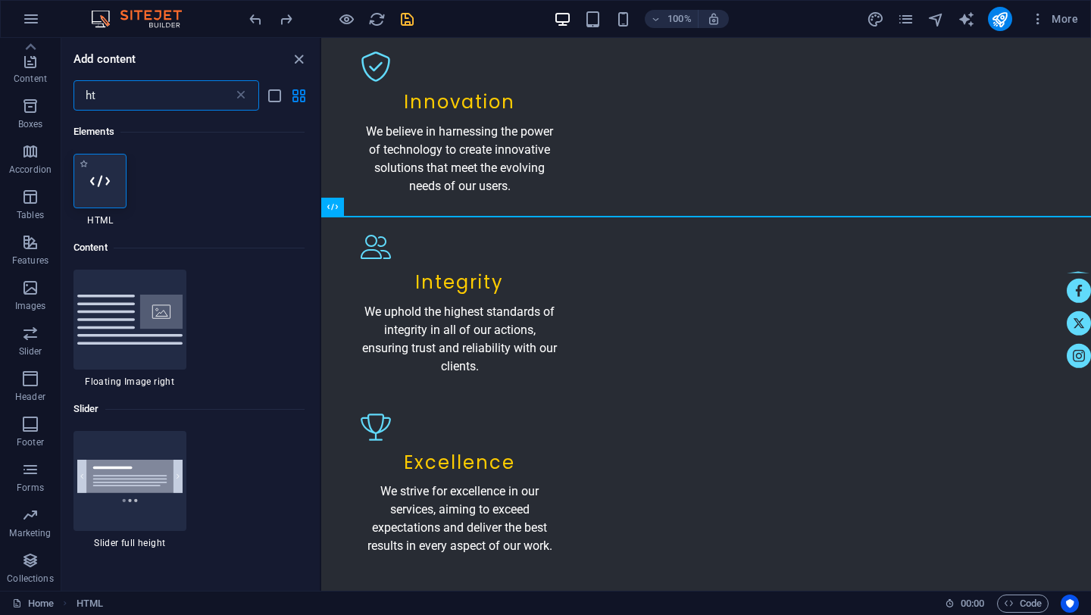
type input "ht"
click at [115, 174] on div at bounding box center [100, 181] width 53 height 55
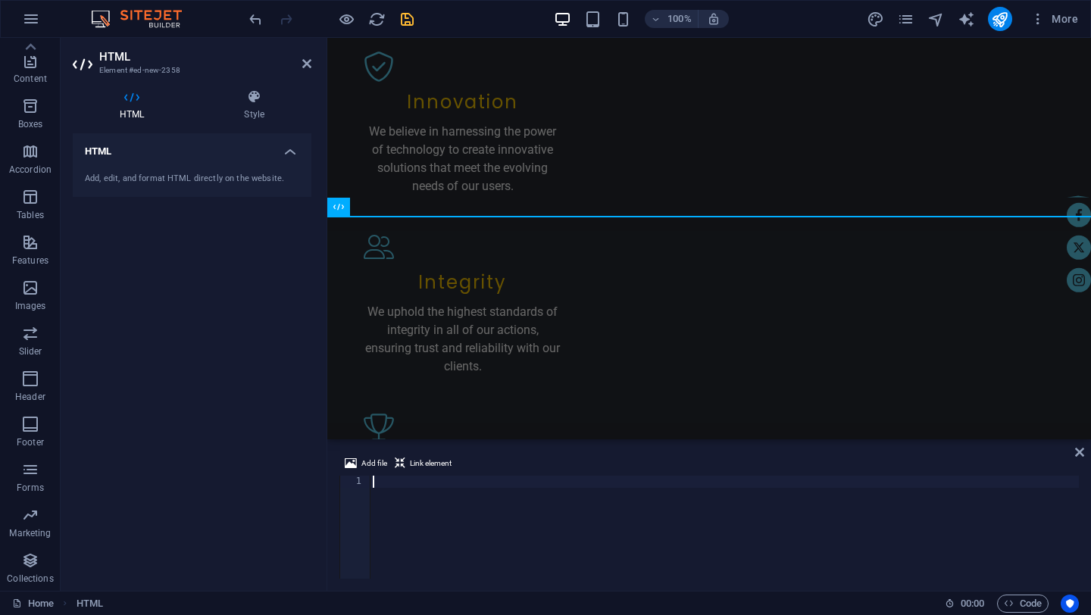
type textarea "V"
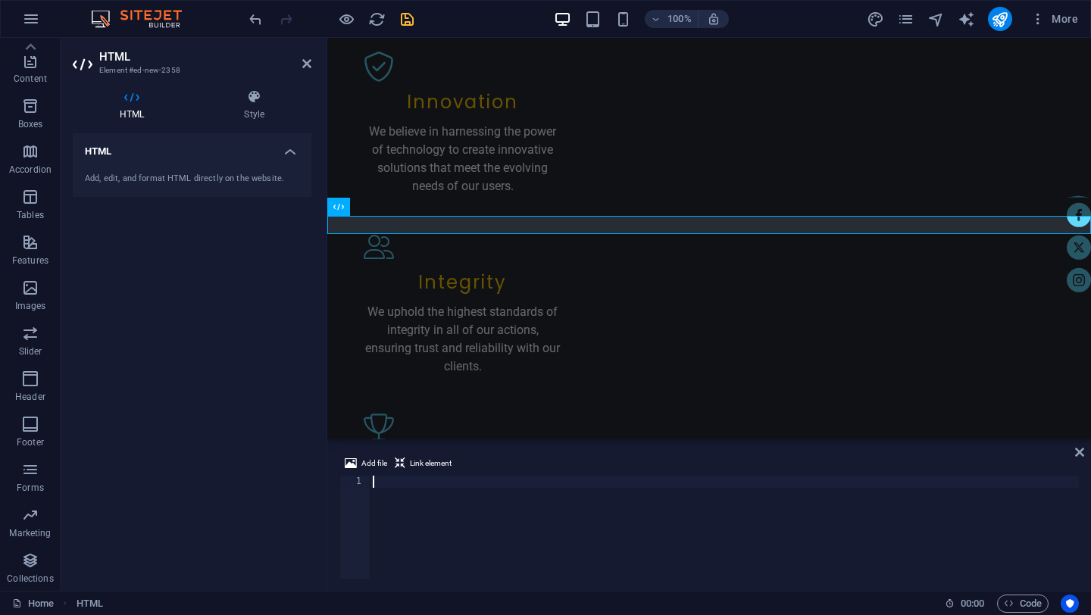
scroll to position [5318, 0]
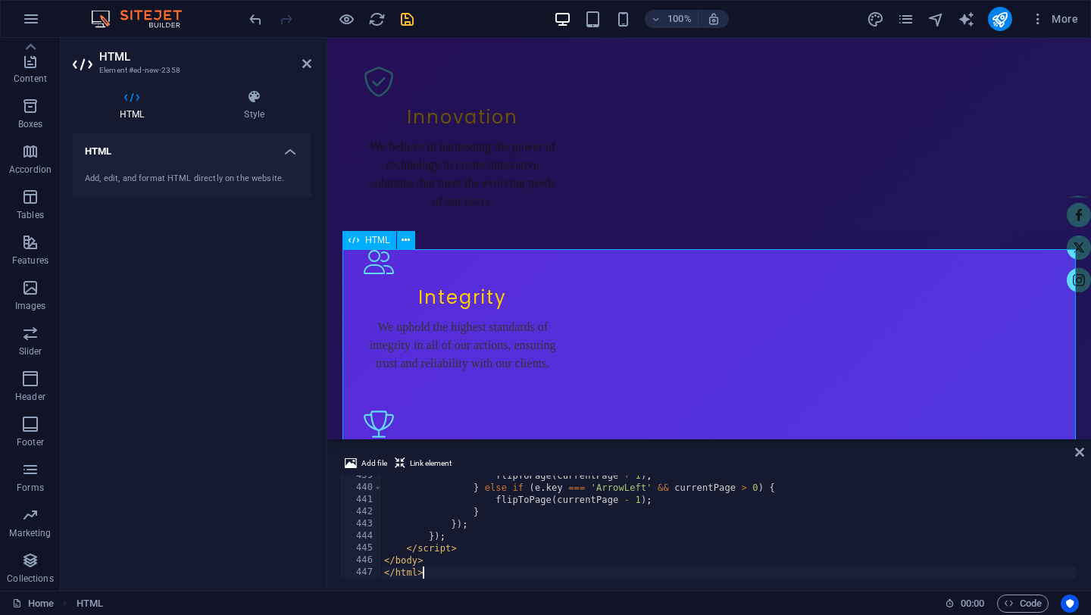
type textarea "</html>"
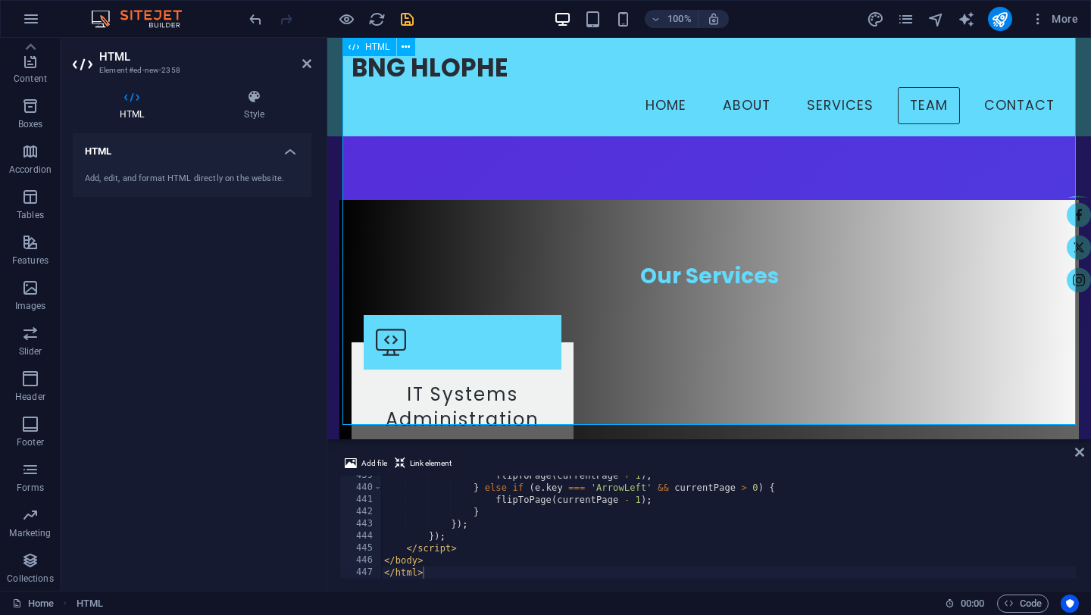
scroll to position [2347, 0]
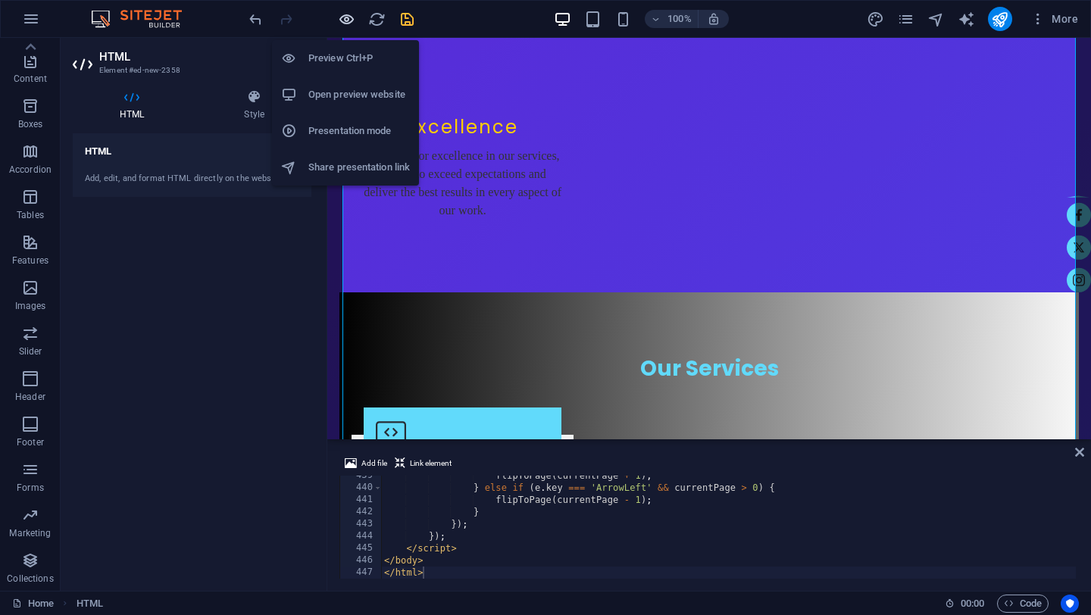
click at [348, 20] on icon "button" at bounding box center [346, 19] width 17 height 17
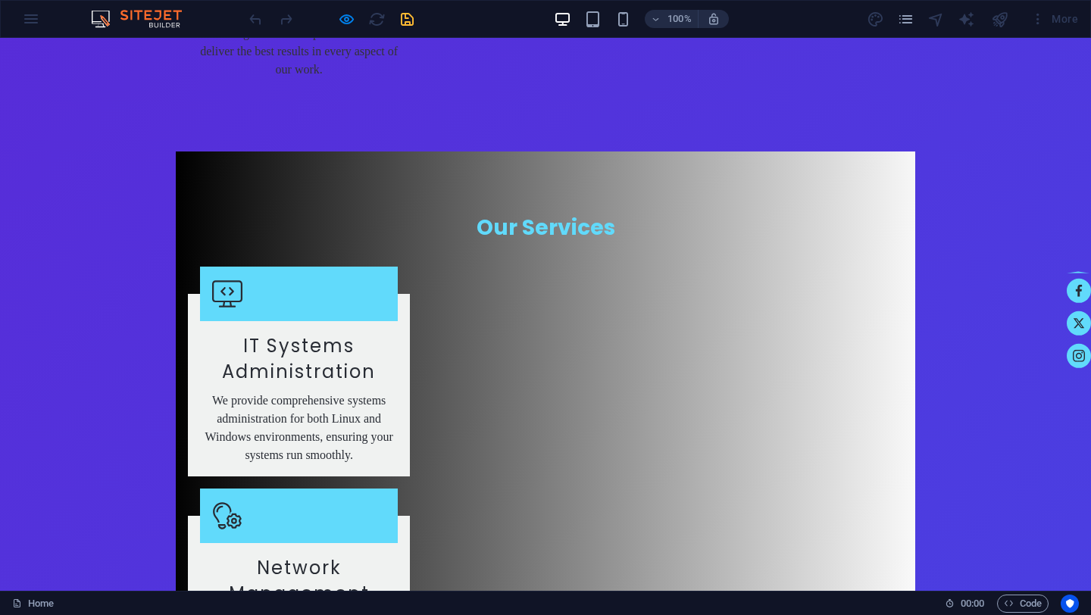
scroll to position [2376, 0]
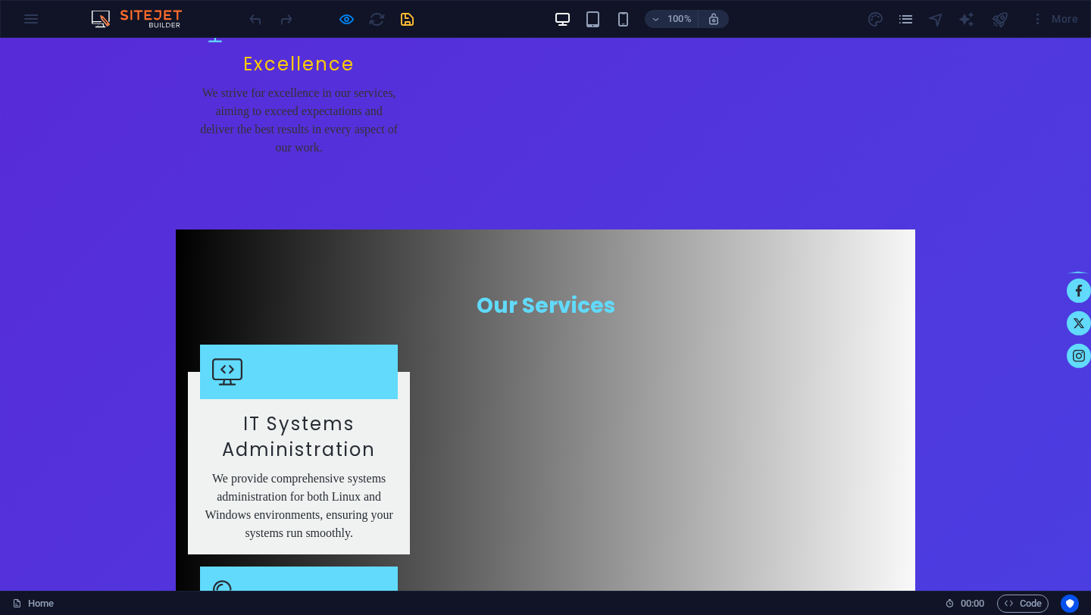
scroll to position [2302, 0]
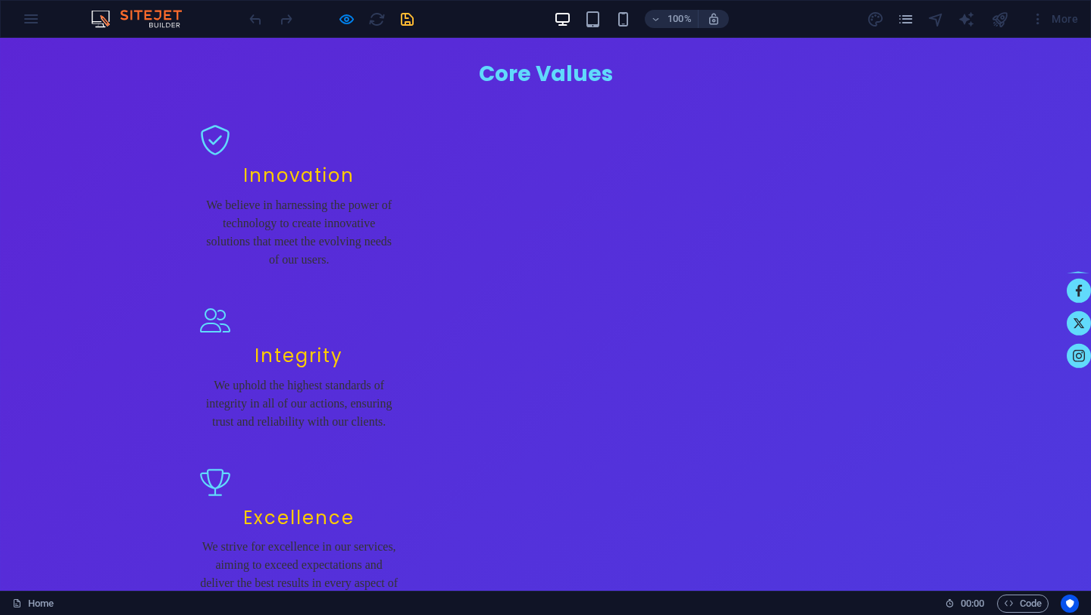
scroll to position [2489, 0]
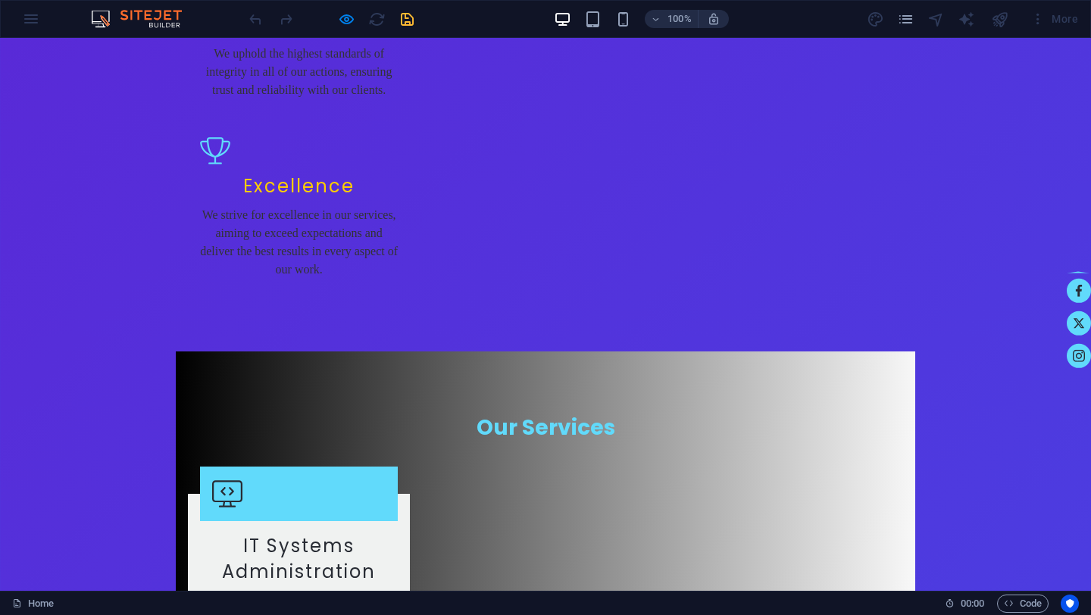
scroll to position [2170, 0]
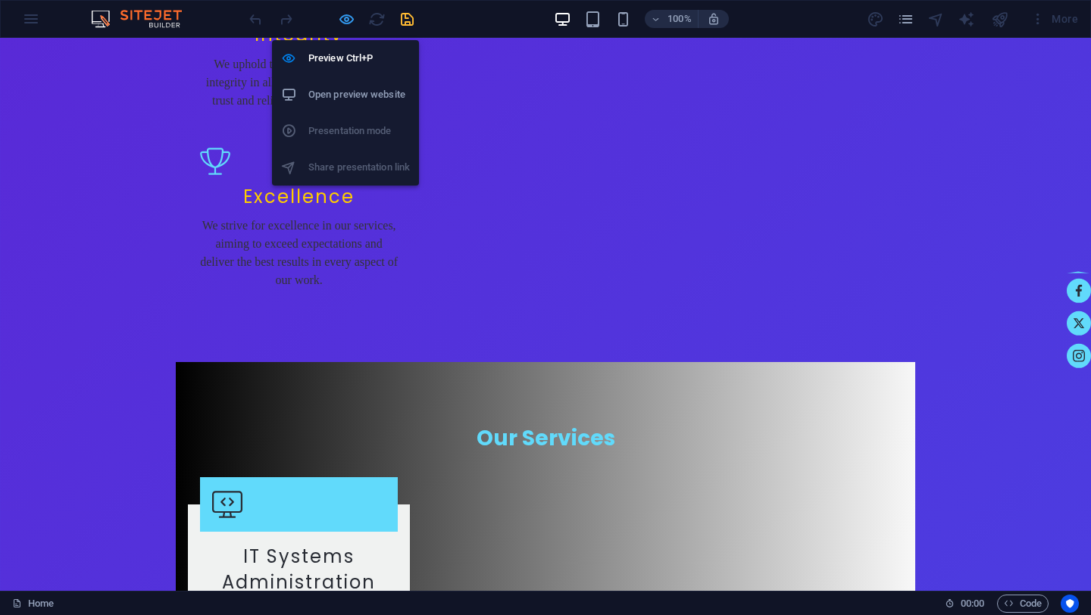
click at [347, 20] on icon "button" at bounding box center [346, 19] width 17 height 17
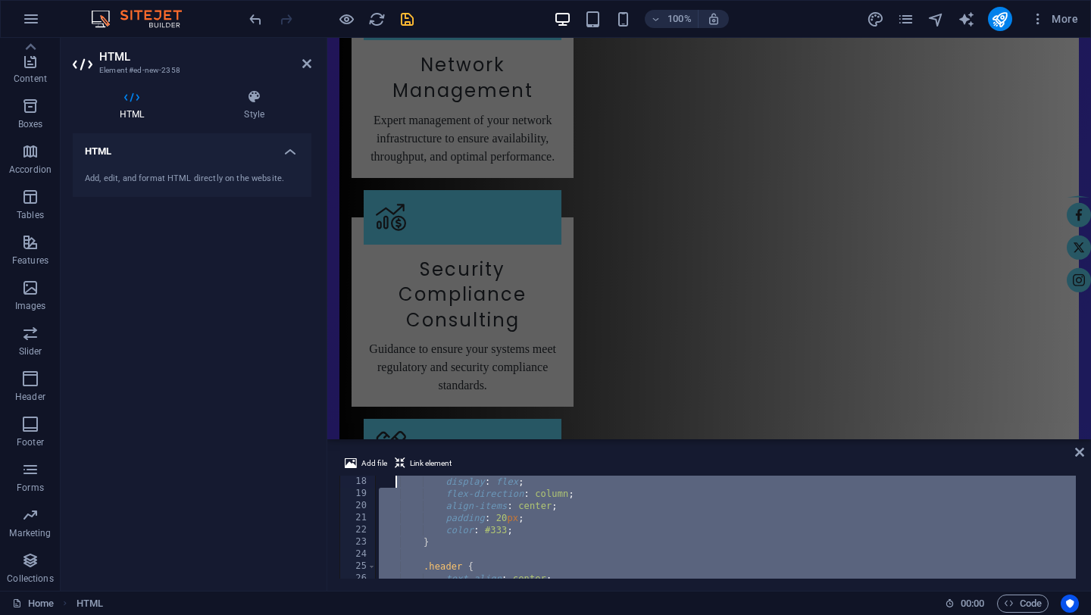
scroll to position [0, 0]
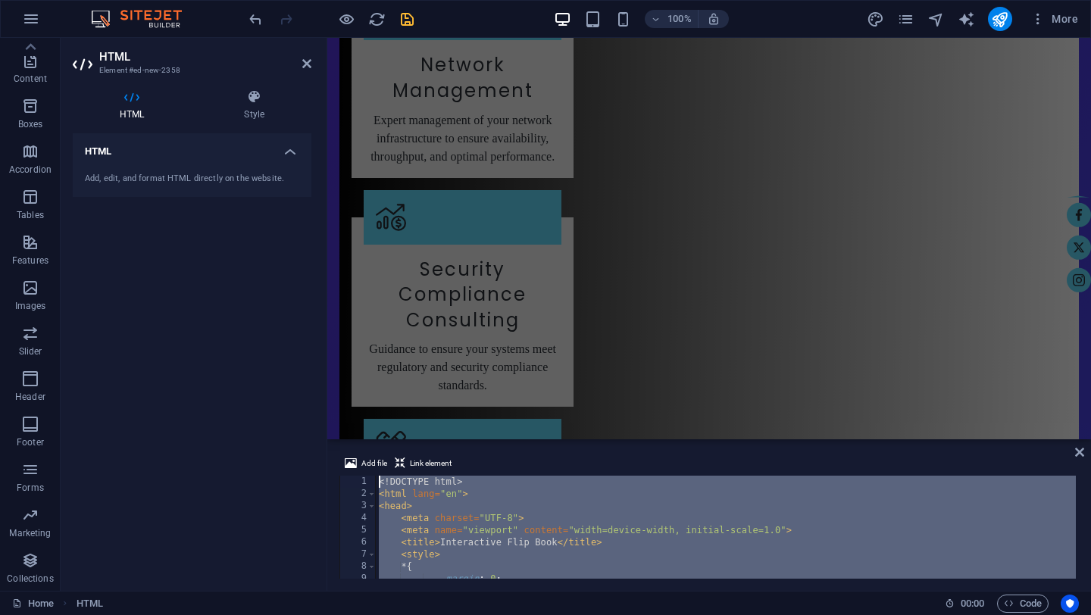
drag, startPoint x: 441, startPoint y: 561, endPoint x: 398, endPoint y: 440, distance: 128.0
click at [398, 440] on aside "Add file Link element </body> 1 2 3 4 5 6 7 8 9 10 11 <! DOCTYPE html > < html …" at bounding box center [709, 516] width 764 height 152
type textarea "<!DOCTYPE html> <html lang="en">"
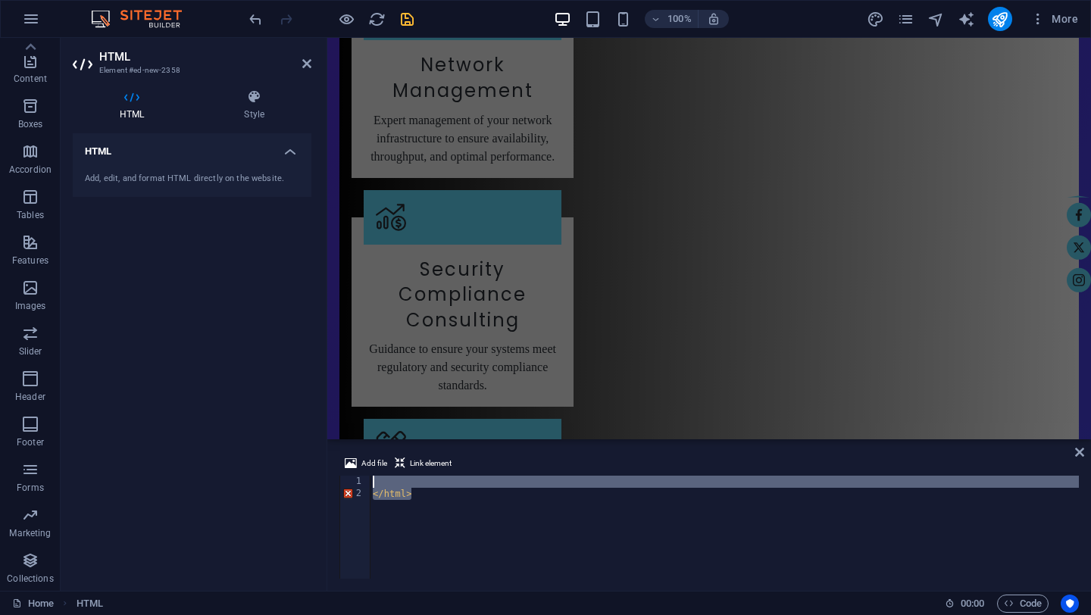
drag, startPoint x: 421, startPoint y: 498, endPoint x: 374, endPoint y: 487, distance: 49.1
click at [374, 487] on div "</ html >" at bounding box center [724, 539] width 709 height 127
type textarea "</html>"
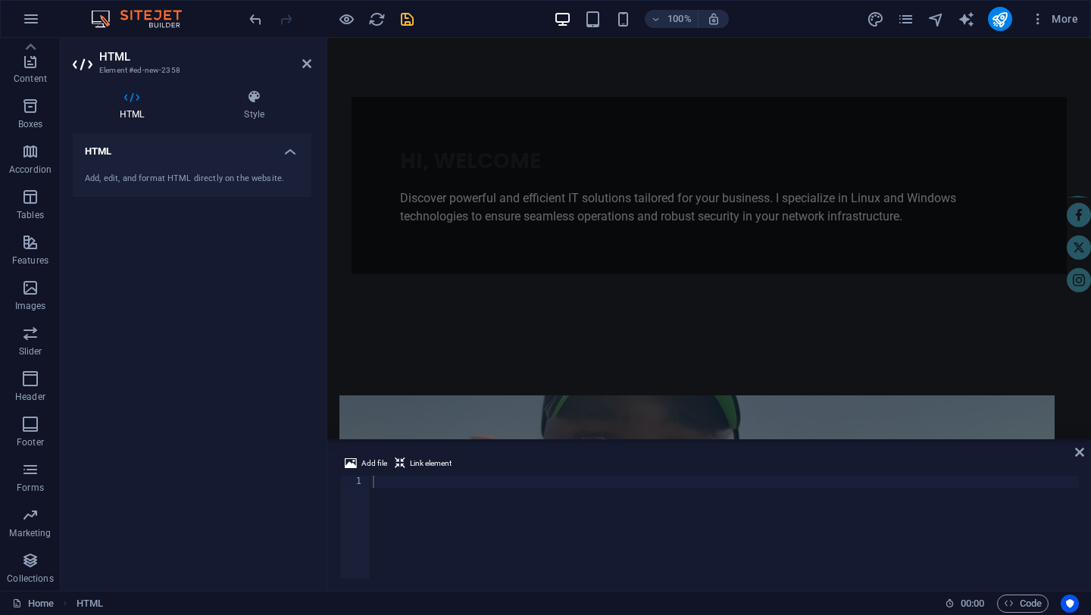
scroll to position [455, 0]
click at [378, 494] on div at bounding box center [724, 539] width 709 height 127
paste textarea "</html>"
type textarea "</html>"
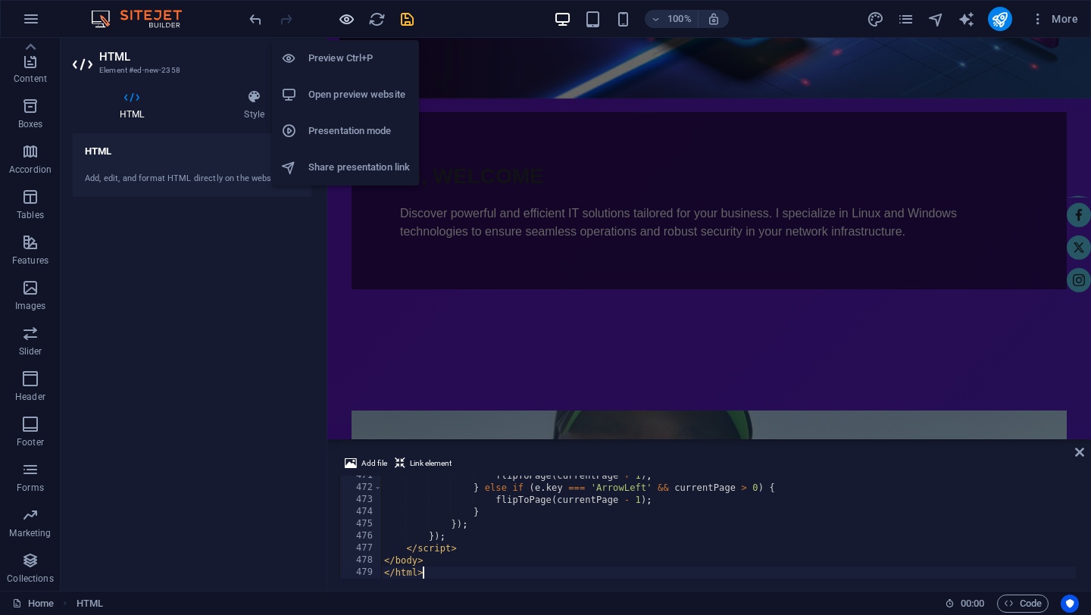
click at [346, 18] on icon "button" at bounding box center [346, 19] width 17 height 17
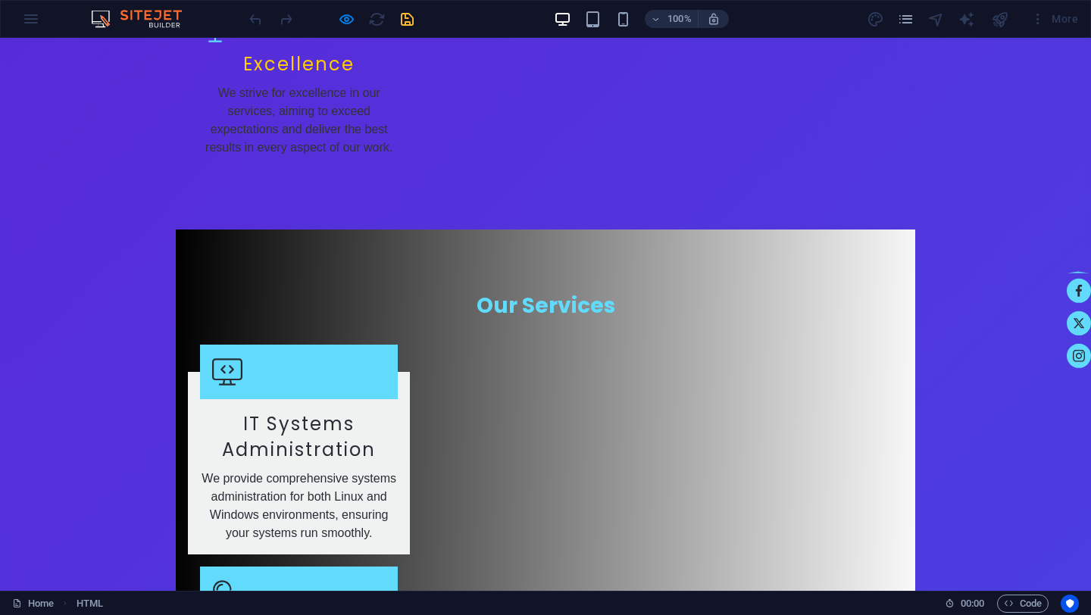
scroll to position [2306, 0]
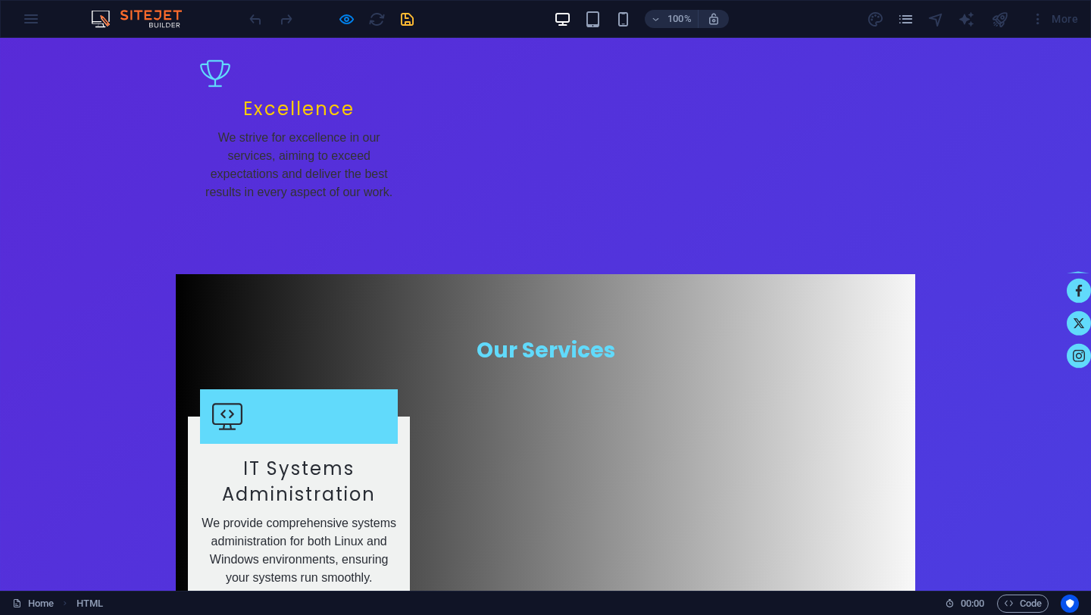
scroll to position [2253, 0]
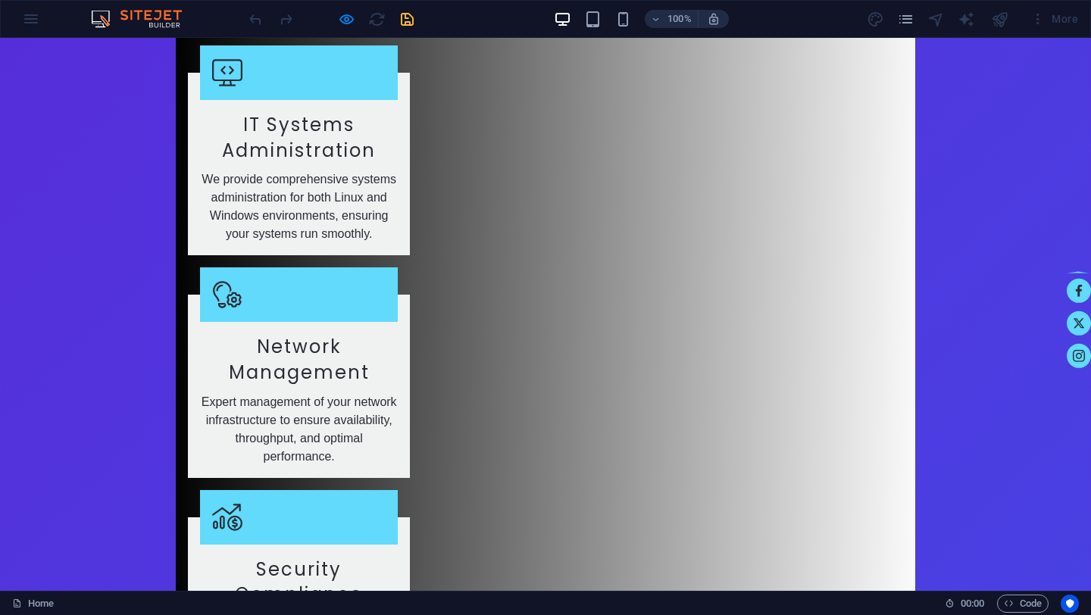
scroll to position [2308, 0]
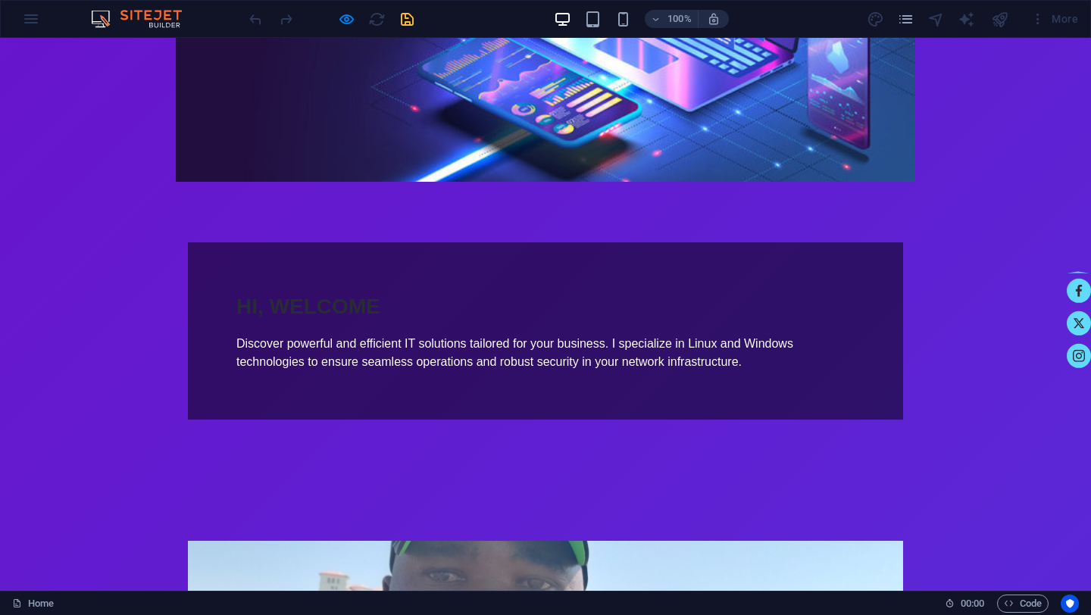
scroll to position [0, 0]
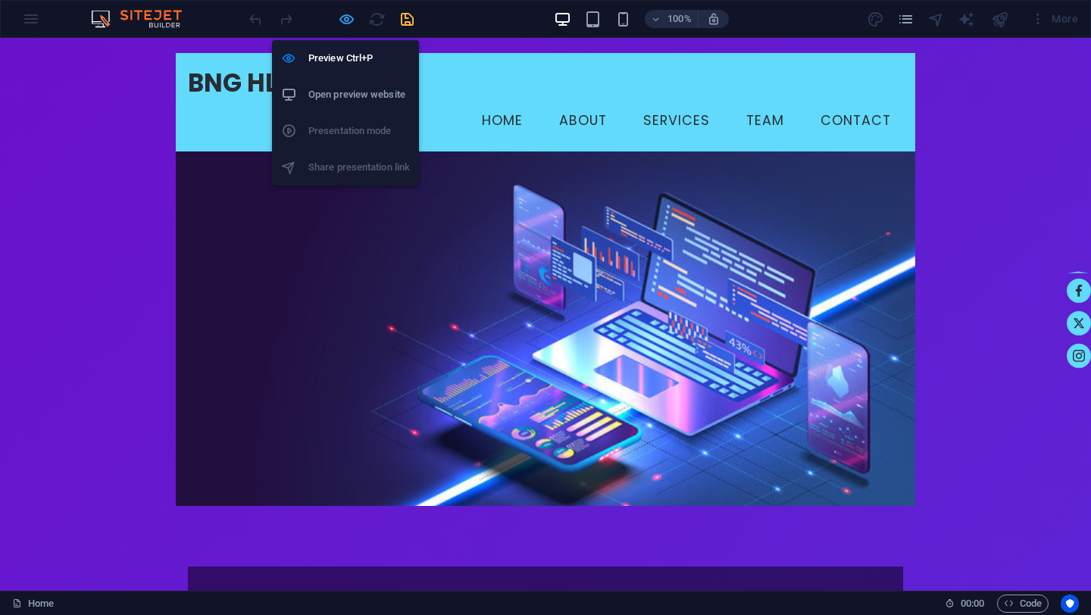
click at [349, 14] on icon "button" at bounding box center [346, 19] width 17 height 17
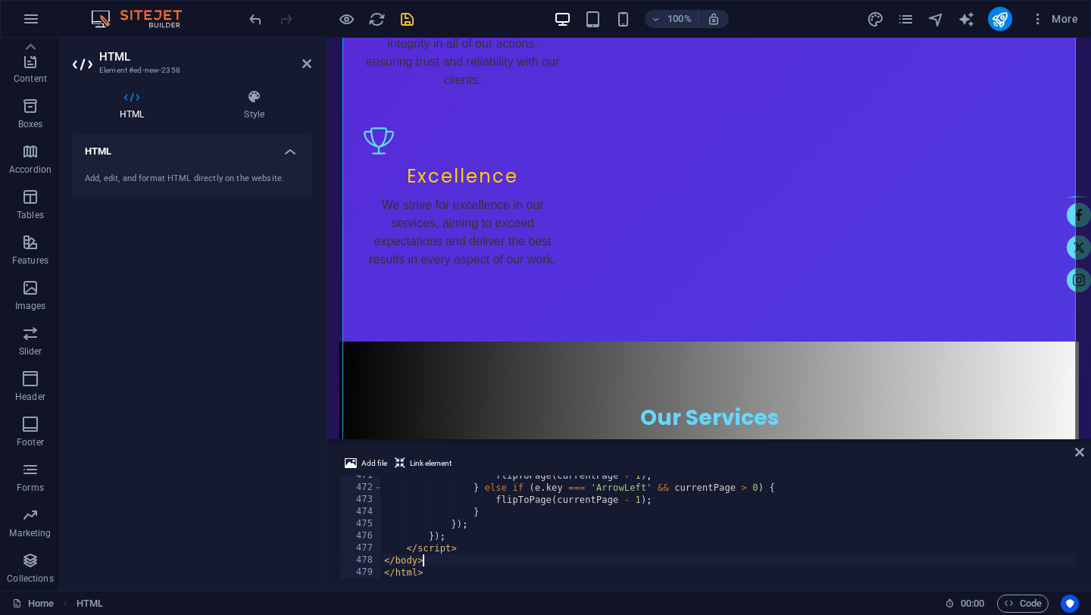
click at [438, 561] on div "flipToPage ( currentPage + 1 ) ; } else if ( e . key === 'ArrowLeft' && current…" at bounding box center [1054, 532] width 1347 height 124
type textarea "</body> </html>"
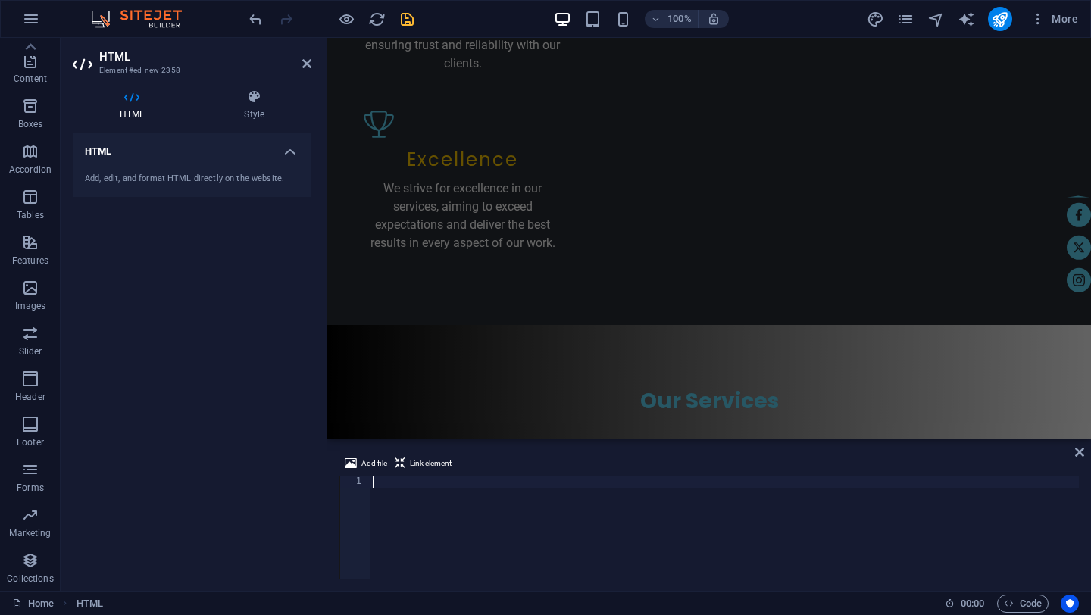
click at [379, 493] on div at bounding box center [724, 539] width 709 height 127
paste textarea "</html>"
type textarea "</html>"
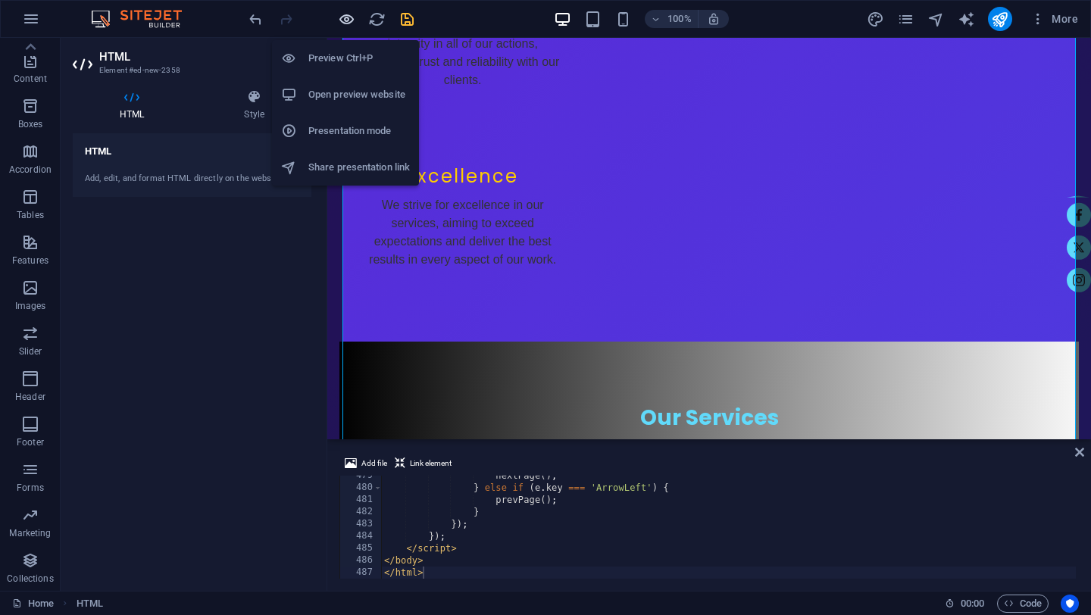
click at [348, 19] on icon "button" at bounding box center [346, 19] width 17 height 17
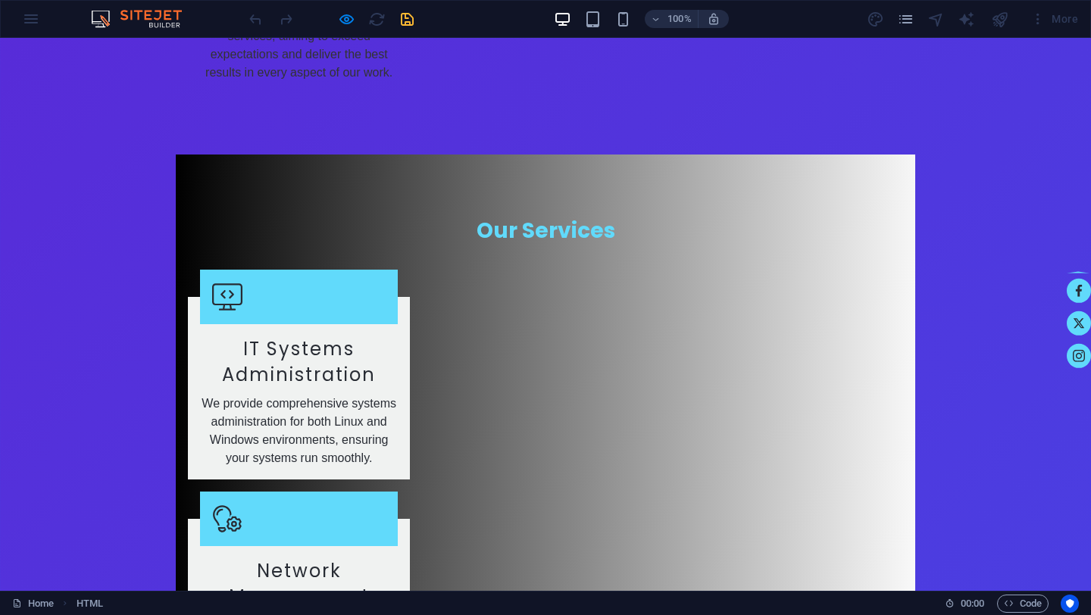
scroll to position [2381, 0]
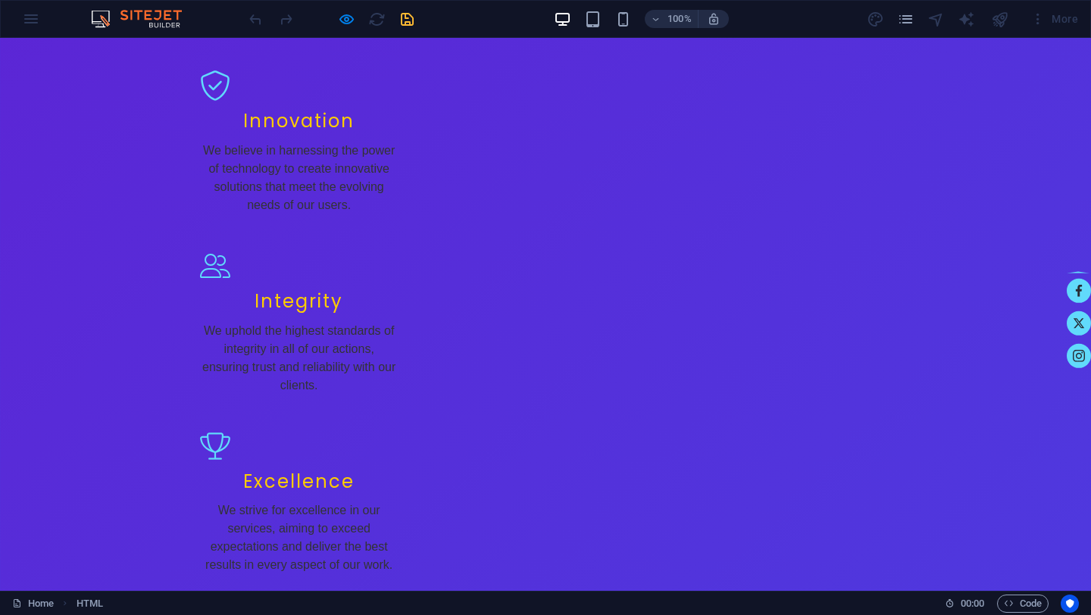
scroll to position [1889, 0]
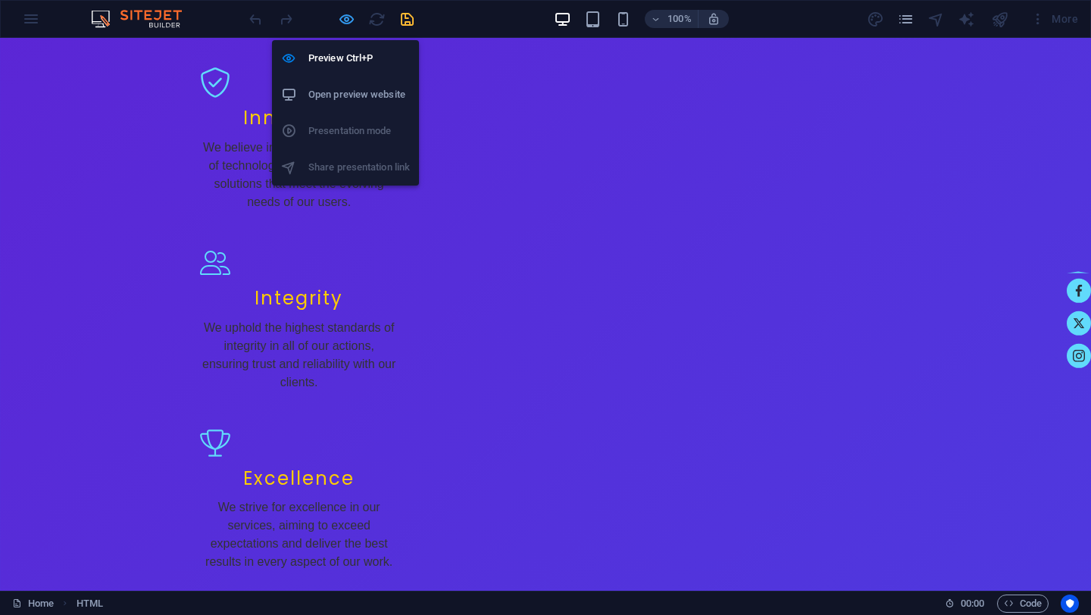
click at [348, 19] on icon "button" at bounding box center [346, 19] width 17 height 17
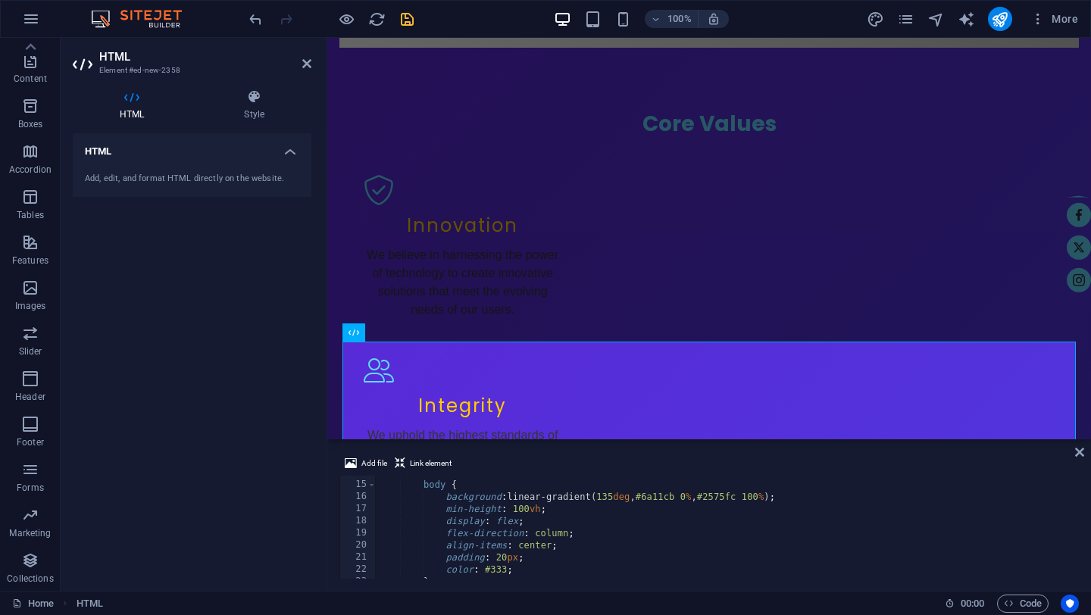
scroll to position [171, 0]
click at [455, 497] on div "body { background : linear-gradient( 135 deg , #6a11cb 0 % , #2575fc 100 % ) ; …" at bounding box center [1049, 537] width 1347 height 124
type textarea "background: linear-gradient(135deg, #6a11cb 0%, #2575fc 100%);"
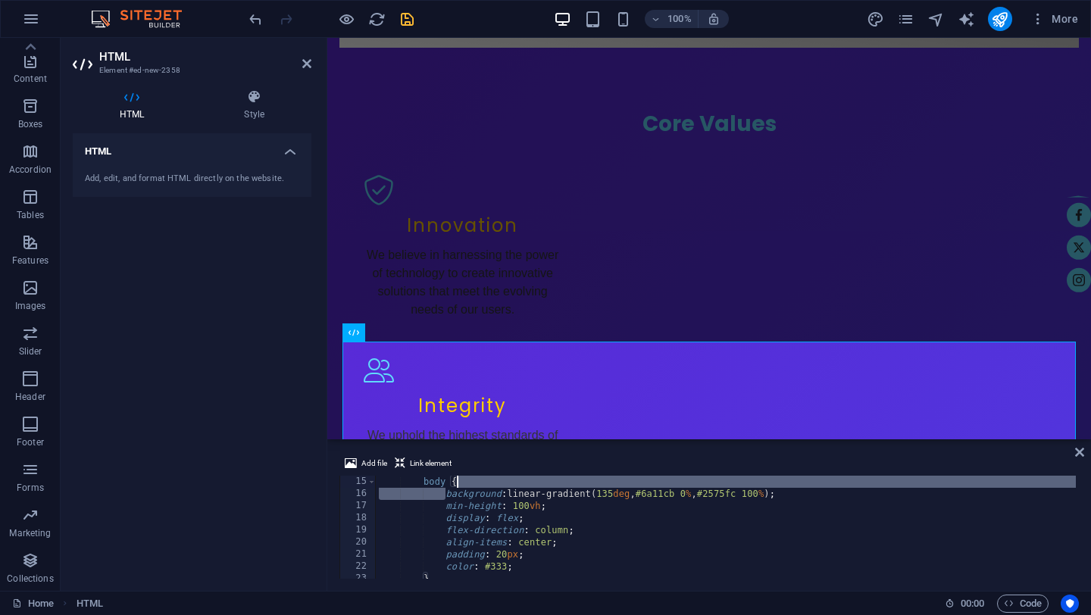
scroll to position [170, 0]
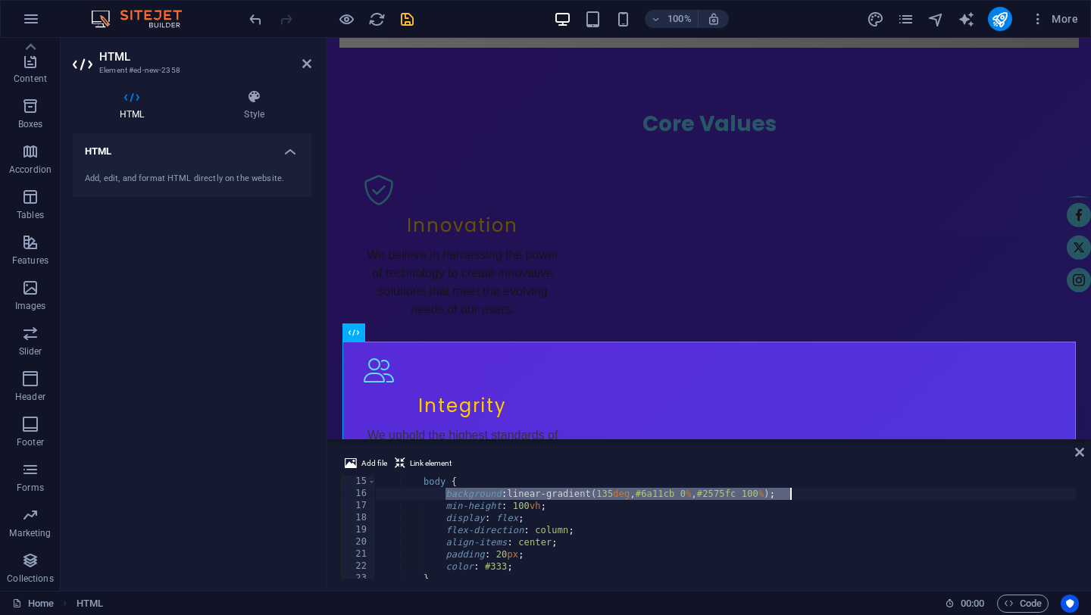
drag, startPoint x: 444, startPoint y: 495, endPoint x: 810, endPoint y: 490, distance: 366.1
click at [810, 490] on div "body { background : linear-gradient( 135 deg , #6a11cb 0 % , #2575fc 100 % ) ; …" at bounding box center [1049, 538] width 1347 height 124
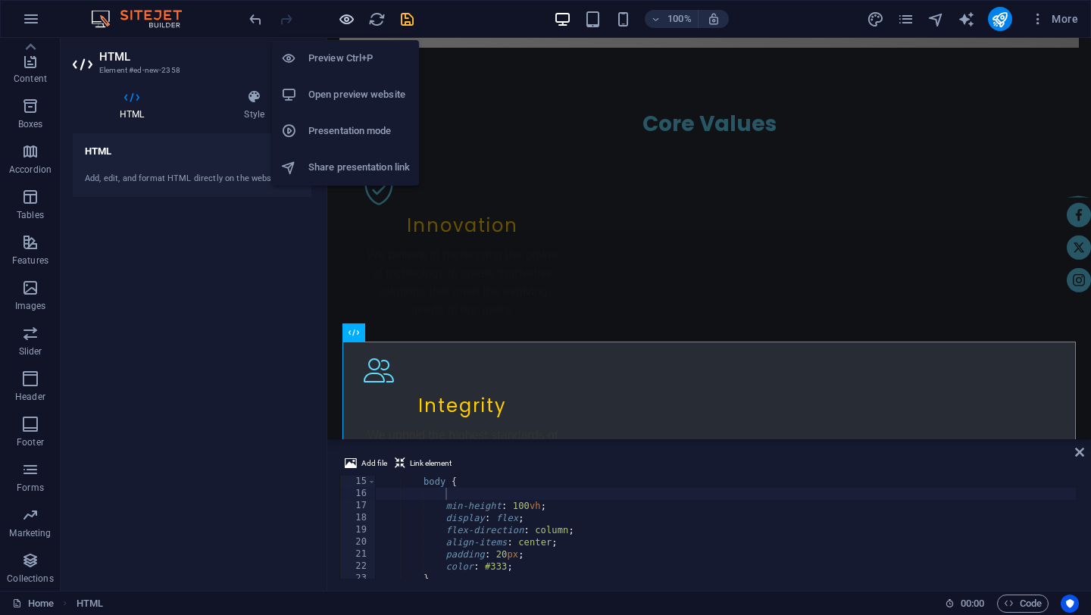
click at [344, 23] on icon "button" at bounding box center [346, 19] width 17 height 17
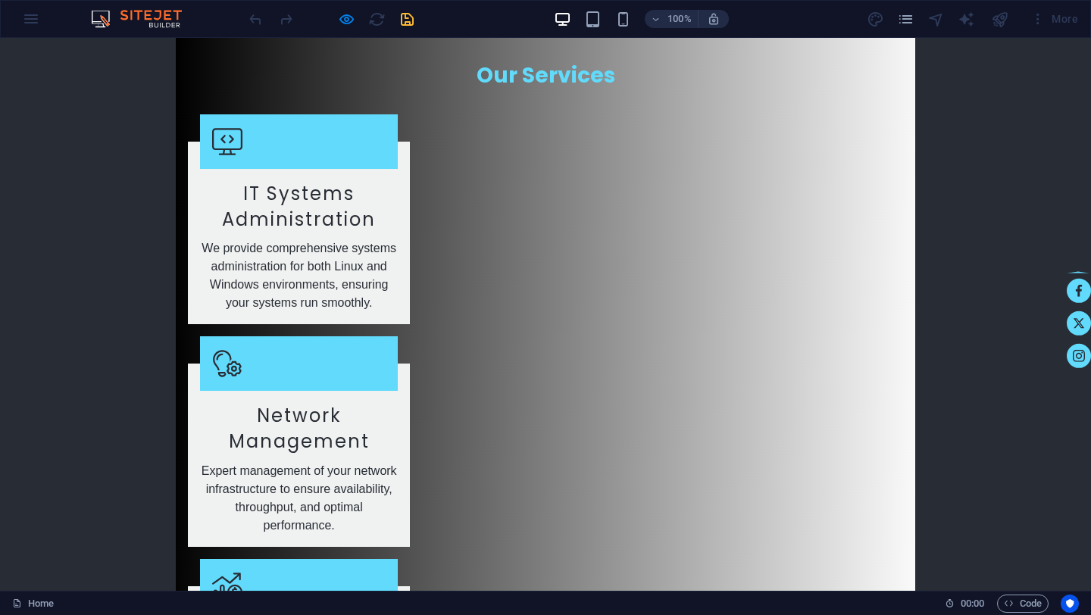
scroll to position [2538, 0]
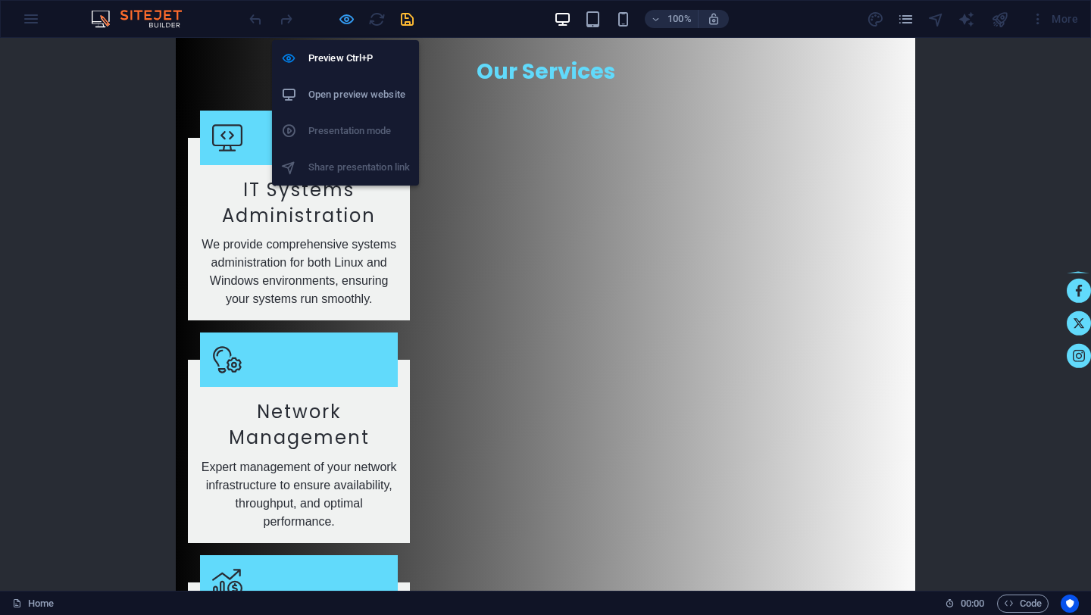
click at [344, 20] on icon "button" at bounding box center [346, 19] width 17 height 17
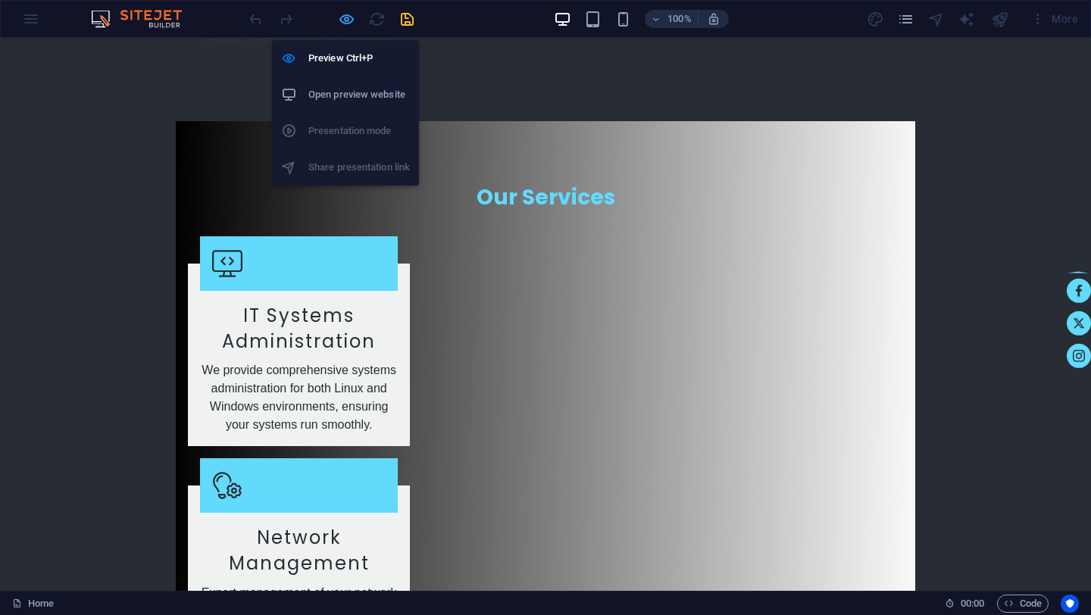
scroll to position [2556, 0]
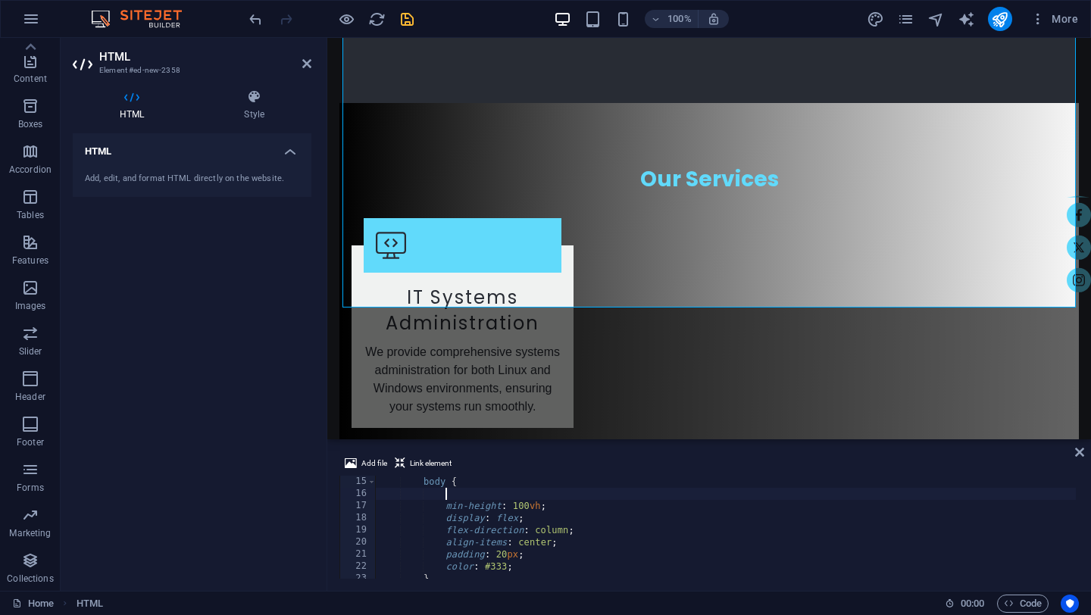
click at [493, 535] on div "body { min-height : 100 vh ; display : flex ; flex-direction : column ; align-i…" at bounding box center [1049, 538] width 1347 height 124
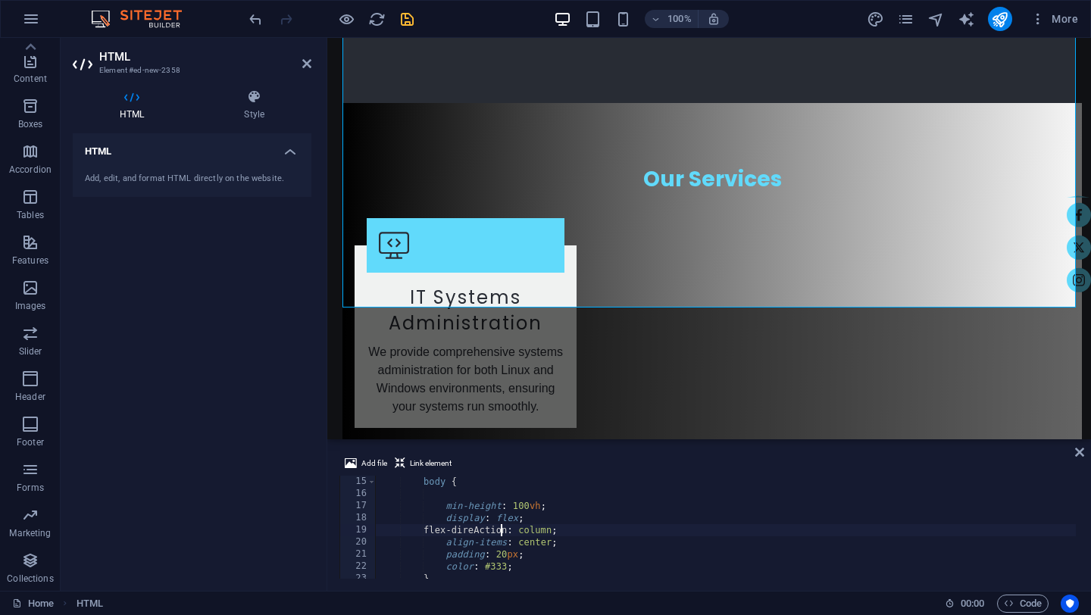
type textarea "</body> </html>"
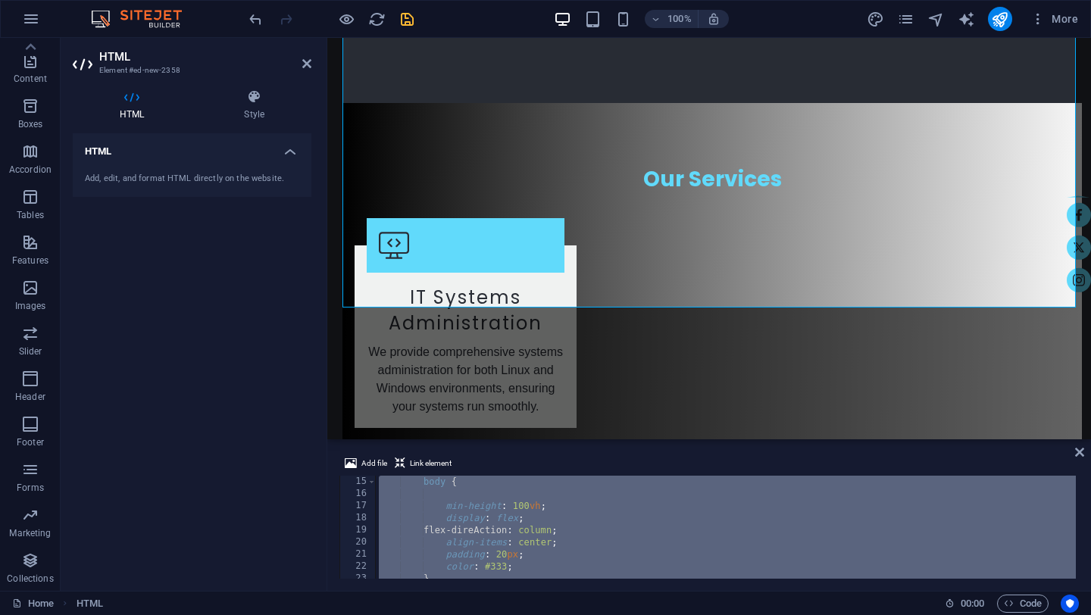
scroll to position [0, 0]
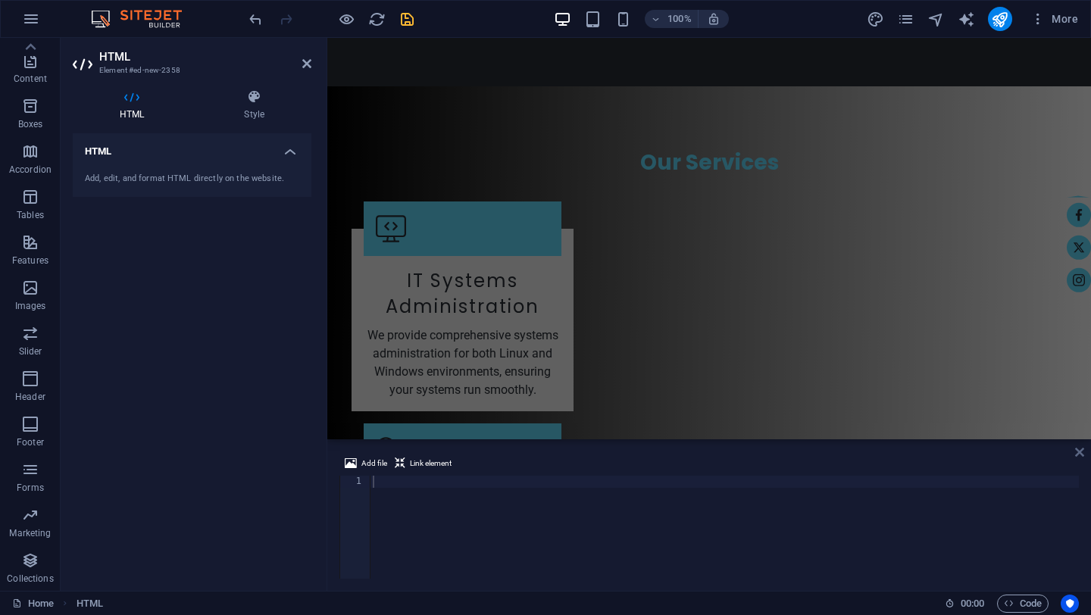
click at [1082, 456] on icon at bounding box center [1079, 452] width 9 height 12
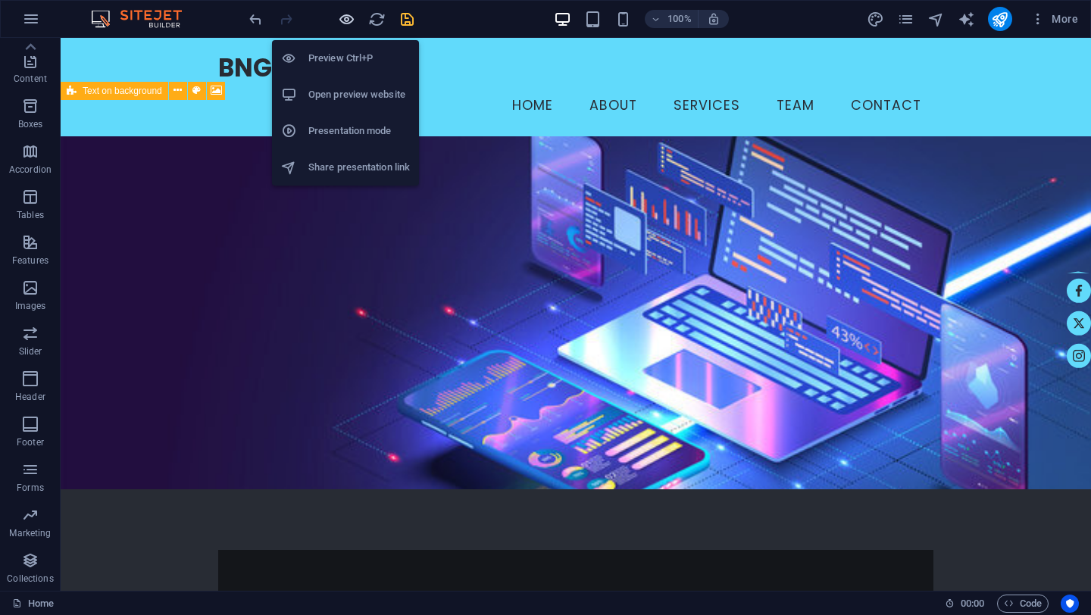
click at [346, 21] on icon "button" at bounding box center [346, 19] width 17 height 17
